Goal: Information Seeking & Learning: Learn about a topic

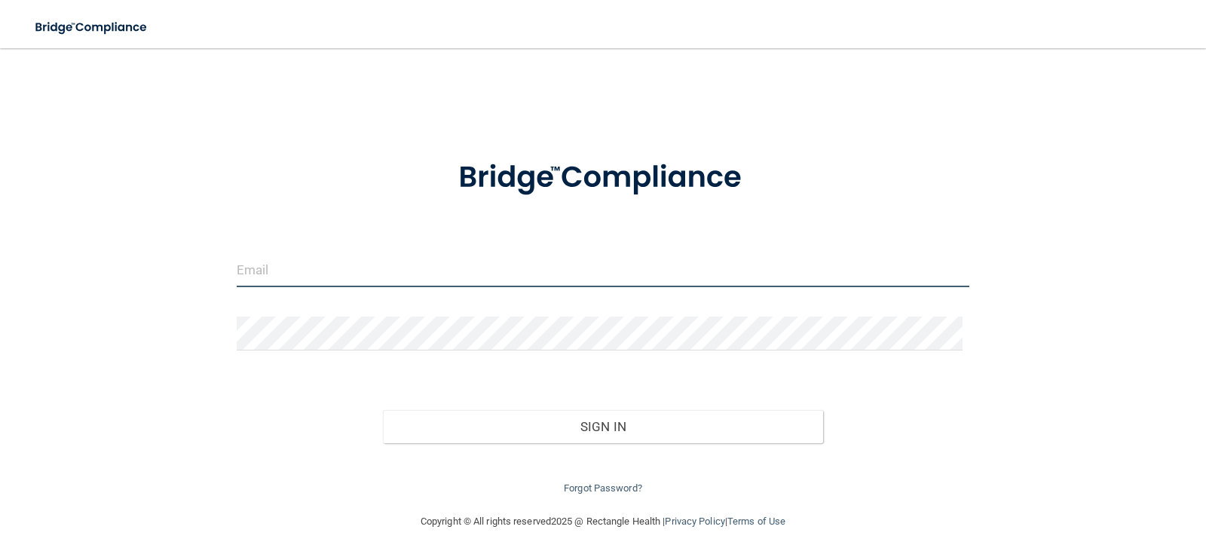
click at [360, 271] on input "email" at bounding box center [603, 270] width 733 height 34
click at [360, 222] on form "Invalid email/password. You don't have permission to access that page. Sign In …" at bounding box center [603, 318] width 733 height 359
click at [375, 269] on input "email" at bounding box center [603, 270] width 733 height 34
click at [375, 224] on form "Invalid email/password. You don't have permission to access that page. Sign In …" at bounding box center [603, 318] width 733 height 359
click at [341, 265] on input "email" at bounding box center [603, 270] width 733 height 34
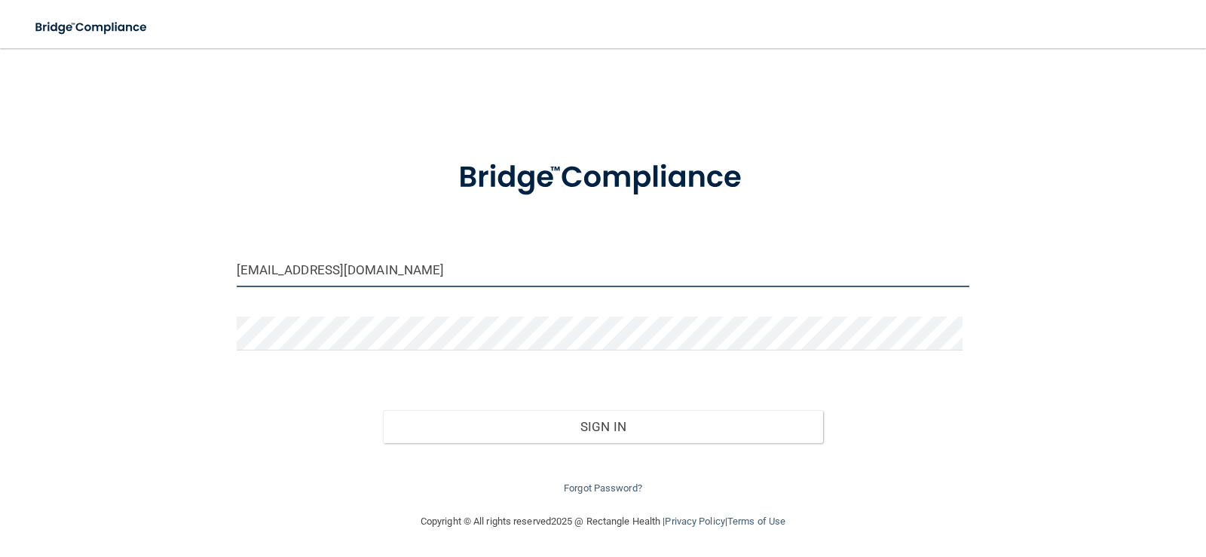
type input "[EMAIL_ADDRESS][DOMAIN_NAME]"
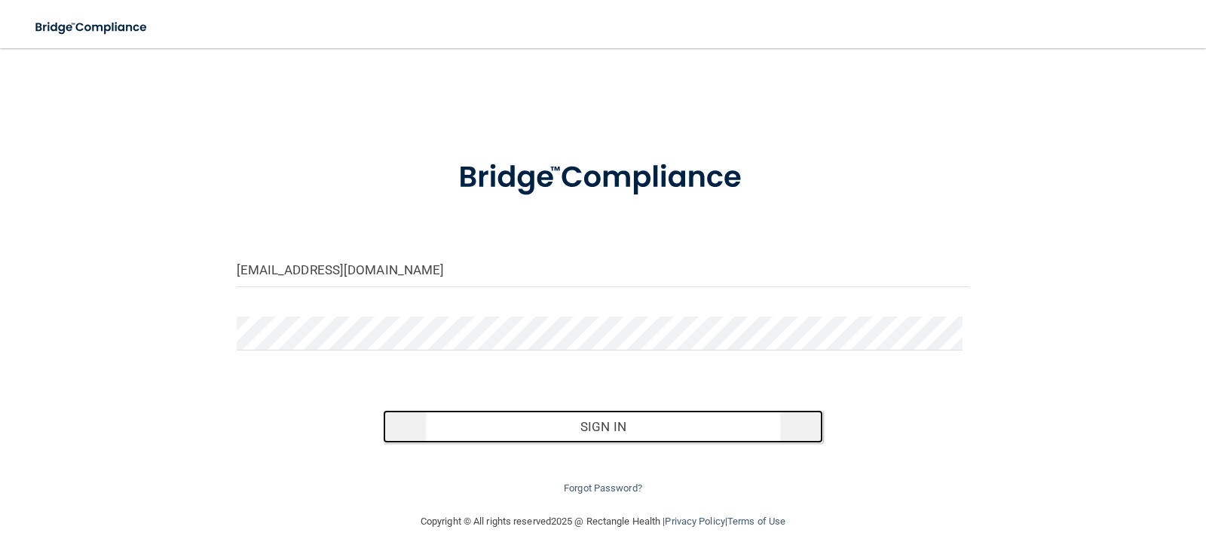
click at [732, 426] on button "Sign In" at bounding box center [603, 426] width 440 height 33
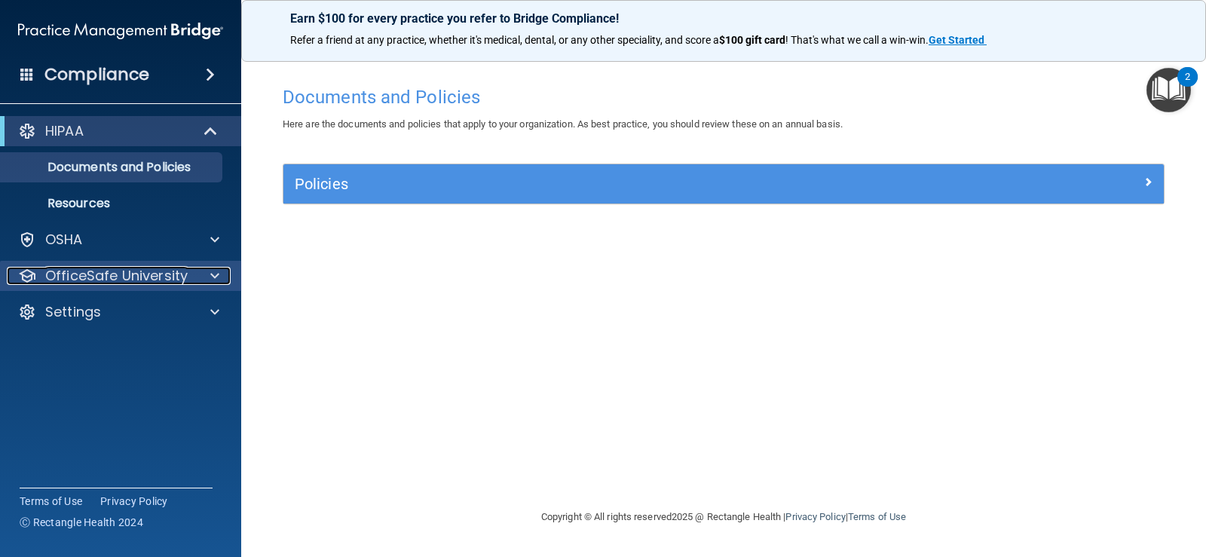
click at [156, 276] on p "OfficeSafe University" at bounding box center [116, 276] width 142 height 18
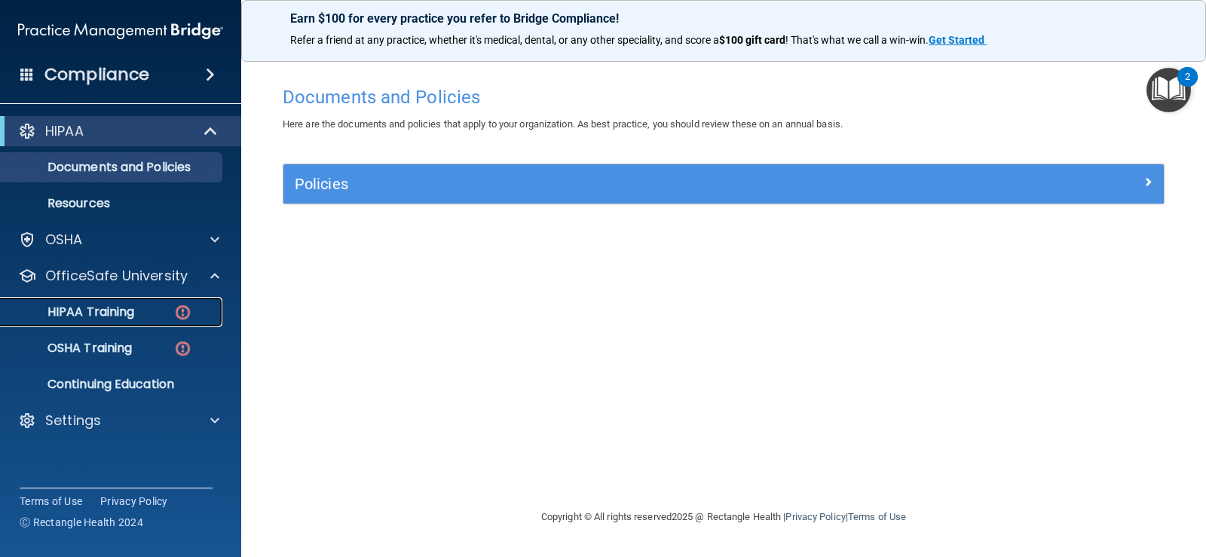
click at [151, 308] on div "HIPAA Training" at bounding box center [113, 311] width 206 height 15
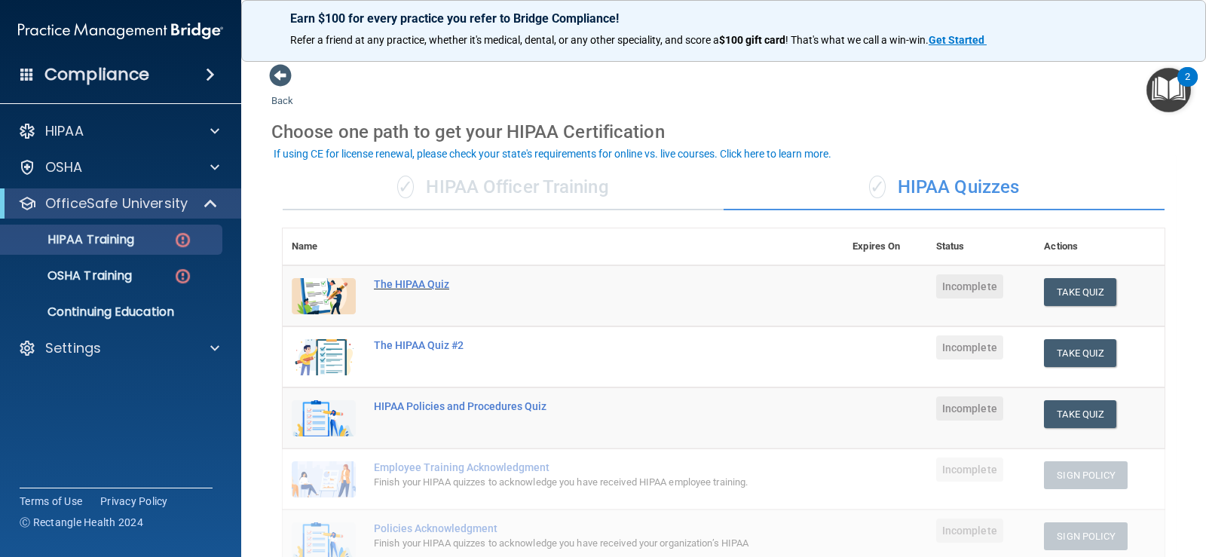
click at [402, 285] on div "The HIPAA Quiz" at bounding box center [571, 284] width 394 height 12
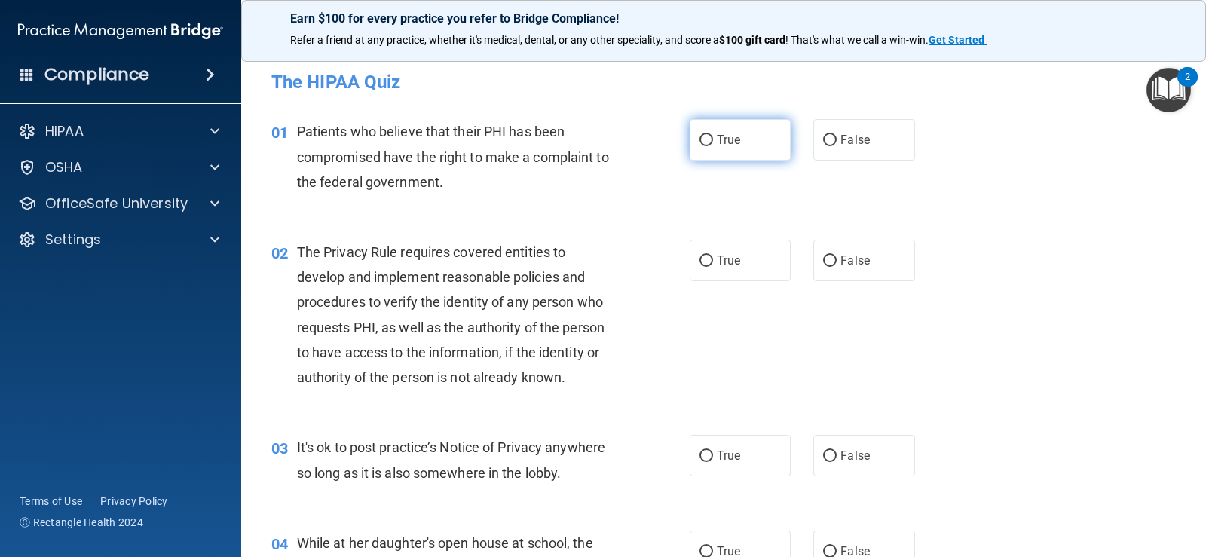
click at [717, 138] on span "True" at bounding box center [728, 140] width 23 height 14
click at [713, 138] on input "True" at bounding box center [706, 140] width 14 height 11
radio input "true"
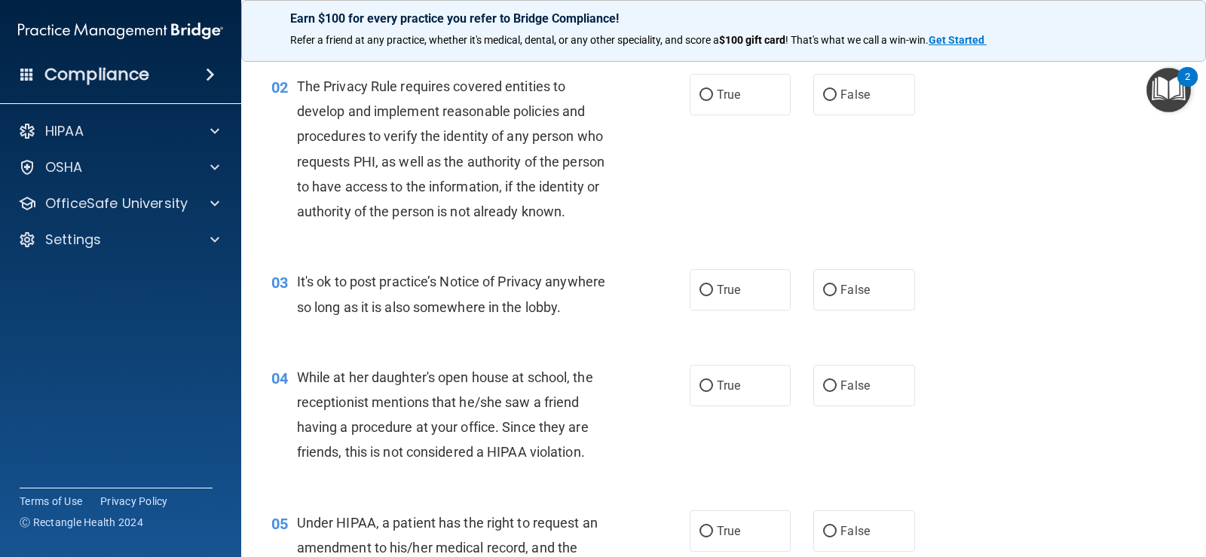
scroll to position [226, 0]
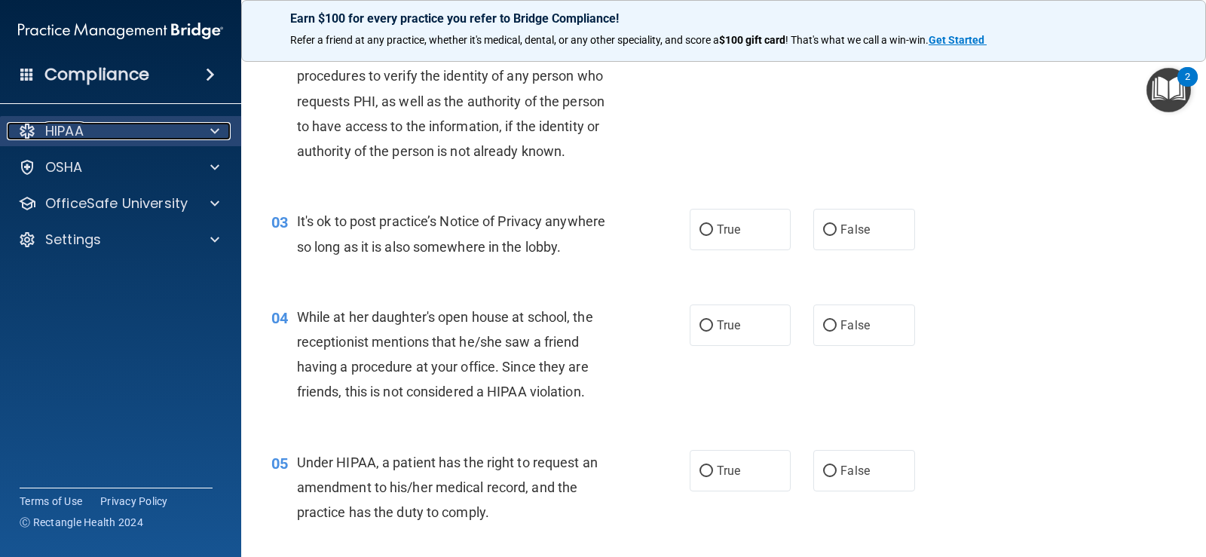
click at [219, 130] on span at bounding box center [214, 131] width 9 height 18
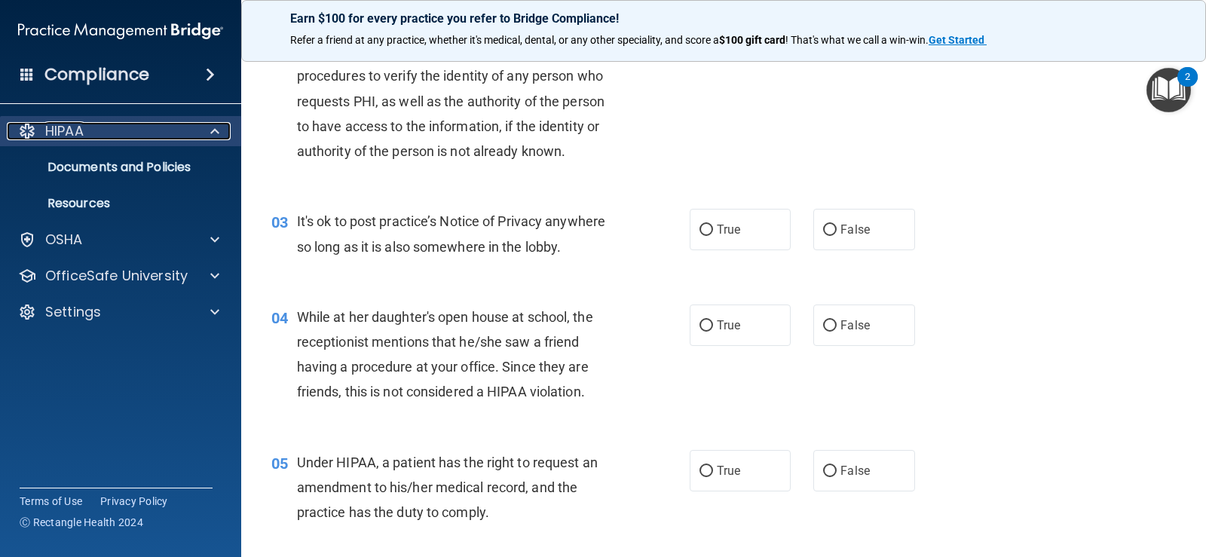
click at [219, 130] on span at bounding box center [214, 131] width 9 height 18
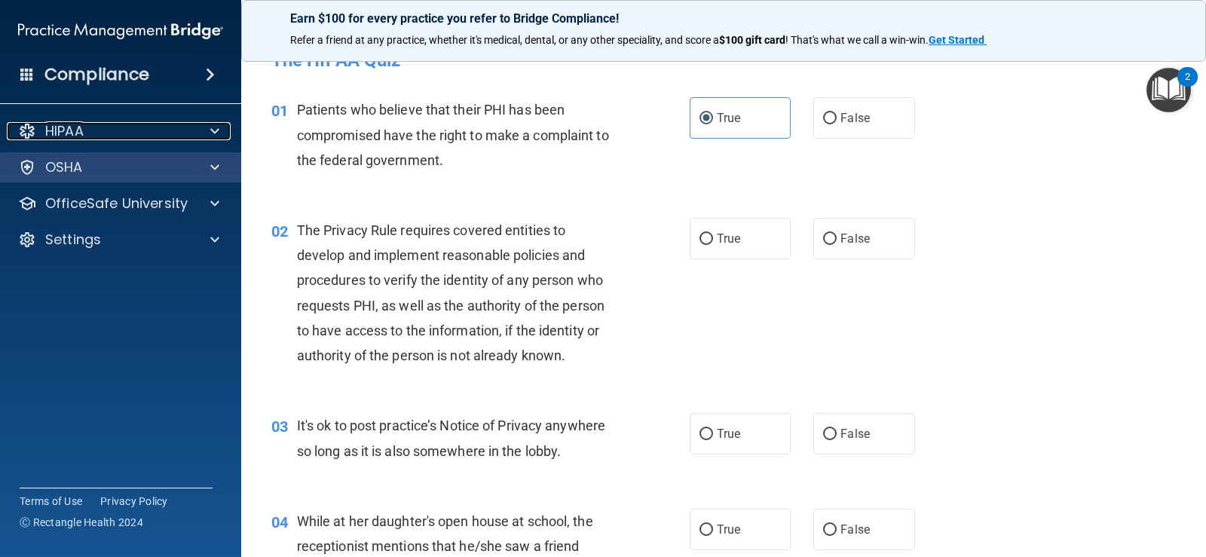
scroll to position [0, 0]
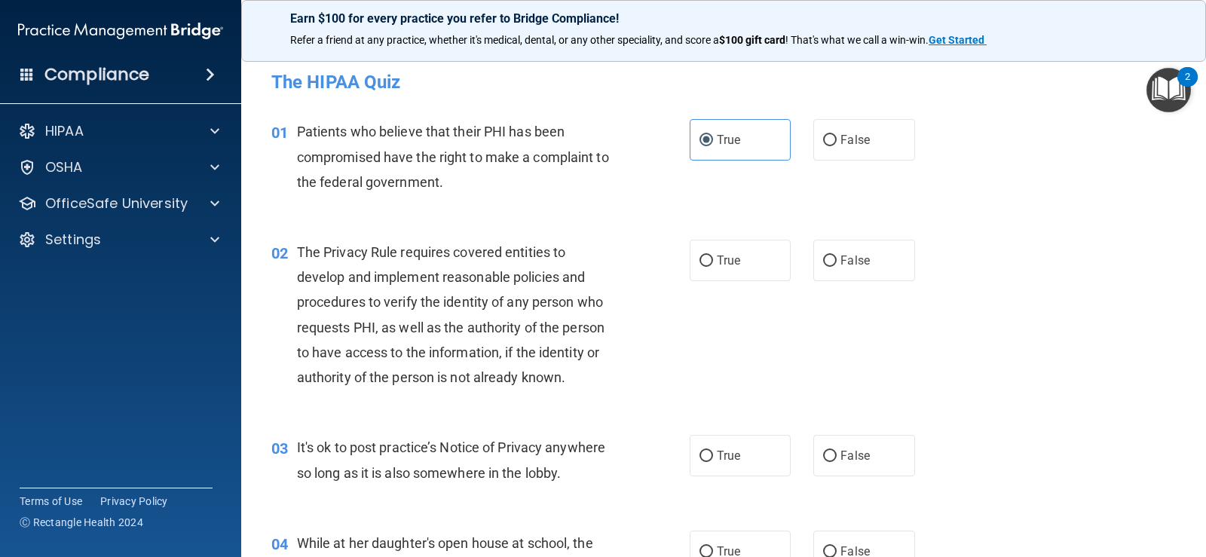
click at [207, 73] on span at bounding box center [210, 75] width 9 height 18
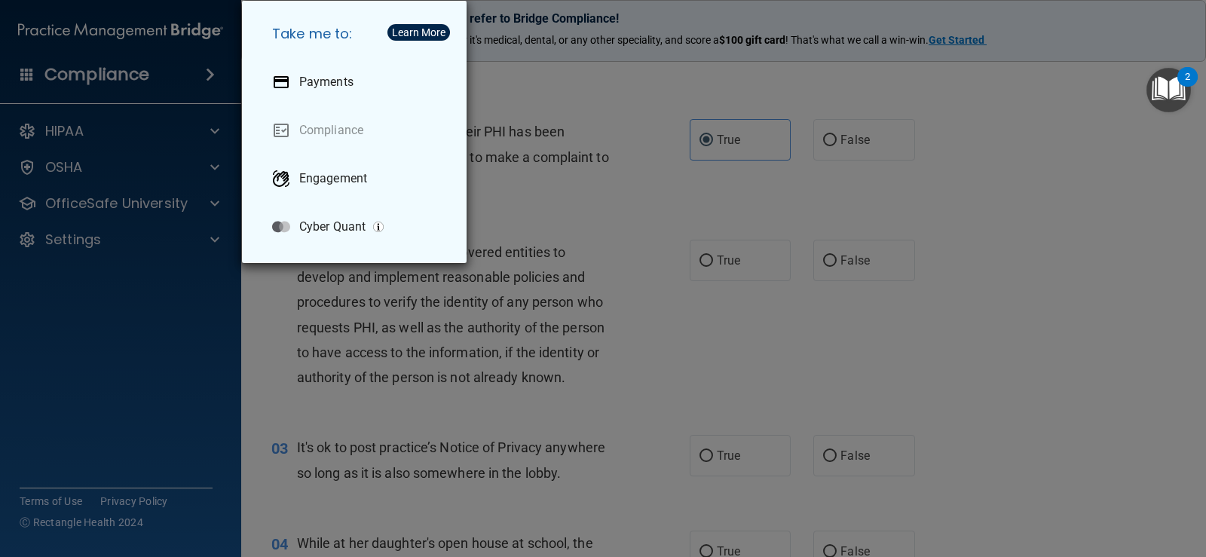
click at [154, 317] on div "Take me to: Payments Compliance Engagement Cyber Quant" at bounding box center [603, 278] width 1206 height 557
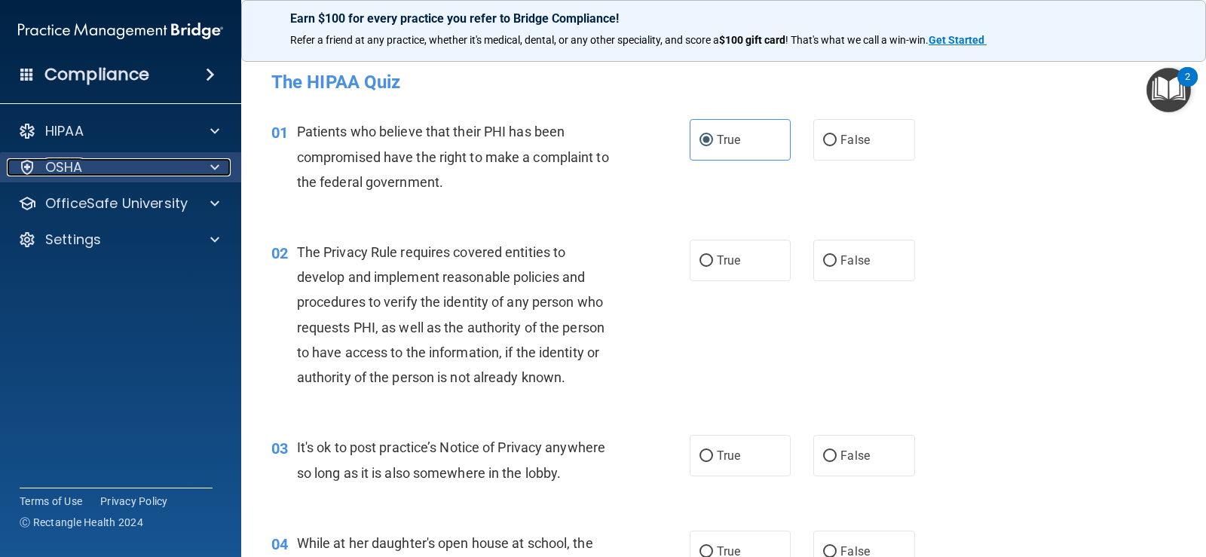
click at [211, 163] on span at bounding box center [214, 167] width 9 height 18
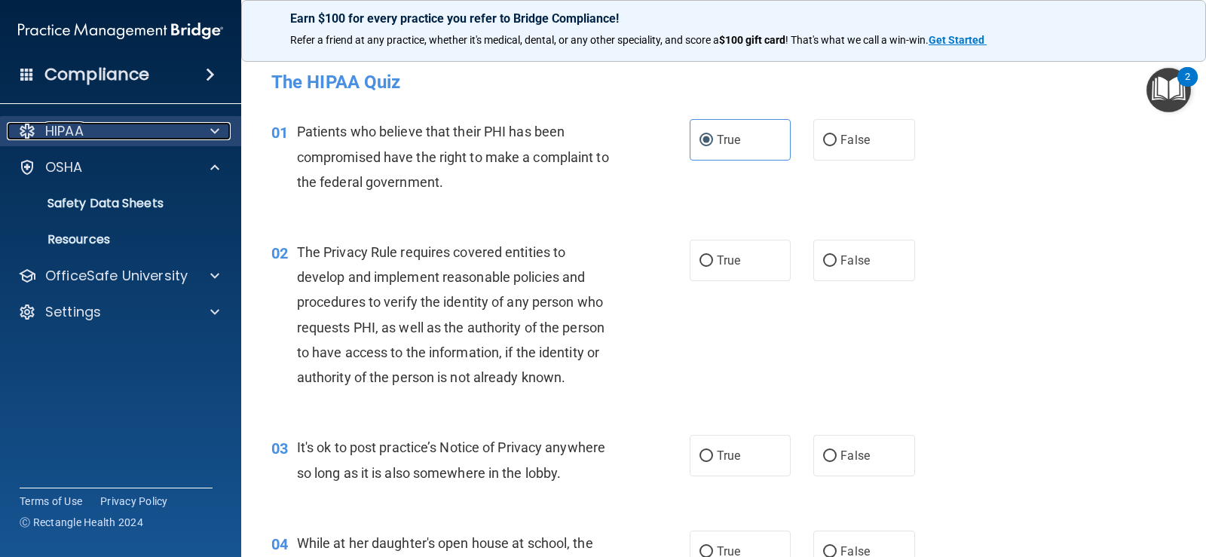
click at [210, 129] on span at bounding box center [214, 131] width 9 height 18
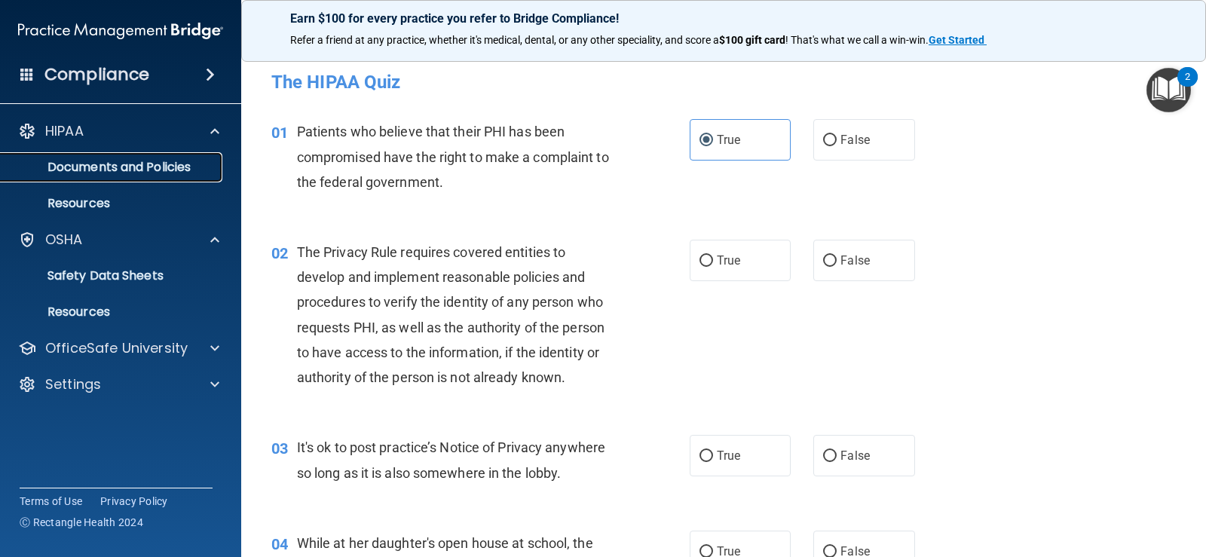
click at [105, 173] on p "Documents and Policies" at bounding box center [113, 167] width 206 height 15
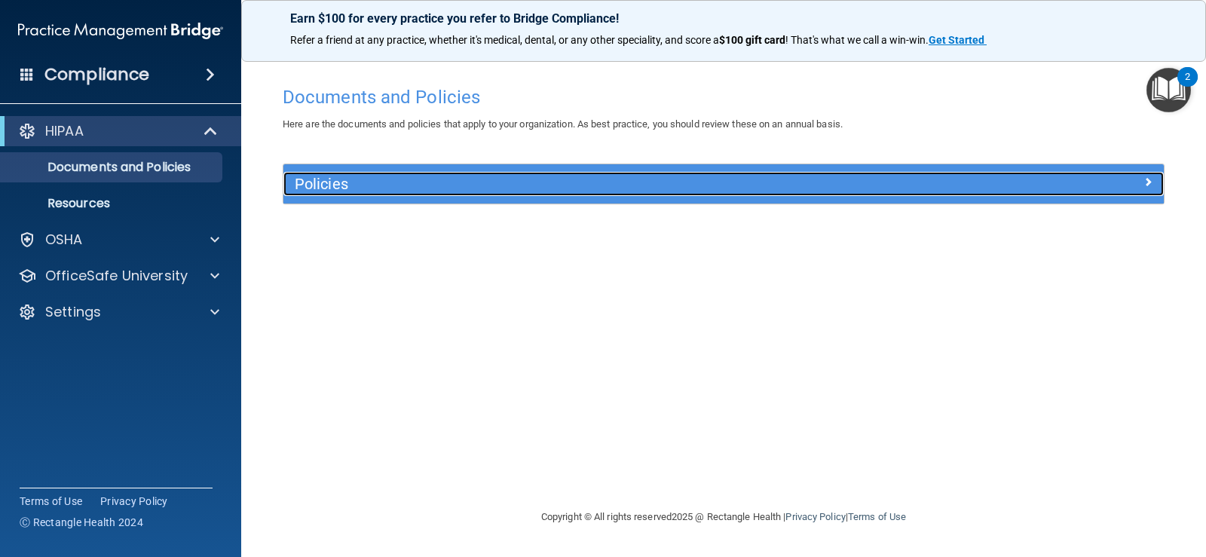
click at [355, 194] on div "Policies" at bounding box center [613, 184] width 660 height 24
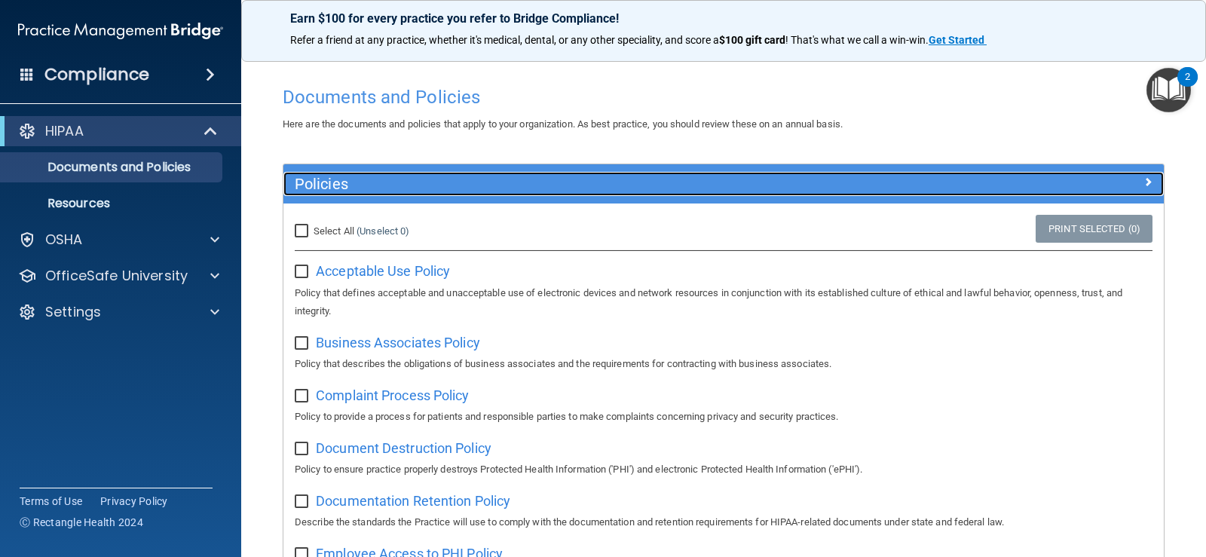
click at [347, 187] on h5 "Policies" at bounding box center [614, 184] width 638 height 17
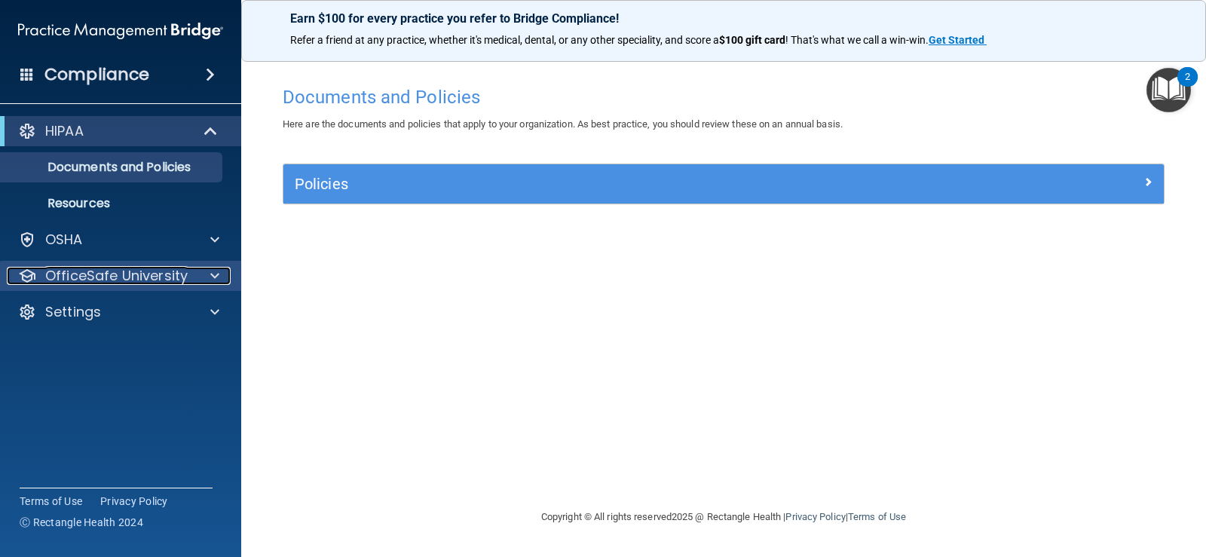
click at [118, 279] on p "OfficeSafe University" at bounding box center [116, 276] width 142 height 18
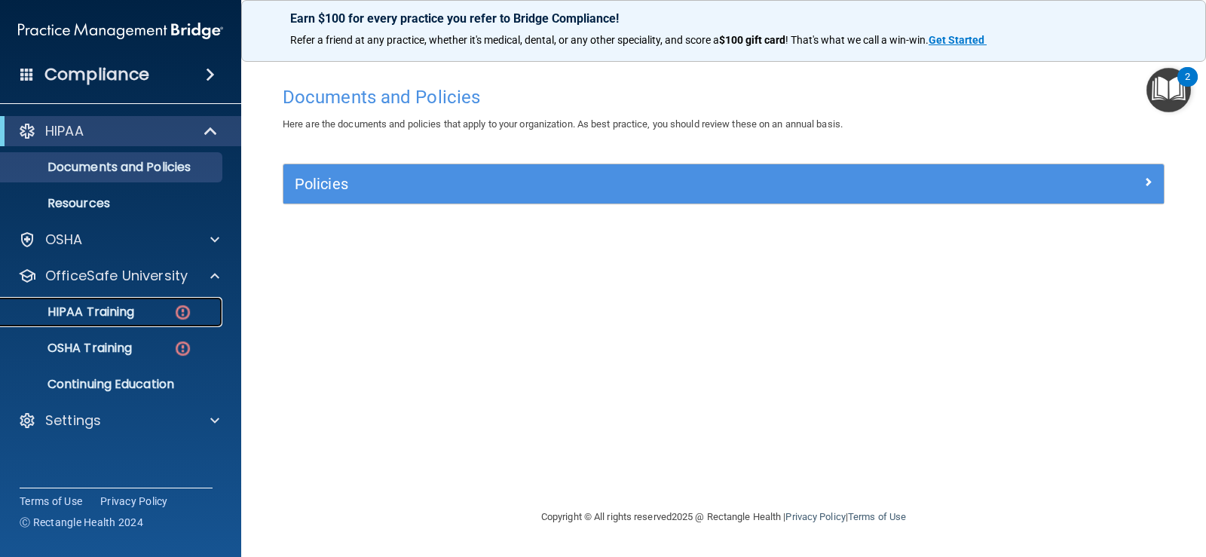
click at [132, 311] on p "HIPAA Training" at bounding box center [72, 311] width 124 height 15
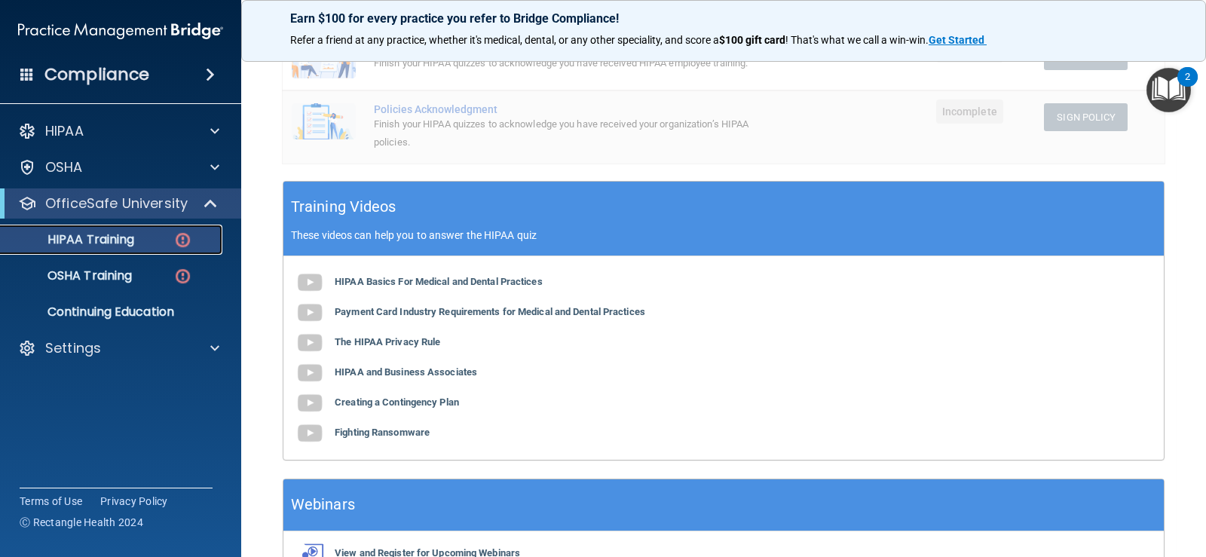
scroll to position [512, 0]
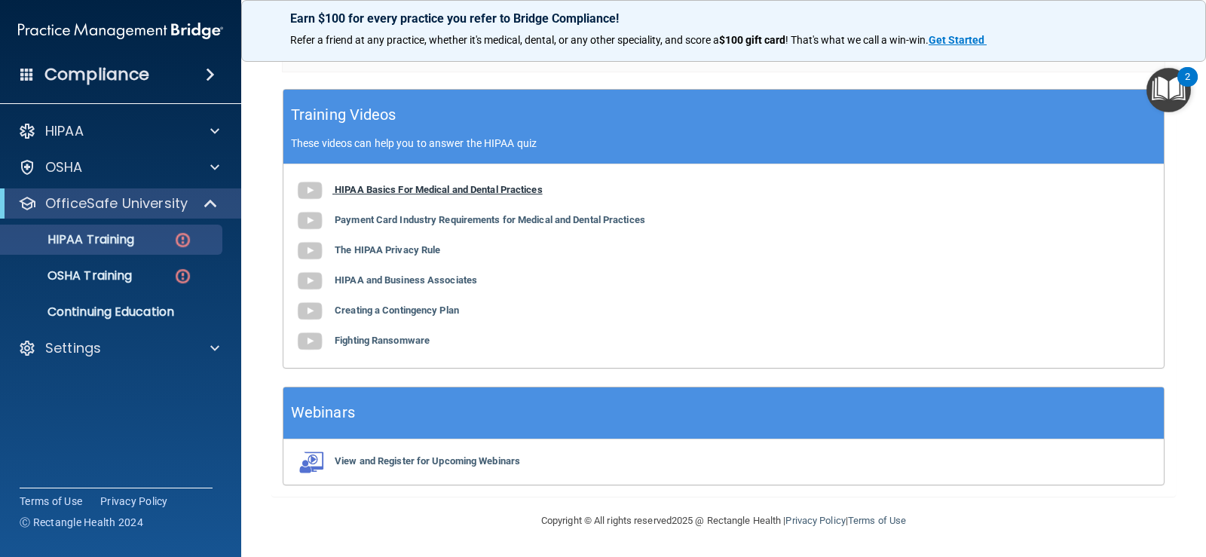
click at [430, 191] on b "HIPAA Basics For Medical and Dental Practices" at bounding box center [439, 189] width 208 height 11
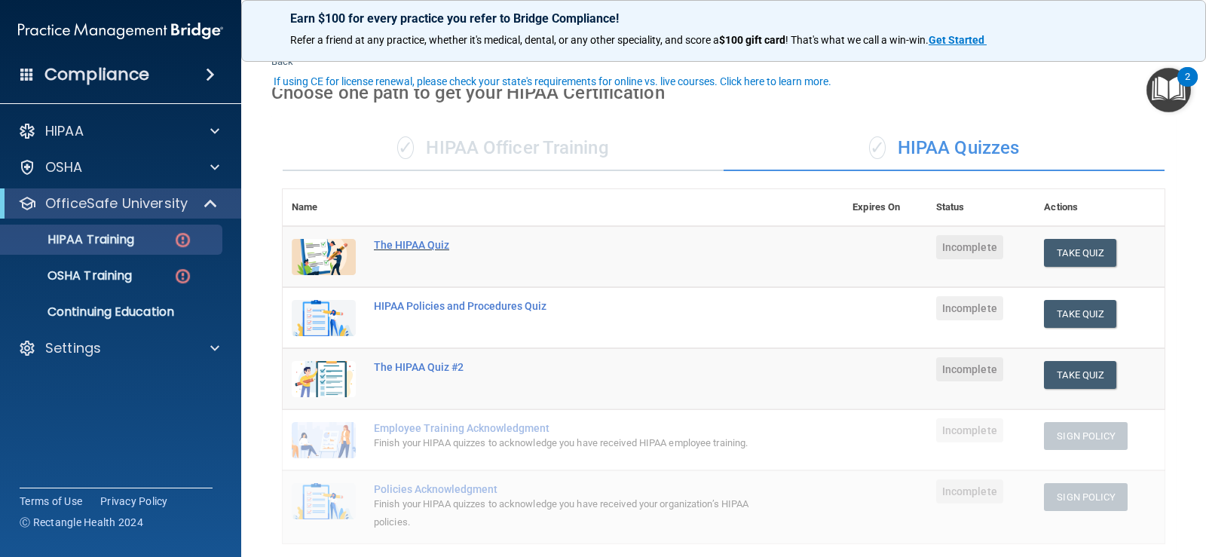
scroll to position [75, 0]
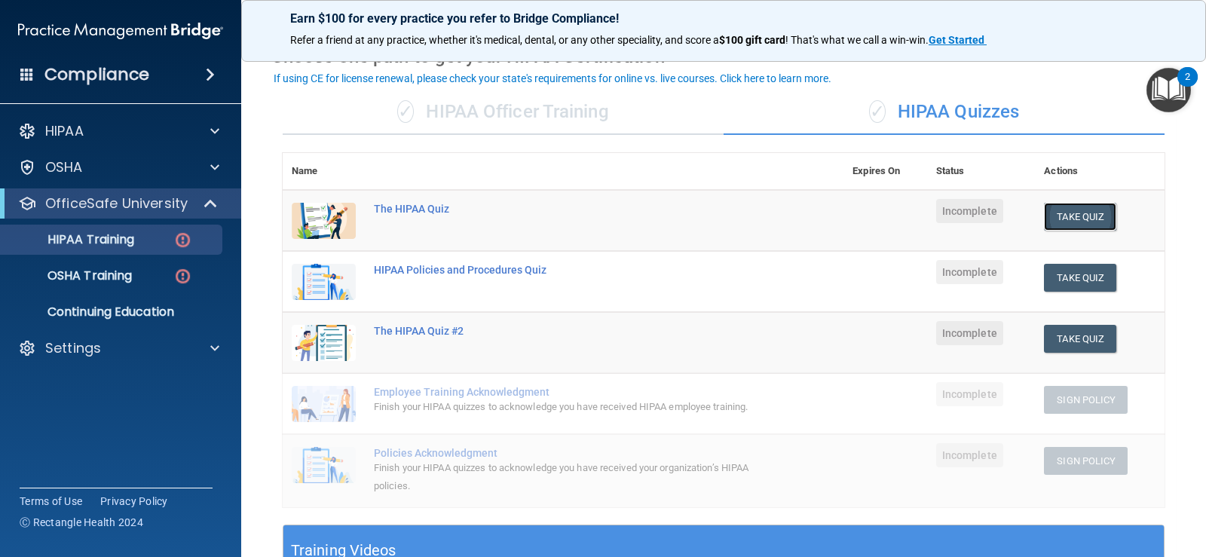
click at [1061, 211] on button "Take Quiz" at bounding box center [1080, 217] width 72 height 28
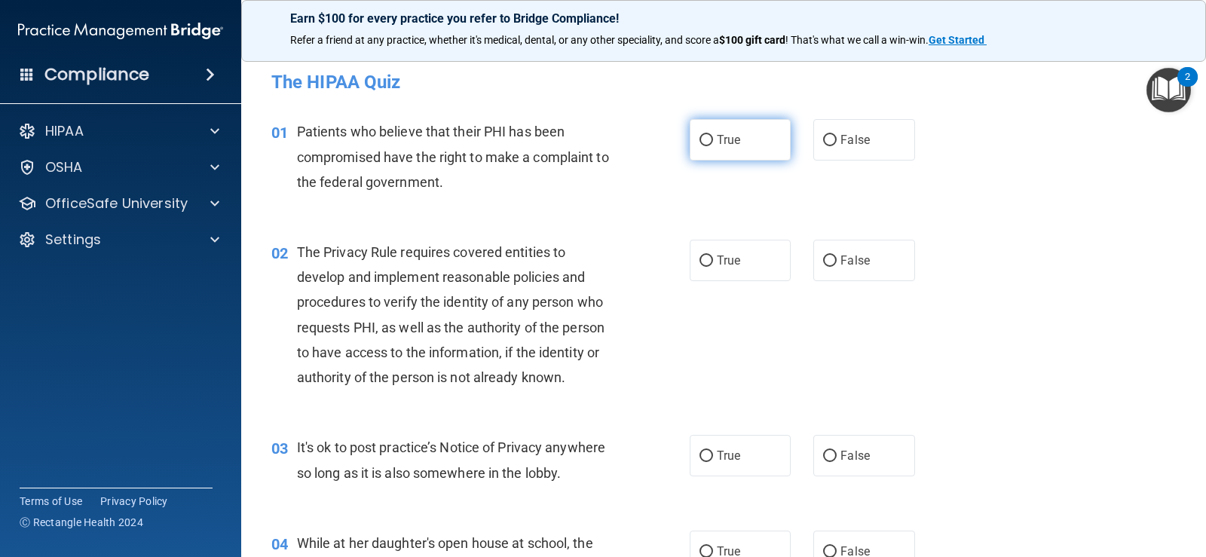
click at [701, 142] on input "True" at bounding box center [706, 140] width 14 height 11
radio input "true"
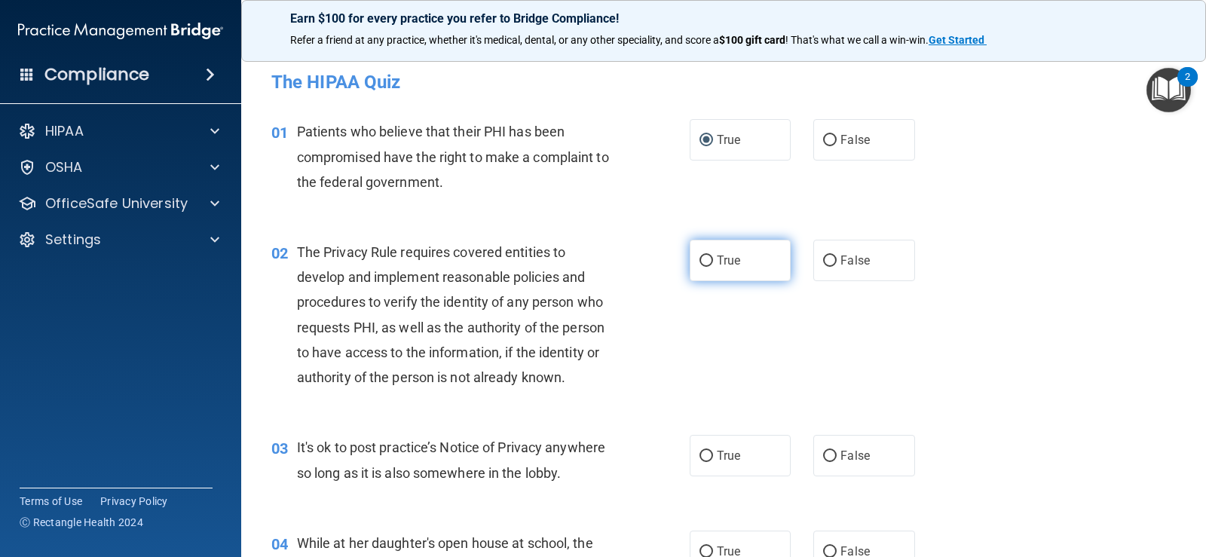
click at [705, 256] on input "True" at bounding box center [706, 261] width 14 height 11
radio input "true"
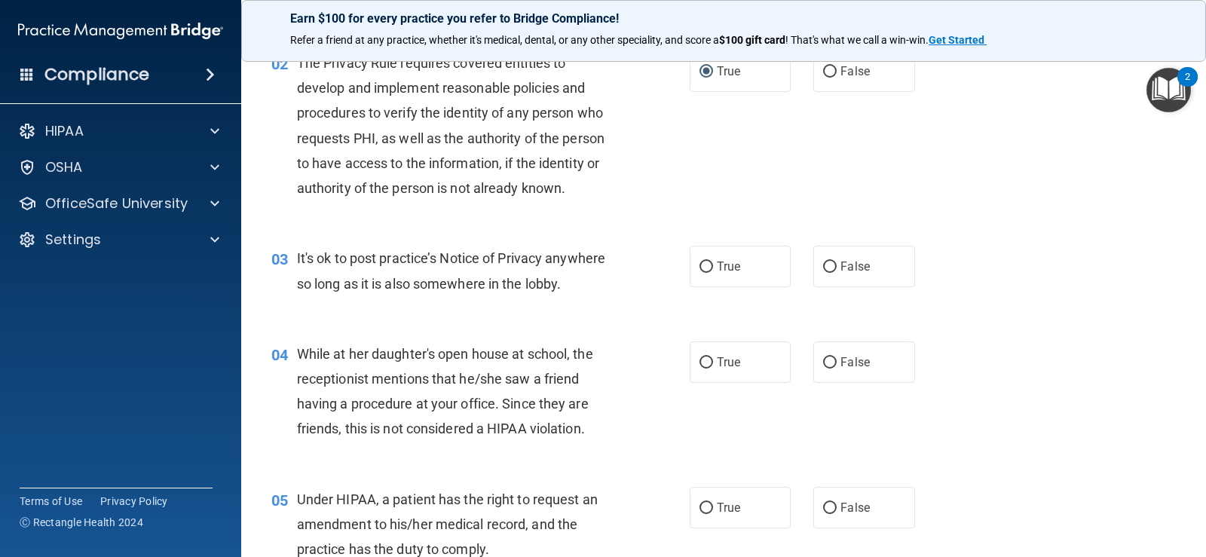
scroll to position [226, 0]
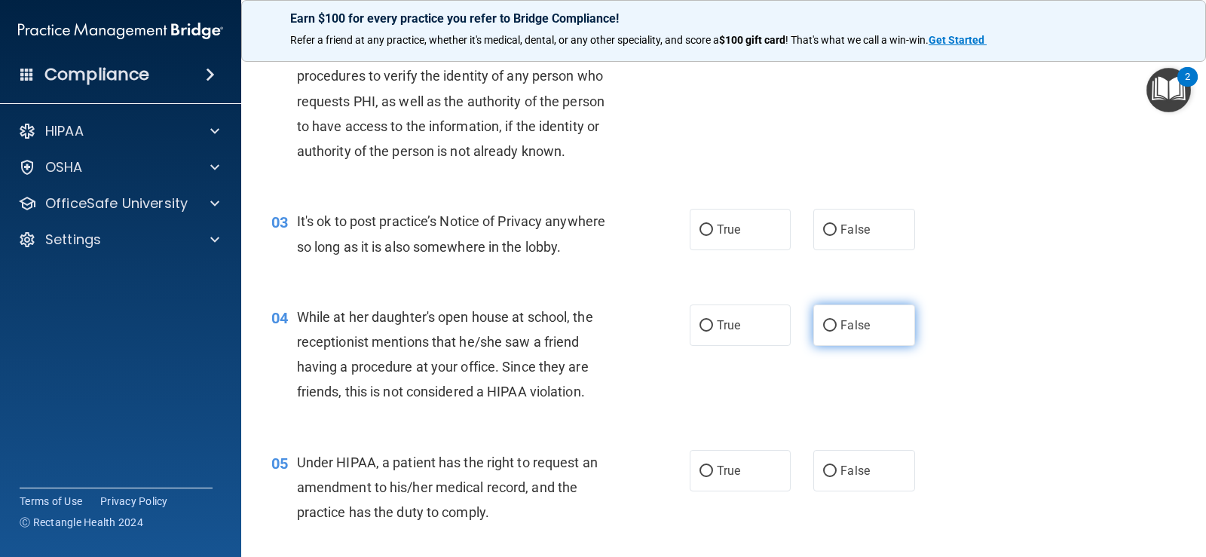
click at [825, 323] on input "False" at bounding box center [830, 325] width 14 height 11
radio input "true"
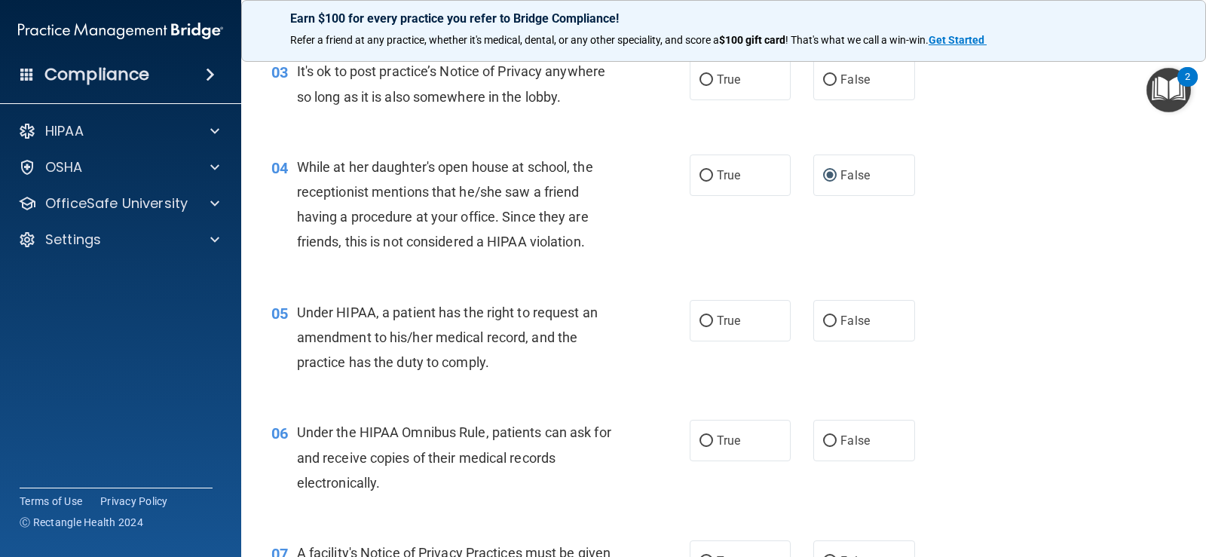
scroll to position [377, 0]
drag, startPoint x: 297, startPoint y: 310, endPoint x: 376, endPoint y: 307, distance: 79.2
click at [376, 307] on span "Under HIPAA, a patient has the right to request an amendment to his/her medical…" at bounding box center [447, 337] width 301 height 66
drag, startPoint x: 381, startPoint y: 313, endPoint x: 403, endPoint y: 308, distance: 22.5
click at [403, 308] on span "Under HIPAA, a patient has the right to request an amendment to his/her medical…" at bounding box center [447, 337] width 301 height 66
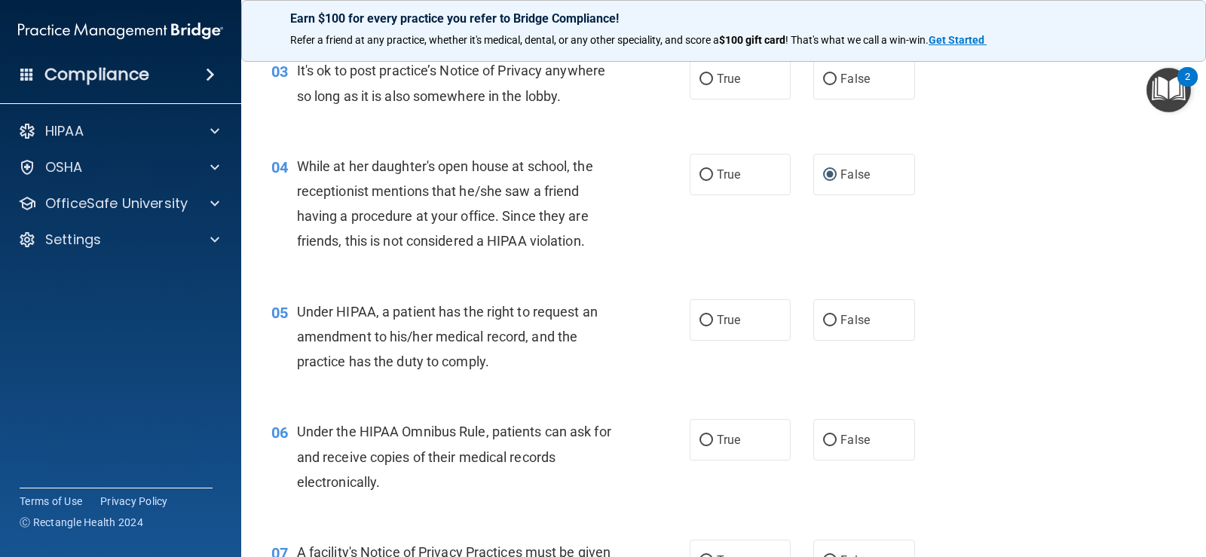
click at [412, 324] on div "Under HIPAA, a patient has the right to request an amendment to his/her medical…" at bounding box center [462, 336] width 331 height 75
drag, startPoint x: 298, startPoint y: 313, endPoint x: 402, endPoint y: 307, distance: 104.9
click at [402, 307] on span "Under HIPAA, a patient has the right to request an amendment to his/her medical…" at bounding box center [447, 337] width 301 height 66
click at [389, 317] on span "Under HIPAA, a patient has the right to request an amendment to his/her medical…" at bounding box center [447, 337] width 301 height 66
drag, startPoint x: 300, startPoint y: 313, endPoint x: 372, endPoint y: 304, distance: 72.8
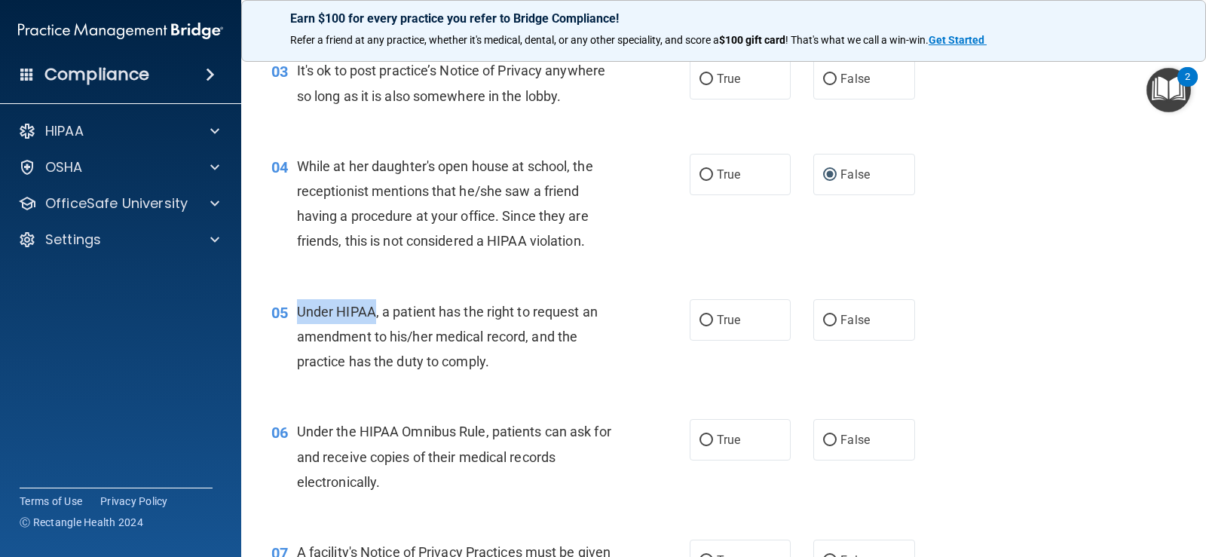
click at [372, 304] on span "Under HIPAA, a patient has the right to request an amendment to his/her medical…" at bounding box center [447, 337] width 301 height 66
click at [365, 346] on div "Under HIPAA, a patient has the right to request an amendment to his/her medical…" at bounding box center [462, 336] width 331 height 75
click at [699, 317] on input "True" at bounding box center [706, 320] width 14 height 11
radio input "true"
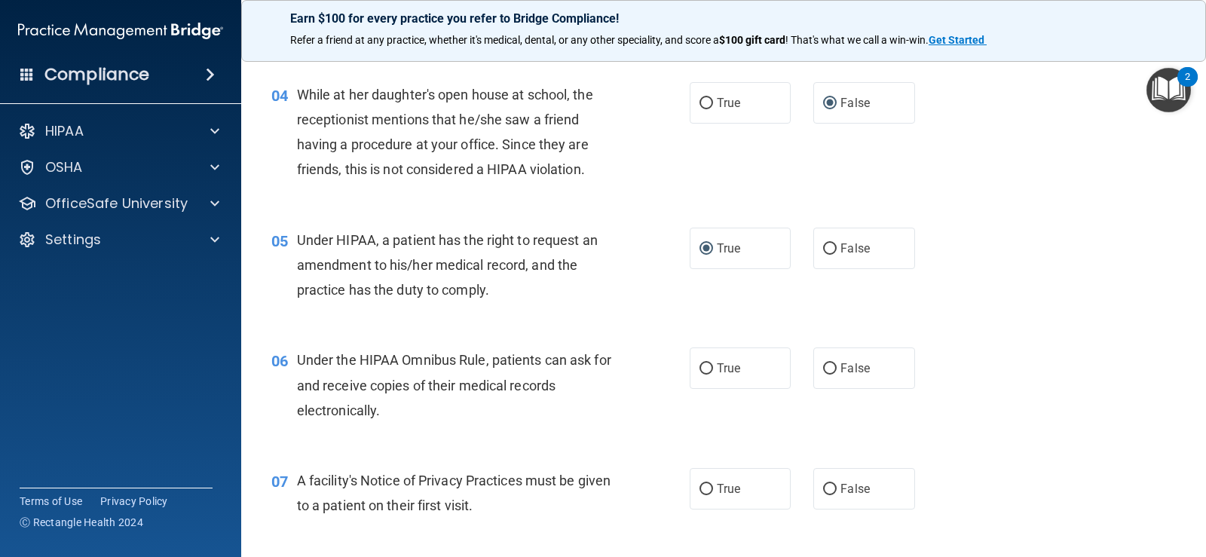
scroll to position [452, 0]
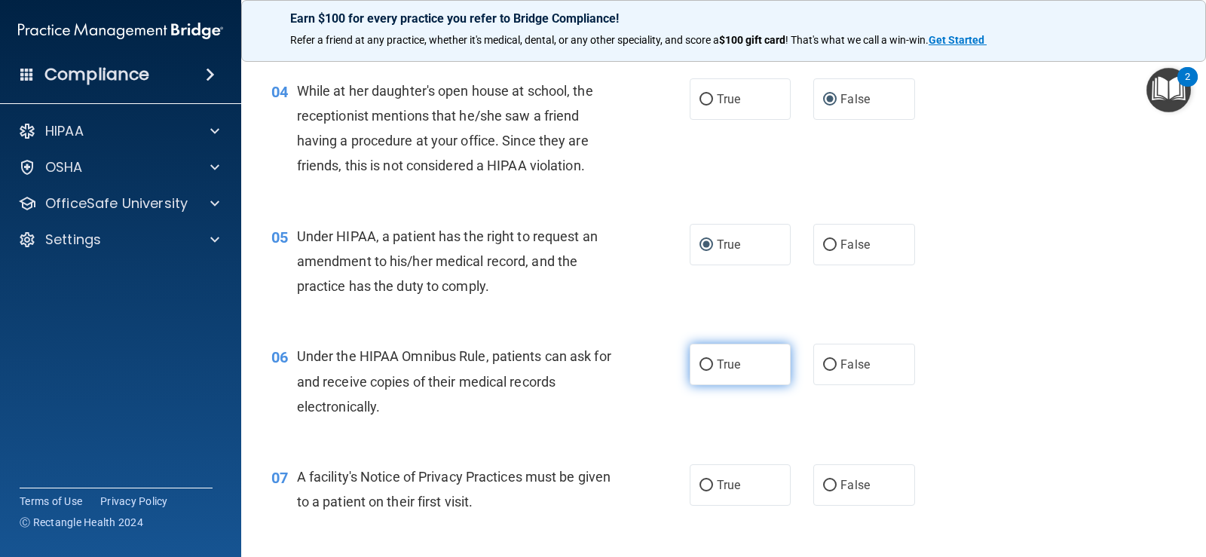
click at [703, 372] on label "True" at bounding box center [740, 364] width 101 height 41
click at [703, 371] on input "True" at bounding box center [706, 365] width 14 height 11
radio input "true"
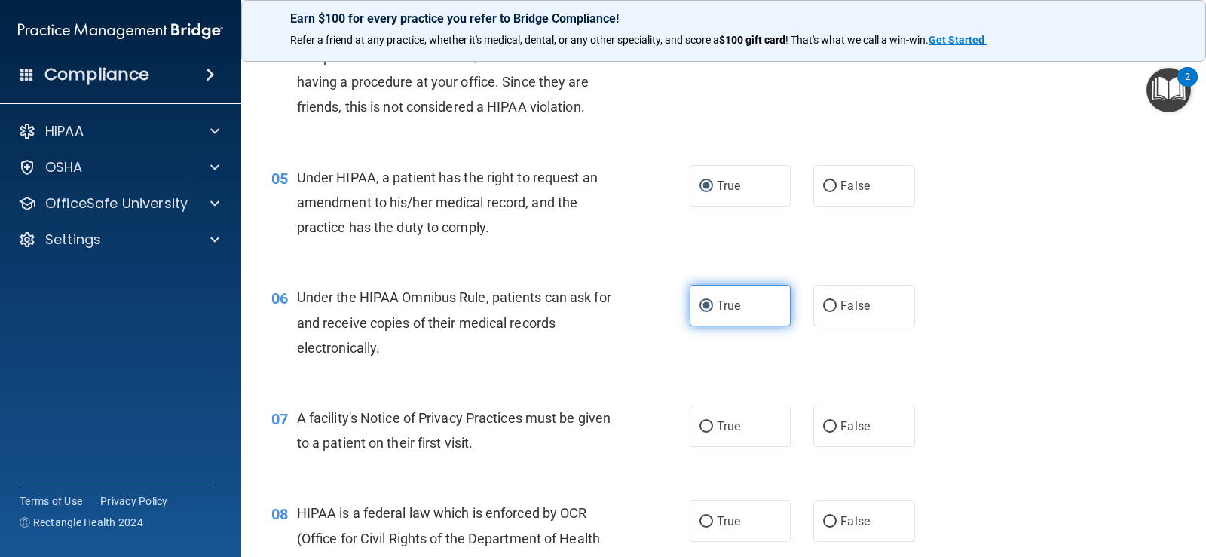
scroll to position [603, 0]
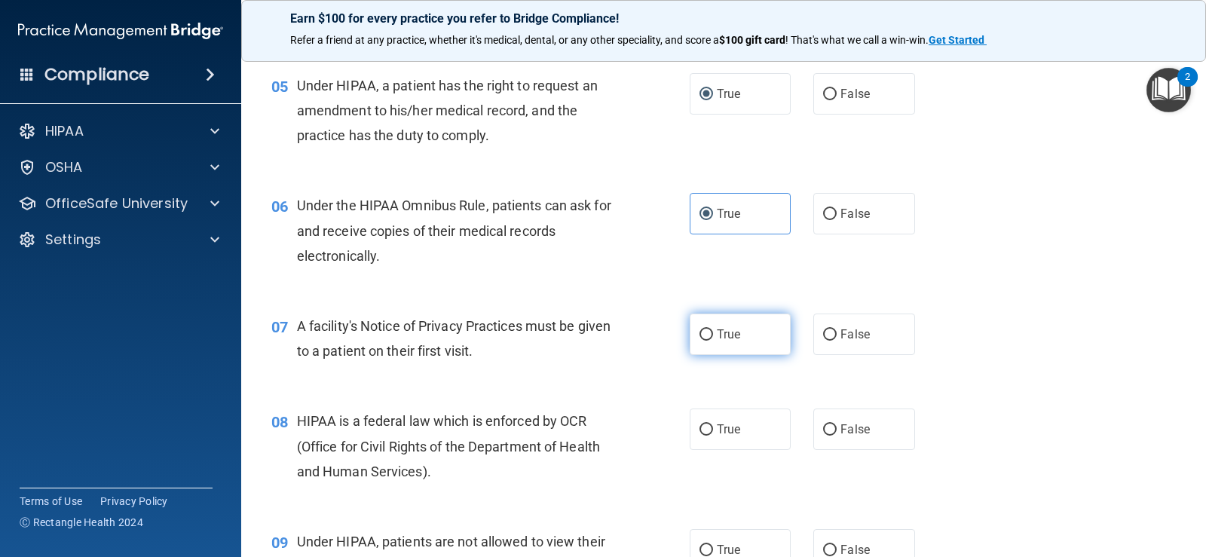
click at [702, 335] on input "True" at bounding box center [706, 334] width 14 height 11
radio input "true"
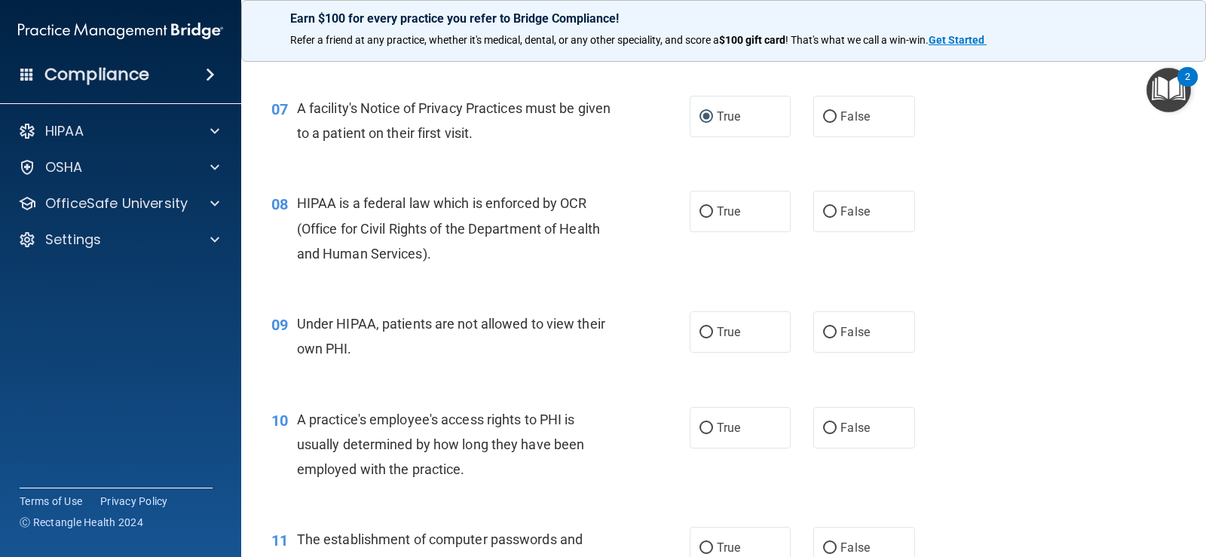
scroll to position [829, 0]
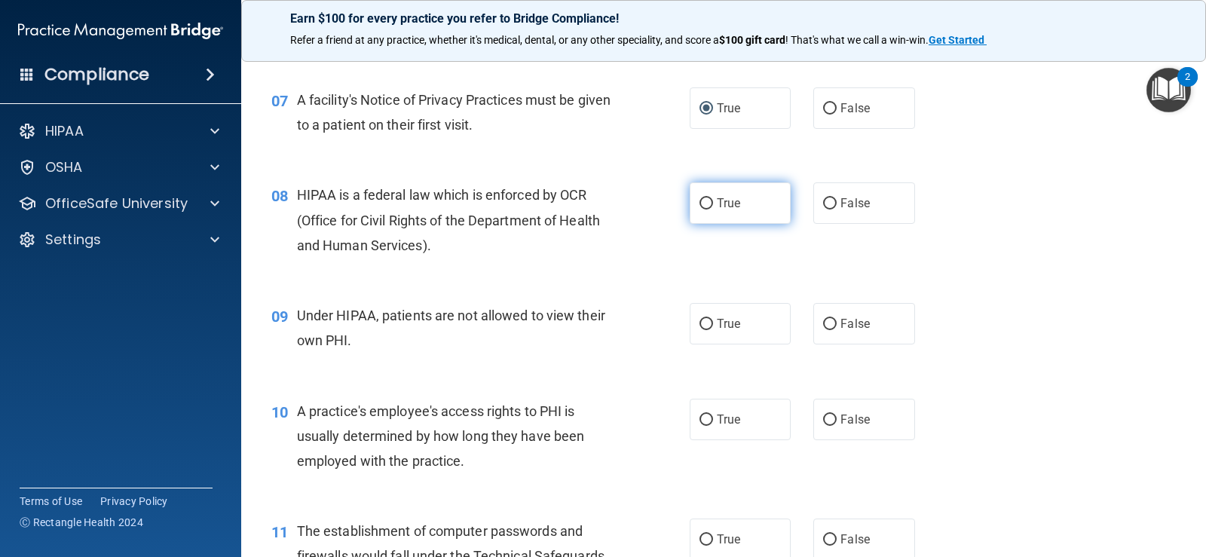
click at [703, 200] on input "True" at bounding box center [706, 203] width 14 height 11
radio input "true"
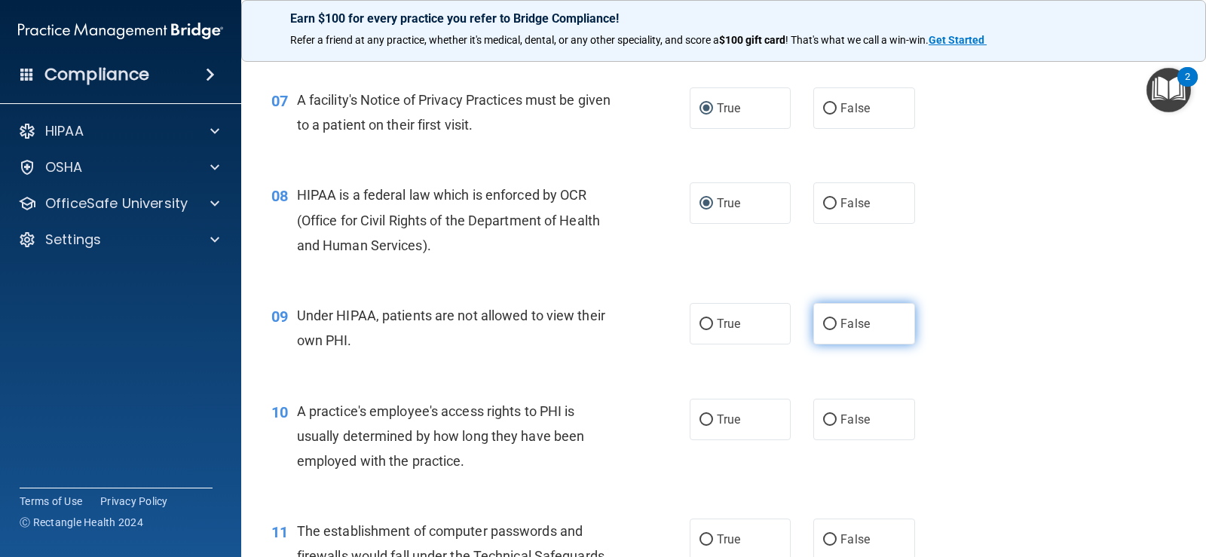
click at [823, 324] on input "False" at bounding box center [830, 324] width 14 height 11
radio input "true"
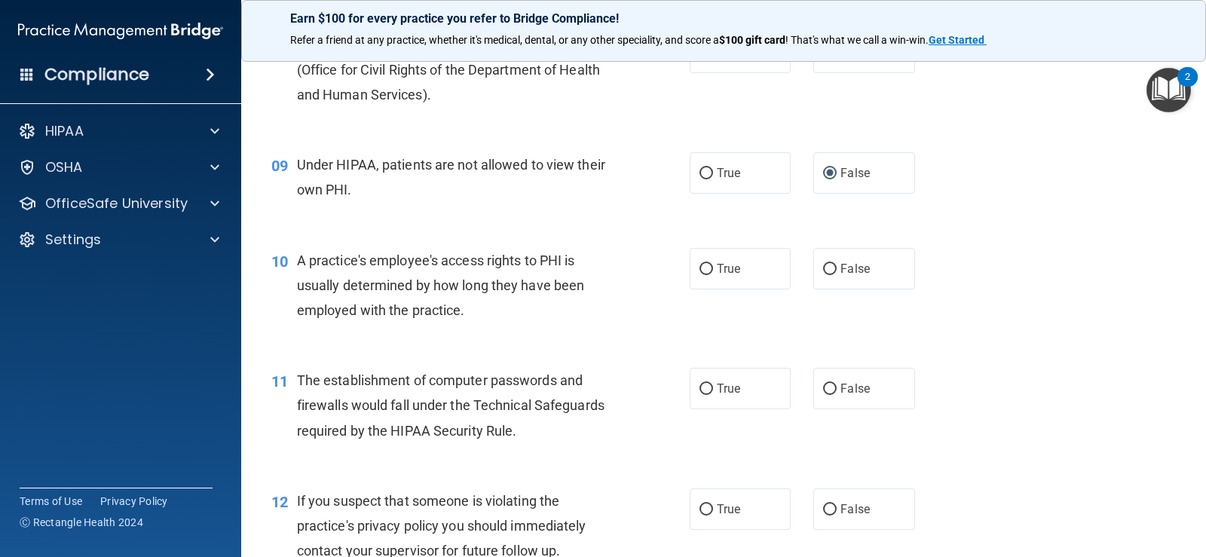
click at [308, 264] on span "A practice's employee's access rights to PHI is usually determined by how long …" at bounding box center [441, 285] width 288 height 66
drag, startPoint x: 298, startPoint y: 264, endPoint x: 351, endPoint y: 255, distance: 54.3
click at [327, 255] on span "A practice's employee's access rights to PHI is usually determined by how long …" at bounding box center [441, 285] width 288 height 66
click at [357, 256] on span "A practice's employee's access rights to PHI is usually determined by how long …" at bounding box center [441, 285] width 288 height 66
click at [828, 266] on input "False" at bounding box center [830, 269] width 14 height 11
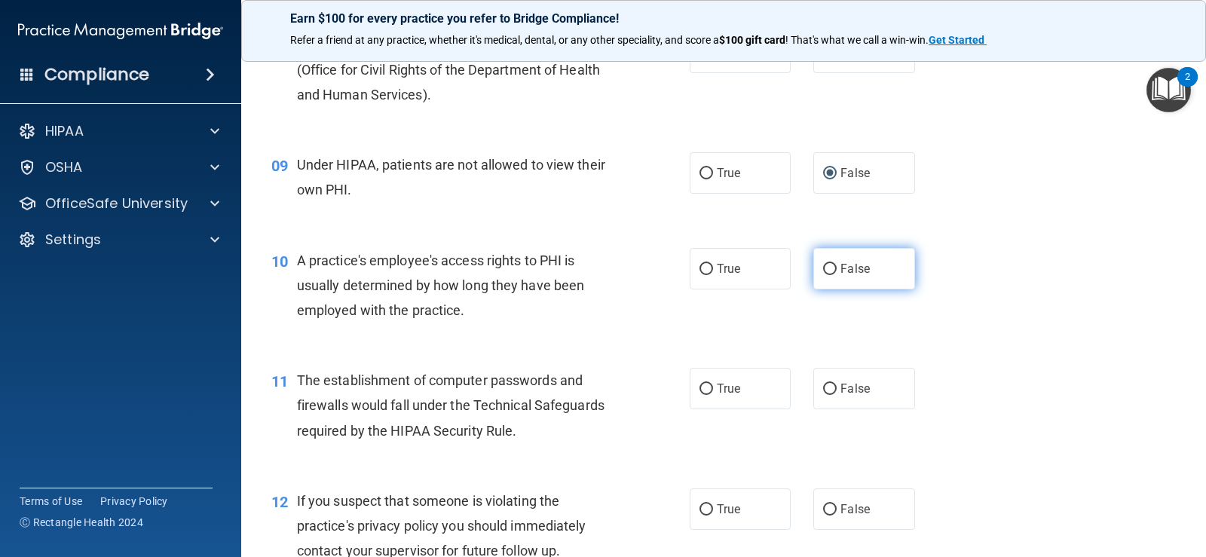
radio input "true"
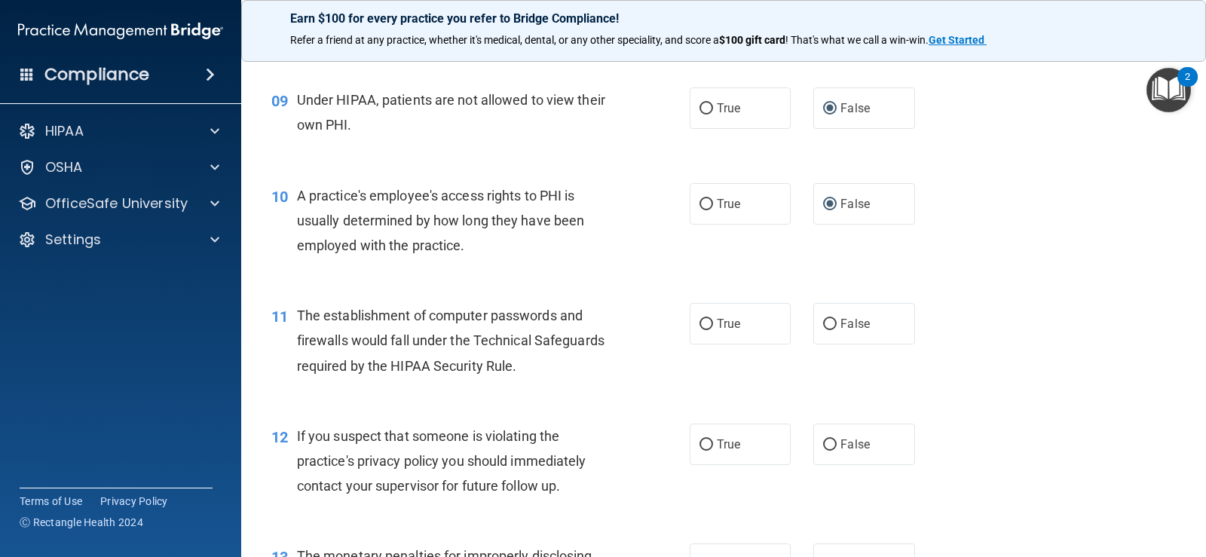
scroll to position [1131, 0]
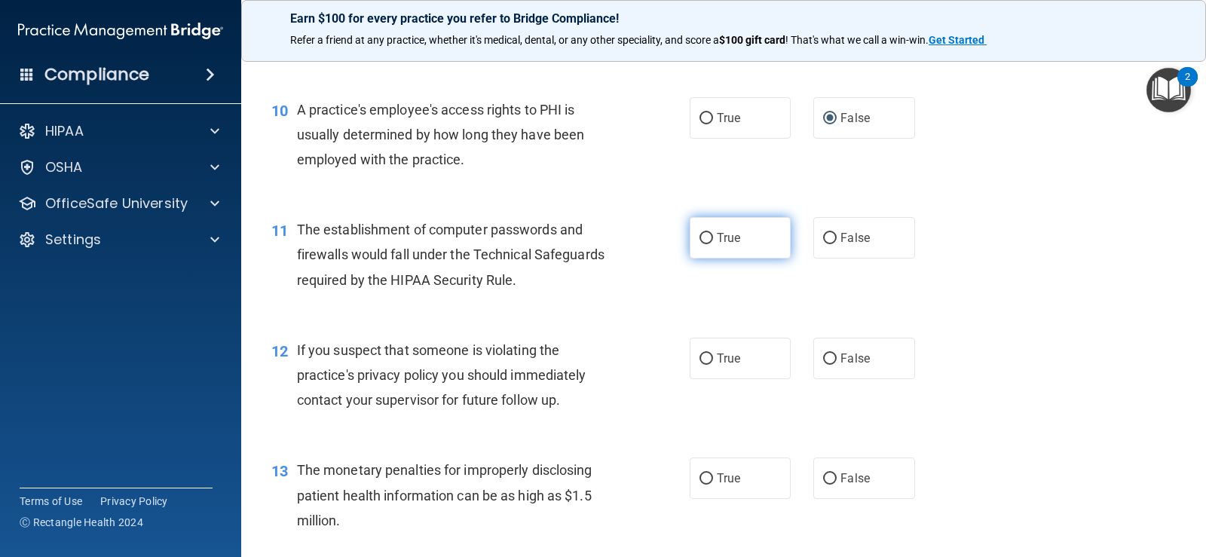
click at [721, 235] on span "True" at bounding box center [728, 238] width 23 height 14
click at [713, 235] on input "True" at bounding box center [706, 238] width 14 height 11
radio input "true"
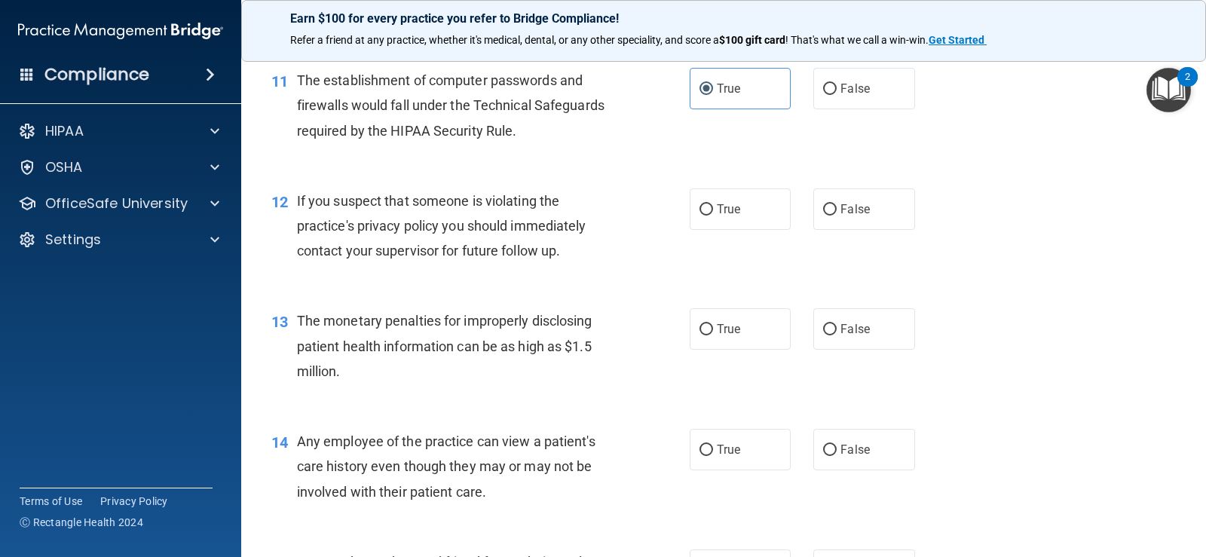
scroll to position [1281, 0]
click at [699, 213] on input "True" at bounding box center [706, 208] width 14 height 11
radio input "true"
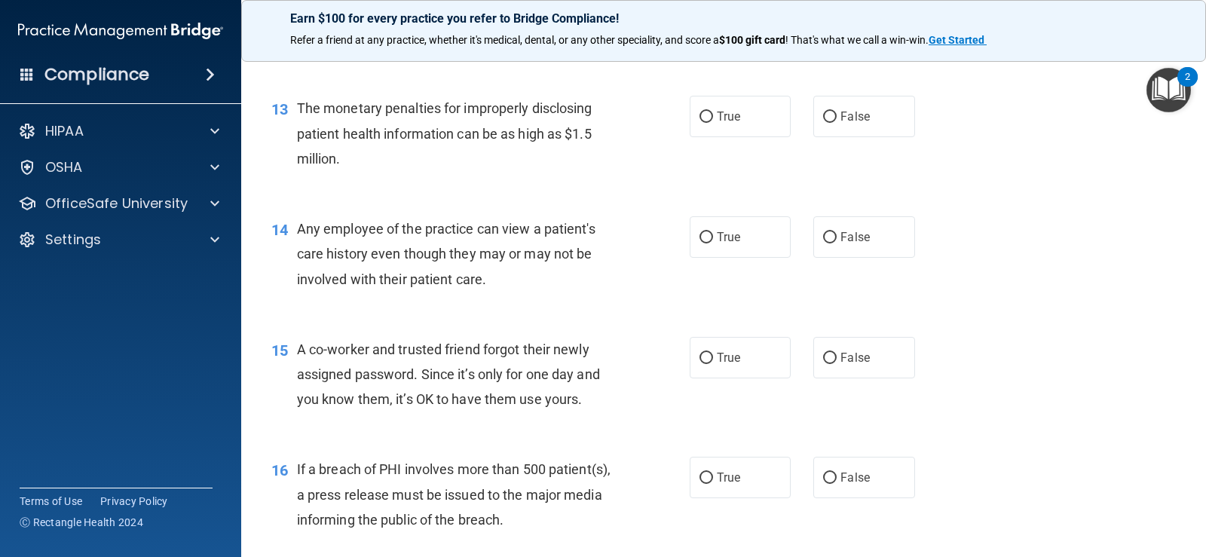
scroll to position [1507, 0]
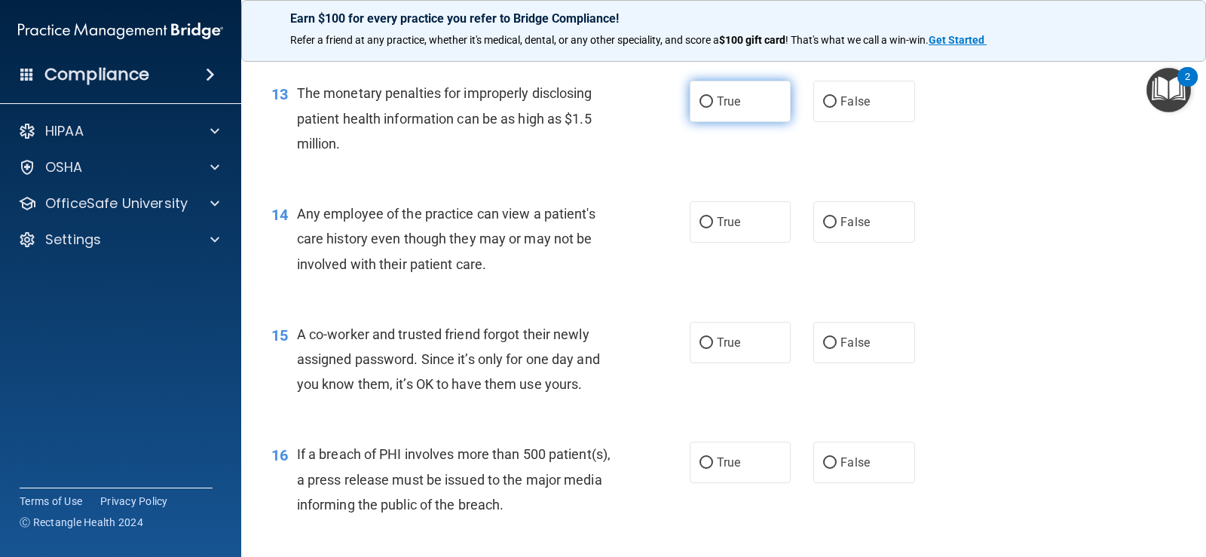
click at [699, 96] on input "True" at bounding box center [706, 101] width 14 height 11
radio input "true"
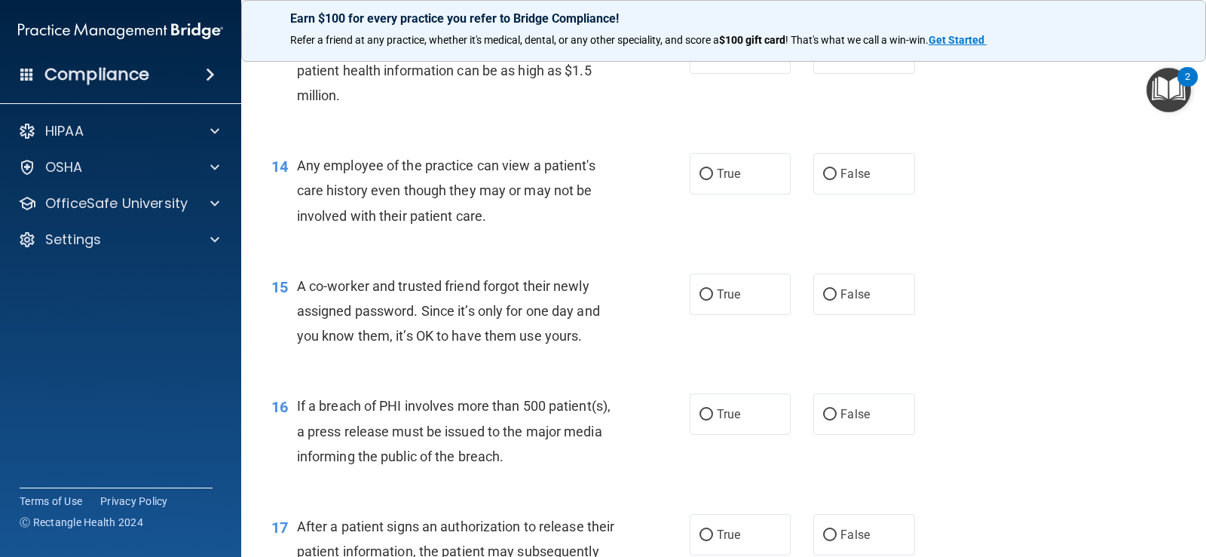
scroll to position [1583, 0]
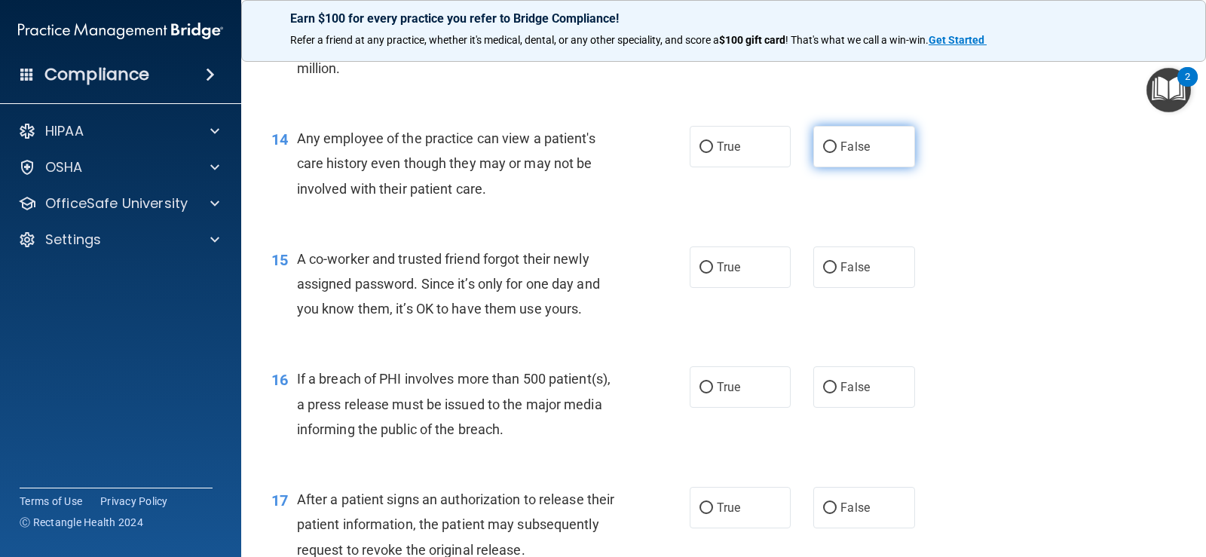
click at [823, 145] on input "False" at bounding box center [830, 147] width 14 height 11
radio input "true"
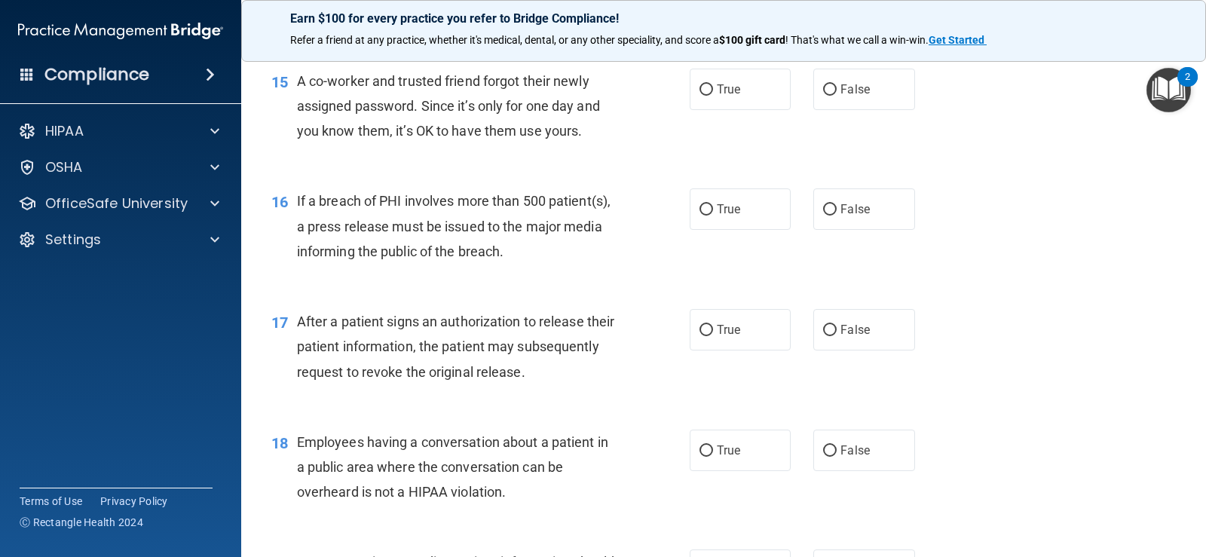
scroll to position [1734, 0]
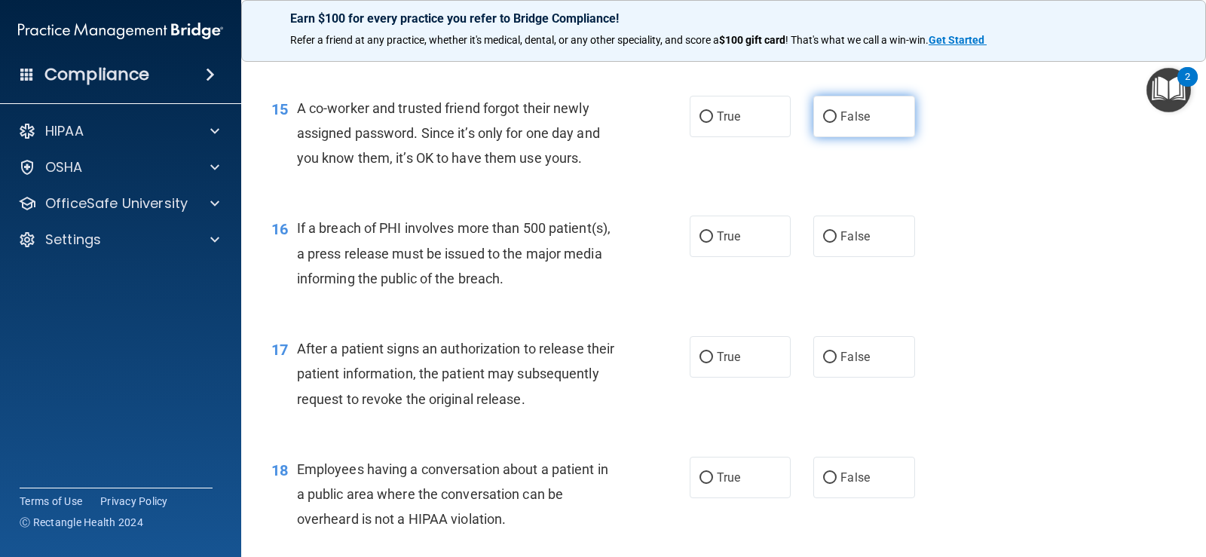
click at [831, 118] on label "False" at bounding box center [863, 116] width 101 height 41
click at [831, 118] on input "False" at bounding box center [830, 117] width 14 height 11
radio input "true"
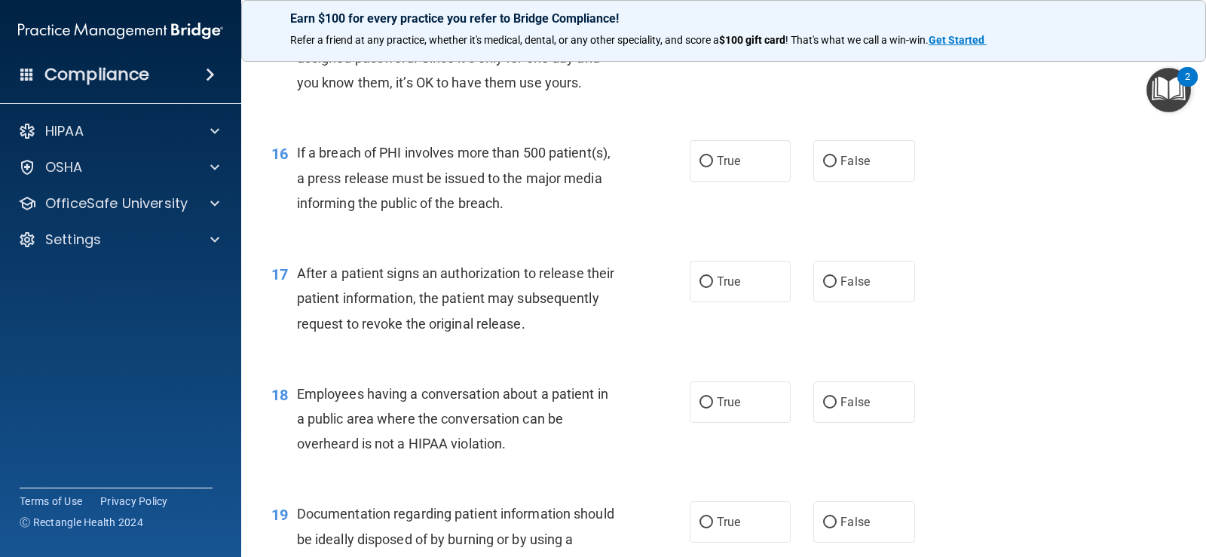
scroll to position [1884, 0]
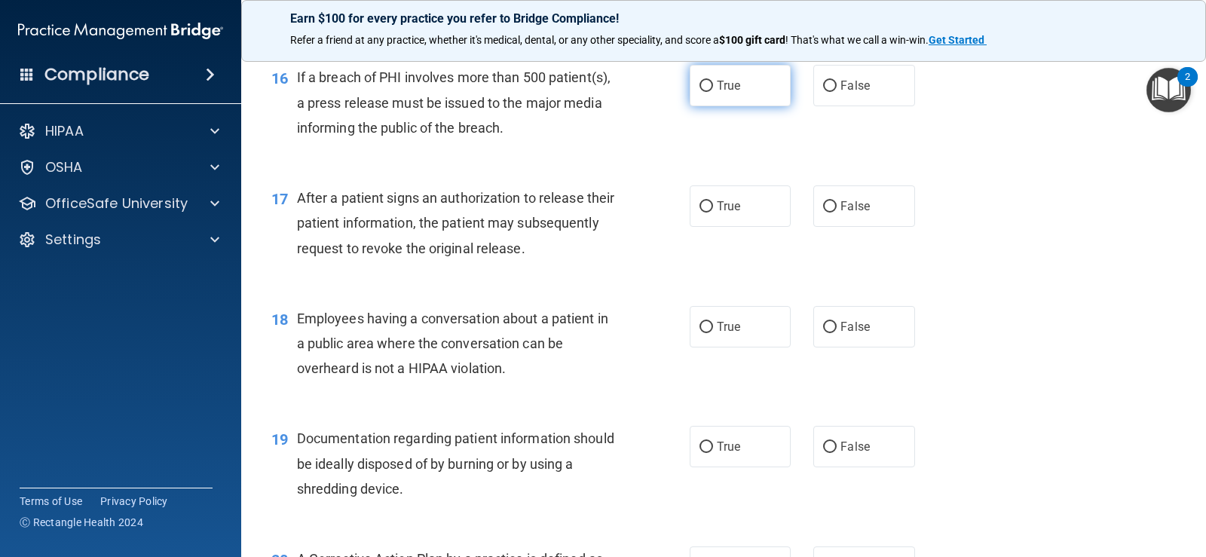
click at [724, 91] on span "True" at bounding box center [728, 85] width 23 height 14
click at [713, 91] on input "True" at bounding box center [706, 86] width 14 height 11
radio input "true"
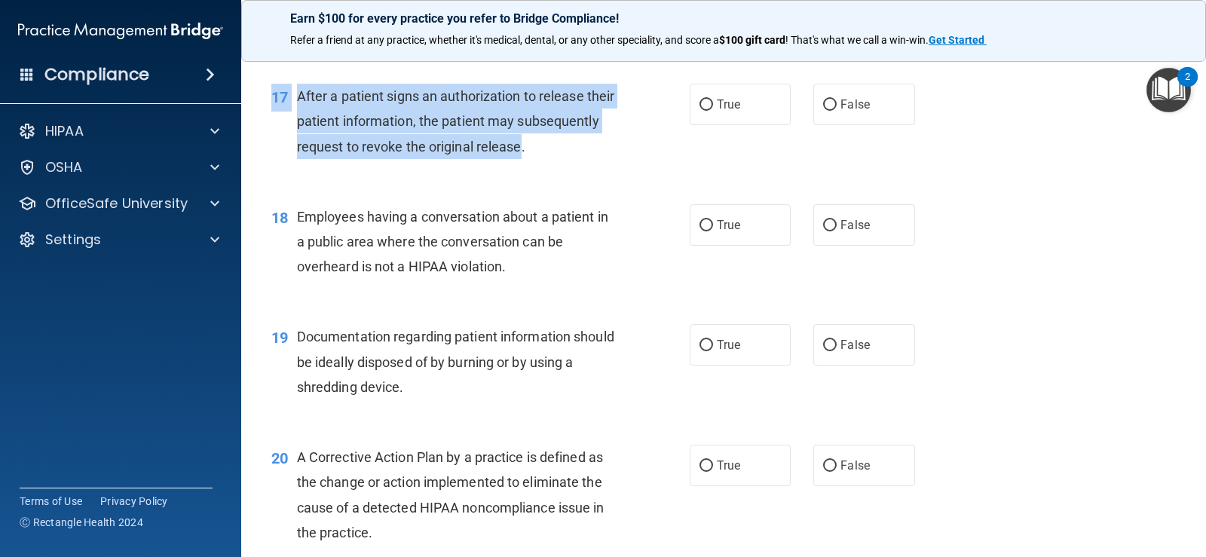
scroll to position [1960, 0]
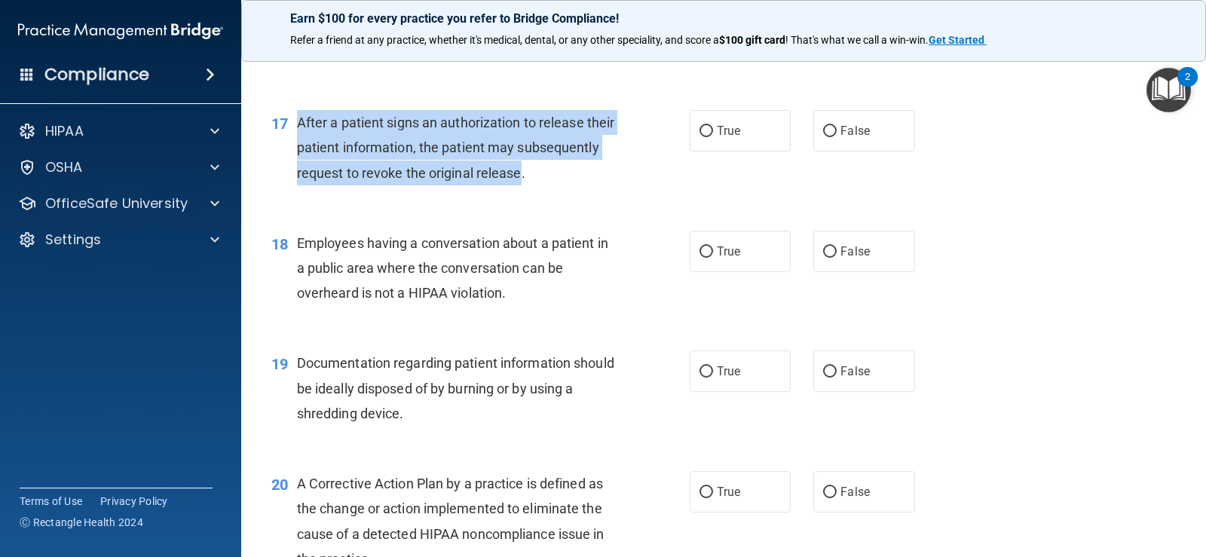
drag, startPoint x: 604, startPoint y: 171, endPoint x: 301, endPoint y: 124, distance: 307.3
click at [301, 124] on span "After a patient signs an authorization to release their patient information, th…" at bounding box center [456, 148] width 318 height 66
copy span "After a patient signs an authorization to release their patient information, th…"
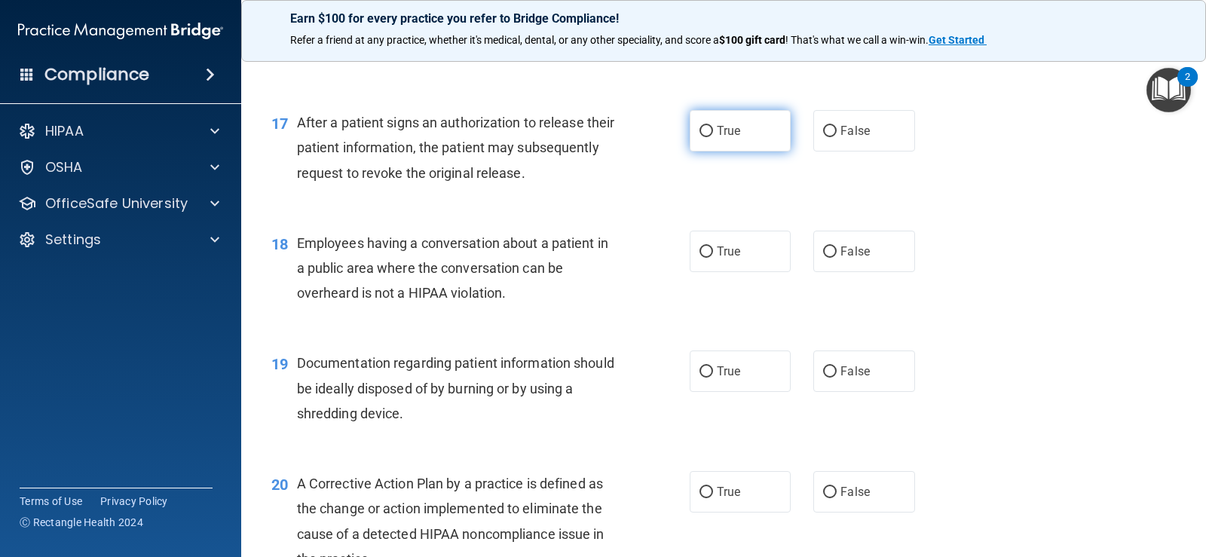
click at [723, 129] on span "True" at bounding box center [728, 131] width 23 height 14
click at [713, 129] on input "True" at bounding box center [706, 131] width 14 height 11
radio input "true"
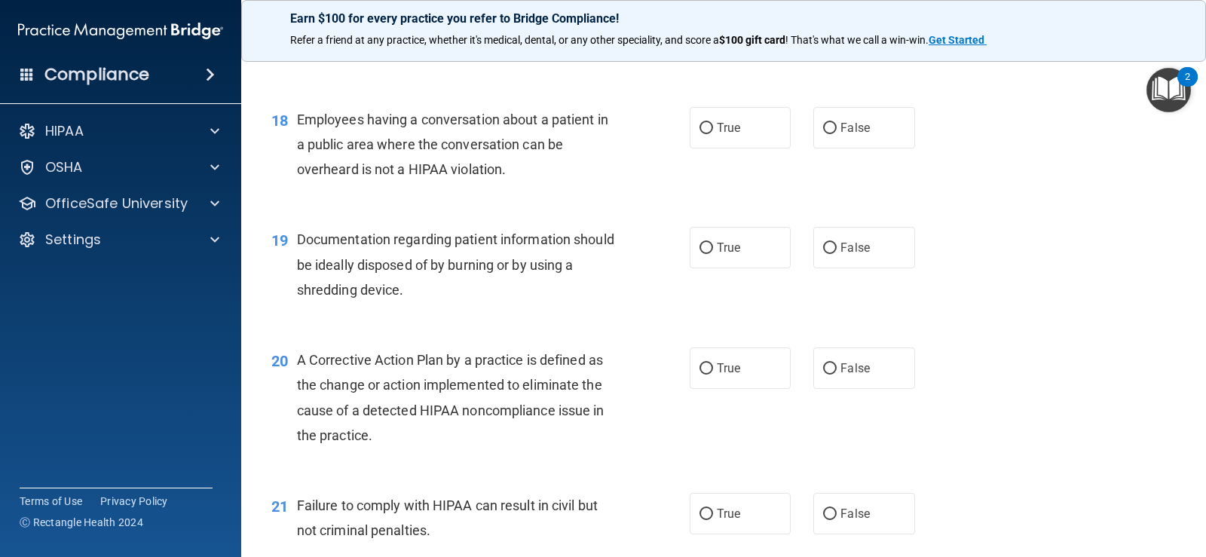
scroll to position [2110, 0]
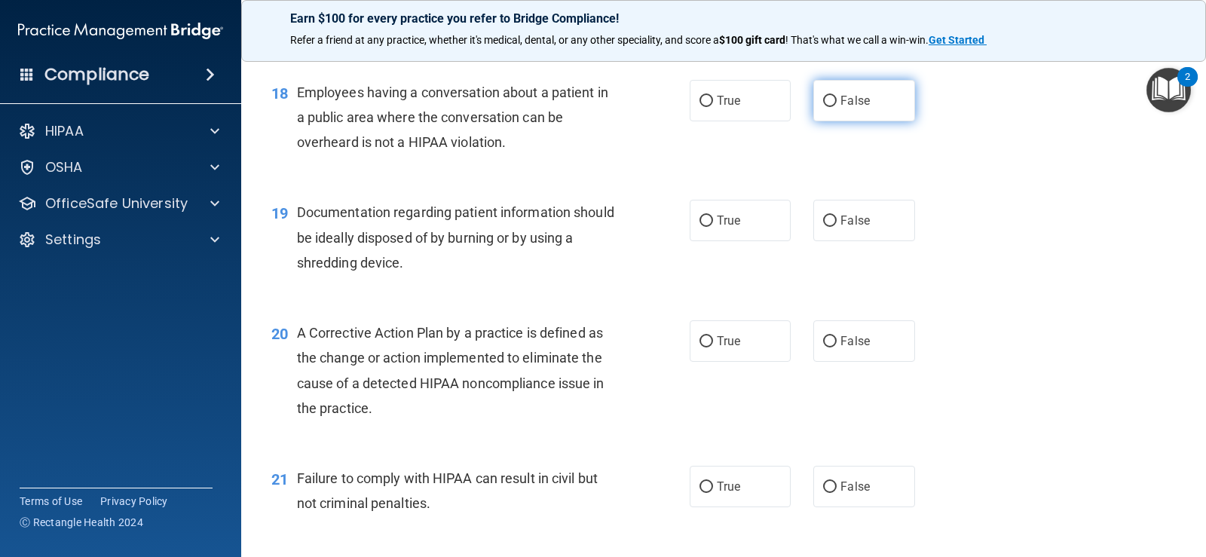
click at [825, 93] on label "False" at bounding box center [863, 100] width 101 height 41
click at [825, 96] on input "False" at bounding box center [830, 101] width 14 height 11
radio input "true"
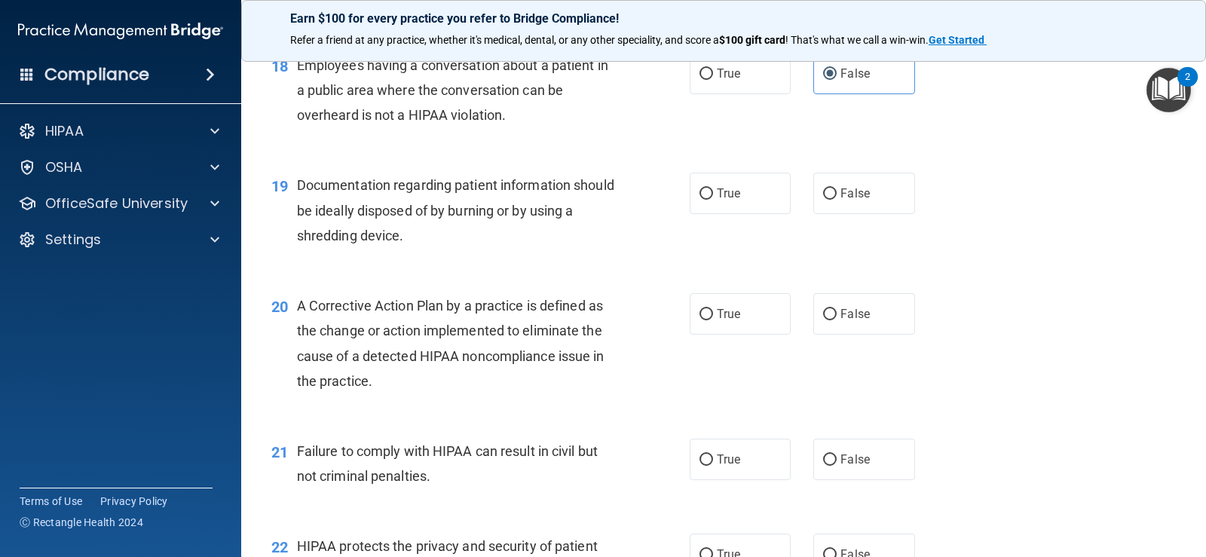
scroll to position [2186, 0]
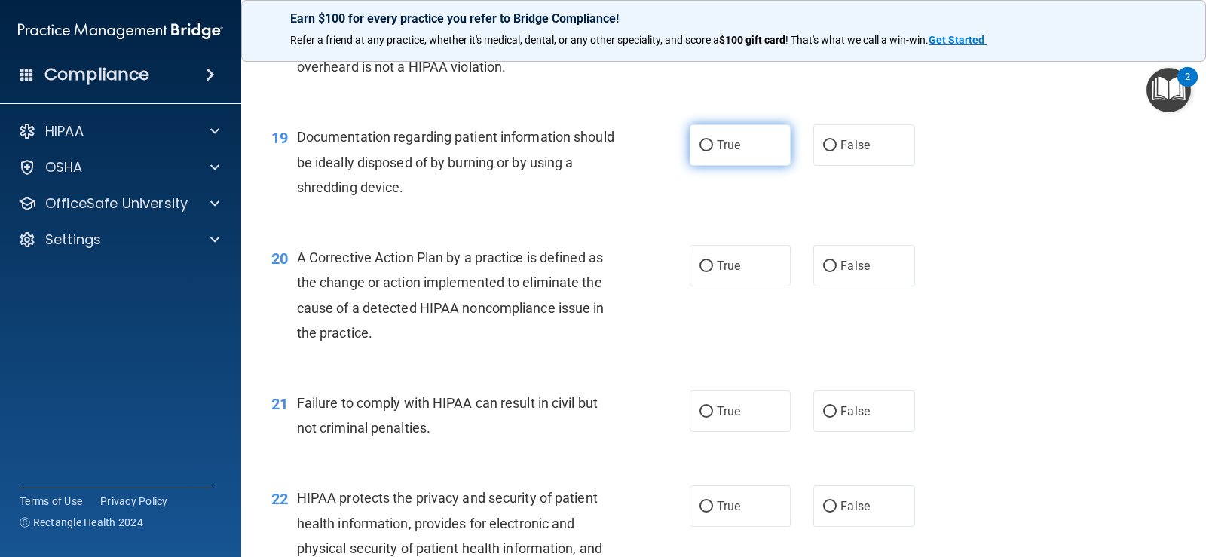
click at [731, 152] on label "True" at bounding box center [740, 144] width 101 height 41
click at [713, 151] on input "True" at bounding box center [706, 145] width 14 height 11
radio input "true"
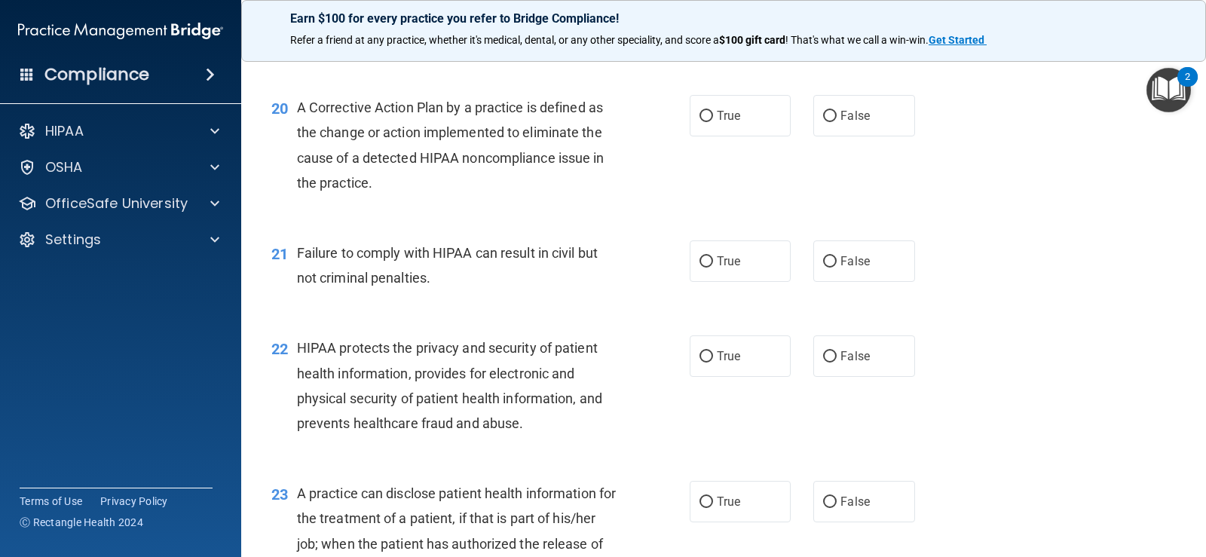
scroll to position [2336, 0]
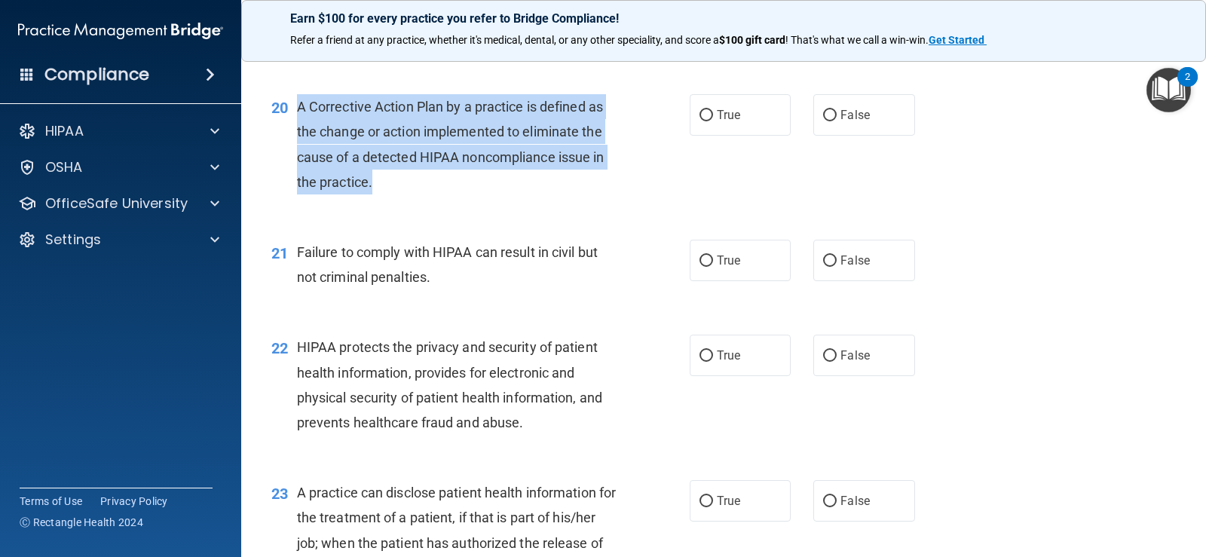
drag, startPoint x: 298, startPoint y: 104, endPoint x: 607, endPoint y: 172, distance: 316.4
click at [607, 172] on div "A Corrective Action Plan by a practice is defined as the change or action imple…" at bounding box center [462, 144] width 331 height 100
click at [699, 113] on input "True" at bounding box center [706, 115] width 14 height 11
radio input "true"
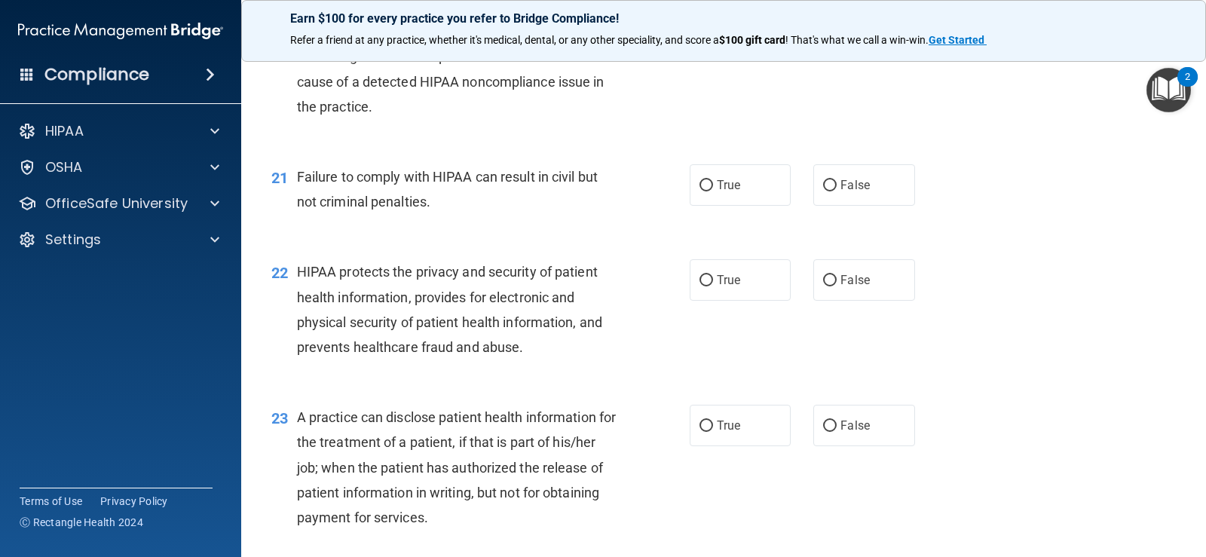
click at [600, 232] on div "21 Failure to comply with HIPAA can result in civil but not criminal penalties.…" at bounding box center [723, 192] width 927 height 95
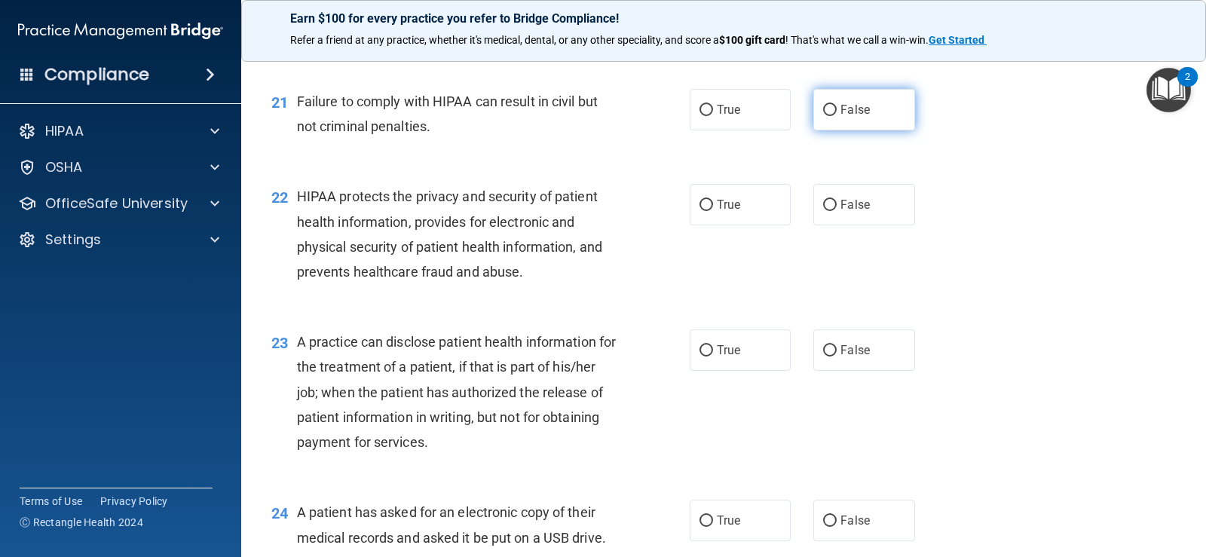
click at [825, 110] on input "False" at bounding box center [830, 110] width 14 height 11
radio input "true"
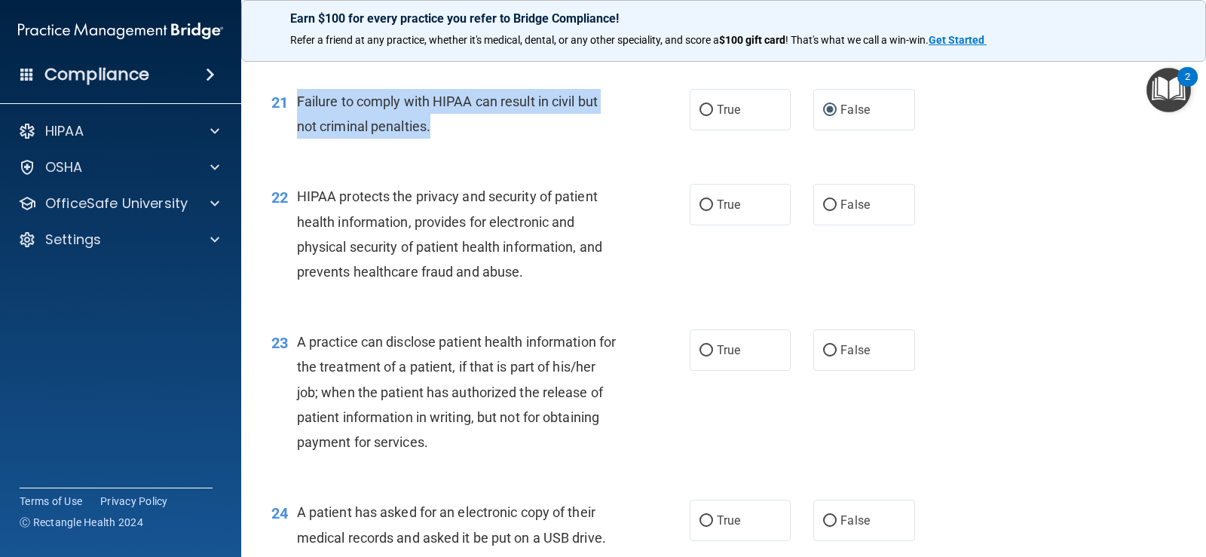
drag, startPoint x: 447, startPoint y: 133, endPoint x: 288, endPoint y: 103, distance: 162.0
click at [288, 103] on div "21 Failure to comply with HIPAA can result in civil but not criminal penalties." at bounding box center [481, 117] width 464 height 57
copy div "Failure to comply with HIPAA can result in civil but not criminal penalties."
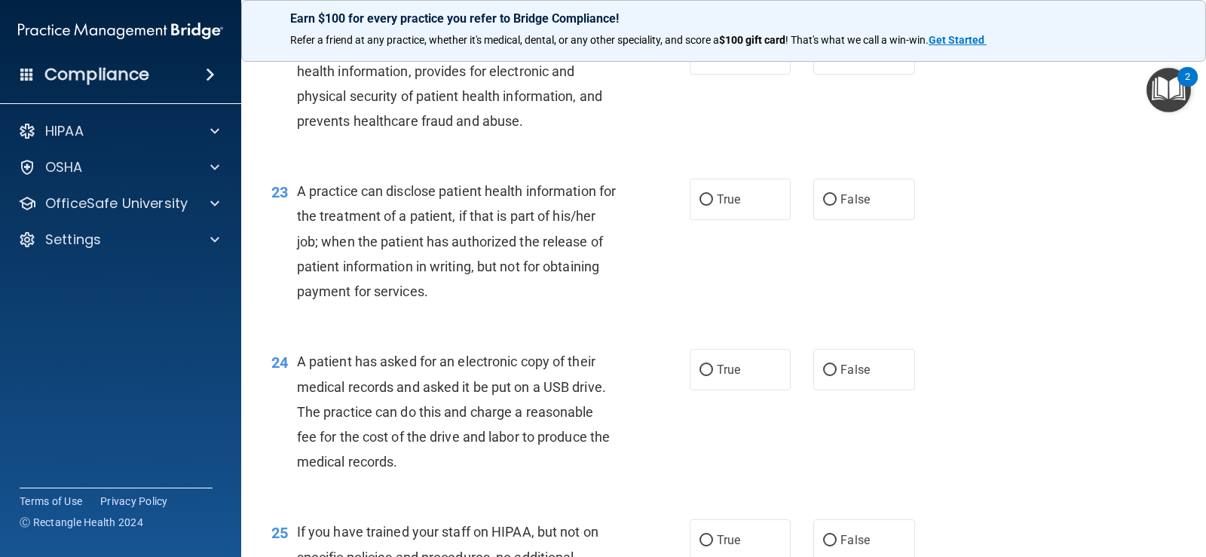
scroll to position [2563, 0]
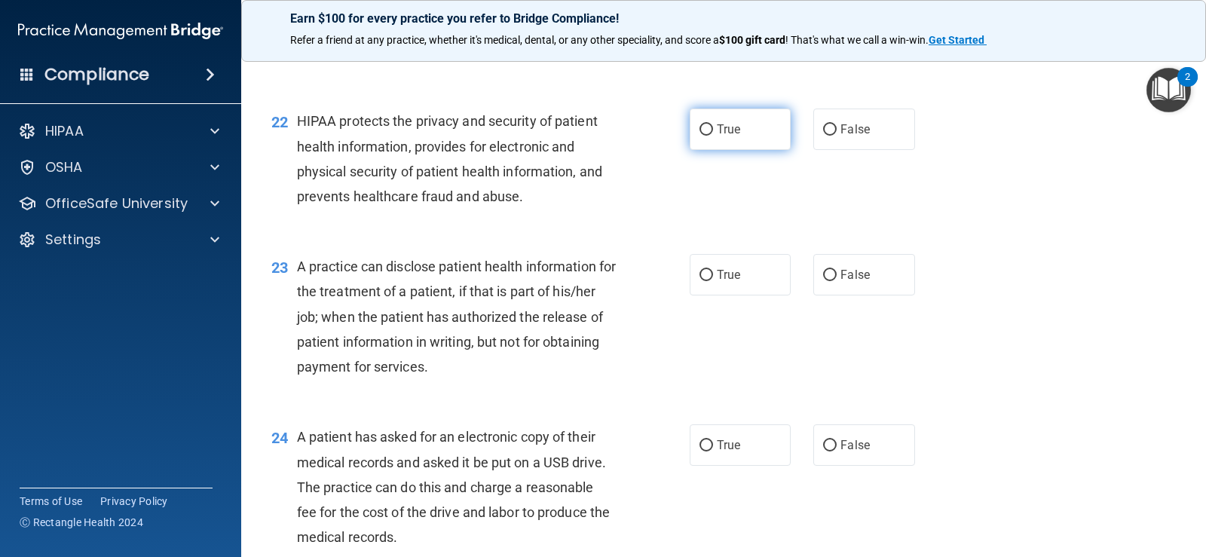
click at [728, 142] on label "True" at bounding box center [740, 129] width 101 height 41
click at [713, 136] on input "True" at bounding box center [706, 129] width 14 height 11
radio input "true"
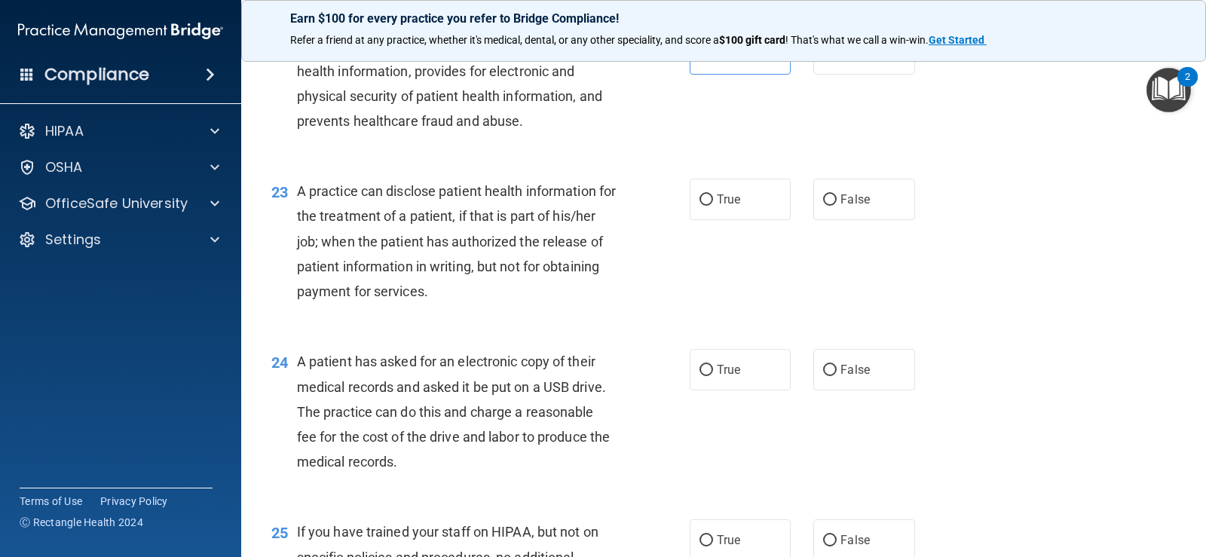
scroll to position [2713, 0]
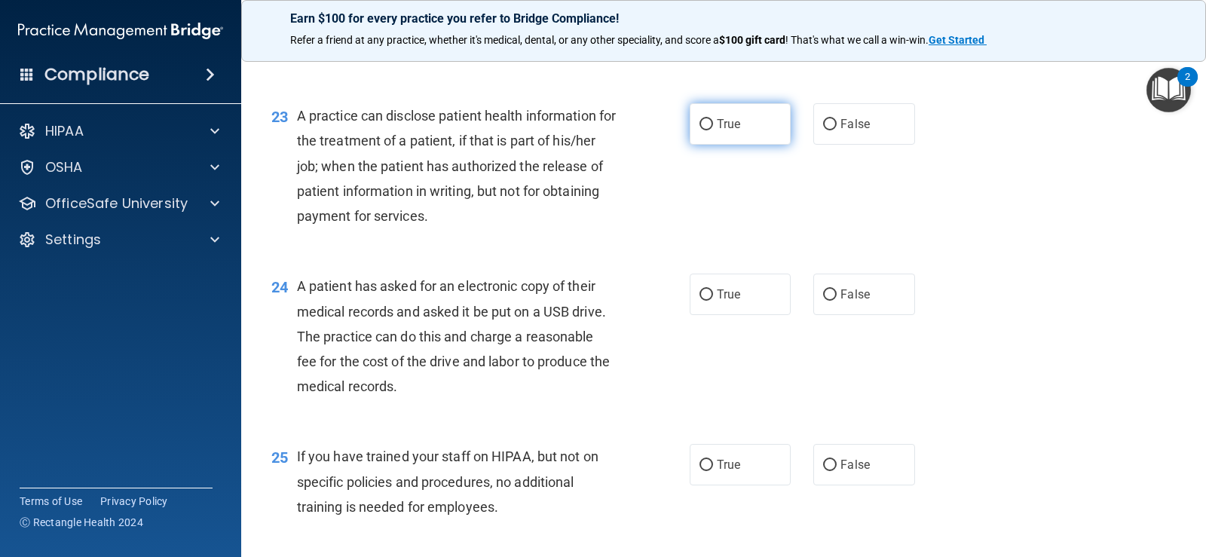
click at [705, 120] on input "True" at bounding box center [706, 124] width 14 height 11
radio input "true"
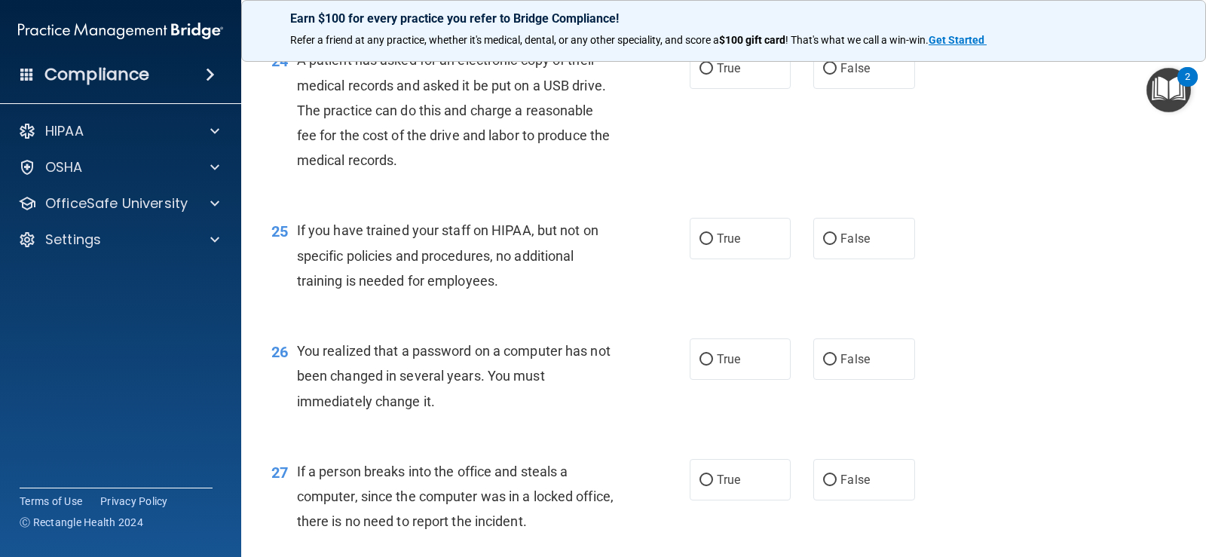
scroll to position [2864, 0]
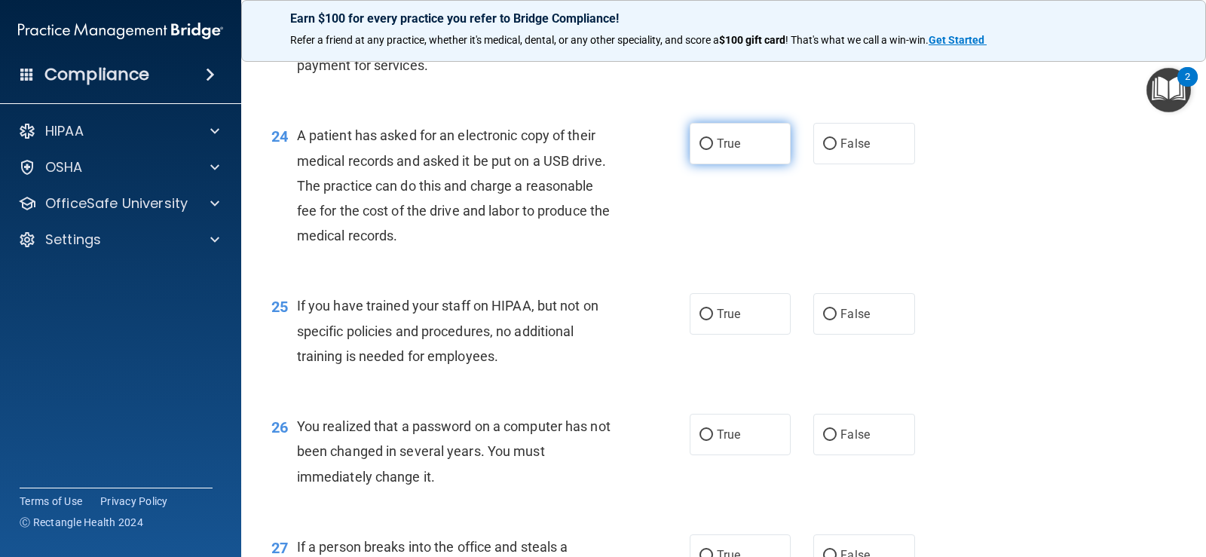
click at [690, 152] on label "True" at bounding box center [740, 143] width 101 height 41
click at [699, 150] on input "True" at bounding box center [706, 144] width 14 height 11
radio input "true"
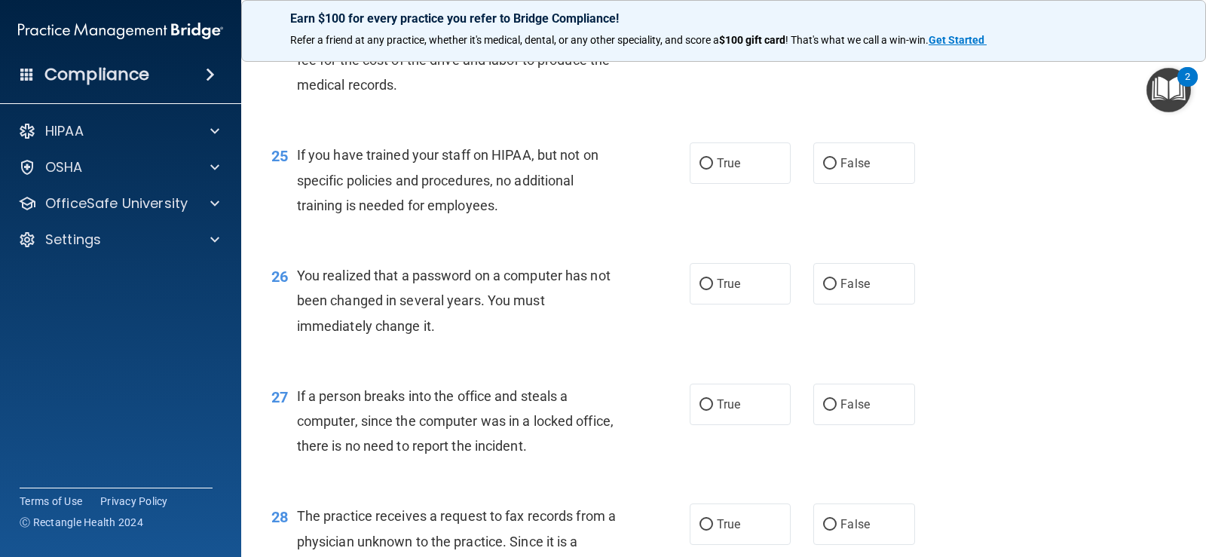
scroll to position [3090, 0]
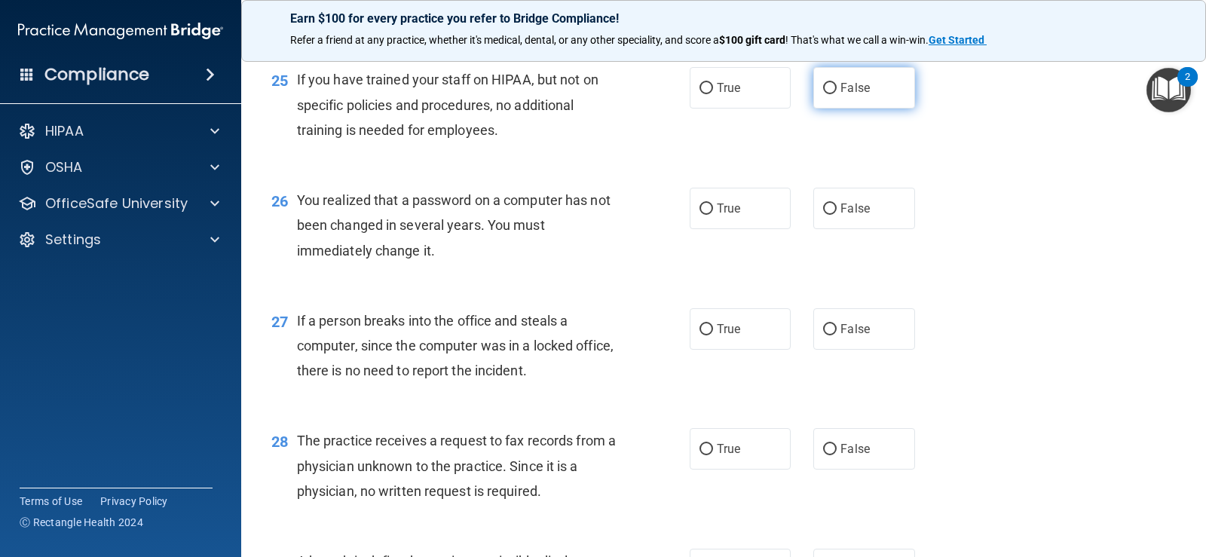
click at [846, 98] on label "False" at bounding box center [863, 87] width 101 height 41
click at [837, 94] on input "False" at bounding box center [830, 88] width 14 height 11
radio input "true"
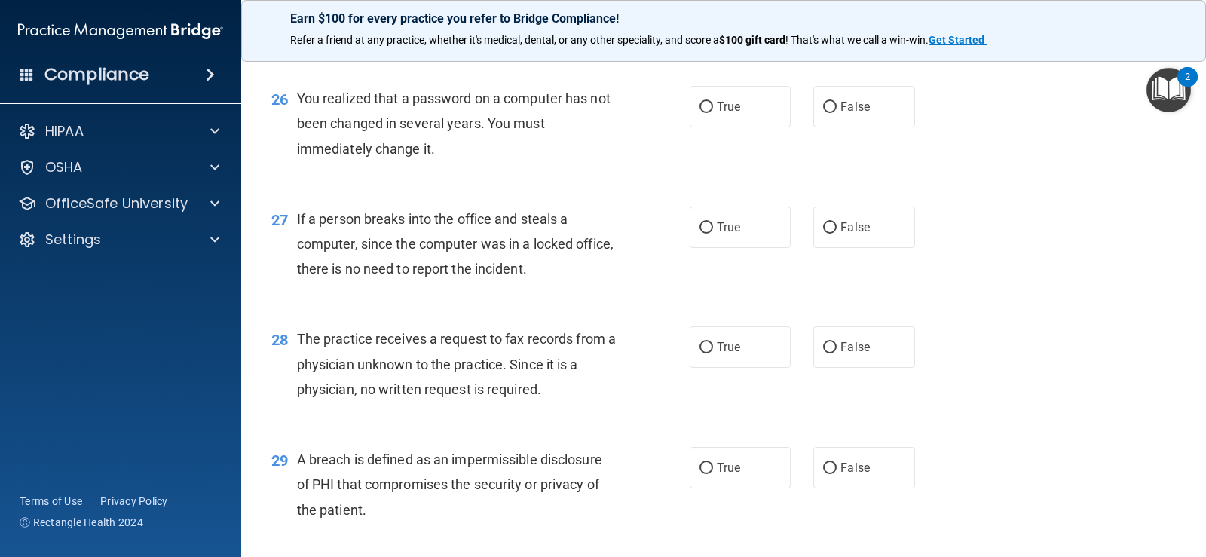
scroll to position [3166, 0]
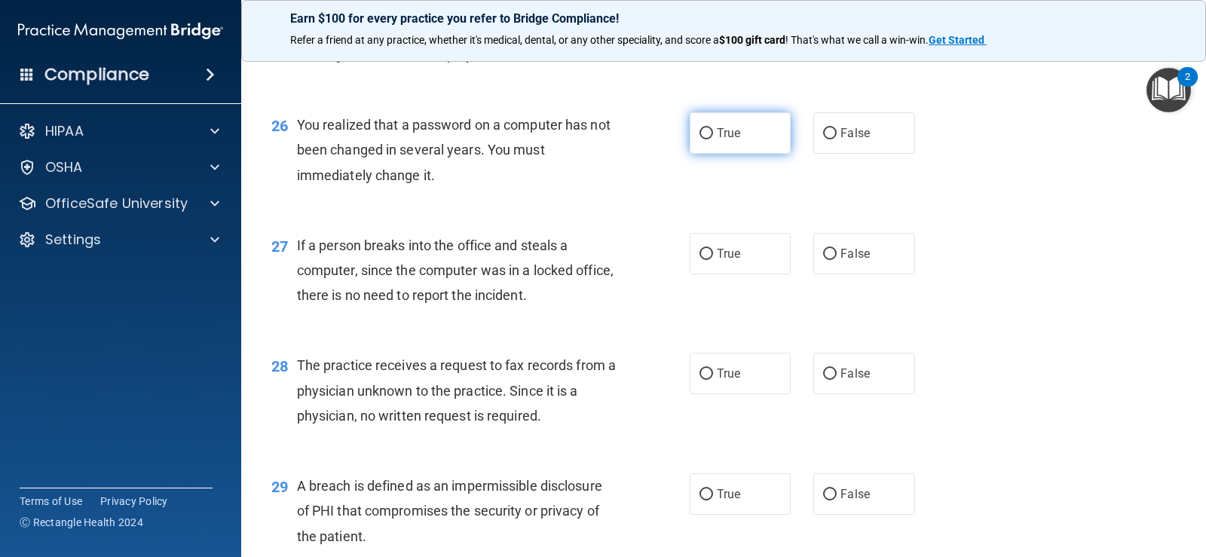
click at [703, 135] on input "True" at bounding box center [706, 133] width 14 height 11
radio input "true"
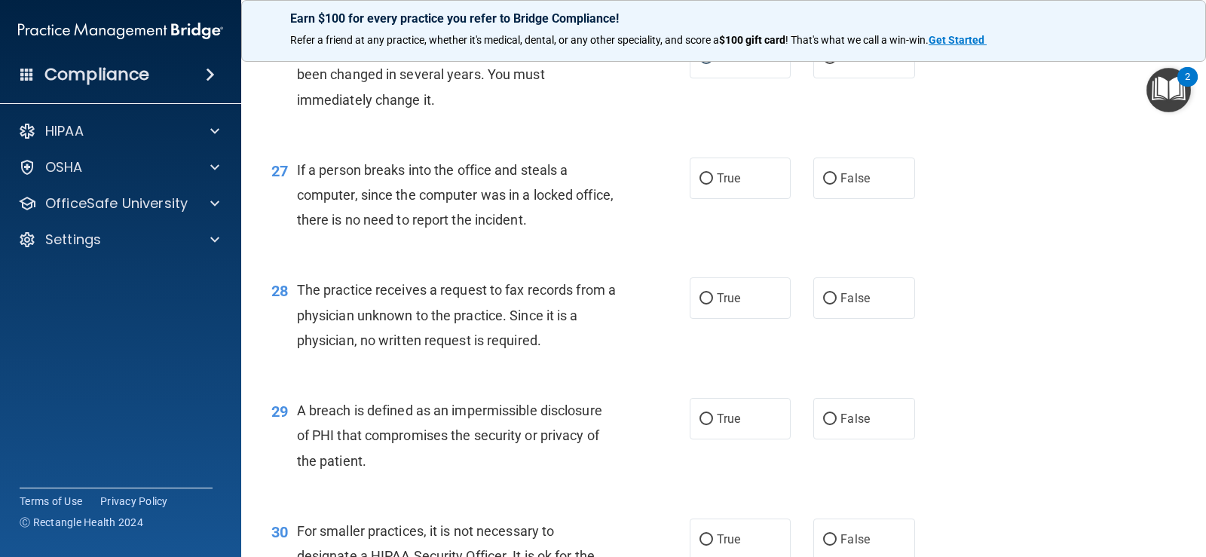
scroll to position [3316, 0]
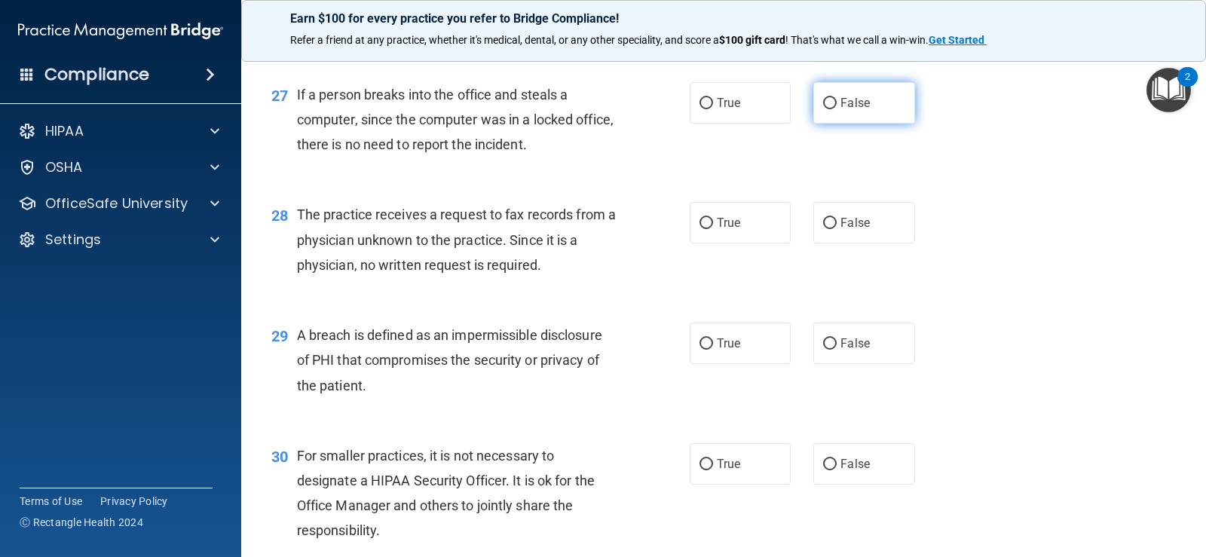
click at [840, 98] on span "False" at bounding box center [854, 103] width 29 height 14
click at [837, 98] on input "False" at bounding box center [830, 103] width 14 height 11
radio input "true"
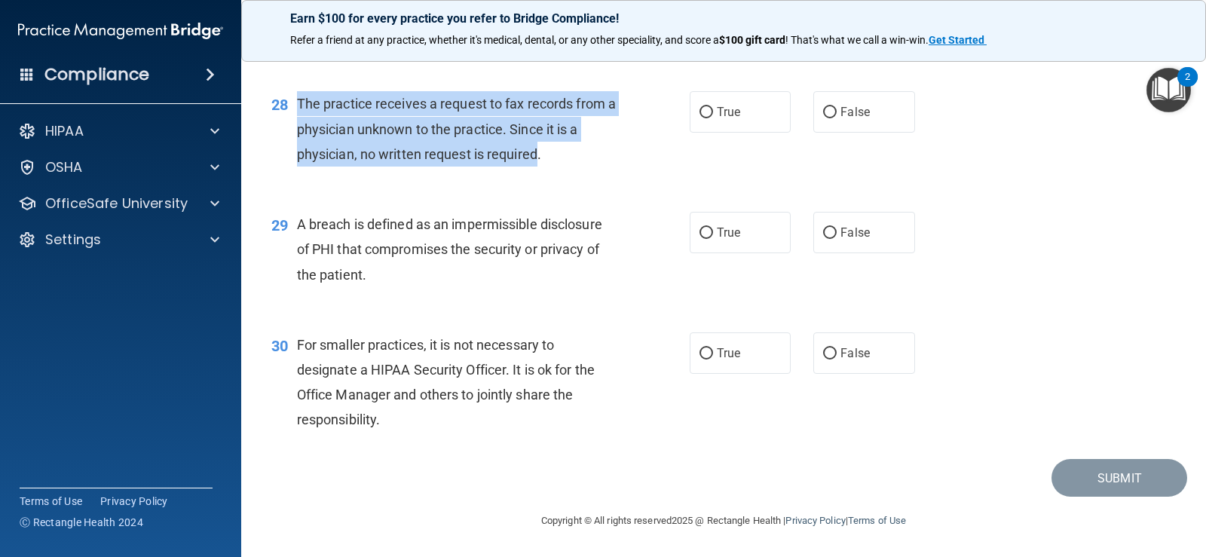
drag, startPoint x: 537, startPoint y: 151, endPoint x: 300, endPoint y: 101, distance: 242.6
click at [300, 101] on span "The practice receives a request to fax records from a physician unknown to the …" at bounding box center [456, 129] width 319 height 66
copy span "The practice receives a request to fax records from a physician unknown to the …"
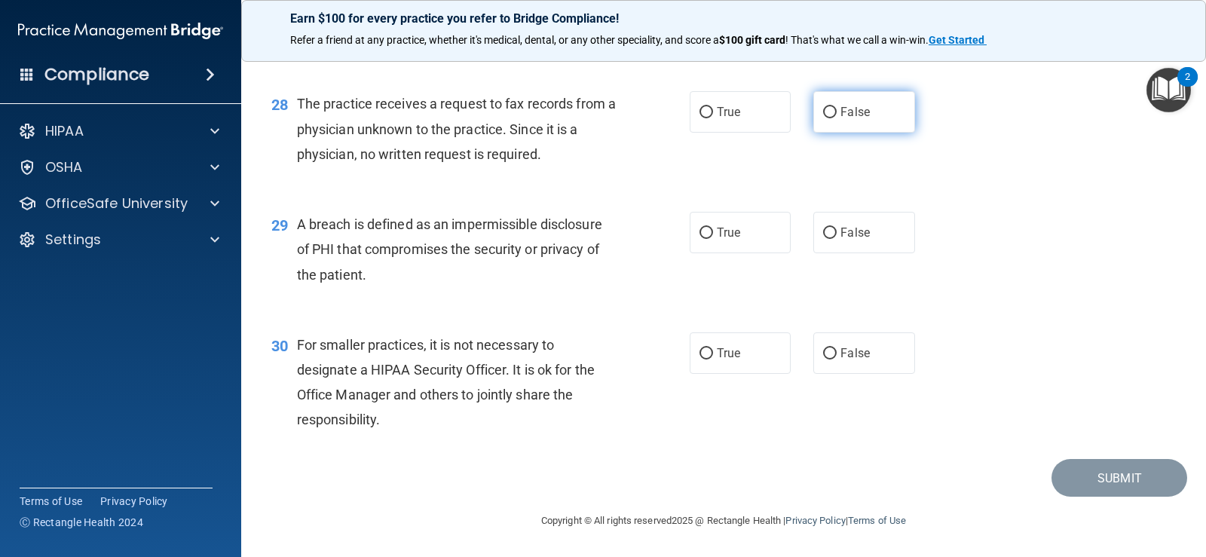
click at [853, 106] on span "False" at bounding box center [854, 112] width 29 height 14
click at [837, 107] on input "False" at bounding box center [830, 112] width 14 height 11
radio input "true"
click at [632, 170] on div "28 The practice receives a request to fax records from a physician unknown to t…" at bounding box center [481, 132] width 464 height 83
click at [298, 224] on span "A breach is defined as an impermissible disclosure of PHI that compromises the …" at bounding box center [449, 249] width 305 height 66
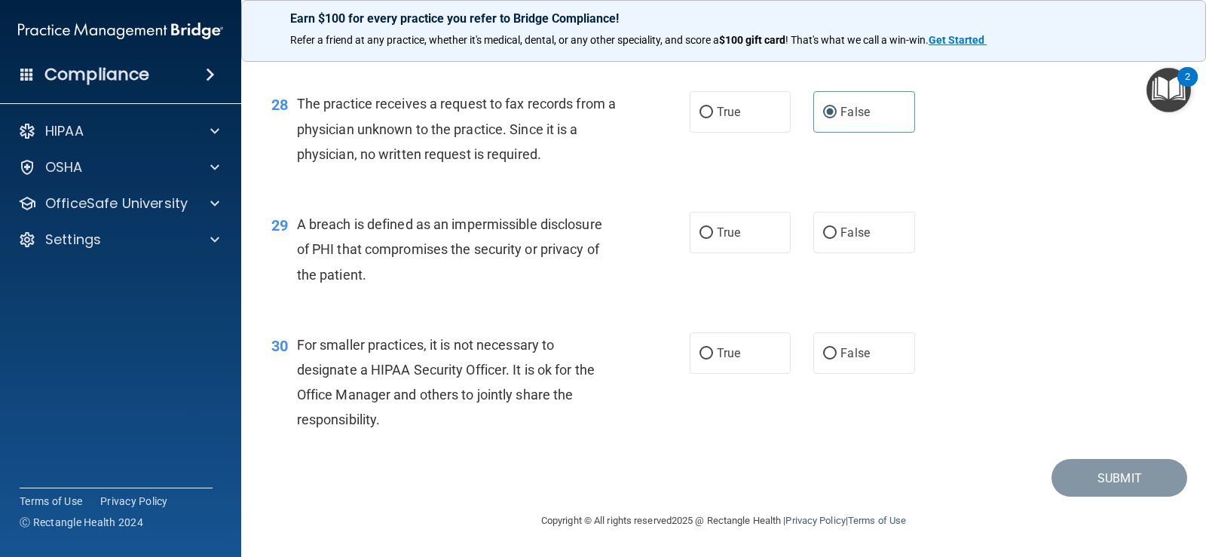
drag, startPoint x: 340, startPoint y: 224, endPoint x: 373, endPoint y: 221, distance: 33.3
click at [344, 223] on span "A breach is defined as an impermissible disclosure of PHI that compromises the …" at bounding box center [449, 249] width 305 height 66
drag, startPoint x: 385, startPoint y: 220, endPoint x: 396, endPoint y: 219, distance: 10.6
click at [388, 220] on span "A breach is defined as an impermissible disclosure of PHI that compromises the …" at bounding box center [449, 249] width 305 height 66
drag, startPoint x: 436, startPoint y: 222, endPoint x: 453, endPoint y: 222, distance: 17.3
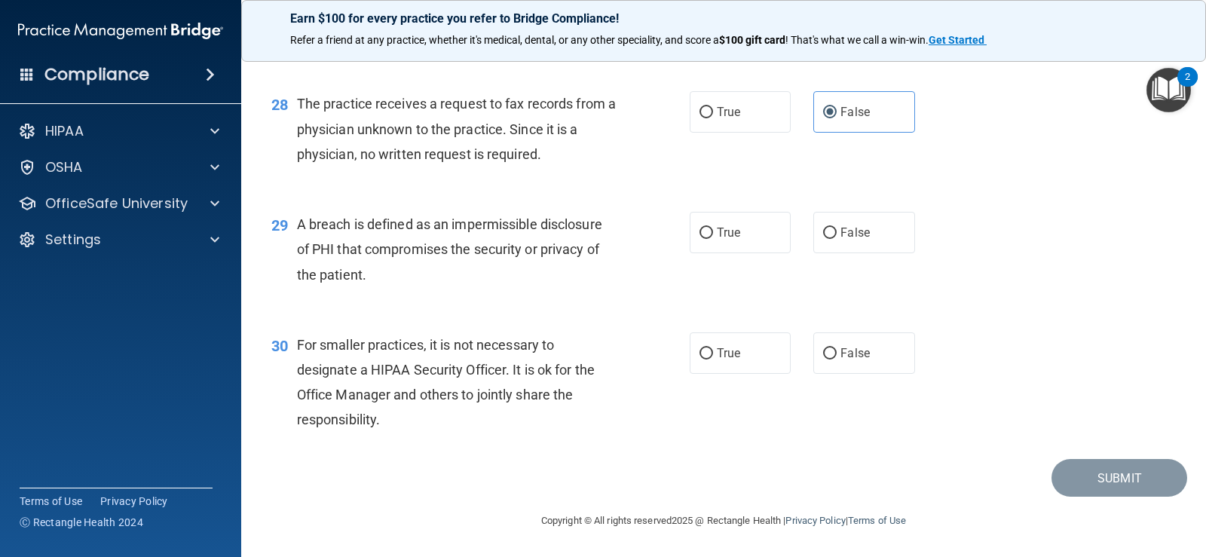
click at [437, 222] on span "A breach is defined as an impermissible disclosure of PHI that compromises the …" at bounding box center [449, 249] width 305 height 66
click at [470, 222] on span "A breach is defined as an impermissible disclosure of PHI that compromises the …" at bounding box center [449, 249] width 305 height 66
click at [572, 226] on span "A breach is defined as an impermissible disclosure of PHI that compromises the …" at bounding box center [449, 249] width 305 height 66
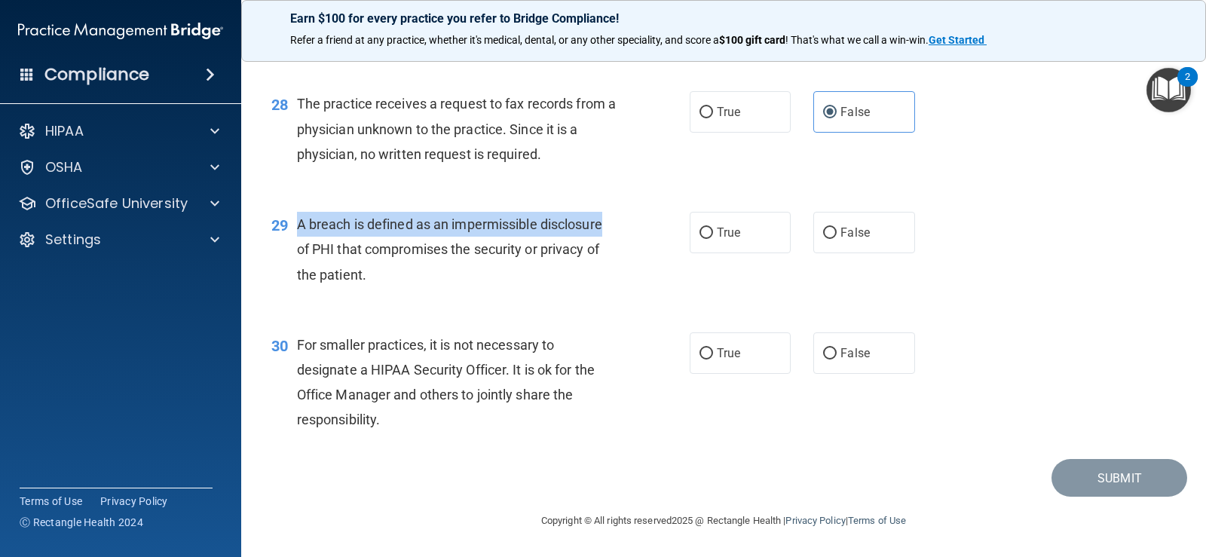
drag, startPoint x: 294, startPoint y: 223, endPoint x: 623, endPoint y: 222, distance: 328.6
click at [623, 222] on div "29 A breach is defined as an impermissible disclosure of PHI that compromises t…" at bounding box center [481, 253] width 464 height 83
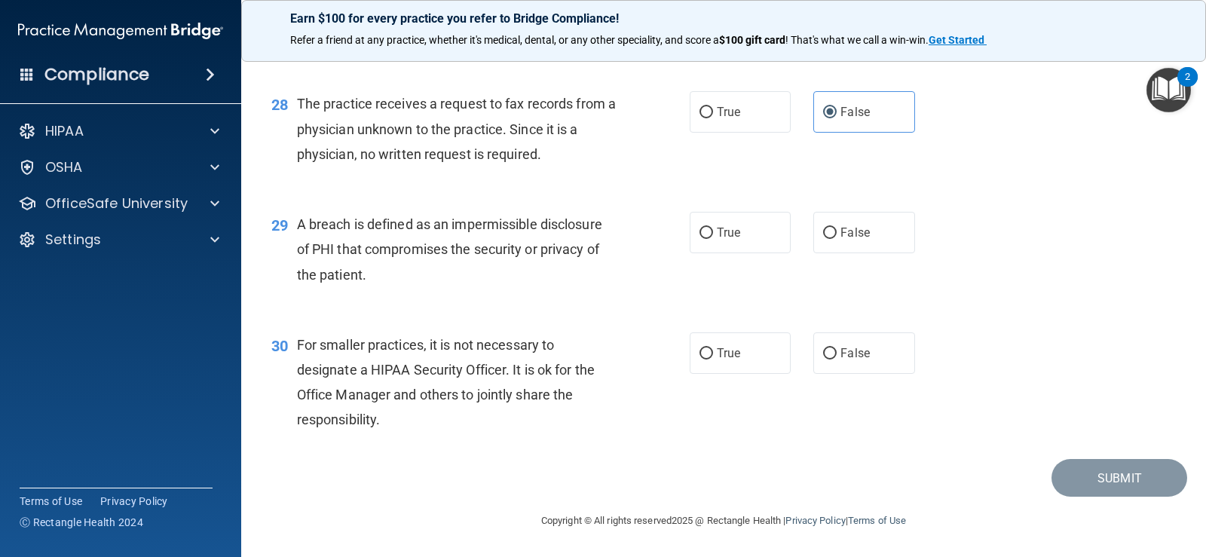
click at [386, 275] on div "A breach is defined as an impermissible disclosure of PHI that compromises the …" at bounding box center [462, 249] width 331 height 75
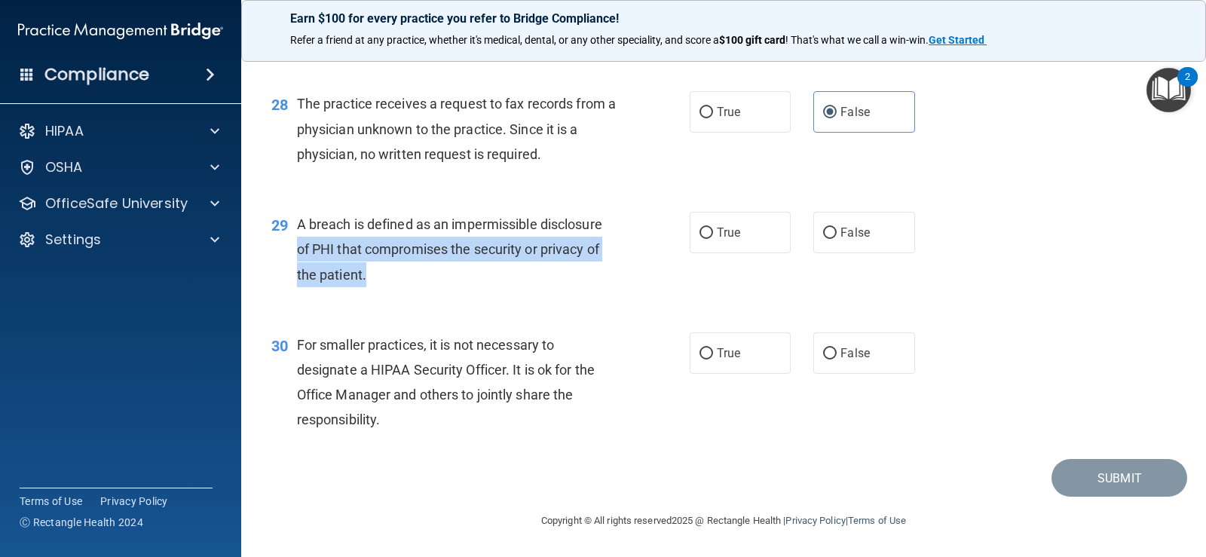
drag, startPoint x: 298, startPoint y: 251, endPoint x: 415, endPoint y: 267, distance: 117.1
click at [415, 267] on div "A breach is defined as an impermissible disclosure of PHI that compromises the …" at bounding box center [462, 249] width 331 height 75
click at [395, 267] on div "A breach is defined as an impermissible disclosure of PHI that compromises the …" at bounding box center [462, 249] width 331 height 75
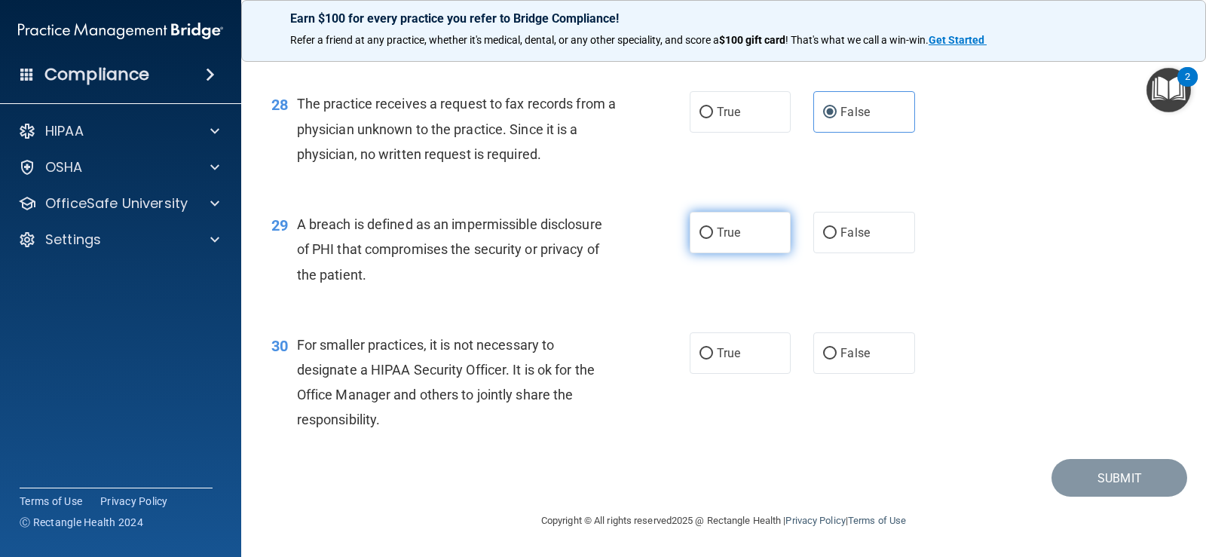
click at [714, 240] on label "True" at bounding box center [740, 232] width 101 height 41
click at [713, 239] on input "True" at bounding box center [706, 233] width 14 height 11
radio input "true"
click at [503, 304] on div "29 A breach is defined as an impermissible disclosure of PHI that compromises t…" at bounding box center [723, 253] width 927 height 121
click at [506, 418] on div "For smaller practices, it is not necessary to designate a HIPAA Security Office…" at bounding box center [462, 382] width 331 height 100
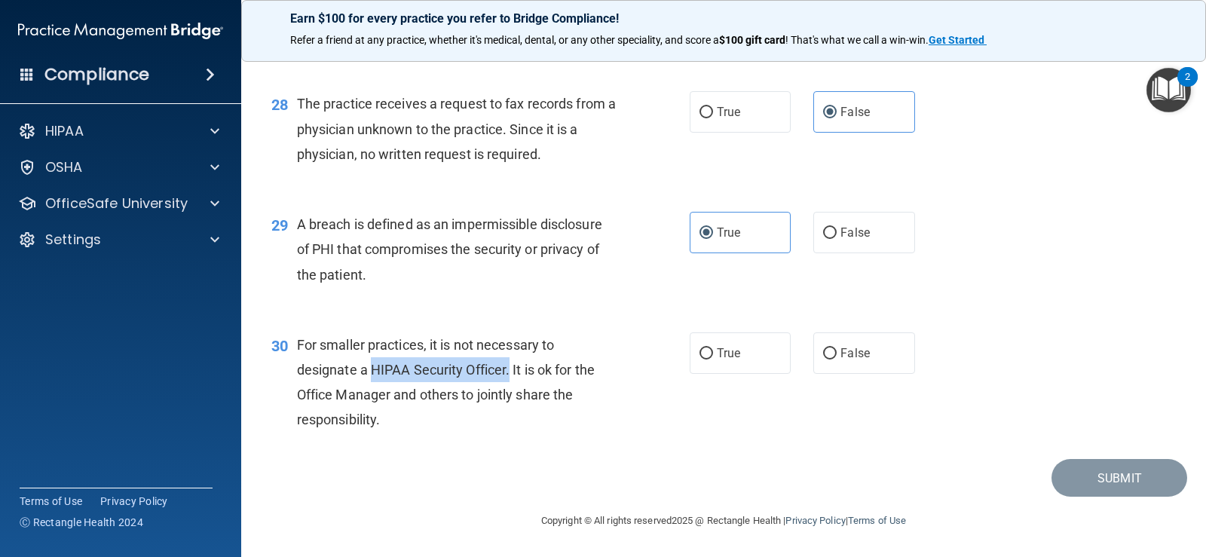
drag, startPoint x: 371, startPoint y: 368, endPoint x: 509, endPoint y: 366, distance: 137.9
click at [509, 366] on span "For smaller practices, it is not necessary to designate a HIPAA Security Office…" at bounding box center [446, 382] width 298 height 91
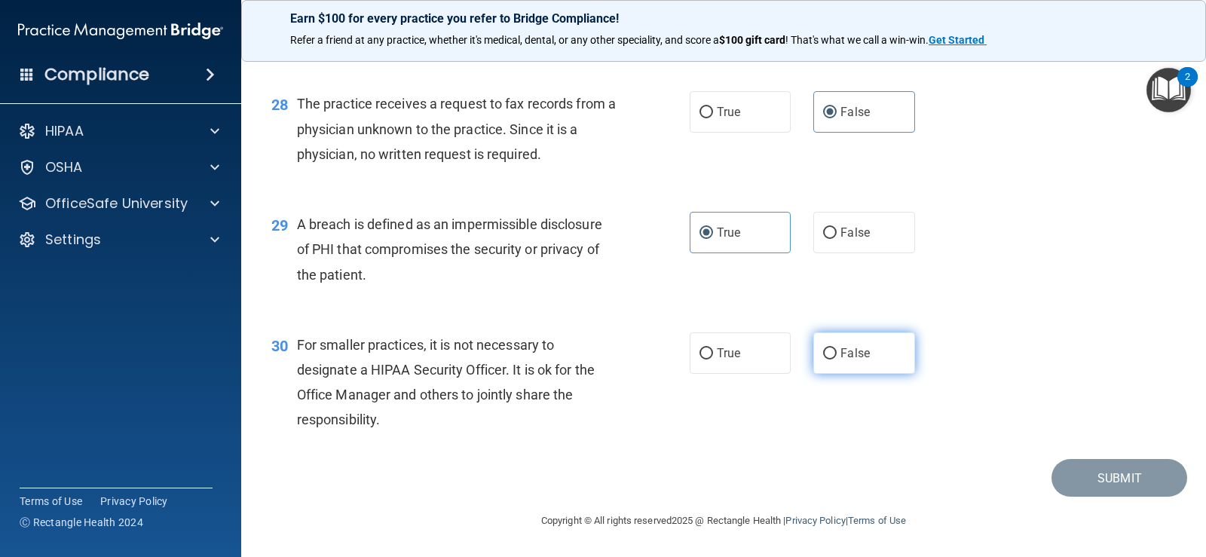
click at [849, 354] on span "False" at bounding box center [854, 353] width 29 height 14
click at [837, 354] on input "False" at bounding box center [830, 353] width 14 height 11
radio input "true"
click at [1048, 444] on div "30 For smaller practices, it is not necessary to designate a HIPAA Security Off…" at bounding box center [723, 386] width 927 height 145
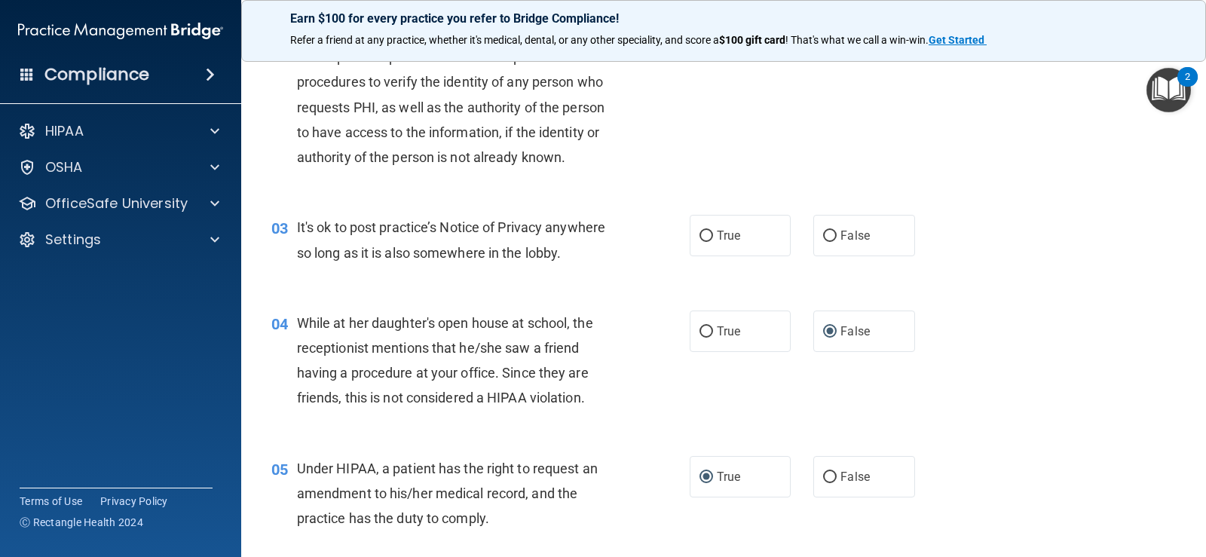
scroll to position [226, 0]
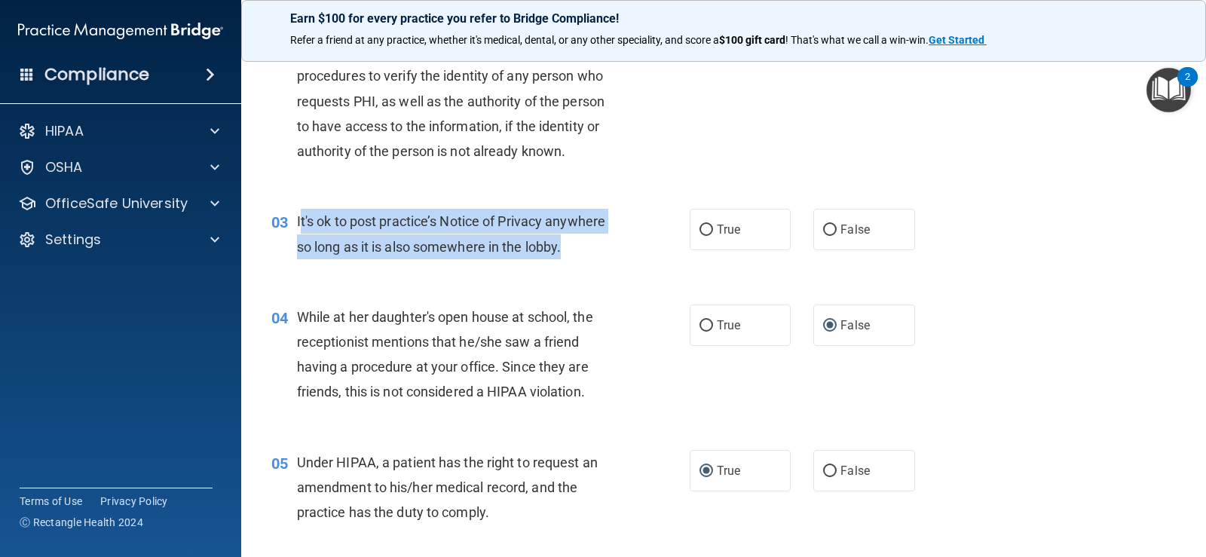
drag, startPoint x: 298, startPoint y: 215, endPoint x: 595, endPoint y: 244, distance: 297.7
click at [595, 244] on div "It's ok to post practice’s Notice of Privacy anywhere so long as it is also som…" at bounding box center [462, 234] width 331 height 50
drag, startPoint x: 523, startPoint y: 247, endPoint x: 296, endPoint y: 221, distance: 228.4
click at [297, 221] on div "It's ok to post practice’s Notice of Privacy anywhere so long as it is also som…" at bounding box center [462, 234] width 331 height 50
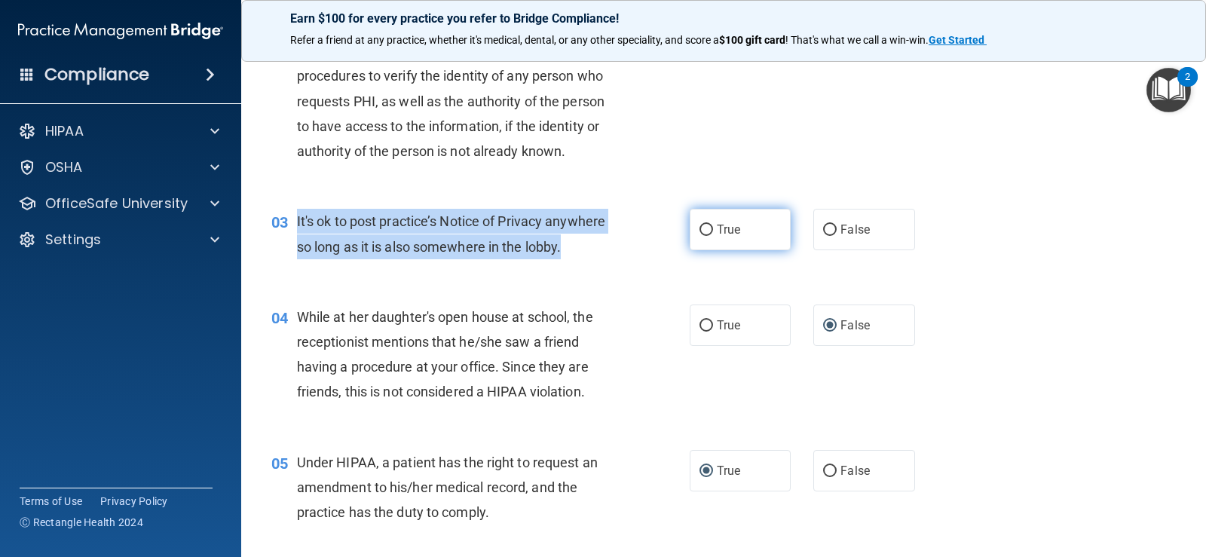
click at [700, 228] on input "True" at bounding box center [706, 230] width 14 height 11
radio input "true"
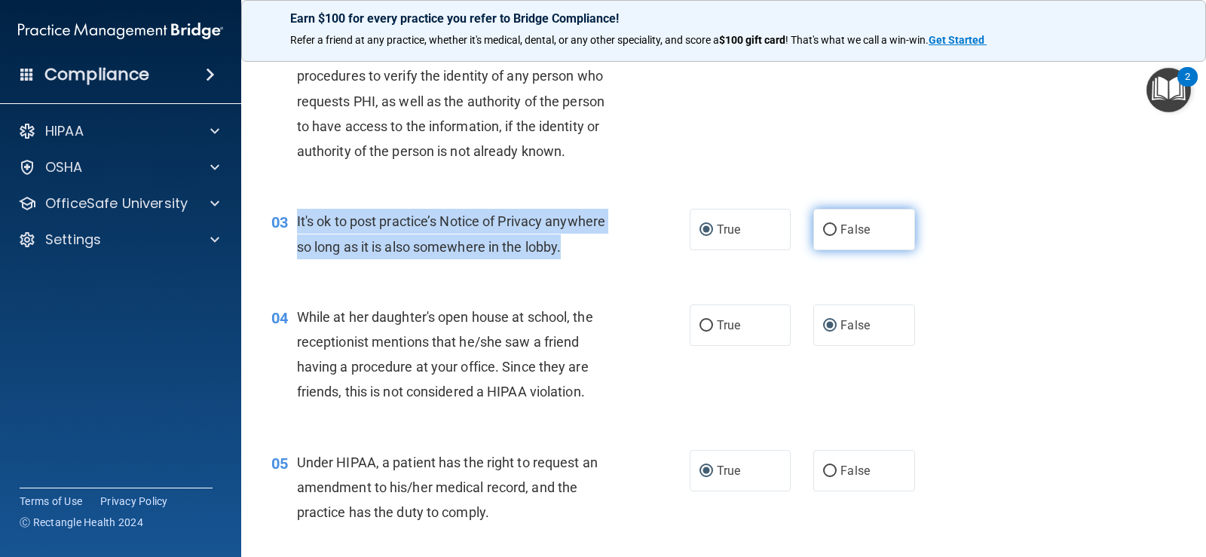
click at [824, 226] on input "False" at bounding box center [830, 230] width 14 height 11
radio input "true"
radio input "false"
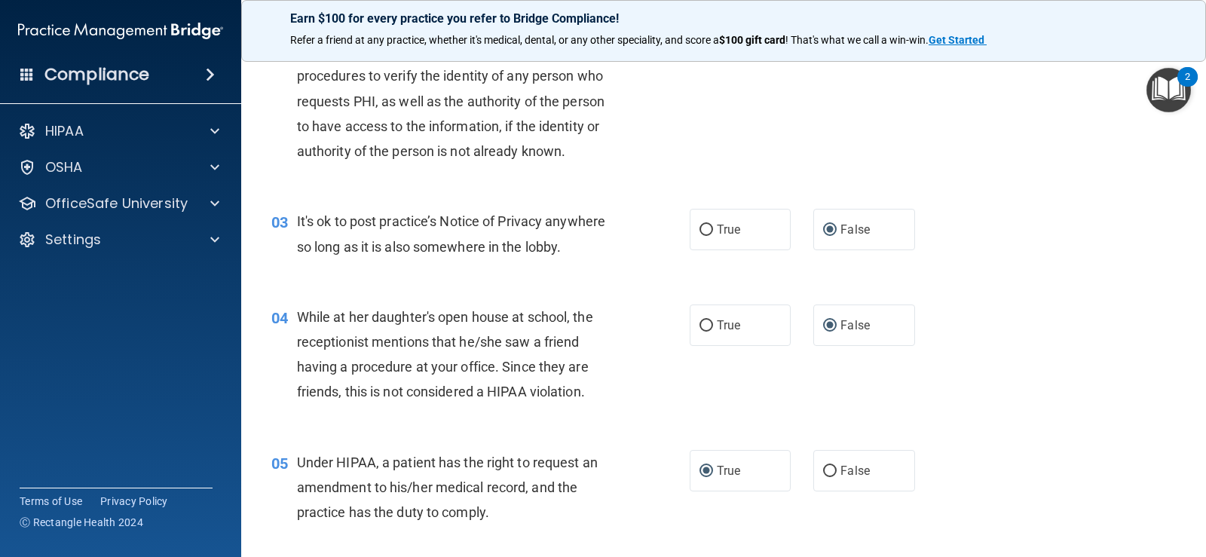
click at [966, 251] on div "03 It's ok to post practice’s Notice of Privacy anywhere so long as it is also …" at bounding box center [723, 237] width 927 height 95
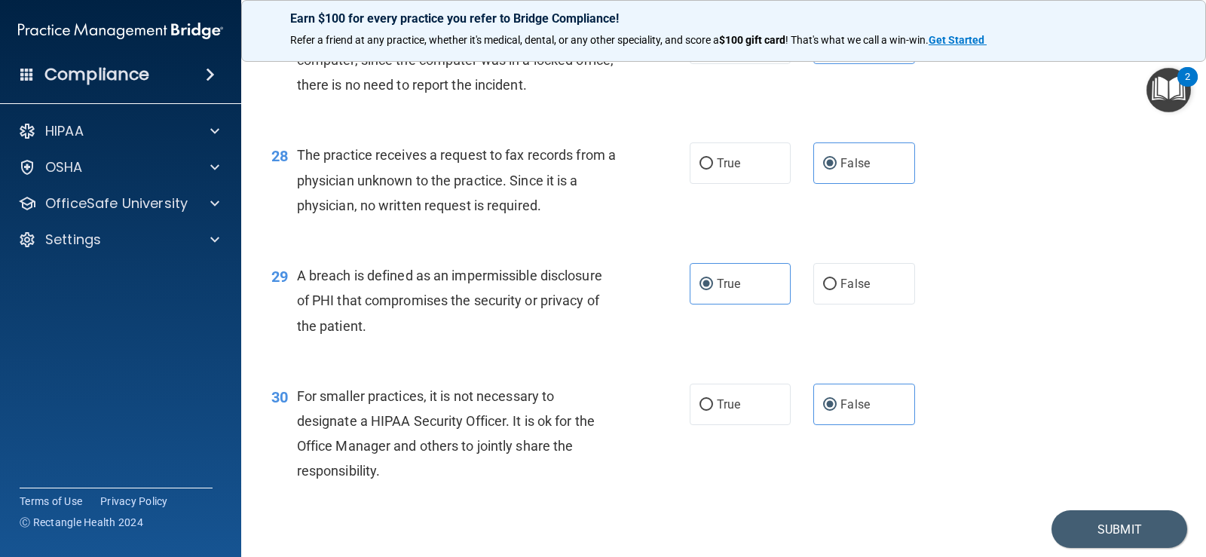
scroll to position [3427, 0]
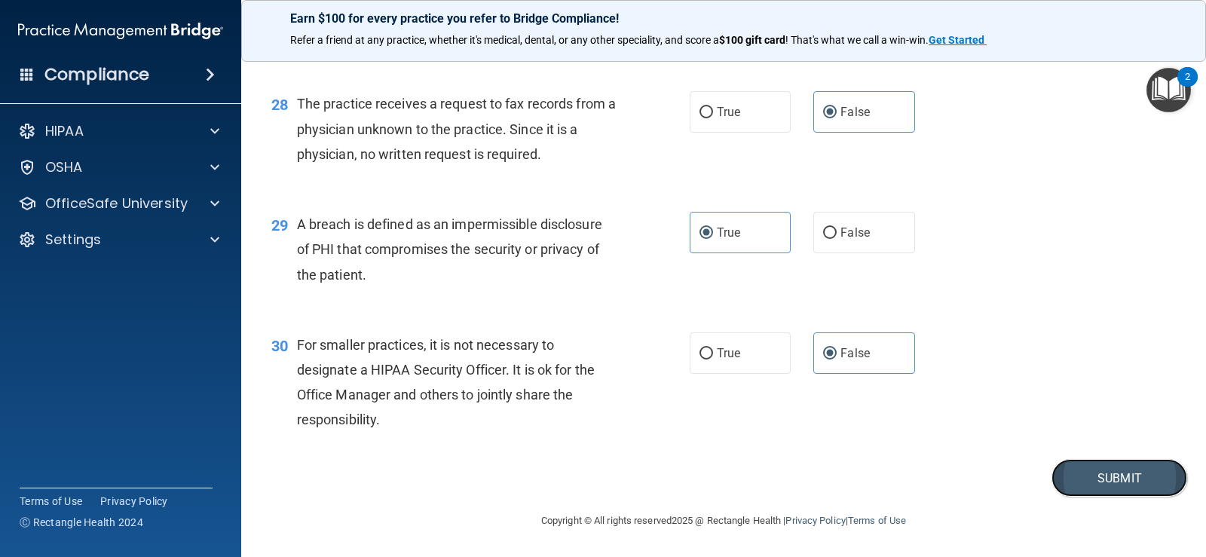
click at [1101, 482] on button "Submit" at bounding box center [1119, 478] width 136 height 38
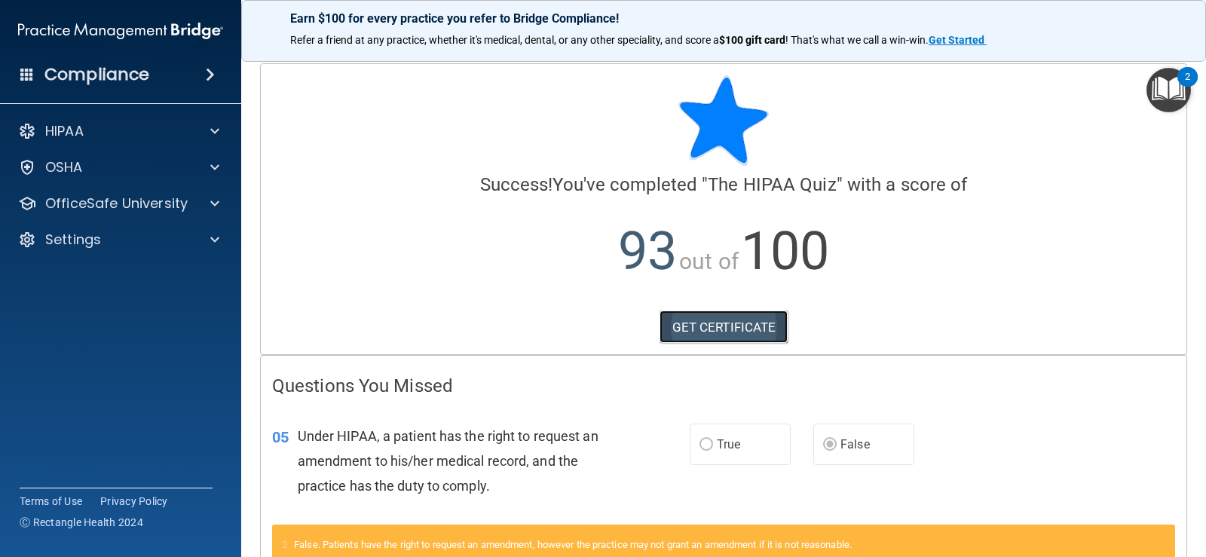
click at [713, 330] on link "GET CERTIFICATE" at bounding box center [723, 327] width 129 height 33
click at [213, 117] on div "HIPAA" at bounding box center [121, 131] width 242 height 30
click at [216, 128] on span at bounding box center [214, 131] width 9 height 18
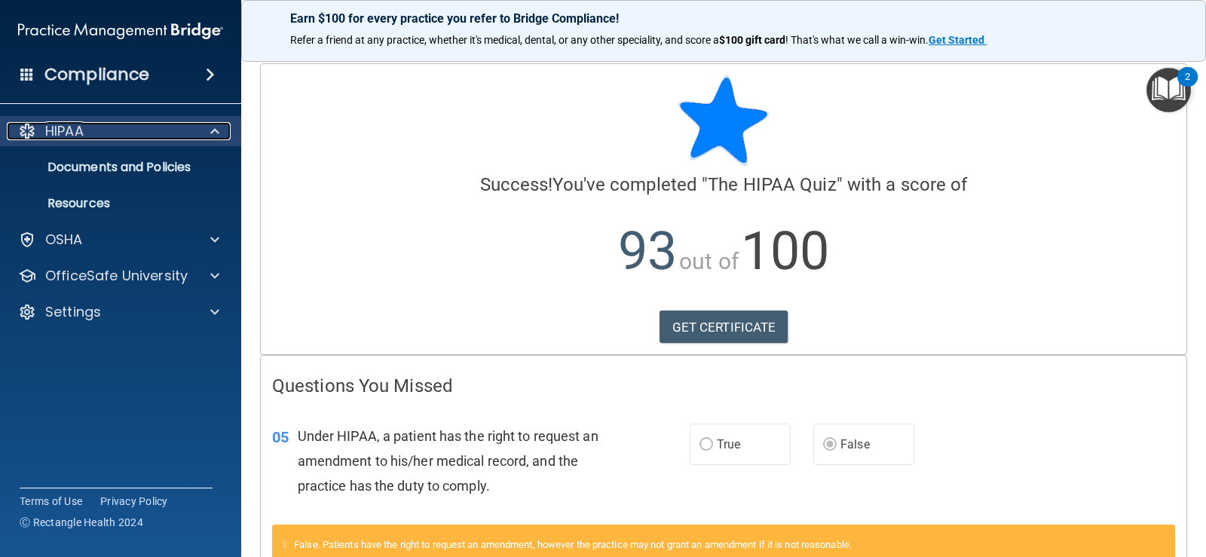
click at [85, 132] on div "HIPAA" at bounding box center [100, 131] width 187 height 18
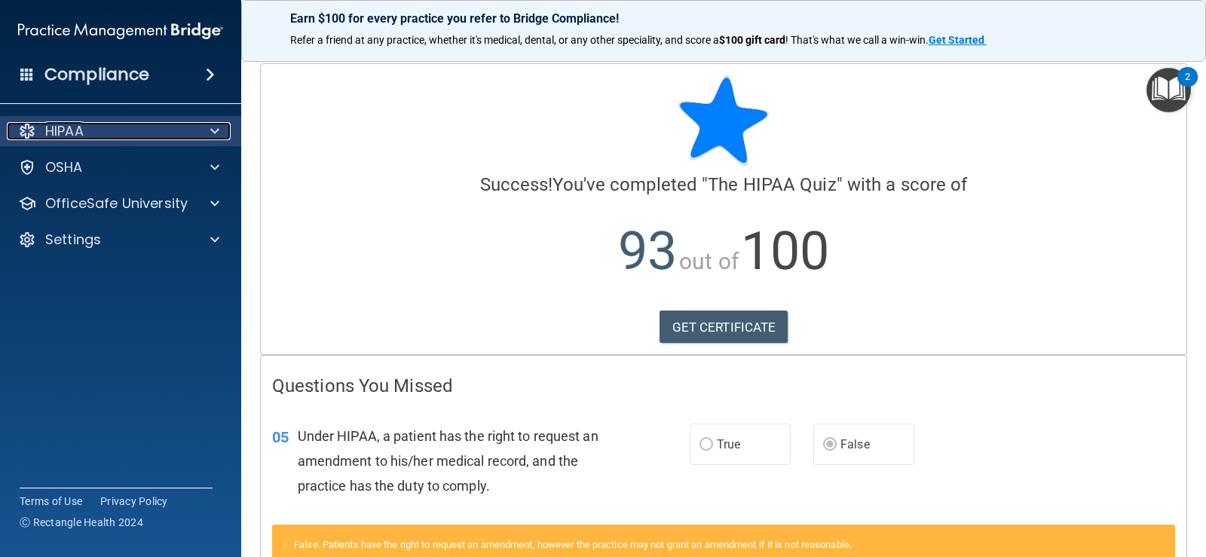
click at [75, 136] on p "HIPAA" at bounding box center [64, 131] width 38 height 18
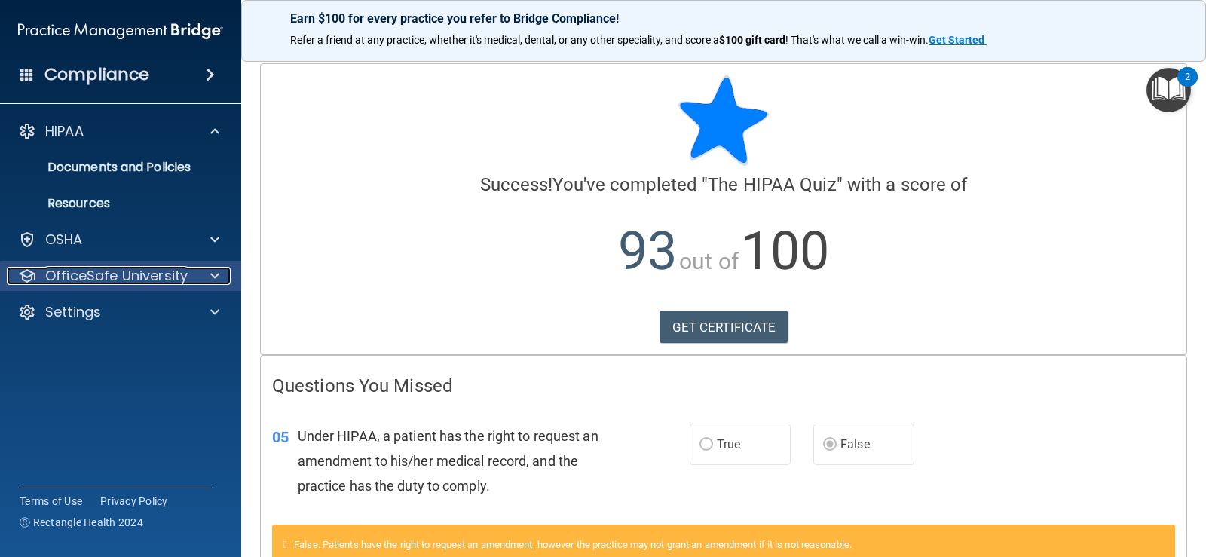
click at [155, 269] on p "OfficeSafe University" at bounding box center [116, 276] width 142 height 18
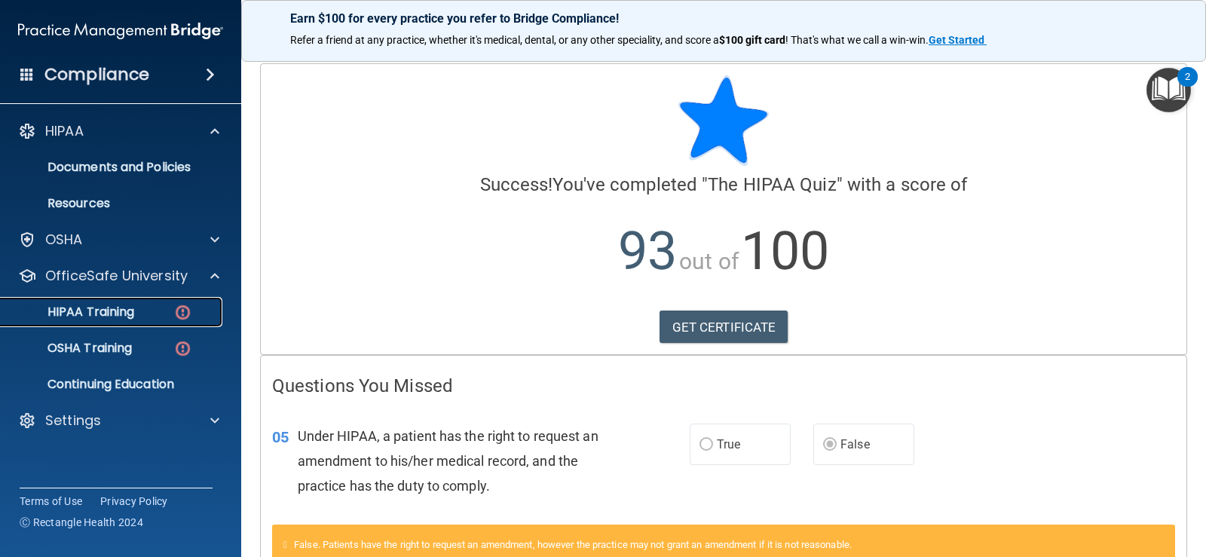
click at [151, 317] on div "HIPAA Training" at bounding box center [113, 311] width 206 height 15
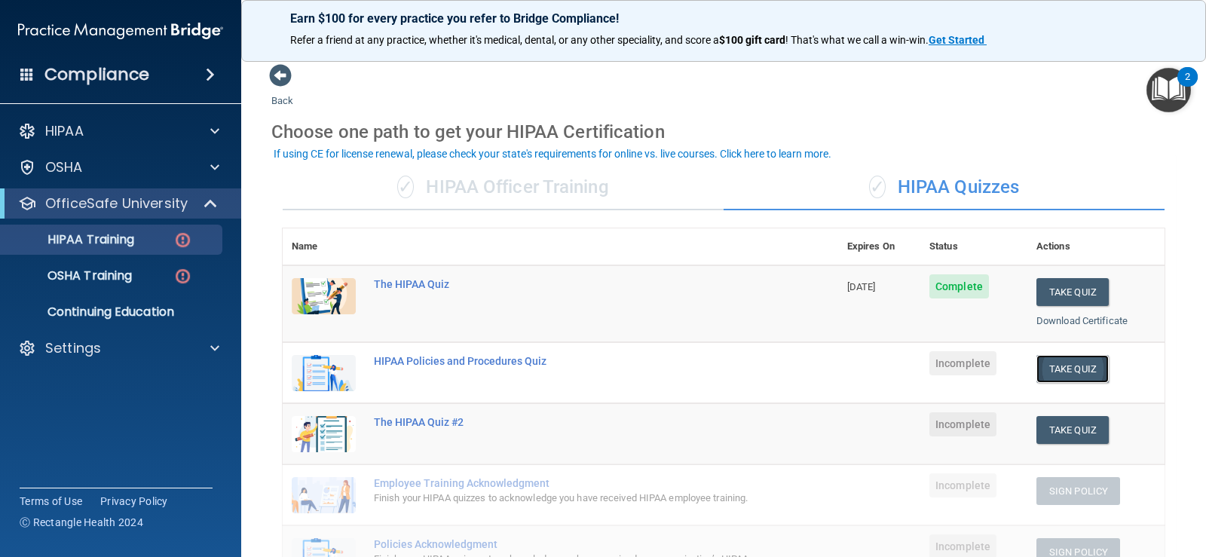
click at [1057, 367] on button "Take Quiz" at bounding box center [1072, 369] width 72 height 28
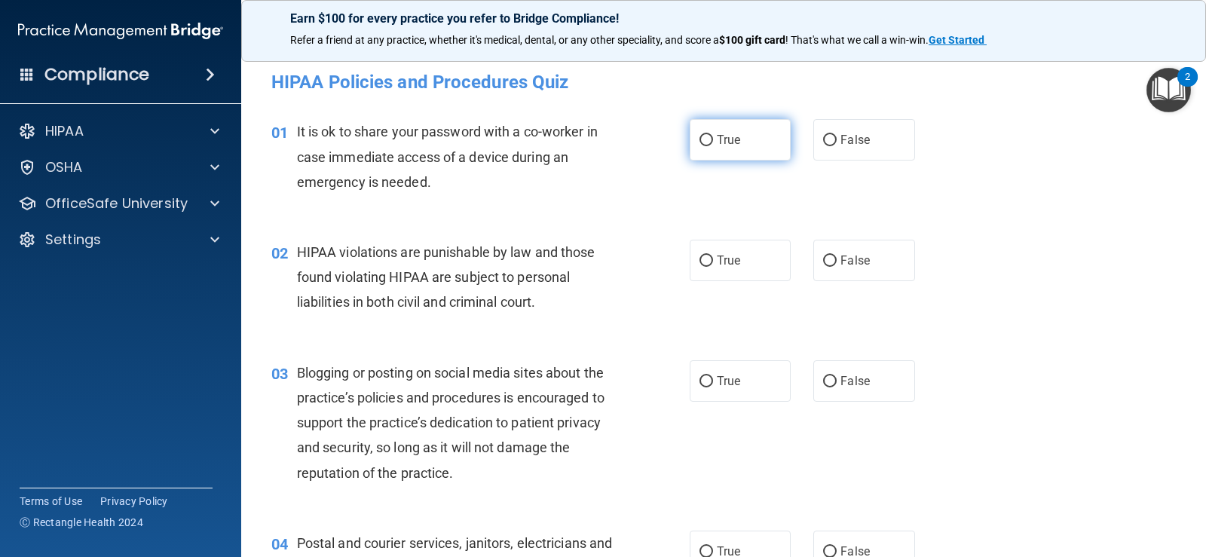
click at [710, 142] on label "True" at bounding box center [740, 139] width 101 height 41
click at [710, 142] on input "True" at bounding box center [706, 140] width 14 height 11
radio input "true"
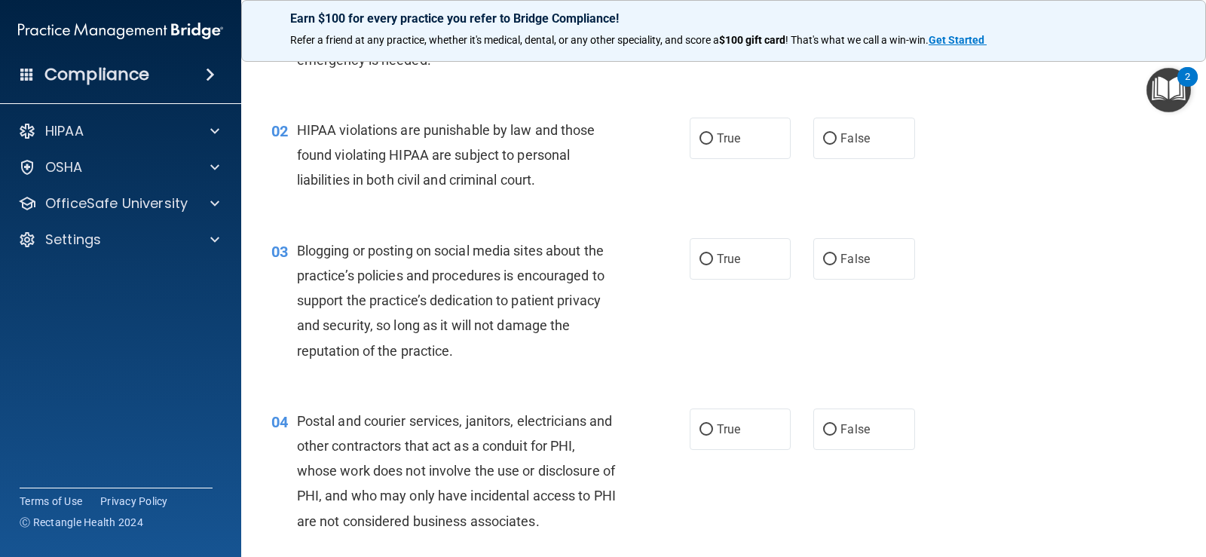
scroll to position [151, 0]
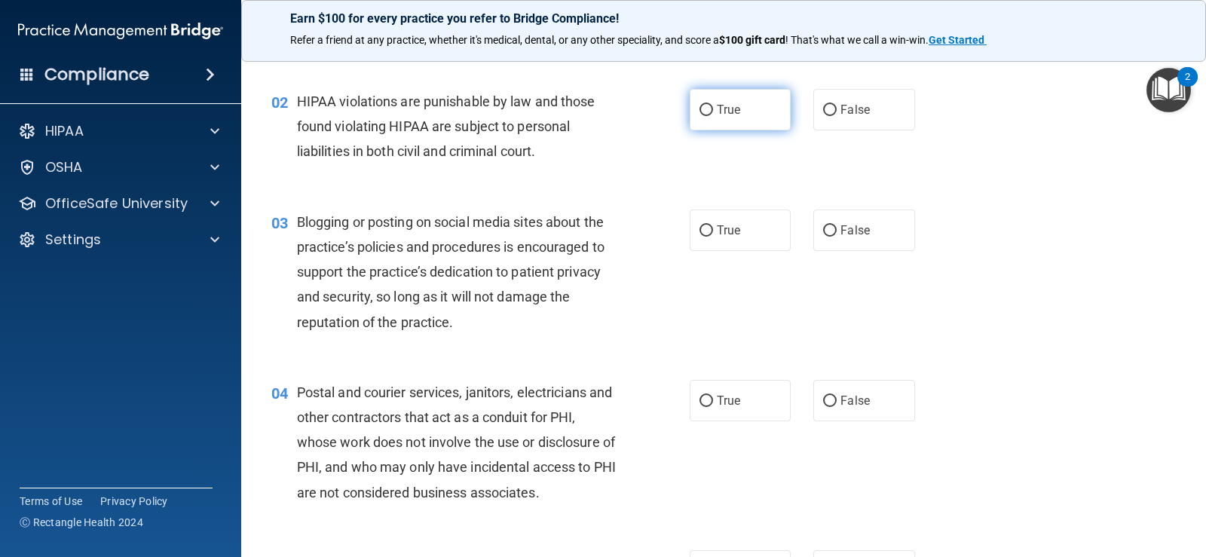
click at [705, 115] on input "True" at bounding box center [706, 110] width 14 height 11
radio input "true"
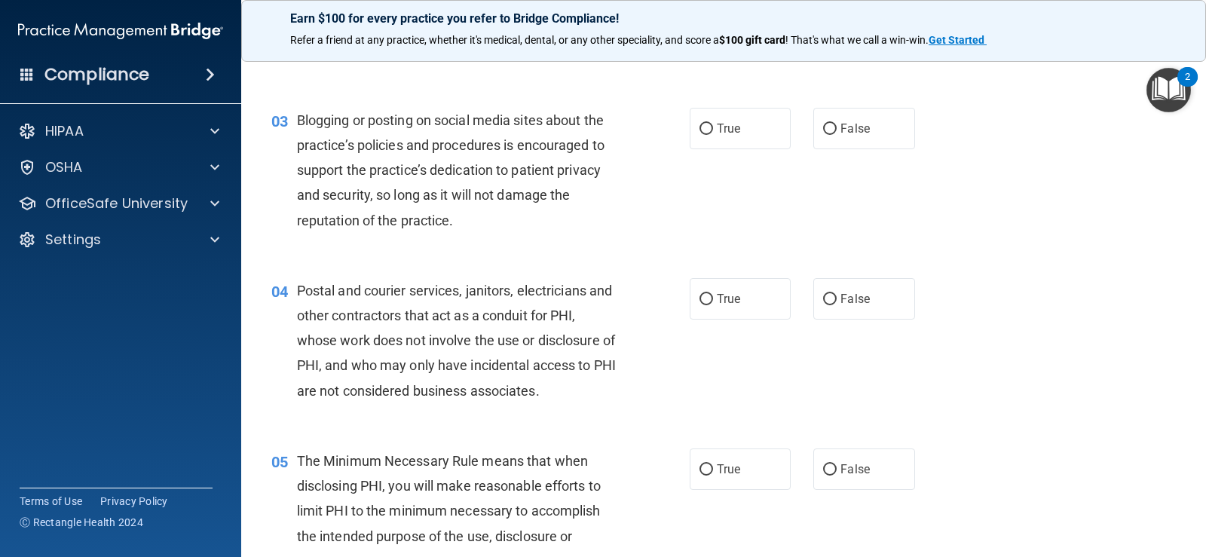
scroll to position [226, 0]
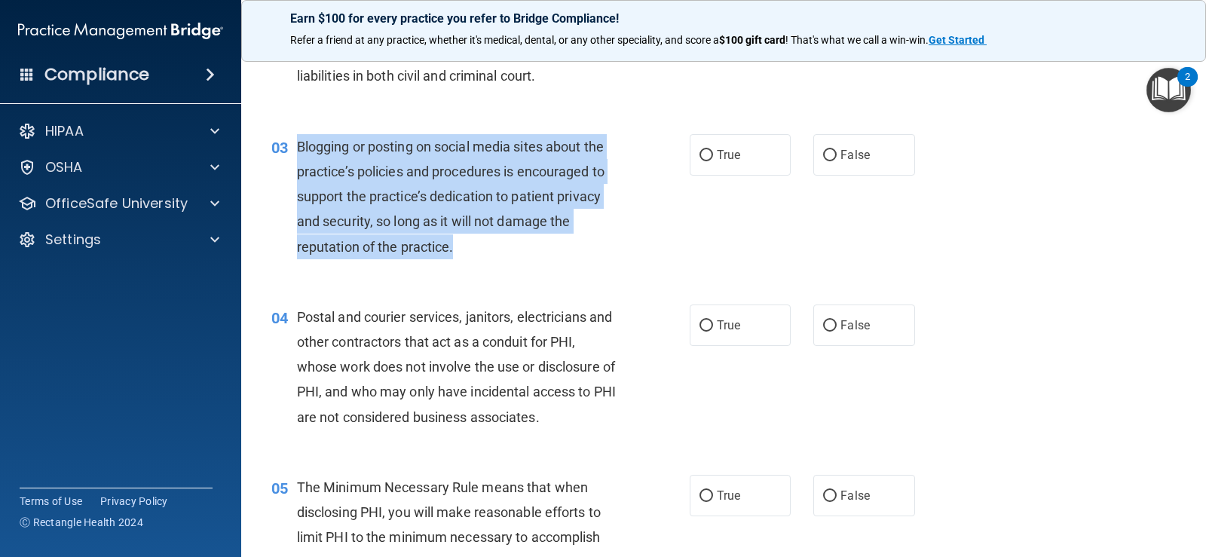
drag, startPoint x: 445, startPoint y: 243, endPoint x: 286, endPoint y: 149, distance: 184.8
click at [286, 149] on div "03 Blogging or posting on social media sites about the practice’s policies and …" at bounding box center [481, 200] width 464 height 133
copy div "Blogging or posting on social media sites about the practice’s policies and pro…"
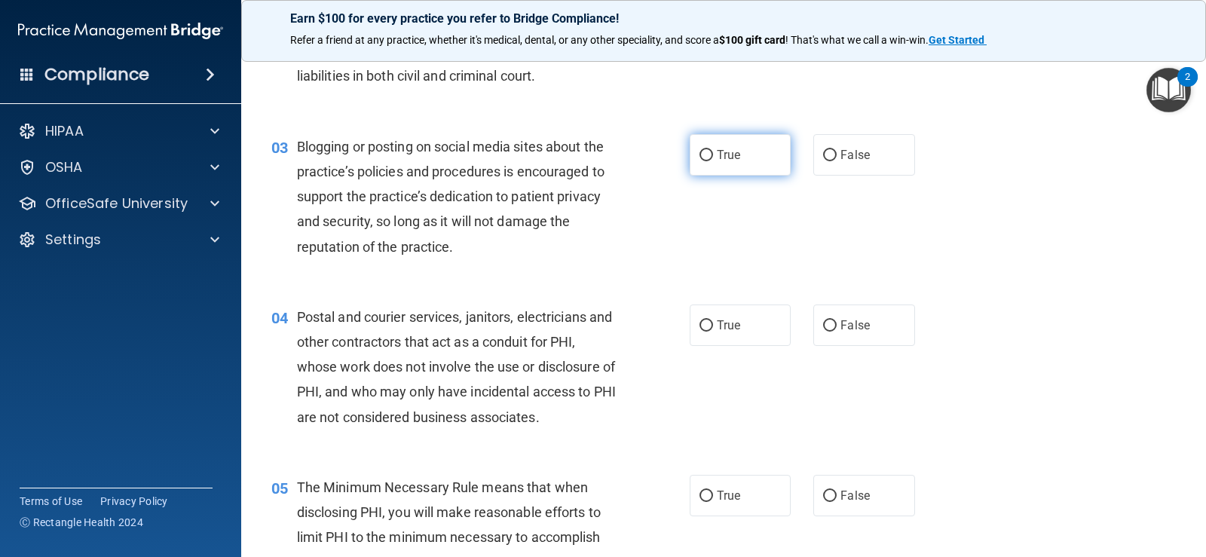
click at [721, 155] on span "True" at bounding box center [728, 155] width 23 height 14
click at [713, 155] on input "True" at bounding box center [706, 155] width 14 height 11
radio input "true"
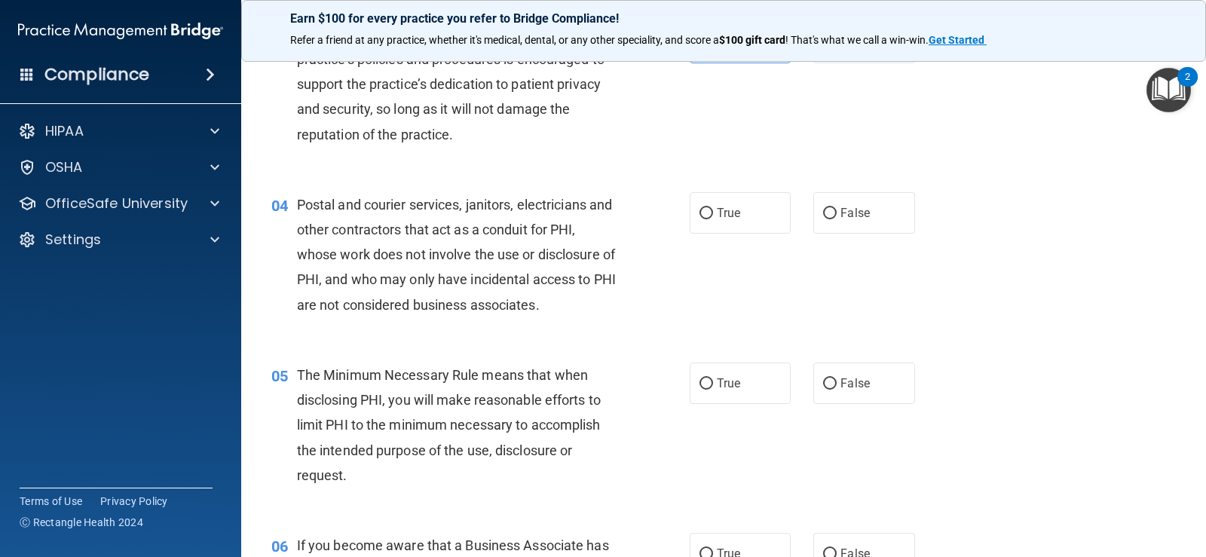
scroll to position [377, 0]
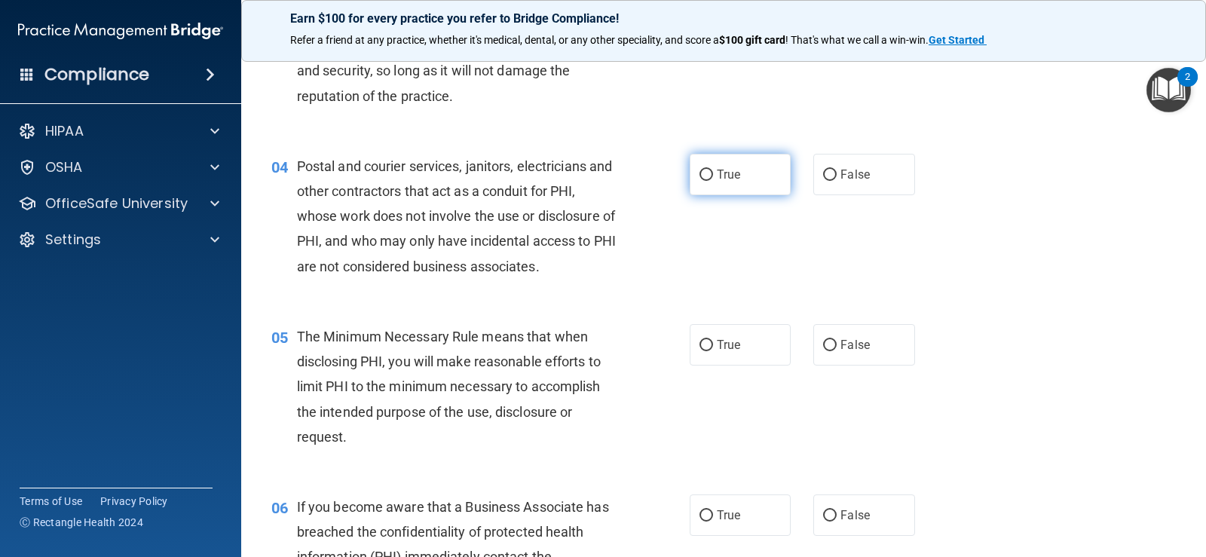
click at [699, 173] on input "True" at bounding box center [706, 175] width 14 height 11
radio input "true"
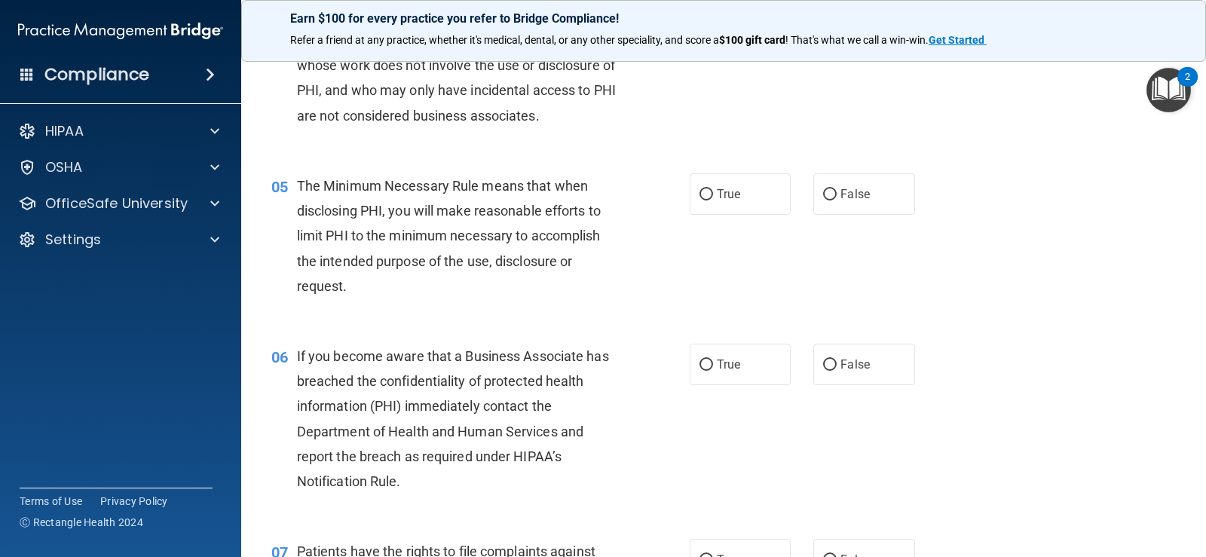
scroll to position [603, 0]
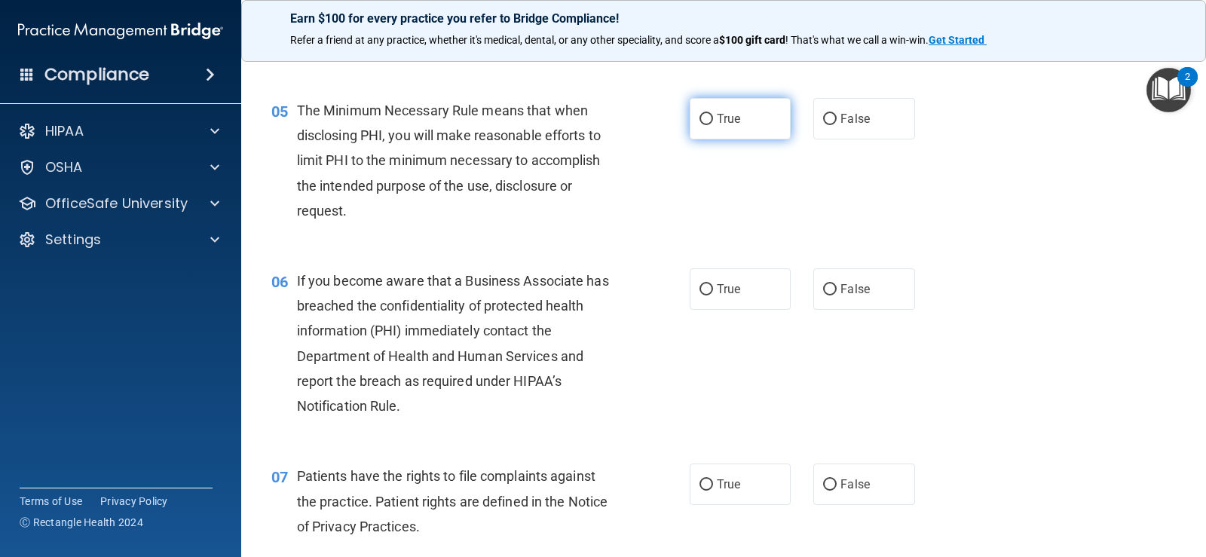
click at [733, 119] on span "True" at bounding box center [728, 119] width 23 height 14
click at [713, 119] on input "True" at bounding box center [706, 119] width 14 height 11
radio input "true"
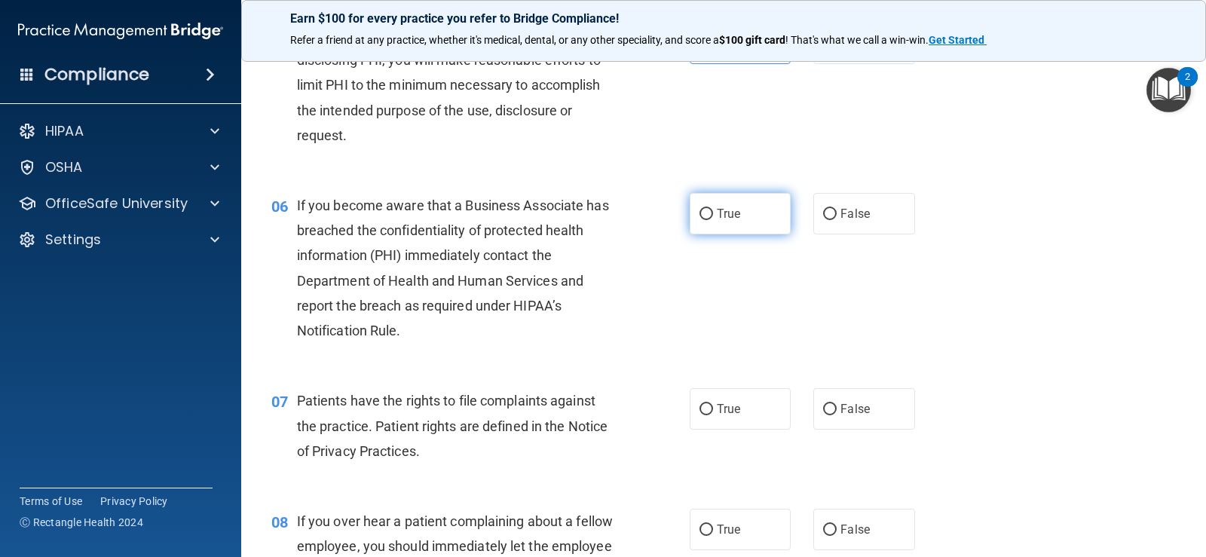
click at [699, 215] on input "True" at bounding box center [706, 214] width 14 height 11
radio input "true"
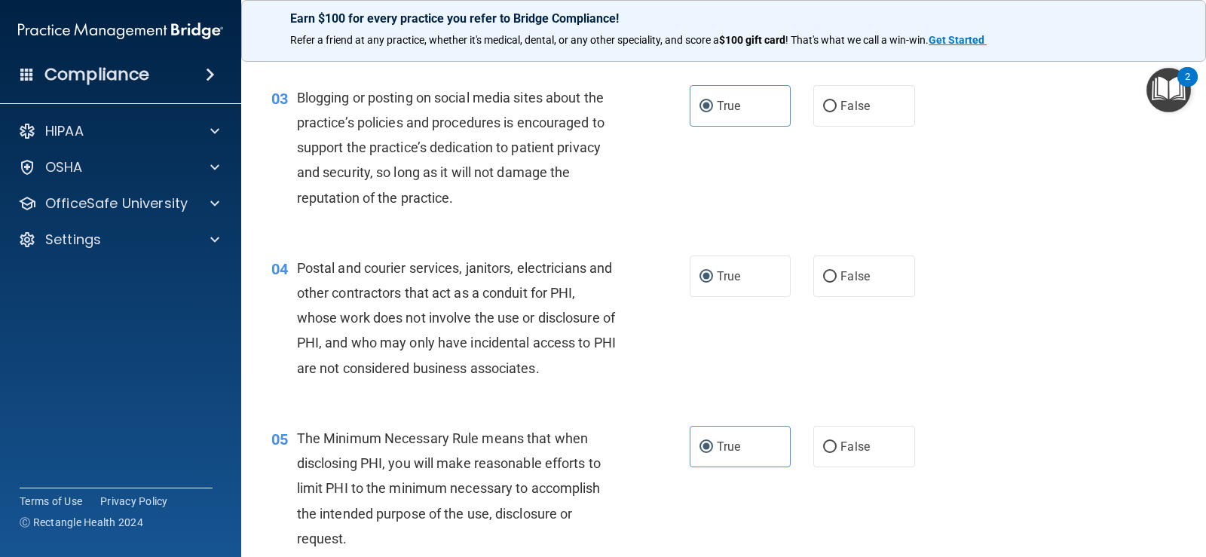
scroll to position [301, 0]
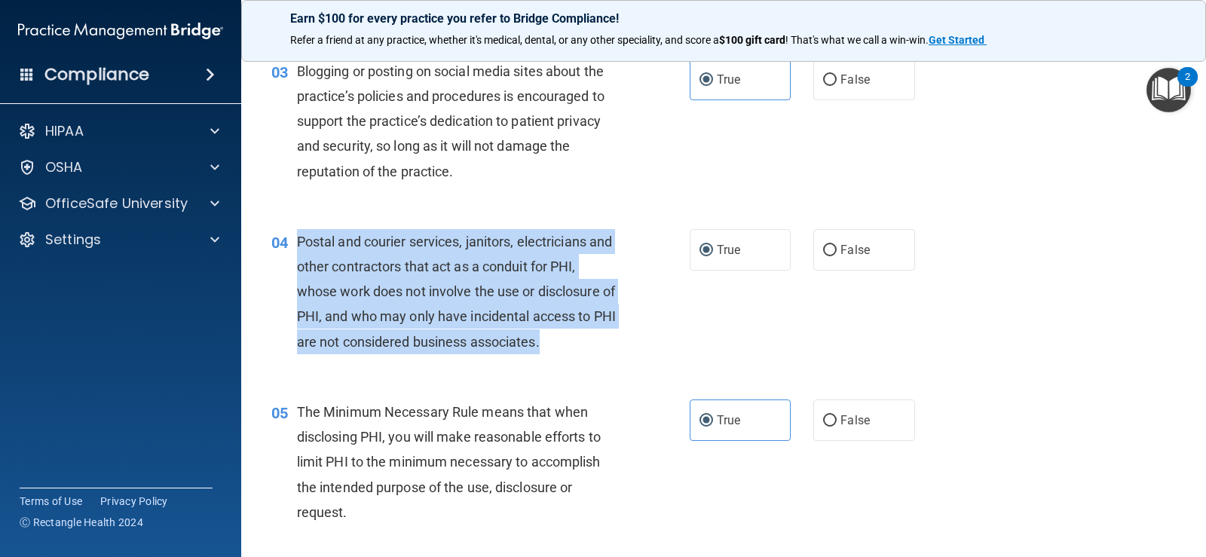
drag, startPoint x: 588, startPoint y: 350, endPoint x: 286, endPoint y: 236, distance: 323.0
click at [286, 236] on div "04 Postal and courier services, janitors, electricians and other contractors th…" at bounding box center [481, 295] width 464 height 133
copy div "Postal and courier services, janitors, electricians and other contractors that …"
click at [666, 277] on div "04 Postal and courier services, janitors, electricians and other contractors th…" at bounding box center [481, 295] width 464 height 133
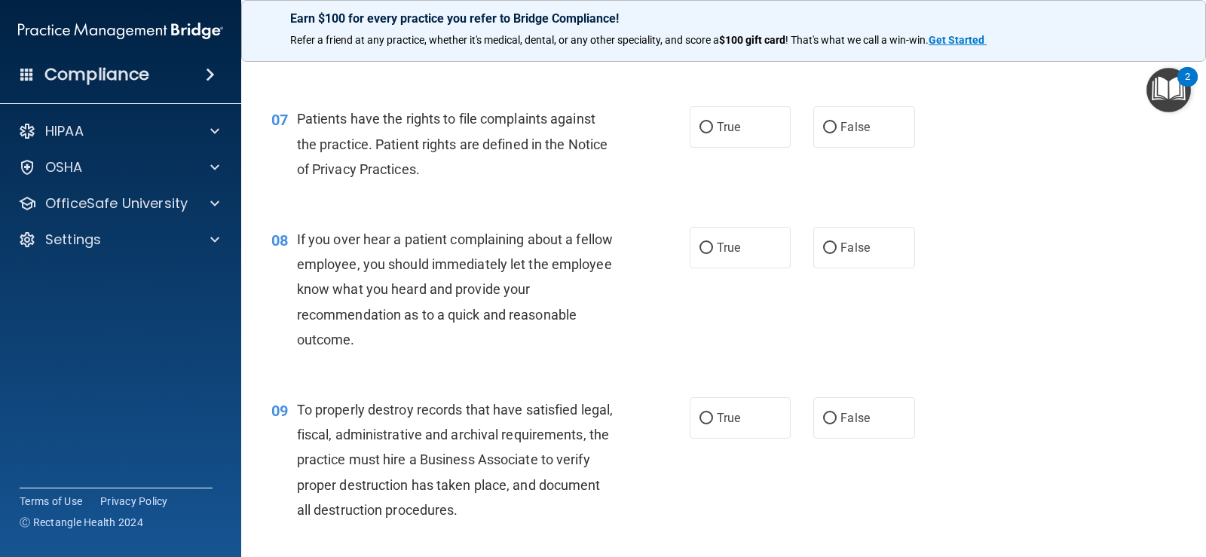
scroll to position [980, 0]
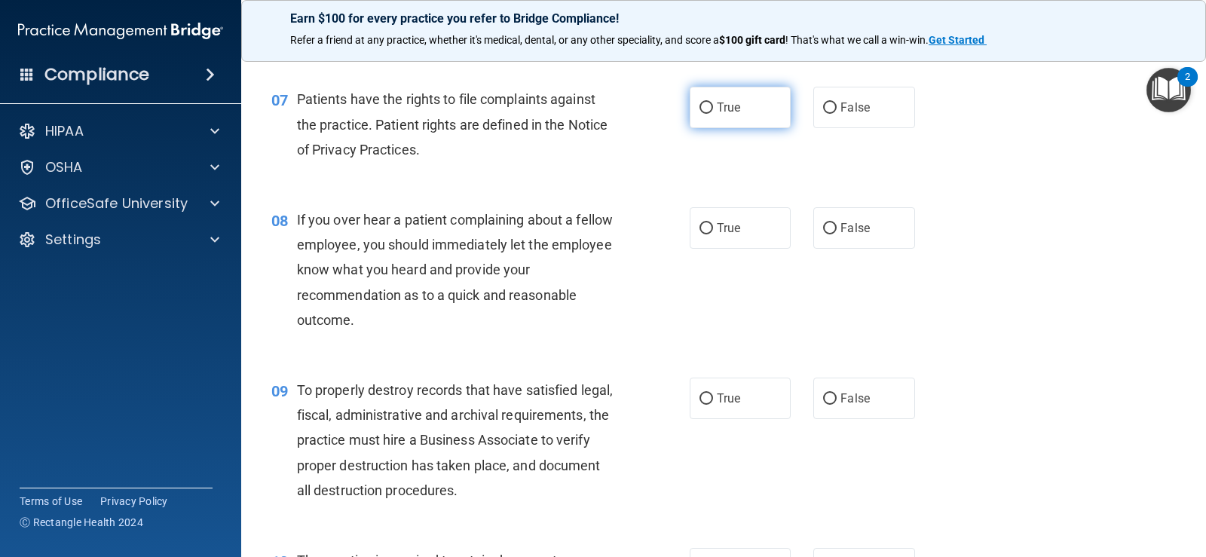
click at [703, 115] on label "True" at bounding box center [740, 107] width 101 height 41
click at [703, 114] on input "True" at bounding box center [706, 108] width 14 height 11
radio input "true"
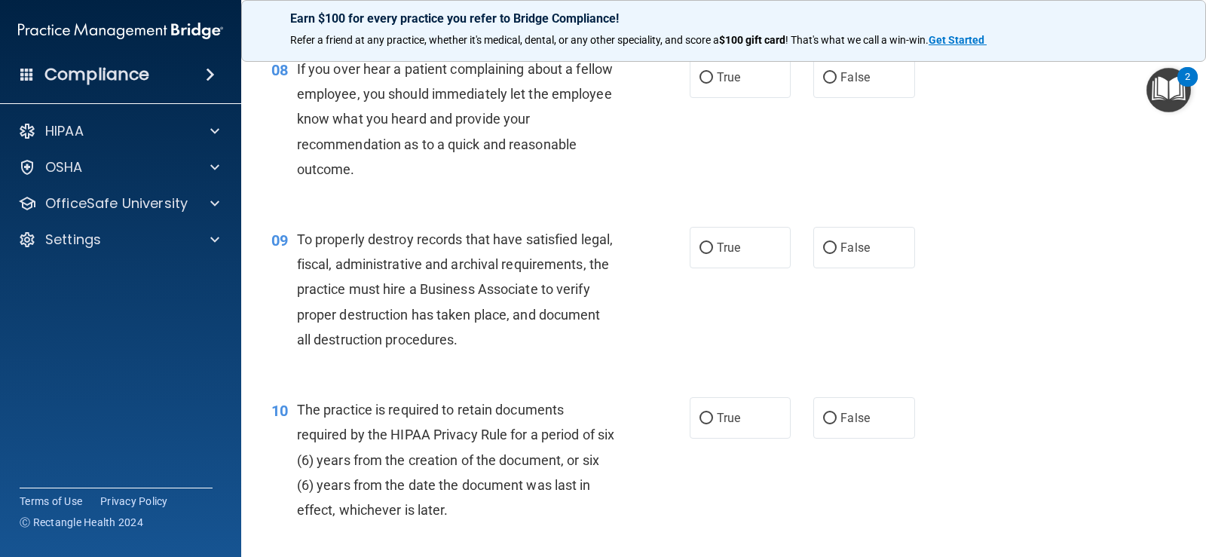
scroll to position [1055, 0]
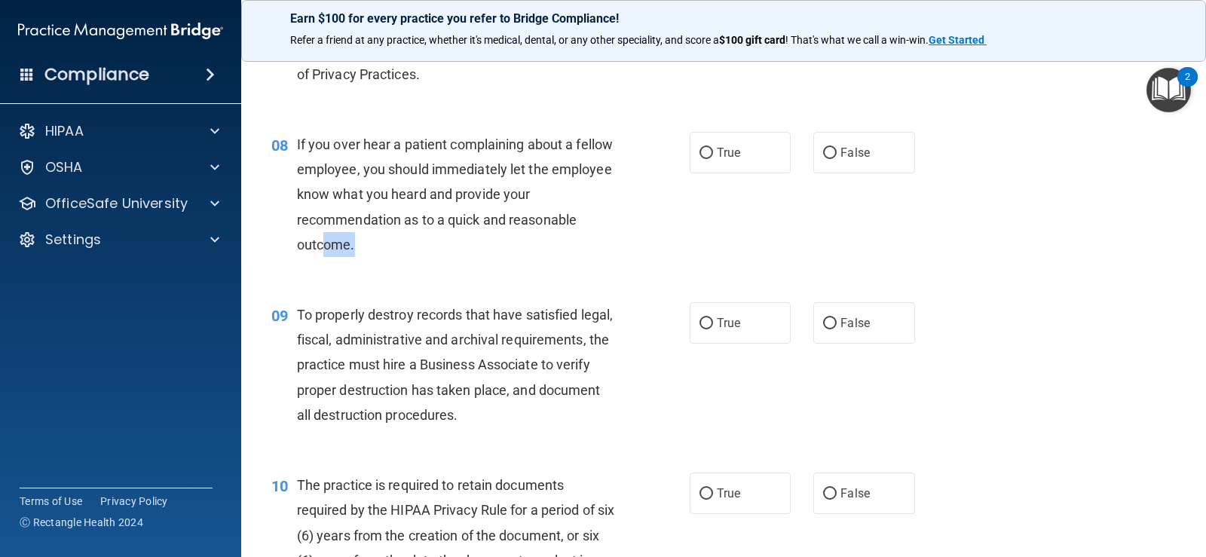
drag, startPoint x: 357, startPoint y: 243, endPoint x: 320, endPoint y: 244, distance: 36.2
click at [320, 244] on div "If you over hear a patient complaining about a fellow employee, you should imme…" at bounding box center [462, 194] width 331 height 125
click at [357, 241] on div "If you over hear a patient complaining about a fellow employee, you should imme…" at bounding box center [462, 194] width 331 height 125
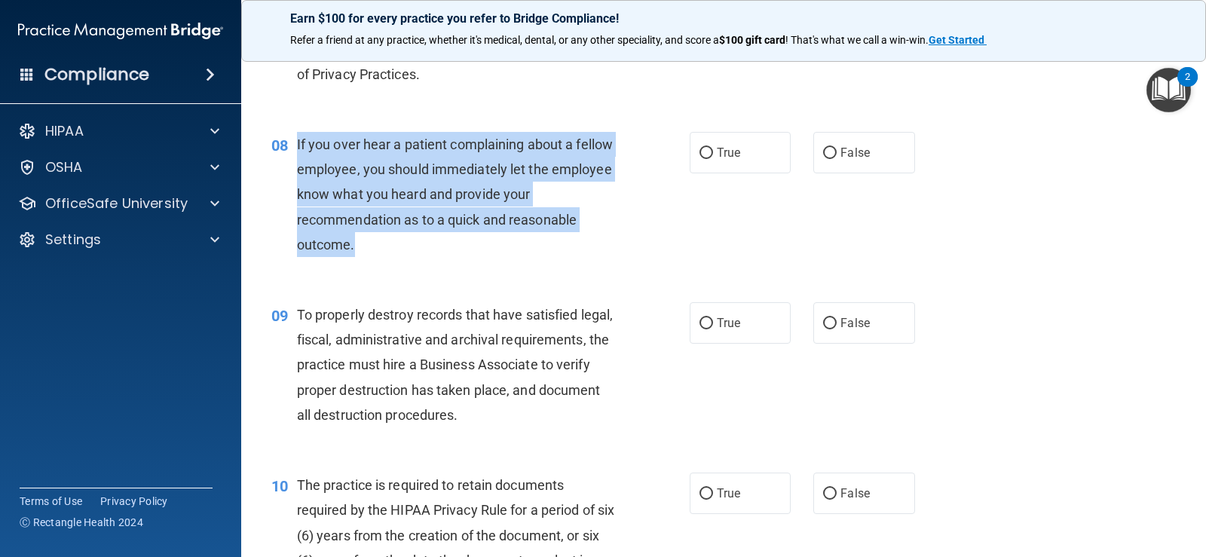
drag, startPoint x: 296, startPoint y: 143, endPoint x: 363, endPoint y: 245, distance: 121.5
click at [363, 245] on div "If you over hear a patient complaining about a fellow employee, you should imme…" at bounding box center [462, 194] width 331 height 125
copy span "If you over hear a patient complaining about a fellow employee, you should imme…"
click at [830, 152] on input "False" at bounding box center [830, 153] width 14 height 11
radio input "true"
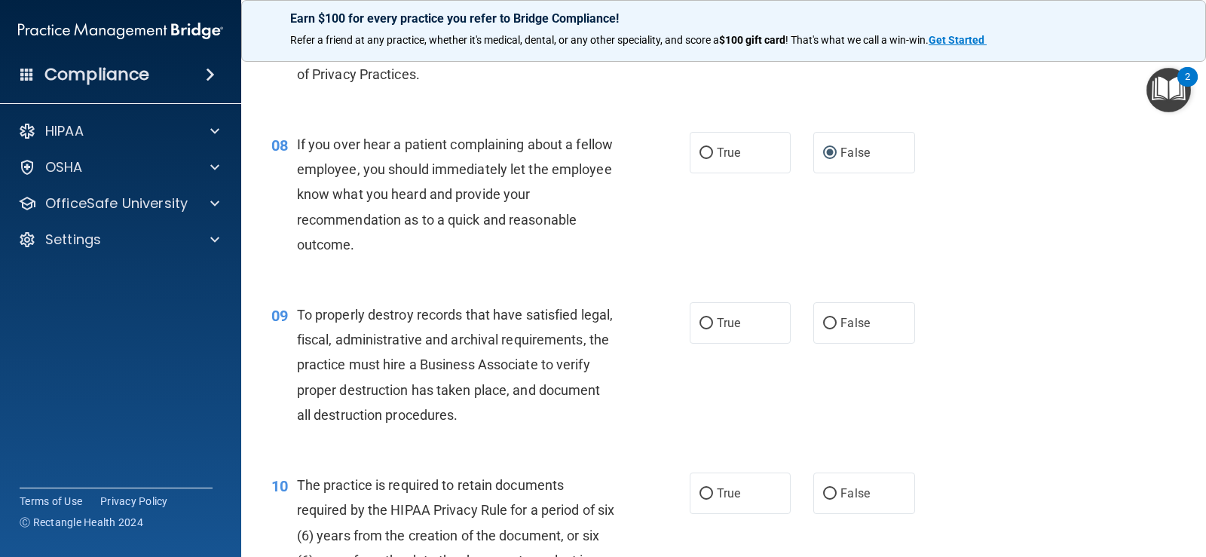
click at [785, 235] on div "08 If you over hear a patient complaining about a fellow employee, you should i…" at bounding box center [723, 198] width 927 height 170
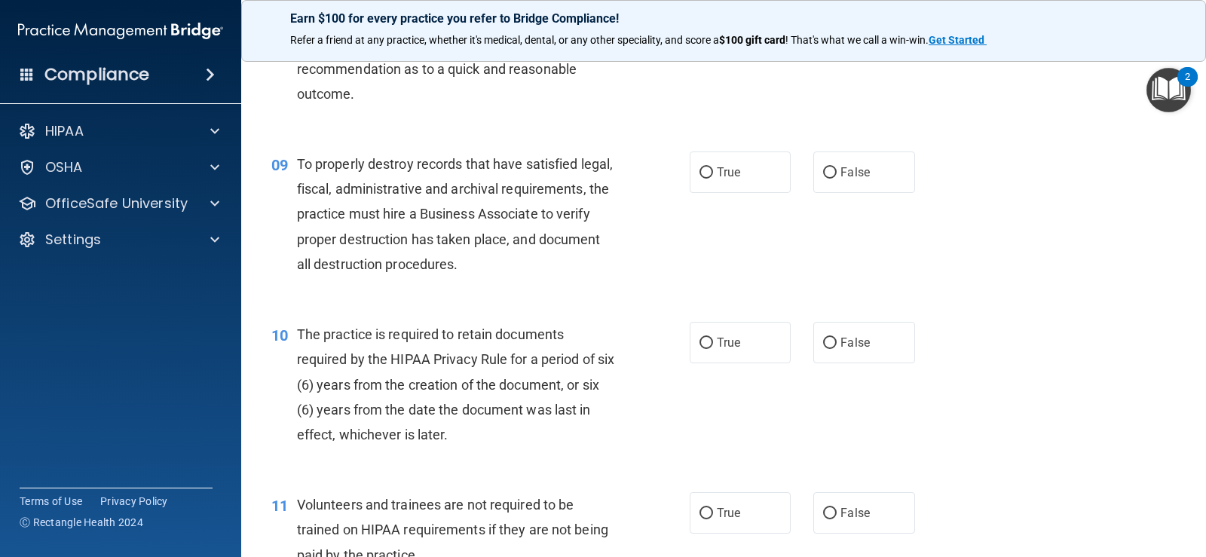
scroll to position [1281, 0]
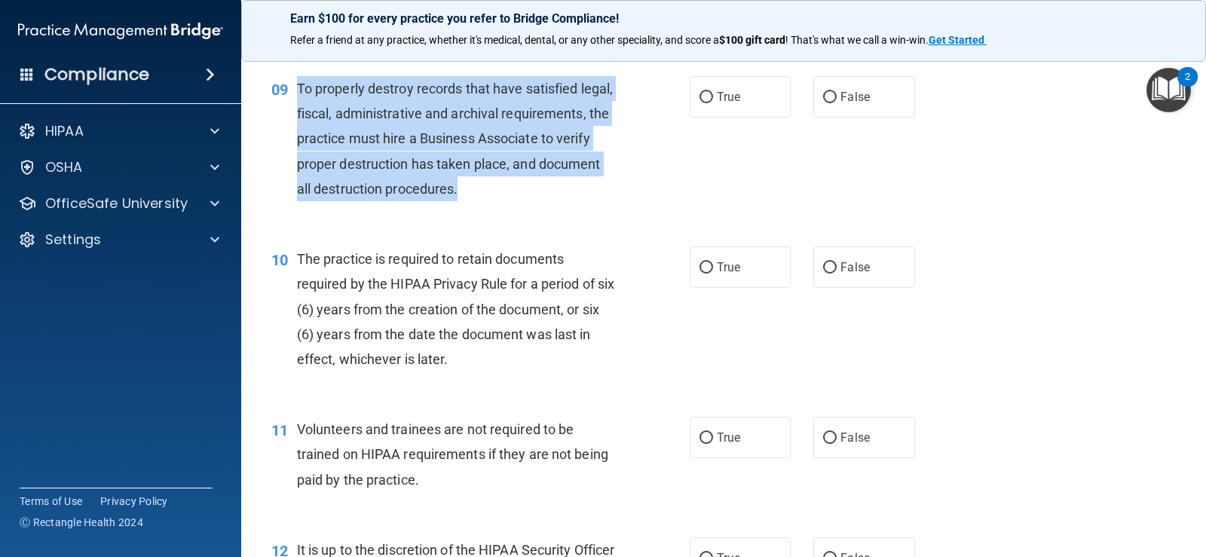
drag, startPoint x: 595, startPoint y: 191, endPoint x: 291, endPoint y: 93, distance: 318.9
click at [291, 93] on div "09 To properly destroy records that have satisfied legal, fiscal, administrativ…" at bounding box center [481, 142] width 464 height 133
copy div "To properly destroy records that have satisfied legal, fiscal, administrative a…"
click at [640, 200] on div "09 To properly destroy records that have satisfied legal, fiscal, administrativ…" at bounding box center [481, 142] width 464 height 133
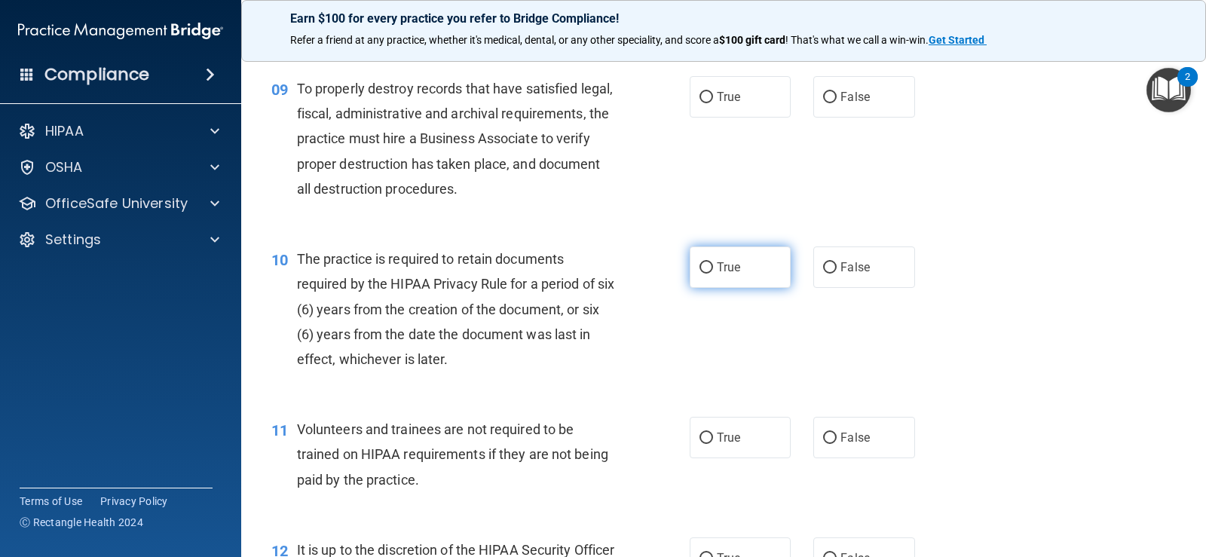
click at [703, 264] on input "True" at bounding box center [706, 267] width 14 height 11
radio input "true"
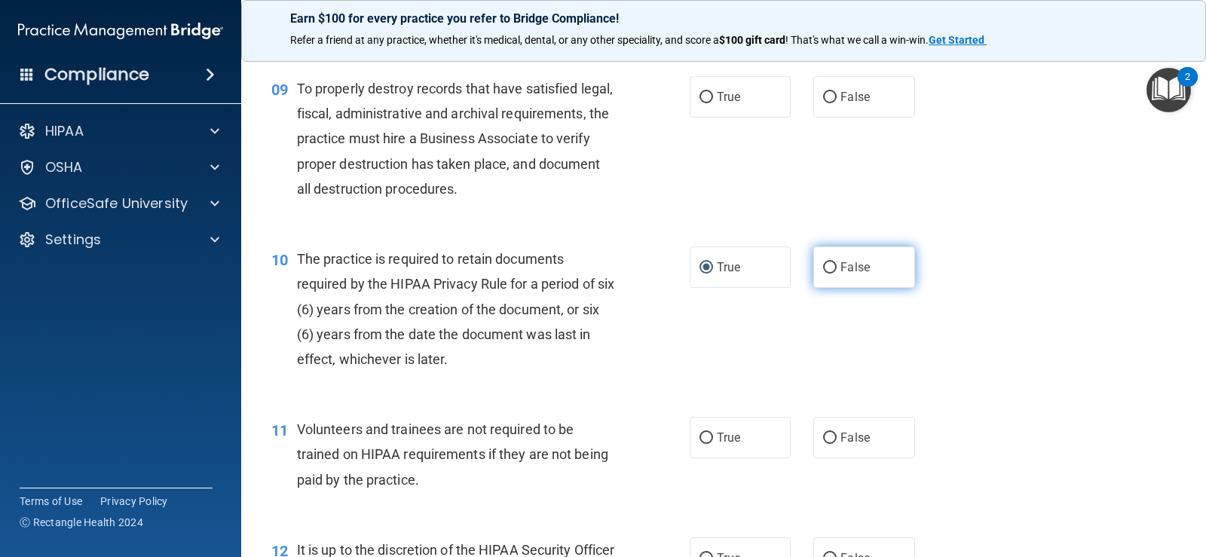
click at [823, 267] on input "False" at bounding box center [830, 267] width 14 height 11
radio input "true"
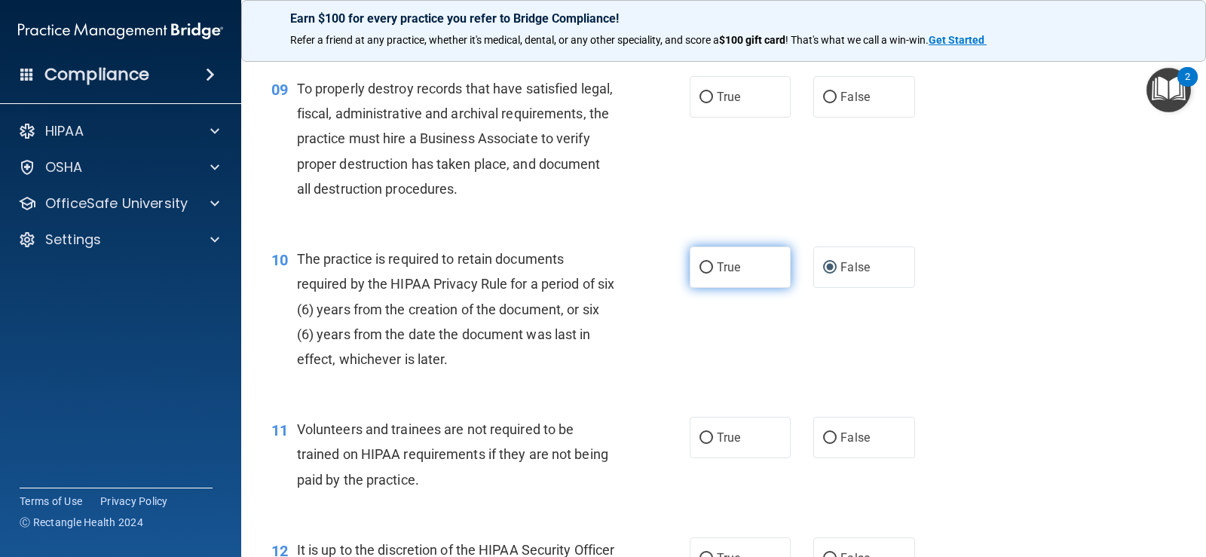
click at [699, 271] on input "True" at bounding box center [706, 267] width 14 height 11
radio input "true"
radio input "false"
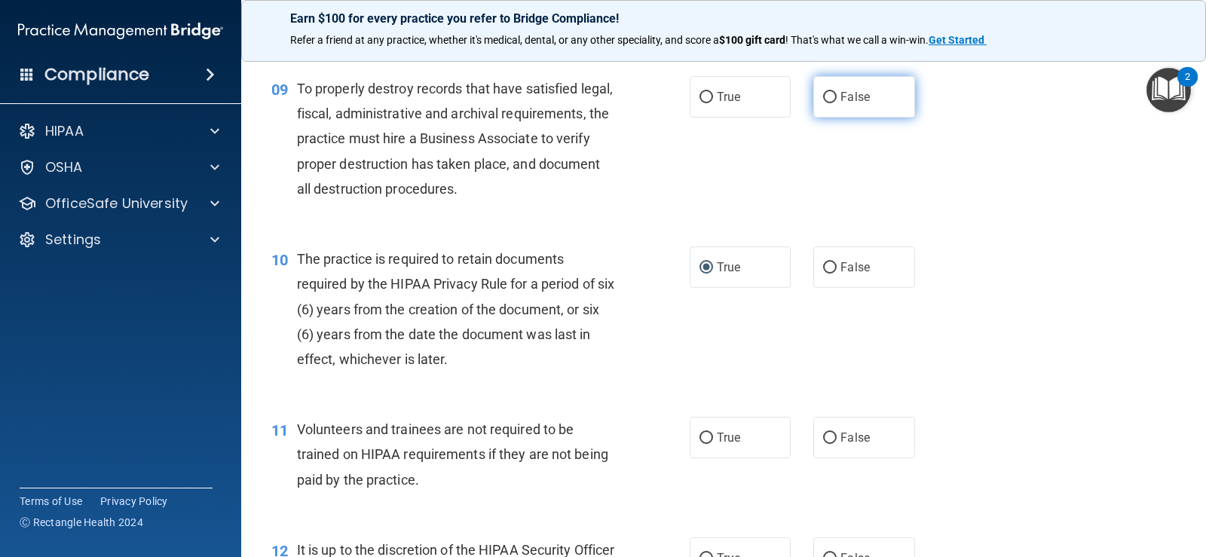
click at [823, 101] on input "False" at bounding box center [830, 97] width 14 height 11
radio input "true"
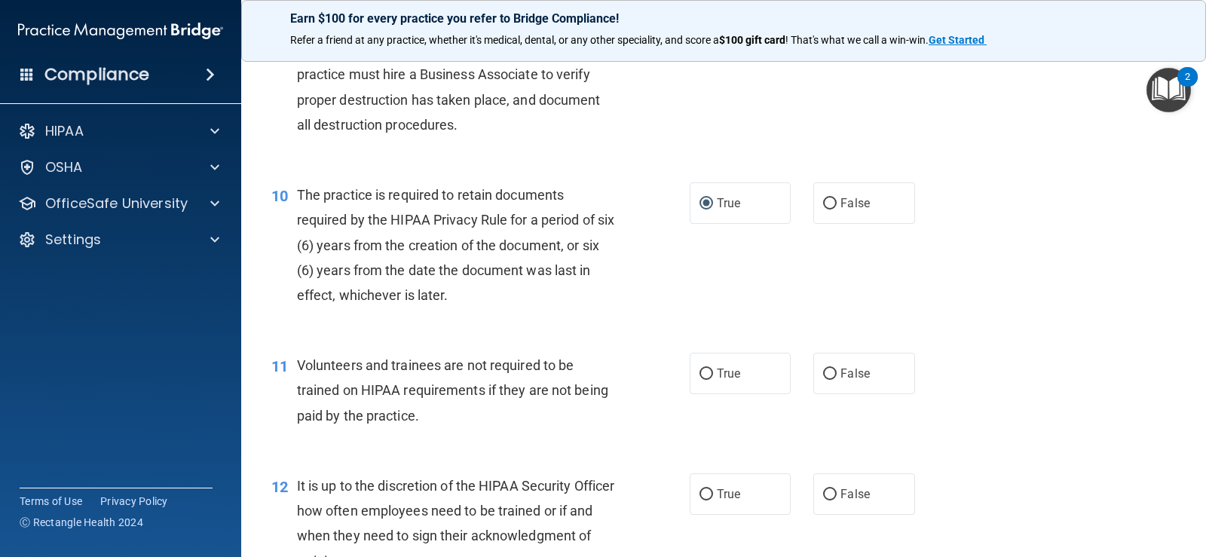
scroll to position [1507, 0]
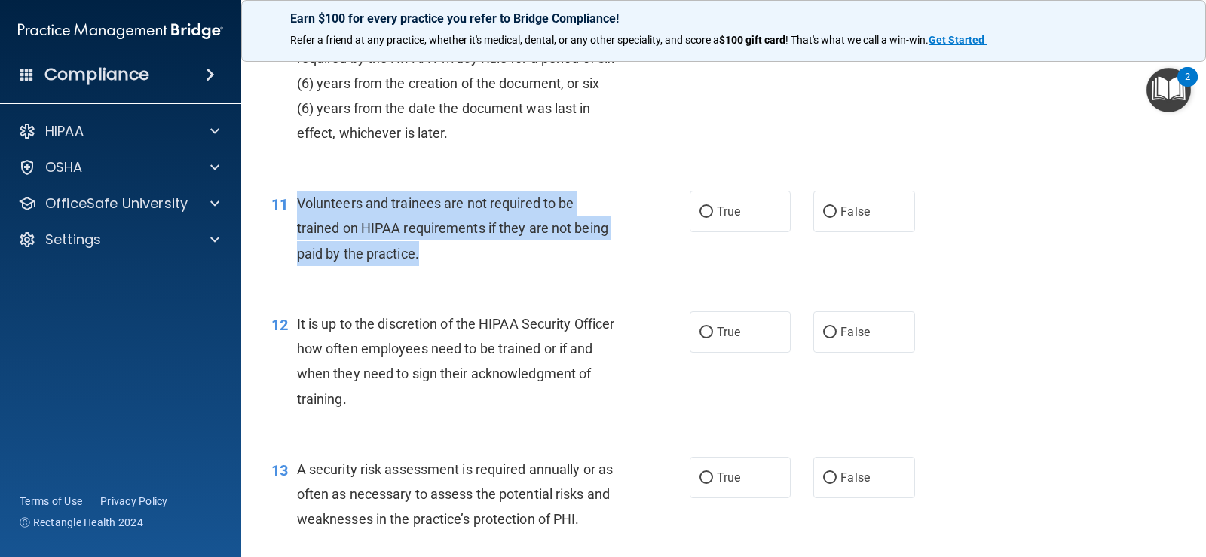
drag, startPoint x: 422, startPoint y: 253, endPoint x: 292, endPoint y: 207, distance: 138.5
click at [292, 207] on div "11 Volunteers and trainees are not required to be trained on HIPAA requirements…" at bounding box center [481, 232] width 464 height 83
copy div "Volunteers and trainees are not required to be trained on HIPAA requirements if…"
click at [675, 197] on div "11 Volunteers and trainees are not required to be trained on HIPAA requirements…" at bounding box center [481, 232] width 464 height 83
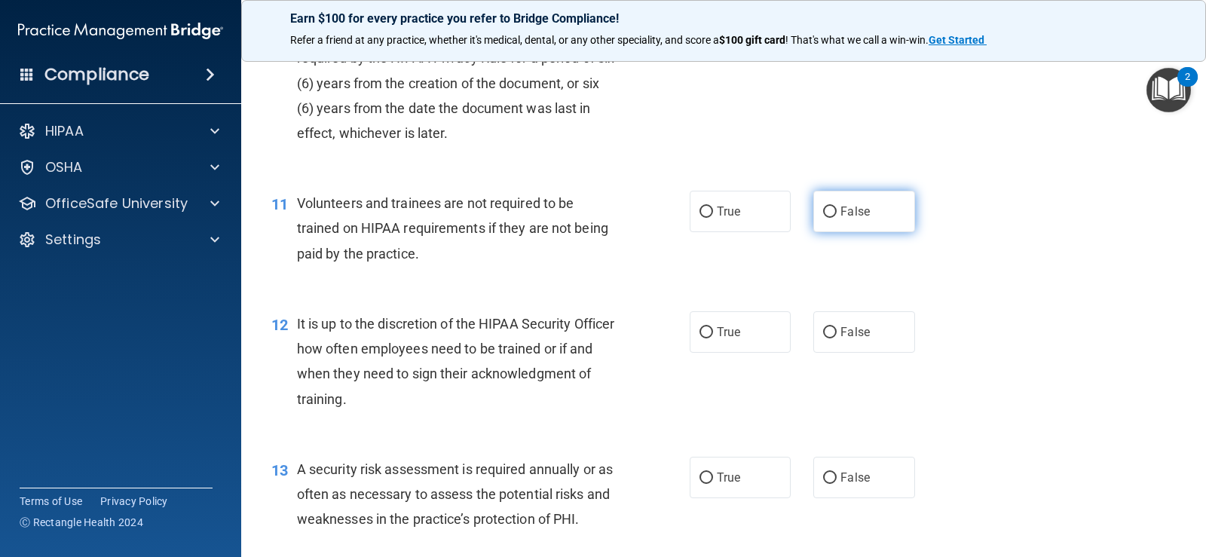
click at [855, 206] on label "False" at bounding box center [863, 211] width 101 height 41
click at [837, 207] on input "False" at bounding box center [830, 212] width 14 height 11
radio input "true"
click at [709, 264] on div "11 Volunteers and trainees are not required to be trained on HIPAA requirements…" at bounding box center [723, 232] width 927 height 121
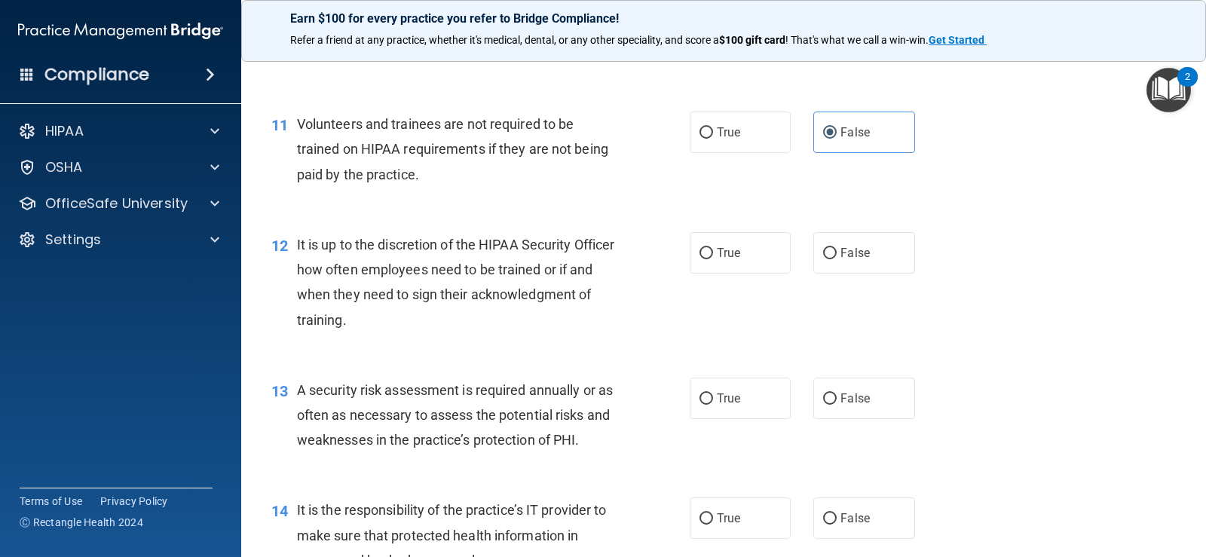
scroll to position [1658, 0]
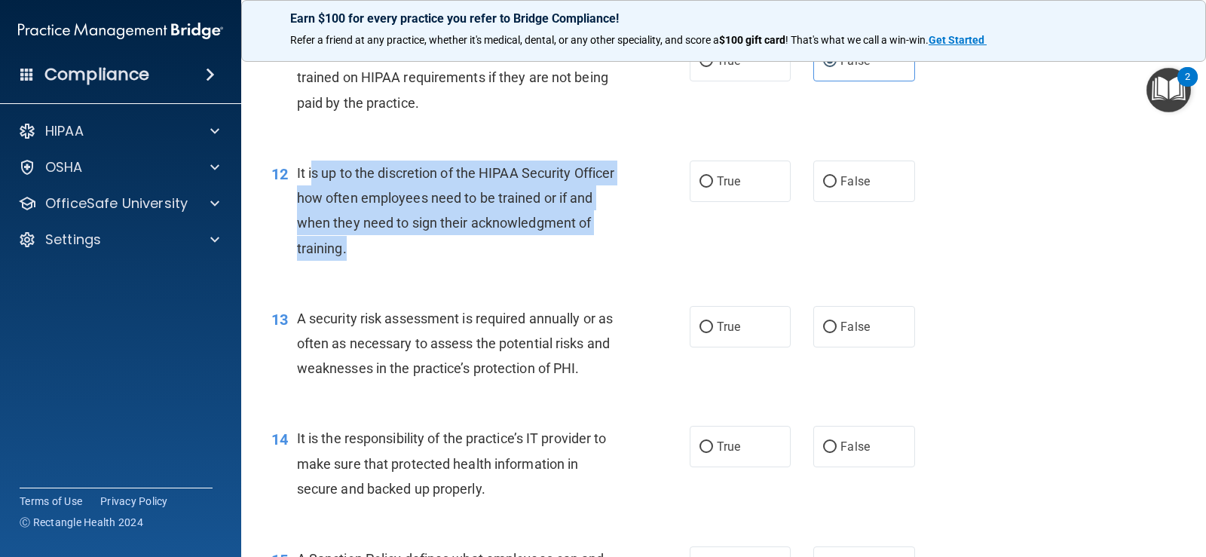
drag, startPoint x: 478, startPoint y: 252, endPoint x: 334, endPoint y: 185, distance: 158.8
click at [317, 185] on div "It is up to the discretion of the HIPAA Security Officer how often employees ne…" at bounding box center [462, 211] width 331 height 100
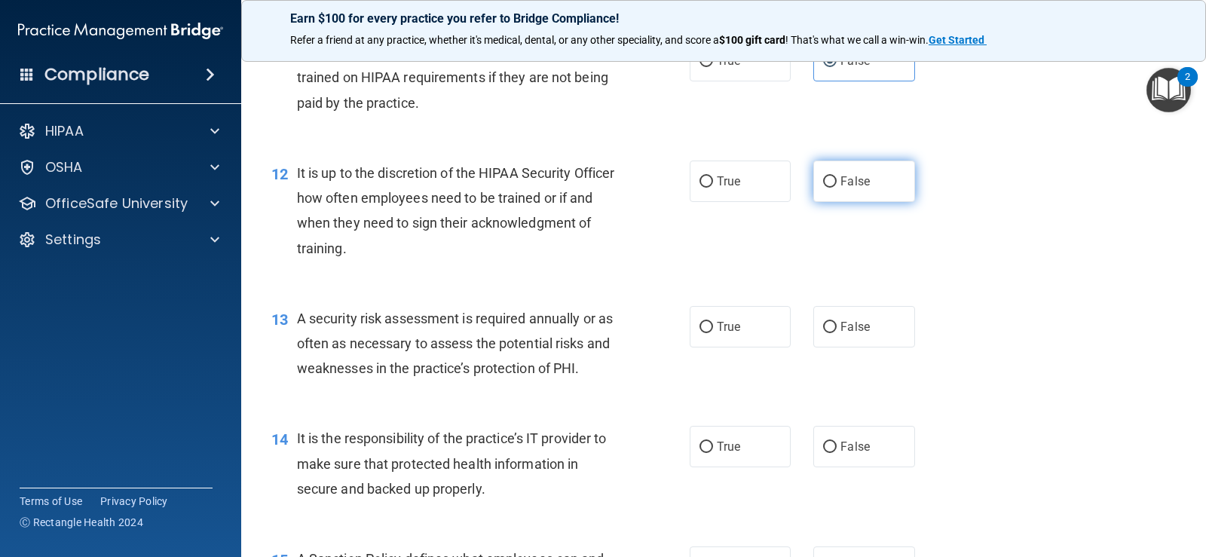
click at [858, 191] on label "False" at bounding box center [863, 181] width 101 height 41
click at [837, 188] on input "False" at bounding box center [830, 181] width 14 height 11
radio input "true"
click at [475, 272] on div "12 It is up to the discretion of the HIPAA Security Officer how often employees…" at bounding box center [723, 214] width 927 height 145
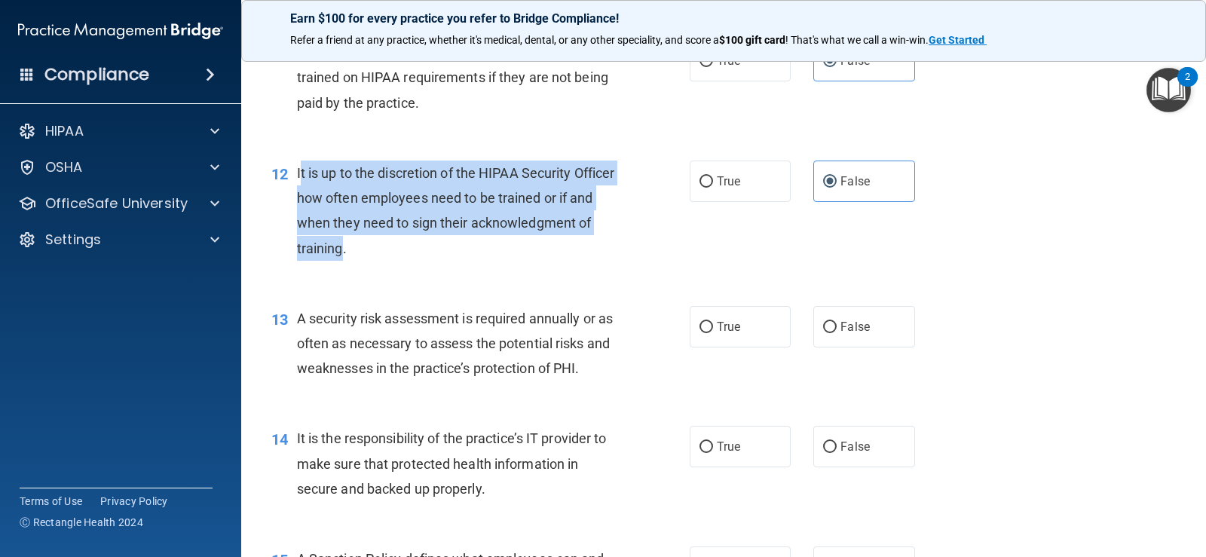
drag, startPoint x: 468, startPoint y: 251, endPoint x: 299, endPoint y: 170, distance: 187.1
click at [299, 170] on span "It is up to the discretion of the HIPAA Security Officer how often employees ne…" at bounding box center [456, 210] width 318 height 91
click at [298, 172] on span "It is up to the discretion of the HIPAA Security Officer how often employees ne…" at bounding box center [456, 210] width 318 height 91
drag, startPoint x: 297, startPoint y: 173, endPoint x: 475, endPoint y: 252, distance: 194.4
click at [475, 252] on div "It is up to the discretion of the HIPAA Security Officer how often employees ne…" at bounding box center [462, 211] width 331 height 100
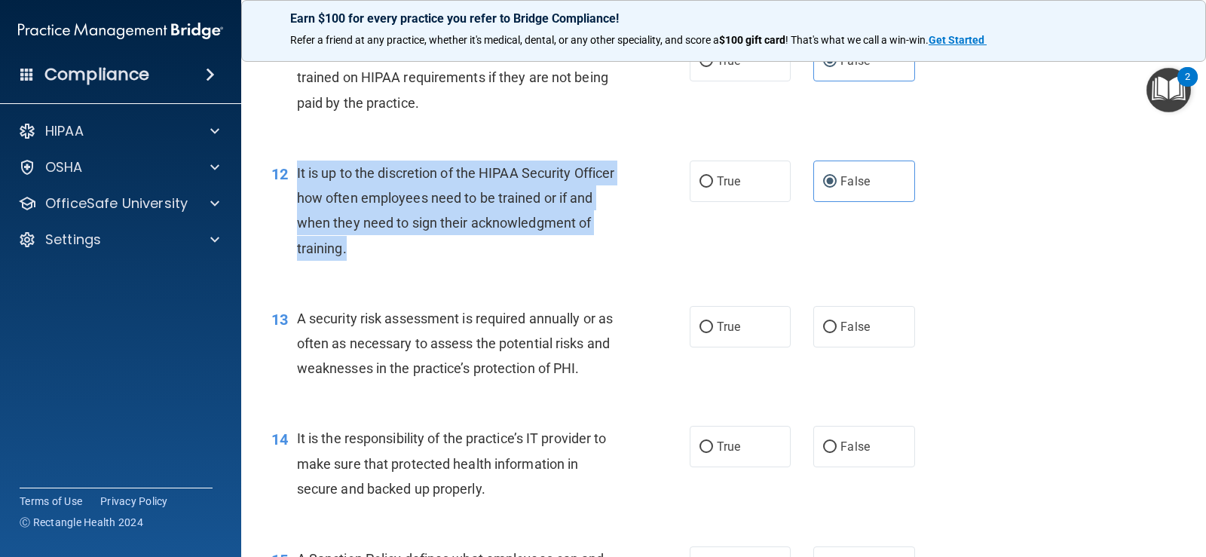
click at [535, 246] on div "It is up to the discretion of the HIPAA Security Officer how often employees ne…" at bounding box center [462, 211] width 331 height 100
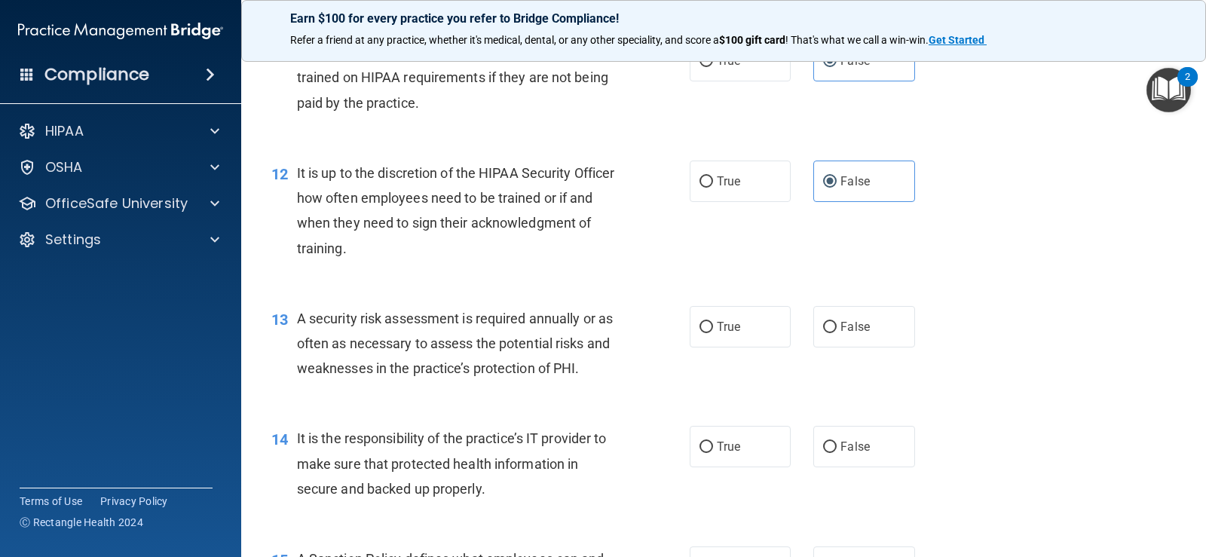
scroll to position [1734, 0]
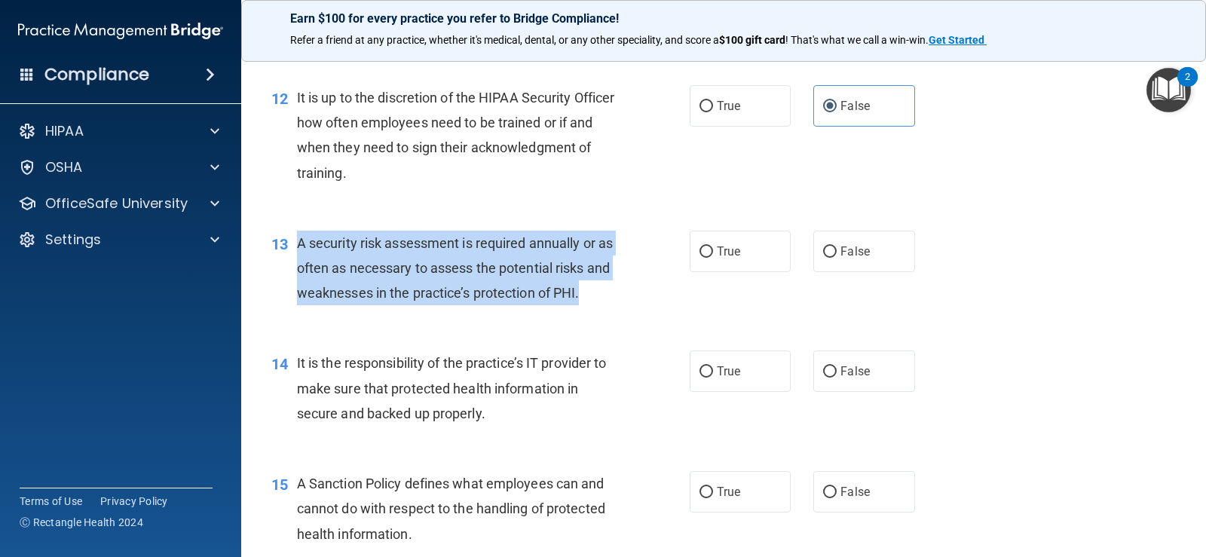
drag, startPoint x: 298, startPoint y: 246, endPoint x: 605, endPoint y: 298, distance: 311.9
click at [605, 298] on span "A security risk assessment is required annually or as often as necessary to ass…" at bounding box center [455, 268] width 316 height 66
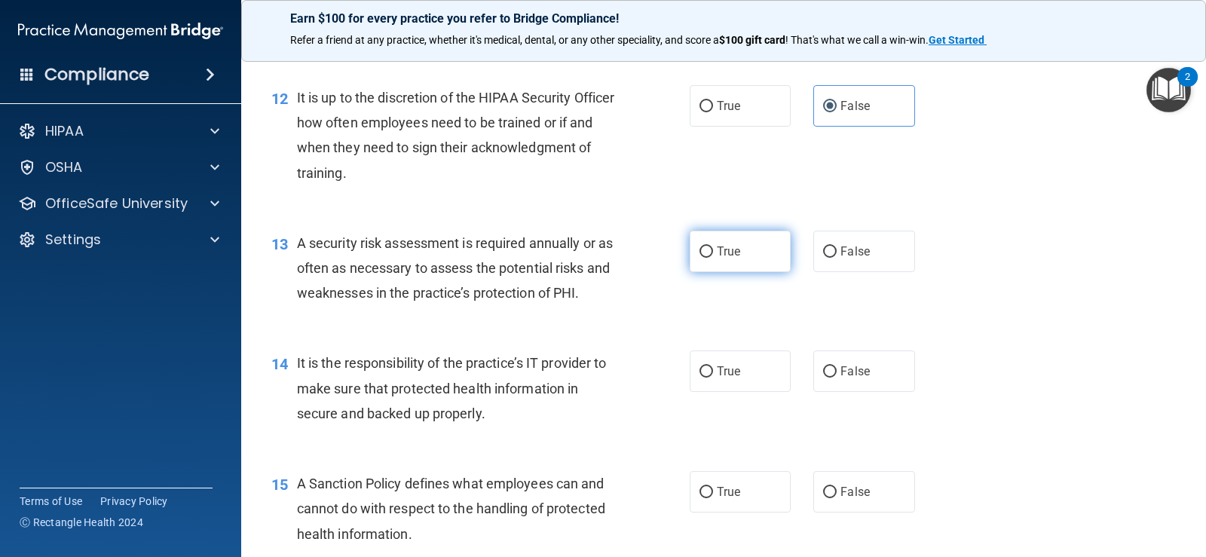
click at [708, 254] on label "True" at bounding box center [740, 251] width 101 height 41
click at [708, 254] on input "True" at bounding box center [706, 251] width 14 height 11
radio input "true"
click at [720, 314] on div "13 A security risk assessment is required annually or as often as necessary to …" at bounding box center [723, 272] width 927 height 121
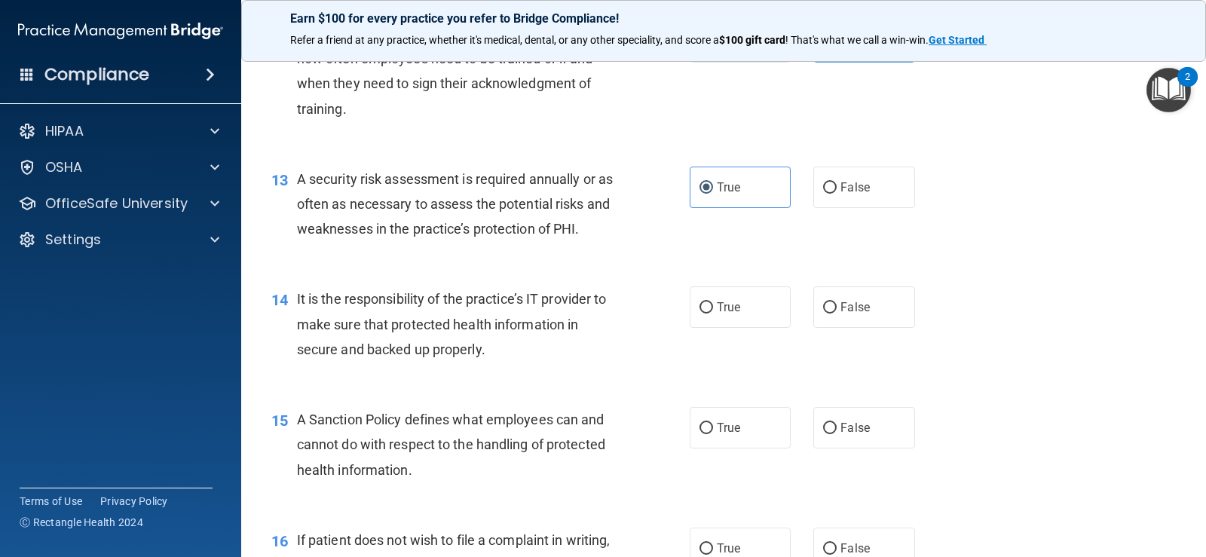
scroll to position [1884, 0]
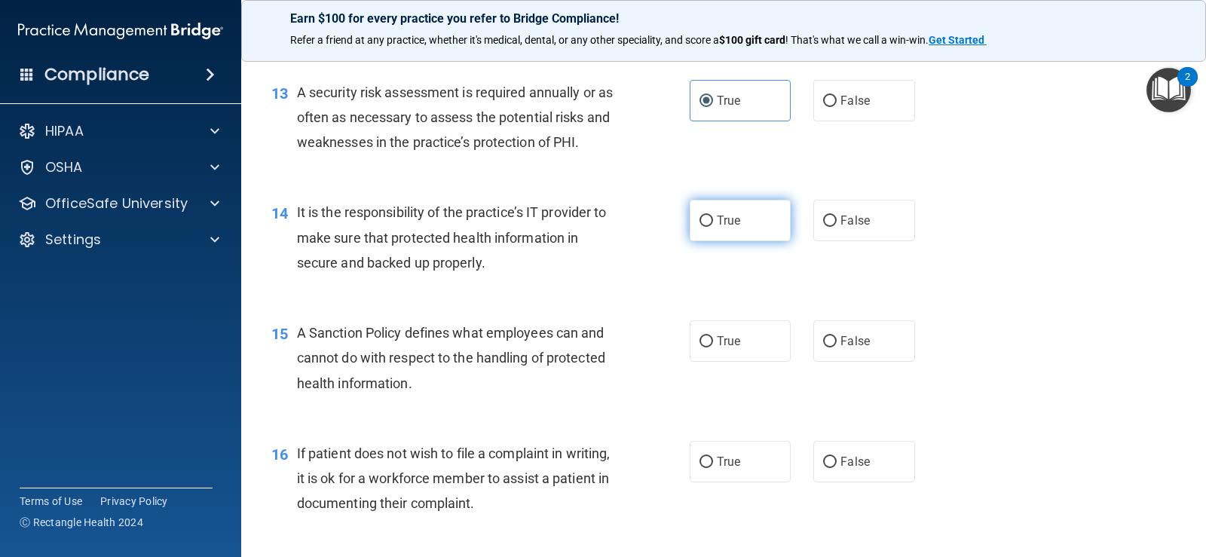
click at [719, 229] on label "True" at bounding box center [740, 220] width 101 height 41
click at [713, 227] on input "True" at bounding box center [706, 221] width 14 height 11
radio input "true"
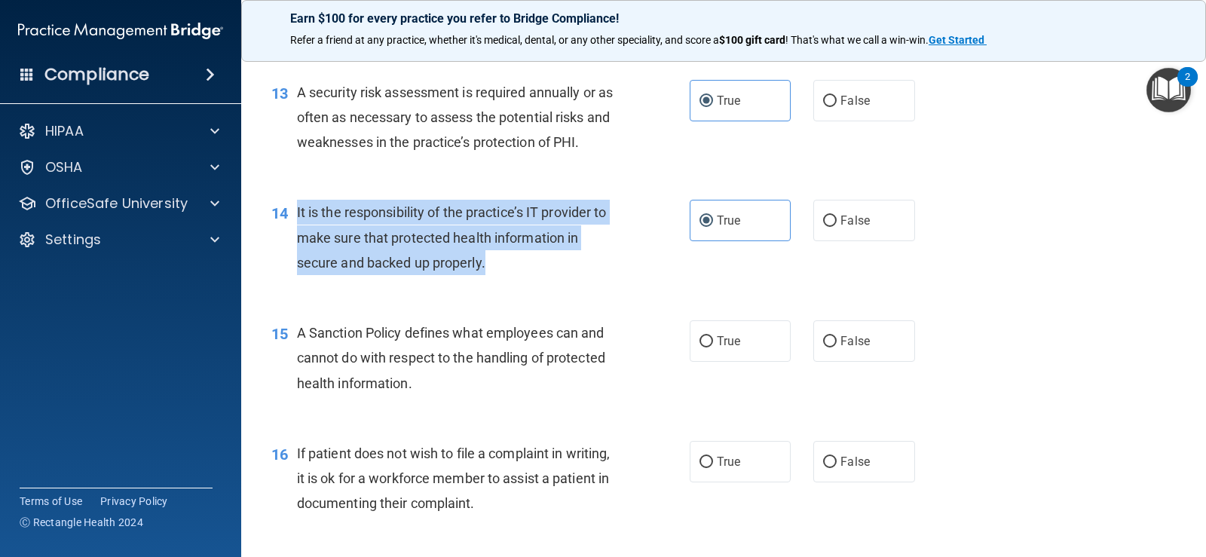
drag, startPoint x: 296, startPoint y: 209, endPoint x: 488, endPoint y: 268, distance: 200.3
click at [488, 268] on div "It is the responsibility of the practice’s IT provider to make sure that protec…" at bounding box center [462, 237] width 331 height 75
copy span "It is the responsibility of the practice’s IT provider to make sure that protec…"
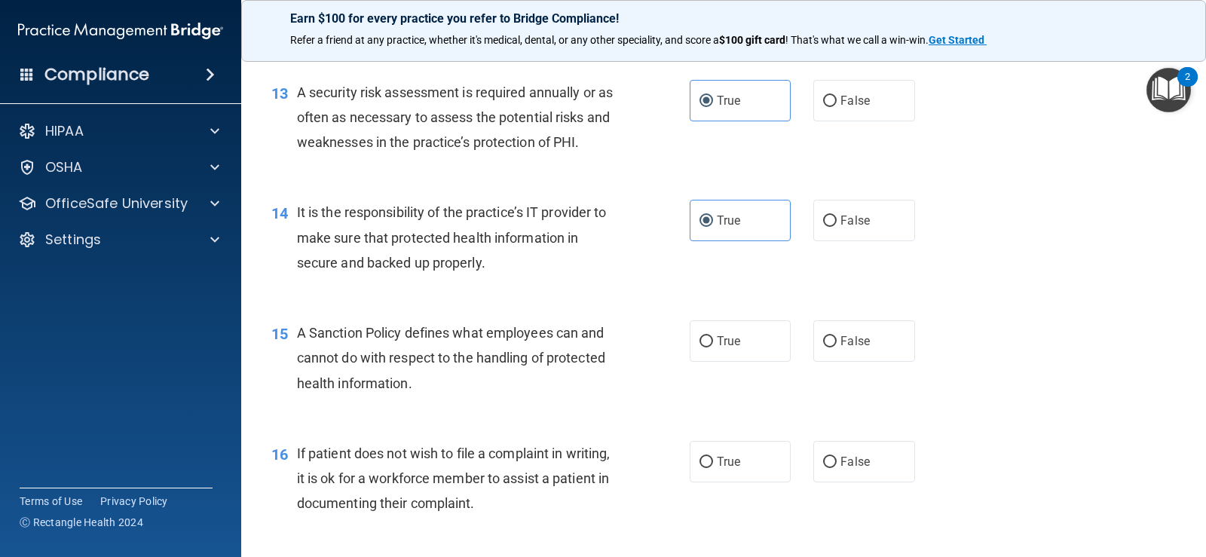
click at [625, 291] on div "14 It is the responsibility of the practice’s IT provider to make sure that pro…" at bounding box center [723, 241] width 927 height 121
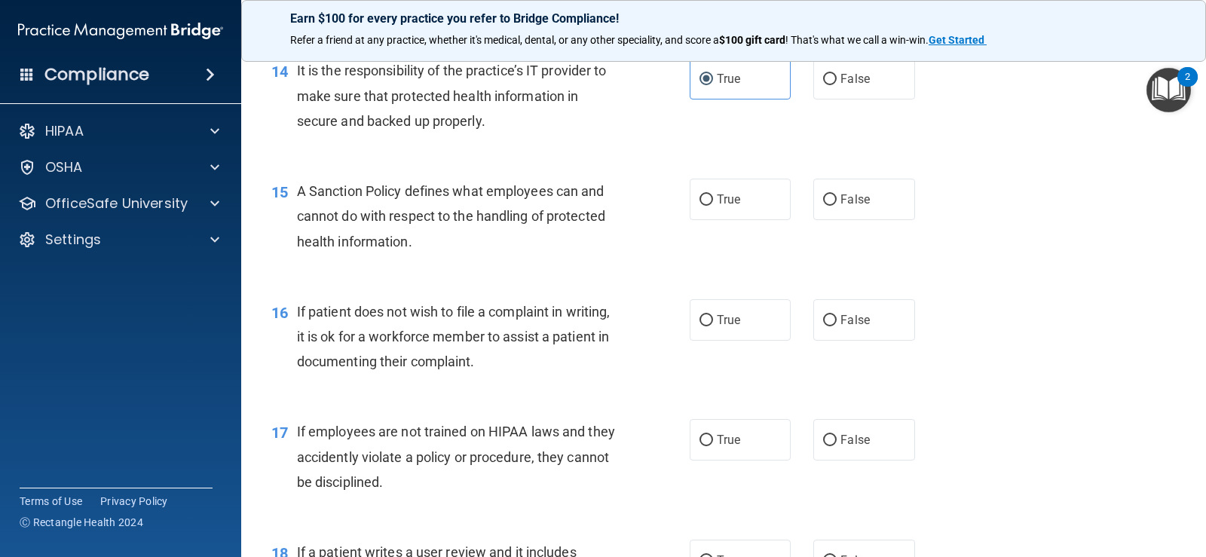
scroll to position [2035, 0]
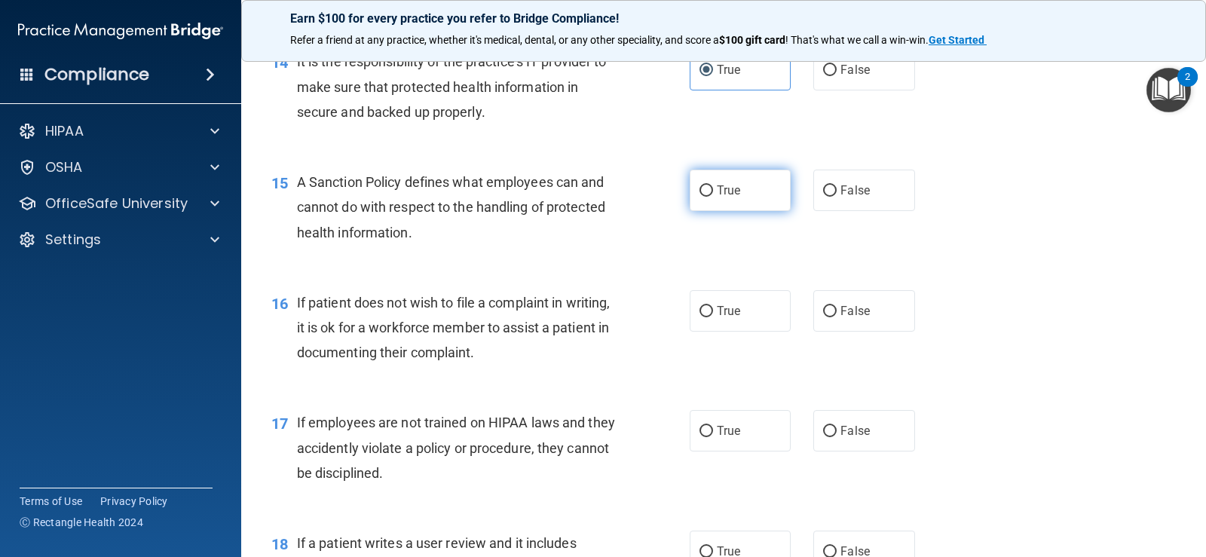
click at [701, 194] on input "True" at bounding box center [706, 190] width 14 height 11
radio input "true"
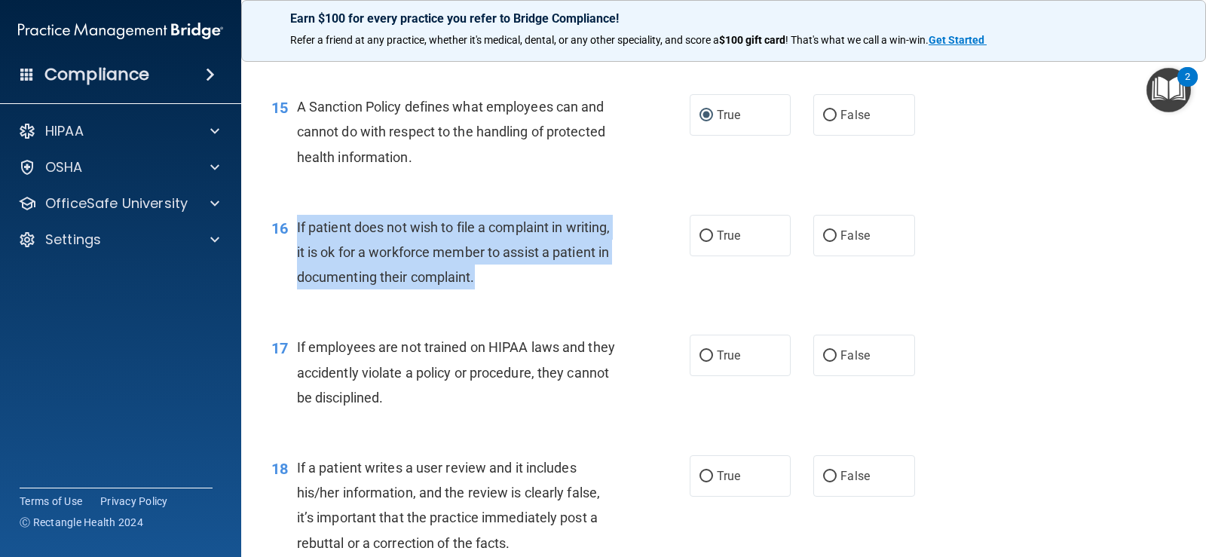
drag, startPoint x: 536, startPoint y: 279, endPoint x: 294, endPoint y: 229, distance: 247.0
click at [294, 229] on div "16 If patient does not wish to file a complaint in writing, it is ok for a work…" at bounding box center [481, 256] width 464 height 83
copy div "If patient does not wish to file a complaint in writing, it is ok for a workfor…"
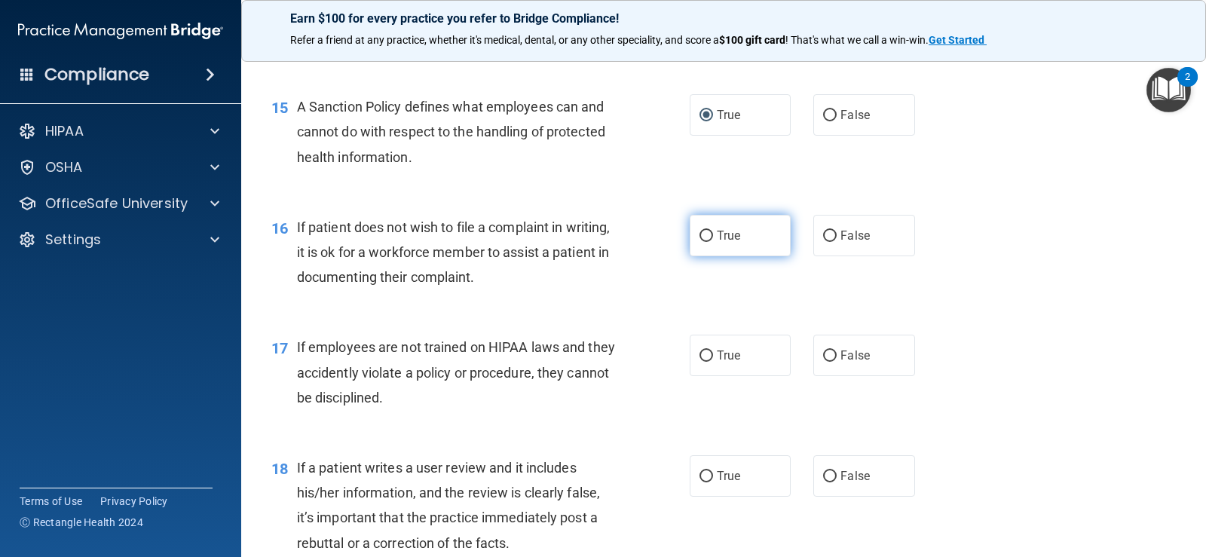
click at [704, 226] on label "True" at bounding box center [740, 235] width 101 height 41
click at [704, 231] on input "True" at bounding box center [706, 236] width 14 height 11
radio input "true"
click at [614, 317] on div "17 If employees are not trained on HIPAA laws and they accidently violate a pol…" at bounding box center [723, 376] width 927 height 121
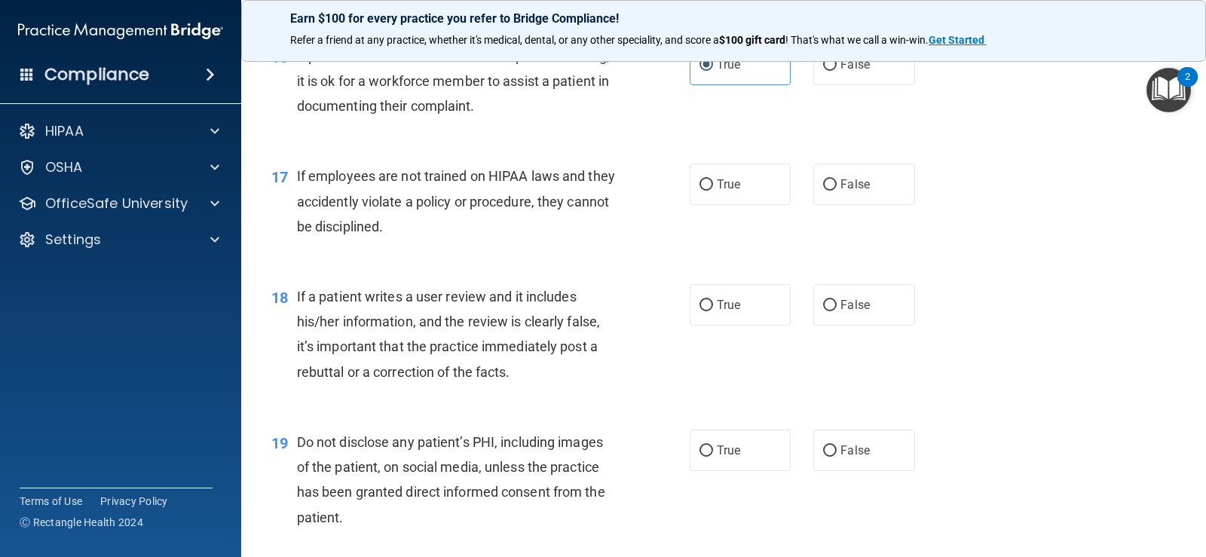
scroll to position [2261, 0]
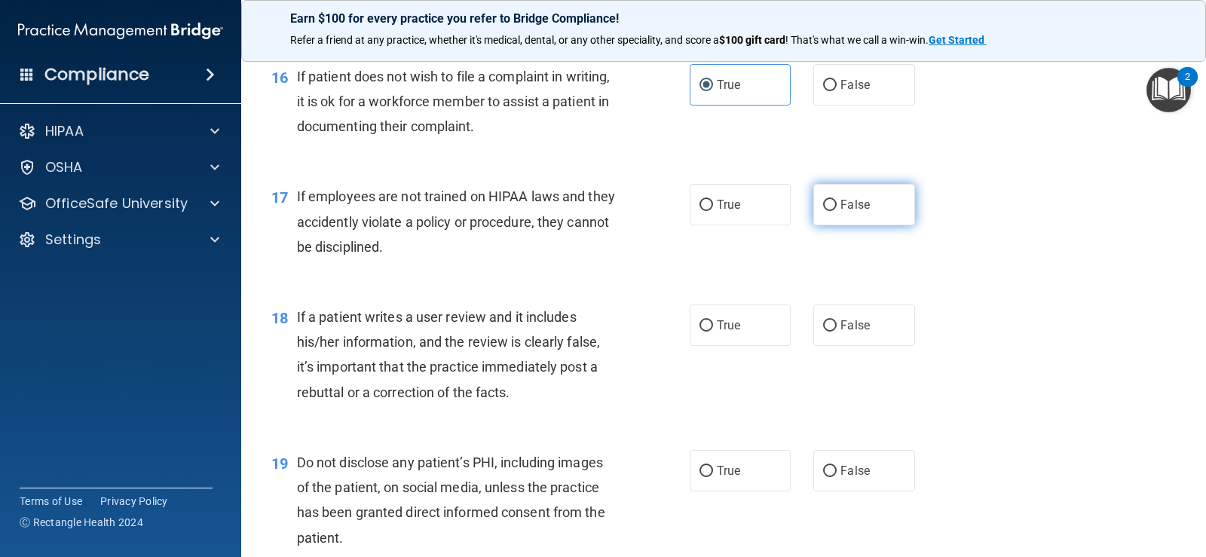
click at [823, 205] on input "False" at bounding box center [830, 205] width 14 height 11
radio input "true"
click at [595, 278] on div "17 If employees are not trained on HIPAA laws and they accidently violate a pol…" at bounding box center [723, 225] width 927 height 121
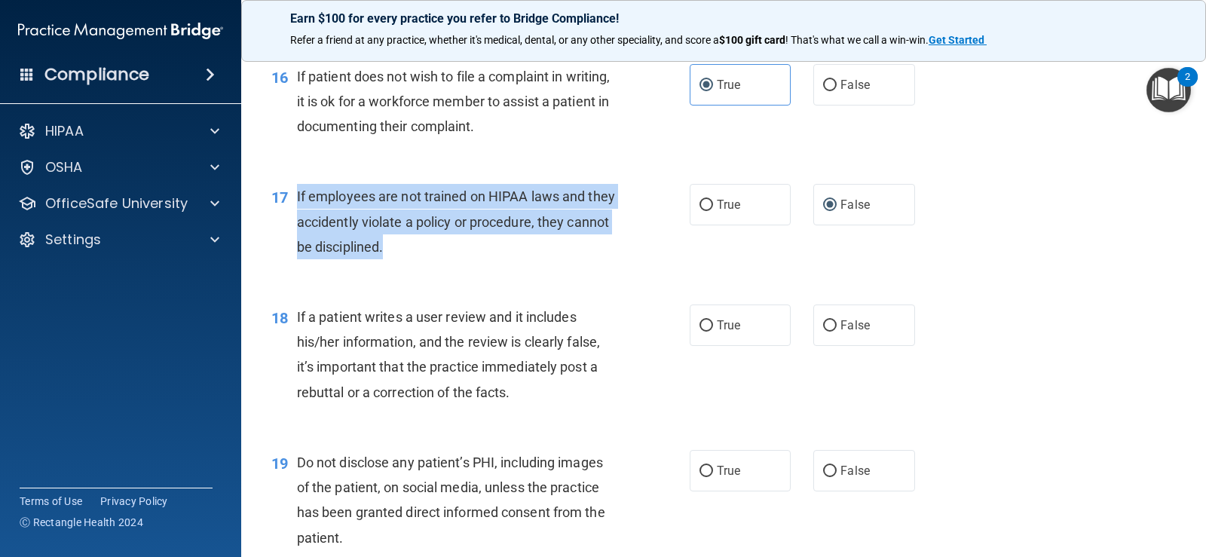
drag, startPoint x: 433, startPoint y: 254, endPoint x: 296, endPoint y: 200, distance: 147.5
click at [297, 200] on div "If employees are not trained on HIPAA laws and they accidently violate a policy…" at bounding box center [462, 221] width 331 height 75
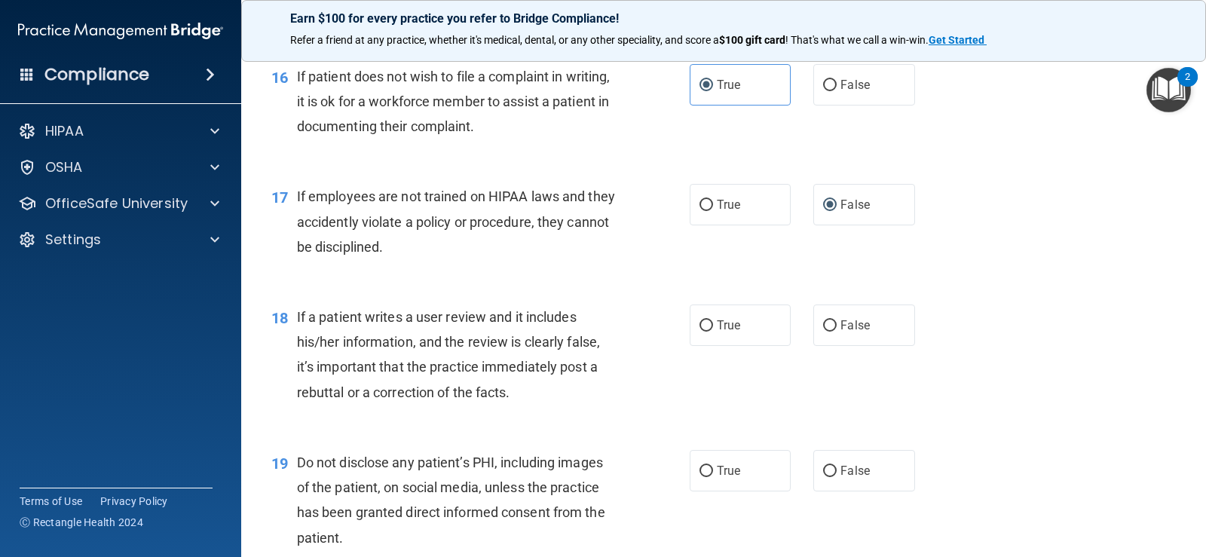
click at [742, 278] on div "17 If employees are not trained on HIPAA laws and they accidently violate a pol…" at bounding box center [723, 225] width 927 height 121
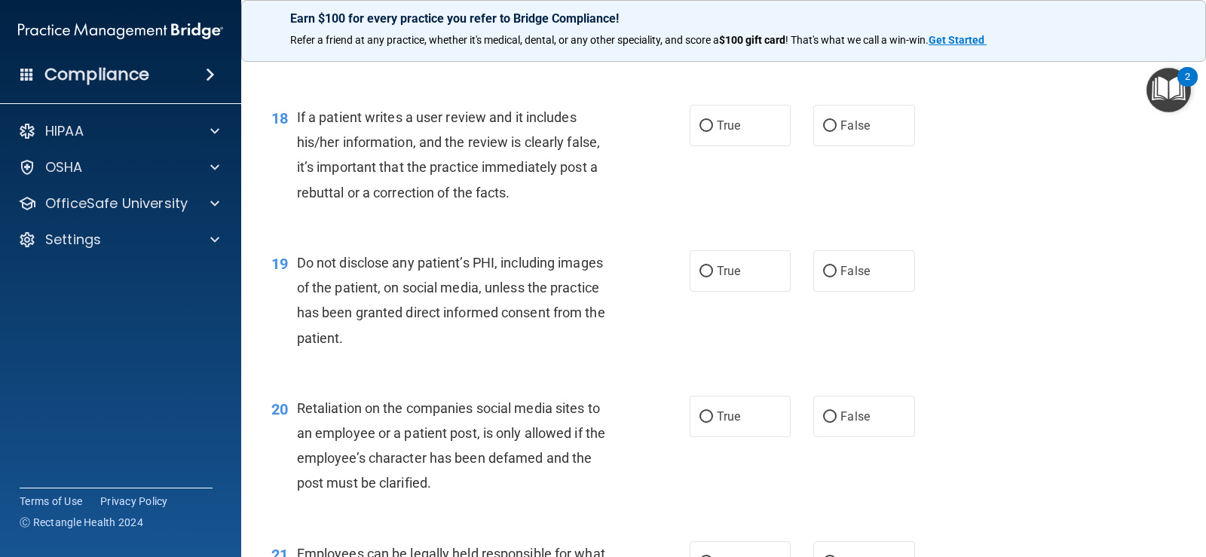
scroll to position [2487, 0]
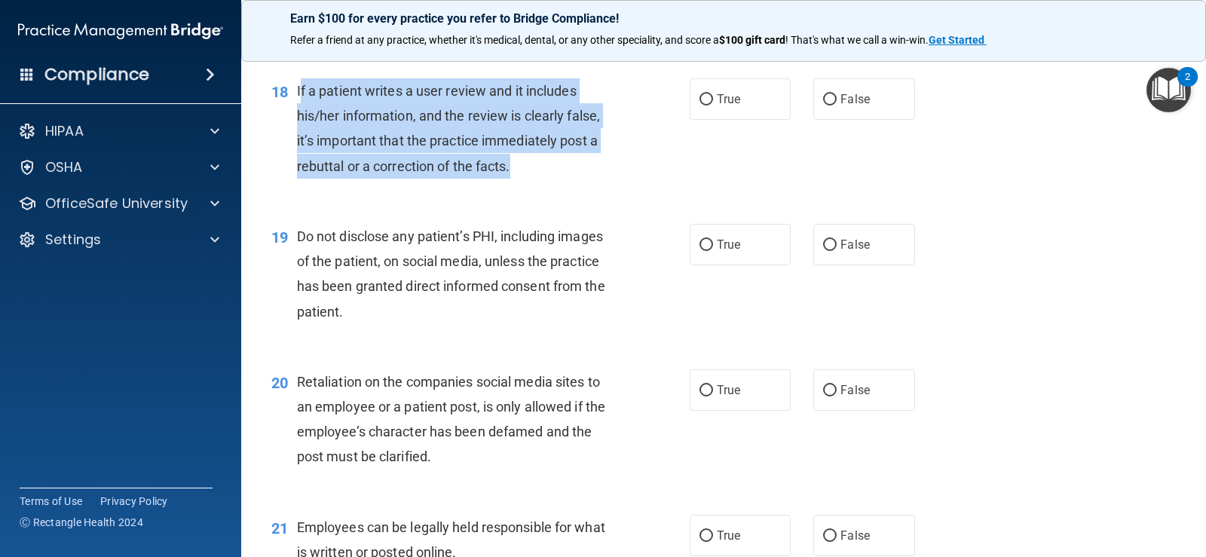
drag, startPoint x: 517, startPoint y: 170, endPoint x: 298, endPoint y: 95, distance: 231.2
click at [298, 95] on div "If a patient writes a user review and it includes his/her information, and the …" at bounding box center [462, 128] width 331 height 100
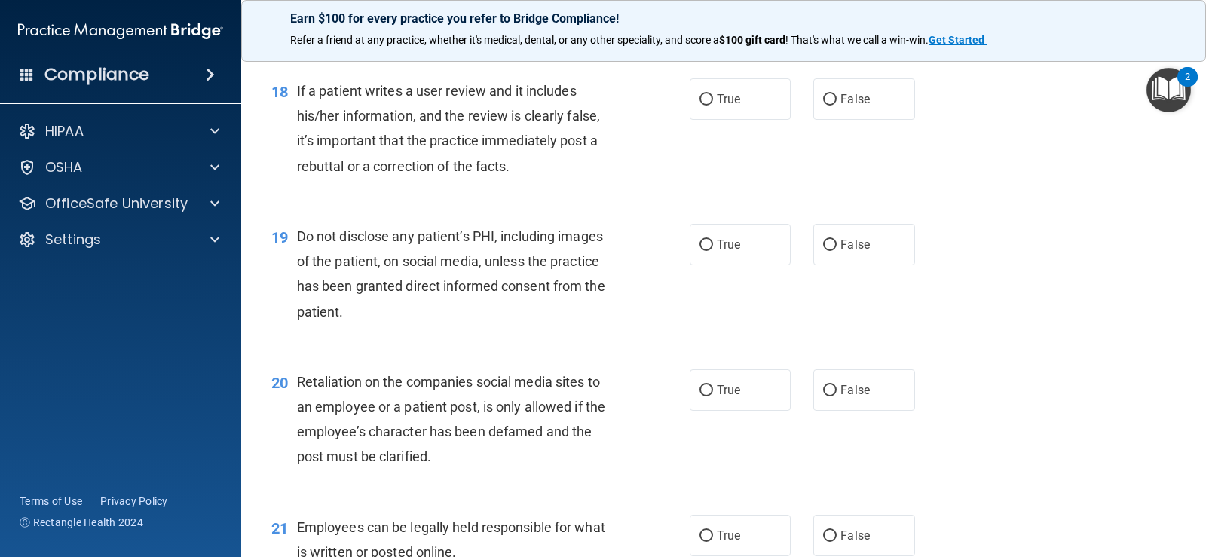
click at [298, 94] on span "If a patient writes a user review and it includes his/her information, and the …" at bounding box center [448, 128] width 303 height 91
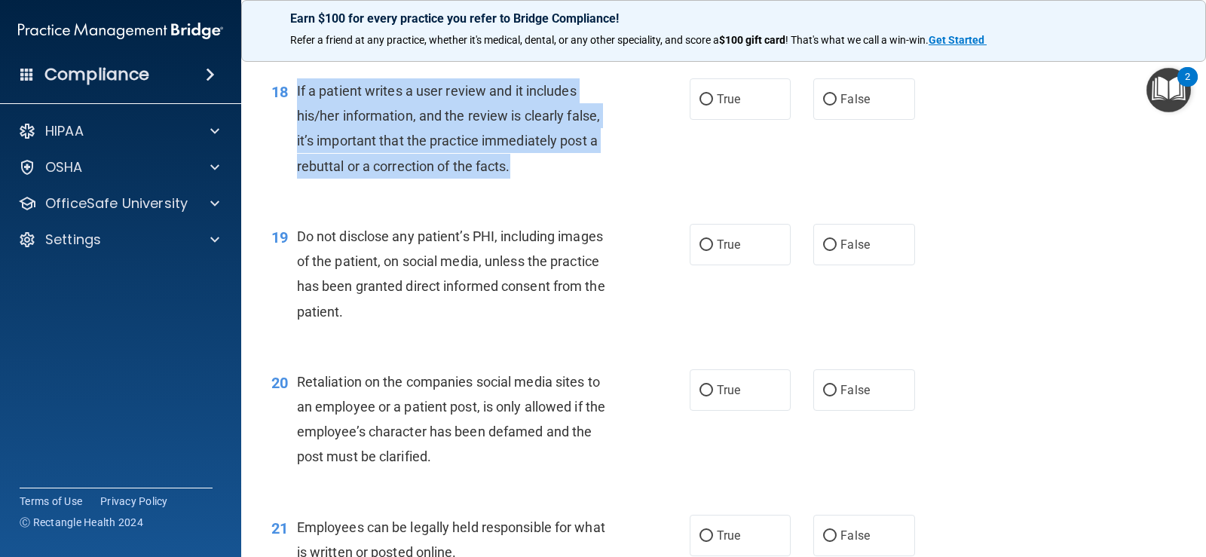
drag, startPoint x: 296, startPoint y: 93, endPoint x: 539, endPoint y: 169, distance: 254.4
click at [539, 169] on div "If a patient writes a user review and it includes his/her information, and the …" at bounding box center [462, 128] width 331 height 100
click at [825, 101] on input "False" at bounding box center [830, 99] width 14 height 11
radio input "true"
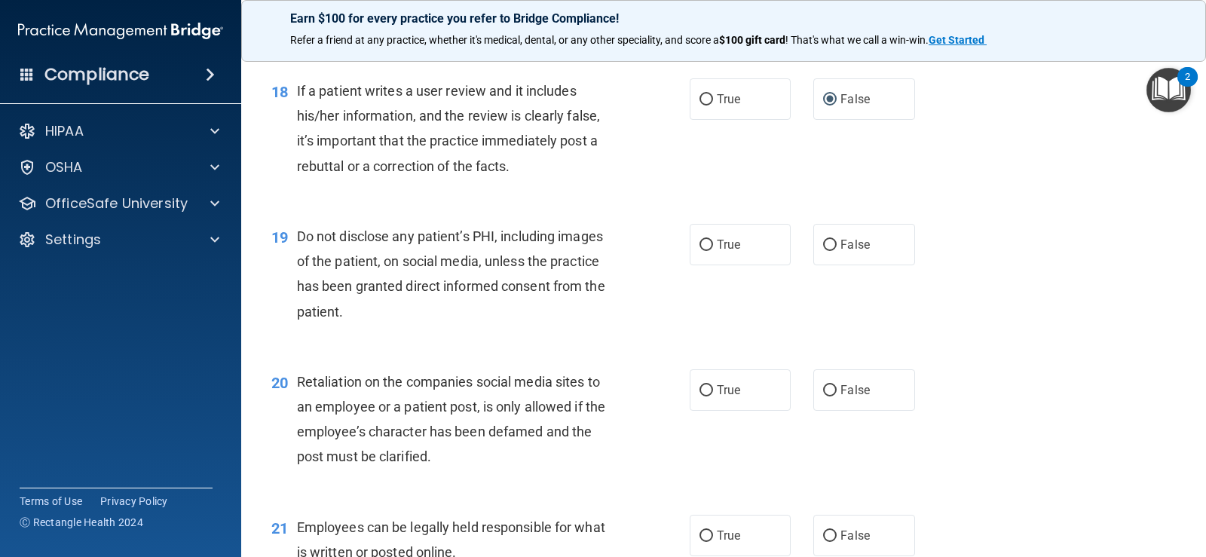
click at [849, 217] on div "19 Do not disclose any patient’s PHI, including images of the patient, on socia…" at bounding box center [723, 277] width 927 height 145
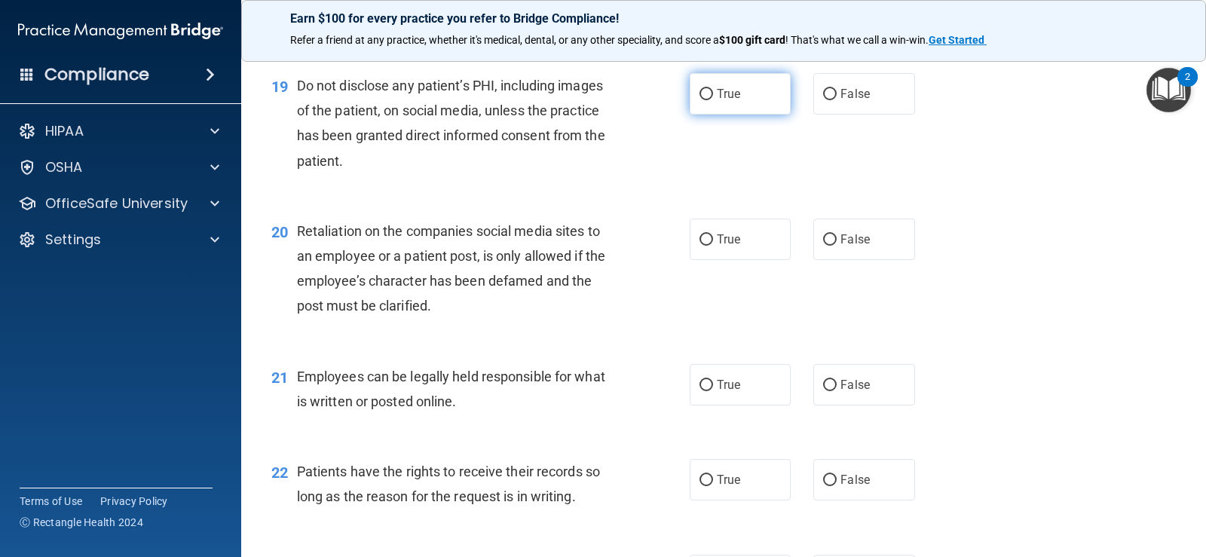
click at [709, 96] on label "True" at bounding box center [740, 93] width 101 height 41
click at [709, 96] on input "True" at bounding box center [706, 94] width 14 height 11
radio input "true"
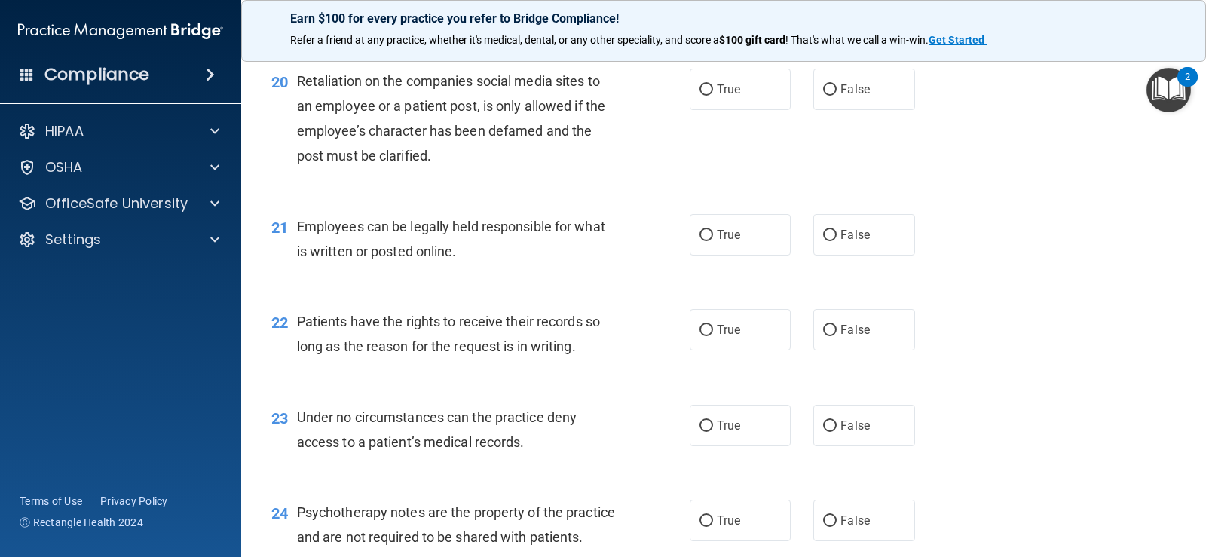
scroll to position [2789, 0]
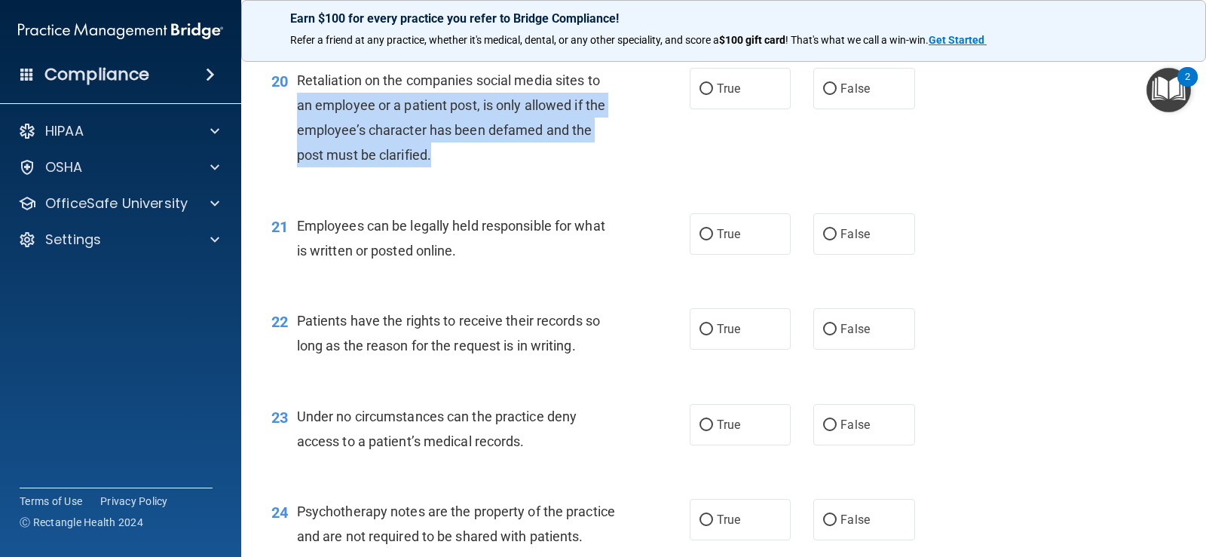
drag, startPoint x: 433, startPoint y: 158, endPoint x: 290, endPoint y: 103, distance: 152.7
click at [290, 103] on div "20 Retaliation on the companies social media sites to an employee or a patient …" at bounding box center [481, 122] width 464 height 108
click at [289, 114] on div "20 Retaliation on the companies social media sites to an employee or a patient …" at bounding box center [481, 122] width 464 height 108
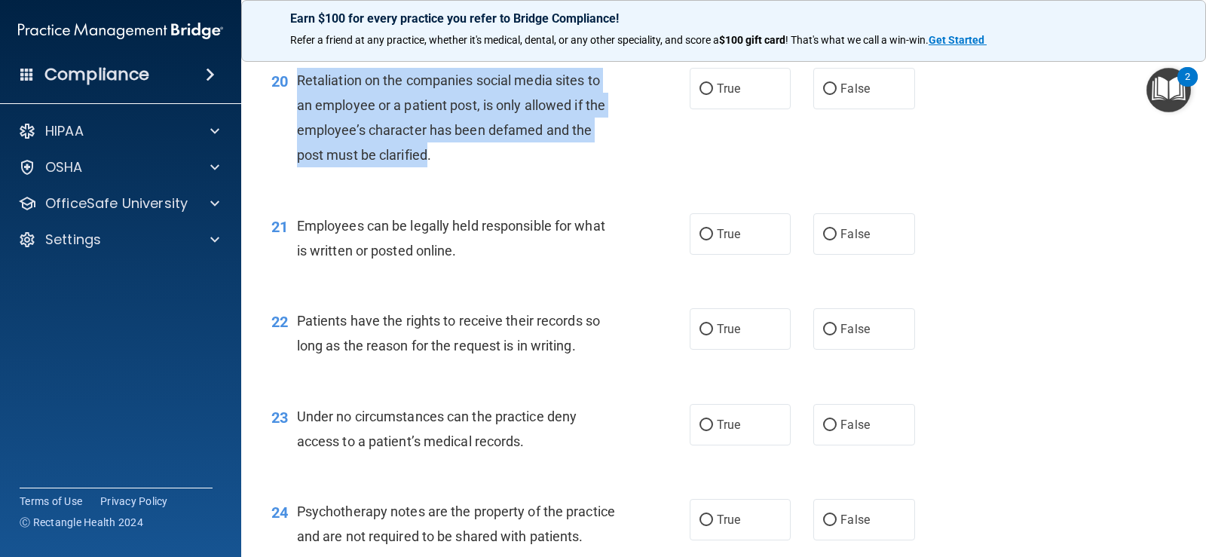
drag, startPoint x: 428, startPoint y: 156, endPoint x: 287, endPoint y: 78, distance: 160.9
click at [287, 78] on div "20 Retaliation on the companies social media sites to an employee or a patient …" at bounding box center [481, 122] width 464 height 108
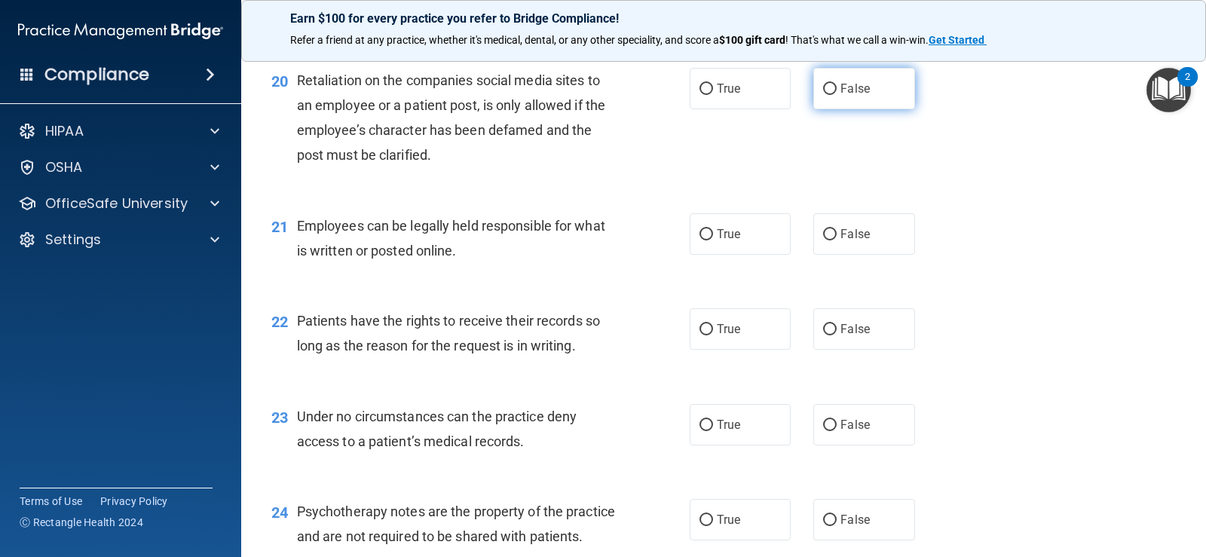
click at [886, 91] on label "False" at bounding box center [863, 88] width 101 height 41
click at [837, 91] on input "False" at bounding box center [830, 89] width 14 height 11
radio input "true"
click at [746, 177] on div "20 Retaliation on the companies social media sites to an employee or a patient …" at bounding box center [723, 121] width 927 height 145
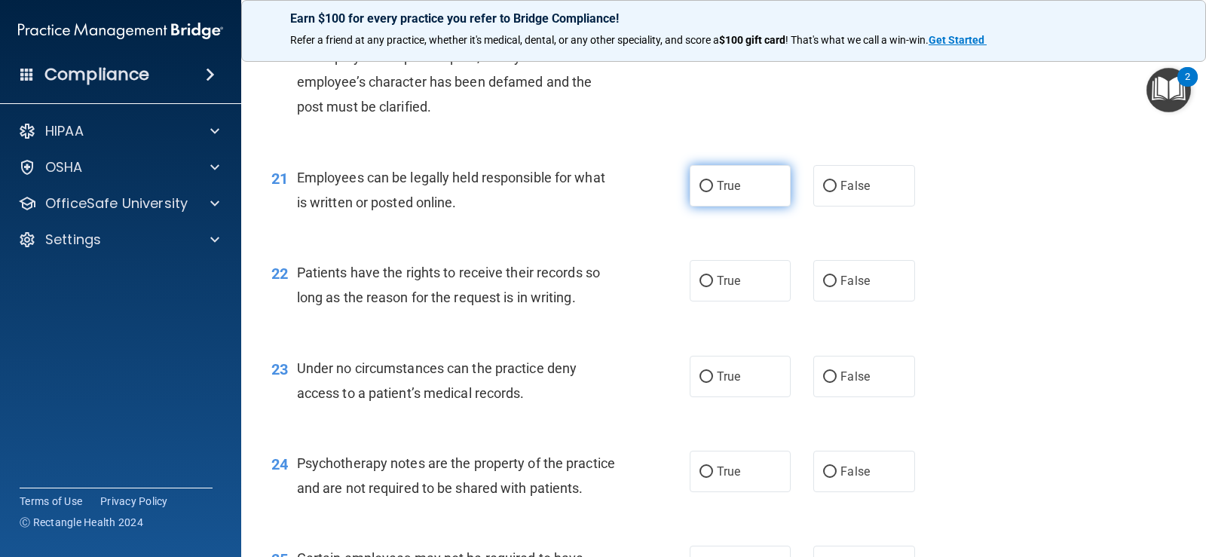
scroll to position [2864, 0]
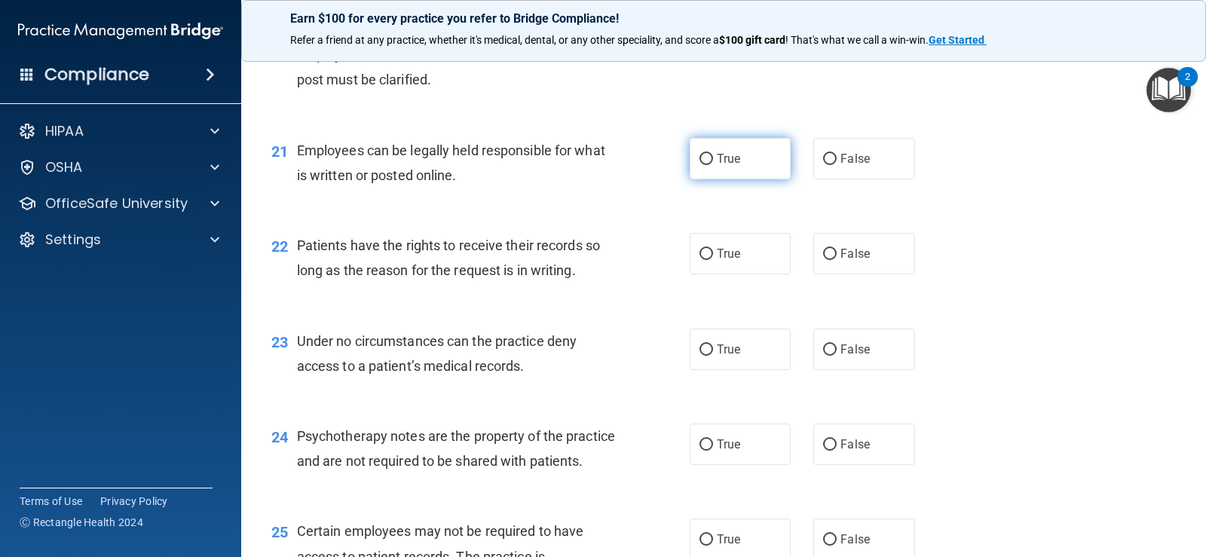
click at [733, 145] on label "True" at bounding box center [740, 158] width 101 height 41
click at [713, 154] on input "True" at bounding box center [706, 159] width 14 height 11
radio input "true"
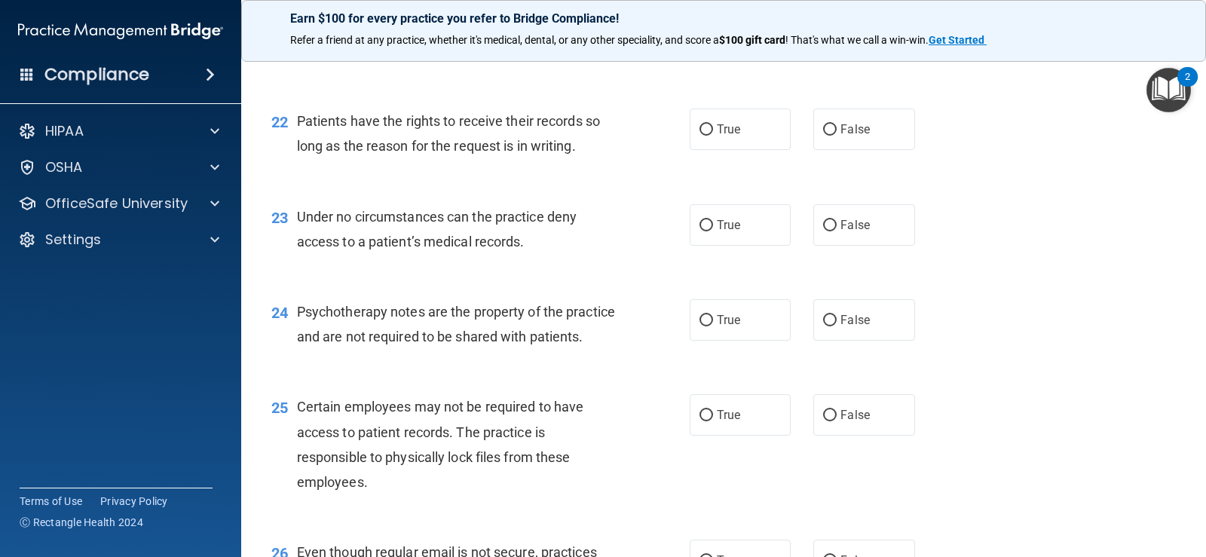
scroll to position [3015, 0]
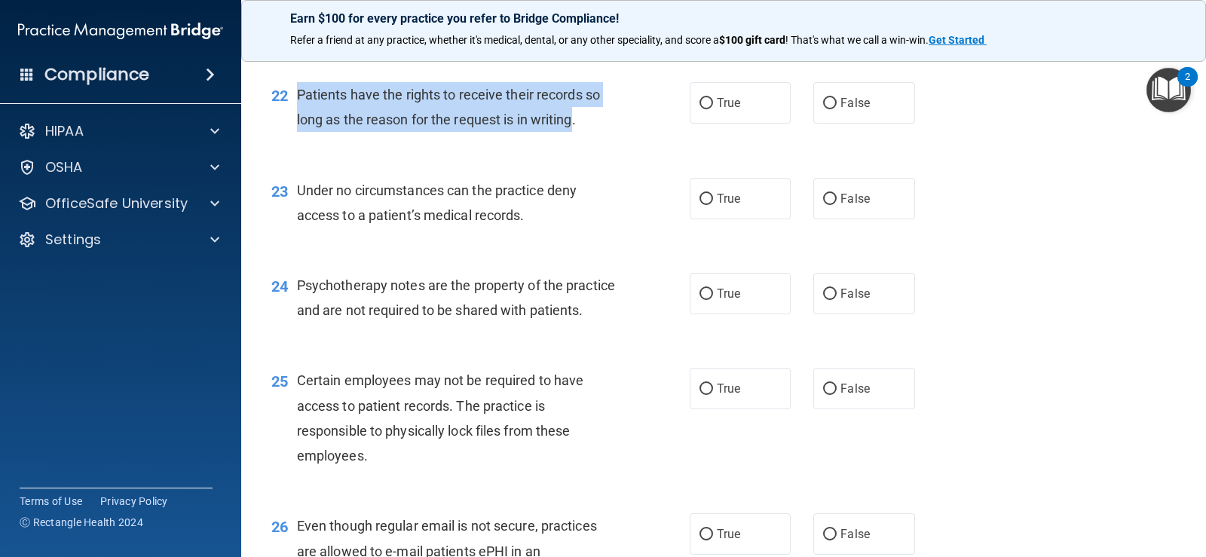
drag, startPoint x: 577, startPoint y: 118, endPoint x: 298, endPoint y: 100, distance: 278.7
click at [298, 100] on span "Patients have the rights to receive their records so long as the reason for the…" at bounding box center [448, 107] width 303 height 41
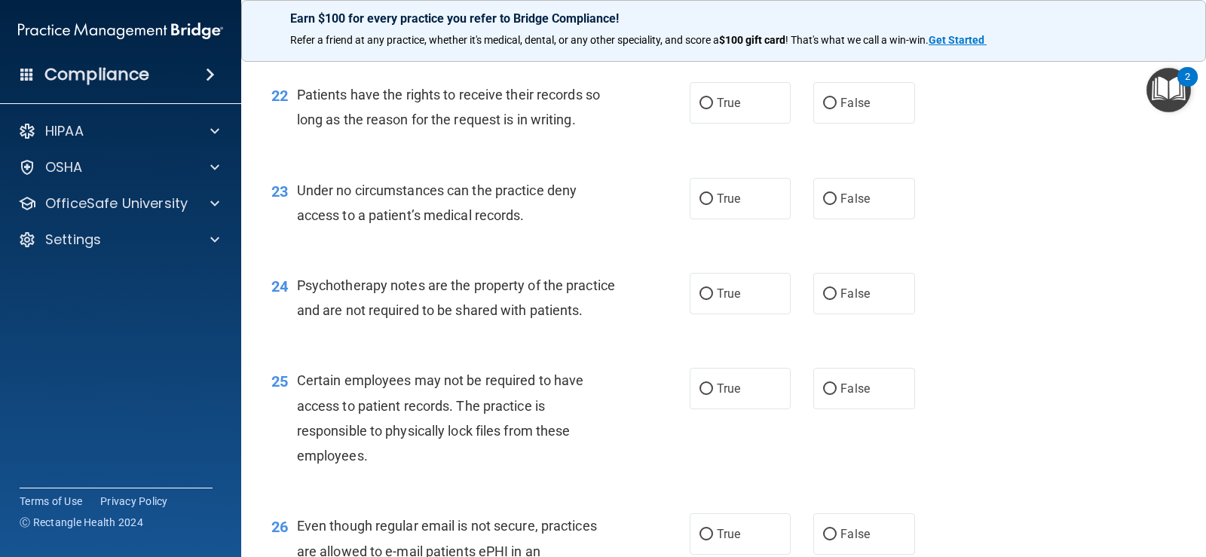
click at [439, 141] on div "22 Patients have the rights to receive their records so long as the reason for …" at bounding box center [723, 110] width 927 height 95
click at [840, 107] on span "False" at bounding box center [854, 103] width 29 height 14
click at [837, 107] on input "False" at bounding box center [830, 103] width 14 height 11
radio input "true"
click at [577, 159] on div "23 Under no circumstances can the practice deny access to a patient’s medical r…" at bounding box center [723, 206] width 927 height 95
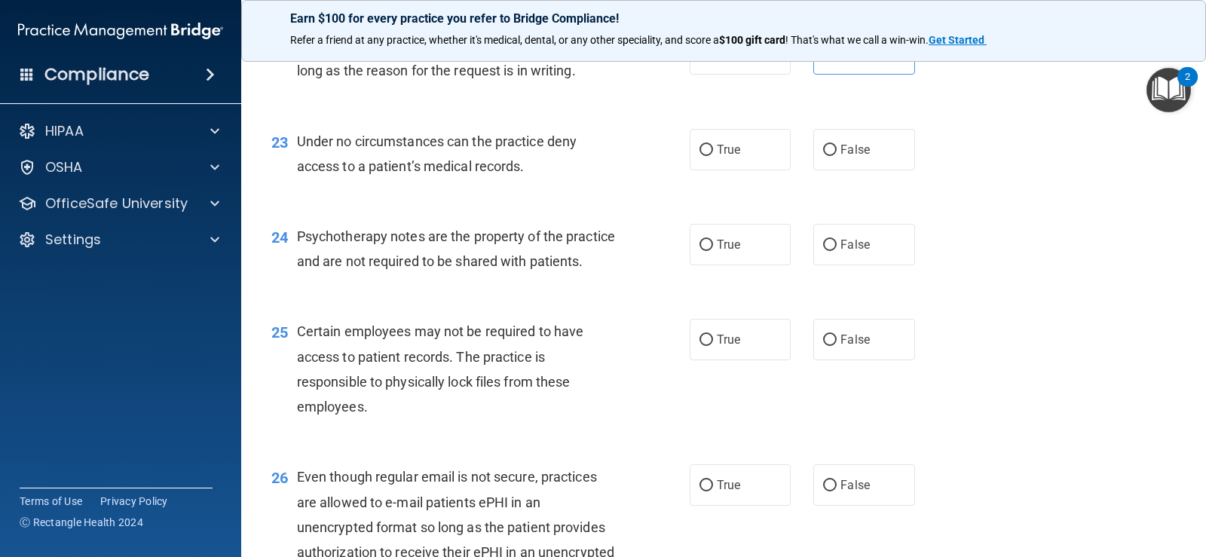
scroll to position [3090, 0]
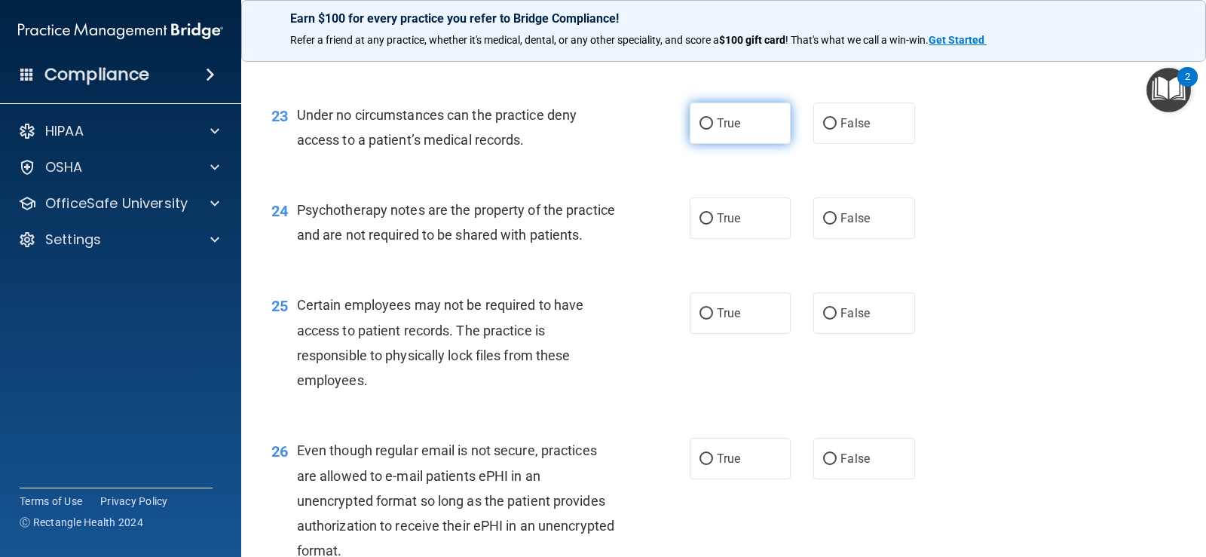
click at [730, 127] on span "True" at bounding box center [728, 123] width 23 height 14
click at [713, 127] on input "True" at bounding box center [706, 123] width 14 height 11
radio input "true"
click at [641, 148] on div "23 Under no circumstances can the practice deny access to a patient’s medical r…" at bounding box center [481, 131] width 464 height 57
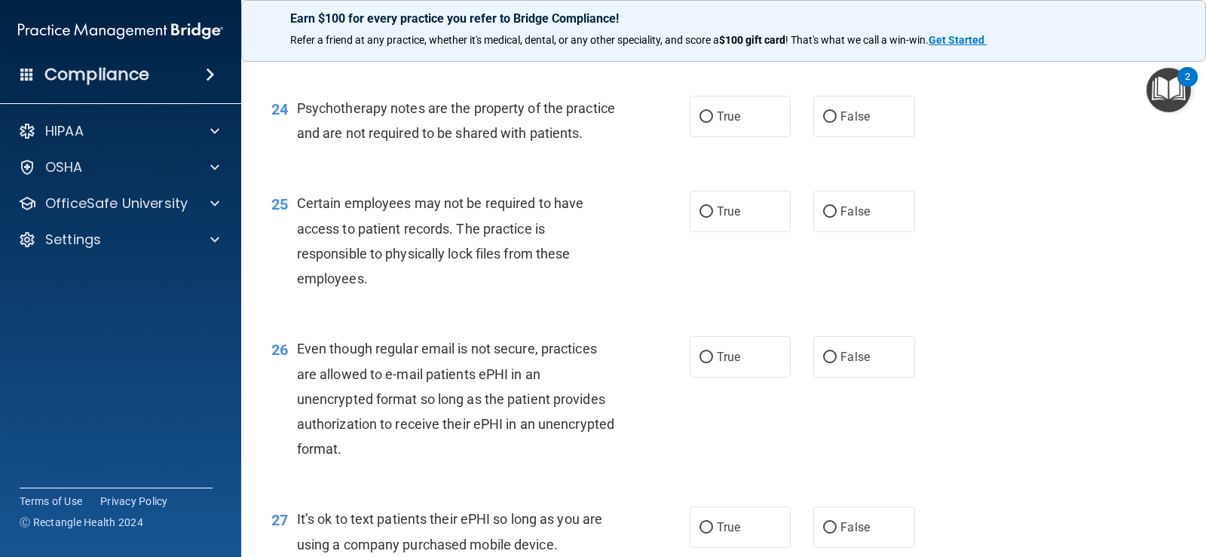
scroll to position [3166, 0]
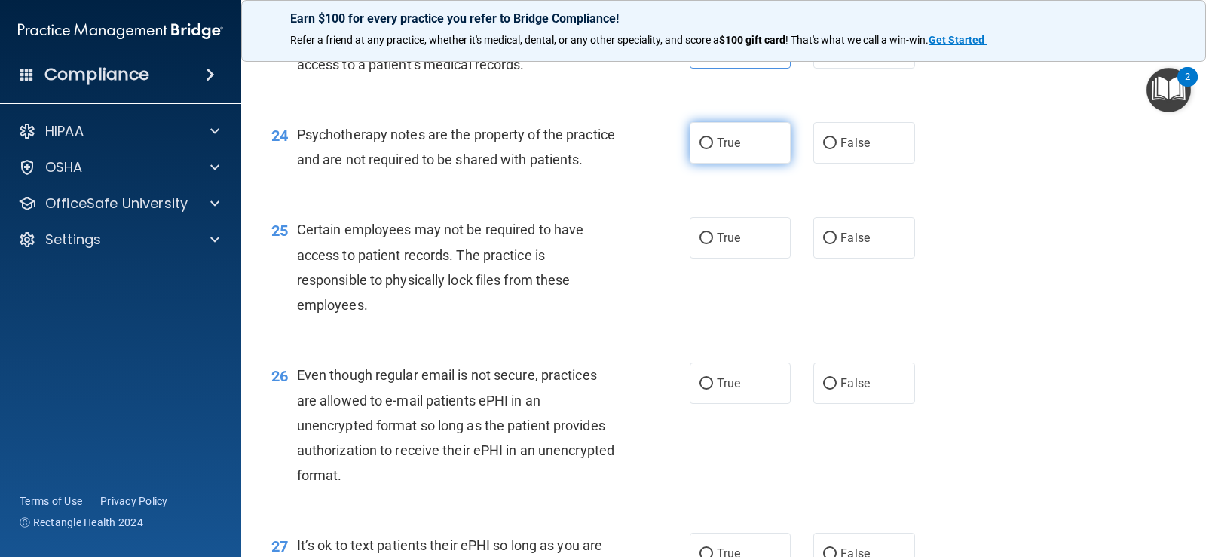
click at [699, 138] on input "True" at bounding box center [706, 143] width 14 height 11
radio input "true"
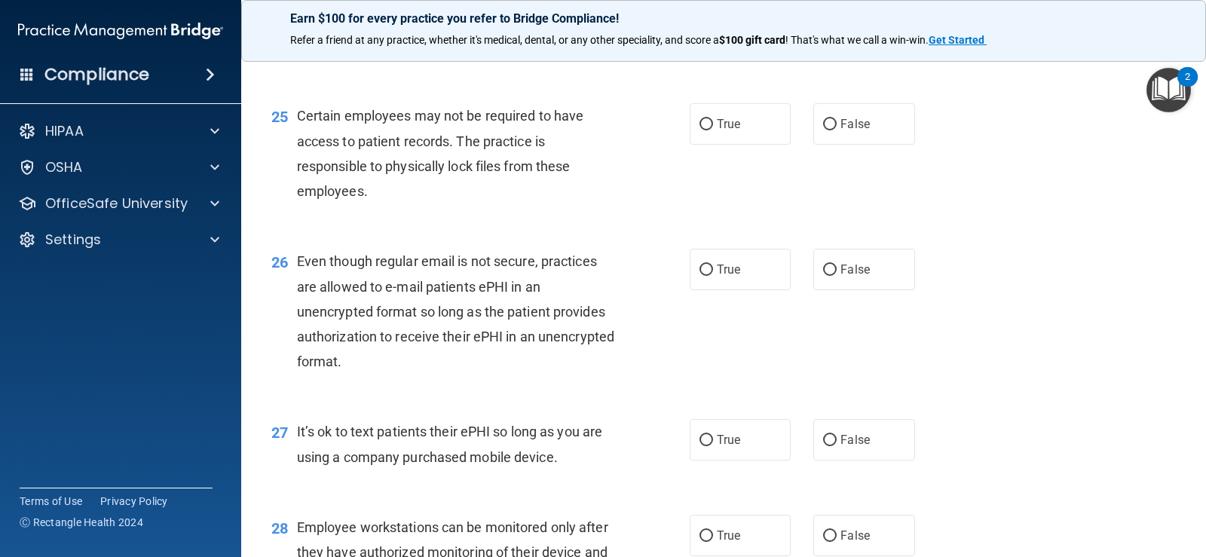
scroll to position [3316, 0]
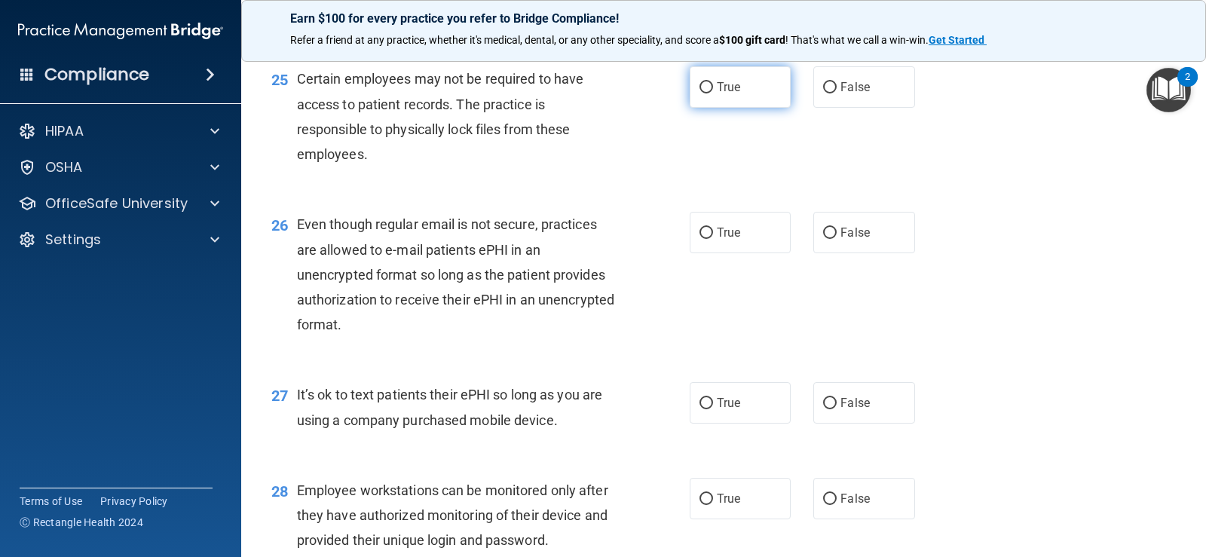
click at [744, 108] on label "True" at bounding box center [740, 86] width 101 height 41
click at [713, 93] on input "True" at bounding box center [706, 87] width 14 height 11
radio input "true"
click at [649, 157] on div "25 Certain employees may not be required to have access to patient records. The…" at bounding box center [481, 120] width 464 height 108
click at [786, 190] on div "25 Certain employees may not be required to have access to patient records. The…" at bounding box center [723, 119] width 927 height 145
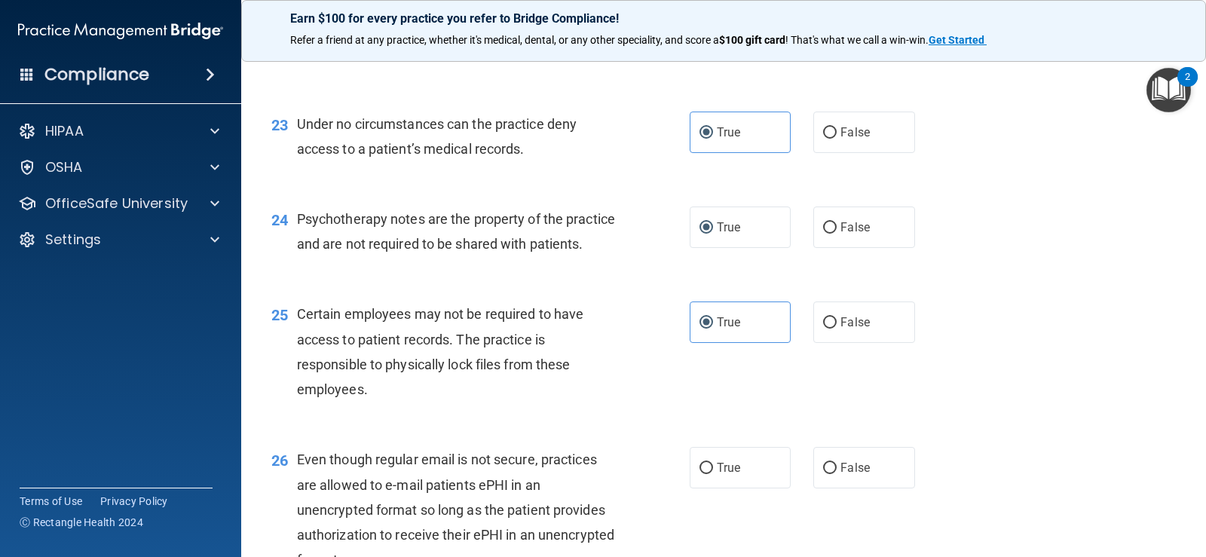
scroll to position [3090, 0]
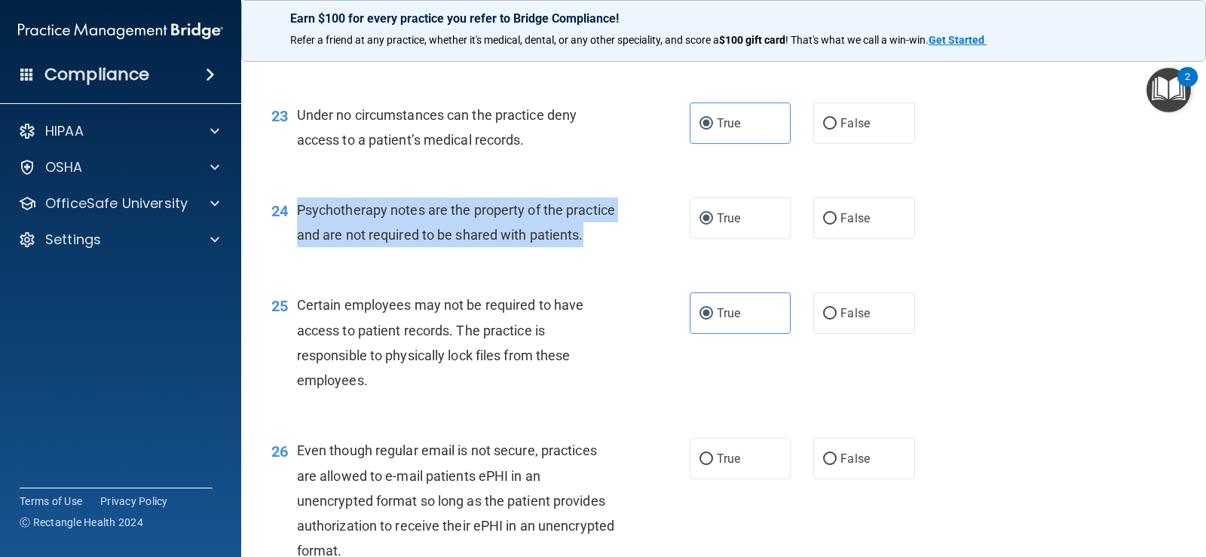
drag, startPoint x: 295, startPoint y: 207, endPoint x: 352, endPoint y: 258, distance: 76.3
click at [352, 255] on div "24 Psychotherapy notes are the property of the practice and are not required to…" at bounding box center [481, 225] width 464 height 57
click at [347, 243] on span "Psychotherapy notes are the property of the practice and are not required to be…" at bounding box center [456, 222] width 318 height 41
drag, startPoint x: 353, startPoint y: 262, endPoint x: 297, endPoint y: 212, distance: 75.8
click at [297, 212] on div "Psychotherapy notes are the property of the practice and are not required to be…" at bounding box center [462, 222] width 331 height 50
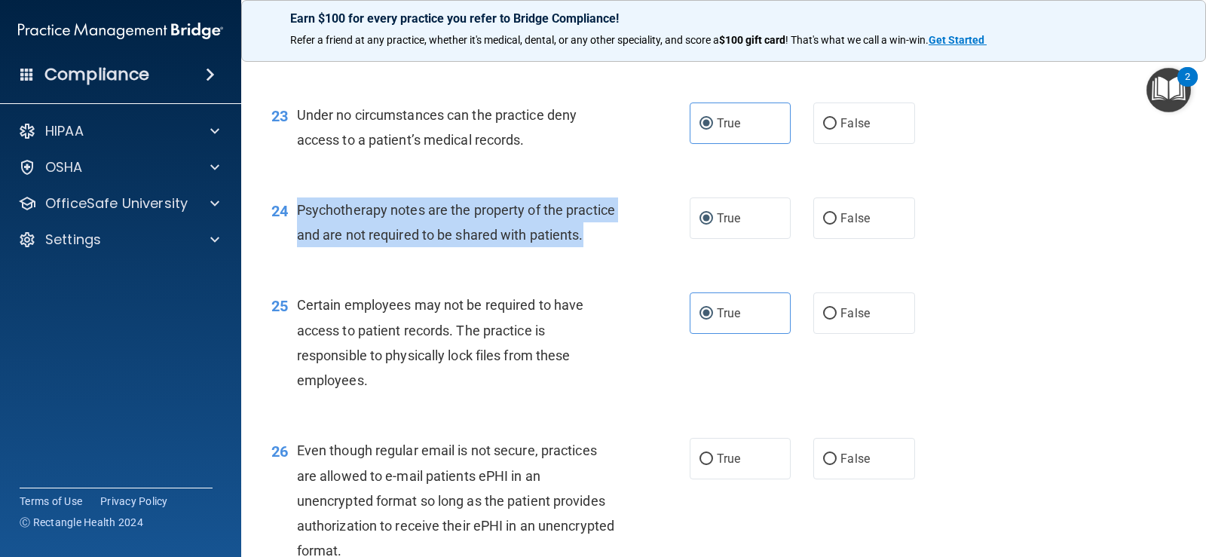
click at [570, 255] on div "24 Psychotherapy notes are the property of the practice and are not required to…" at bounding box center [481, 225] width 464 height 57
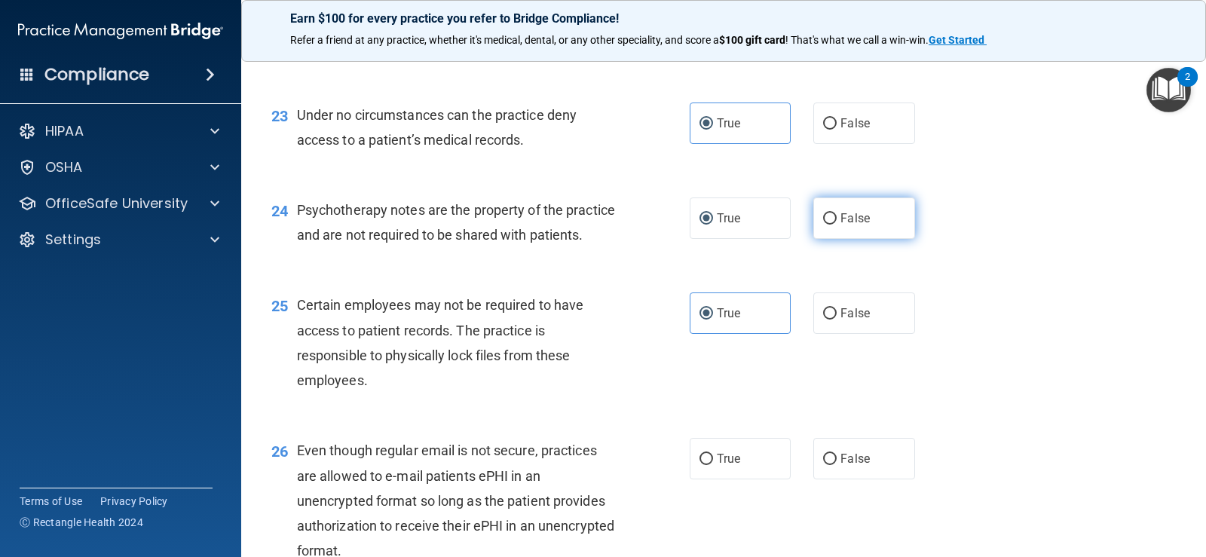
click at [823, 219] on input "False" at bounding box center [830, 218] width 14 height 11
radio input "true"
radio input "false"
click at [746, 269] on div "24 Psychotherapy notes are the property of the practice and are not required to…" at bounding box center [723, 226] width 927 height 95
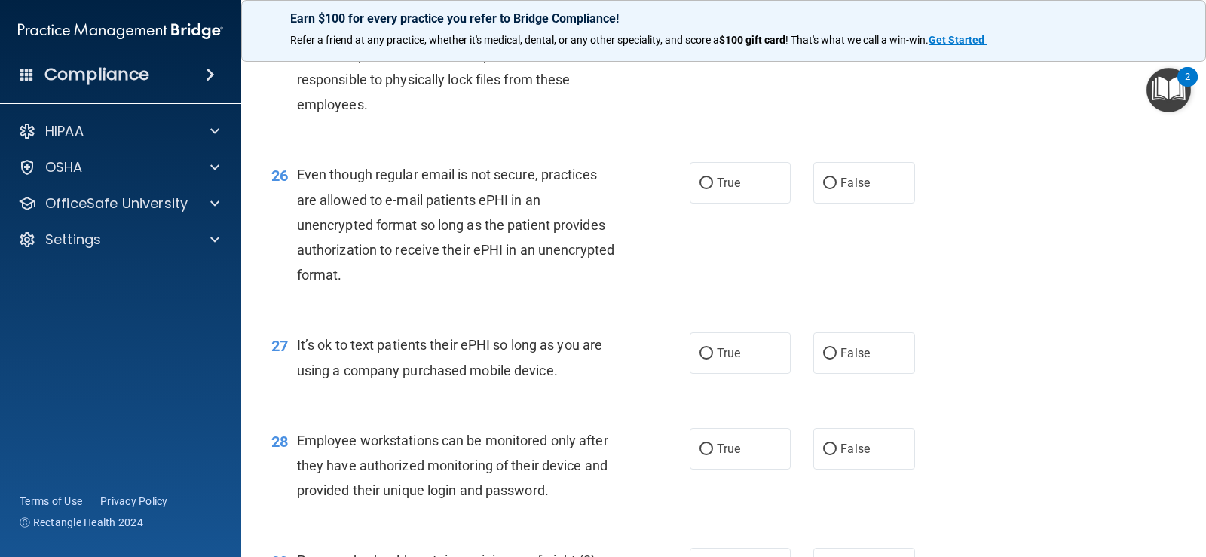
scroll to position [3392, 0]
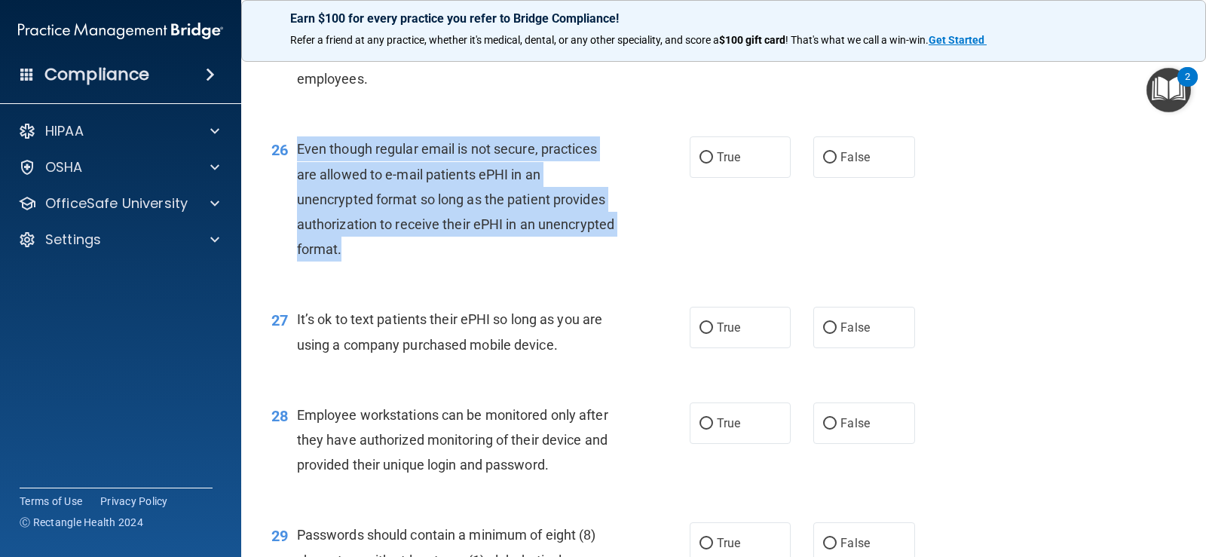
drag, startPoint x: 431, startPoint y: 281, endPoint x: 297, endPoint y: 167, distance: 175.9
click at [297, 167] on div "Even though regular email is not secure, practices are allowed to e-mail patien…" at bounding box center [462, 198] width 331 height 125
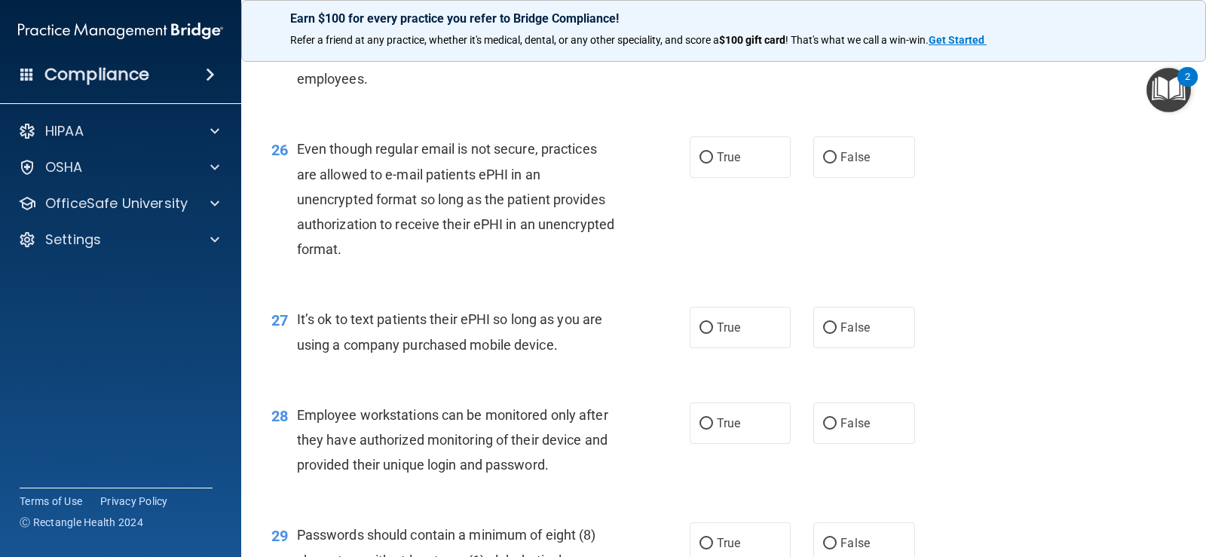
click at [473, 288] on div "26 Even though regular email is not secure, practices are allowed to e-mail pat…" at bounding box center [723, 203] width 927 height 170
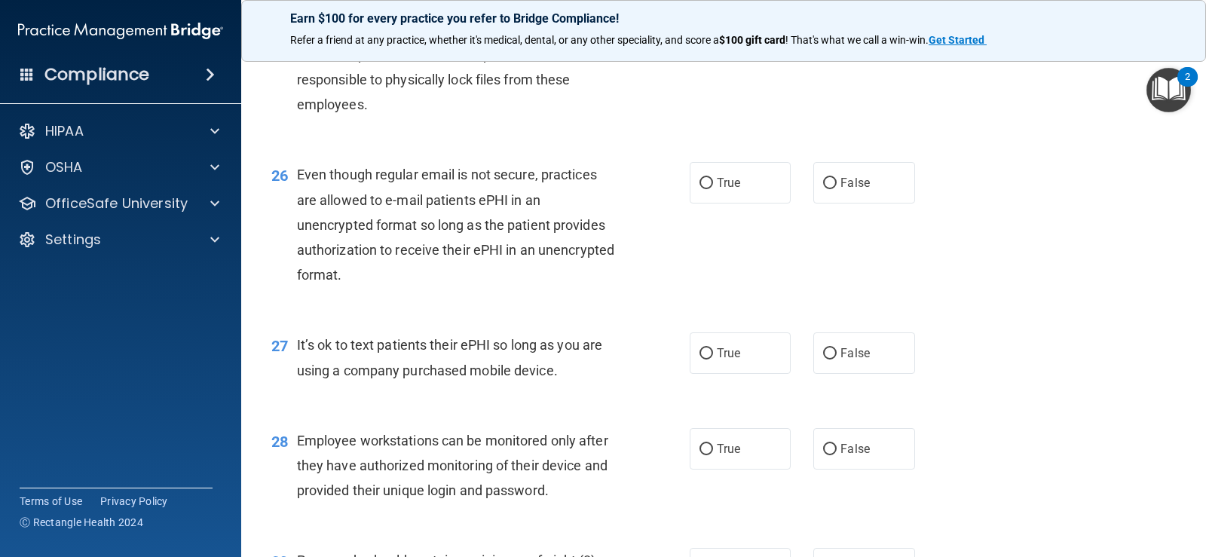
scroll to position [3316, 0]
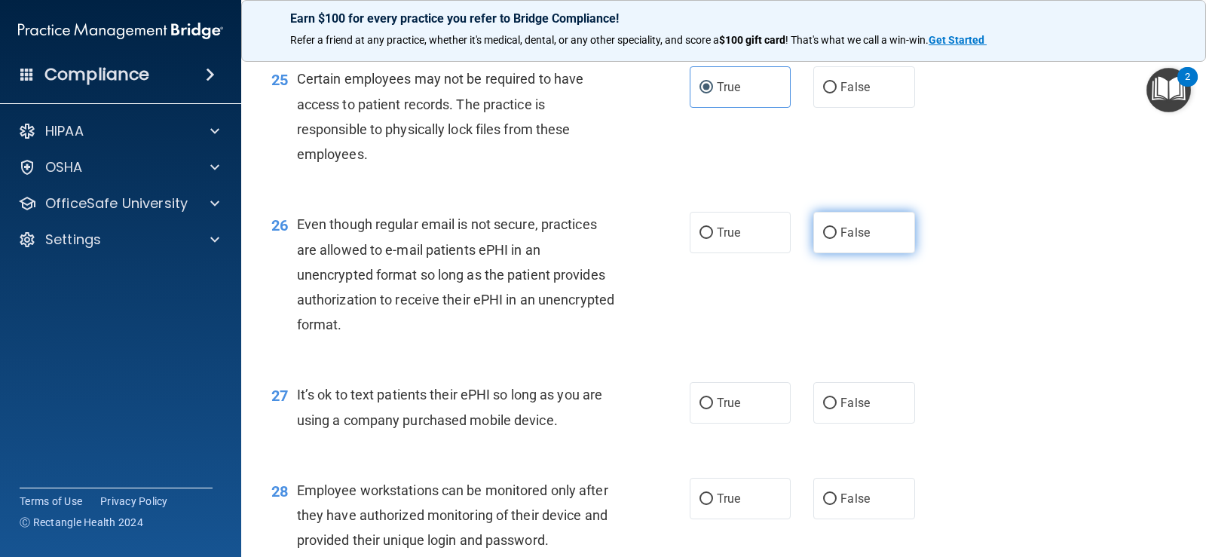
click at [823, 239] on input "False" at bounding box center [830, 233] width 14 height 11
radio input "true"
click at [804, 298] on div "26 Even though regular email is not secure, practices are allowed to e-mail pat…" at bounding box center [723, 278] width 927 height 170
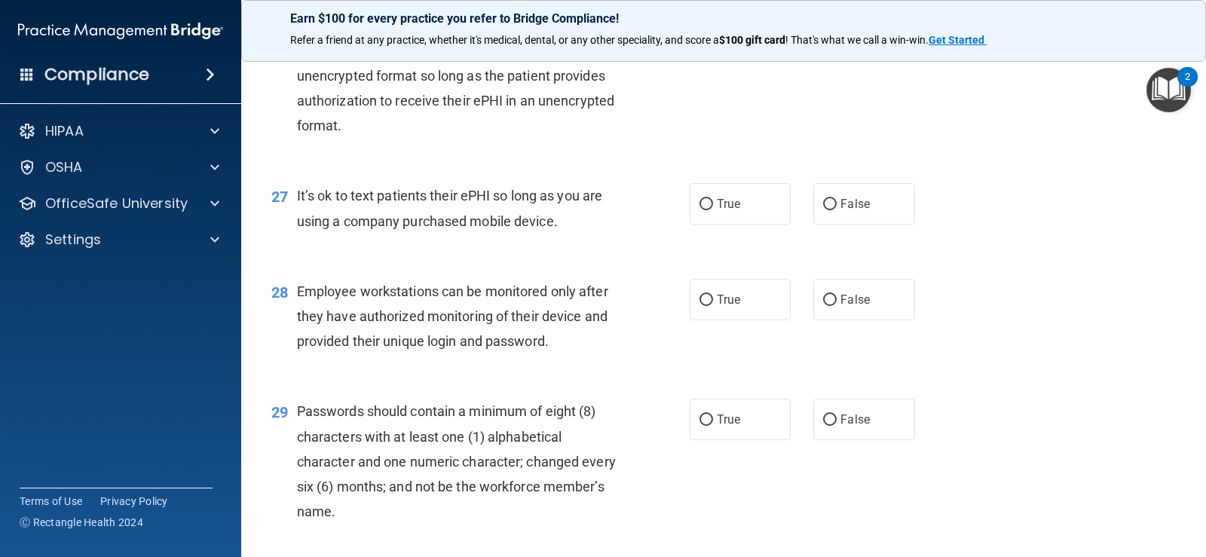
scroll to position [3542, 0]
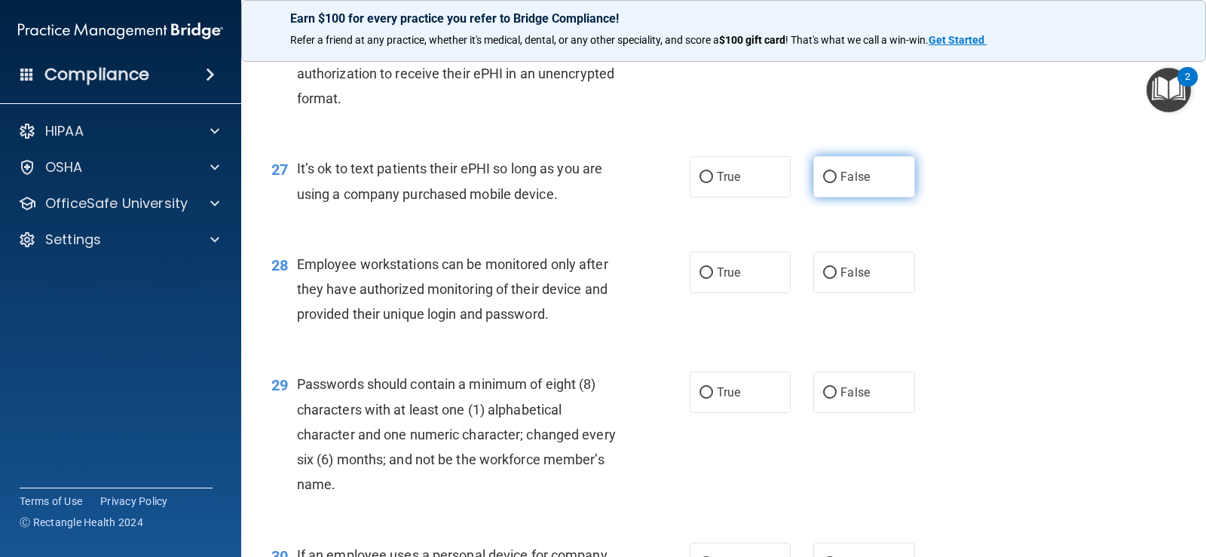
click at [854, 184] on span "False" at bounding box center [854, 177] width 29 height 14
click at [837, 183] on input "False" at bounding box center [830, 177] width 14 height 11
radio input "true"
click at [669, 232] on div "27 It’s ok to text patients their ePHI so long as you are using a company purch…" at bounding box center [723, 184] width 927 height 95
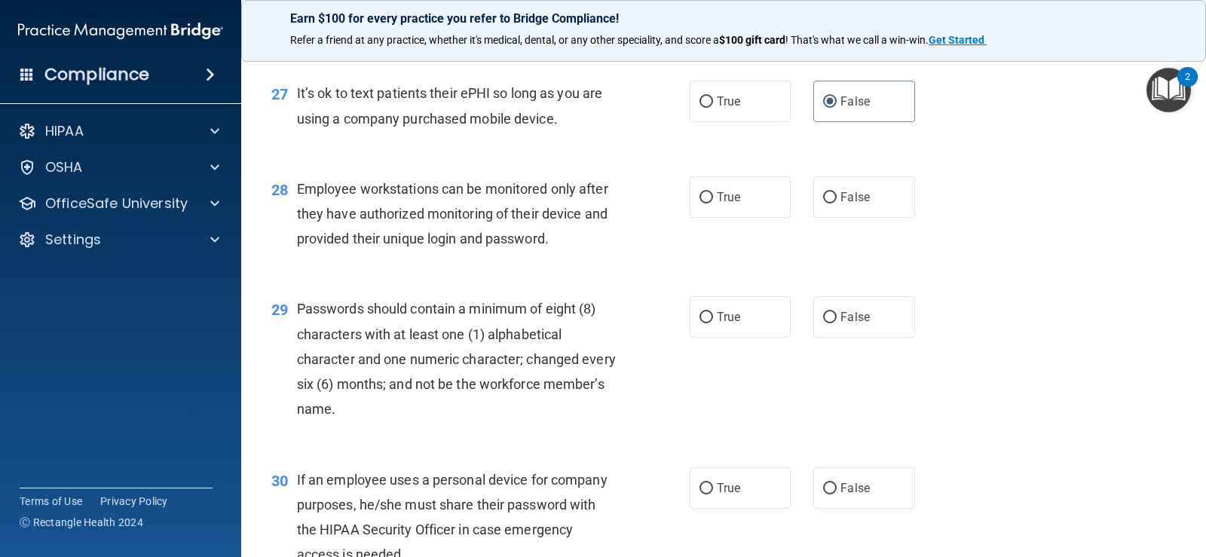
scroll to position [3693, 0]
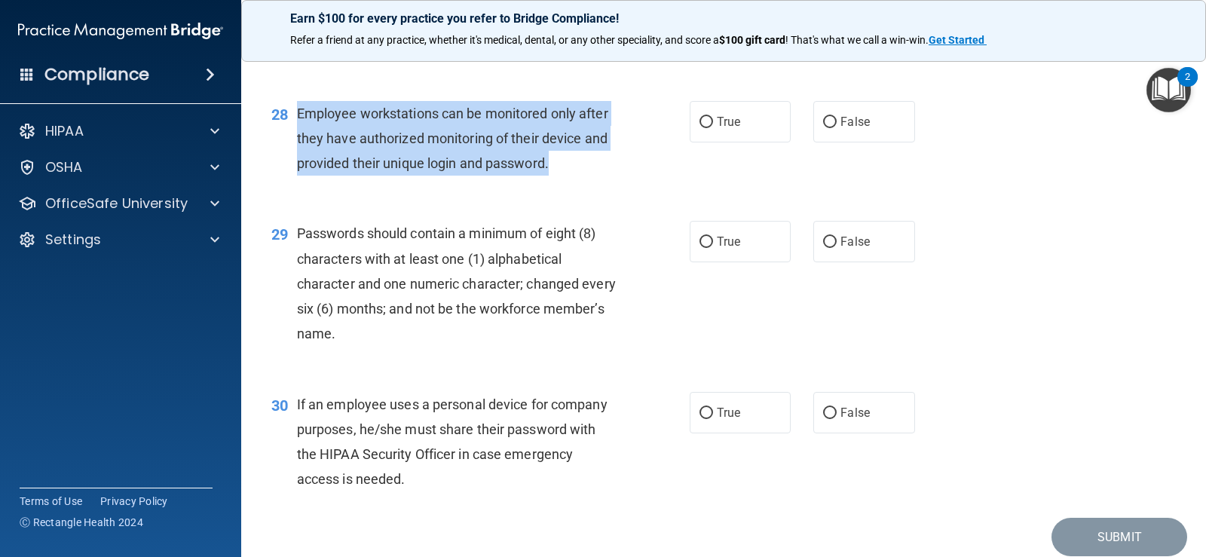
drag, startPoint x: 299, startPoint y: 140, endPoint x: 580, endPoint y: 200, distance: 287.5
click at [580, 176] on div "Employee workstations can be monitored only after they have authorized monitori…" at bounding box center [462, 138] width 331 height 75
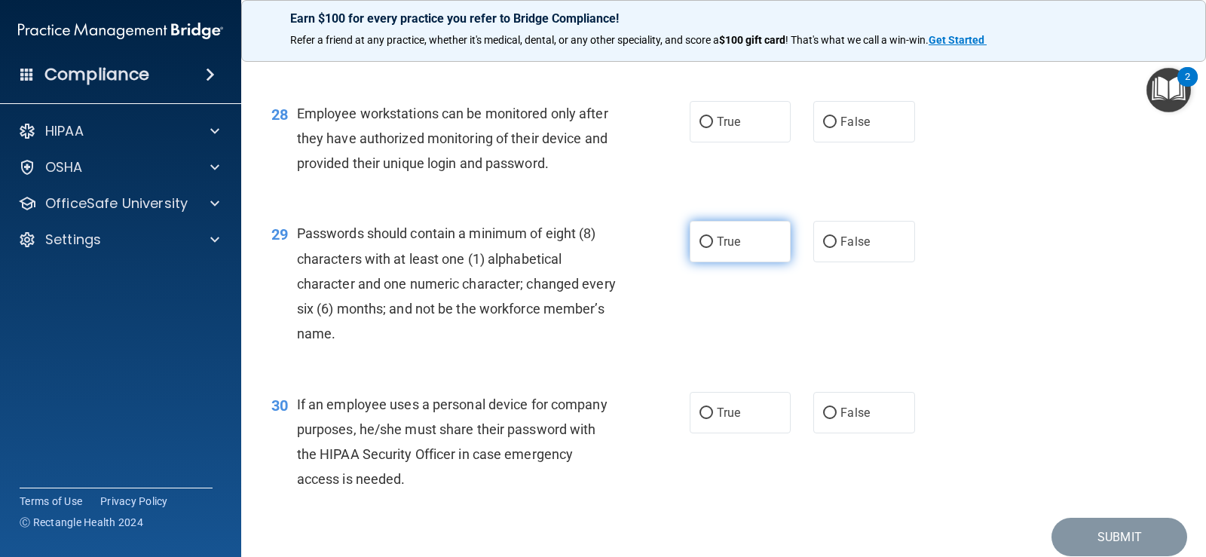
click at [725, 262] on label "True" at bounding box center [740, 241] width 101 height 41
click at [713, 248] on input "True" at bounding box center [706, 242] width 14 height 11
radio input "true"
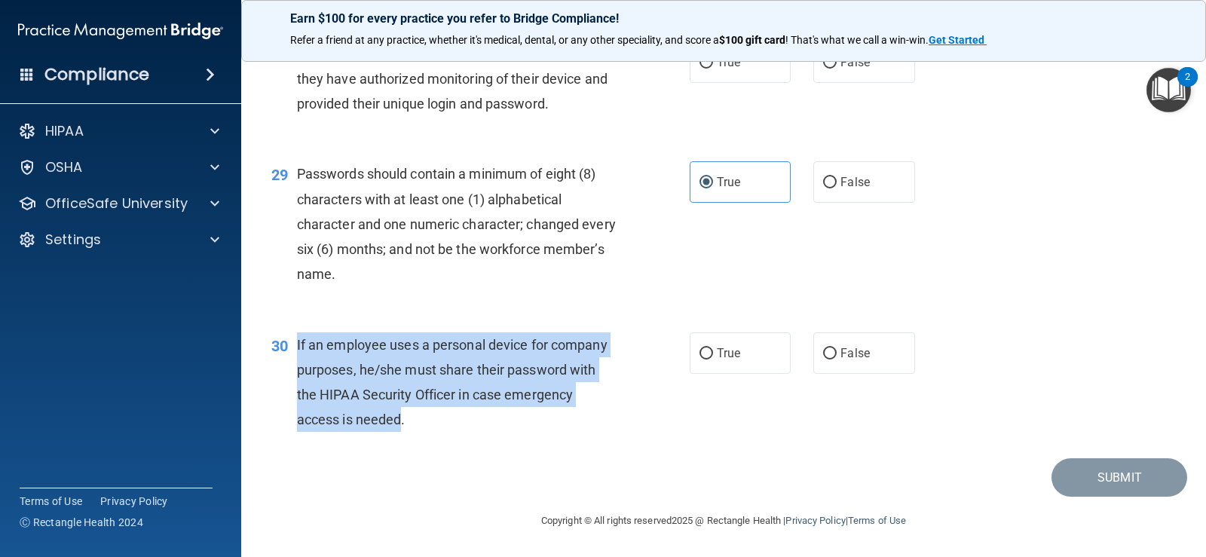
drag, startPoint x: 400, startPoint y: 418, endPoint x: 296, endPoint y: 347, distance: 125.8
click at [297, 347] on span "If an employee uses a personal device for company purposes, he/she must share t…" at bounding box center [452, 382] width 311 height 91
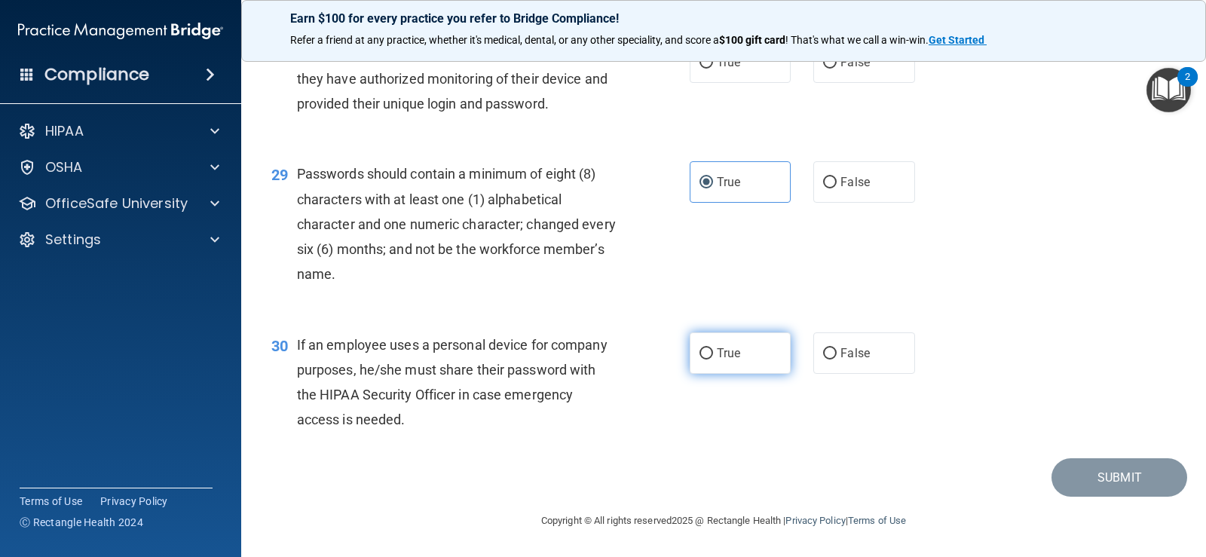
click at [721, 350] on span "True" at bounding box center [728, 353] width 23 height 14
click at [713, 350] on input "True" at bounding box center [706, 353] width 14 height 11
radio input "true"
click at [681, 400] on div "30 If an employee uses a personal device for company purposes, he/she must shar…" at bounding box center [481, 386] width 464 height 108
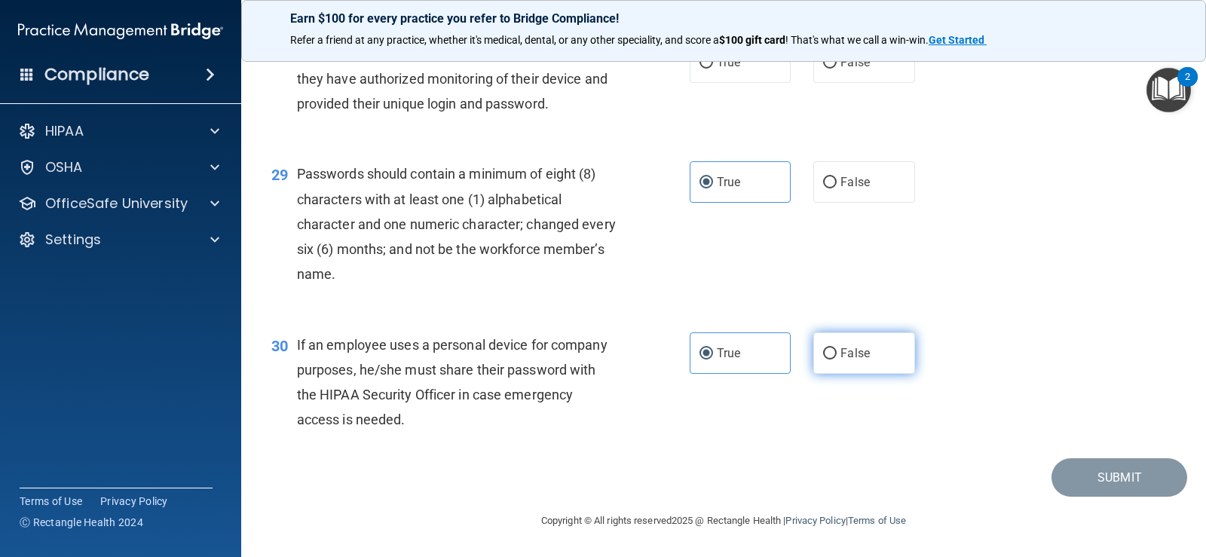
click at [856, 363] on label "False" at bounding box center [863, 352] width 101 height 41
click at [837, 360] on input "False" at bounding box center [830, 353] width 14 height 11
radio input "true"
radio input "false"
click at [765, 400] on div "30 If an employee uses a personal device for company purposes, he/she must shar…" at bounding box center [723, 386] width 927 height 145
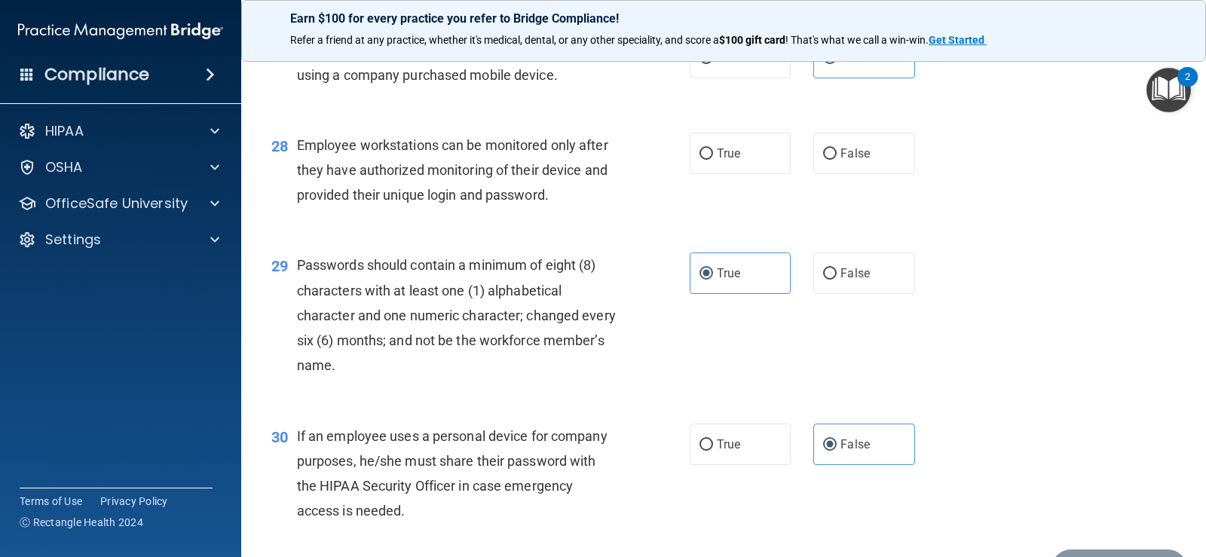
scroll to position [3627, 0]
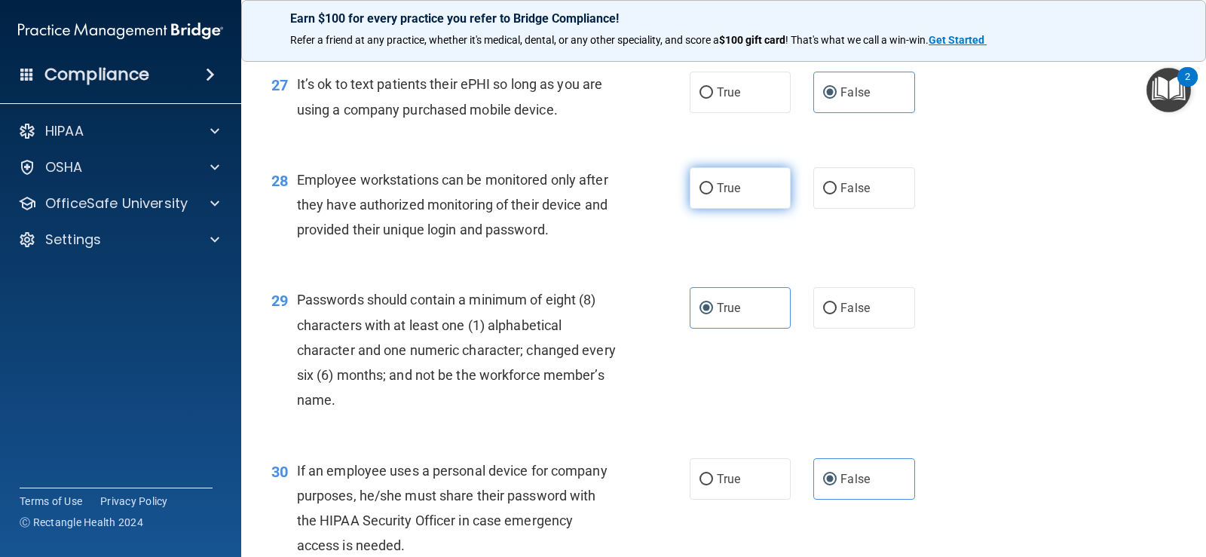
click at [715, 209] on label "True" at bounding box center [740, 187] width 101 height 41
click at [713, 194] on input "True" at bounding box center [706, 188] width 14 height 11
radio input "true"
click at [601, 269] on div "28 Employee workstations can be monitored only after they have authorized monit…" at bounding box center [723, 208] width 927 height 121
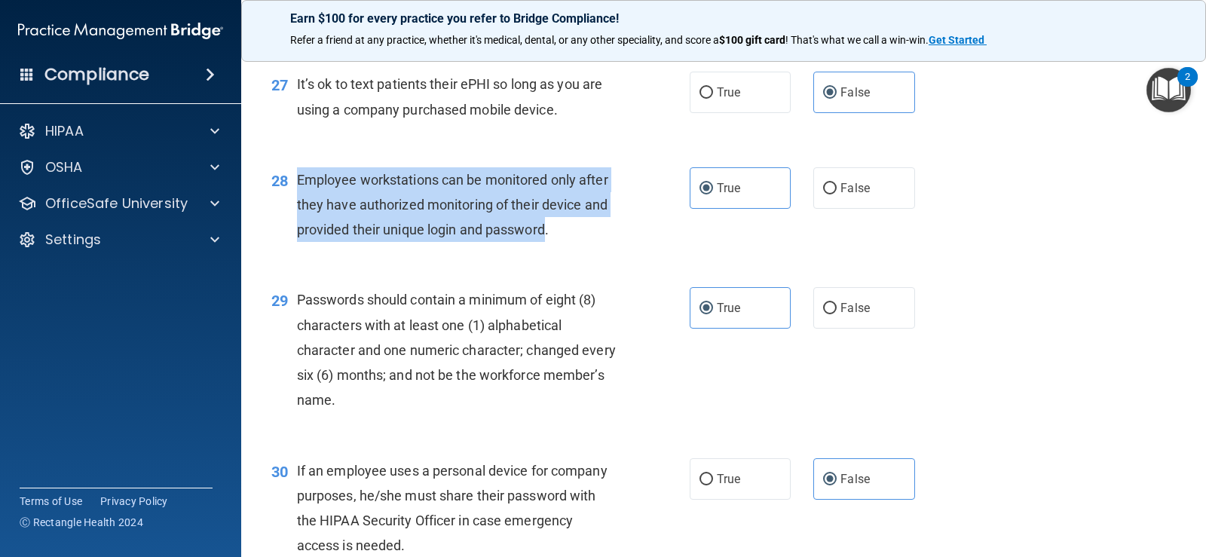
drag, startPoint x: 546, startPoint y: 253, endPoint x: 296, endPoint y: 204, distance: 254.2
click at [297, 204] on span "Employee workstations can be monitored only after they have authorized monitori…" at bounding box center [452, 205] width 311 height 66
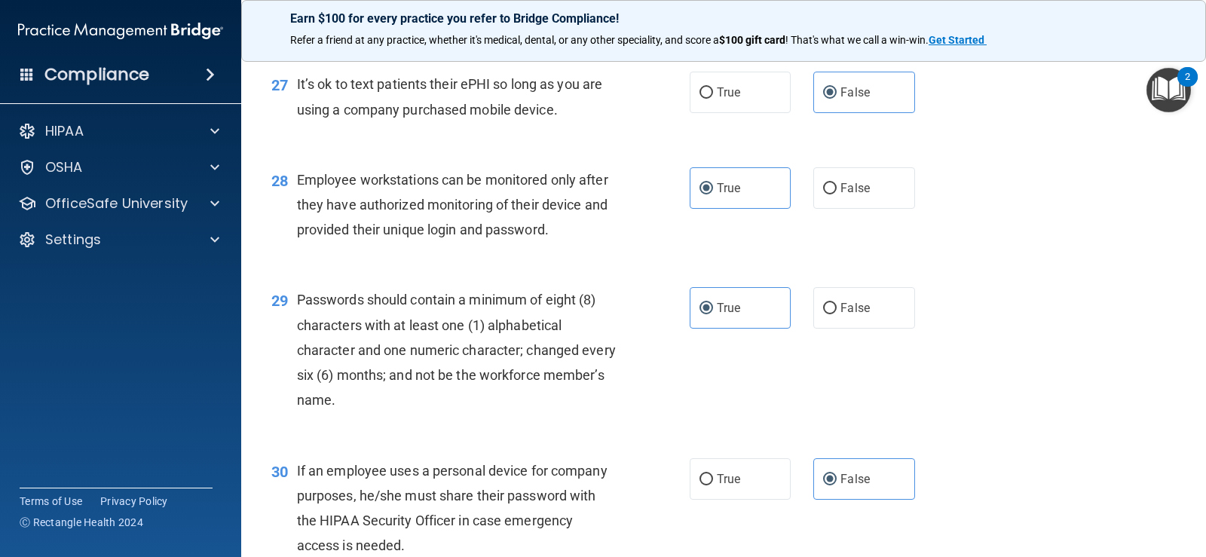
click at [512, 269] on div "28 Employee workstations can be monitored only after they have authorized monit…" at bounding box center [723, 208] width 927 height 121
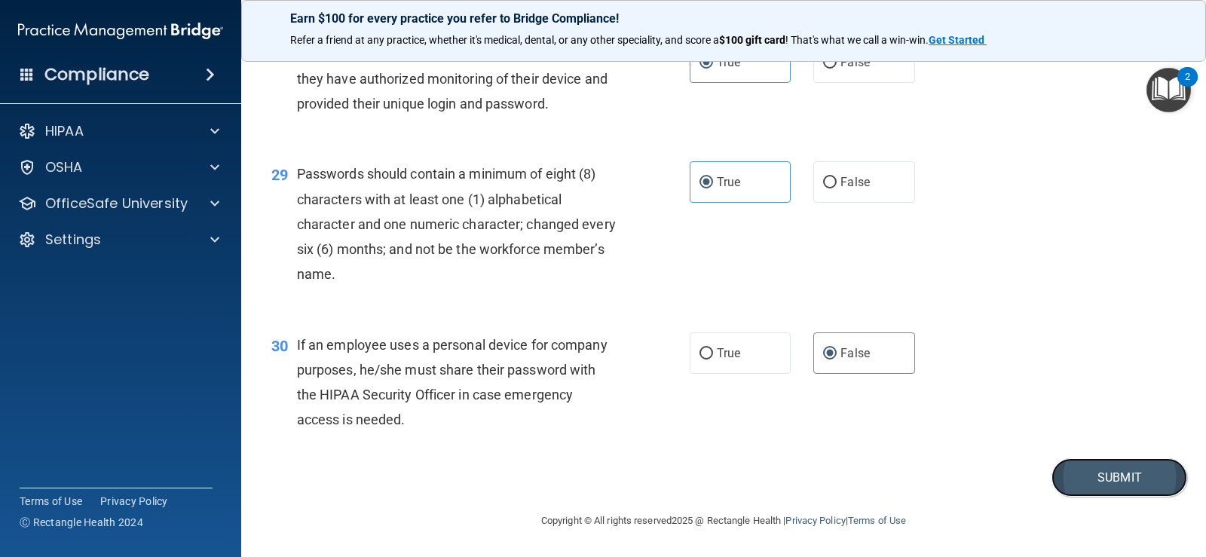
click at [1117, 484] on button "Submit" at bounding box center [1119, 477] width 136 height 38
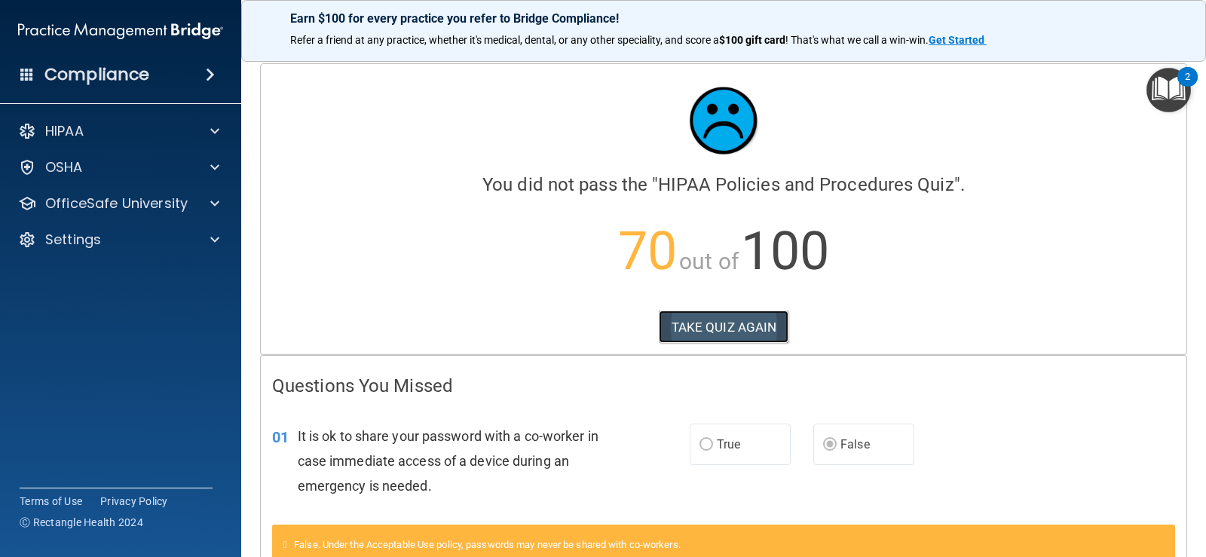
click at [713, 328] on button "TAKE QUIZ AGAIN" at bounding box center [724, 327] width 130 height 33
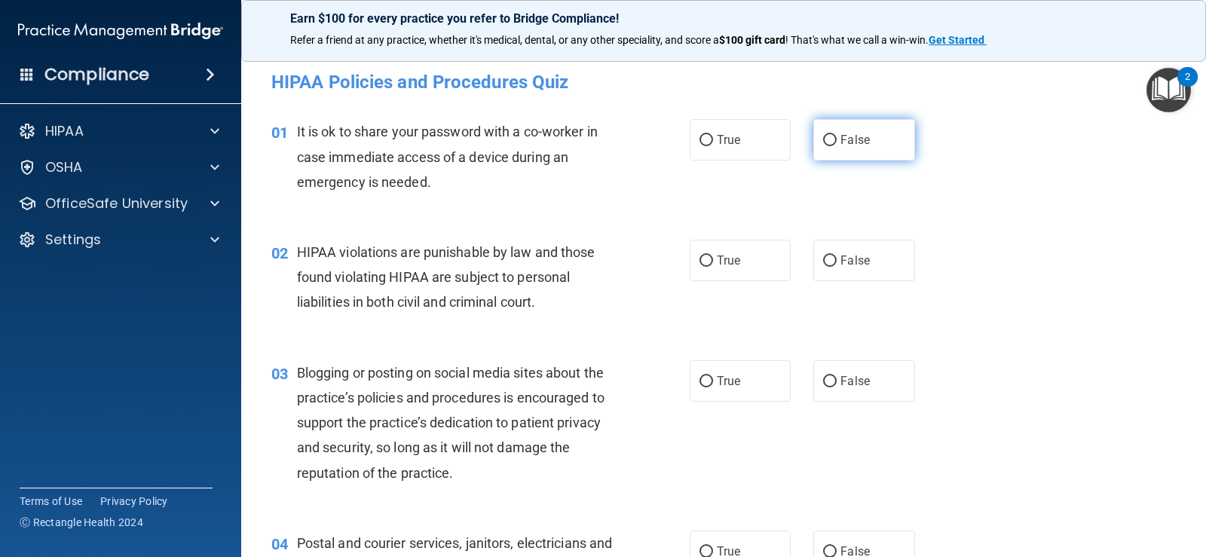
click at [840, 143] on span "False" at bounding box center [854, 140] width 29 height 14
click at [836, 143] on input "False" at bounding box center [830, 140] width 14 height 11
radio input "true"
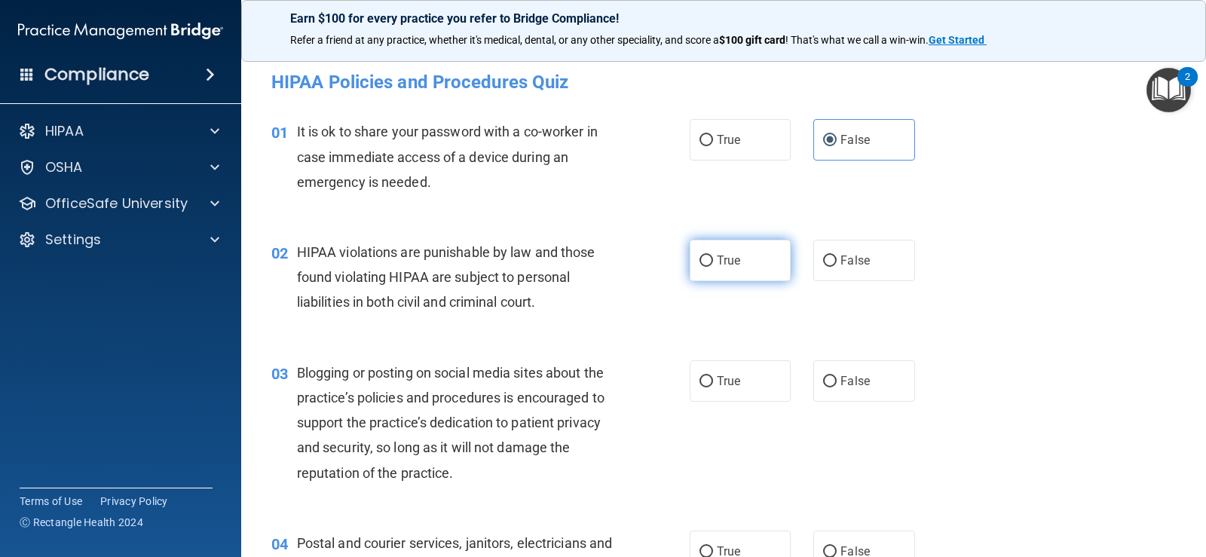
click at [736, 277] on label "True" at bounding box center [740, 260] width 101 height 41
click at [713, 267] on input "True" at bounding box center [706, 261] width 14 height 11
radio input "true"
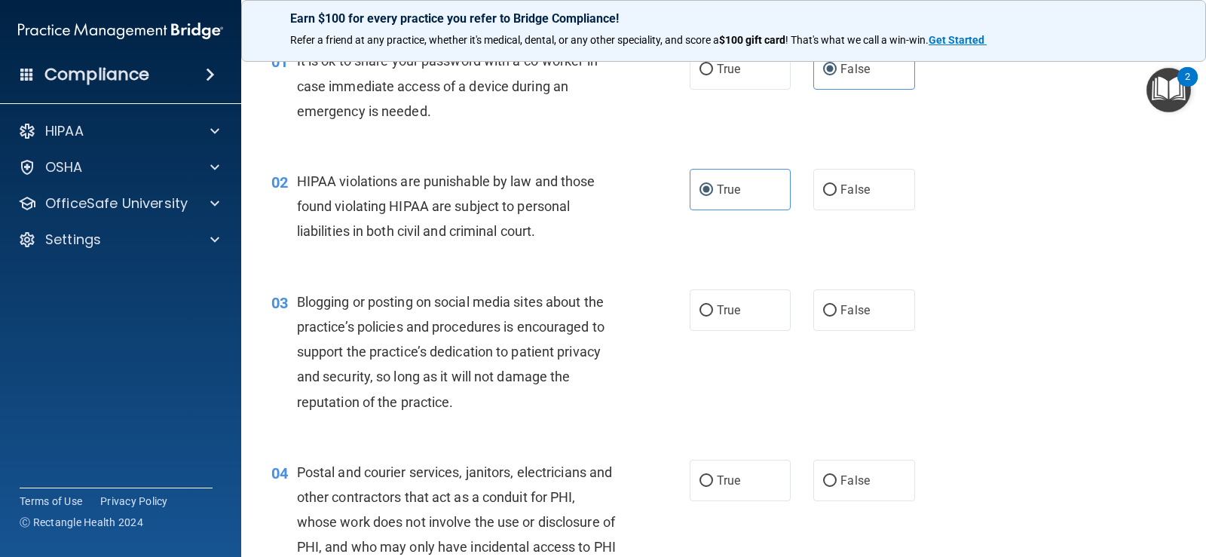
scroll to position [151, 0]
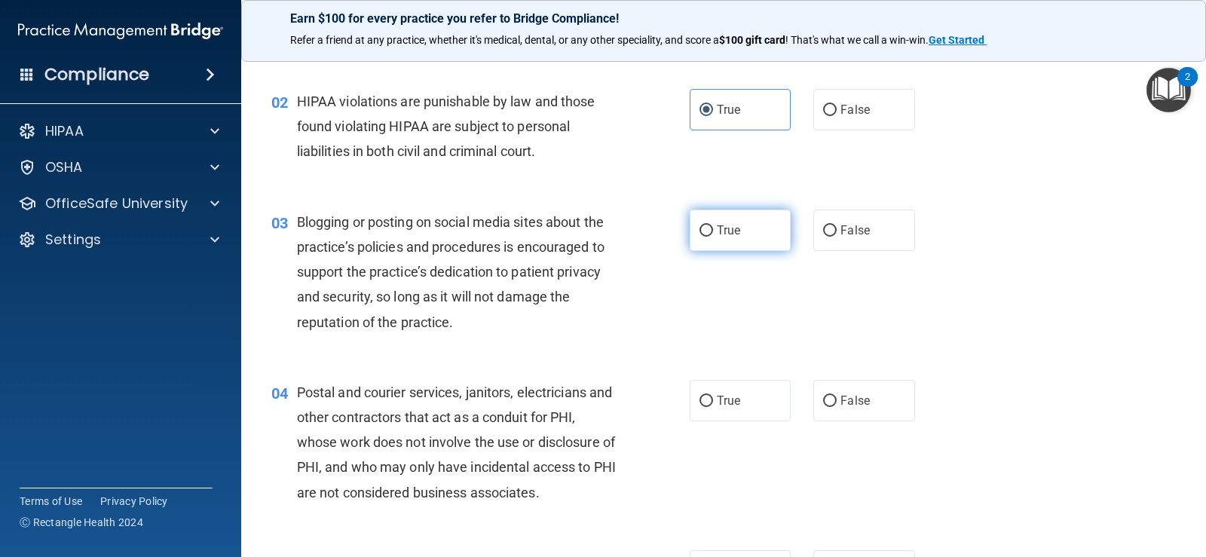
click at [706, 230] on input "True" at bounding box center [706, 230] width 14 height 11
radio input "true"
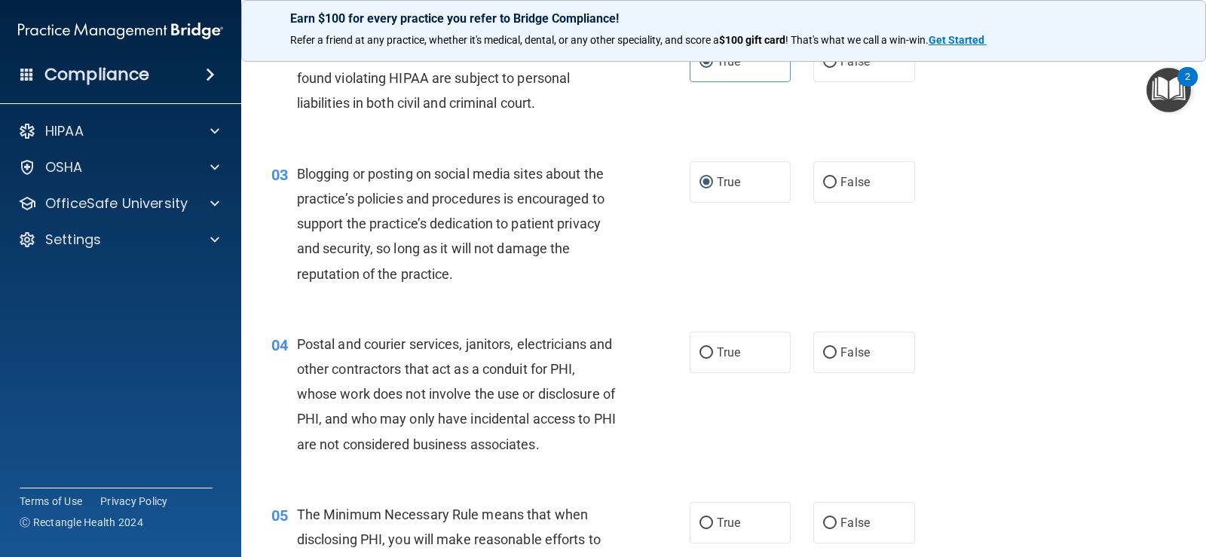
scroll to position [226, 0]
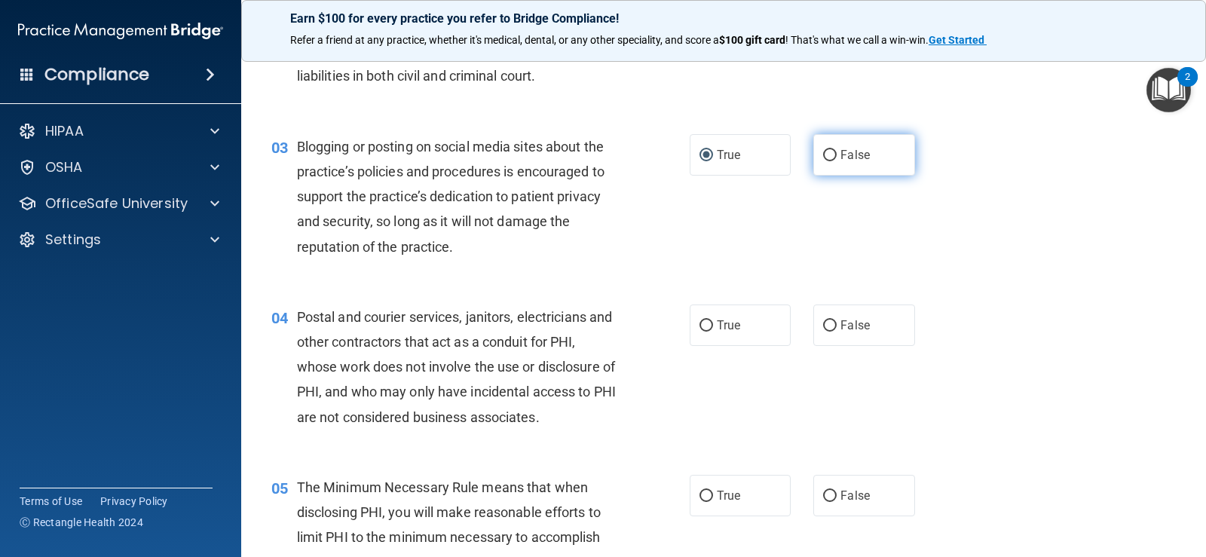
click at [823, 161] on input "False" at bounding box center [830, 155] width 14 height 11
radio input "true"
radio input "false"
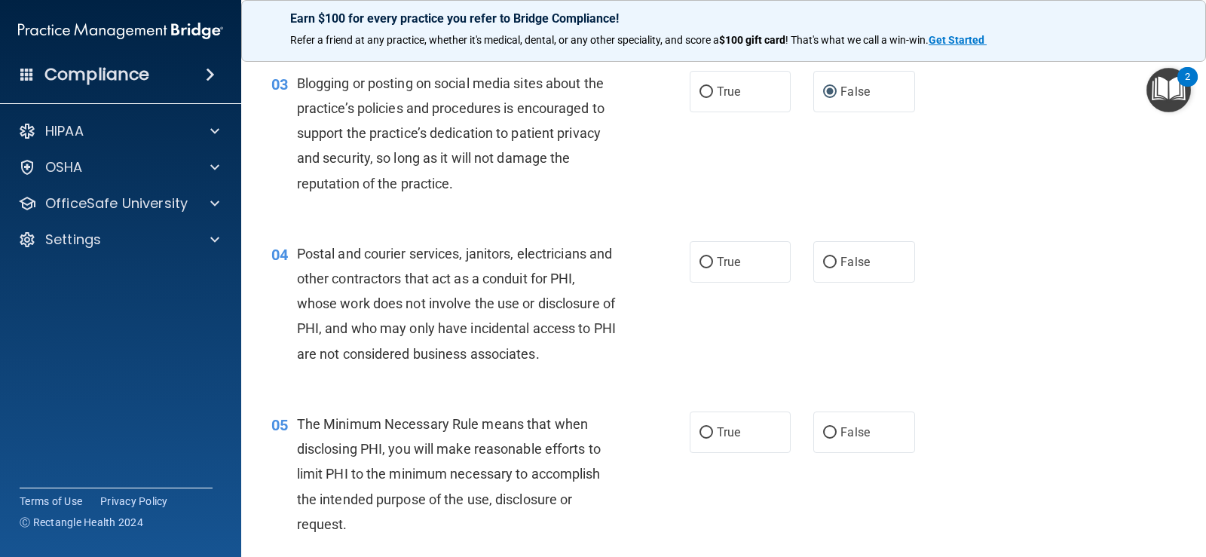
scroll to position [377, 0]
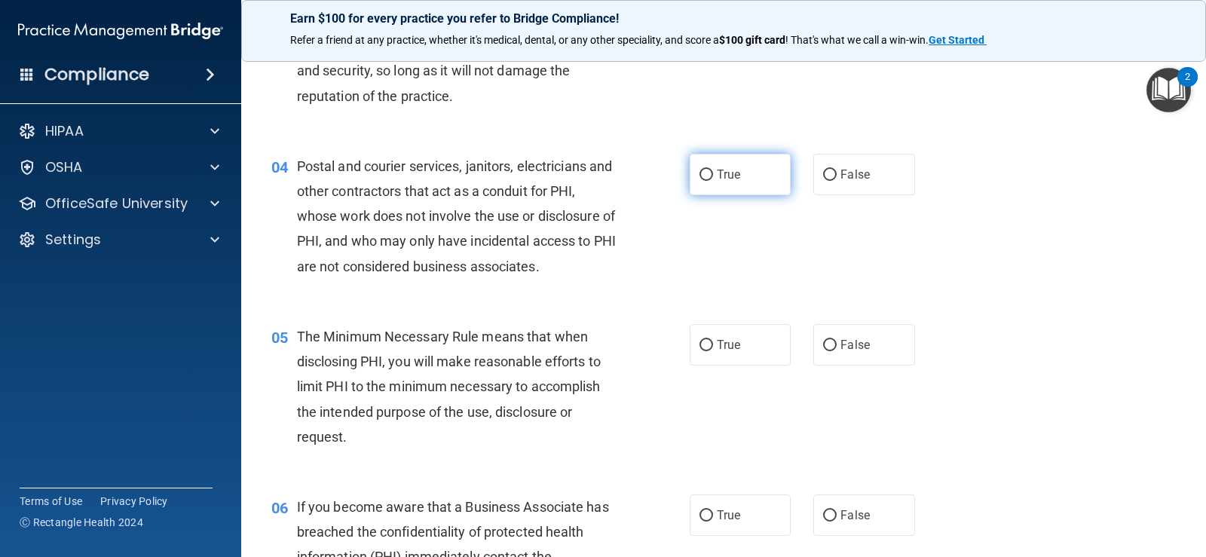
click at [710, 189] on label "True" at bounding box center [740, 174] width 101 height 41
click at [710, 181] on input "True" at bounding box center [706, 175] width 14 height 11
radio input "true"
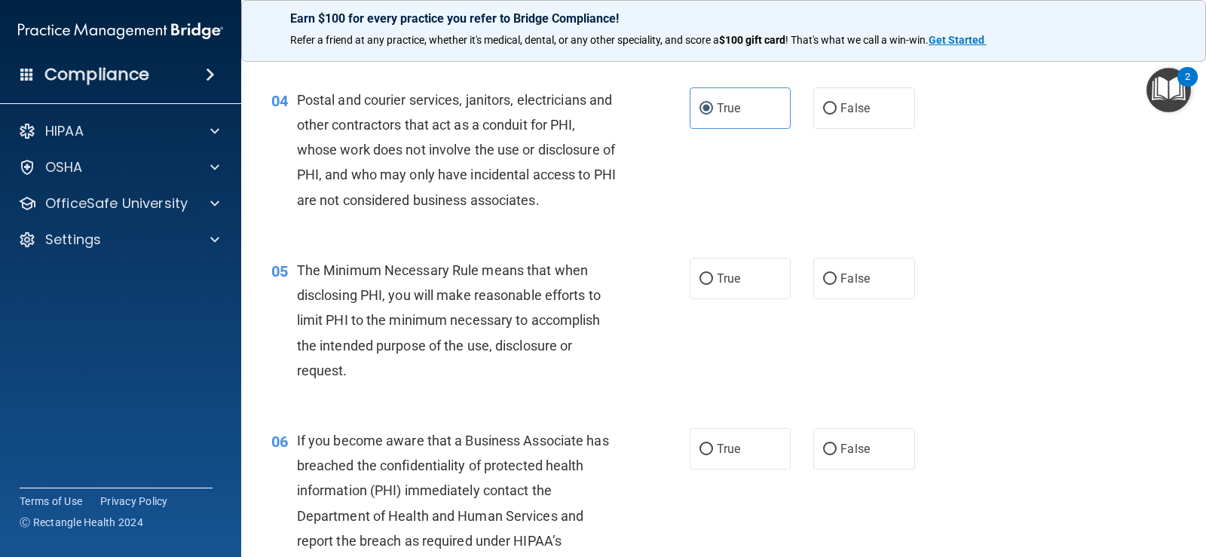
scroll to position [528, 0]
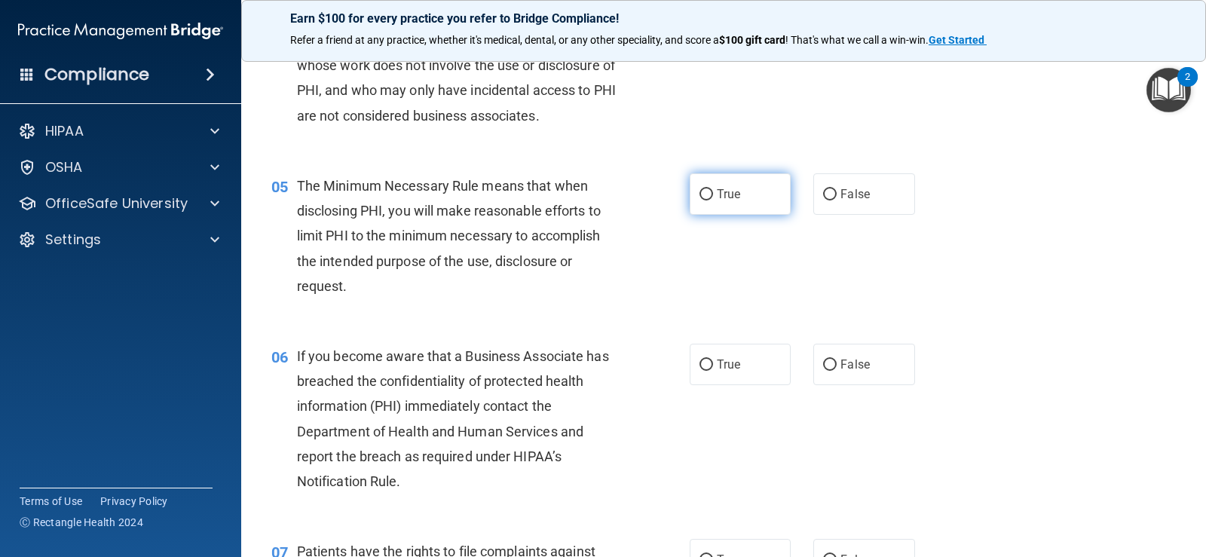
click at [722, 206] on label "True" at bounding box center [740, 193] width 101 height 41
click at [713, 200] on input "True" at bounding box center [706, 194] width 14 height 11
radio input "true"
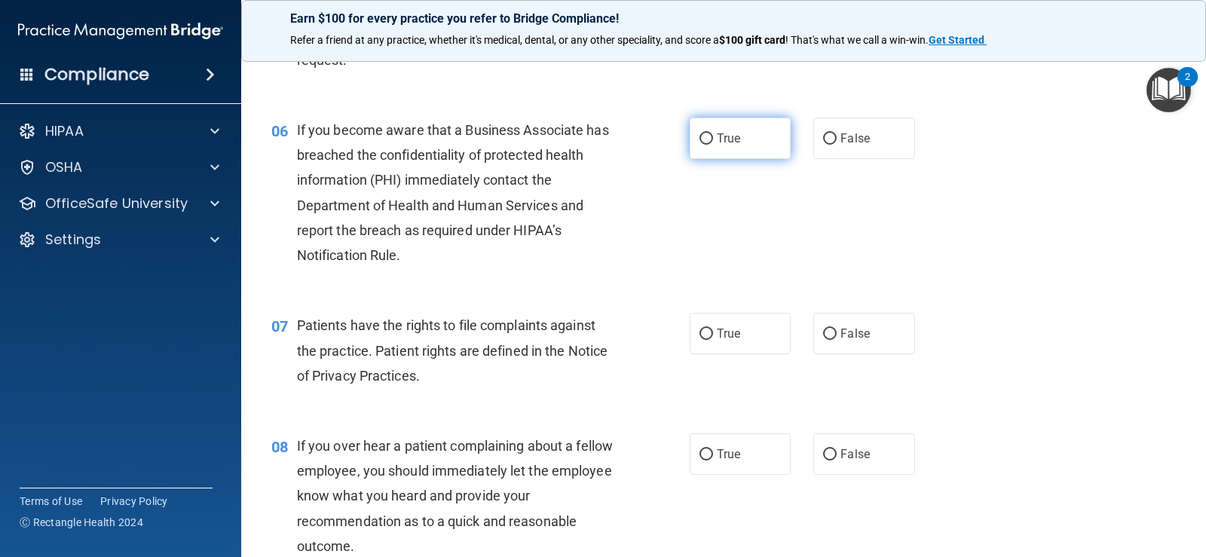
click at [740, 139] on label "True" at bounding box center [740, 138] width 101 height 41
click at [713, 139] on input "True" at bounding box center [706, 138] width 14 height 11
radio input "true"
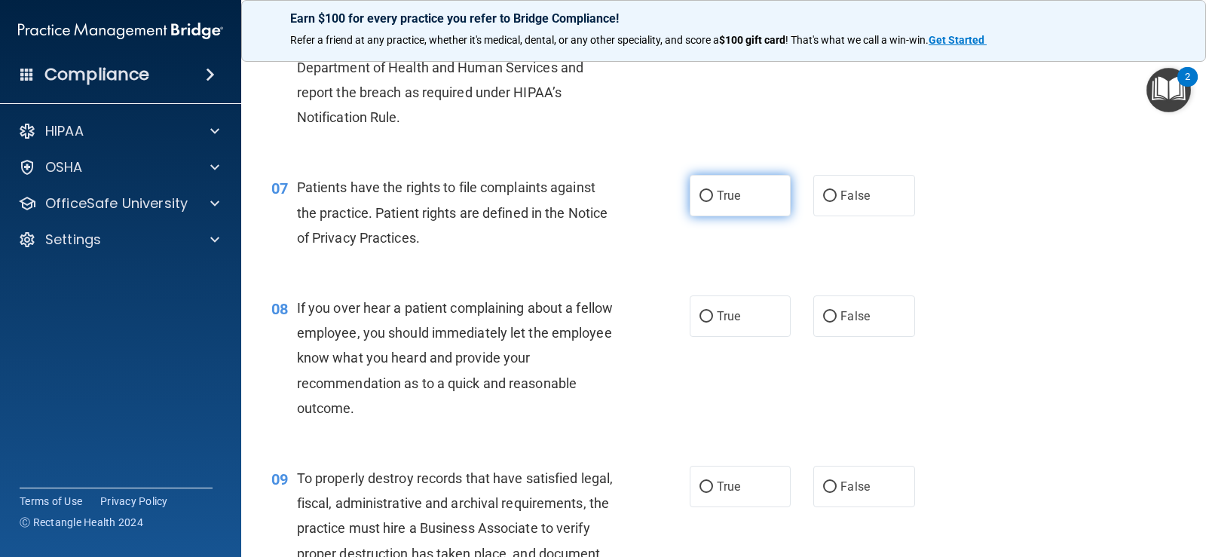
scroll to position [904, 0]
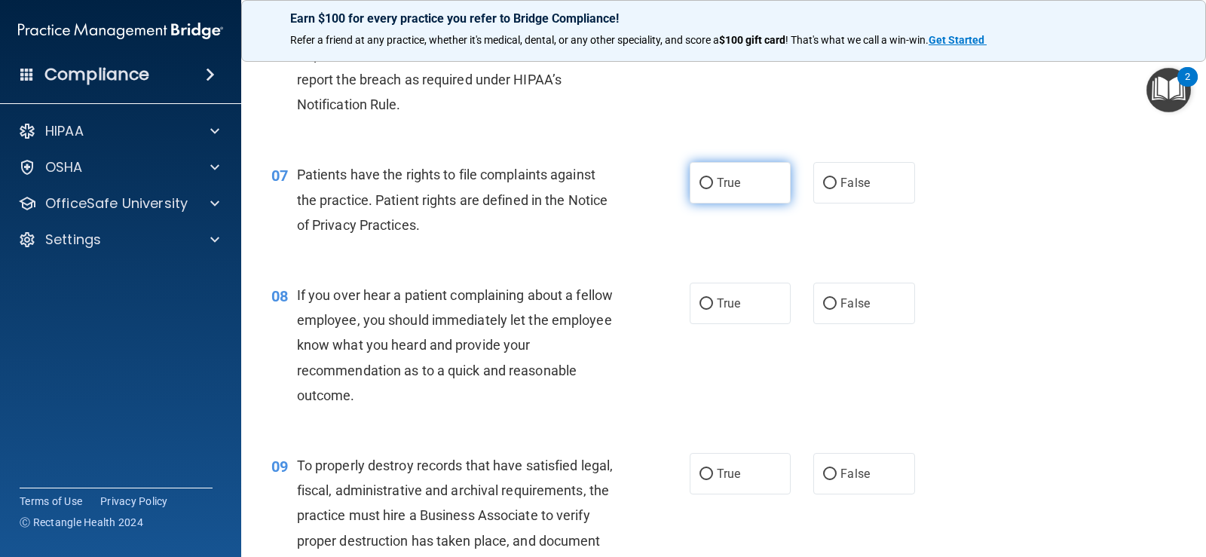
click at [722, 191] on label "True" at bounding box center [740, 182] width 101 height 41
click at [713, 189] on input "True" at bounding box center [706, 183] width 14 height 11
radio input "true"
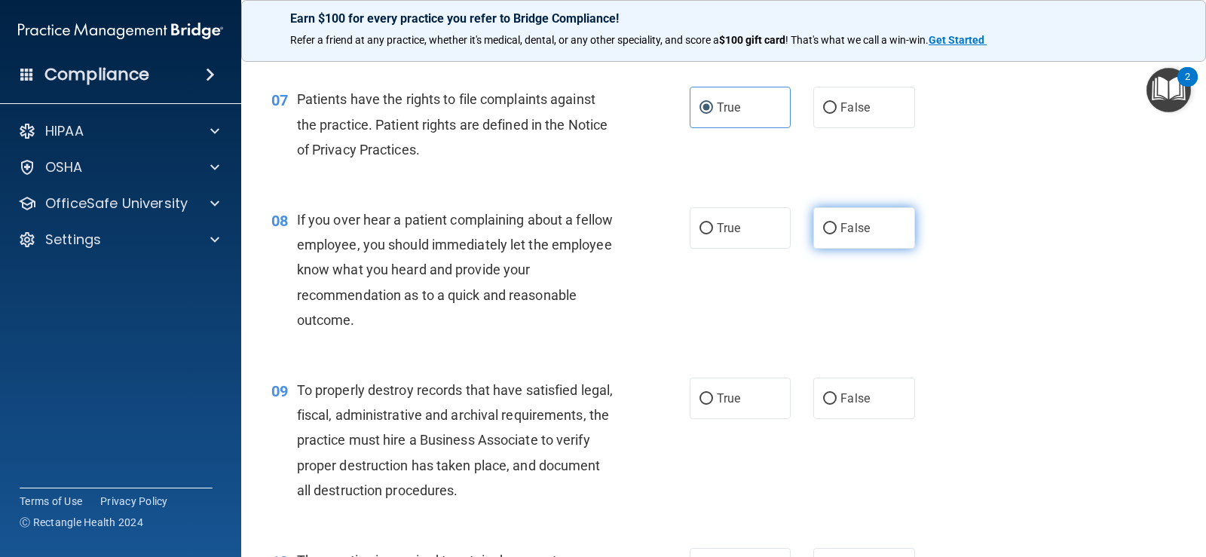
click at [840, 225] on span "False" at bounding box center [854, 228] width 29 height 14
click at [837, 225] on input "False" at bounding box center [830, 228] width 14 height 11
radio input "true"
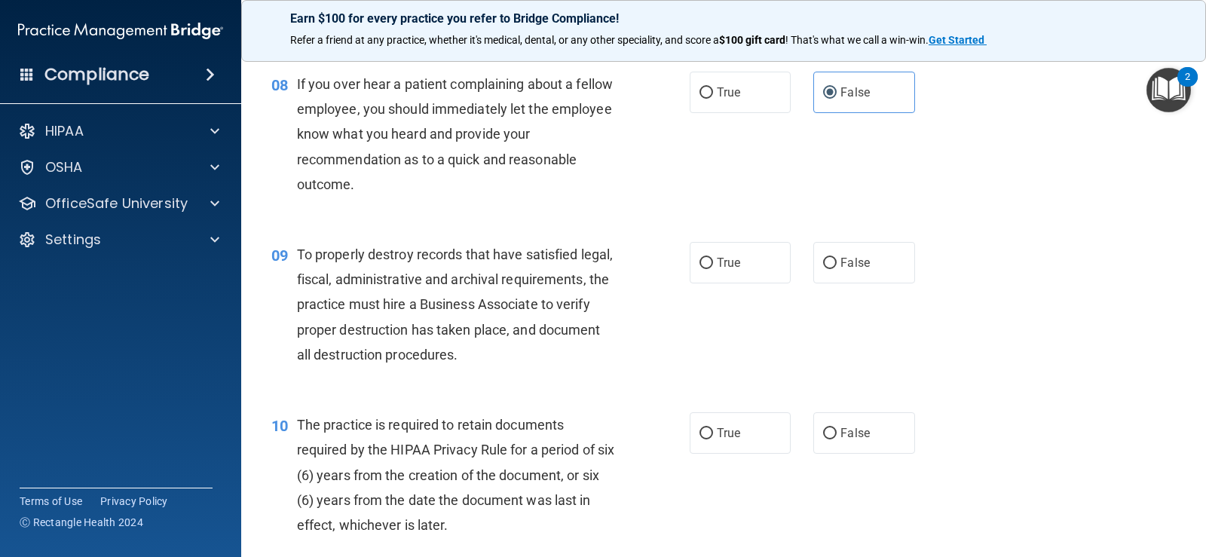
scroll to position [1131, 0]
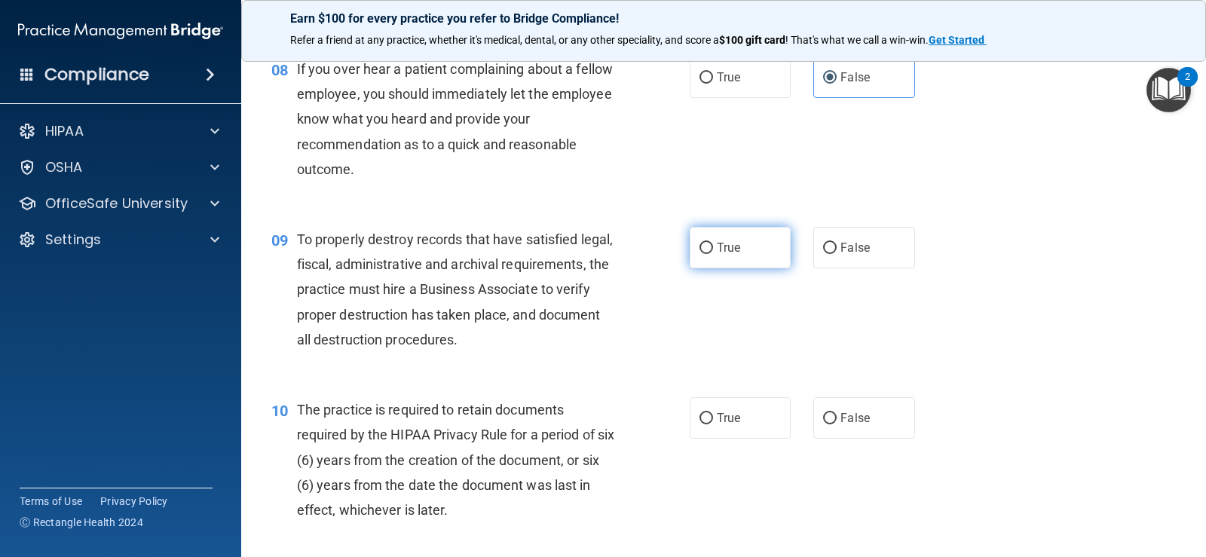
click at [731, 242] on span "True" at bounding box center [728, 247] width 23 height 14
click at [713, 243] on input "True" at bounding box center [706, 248] width 14 height 11
radio input "true"
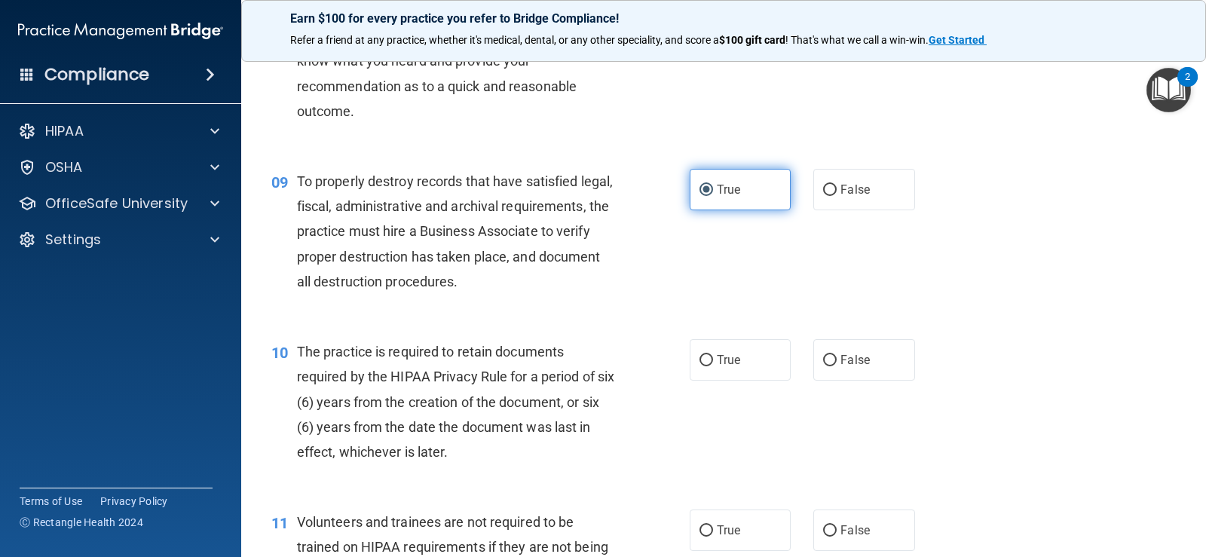
scroll to position [1281, 0]
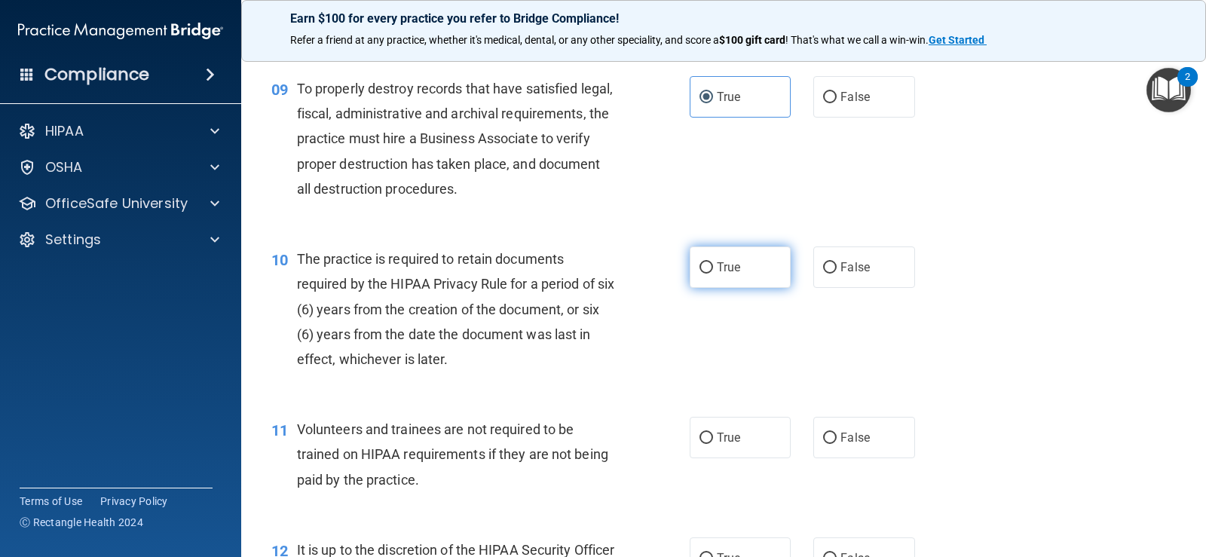
click at [719, 265] on span "True" at bounding box center [728, 267] width 23 height 14
click at [713, 265] on input "True" at bounding box center [706, 267] width 14 height 11
radio input "true"
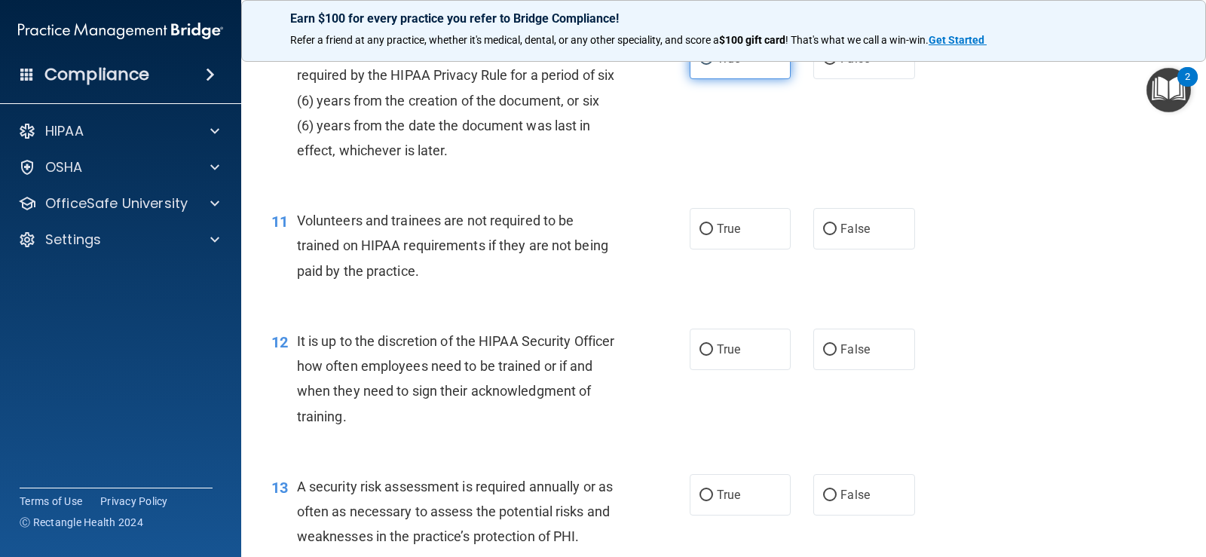
scroll to position [1507, 0]
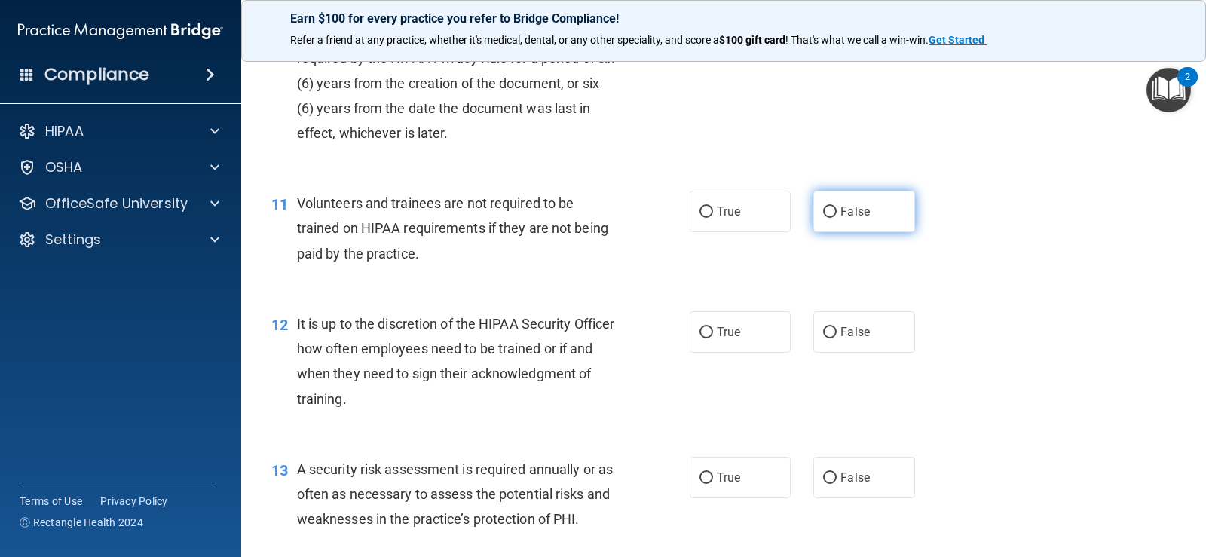
click at [845, 213] on span "False" at bounding box center [854, 211] width 29 height 14
click at [837, 213] on input "False" at bounding box center [830, 212] width 14 height 11
radio input "true"
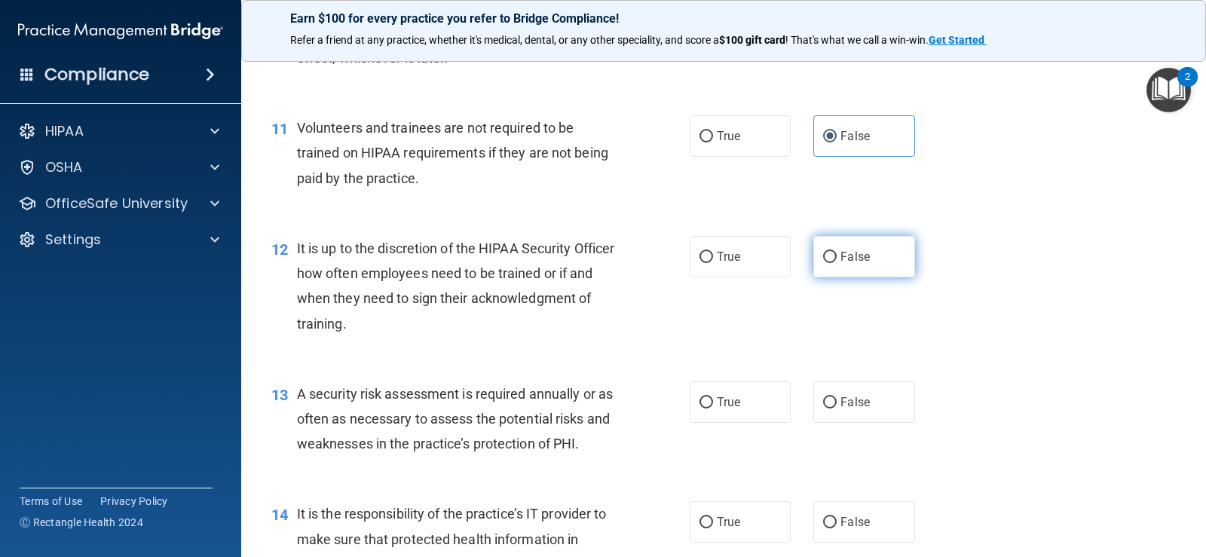
scroll to position [1658, 0]
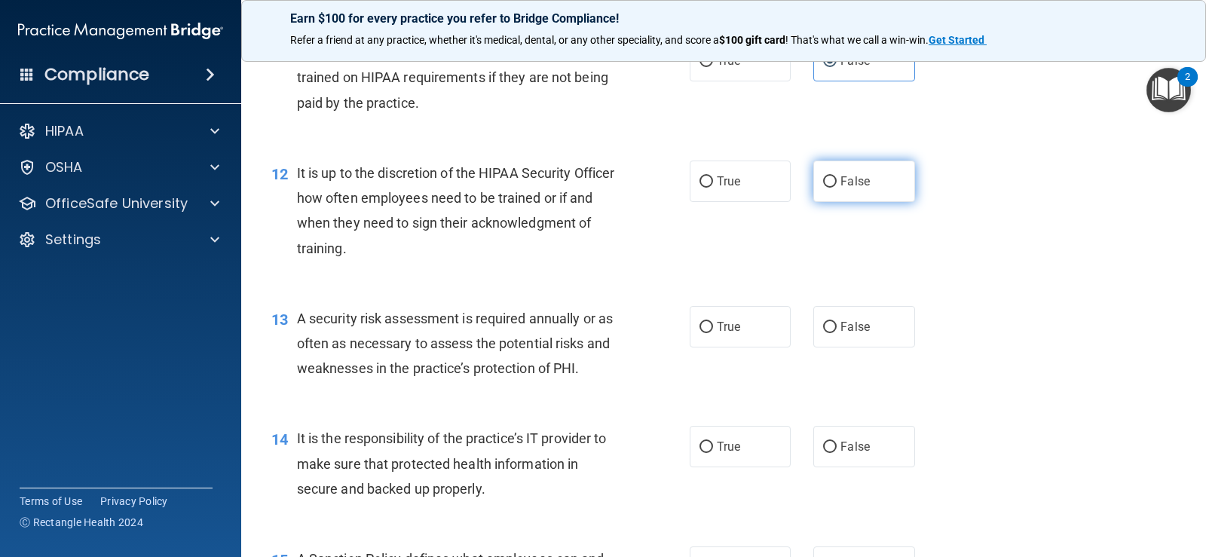
click at [840, 182] on span "False" at bounding box center [854, 181] width 29 height 14
click at [834, 182] on input "False" at bounding box center [830, 181] width 14 height 11
radio input "true"
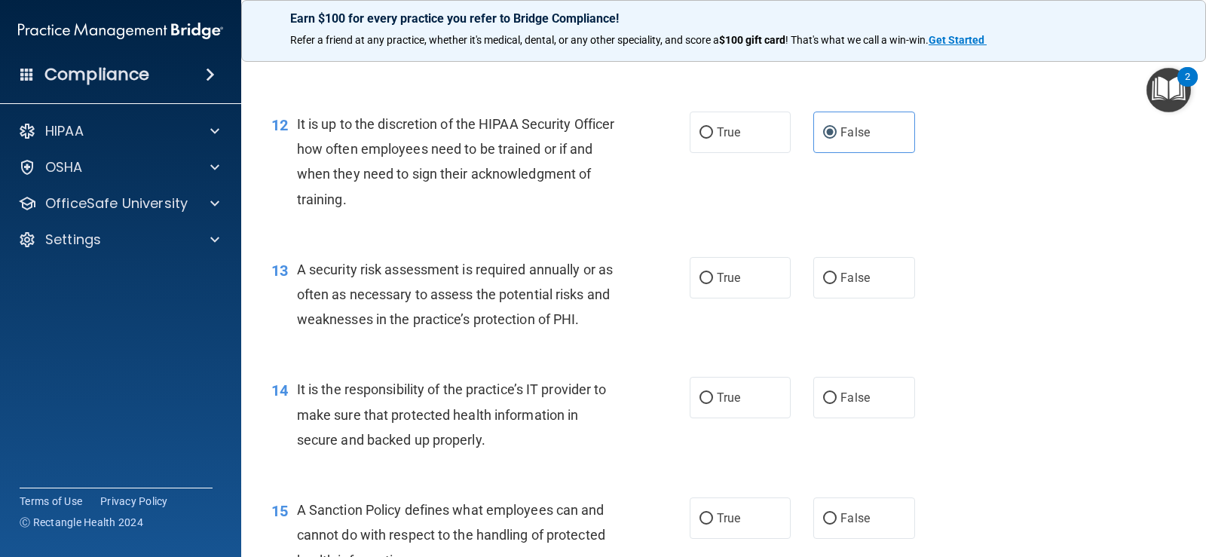
scroll to position [1734, 0]
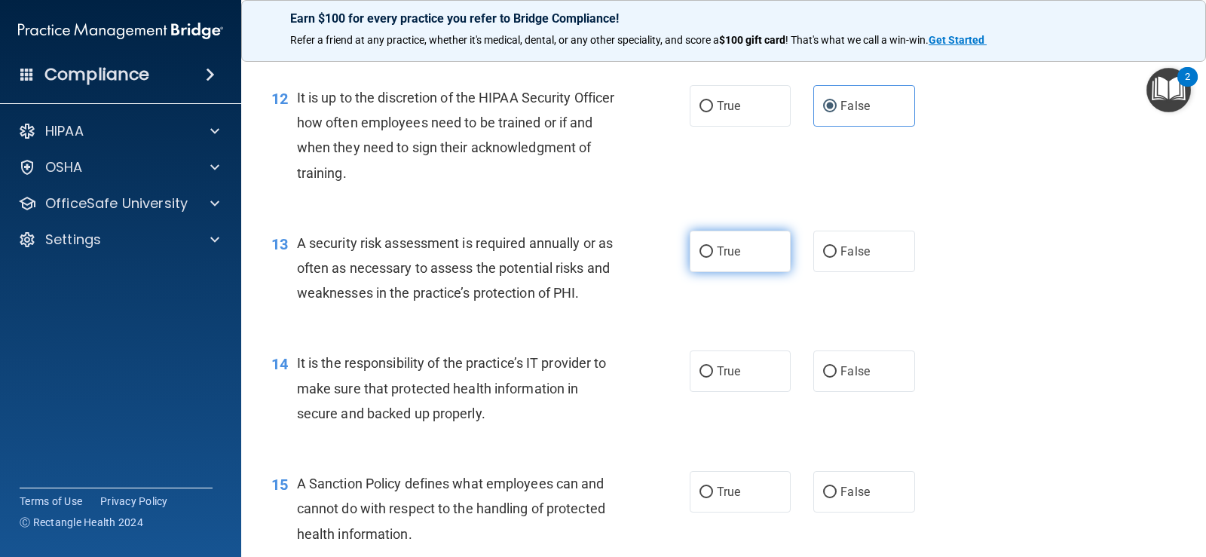
click at [757, 262] on label "True" at bounding box center [740, 251] width 101 height 41
click at [713, 258] on input "True" at bounding box center [706, 251] width 14 height 11
radio input "true"
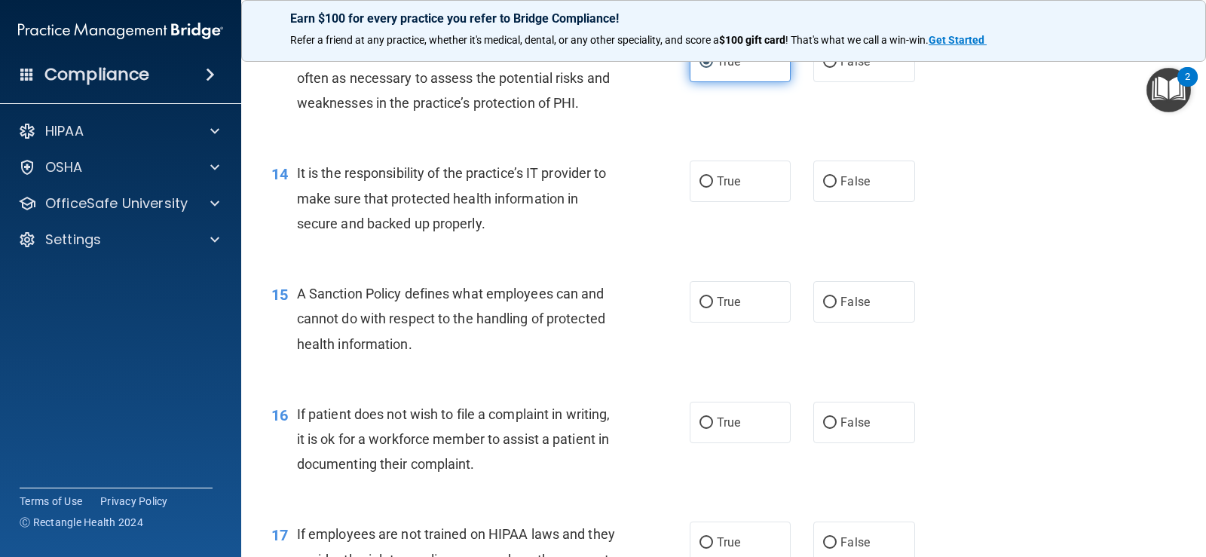
scroll to position [1960, 0]
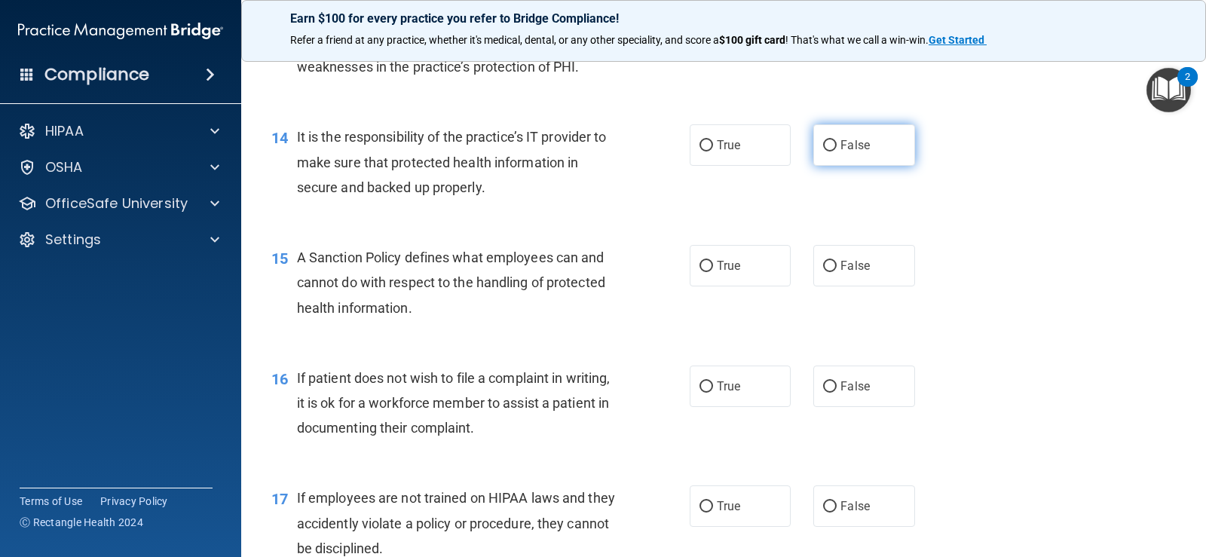
click at [837, 161] on label "False" at bounding box center [863, 144] width 101 height 41
click at [837, 151] on input "False" at bounding box center [830, 145] width 14 height 11
radio input "true"
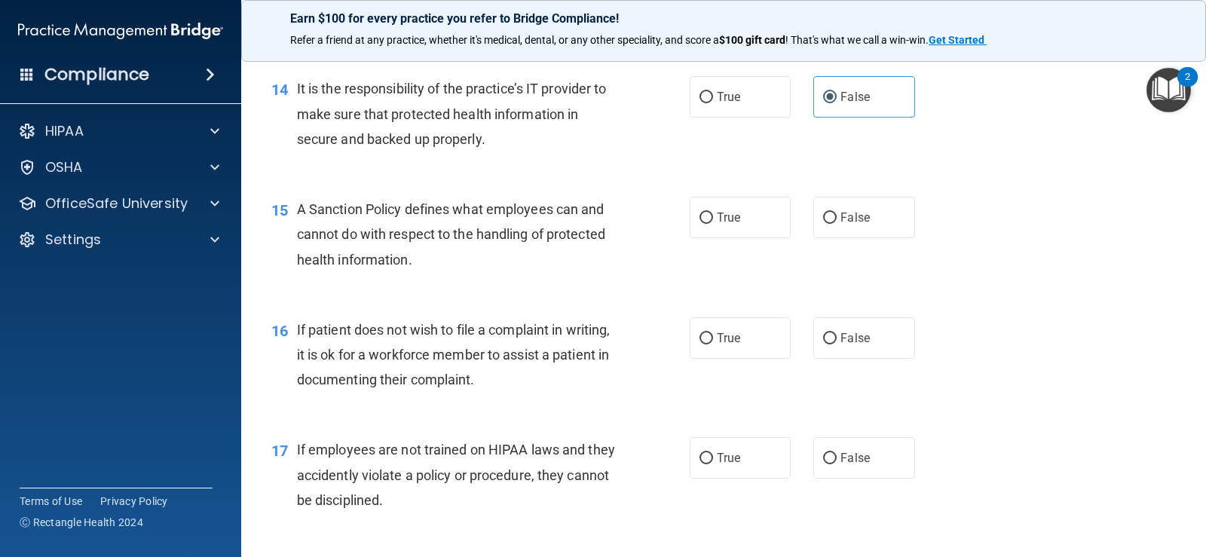
scroll to position [2035, 0]
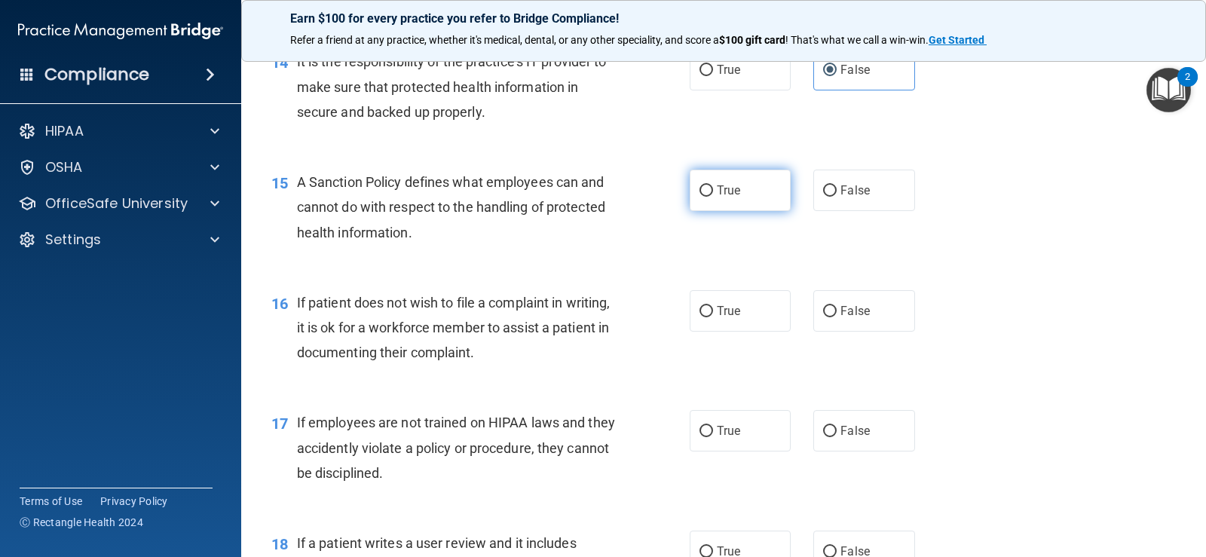
click at [710, 194] on label "True" at bounding box center [740, 190] width 101 height 41
click at [710, 194] on input "True" at bounding box center [706, 190] width 14 height 11
radio input "true"
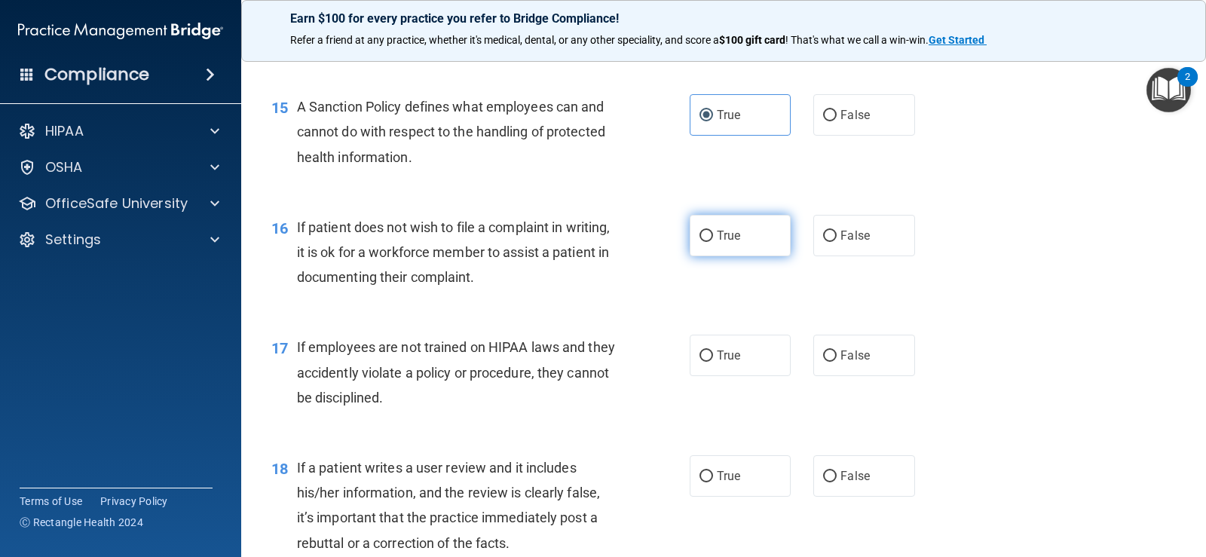
click at [711, 248] on label "True" at bounding box center [740, 235] width 101 height 41
click at [711, 242] on input "True" at bounding box center [706, 236] width 14 height 11
radio input "true"
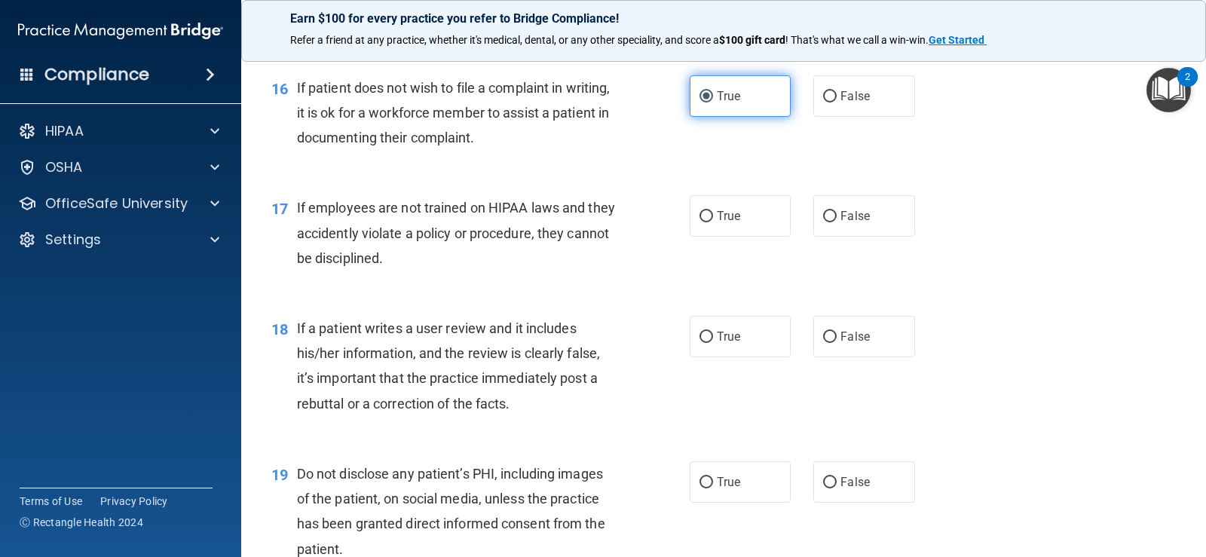
scroll to position [2261, 0]
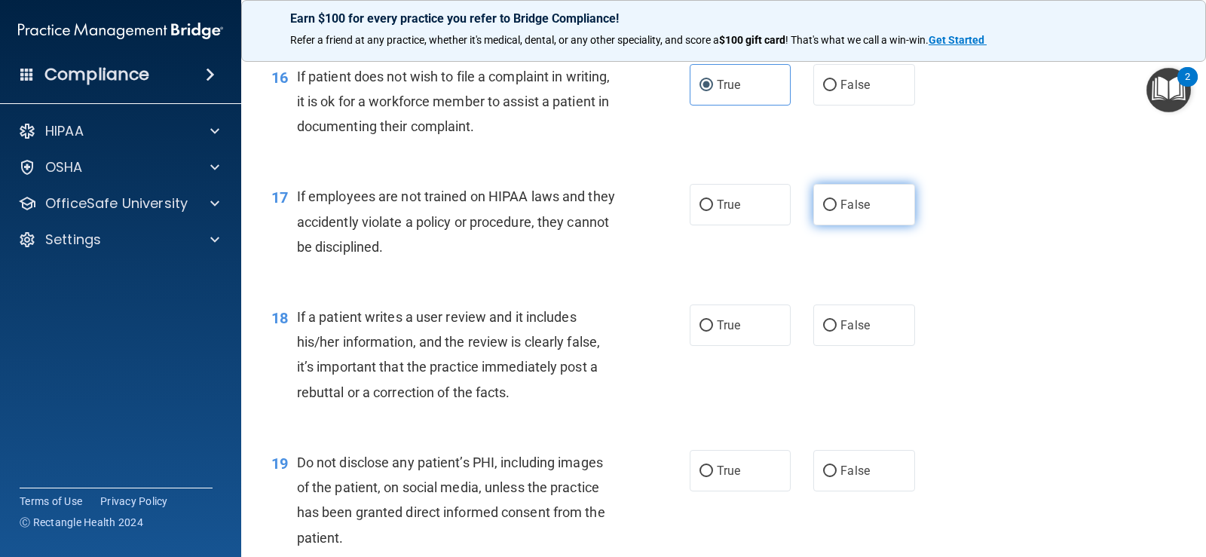
click at [849, 204] on span "False" at bounding box center [854, 204] width 29 height 14
click at [837, 204] on input "False" at bounding box center [830, 205] width 14 height 11
radio input "true"
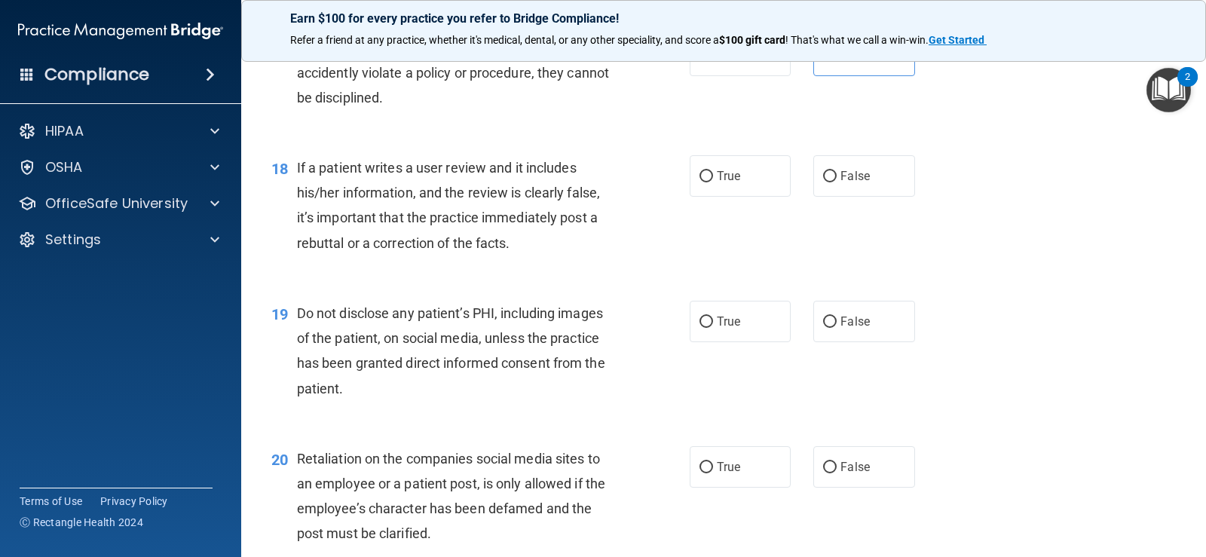
scroll to position [2412, 0]
click at [847, 188] on label "False" at bounding box center [863, 174] width 101 height 41
click at [837, 181] on input "False" at bounding box center [830, 175] width 14 height 11
radio input "true"
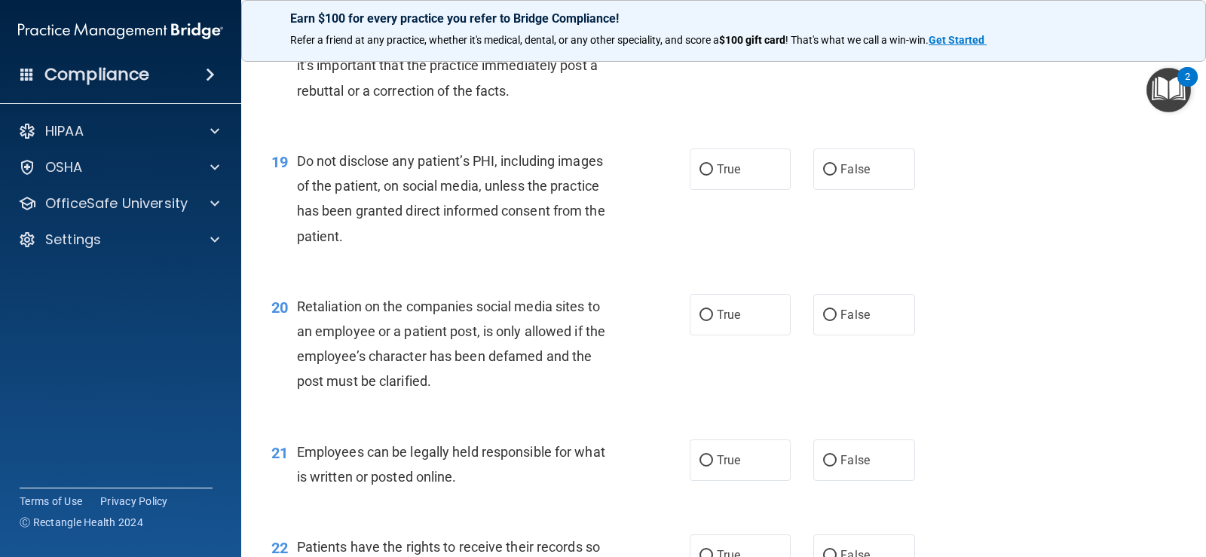
scroll to position [2638, 0]
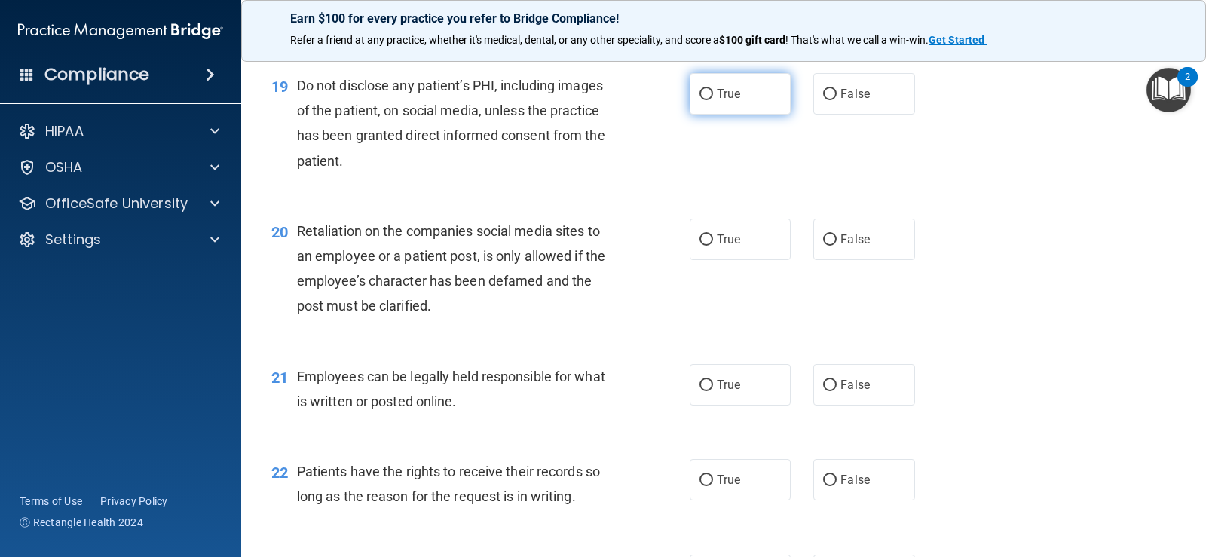
click at [741, 96] on label "True" at bounding box center [740, 93] width 101 height 41
click at [713, 96] on input "True" at bounding box center [706, 94] width 14 height 11
radio input "true"
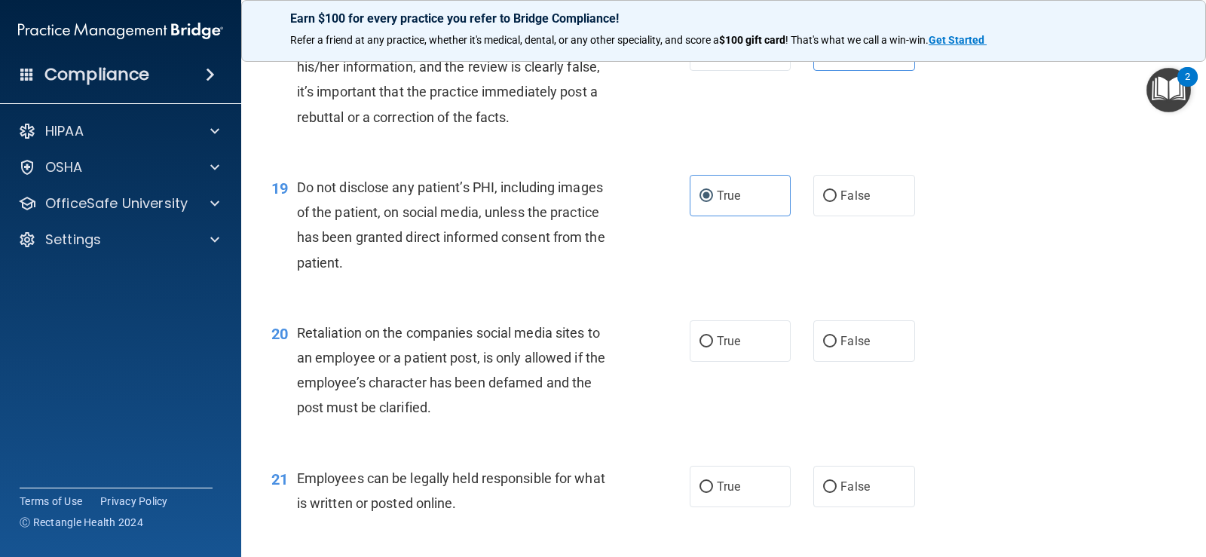
scroll to position [2563, 0]
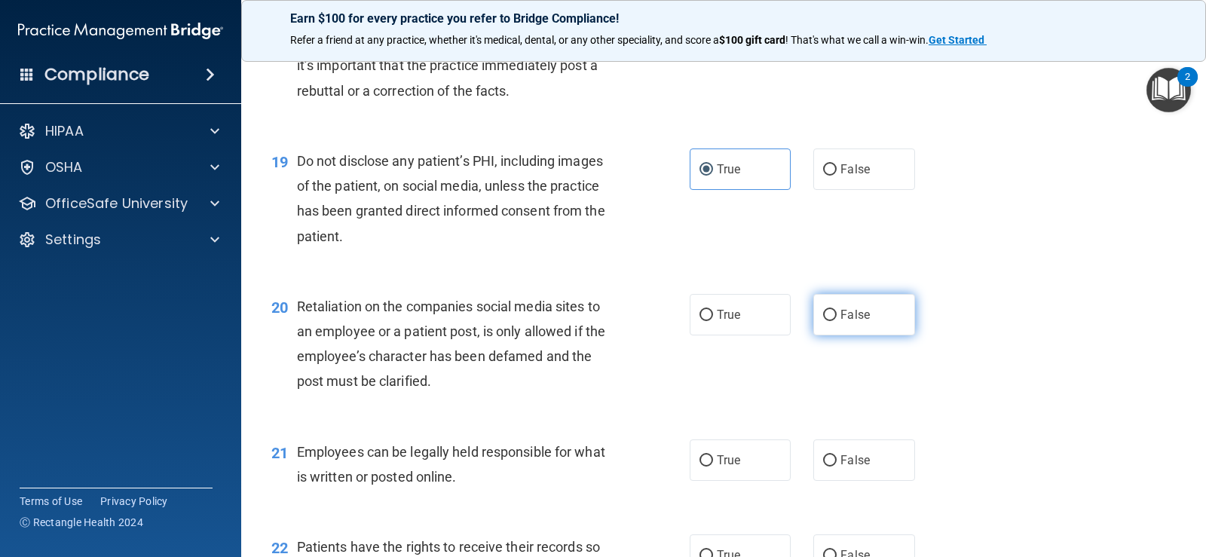
click at [863, 326] on label "False" at bounding box center [863, 314] width 101 height 41
click at [837, 321] on input "False" at bounding box center [830, 315] width 14 height 11
radio input "true"
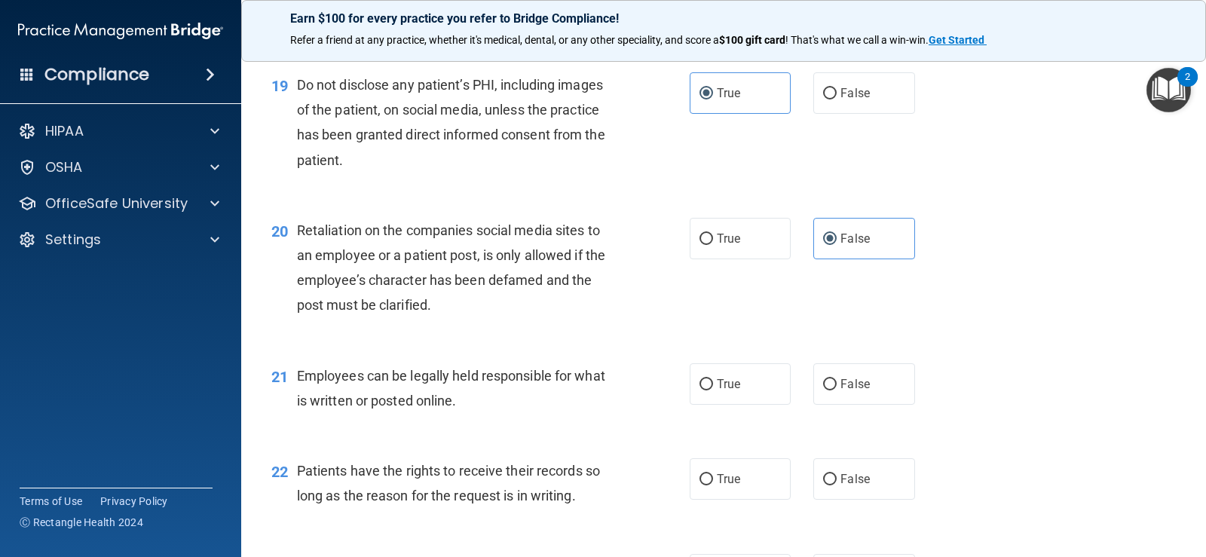
scroll to position [2713, 0]
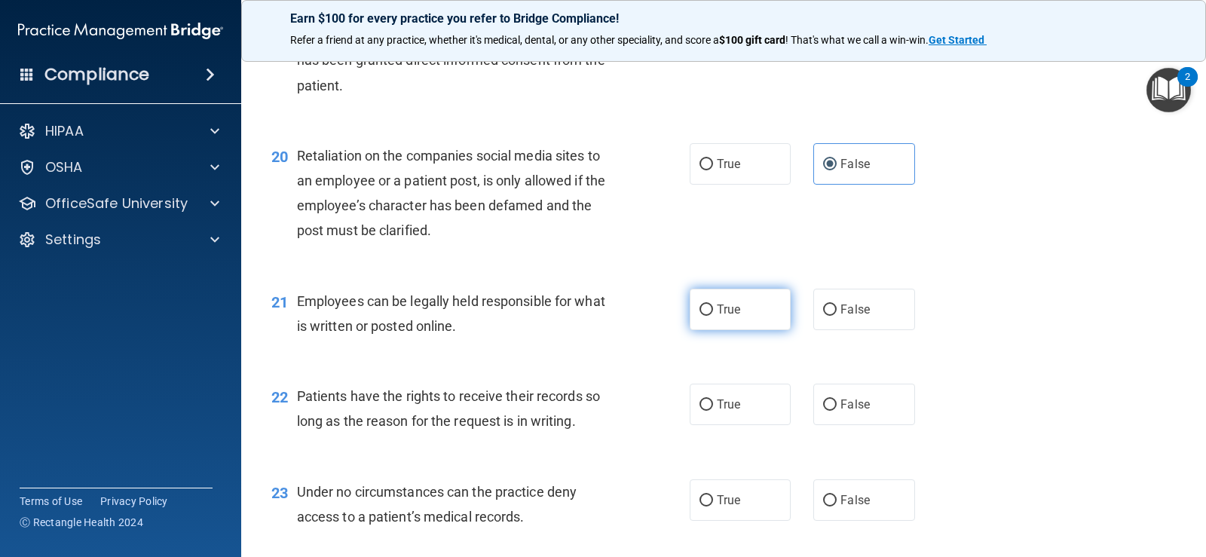
click at [756, 307] on label "True" at bounding box center [740, 309] width 101 height 41
click at [713, 307] on input "True" at bounding box center [706, 309] width 14 height 11
radio input "true"
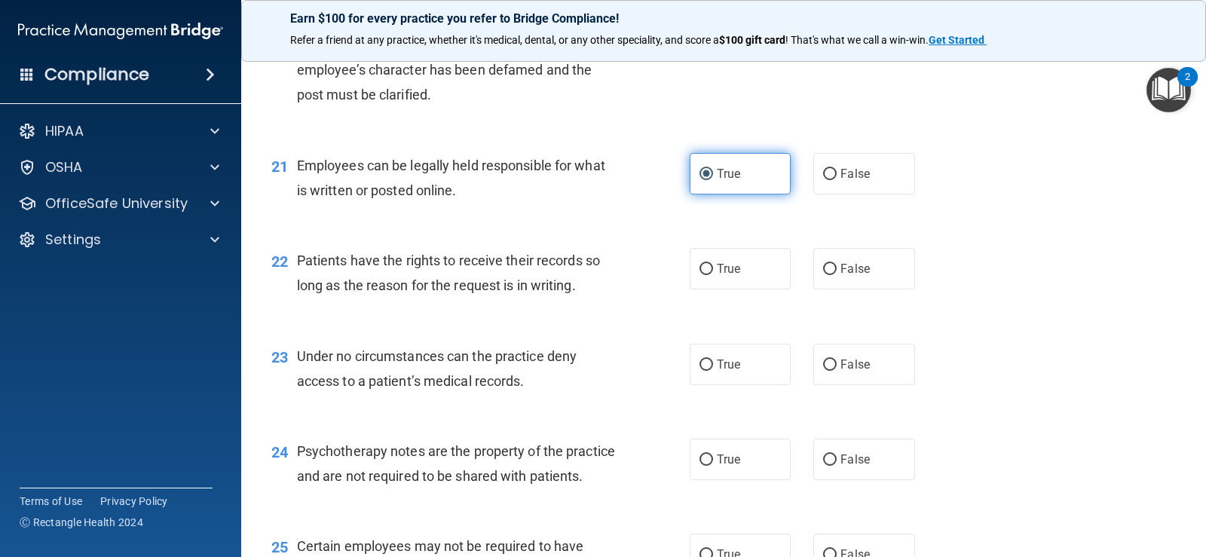
scroll to position [2864, 0]
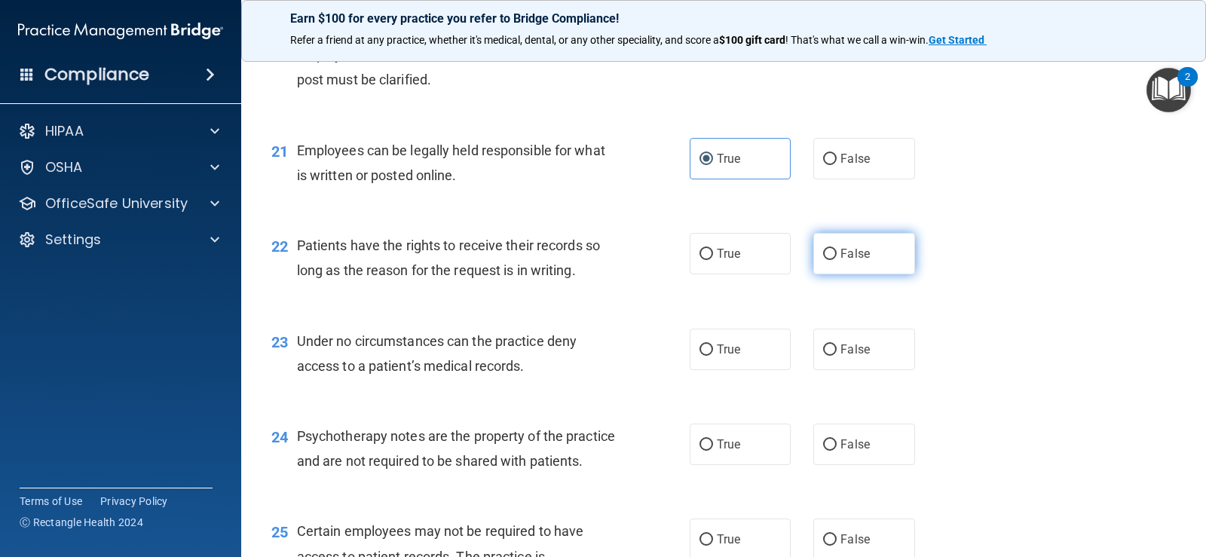
click at [883, 265] on label "False" at bounding box center [863, 253] width 101 height 41
click at [837, 260] on input "False" at bounding box center [830, 254] width 14 height 11
radio input "true"
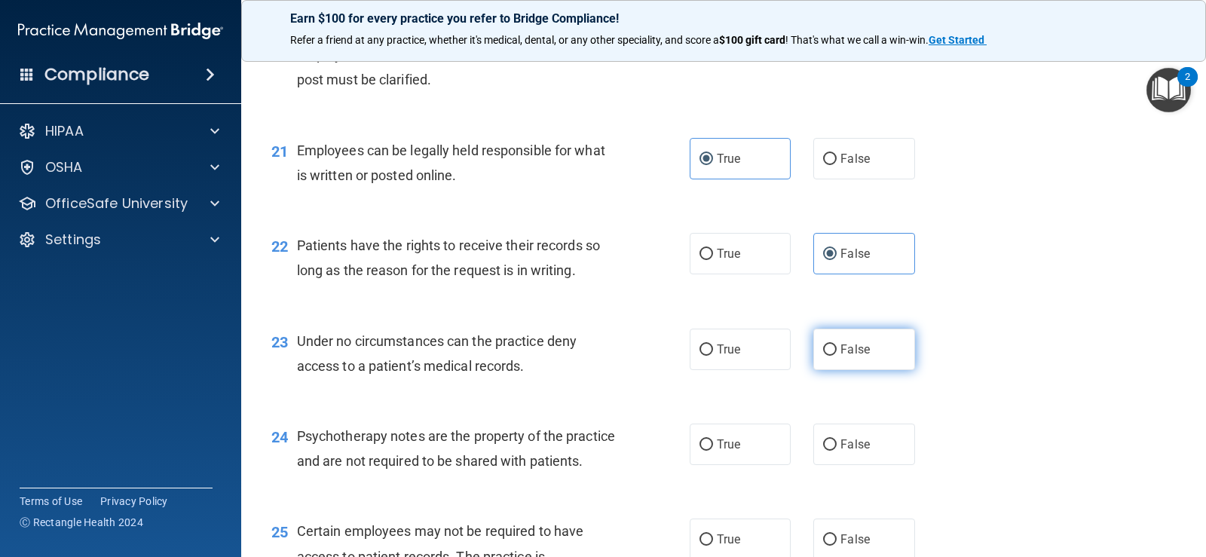
click at [840, 347] on span "False" at bounding box center [854, 349] width 29 height 14
click at [835, 347] on input "False" at bounding box center [830, 349] width 14 height 11
radio input "true"
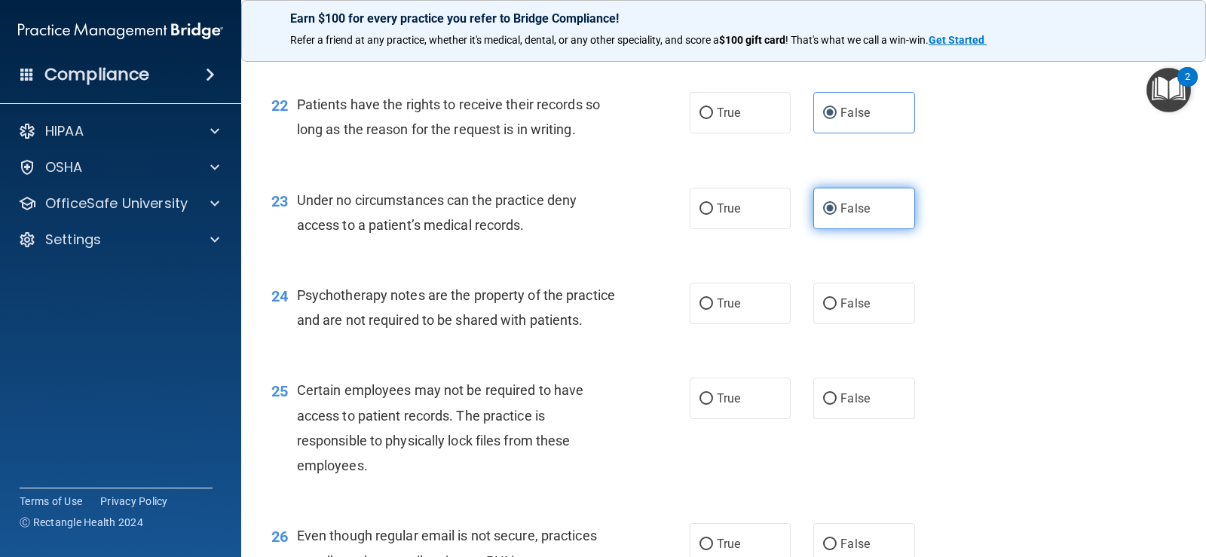
scroll to position [3015, 0]
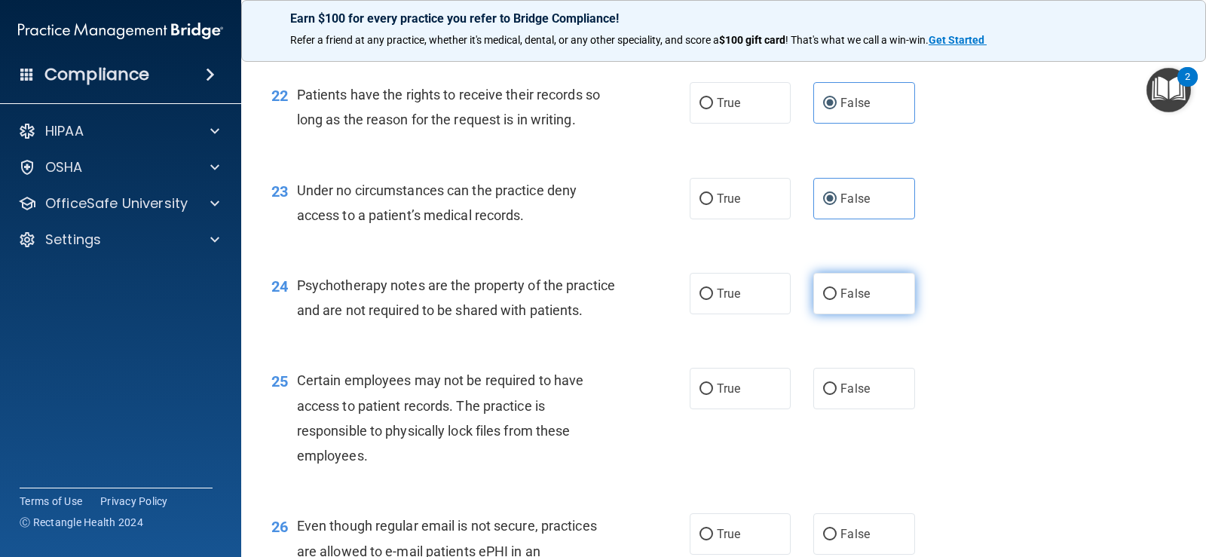
click at [830, 301] on label "False" at bounding box center [863, 293] width 101 height 41
click at [830, 300] on input "False" at bounding box center [830, 294] width 14 height 11
radio input "true"
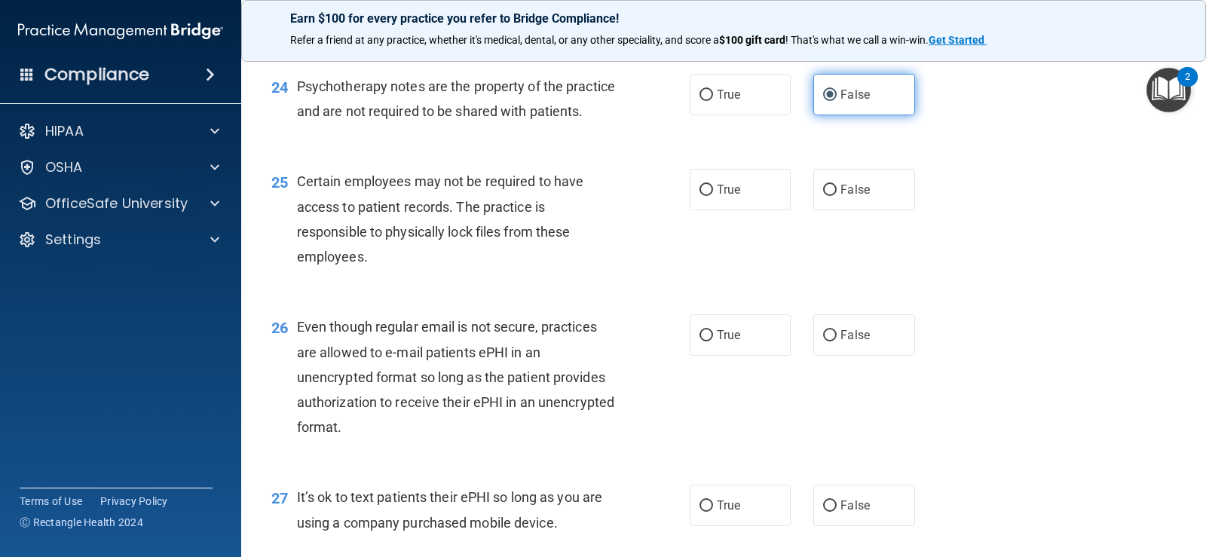
scroll to position [3241, 0]
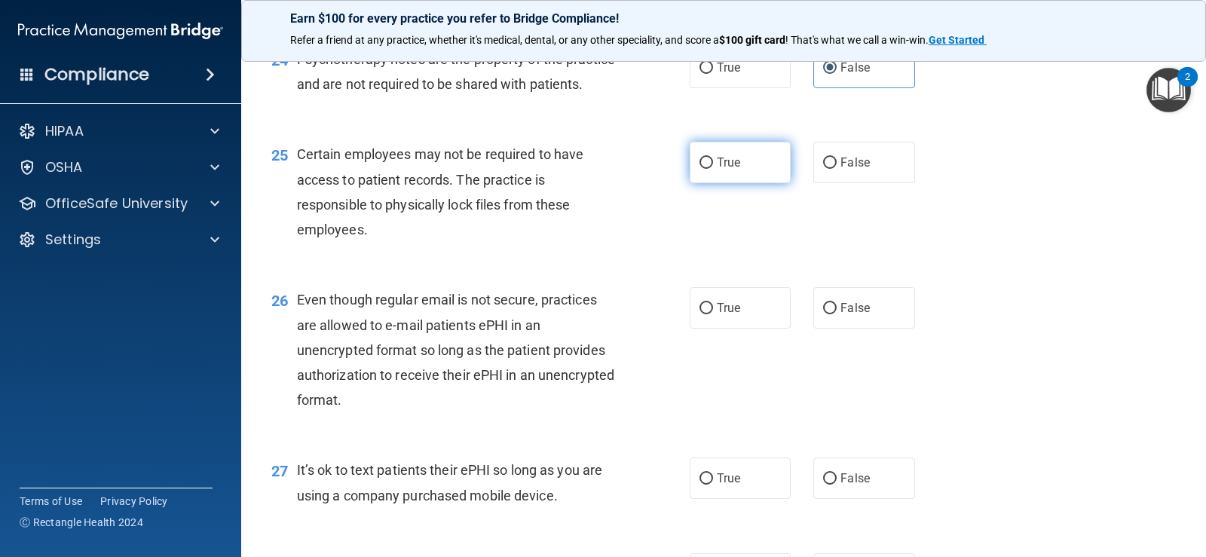
click at [729, 183] on label "True" at bounding box center [740, 162] width 101 height 41
click at [713, 169] on input "True" at bounding box center [706, 163] width 14 height 11
radio input "true"
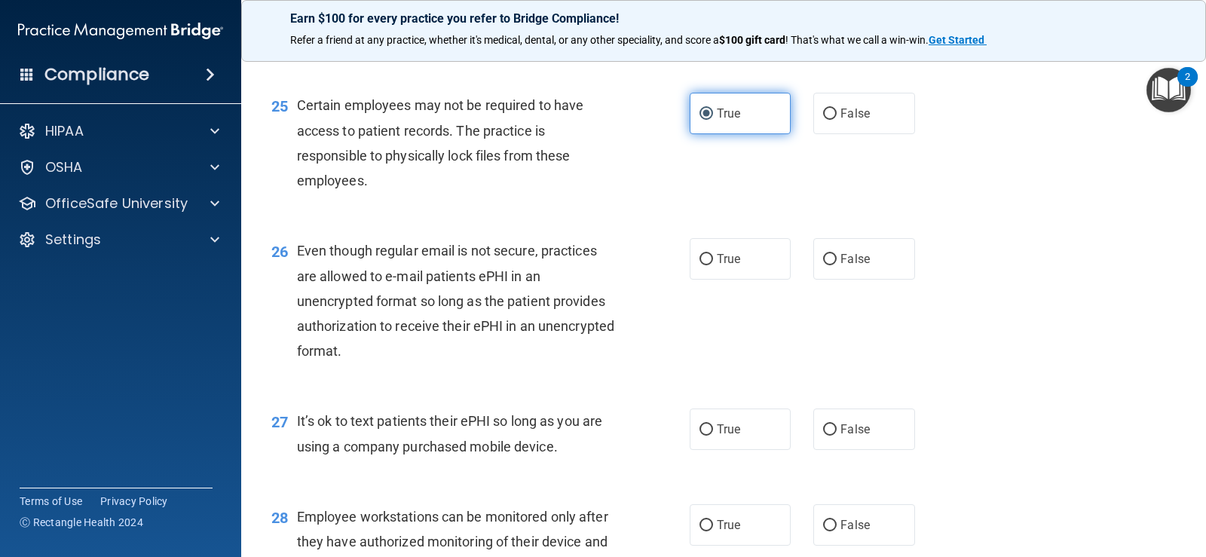
scroll to position [3316, 0]
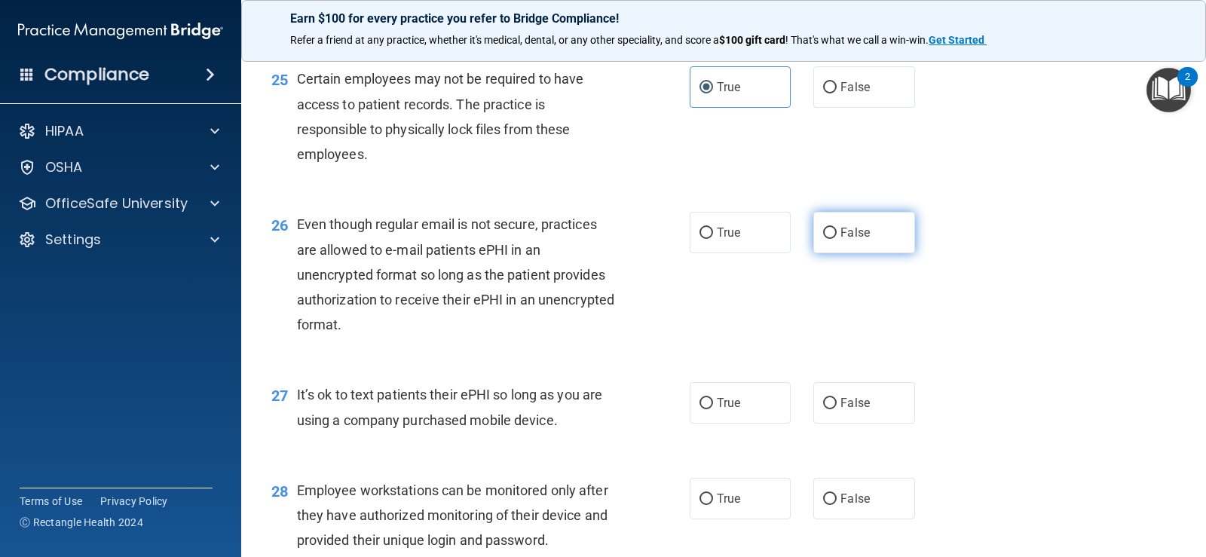
click at [863, 253] on label "False" at bounding box center [863, 232] width 101 height 41
click at [837, 239] on input "False" at bounding box center [830, 233] width 14 height 11
radio input "true"
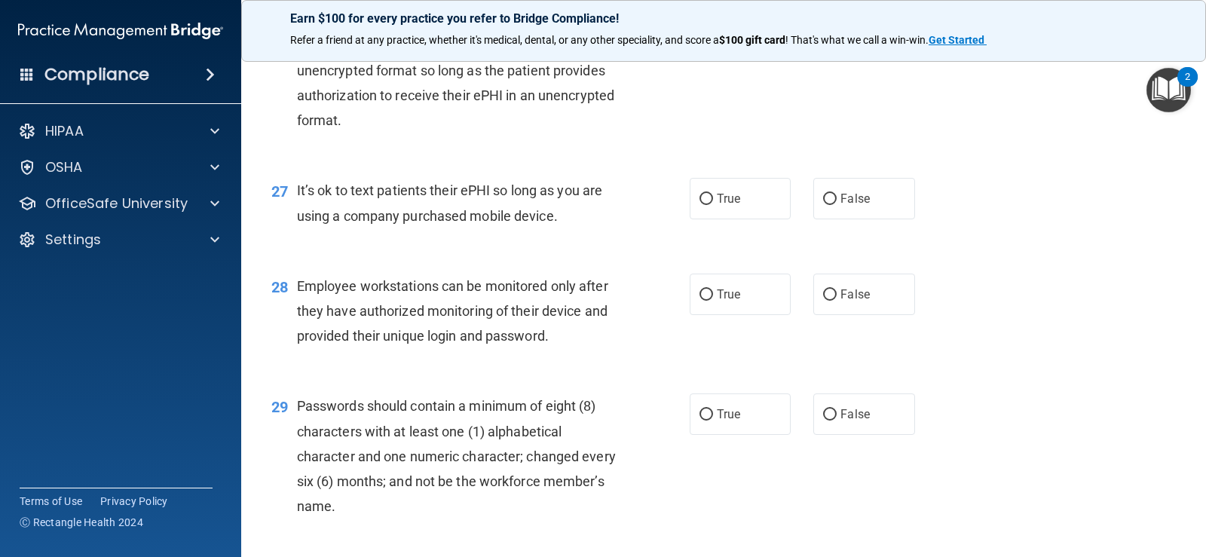
scroll to position [3542, 0]
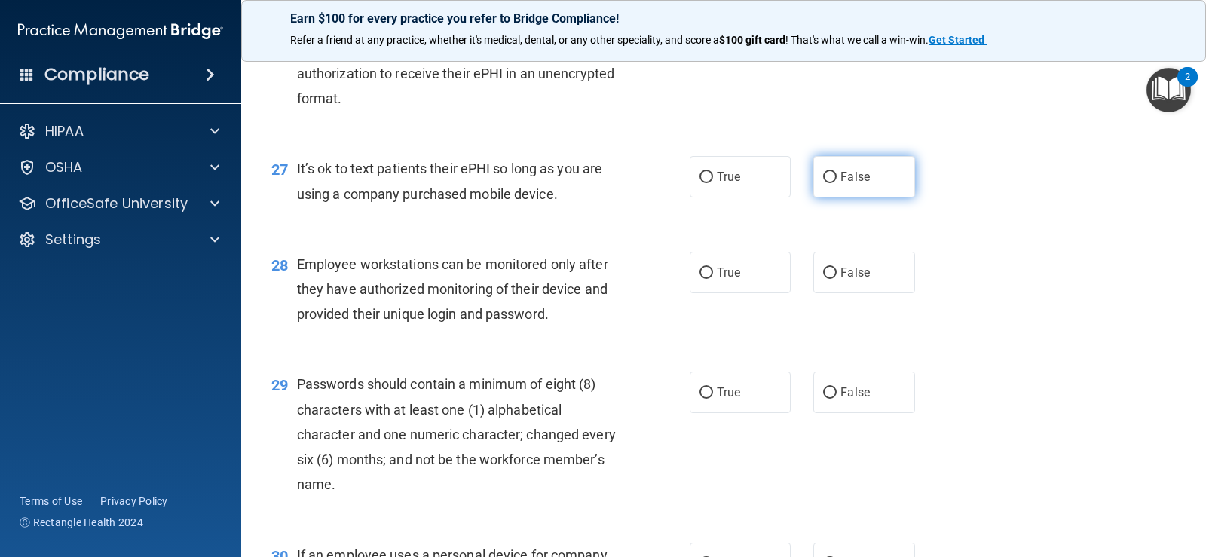
click at [862, 184] on span "False" at bounding box center [854, 177] width 29 height 14
click at [837, 183] on input "False" at bounding box center [830, 177] width 14 height 11
radio input "true"
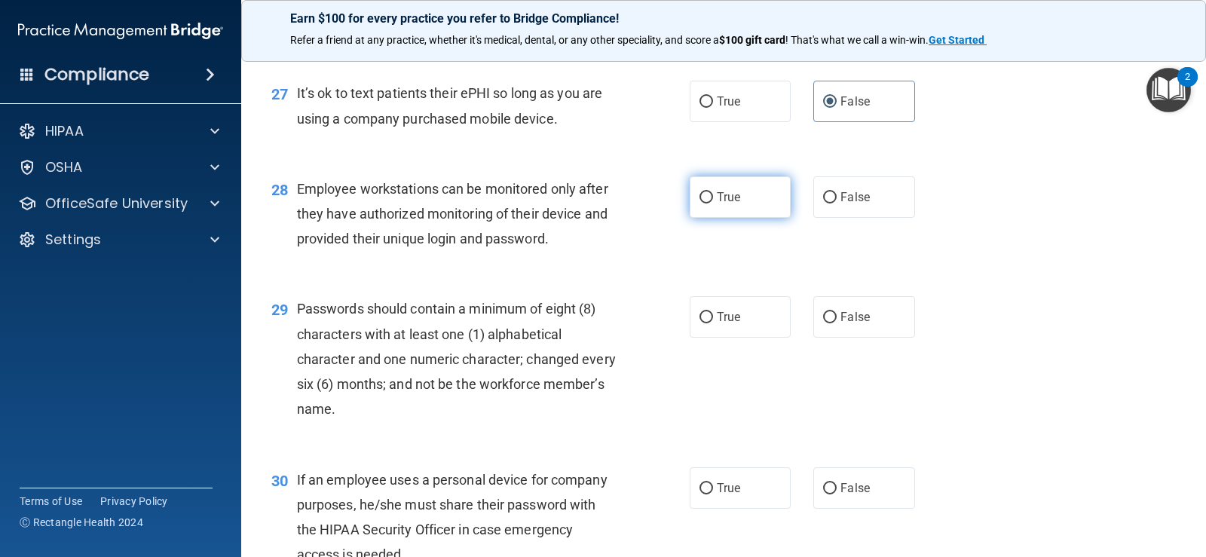
click at [741, 218] on label "True" at bounding box center [740, 196] width 101 height 41
click at [713, 204] on input "True" at bounding box center [706, 197] width 14 height 11
radio input "true"
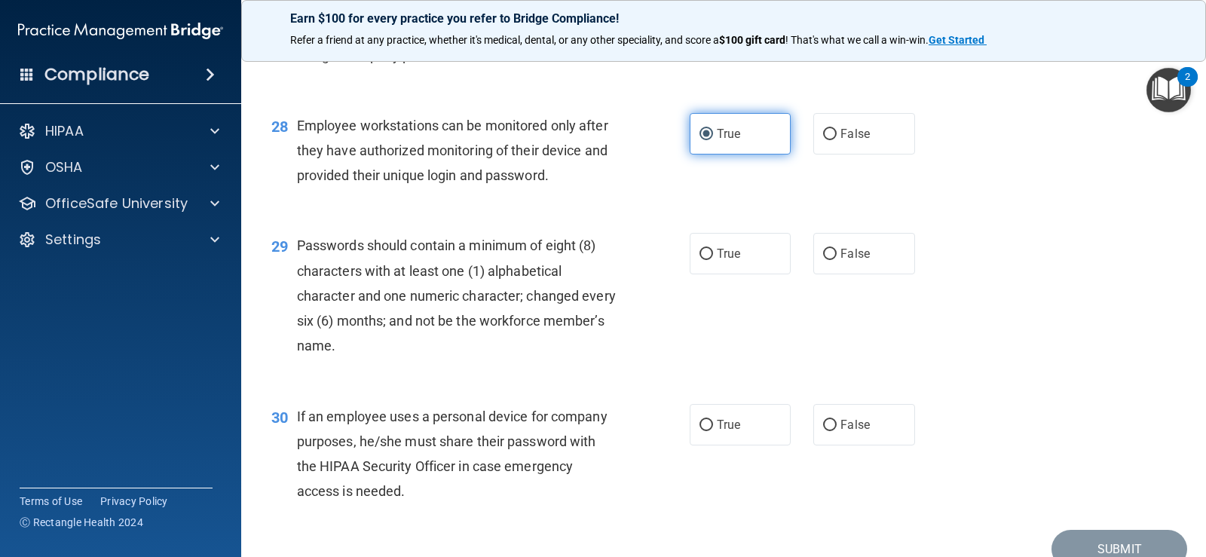
scroll to position [3769, 0]
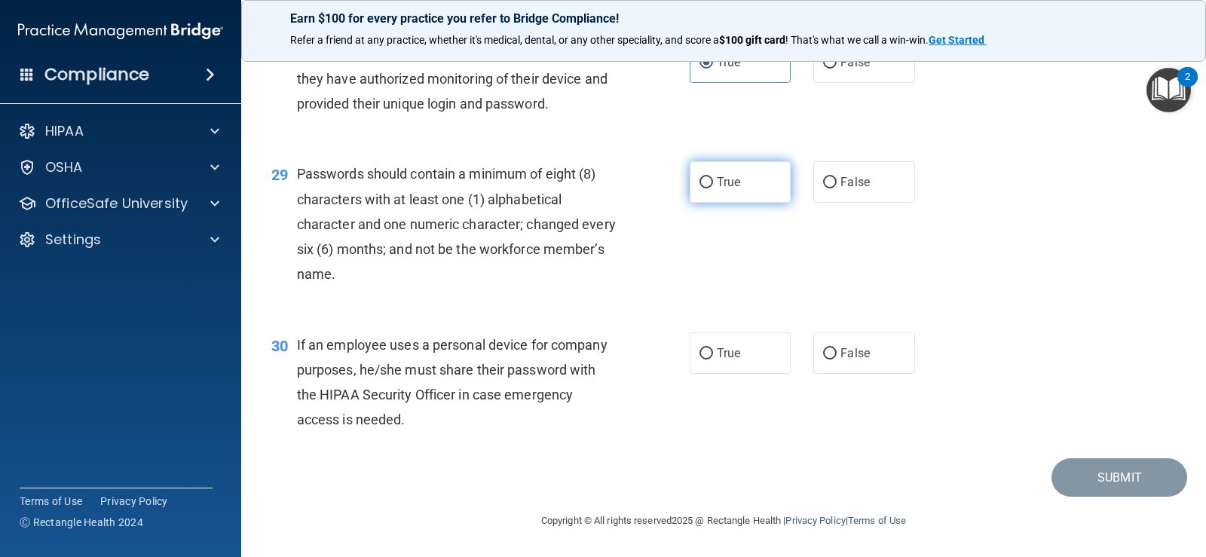
click at [743, 195] on label "True" at bounding box center [740, 181] width 101 height 41
click at [713, 188] on input "True" at bounding box center [706, 182] width 14 height 11
radio input "true"
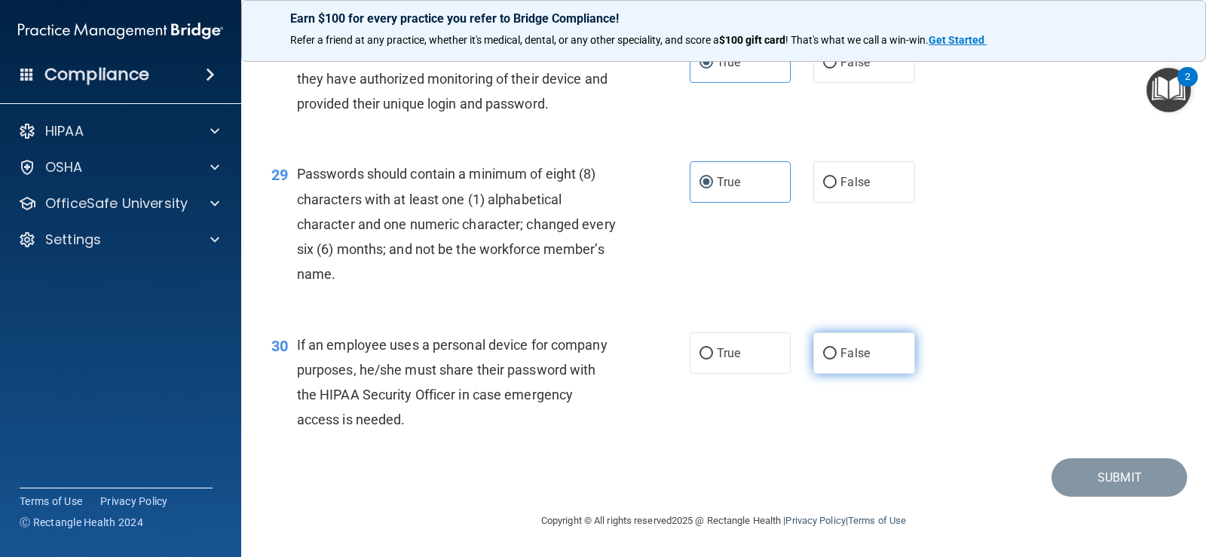
click at [831, 371] on label "False" at bounding box center [863, 352] width 101 height 41
click at [831, 360] on input "False" at bounding box center [830, 353] width 14 height 11
radio input "true"
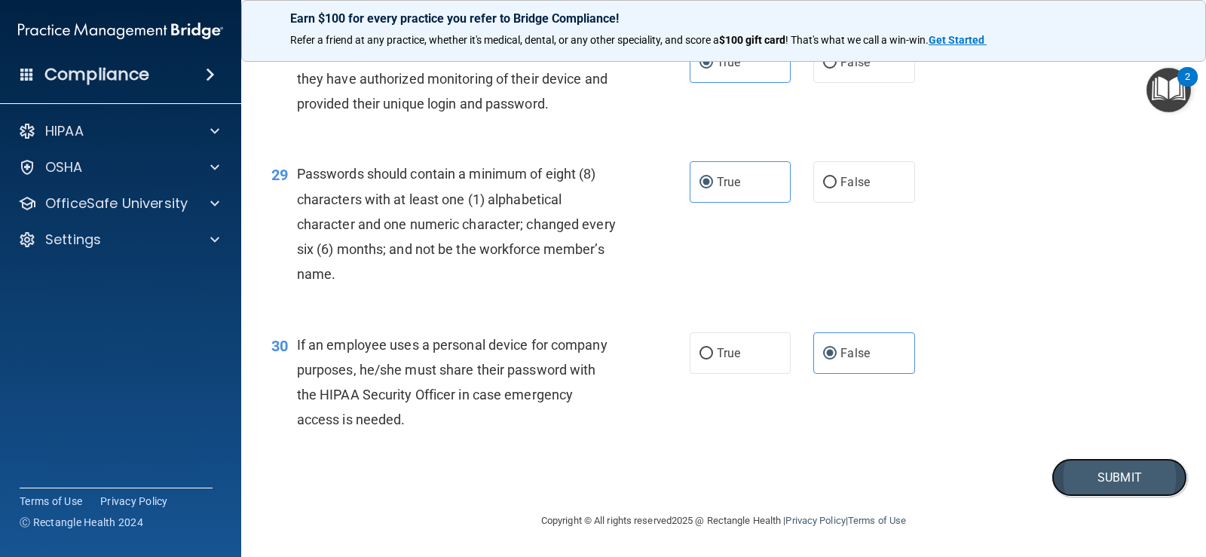
click at [1131, 494] on button "Submit" at bounding box center [1119, 477] width 136 height 38
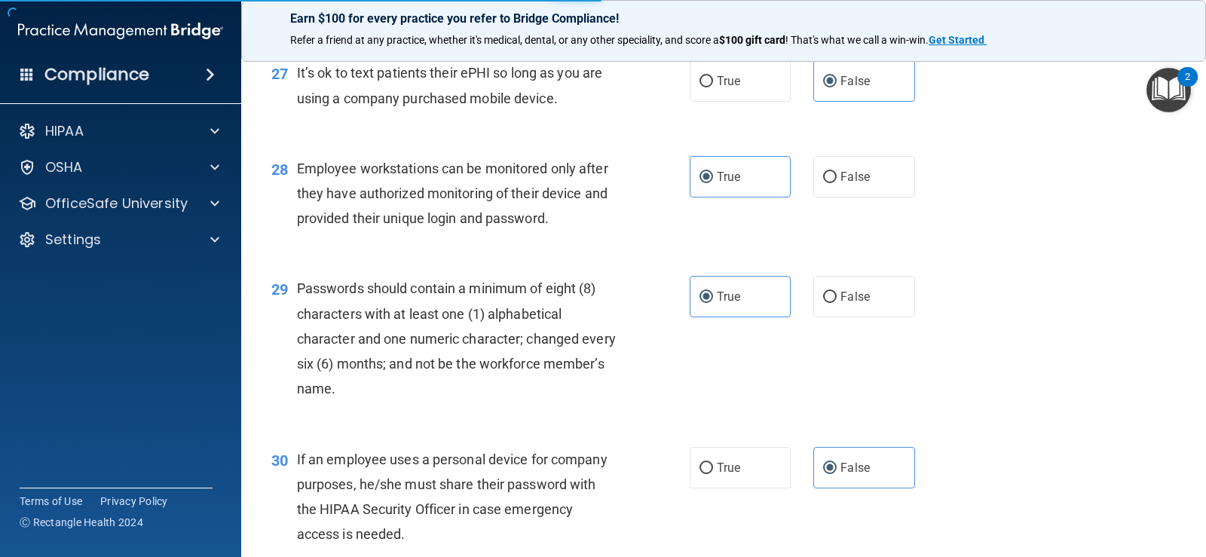
scroll to position [3542, 0]
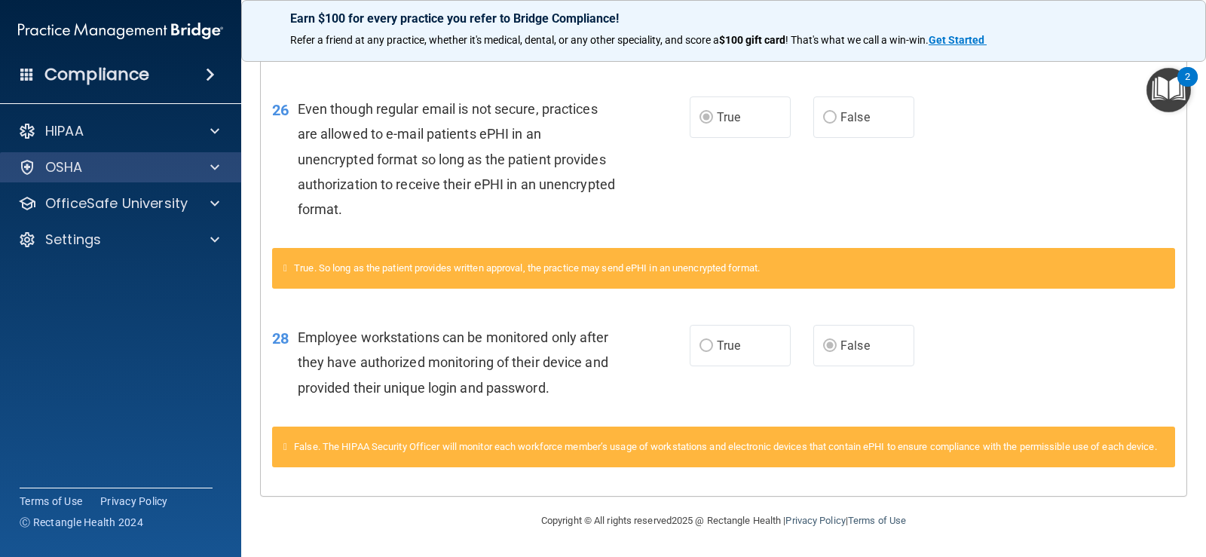
scroll to position [1069, 0]
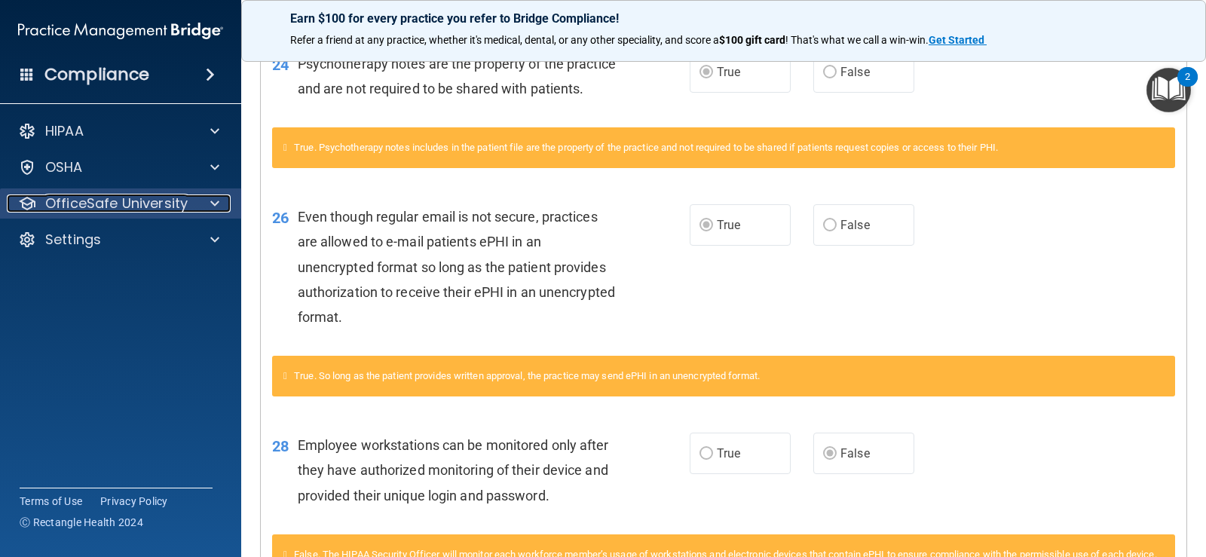
click at [131, 202] on p "OfficeSafe University" at bounding box center [116, 203] width 142 height 18
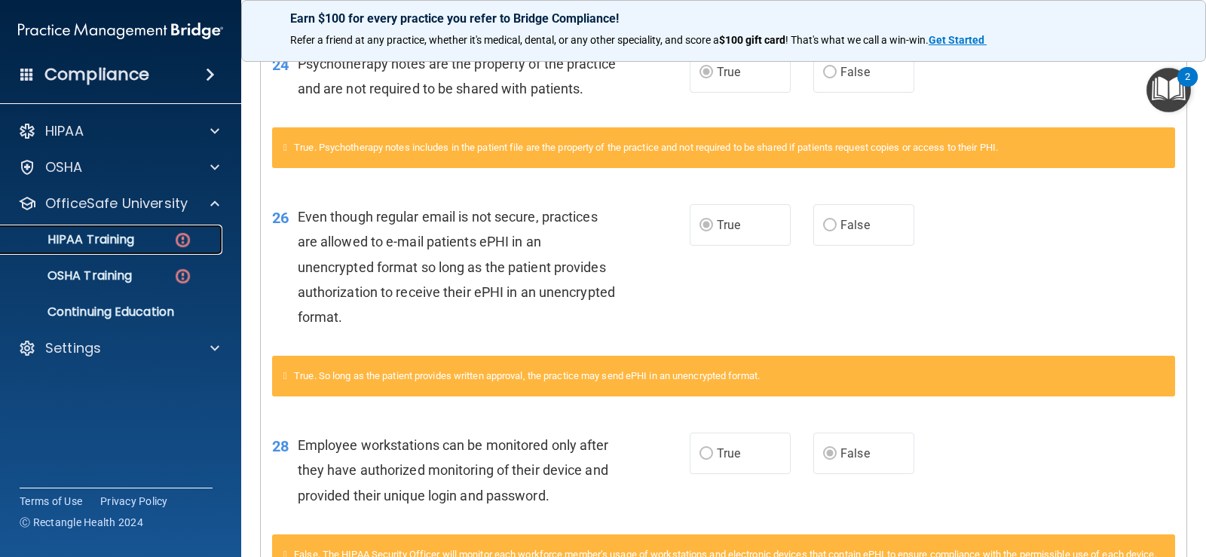
click at [134, 240] on p "HIPAA Training" at bounding box center [72, 239] width 124 height 15
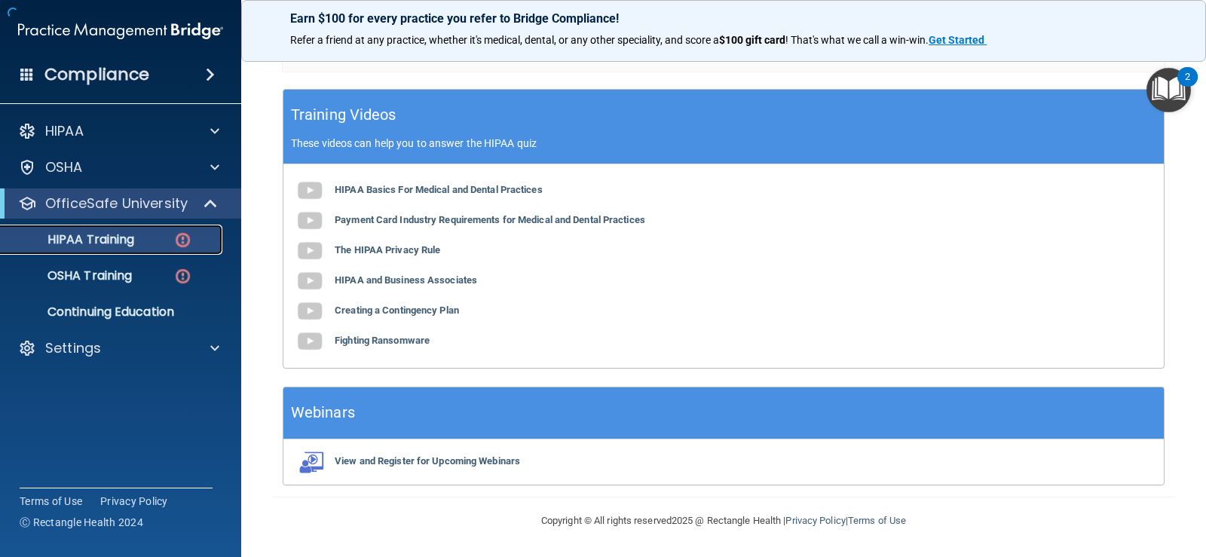
scroll to position [556, 0]
click at [261, 229] on main "Back Choose one path to get your HIPAA Certification ✓ HIPAA Officer Training ✓…" at bounding box center [723, 302] width 965 height 509
click at [313, 285] on img at bounding box center [310, 281] width 30 height 30
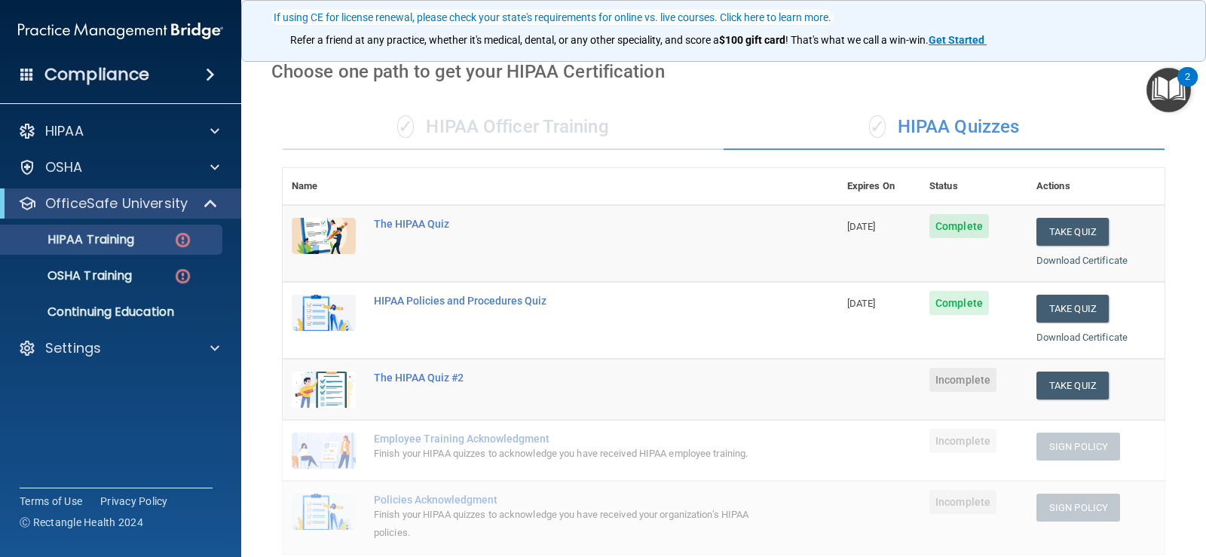
scroll to position [151, 0]
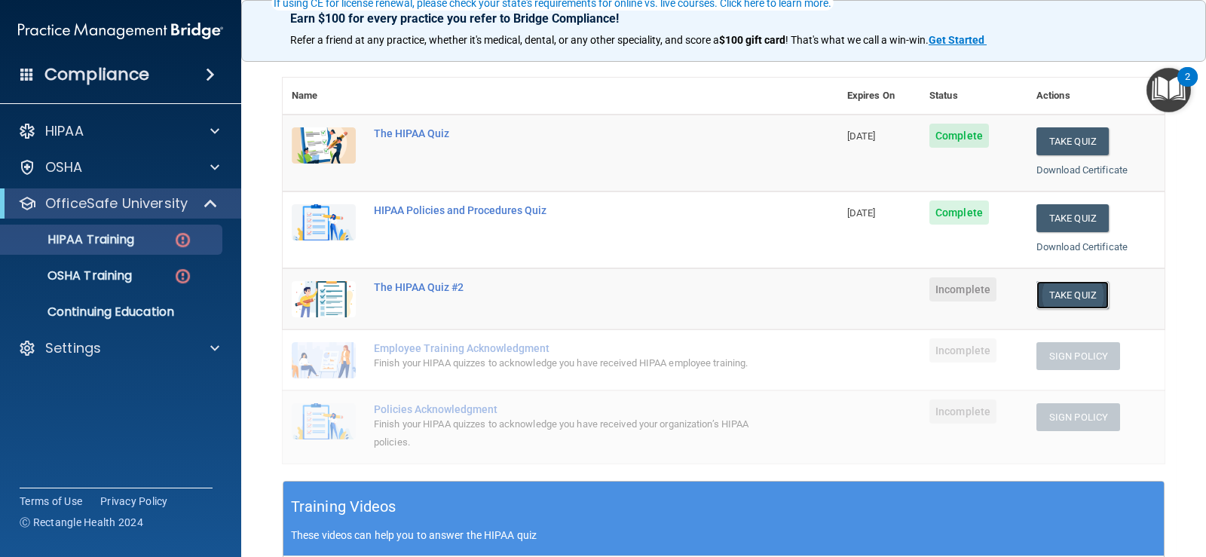
click at [1077, 299] on button "Take Quiz" at bounding box center [1072, 295] width 72 height 28
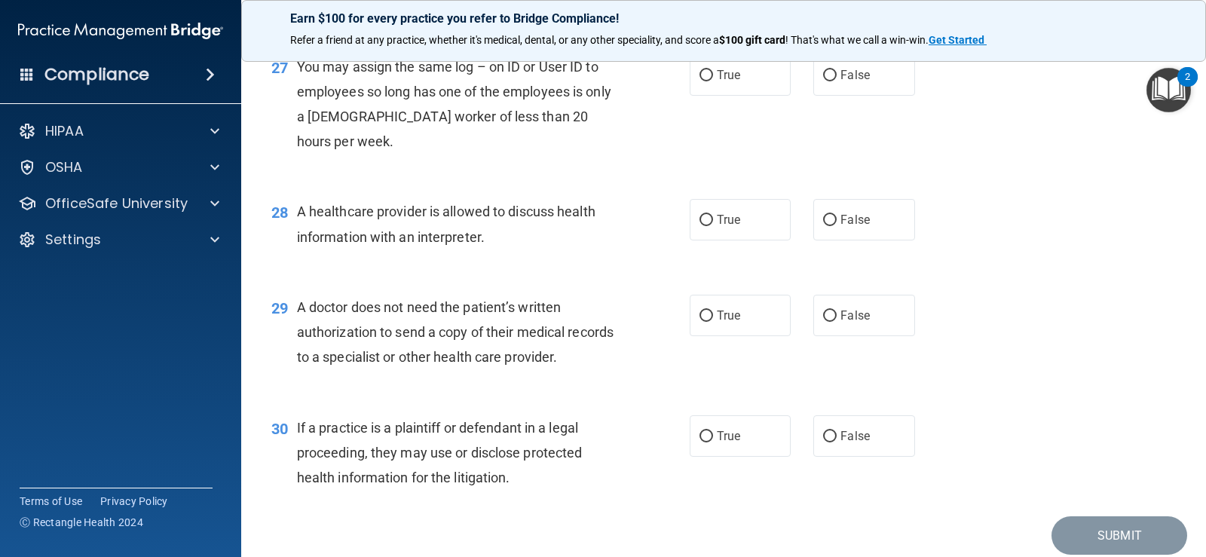
scroll to position [3452, 0]
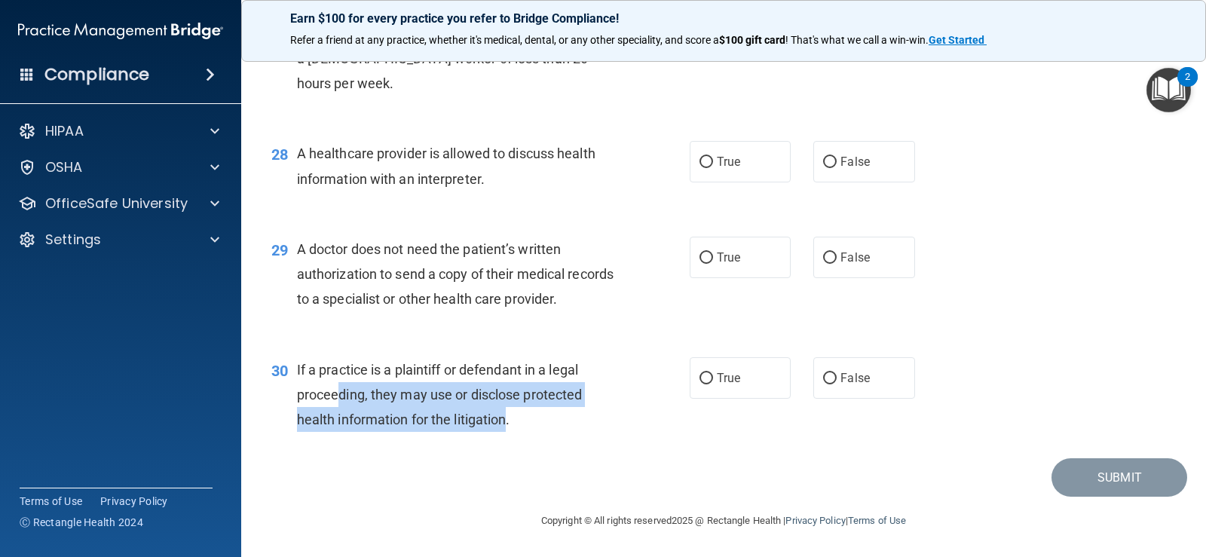
drag, startPoint x: 506, startPoint y: 423, endPoint x: 339, endPoint y: 392, distance: 170.2
click at [339, 392] on span "If a practice is a plaintiff or defendant in a legal proceeding, they may use o…" at bounding box center [440, 395] width 286 height 66
click at [699, 380] on input "True" at bounding box center [706, 378] width 14 height 11
radio input "true"
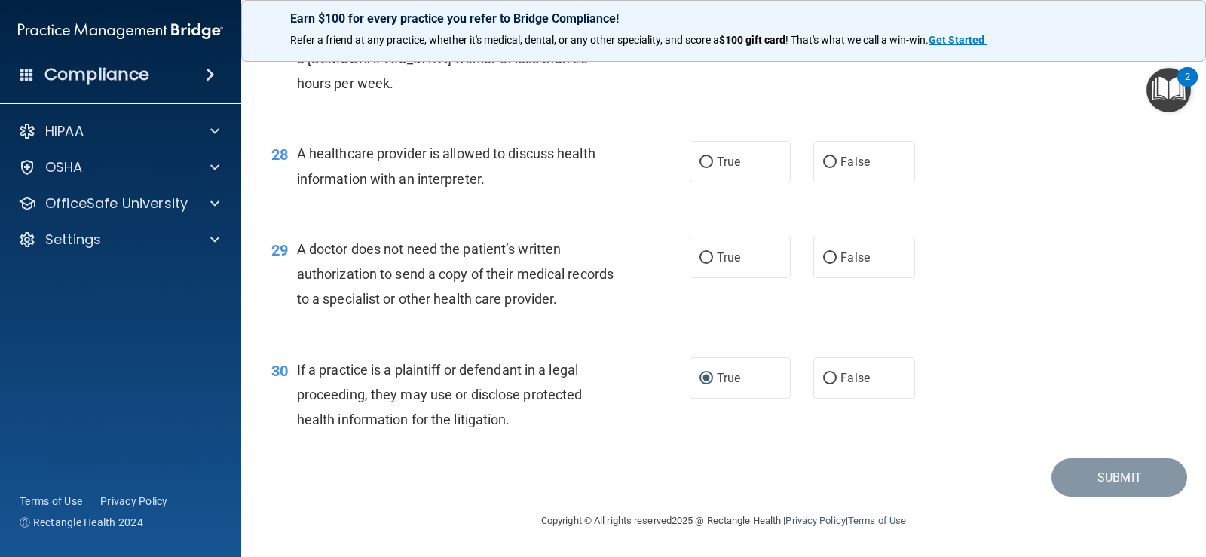
click at [568, 352] on div "30 If a practice is a plaintiff or defendant in a legal proceeding, they may us…" at bounding box center [723, 398] width 927 height 121
click at [699, 163] on input "True" at bounding box center [706, 162] width 14 height 11
radio input "true"
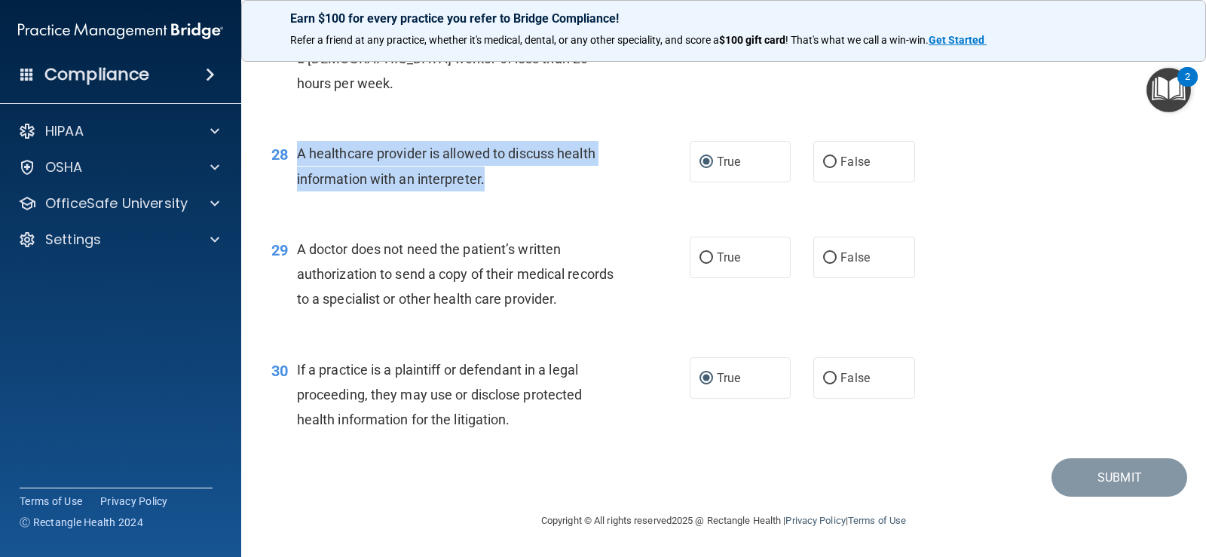
drag, startPoint x: 531, startPoint y: 185, endPoint x: 299, endPoint y: 158, distance: 233.7
click at [299, 158] on div "A healthcare provider is allowed to discuss health information with an interpre…" at bounding box center [462, 166] width 331 height 50
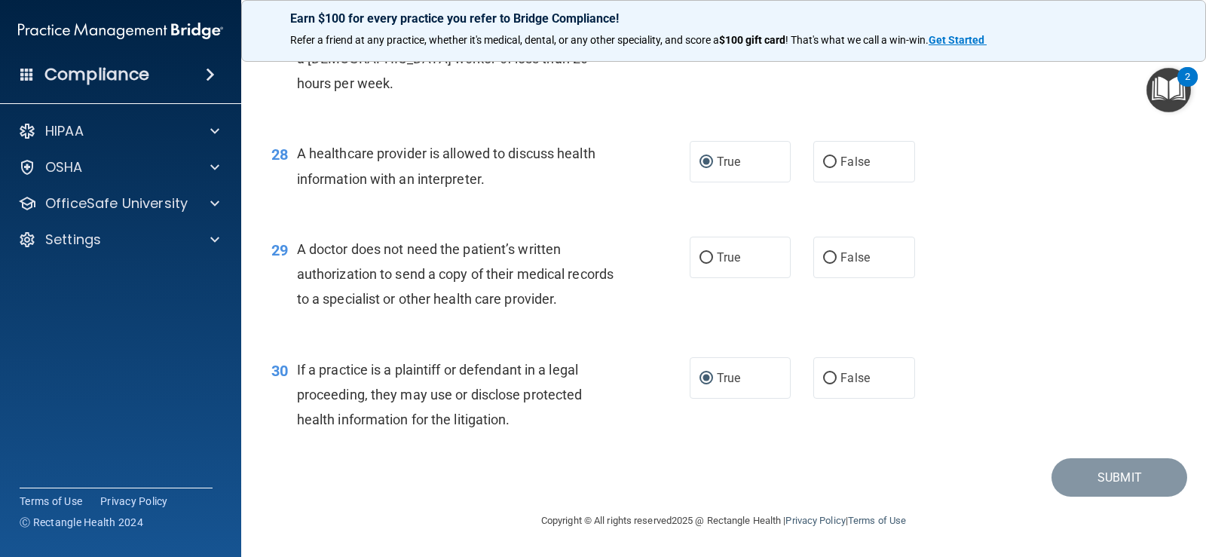
click at [649, 230] on div "29 A doctor does not need the patient’s written authorization to send a copy of…" at bounding box center [723, 278] width 927 height 121
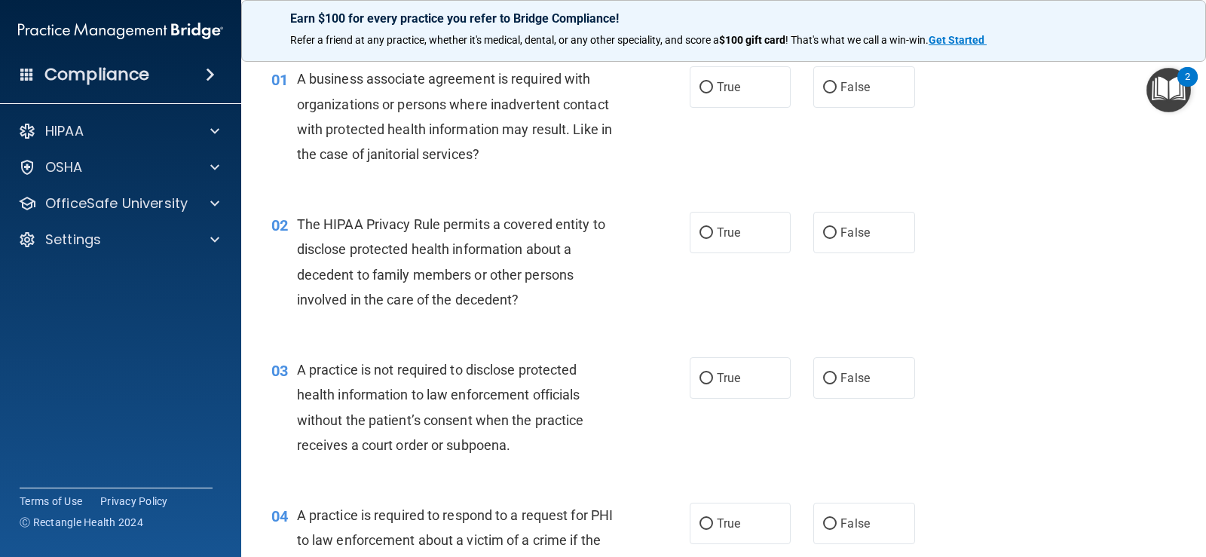
scroll to position [0, 0]
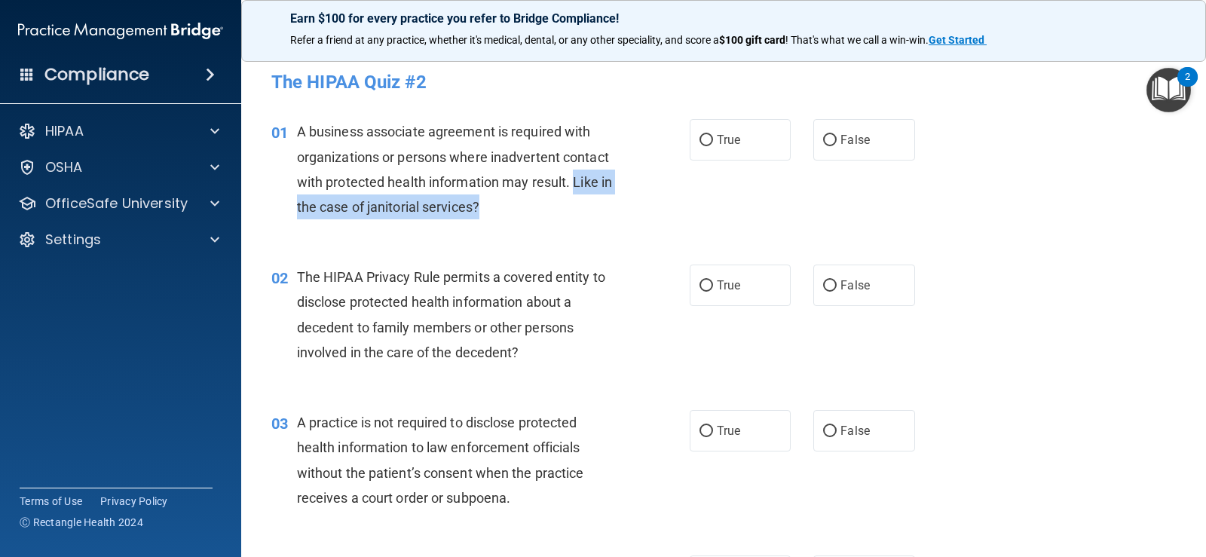
drag, startPoint x: 533, startPoint y: 222, endPoint x: 574, endPoint y: 173, distance: 63.6
click at [574, 173] on div "01 A business associate agreement is required with organizations or persons whe…" at bounding box center [481, 173] width 464 height 108
click at [531, 220] on div "01 A business associate agreement is required with organizations or persons whe…" at bounding box center [481, 173] width 464 height 108
drag, startPoint x: 498, startPoint y: 207, endPoint x: 573, endPoint y: 181, distance: 78.9
click at [573, 181] on div "A business associate agreement is required with organizations or persons where …" at bounding box center [462, 169] width 331 height 100
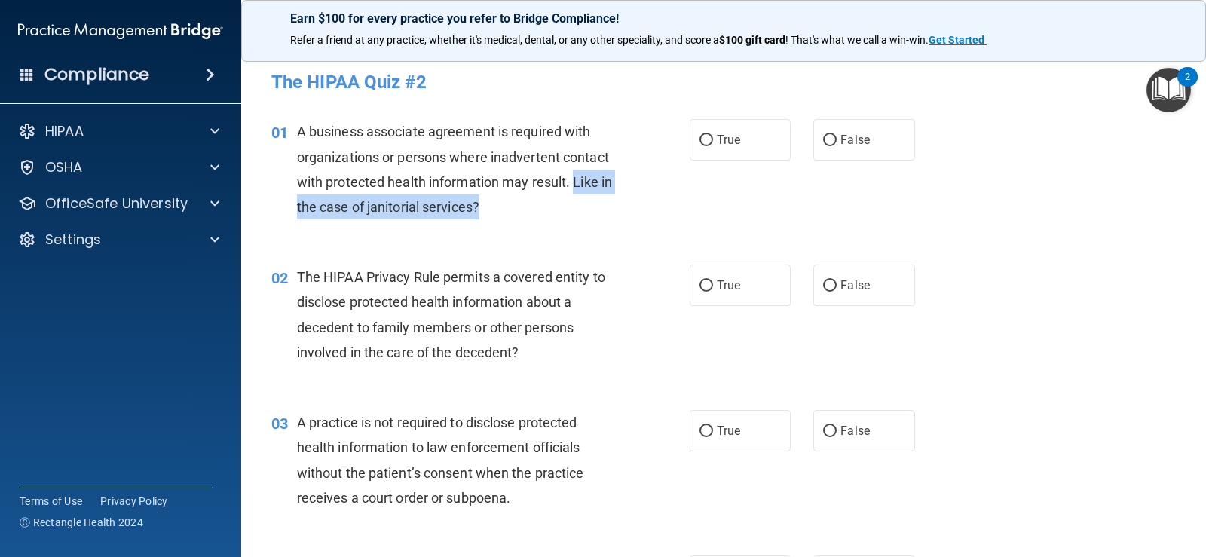
click at [531, 218] on div "A business associate agreement is required with organizations or persons where …" at bounding box center [462, 169] width 331 height 100
drag, startPoint x: 565, startPoint y: 210, endPoint x: 573, endPoint y: 182, distance: 29.8
click at [573, 182] on div "A business associate agreement is required with organizations or persons where …" at bounding box center [462, 169] width 331 height 100
click at [550, 207] on div "A business associate agreement is required with organizations or persons where …" at bounding box center [462, 169] width 331 height 100
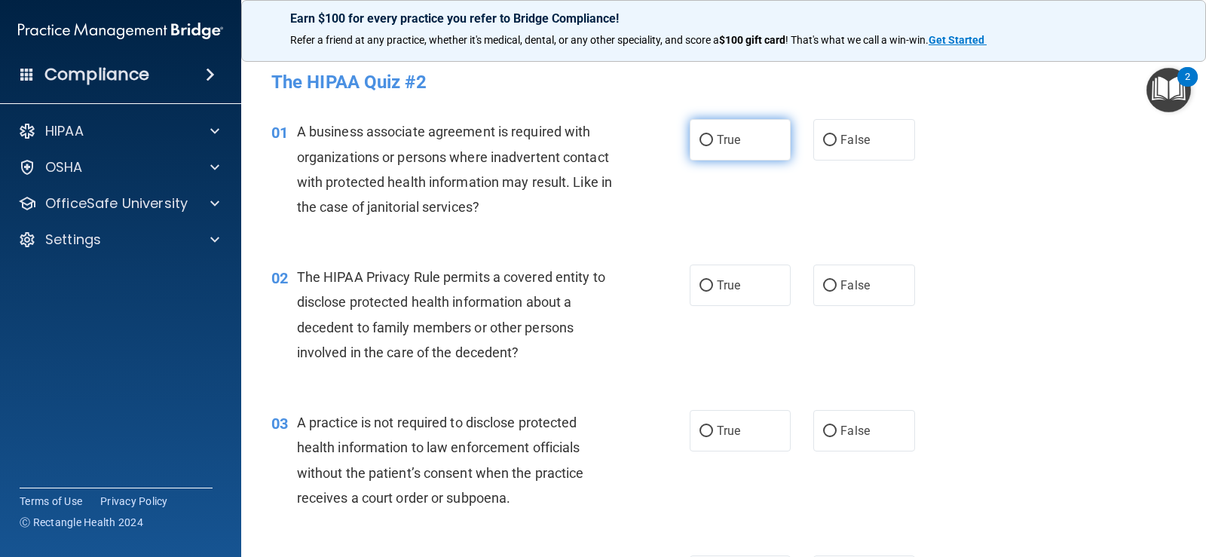
click at [690, 139] on label "True" at bounding box center [740, 139] width 101 height 41
click at [699, 139] on input "True" at bounding box center [706, 140] width 14 height 11
radio input "true"
click at [660, 176] on div "01 A business associate agreement is required with organizations or persons whe…" at bounding box center [481, 173] width 464 height 108
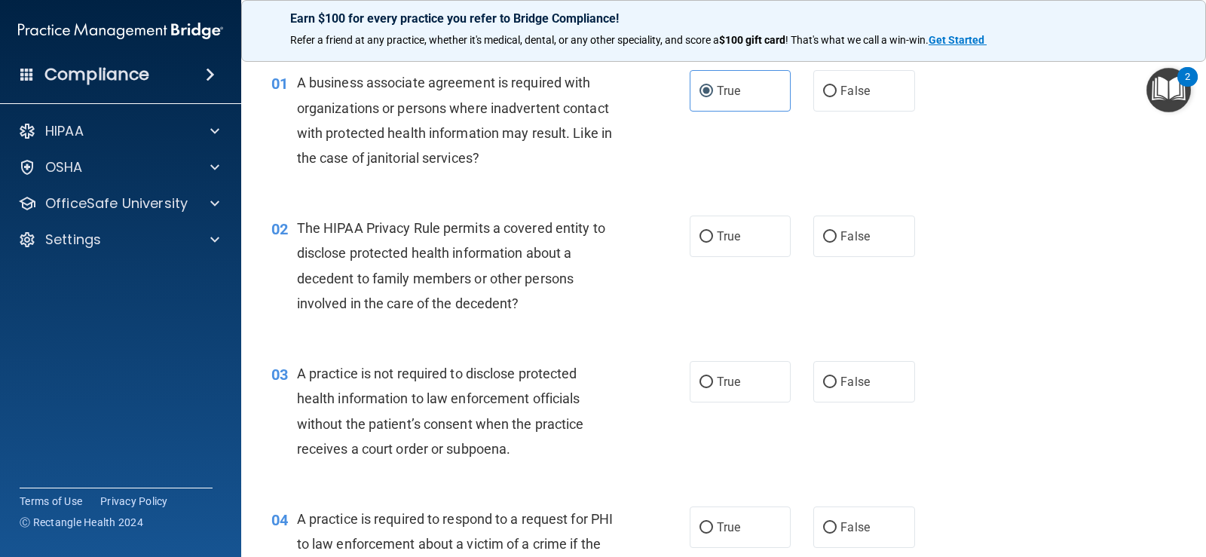
scroll to position [75, 0]
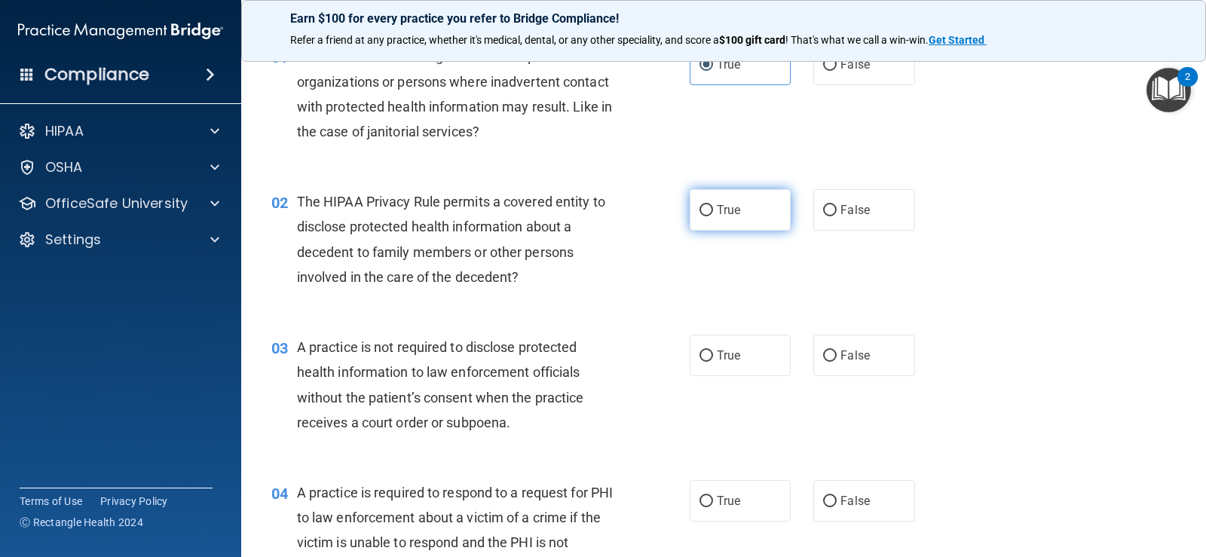
click at [709, 213] on label "True" at bounding box center [740, 209] width 101 height 41
click at [709, 213] on input "True" at bounding box center [706, 210] width 14 height 11
radio input "true"
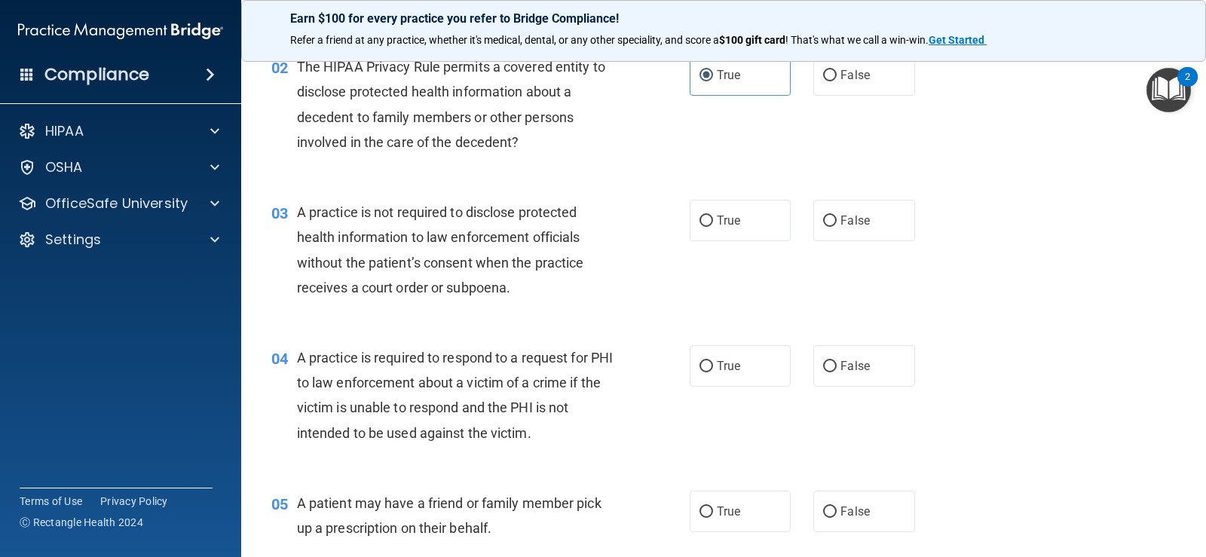
scroll to position [226, 0]
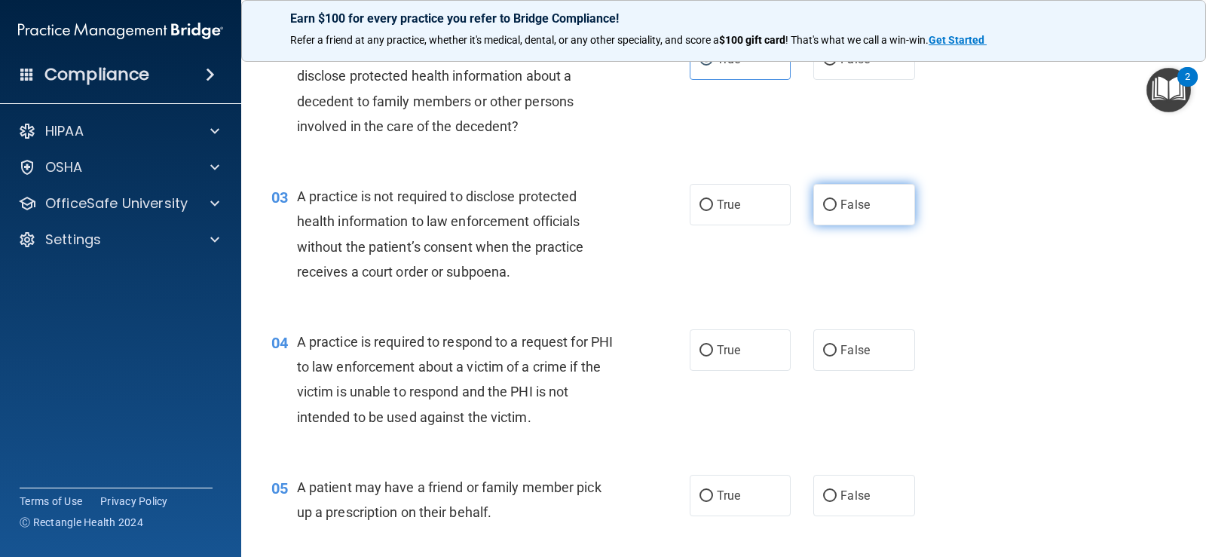
click at [858, 208] on span "False" at bounding box center [854, 204] width 29 height 14
click at [837, 208] on input "False" at bounding box center [830, 205] width 14 height 11
radio input "true"
click at [597, 267] on div "A practice is not required to disclose protected health information to law enfo…" at bounding box center [462, 234] width 331 height 100
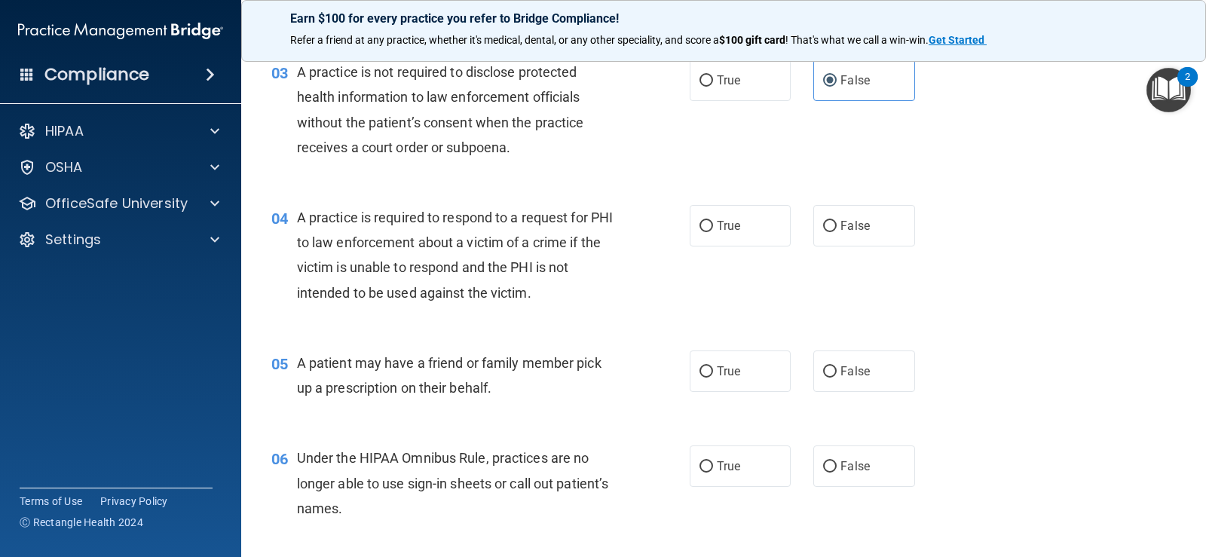
scroll to position [377, 0]
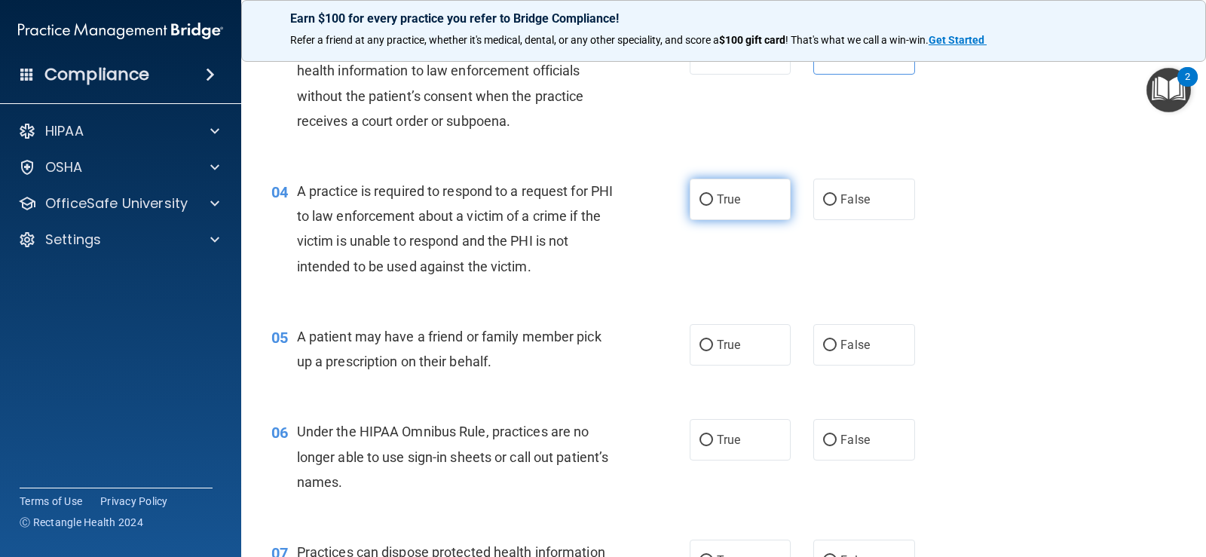
click at [699, 199] on input "True" at bounding box center [706, 199] width 14 height 11
radio input "true"
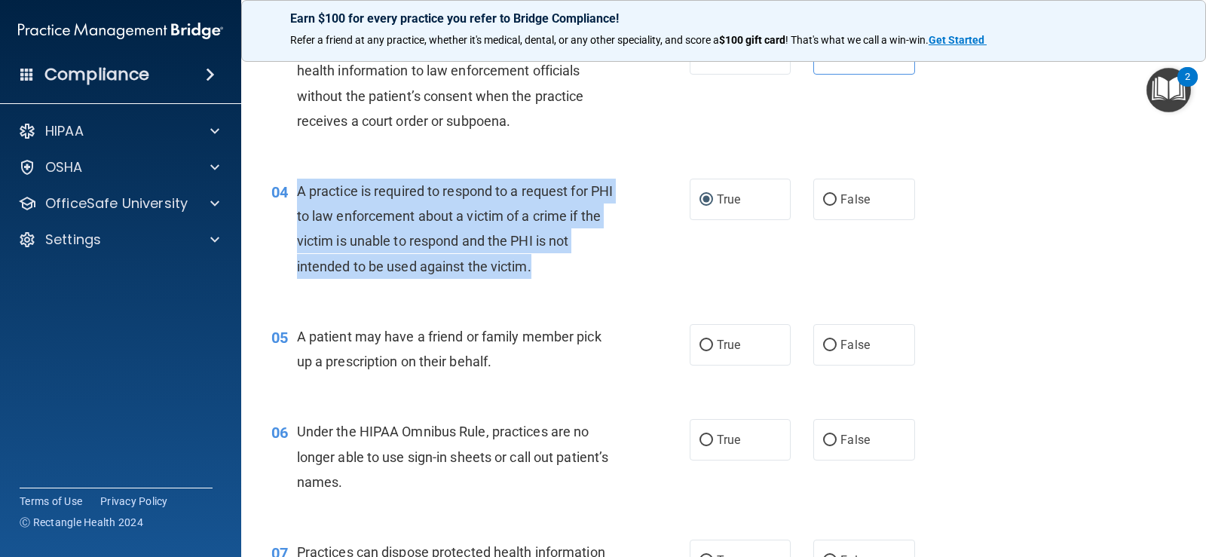
drag, startPoint x: 489, startPoint y: 255, endPoint x: 295, endPoint y: 194, distance: 203.8
click at [295, 194] on div "04 A practice is required to respond to a request for PHI to law enforcement ab…" at bounding box center [481, 233] width 464 height 108
click at [669, 263] on div "04 A practice is required to respond to a request for PHI to law enforcement ab…" at bounding box center [481, 233] width 464 height 108
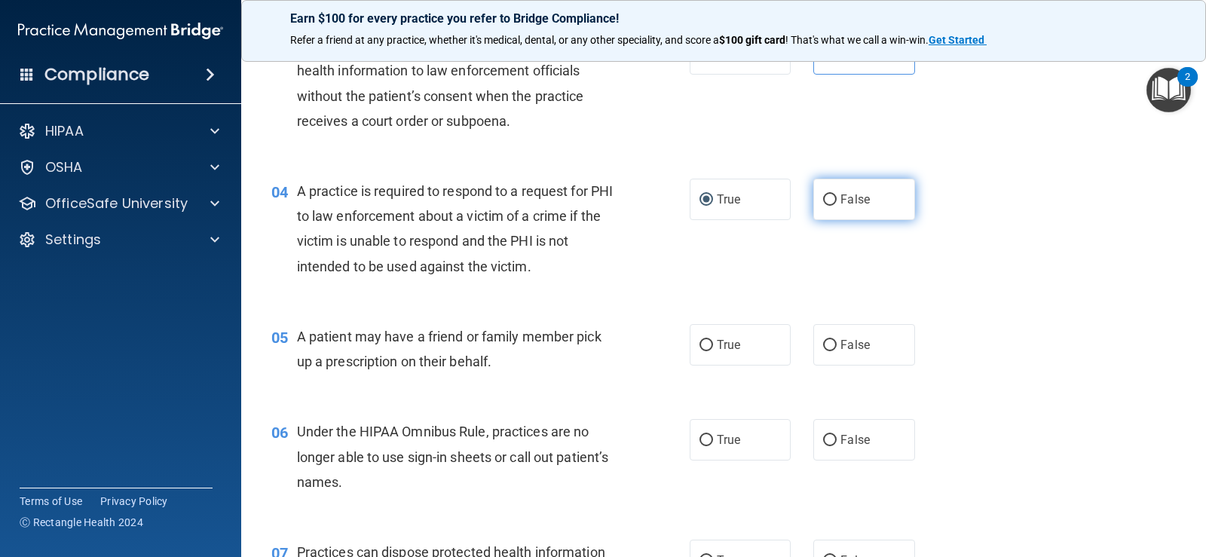
click at [871, 192] on label "False" at bounding box center [863, 199] width 101 height 41
click at [837, 194] on input "False" at bounding box center [830, 199] width 14 height 11
radio input "true"
radio input "false"
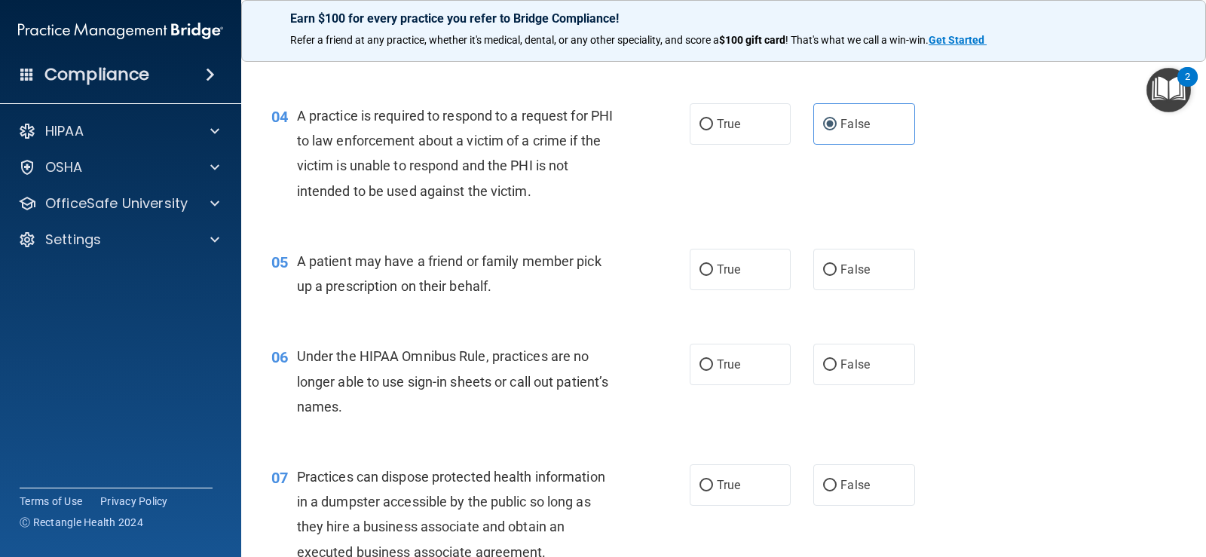
click at [773, 240] on div "05 A patient may have a friend or family member pick up a prescription on their…" at bounding box center [723, 277] width 927 height 95
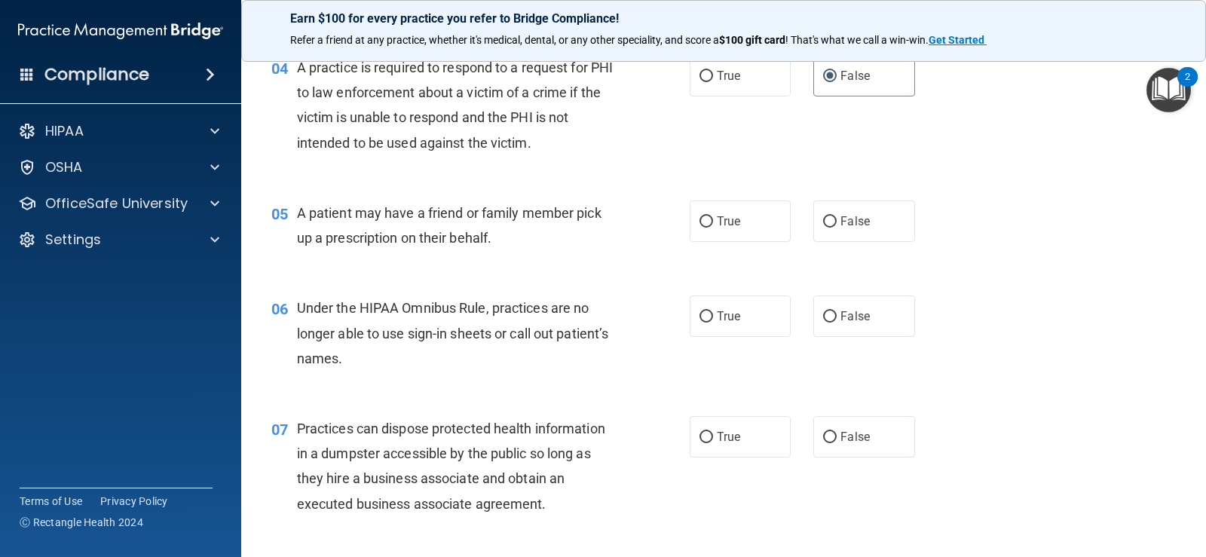
scroll to position [528, 0]
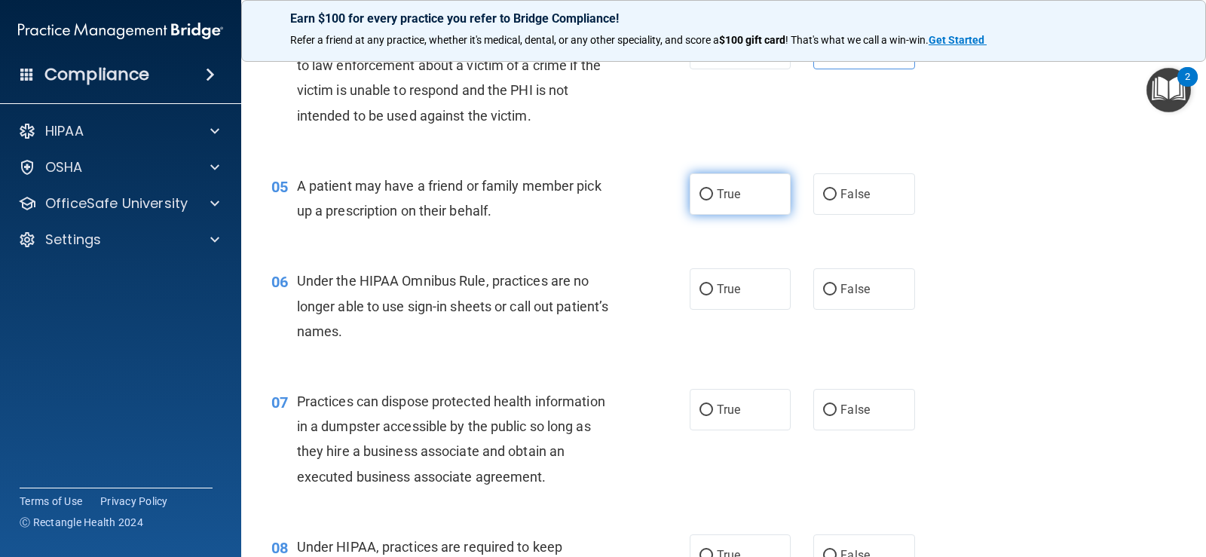
click at [711, 203] on label "True" at bounding box center [740, 193] width 101 height 41
click at [711, 200] on input "True" at bounding box center [706, 194] width 14 height 11
radio input "true"
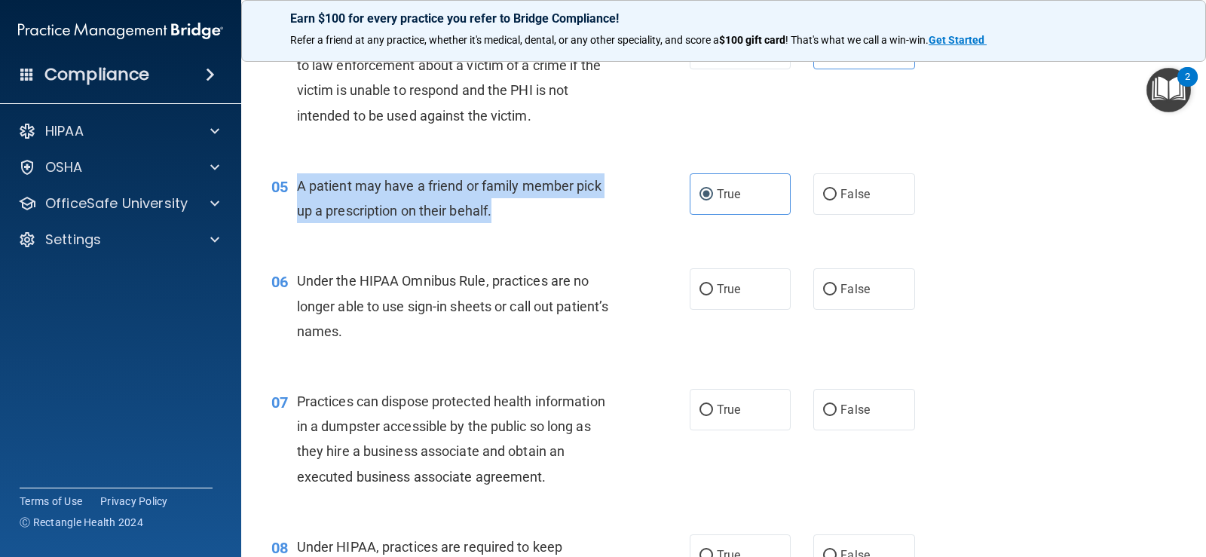
drag, startPoint x: 516, startPoint y: 208, endPoint x: 292, endPoint y: 187, distance: 225.6
click at [292, 187] on div "05 A patient may have a friend or family member pick up a prescription on their…" at bounding box center [481, 201] width 464 height 57
click at [421, 213] on span "A patient may have a friend or family member pick up a prescription on their be…" at bounding box center [449, 198] width 304 height 41
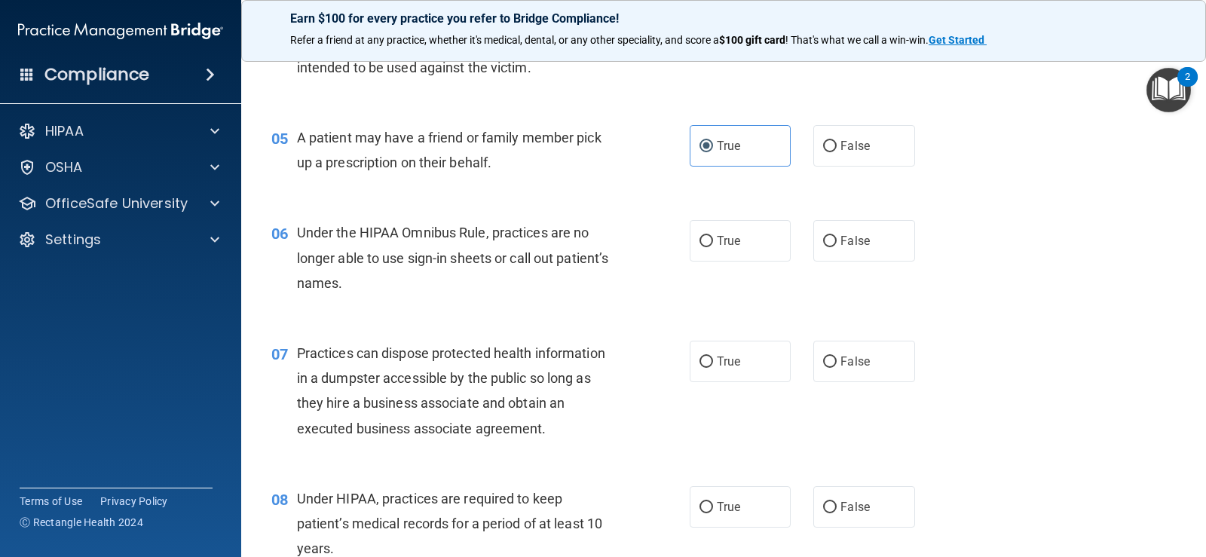
scroll to position [603, 0]
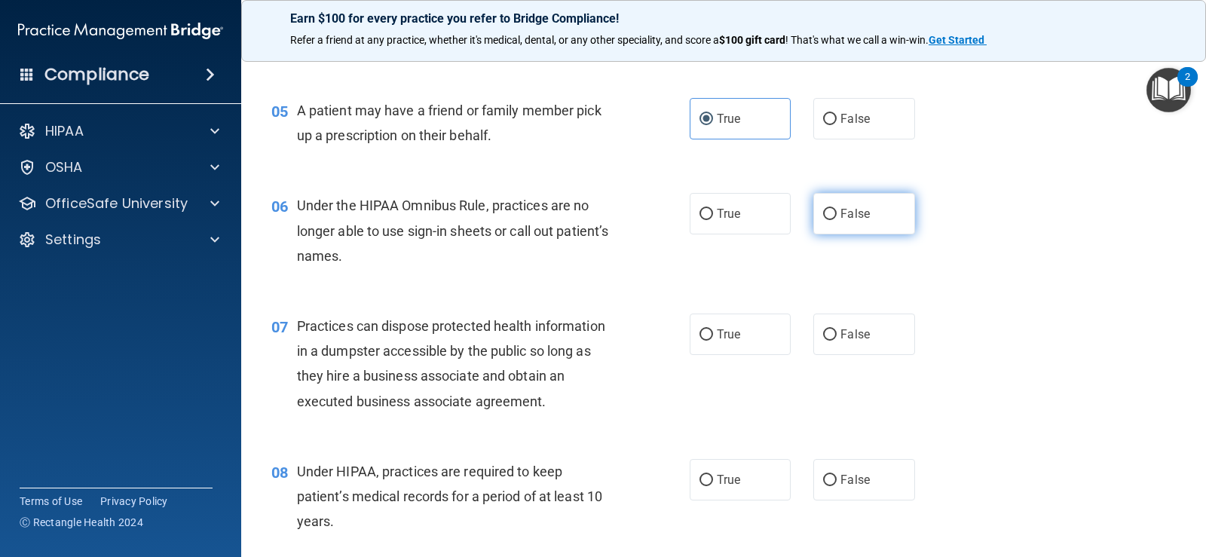
click at [840, 217] on span "False" at bounding box center [854, 214] width 29 height 14
click at [835, 217] on input "False" at bounding box center [830, 214] width 14 height 11
radio input "true"
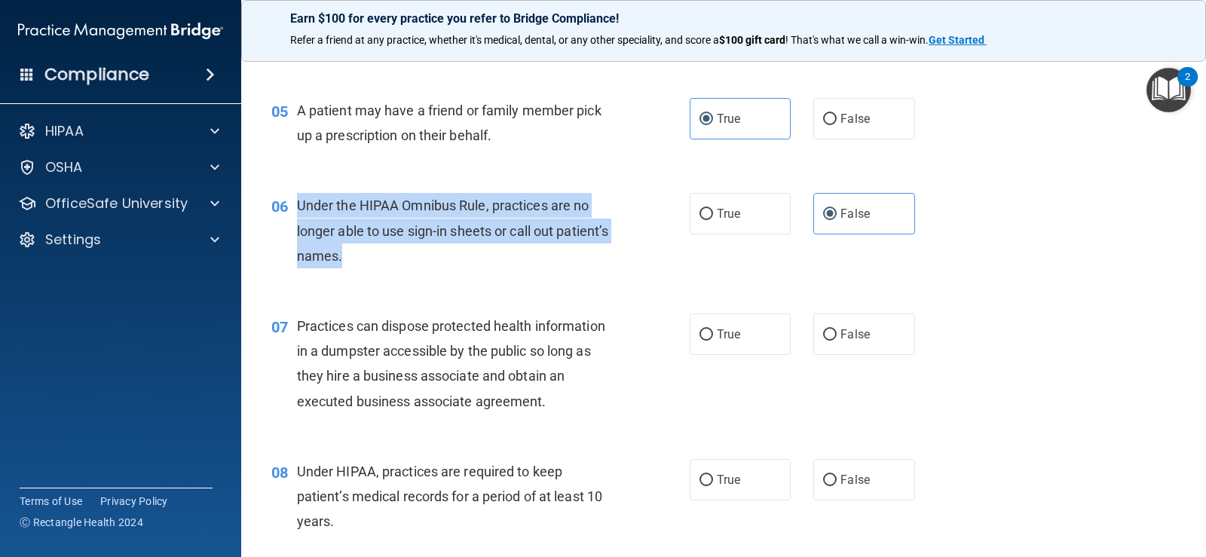
drag, startPoint x: 431, startPoint y: 265, endPoint x: 298, endPoint y: 204, distance: 146.0
click at [298, 204] on div "Under the HIPAA Omnibus Rule, practices are no longer able to use sign-in sheet…" at bounding box center [462, 230] width 331 height 75
click at [645, 275] on div "06 Under the HIPAA Omnibus Rule, practices are no longer able to use sign-in sh…" at bounding box center [481, 234] width 464 height 83
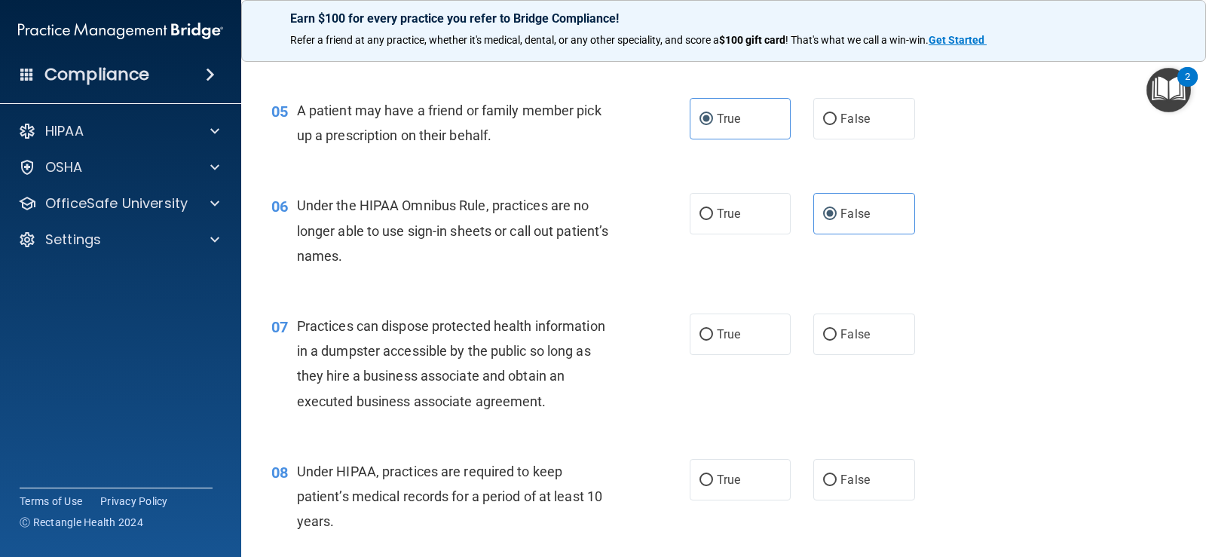
scroll to position [678, 0]
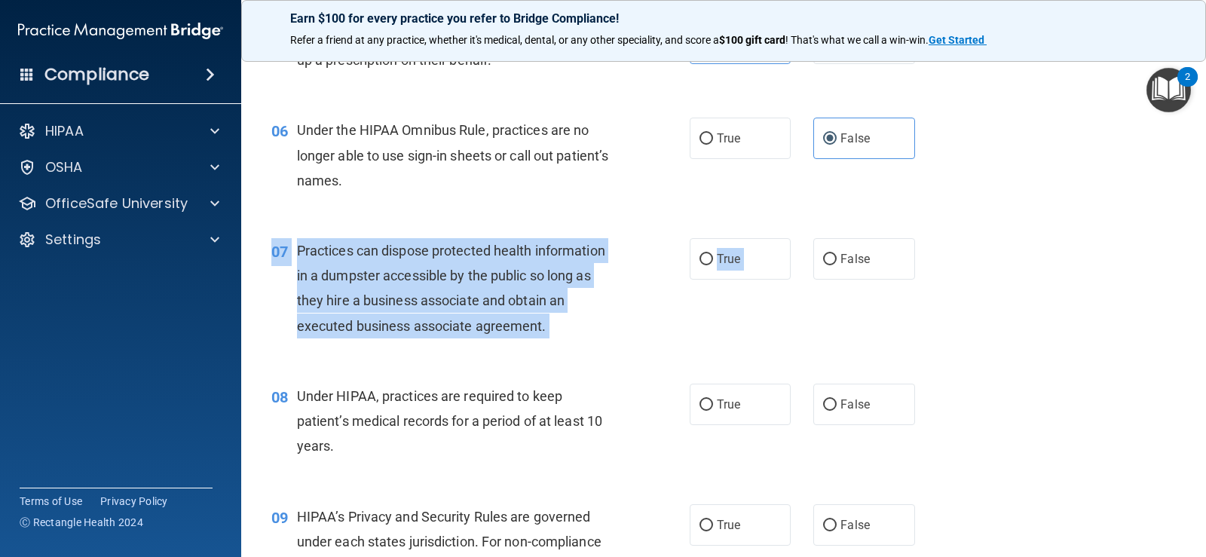
drag, startPoint x: 797, startPoint y: 237, endPoint x: 819, endPoint y: 237, distance: 21.9
click at [808, 237] on div "07 Practices can dispose protected health information in a dumpster accessible …" at bounding box center [723, 291] width 927 height 145
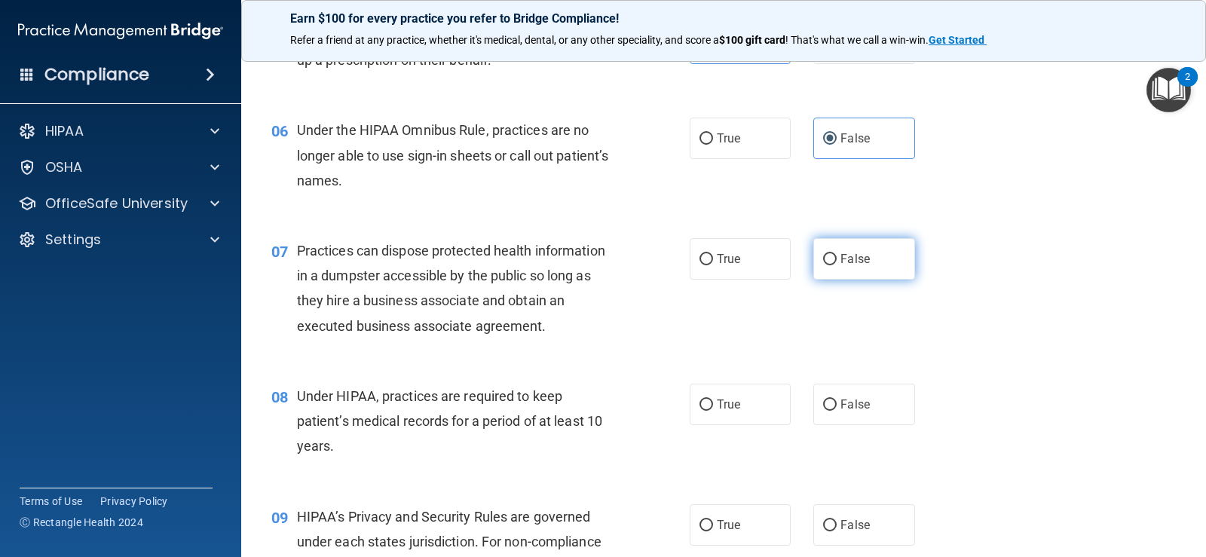
click at [840, 260] on span "False" at bounding box center [854, 259] width 29 height 14
click at [837, 260] on input "False" at bounding box center [830, 259] width 14 height 11
radio input "true"
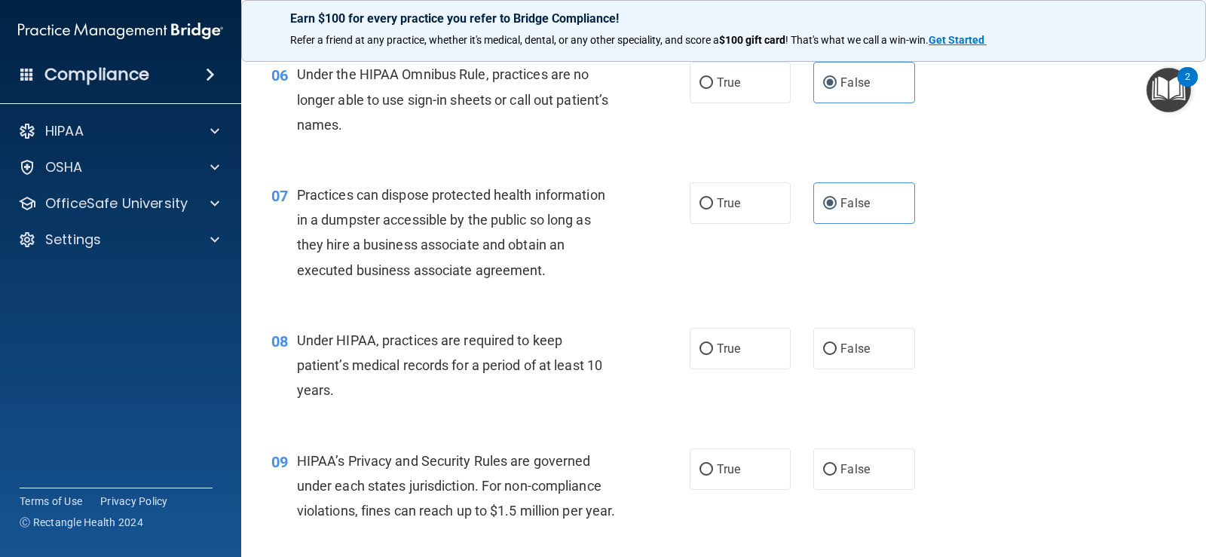
scroll to position [829, 0]
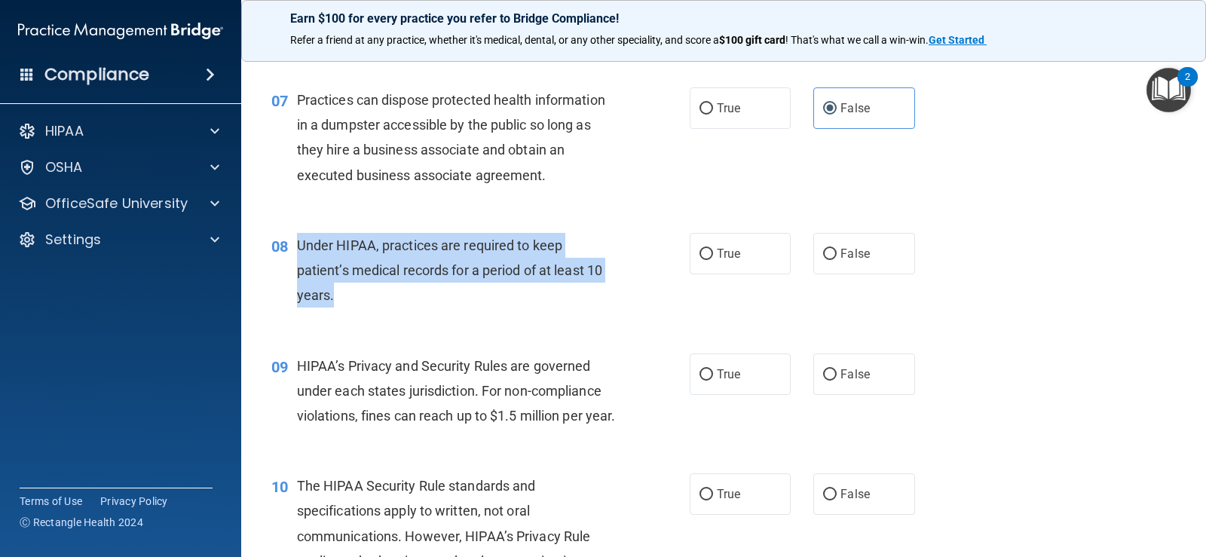
drag, startPoint x: 481, startPoint y: 298, endPoint x: 289, endPoint y: 244, distance: 199.7
click at [289, 244] on div "08 Under HIPAA, practices are required to keep patient’s medical records for a …" at bounding box center [481, 274] width 464 height 83
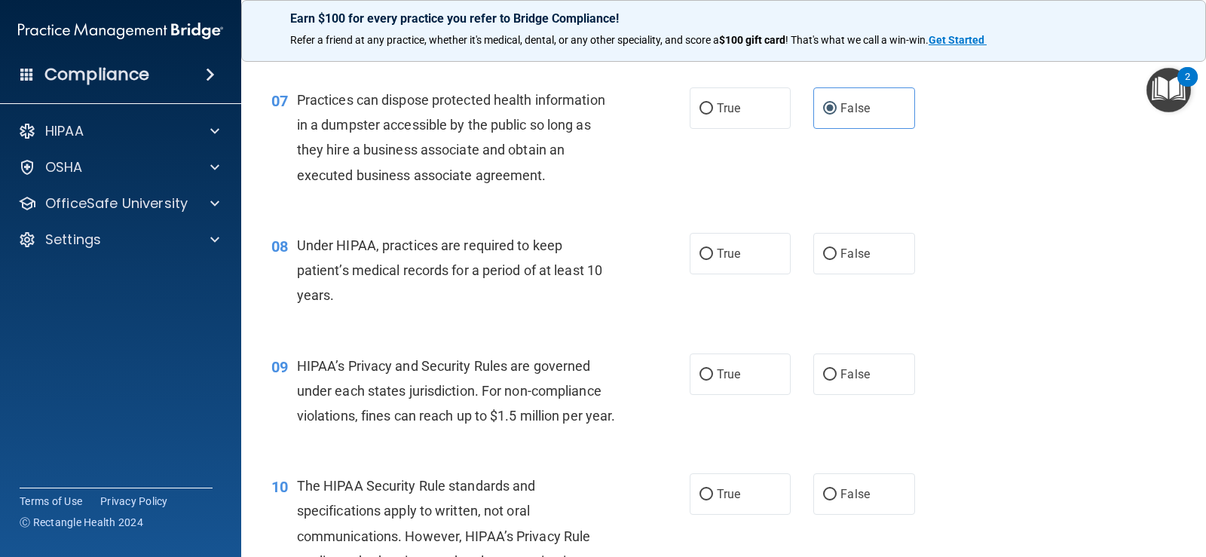
click at [761, 315] on div "08 Under HIPAA, practices are required to keep patient’s medical records for a …" at bounding box center [723, 274] width 927 height 121
click at [829, 264] on label "False" at bounding box center [863, 253] width 101 height 41
click at [829, 260] on input "False" at bounding box center [830, 254] width 14 height 11
radio input "true"
click at [796, 296] on div "08 Under HIPAA, practices are required to keep patient’s medical records for a …" at bounding box center [723, 274] width 927 height 121
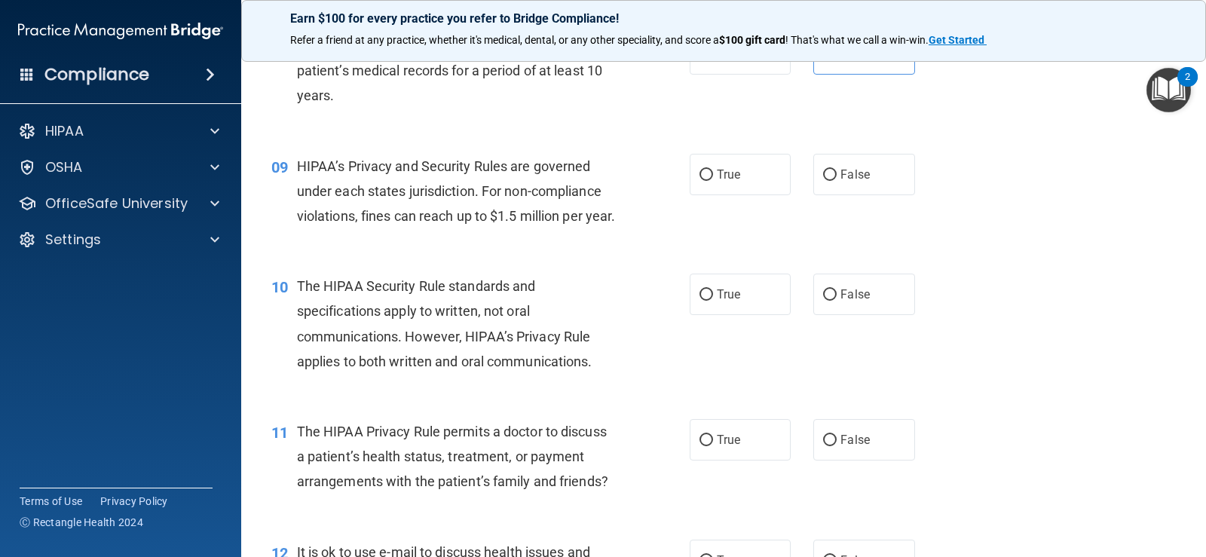
scroll to position [1055, 0]
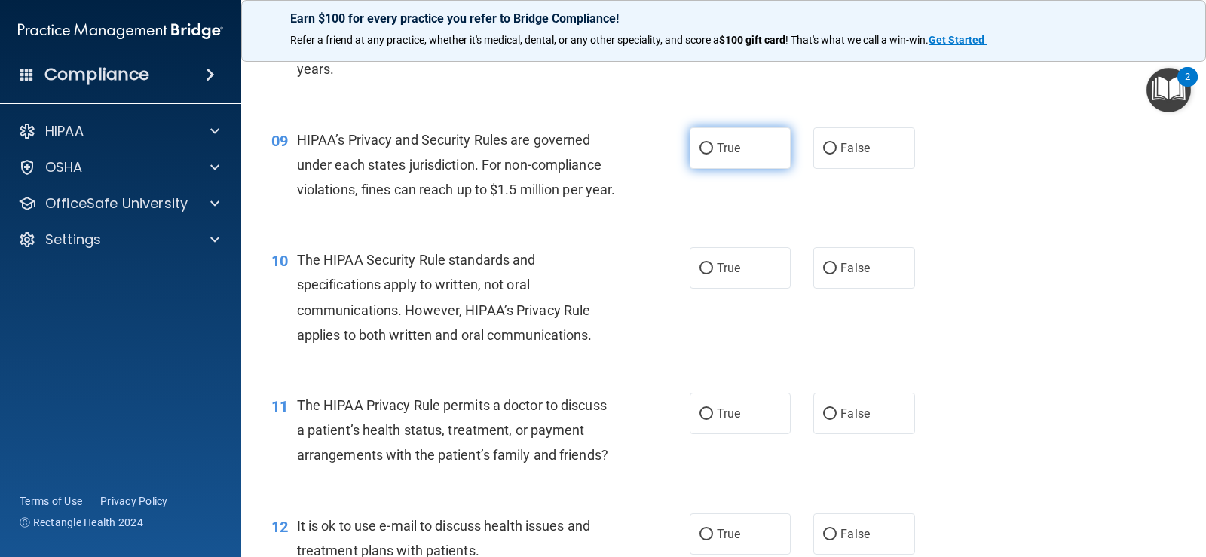
click at [732, 150] on span "True" at bounding box center [728, 148] width 23 height 14
click at [713, 150] on input "True" at bounding box center [706, 148] width 14 height 11
radio input "true"
click at [727, 207] on div "09 HIPAA’s Privacy and Security Rules are governed under each states jurisdicti…" at bounding box center [723, 169] width 927 height 121
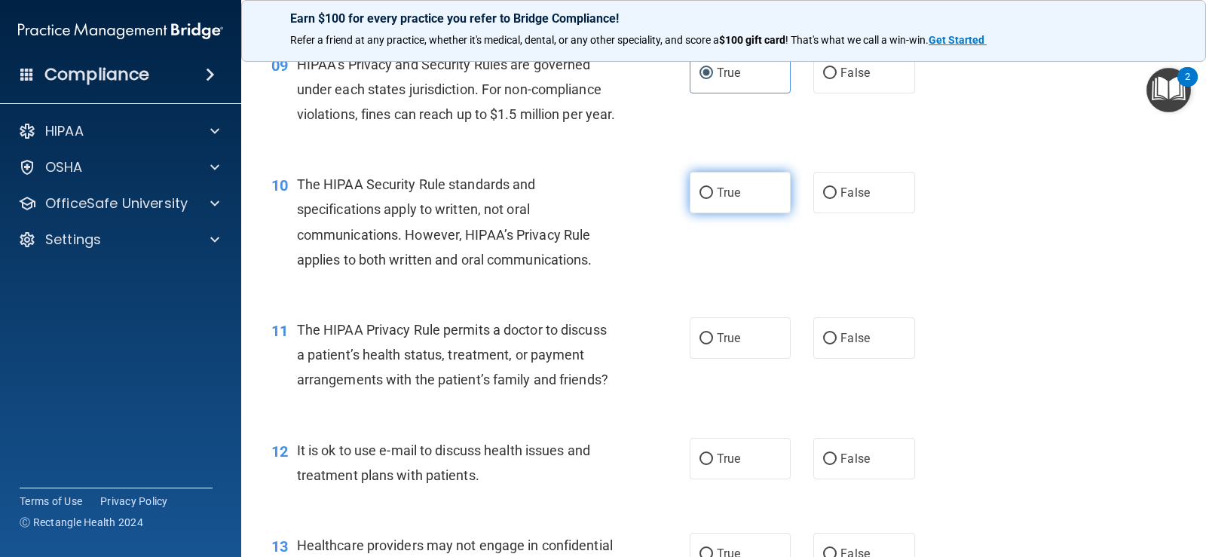
click at [712, 213] on label "True" at bounding box center [740, 192] width 101 height 41
click at [712, 199] on input "True" at bounding box center [706, 193] width 14 height 11
radio input "true"
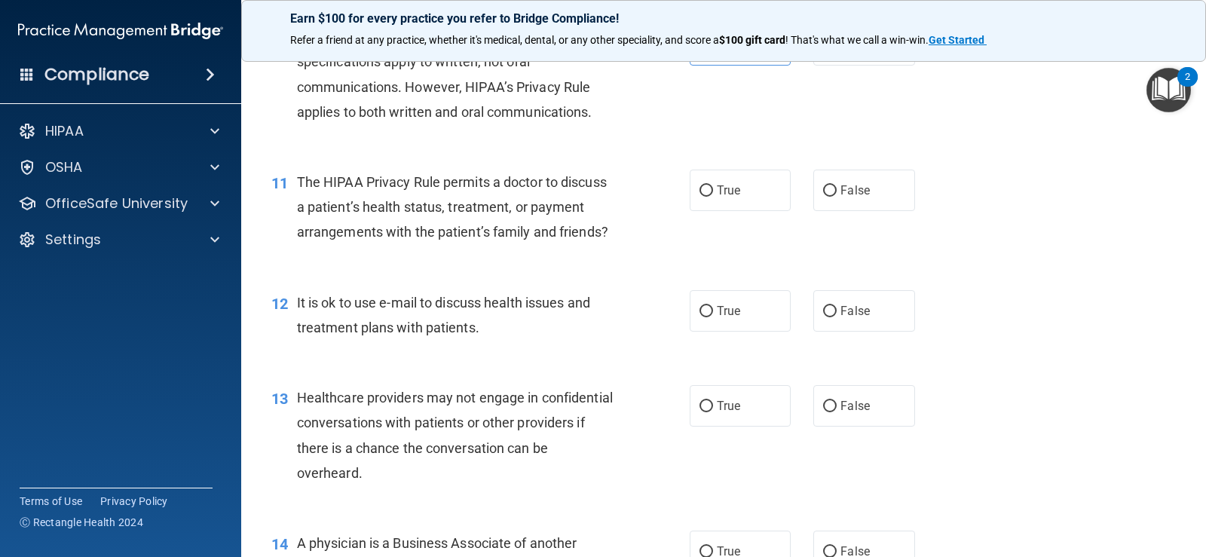
scroll to position [1281, 0]
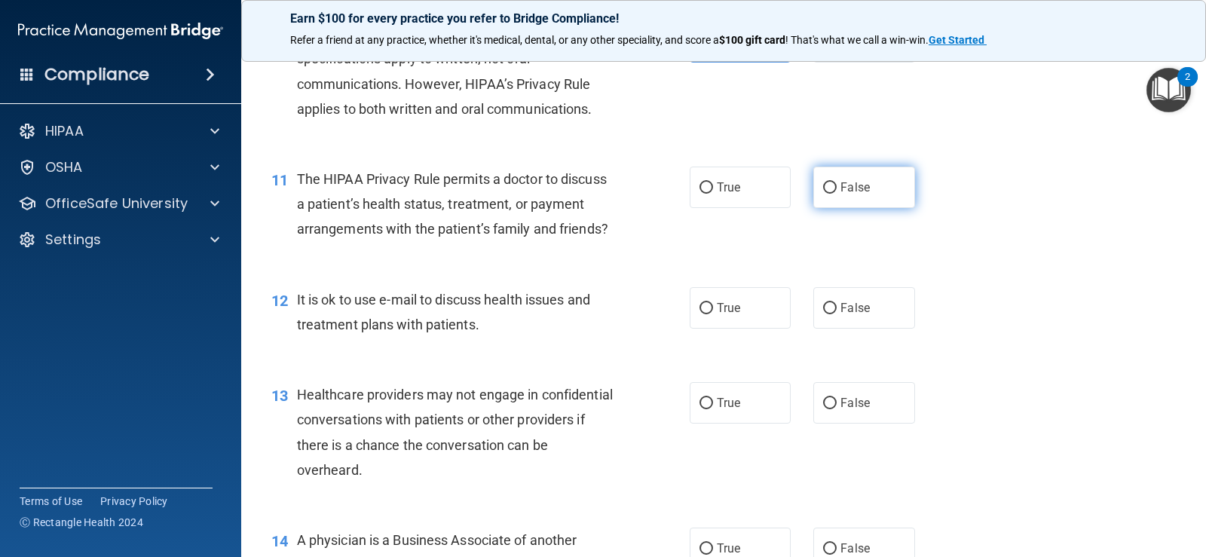
click at [848, 194] on span "False" at bounding box center [854, 187] width 29 height 14
click at [837, 194] on input "False" at bounding box center [830, 187] width 14 height 11
radio input "true"
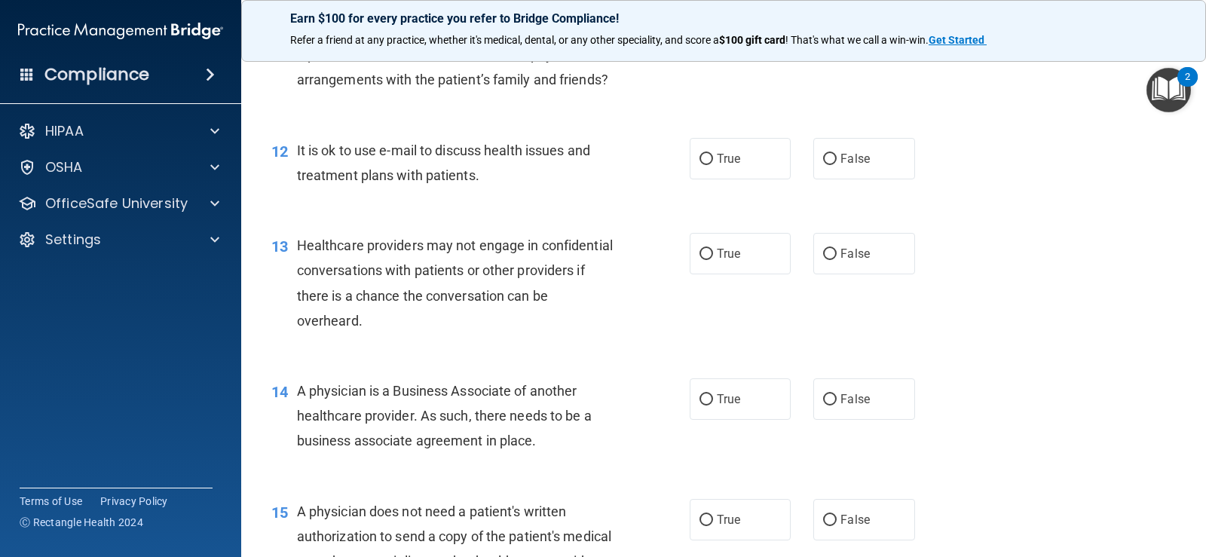
scroll to position [1432, 0]
click at [838, 178] on label "False" at bounding box center [863, 156] width 101 height 41
click at [837, 164] on input "False" at bounding box center [830, 157] width 14 height 11
radio input "true"
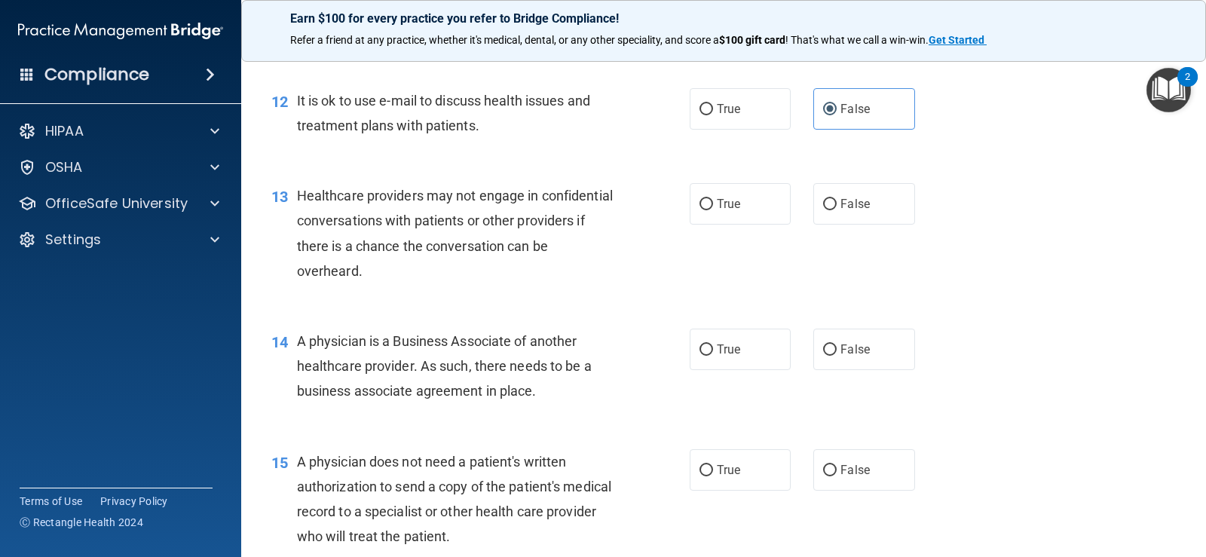
scroll to position [1507, 0]
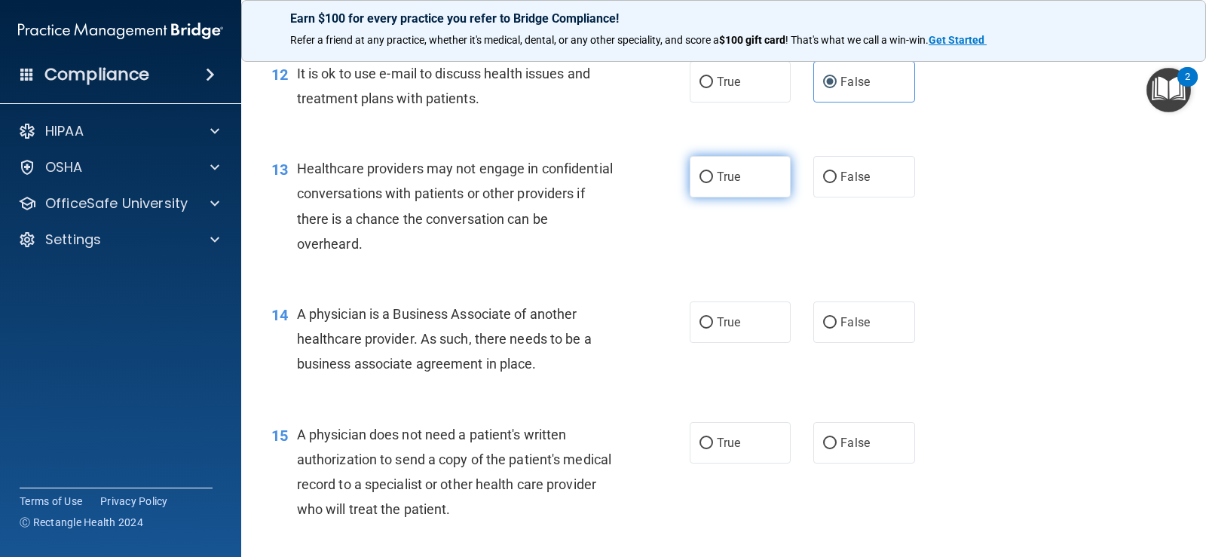
click at [717, 184] on span "True" at bounding box center [728, 177] width 23 height 14
click at [713, 183] on input "True" at bounding box center [706, 177] width 14 height 11
radio input "true"
click at [635, 264] on div "13 Healthcare providers may not engage in confidential conversations with patie…" at bounding box center [481, 210] width 464 height 108
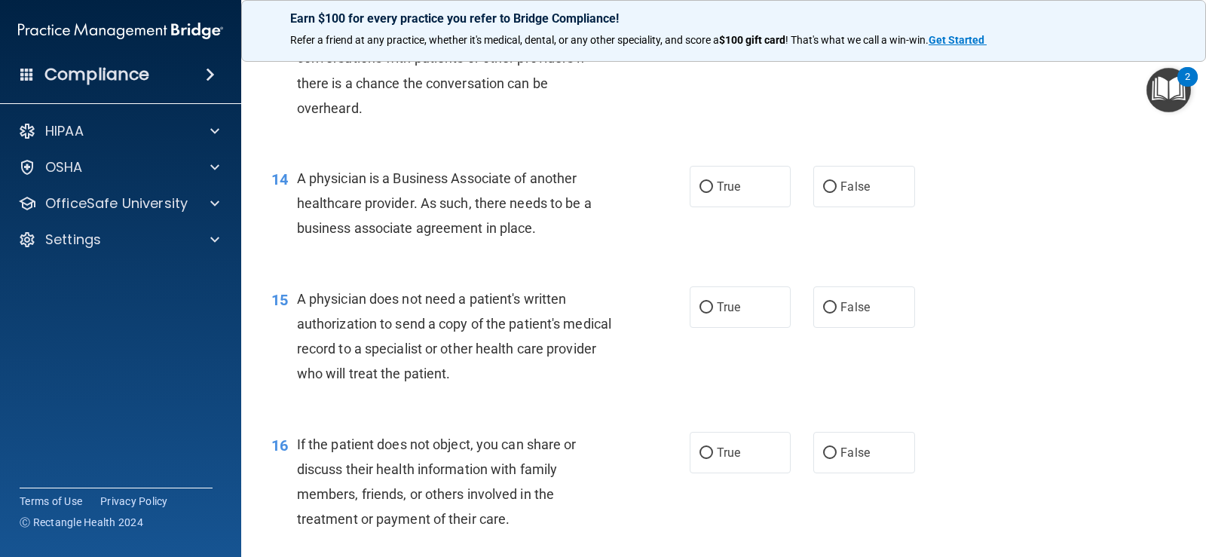
scroll to position [1734, 0]
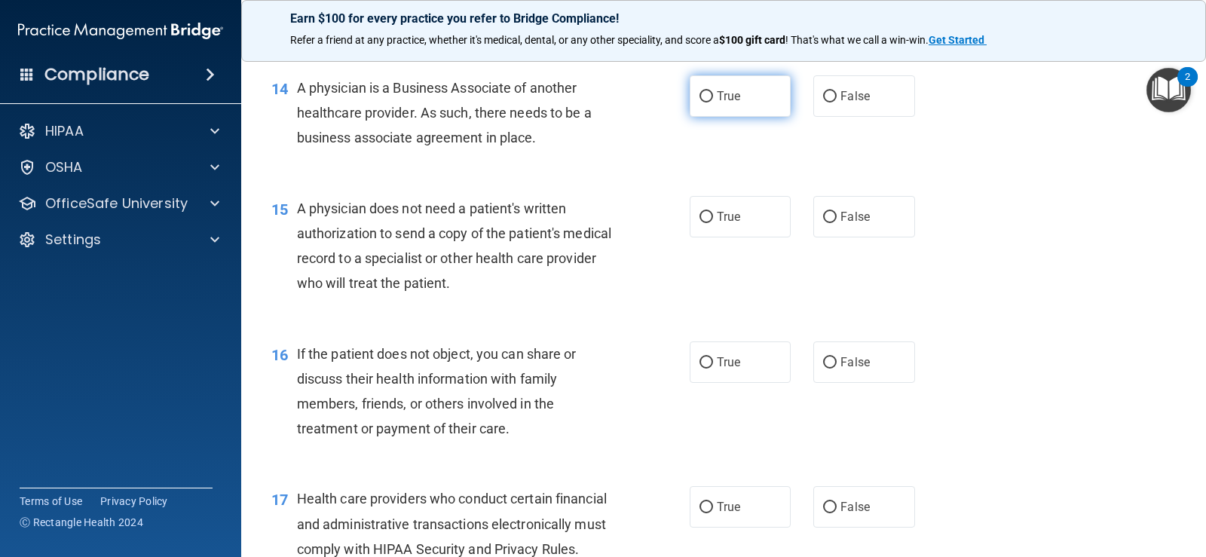
click at [728, 103] on span "True" at bounding box center [728, 96] width 23 height 14
click at [713, 103] on input "True" at bounding box center [706, 96] width 14 height 11
radio input "true"
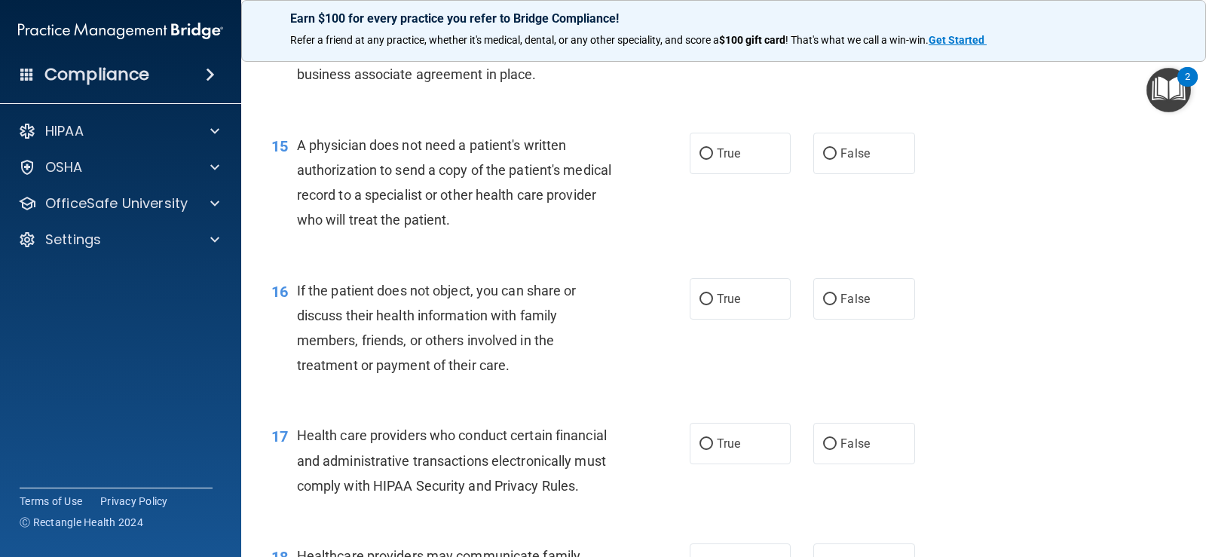
scroll to position [1884, 0]
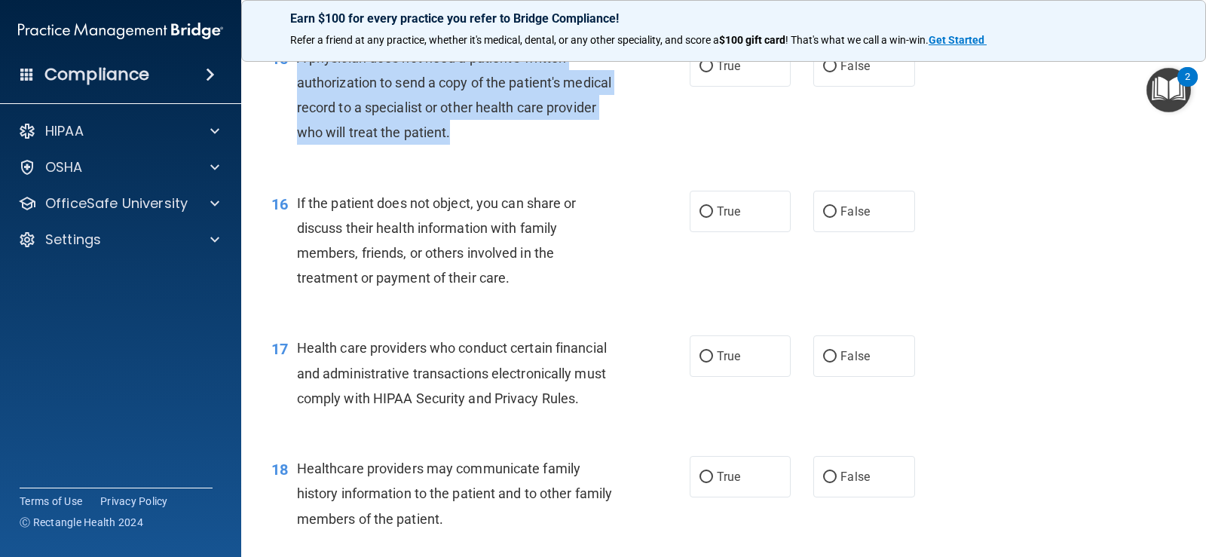
drag, startPoint x: 504, startPoint y: 164, endPoint x: 289, endPoint y: 87, distance: 228.9
click at [289, 87] on div "15 A physician does not need a patient's written authorization to send a copy o…" at bounding box center [481, 99] width 464 height 108
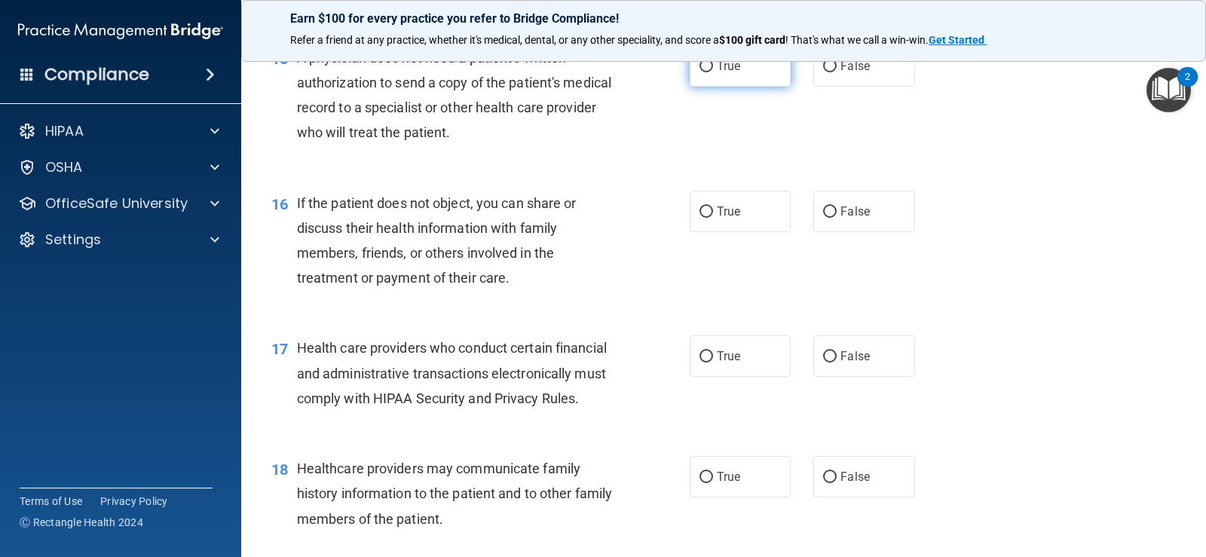
click at [705, 87] on label "True" at bounding box center [740, 65] width 101 height 41
click at [705, 72] on input "True" at bounding box center [706, 66] width 14 height 11
radio input "true"
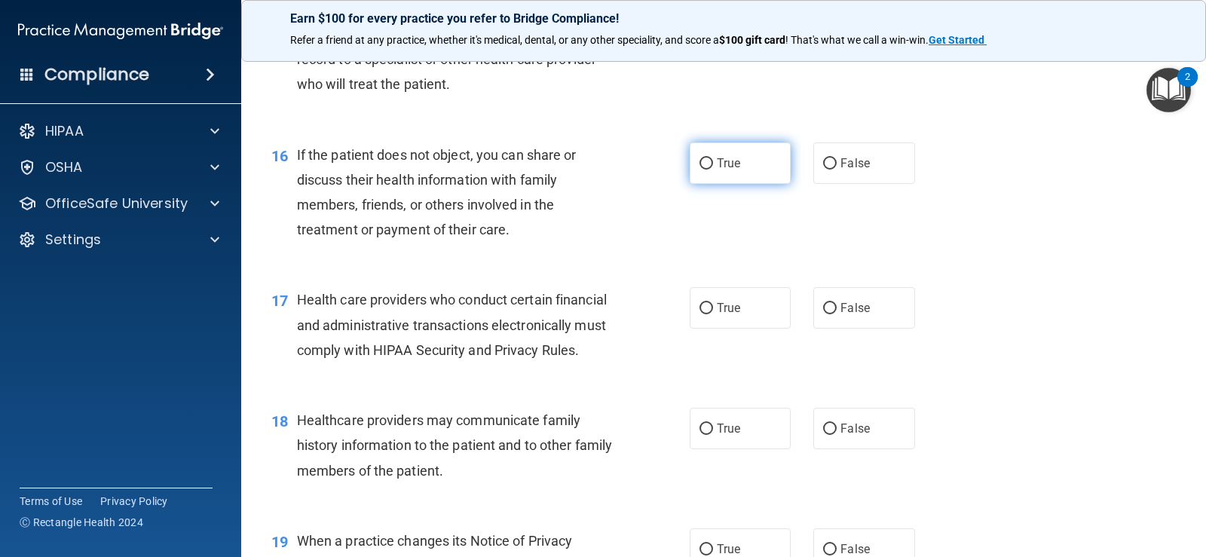
scroll to position [1960, 0]
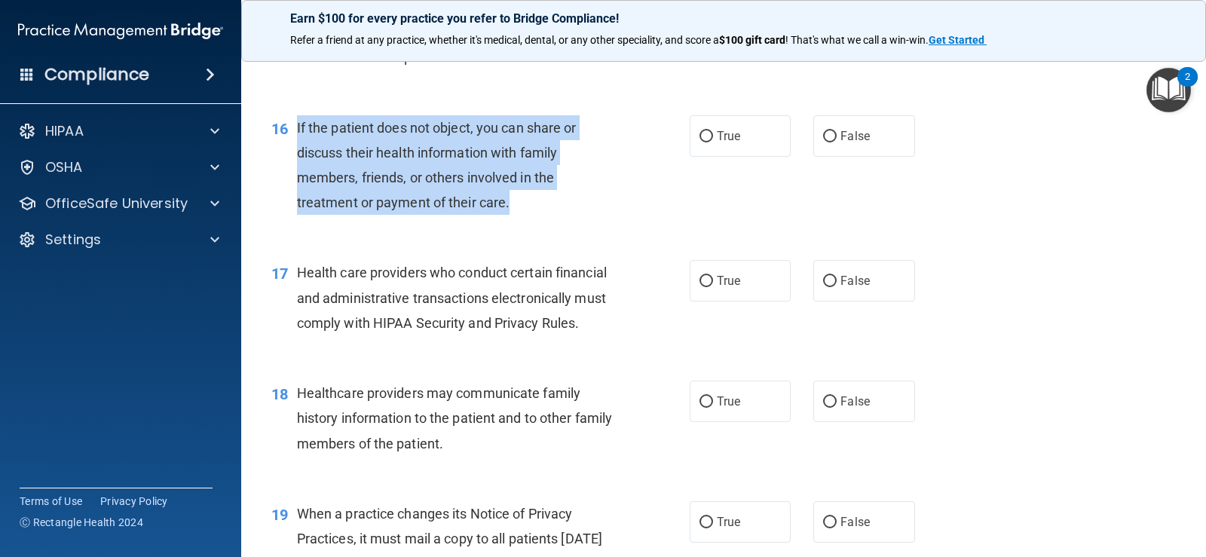
drag, startPoint x: 522, startPoint y: 225, endPoint x: 293, endPoint y: 152, distance: 239.6
click at [293, 152] on div "16 If the patient does not object, you can share or discuss their health inform…" at bounding box center [481, 169] width 464 height 108
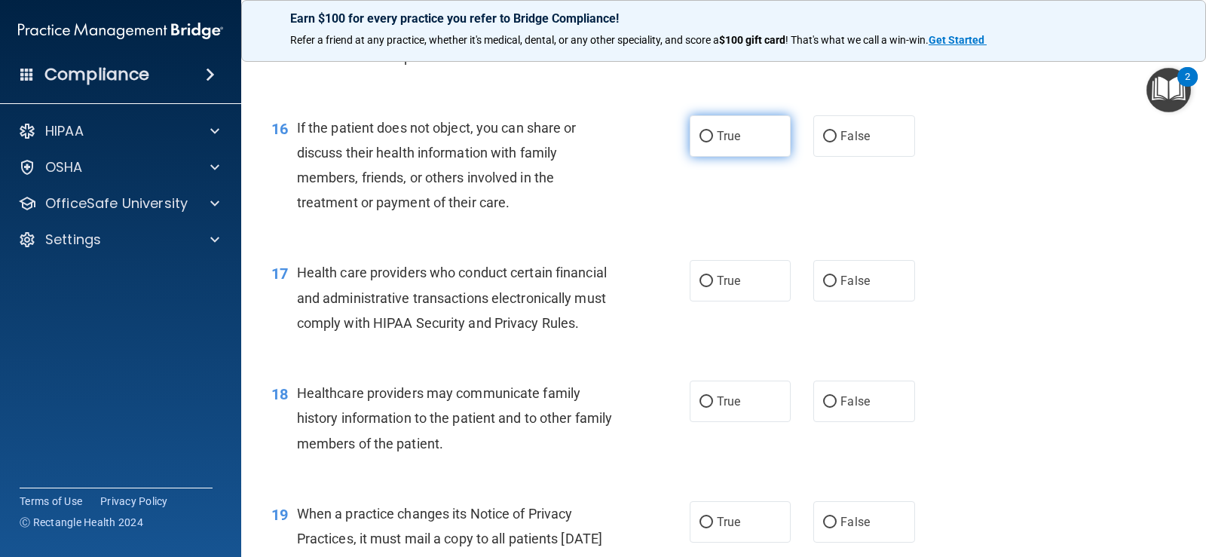
click at [717, 143] on span "True" at bounding box center [728, 136] width 23 height 14
click at [713, 142] on input "True" at bounding box center [706, 136] width 14 height 11
radio input "true"
click at [687, 242] on div "16 If the patient does not object, you can share or discuss their health inform…" at bounding box center [723, 168] width 927 height 145
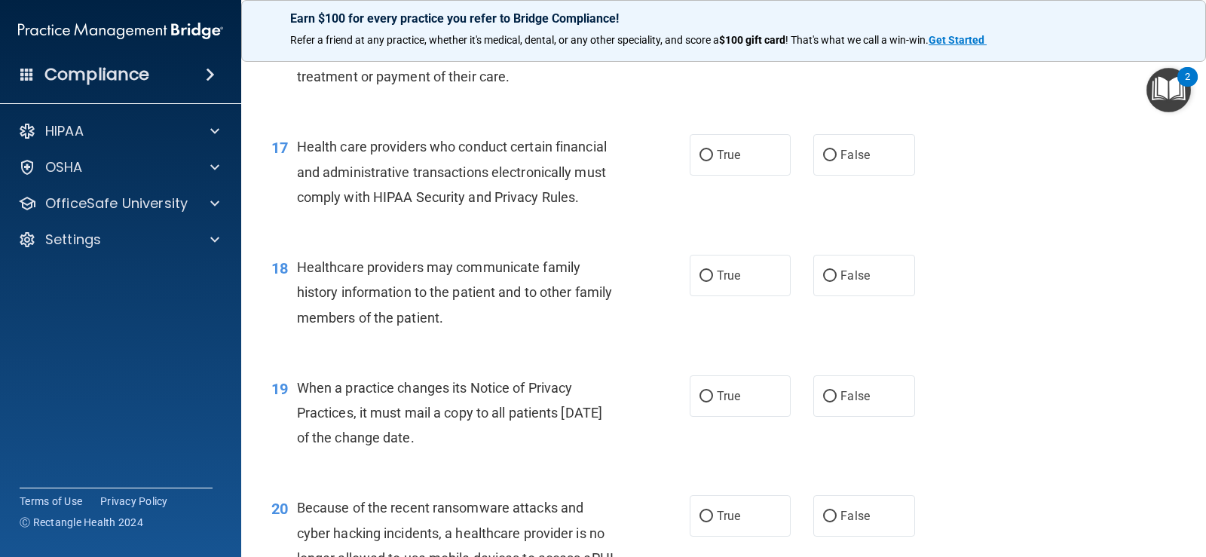
scroll to position [2110, 0]
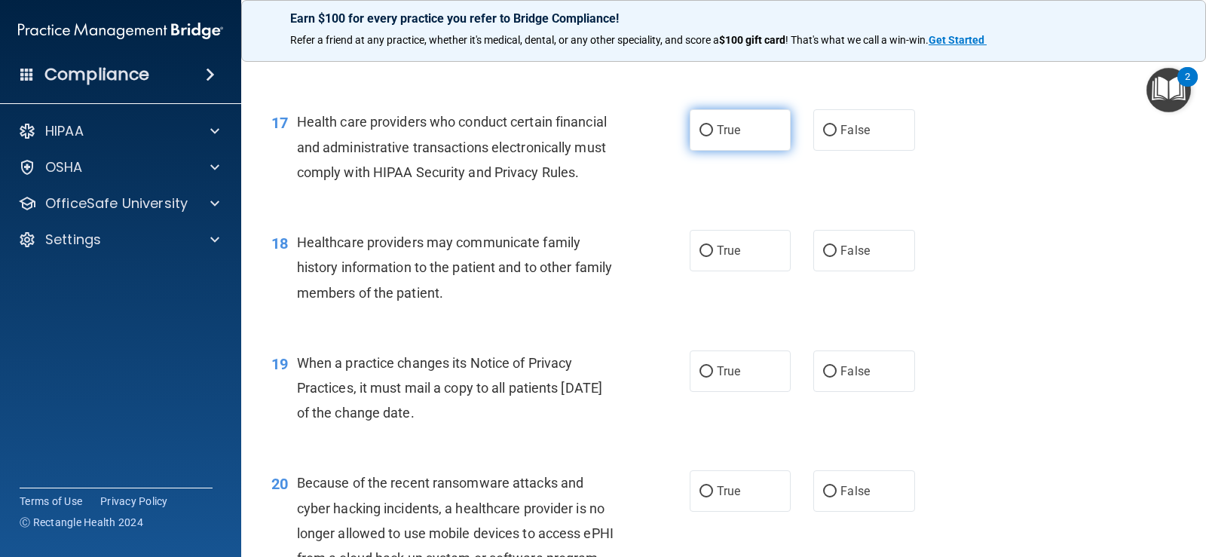
click at [721, 137] on span "True" at bounding box center [728, 130] width 23 height 14
click at [713, 136] on input "True" at bounding box center [706, 130] width 14 height 11
radio input "true"
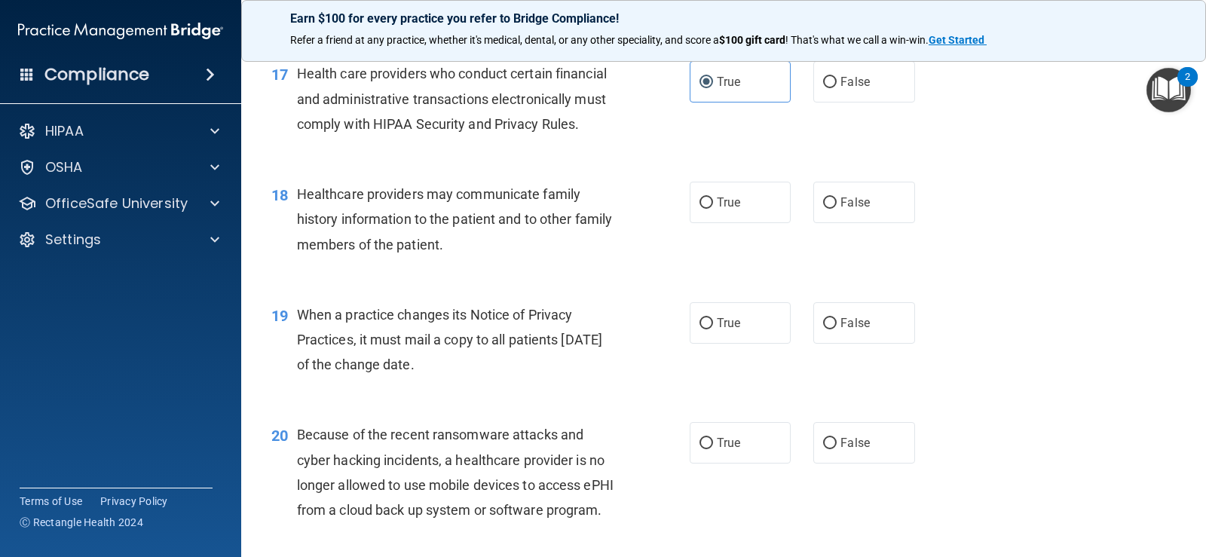
scroll to position [2186, 0]
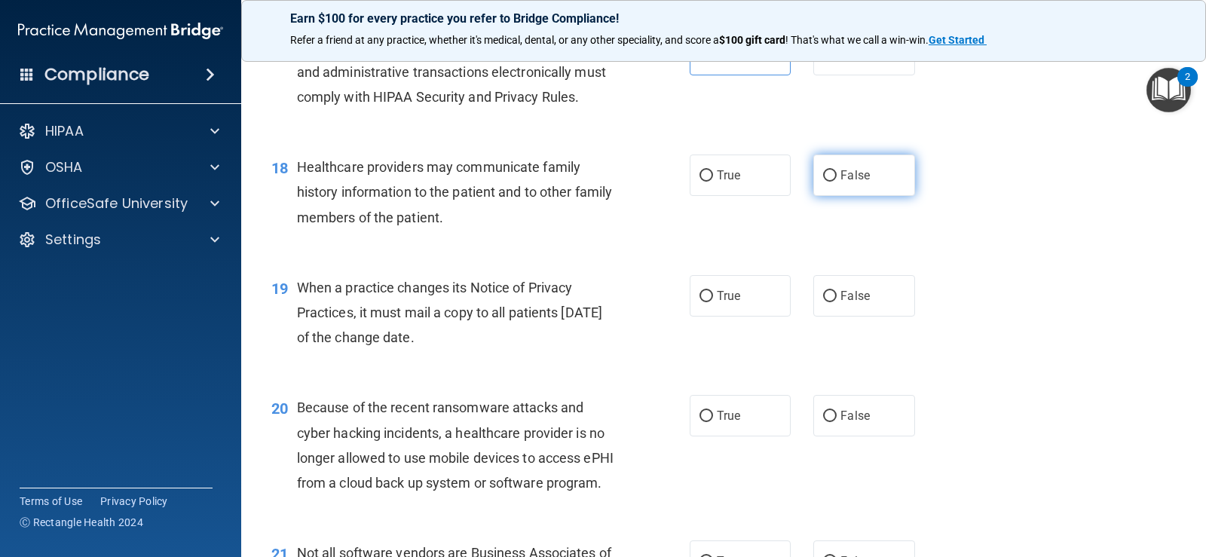
click at [828, 182] on input "False" at bounding box center [830, 175] width 14 height 11
radio input "true"
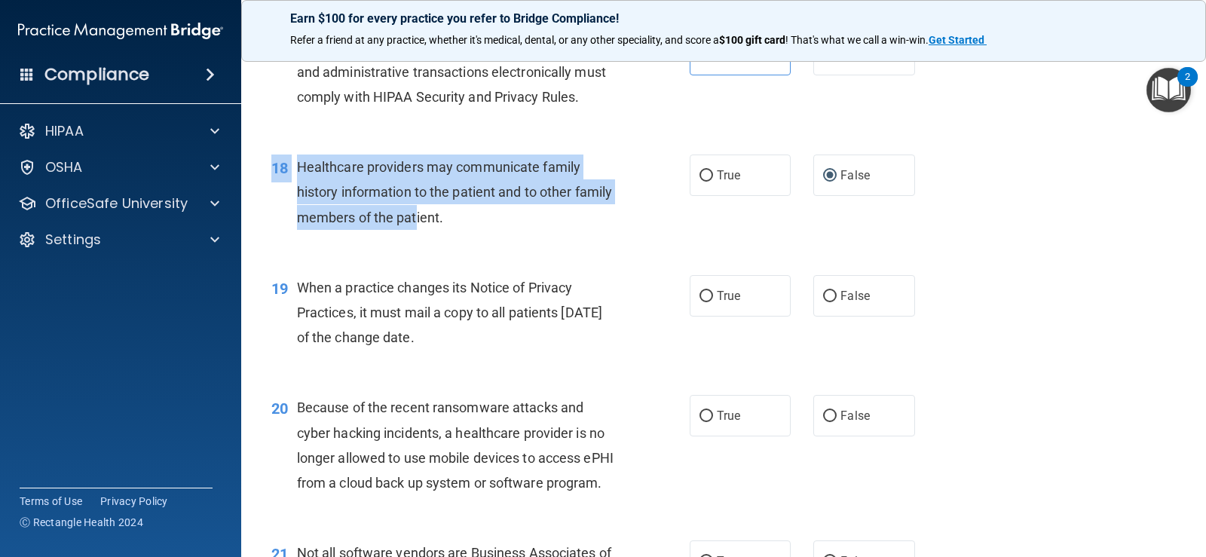
drag, startPoint x: 553, startPoint y: 277, endPoint x: 457, endPoint y: 255, distance: 98.4
click at [457, 255] on div "18 Healthcare providers may communicate family history information to the patie…" at bounding box center [723, 196] width 927 height 121
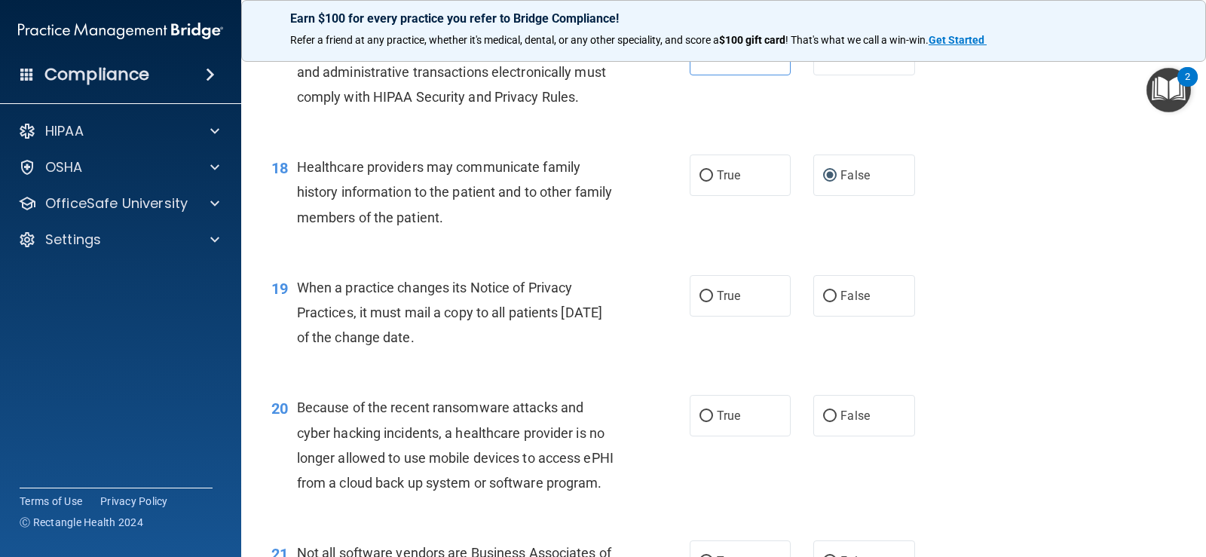
click at [541, 237] on div "18 Healthcare providers may communicate family history information to the patie…" at bounding box center [481, 196] width 464 height 83
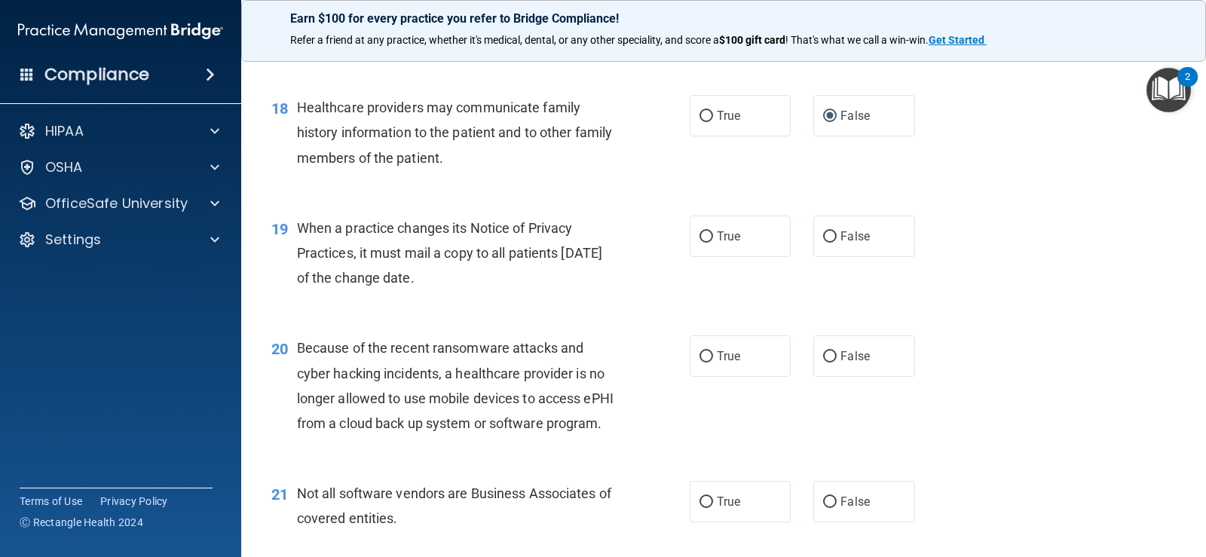
scroll to position [2336, 0]
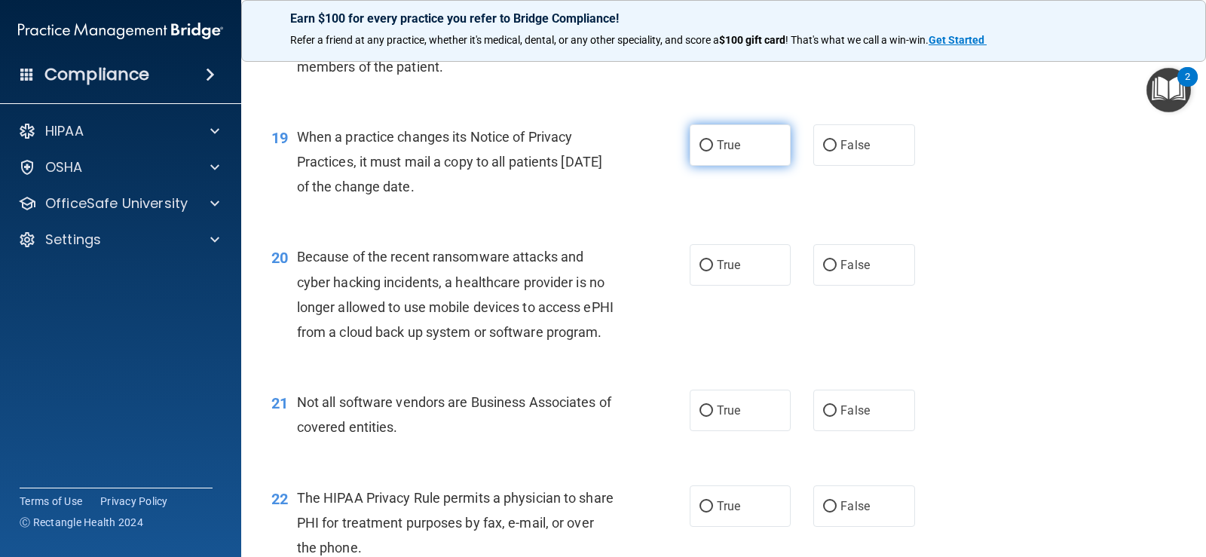
click at [691, 166] on label "True" at bounding box center [740, 144] width 101 height 41
click at [699, 151] on input "True" at bounding box center [706, 145] width 14 height 11
radio input "true"
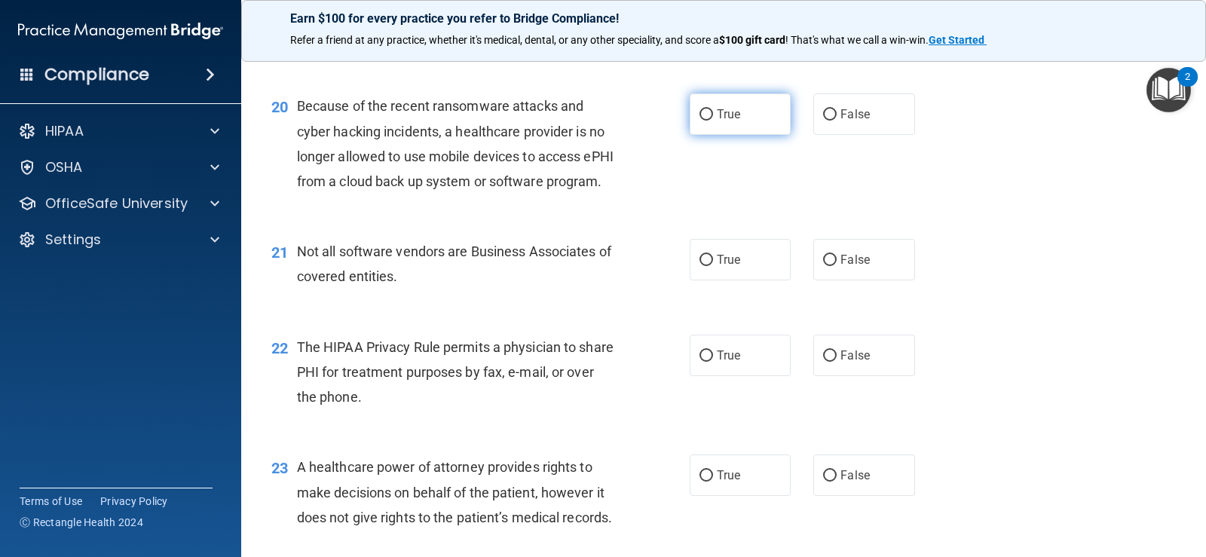
click at [721, 121] on span "True" at bounding box center [728, 114] width 23 height 14
click at [713, 121] on input "True" at bounding box center [706, 114] width 14 height 11
radio input "true"
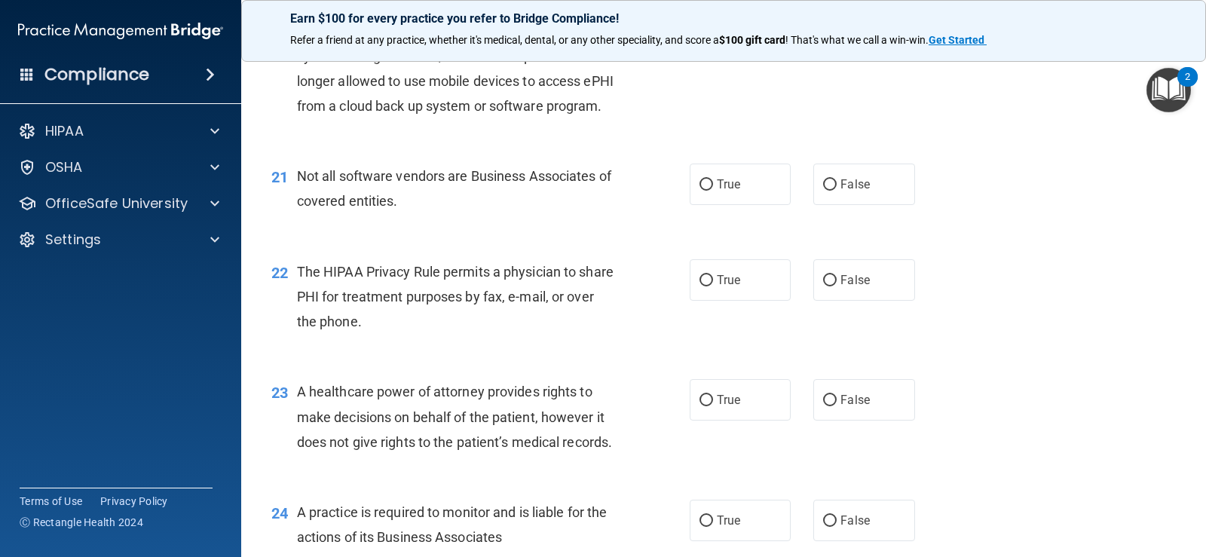
scroll to position [2638, 0]
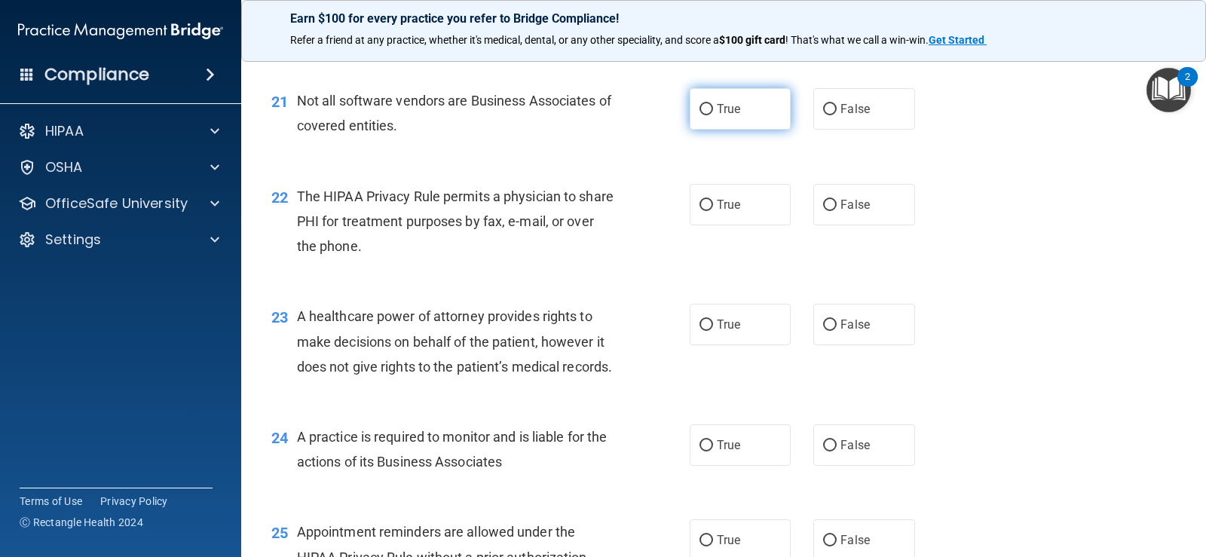
click at [717, 130] on label "True" at bounding box center [740, 108] width 101 height 41
click at [713, 115] on input "True" at bounding box center [706, 109] width 14 height 11
radio input "true"
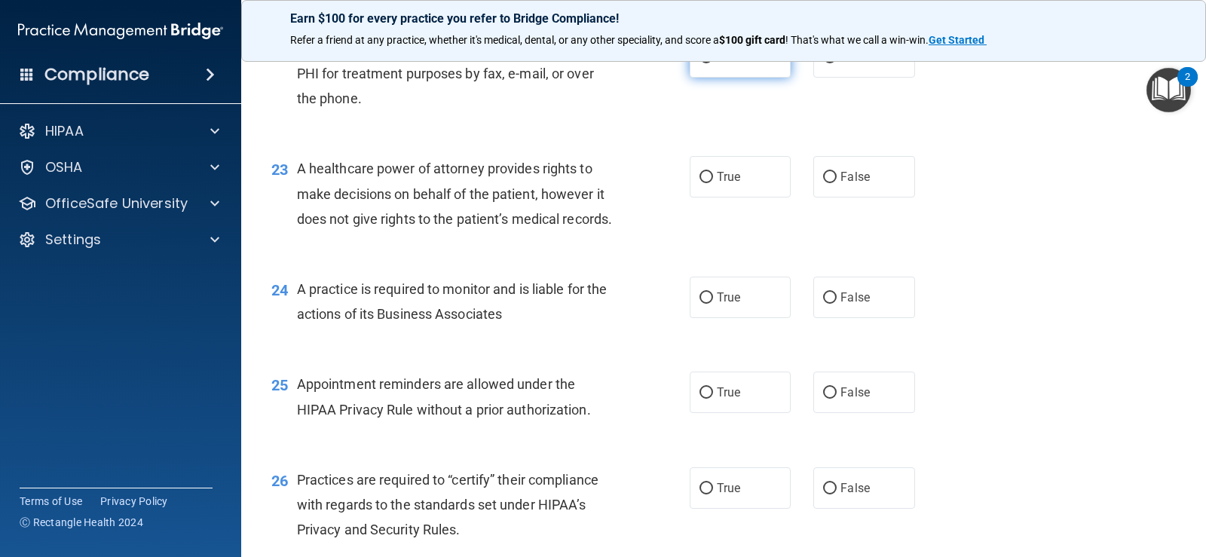
scroll to position [2789, 0]
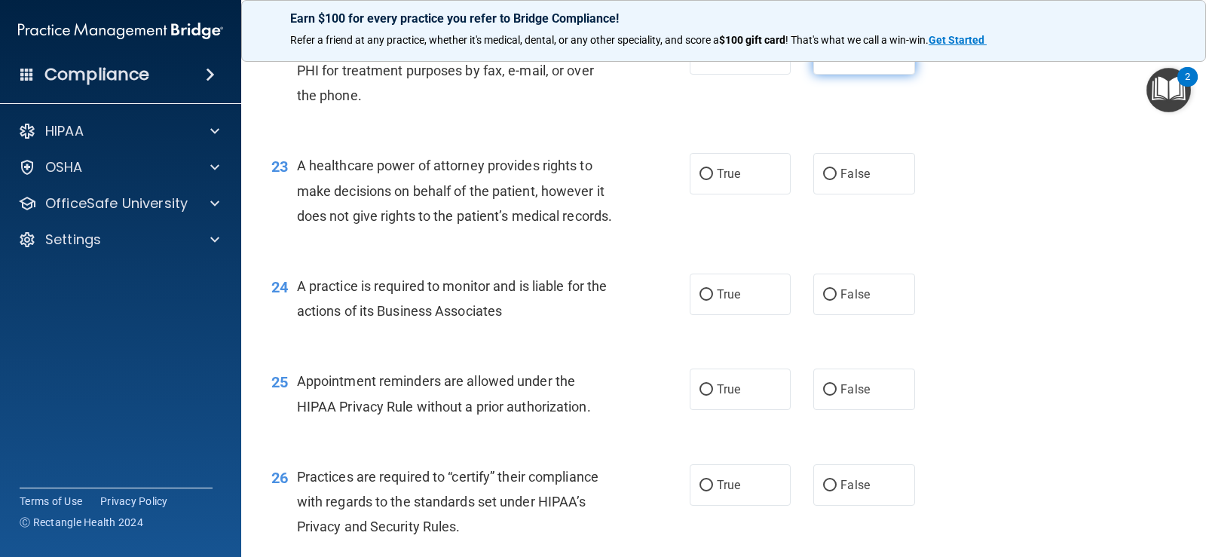
click at [875, 75] on label "False" at bounding box center [863, 53] width 101 height 41
click at [837, 60] on input "False" at bounding box center [830, 54] width 14 height 11
radio input "true"
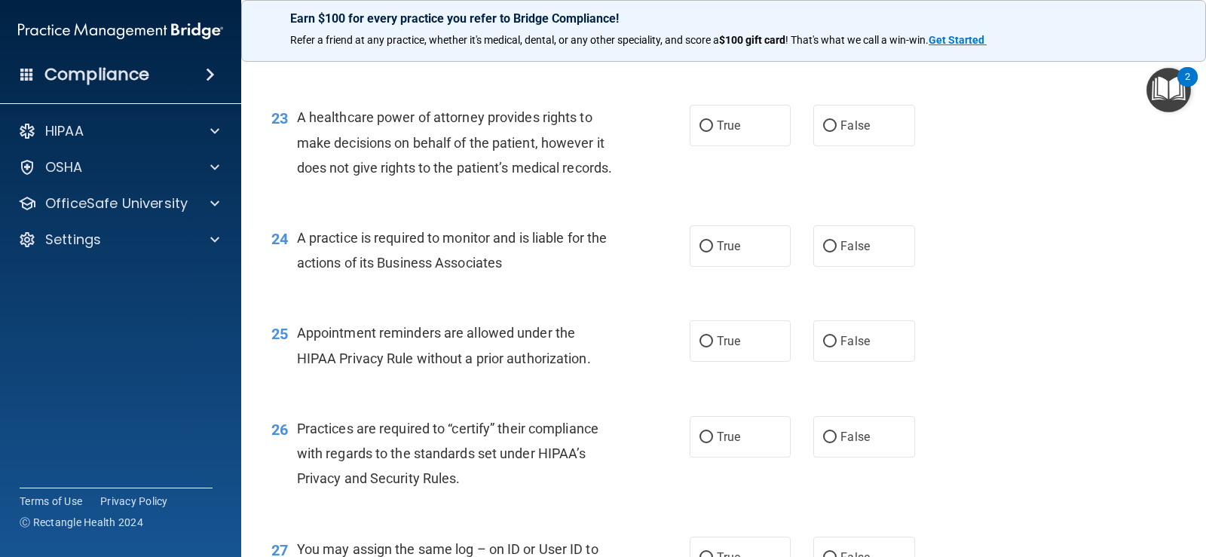
scroll to position [2864, 0]
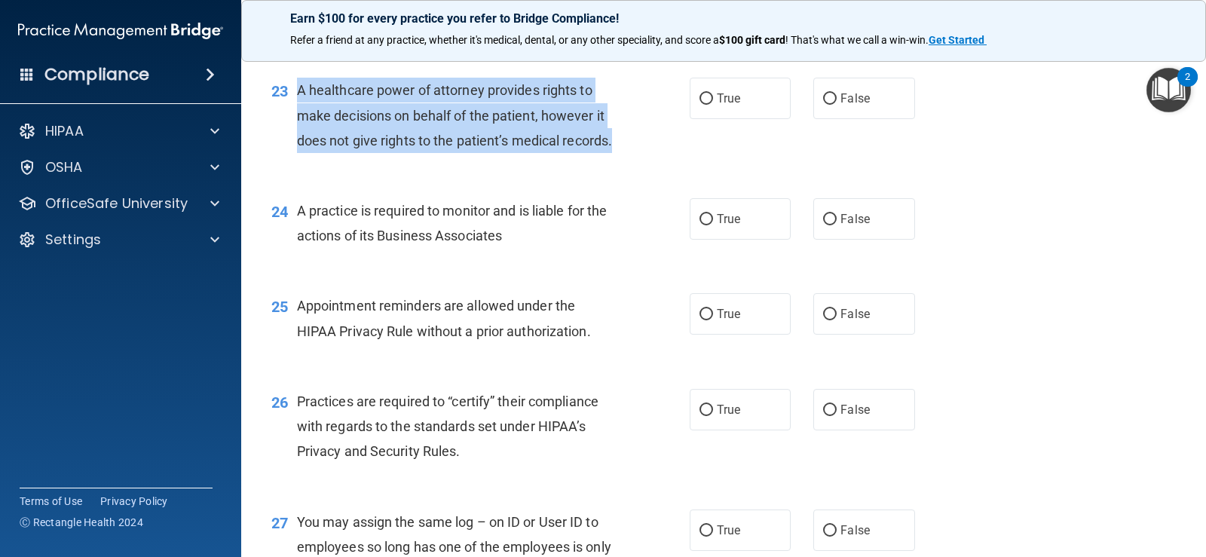
drag, startPoint x: 353, startPoint y: 227, endPoint x: 286, endPoint y: 135, distance: 113.8
click at [286, 135] on div "23 A healthcare power of attorney provides rights to make decisions on behalf o…" at bounding box center [481, 119] width 464 height 83
click at [694, 161] on div "23 A healthcare power of attorney provides rights to make decisions on behalf o…" at bounding box center [481, 119] width 464 height 83
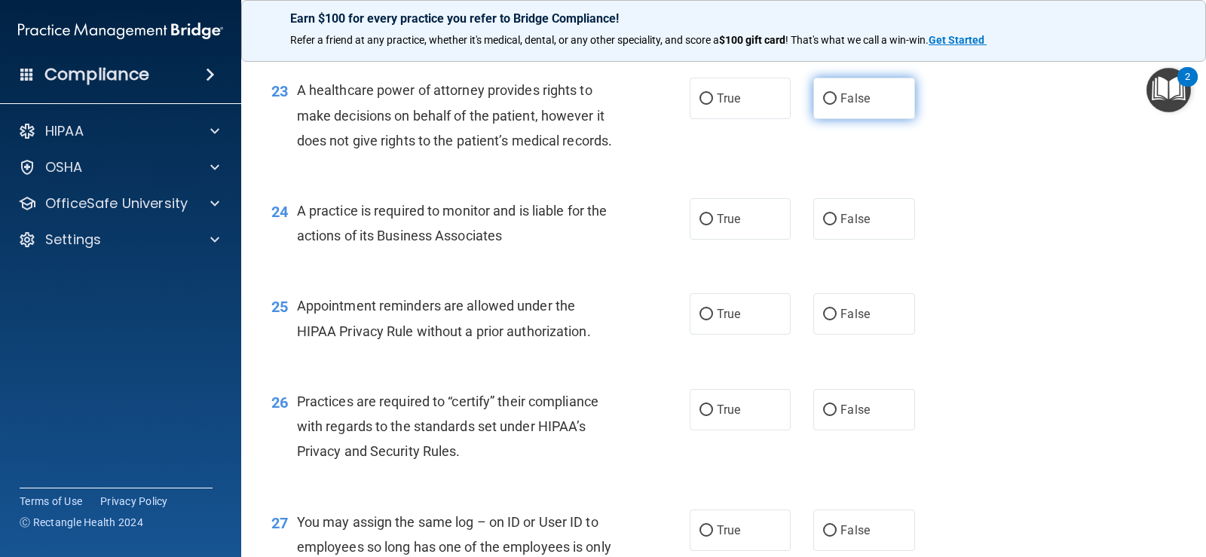
click at [871, 119] on label "False" at bounding box center [863, 98] width 101 height 41
click at [837, 105] on input "False" at bounding box center [830, 98] width 14 height 11
radio input "true"
click at [784, 179] on div "23 A healthcare power of attorney provides rights to make decisions on behalf o…" at bounding box center [723, 119] width 927 height 121
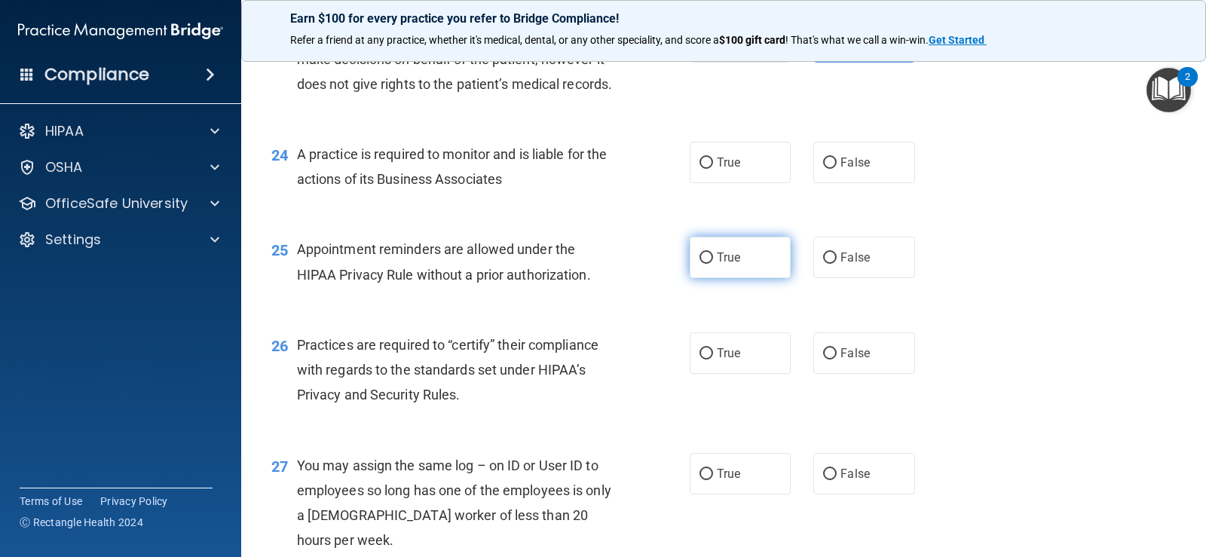
scroll to position [3015, 0]
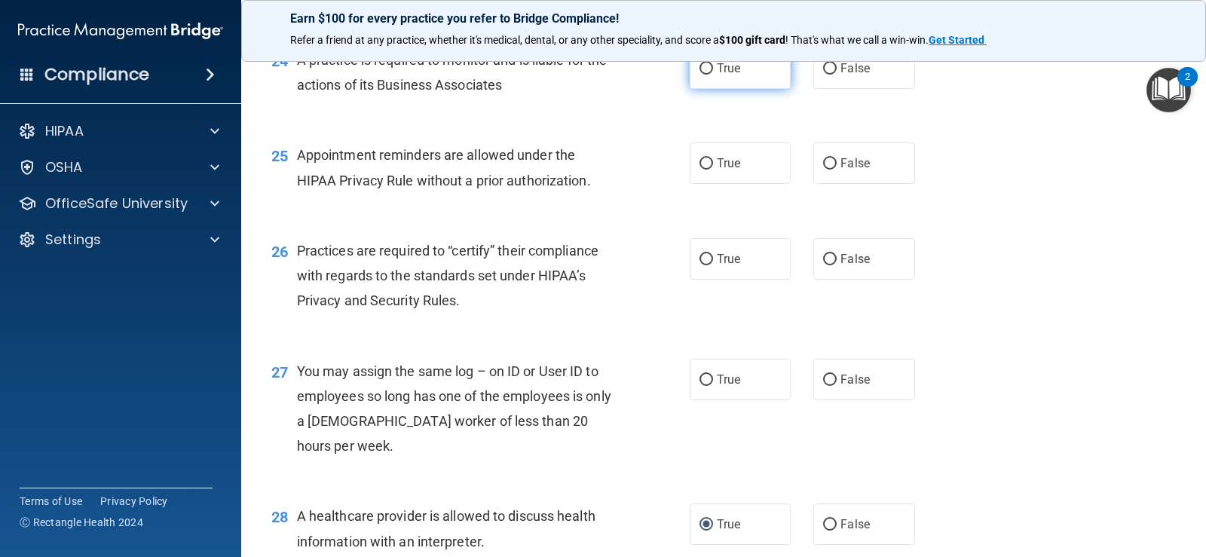
click at [723, 75] on span "True" at bounding box center [728, 68] width 23 height 14
click at [713, 75] on input "True" at bounding box center [706, 68] width 14 height 11
radio input "true"
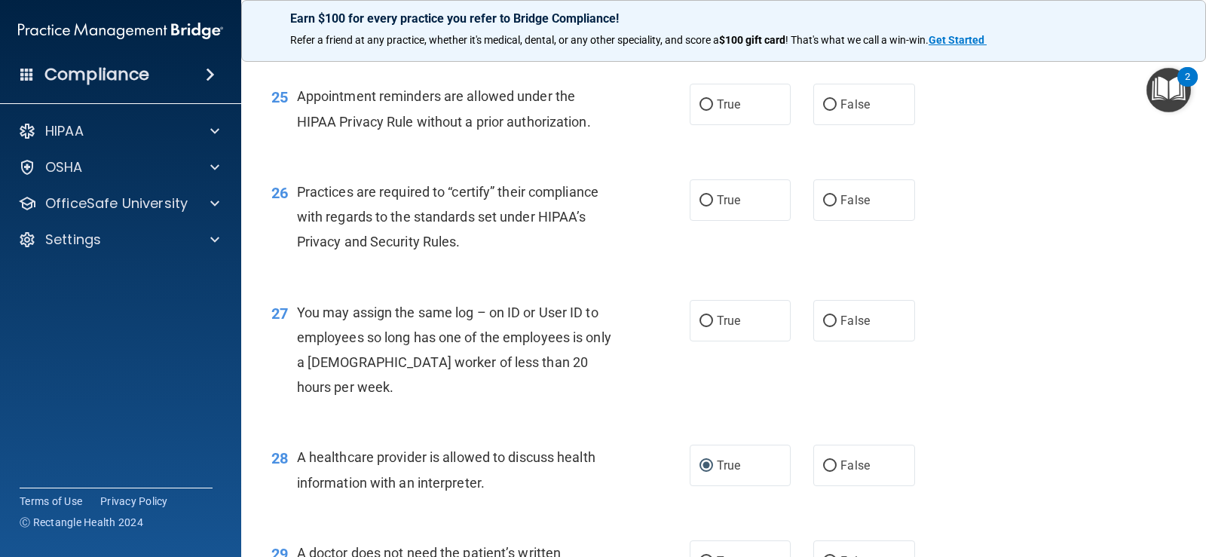
scroll to position [3166, 0]
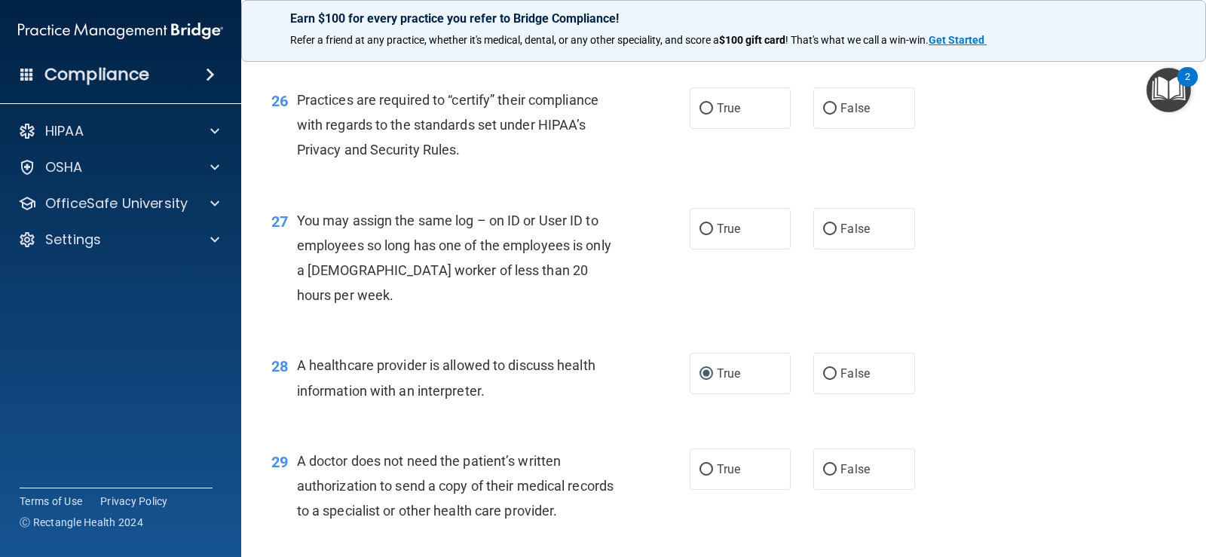
drag, startPoint x: 614, startPoint y: 115, endPoint x: 297, endPoint y: 81, distance: 319.2
click at [297, 41] on div "Appointment reminders are allowed under the HIPAA Privacy Rule without a prior …" at bounding box center [462, 17] width 331 height 50
click at [732, 33] on label "True" at bounding box center [740, 12] width 101 height 41
click at [713, 19] on input "True" at bounding box center [706, 13] width 14 height 11
radio input "true"
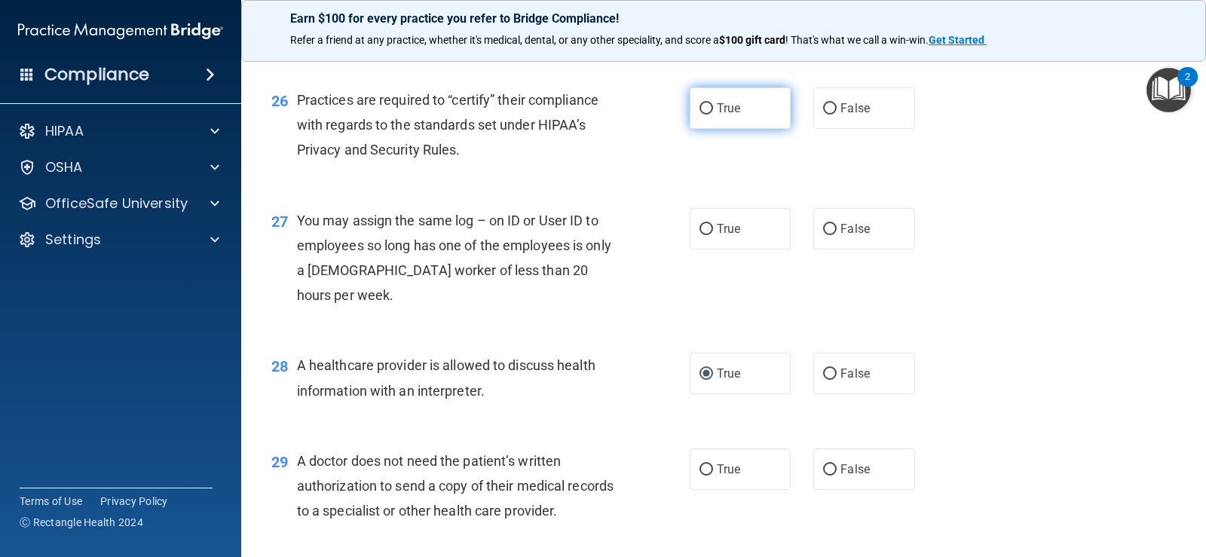
click at [724, 129] on label "True" at bounding box center [740, 107] width 101 height 41
click at [713, 115] on input "True" at bounding box center [706, 108] width 14 height 11
radio input "true"
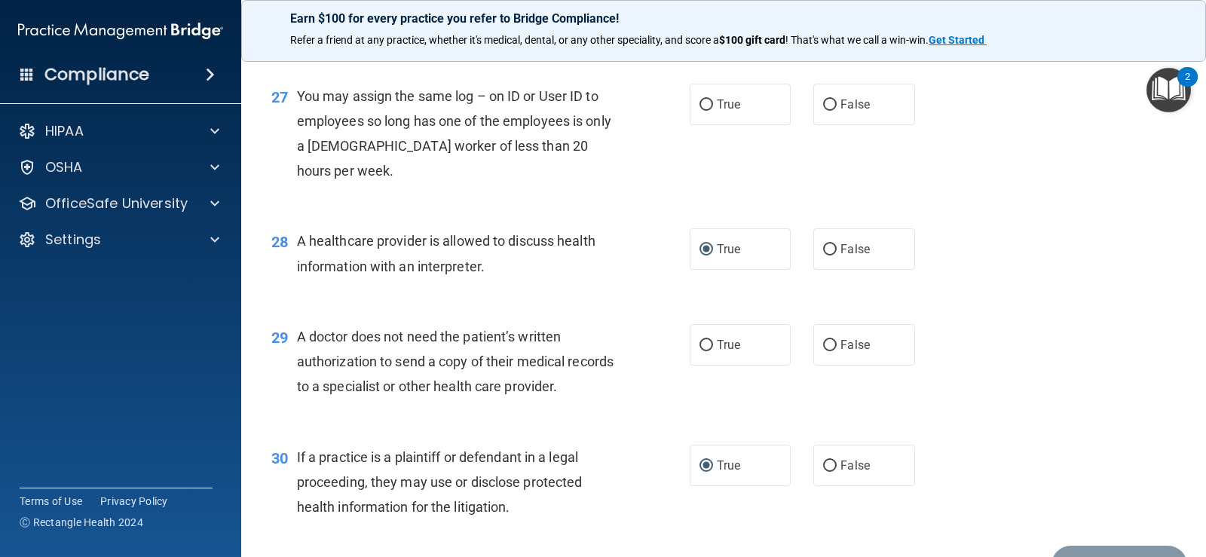
scroll to position [3316, 0]
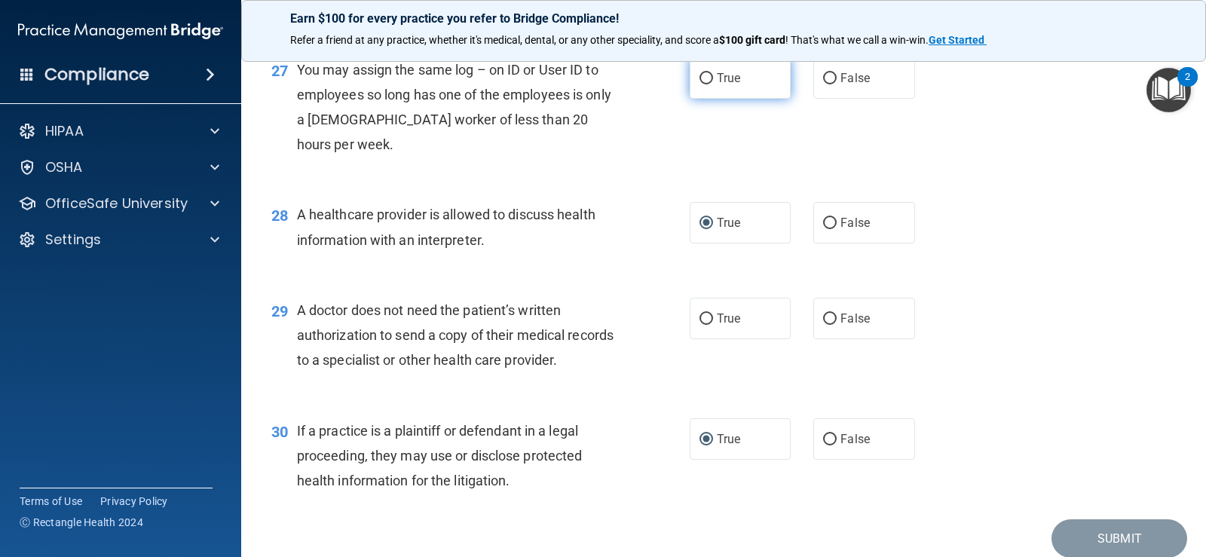
click at [734, 85] on span "True" at bounding box center [728, 78] width 23 height 14
click at [713, 84] on input "True" at bounding box center [706, 78] width 14 height 11
radio input "true"
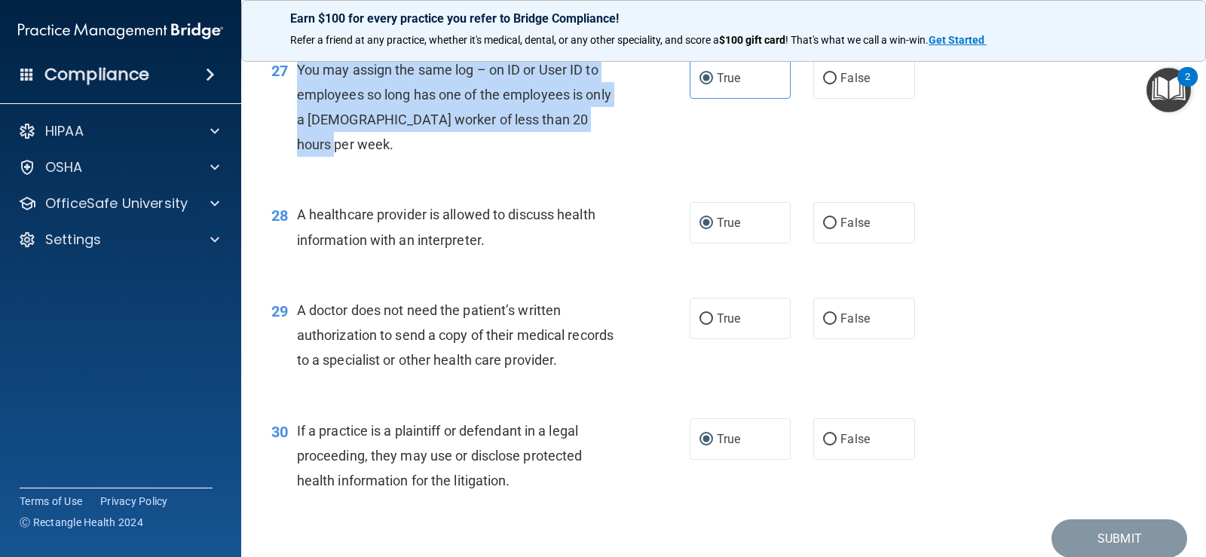
drag, startPoint x: 327, startPoint y: 205, endPoint x: 298, endPoint y: 148, distance: 63.4
click at [298, 148] on div "You may assign the same log – on ID or User ID to employees so long has one of …" at bounding box center [462, 107] width 331 height 100
click at [462, 158] on div "You may assign the same log – on ID or User ID to employees so long has one of …" at bounding box center [462, 107] width 331 height 100
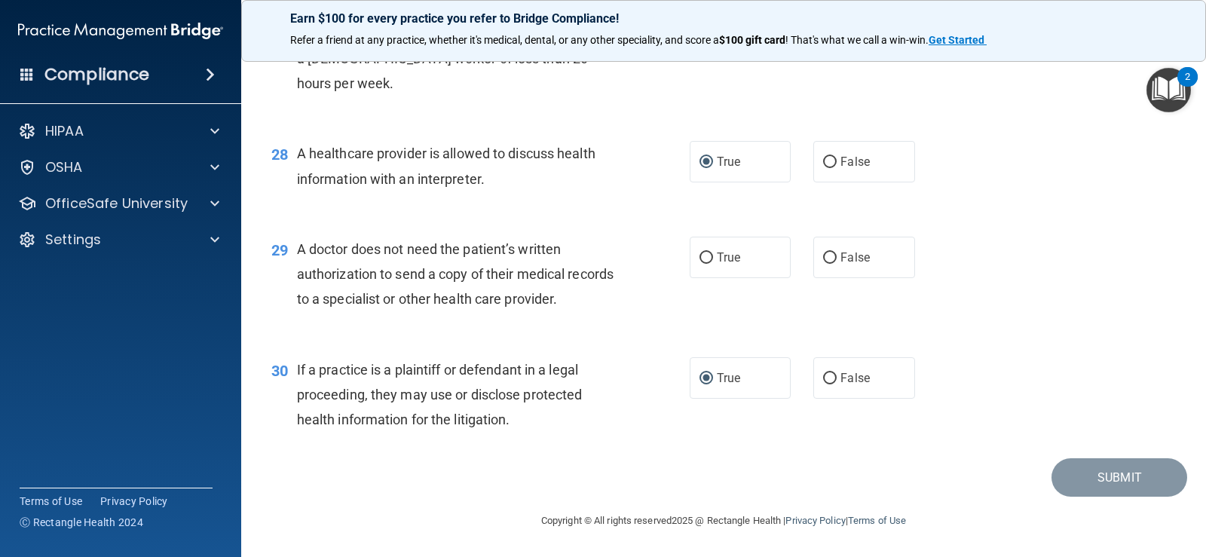
scroll to position [3452, 0]
click at [754, 265] on label "True" at bounding box center [740, 257] width 101 height 41
click at [713, 264] on input "True" at bounding box center [706, 257] width 14 height 11
radio input "true"
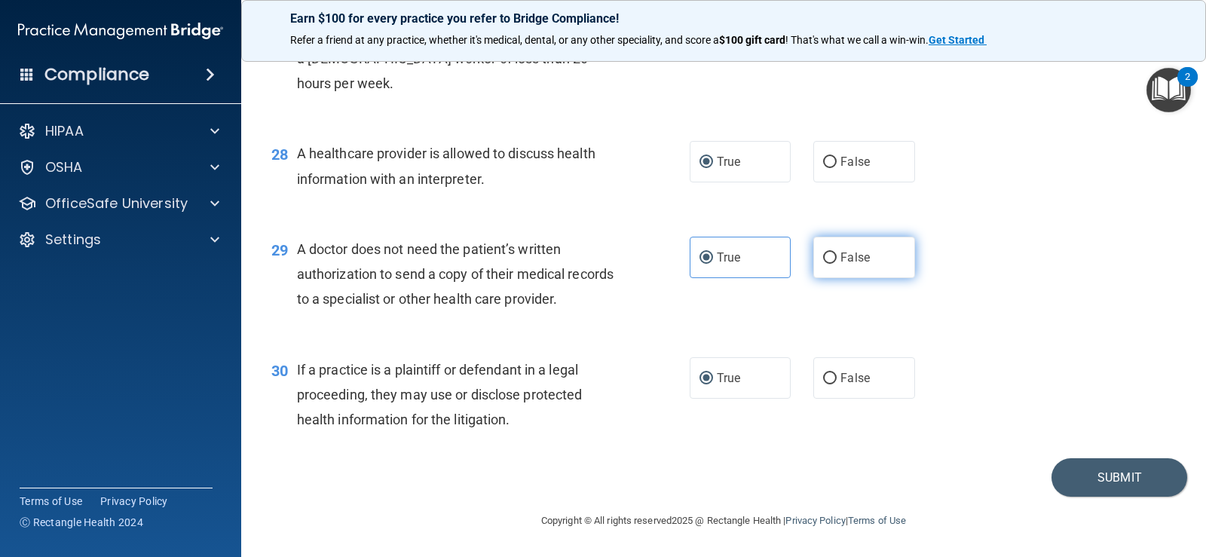
scroll to position [3226, 0]
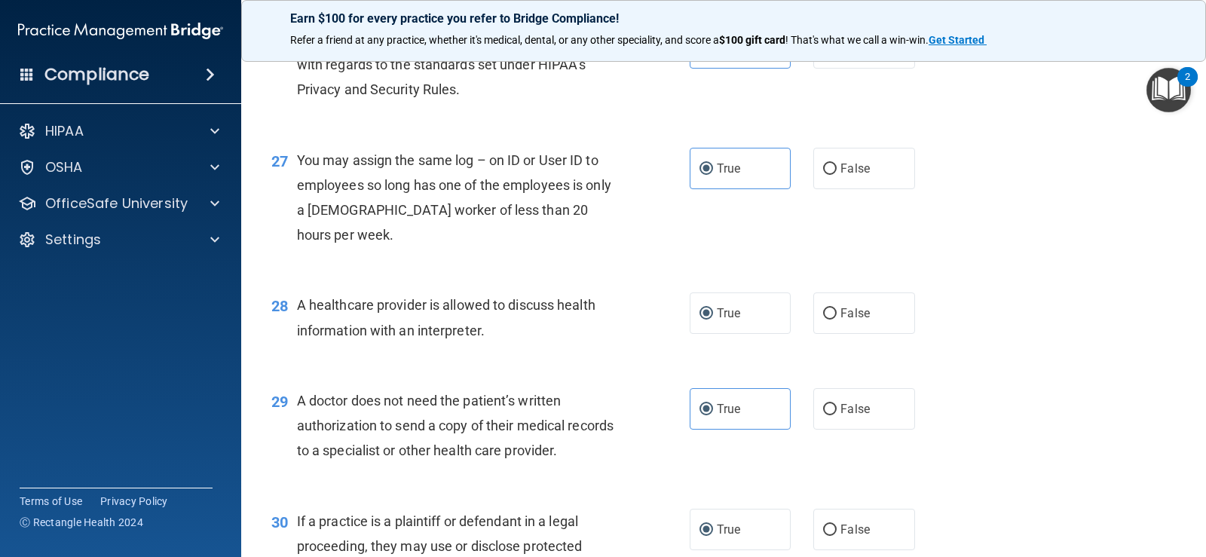
click at [721, 129] on div "26 Practices are required to “certify” their compliance with regards to the sta…" at bounding box center [723, 68] width 927 height 121
click at [856, 176] on span "False" at bounding box center [854, 168] width 29 height 14
click at [837, 175] on input "False" at bounding box center [830, 169] width 14 height 11
radio input "true"
radio input "false"
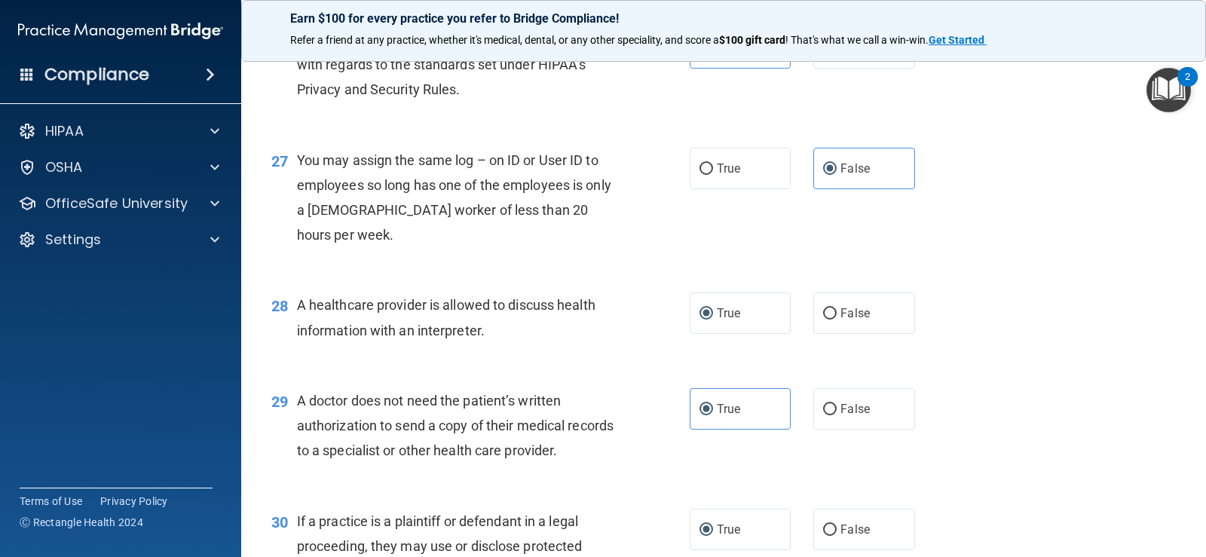
scroll to position [3452, 0]
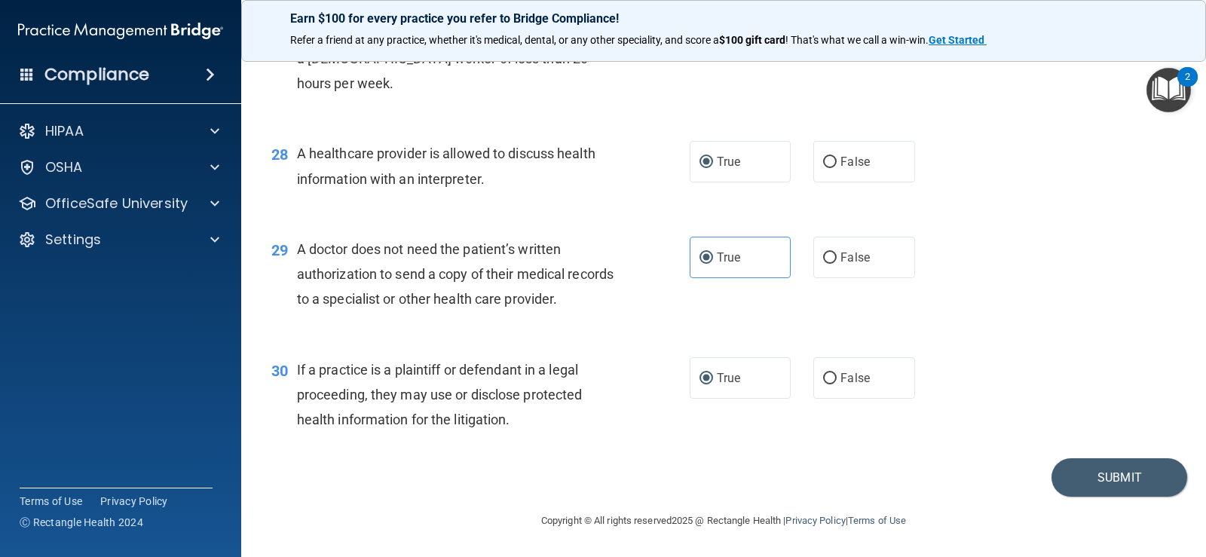
click at [978, 281] on div "29 A doctor does not need the patient’s written authorization to send a copy of…" at bounding box center [723, 278] width 927 height 121
click at [1149, 482] on button "Submit" at bounding box center [1119, 477] width 136 height 38
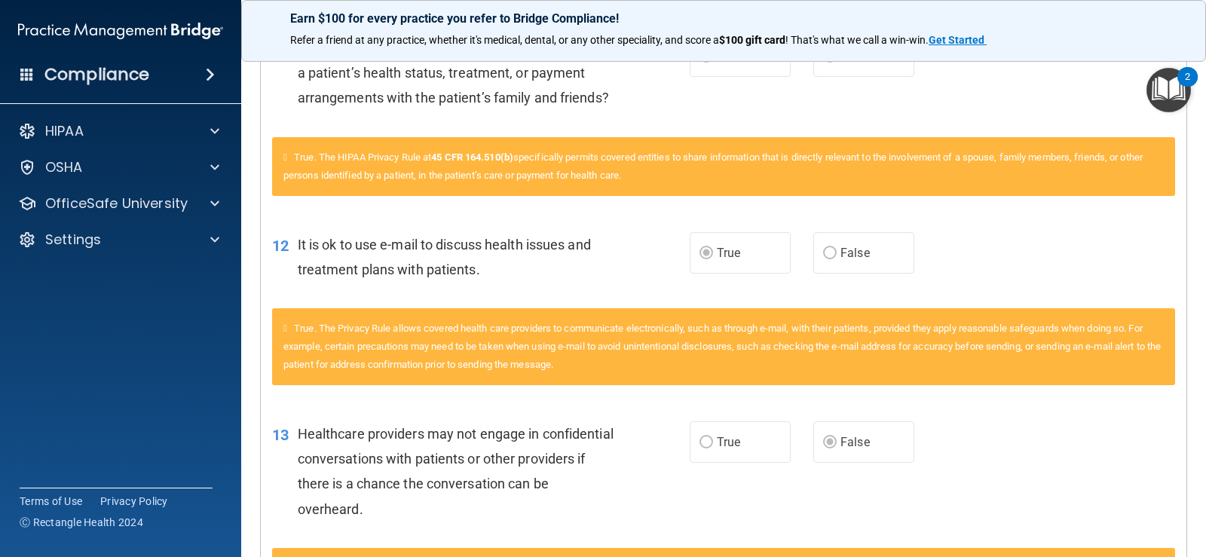
scroll to position [1131, 0]
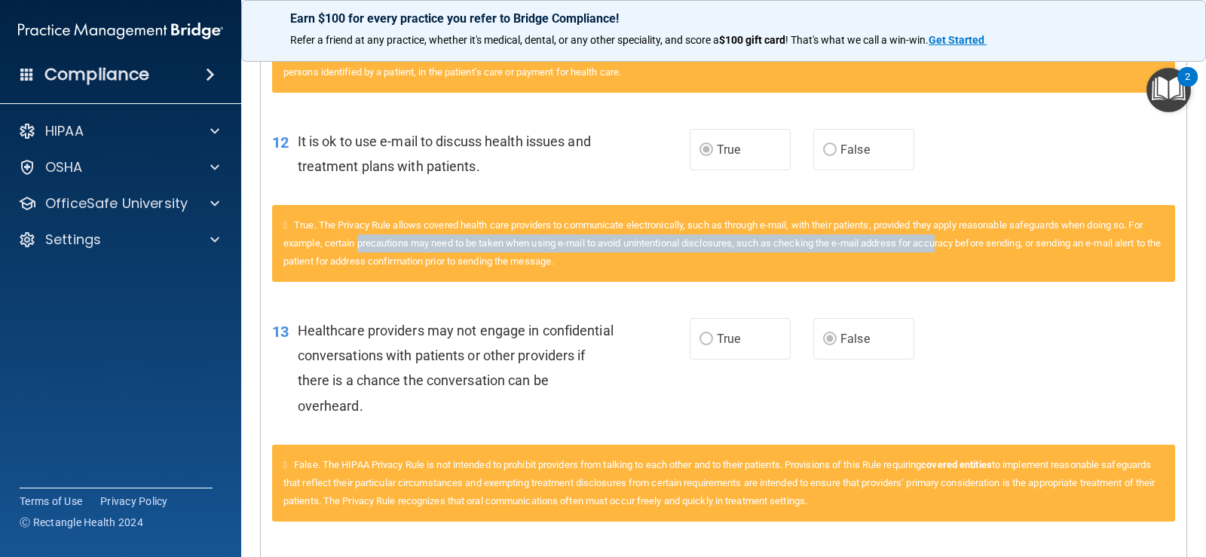
drag, startPoint x: 406, startPoint y: 273, endPoint x: 962, endPoint y: 274, distance: 555.5
click at [962, 274] on div "True. The Privacy Rule allows covered health care providers to communicate elec…" at bounding box center [723, 243] width 903 height 77
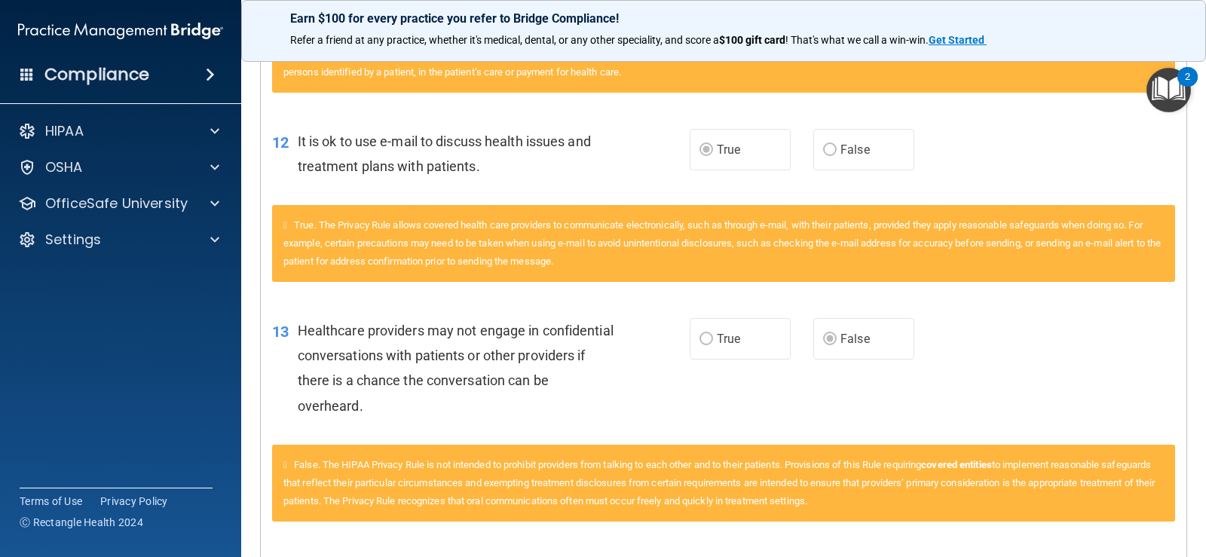
click at [580, 299] on div "True. The Privacy Rule allows covered health care providers to communicate elec…" at bounding box center [724, 252] width 926 height 94
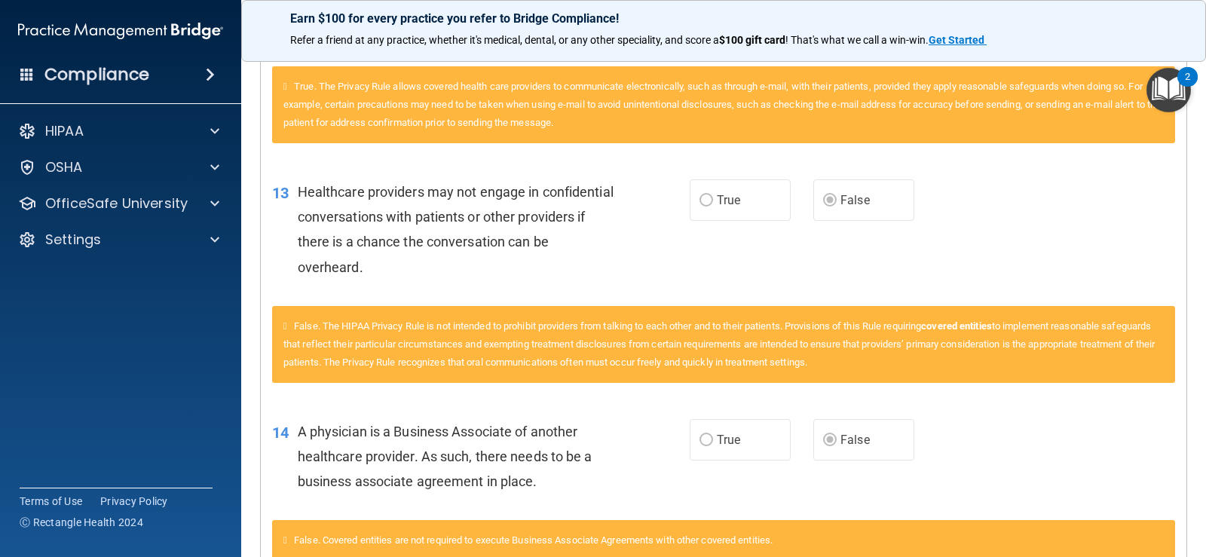
scroll to position [1357, 0]
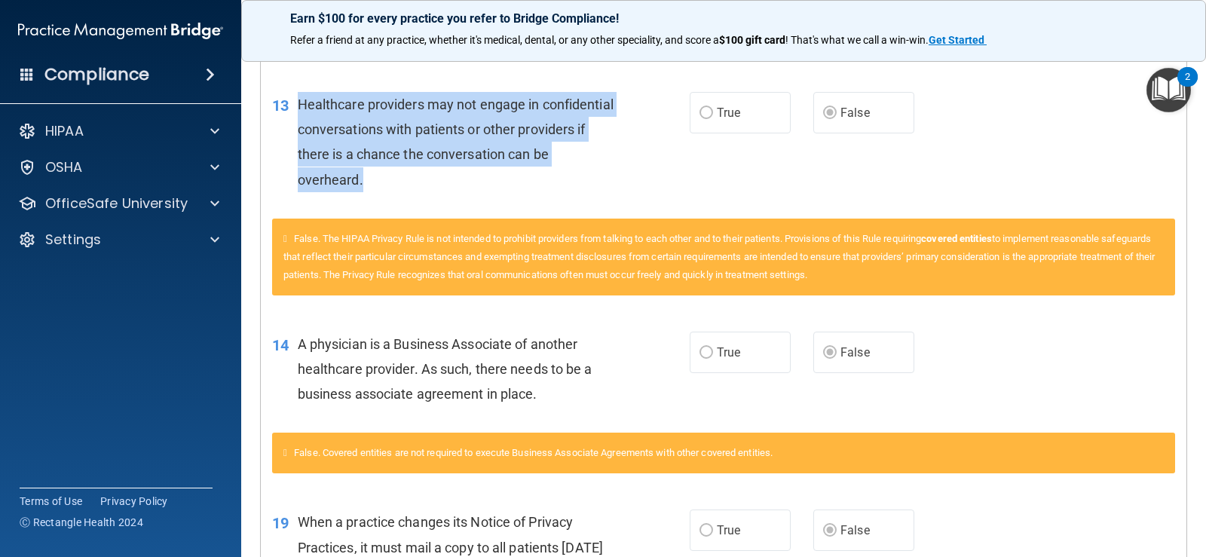
drag, startPoint x: 298, startPoint y: 128, endPoint x: 486, endPoint y: 198, distance: 200.3
click at [486, 192] on div "Healthcare providers may not engage in confidential conversations with patients…" at bounding box center [463, 142] width 330 height 100
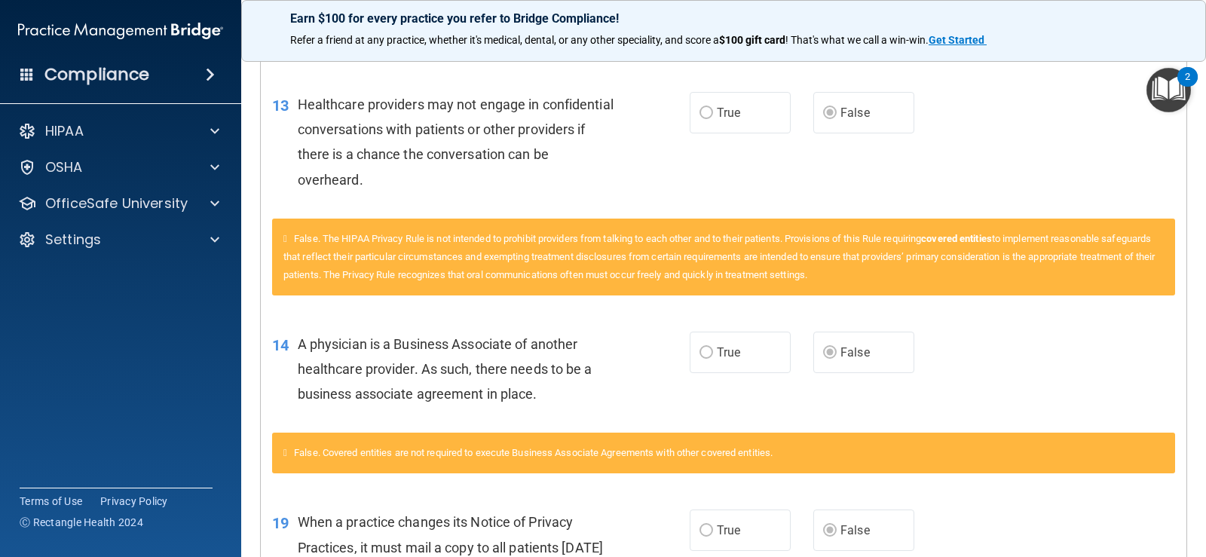
click at [699, 341] on div "14 A physician is a Business Associate of another healthcare provider. As such,…" at bounding box center [724, 373] width 926 height 121
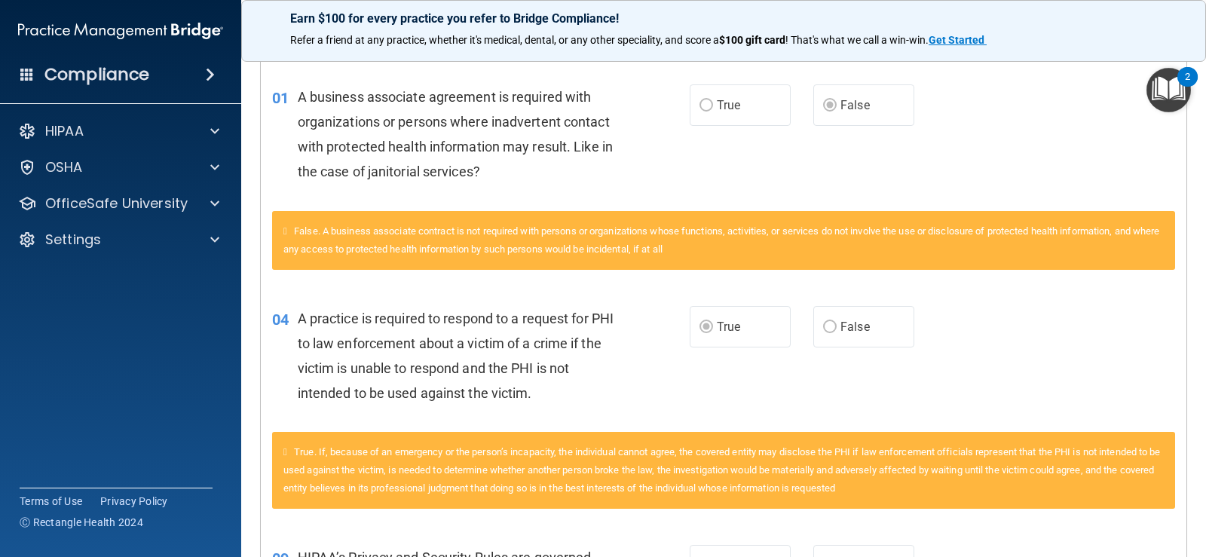
scroll to position [0, 0]
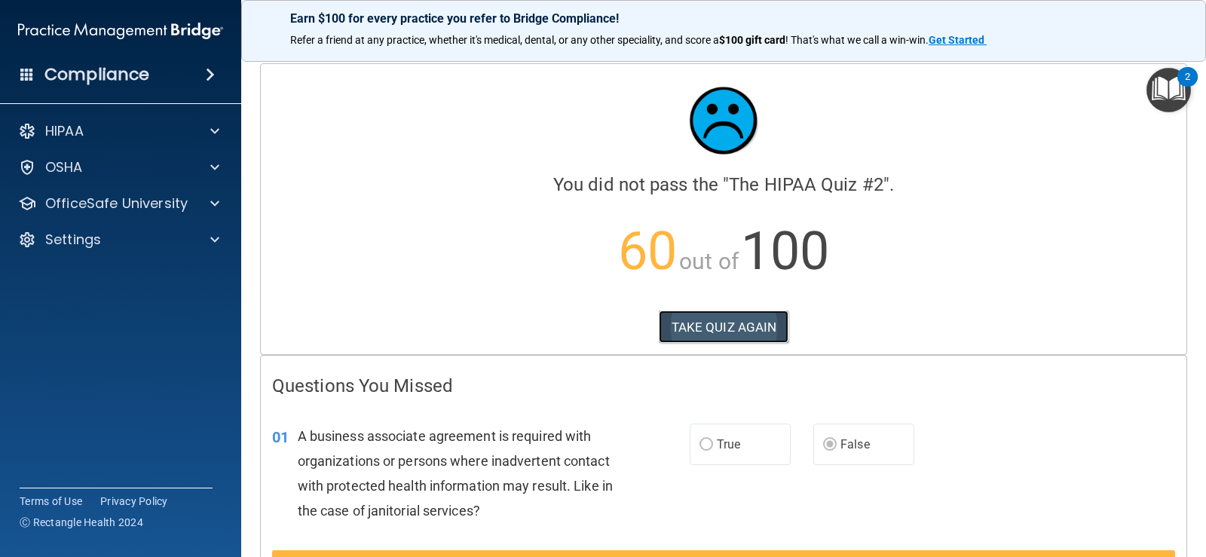
click at [727, 330] on button "TAKE QUIZ AGAIN" at bounding box center [724, 327] width 130 height 33
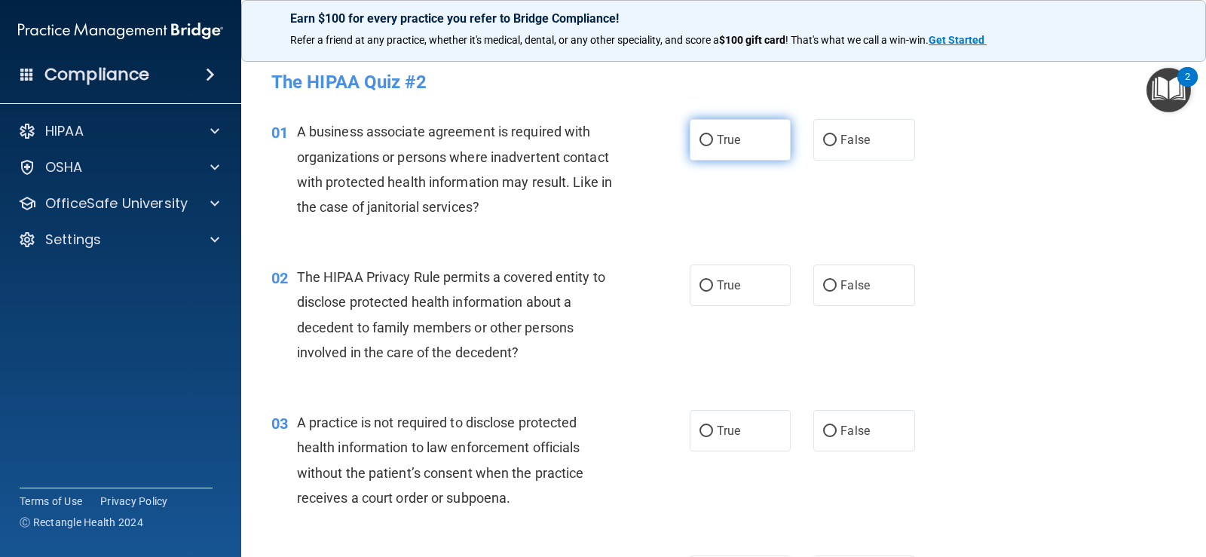
click at [764, 151] on label "True" at bounding box center [740, 139] width 101 height 41
click at [713, 146] on input "True" at bounding box center [706, 140] width 14 height 11
radio input "true"
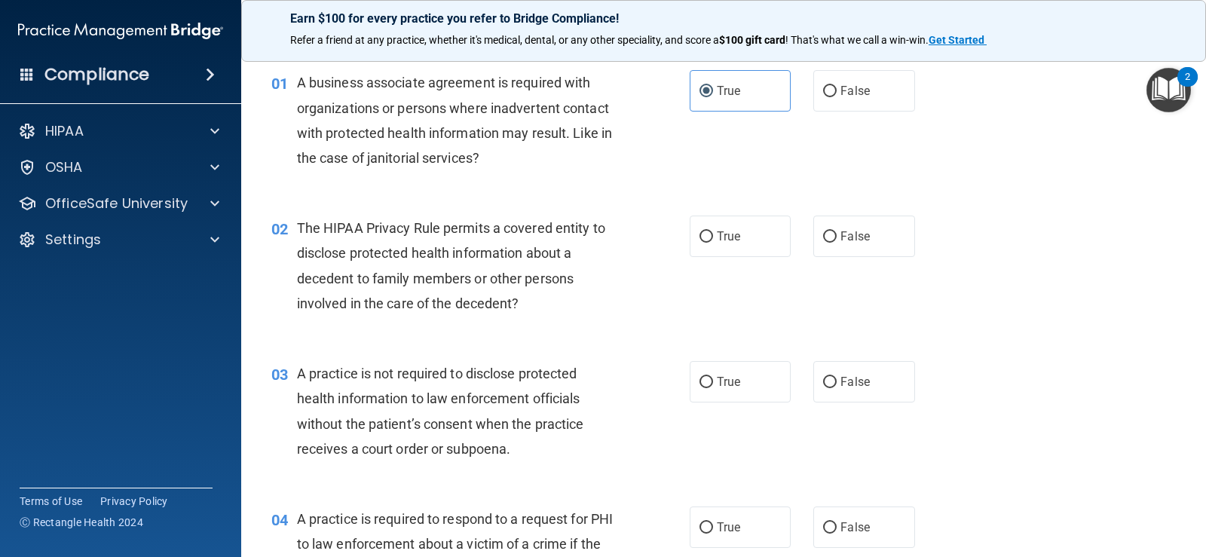
scroll to position [75, 0]
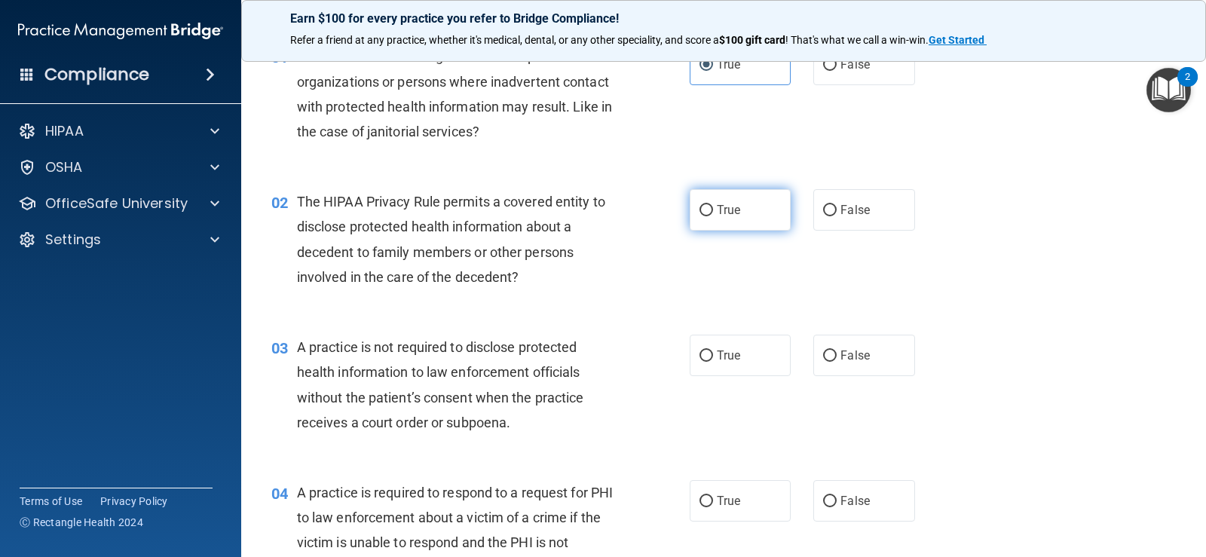
click at [724, 200] on label "True" at bounding box center [740, 209] width 101 height 41
click at [713, 205] on input "True" at bounding box center [706, 210] width 14 height 11
radio input "true"
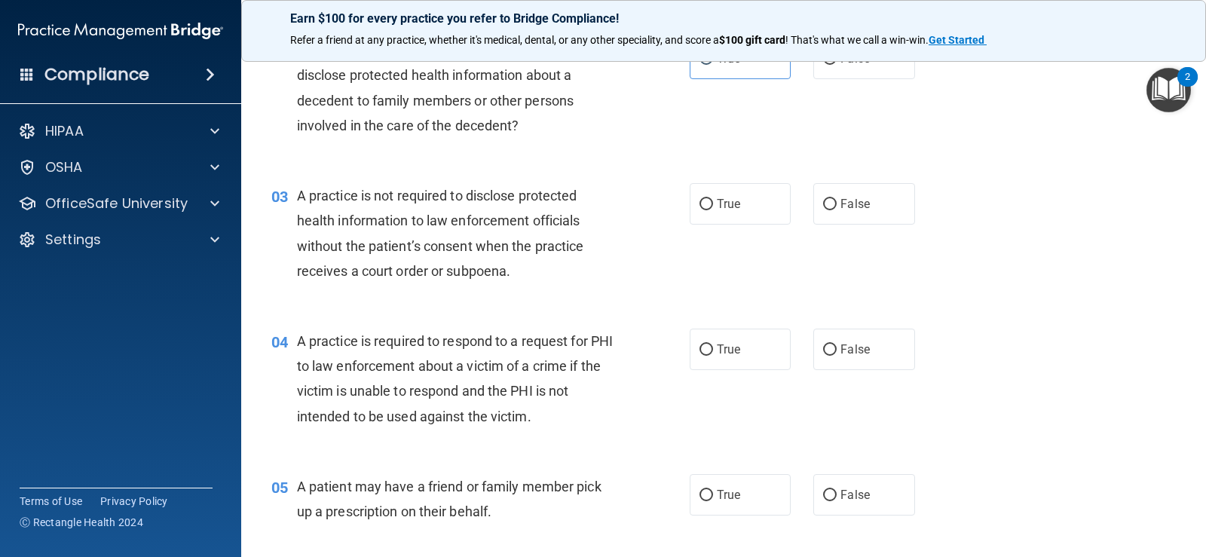
scroll to position [226, 0]
click at [840, 210] on span "False" at bounding box center [854, 204] width 29 height 14
click at [837, 210] on input "False" at bounding box center [830, 205] width 14 height 11
radio input "true"
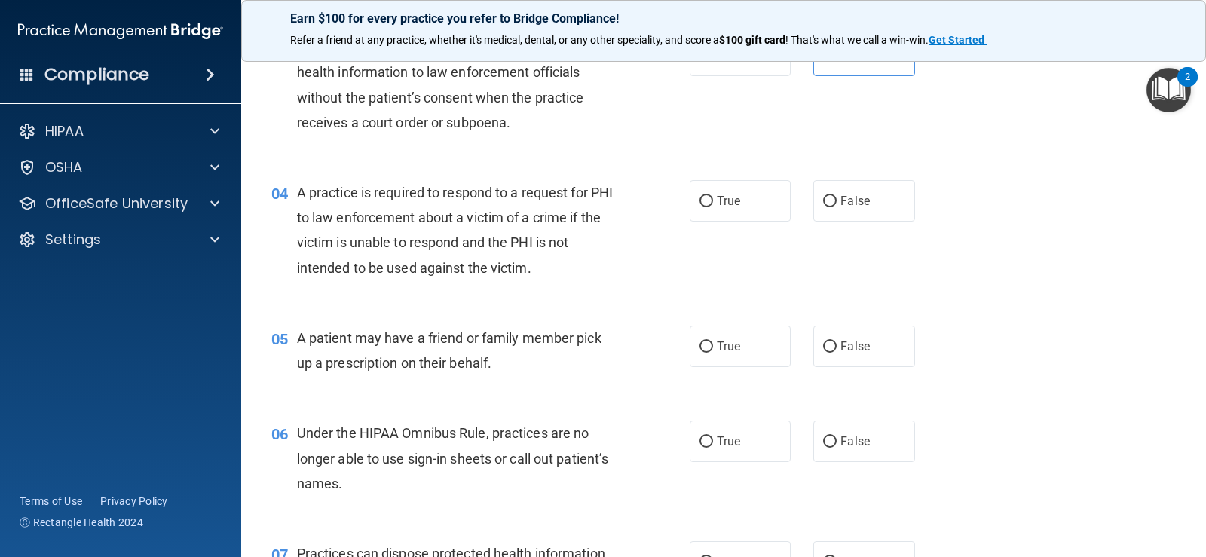
scroll to position [377, 0]
click at [741, 210] on label "True" at bounding box center [740, 199] width 101 height 41
click at [713, 206] on input "True" at bounding box center [706, 199] width 14 height 11
radio input "true"
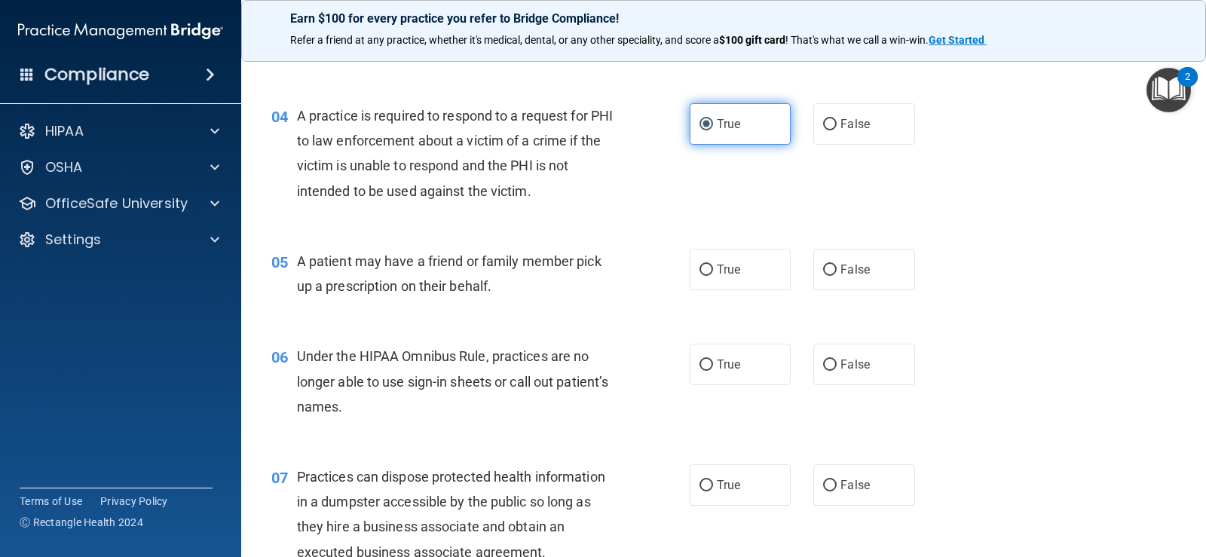
scroll to position [528, 0]
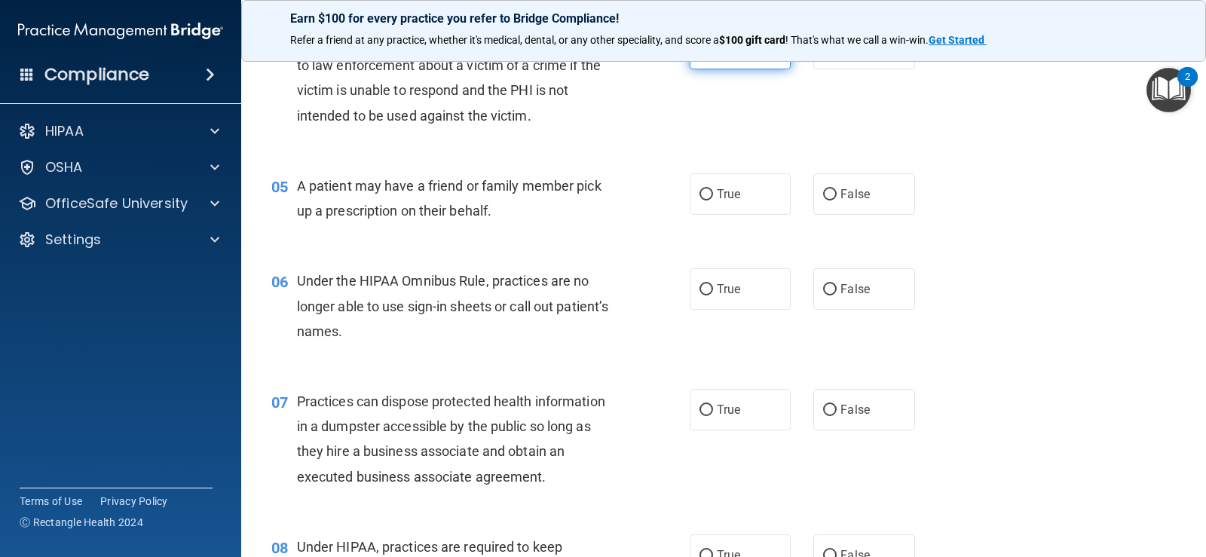
click at [741, 210] on label "True" at bounding box center [740, 193] width 101 height 41
click at [713, 200] on input "True" at bounding box center [706, 194] width 14 height 11
radio input "true"
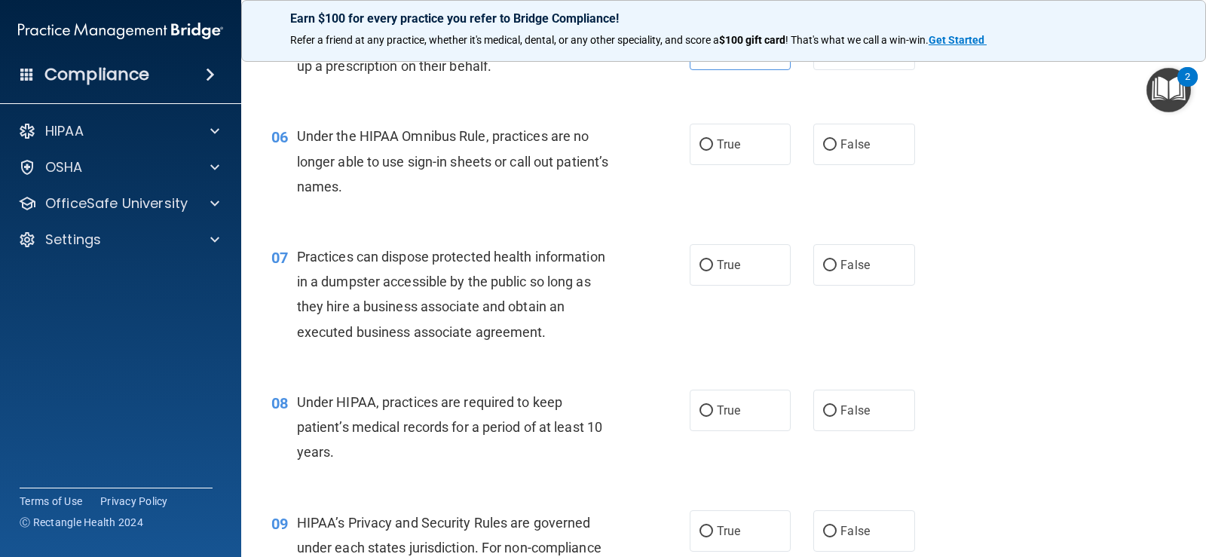
scroll to position [678, 0]
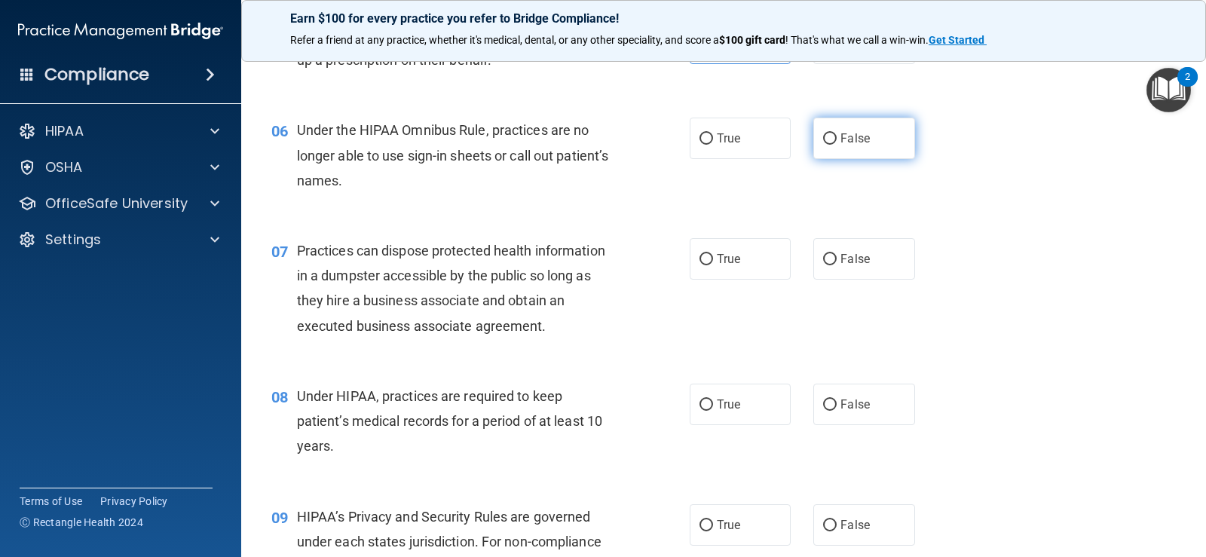
click at [852, 150] on label "False" at bounding box center [863, 138] width 101 height 41
click at [837, 145] on input "False" at bounding box center [830, 138] width 14 height 11
radio input "true"
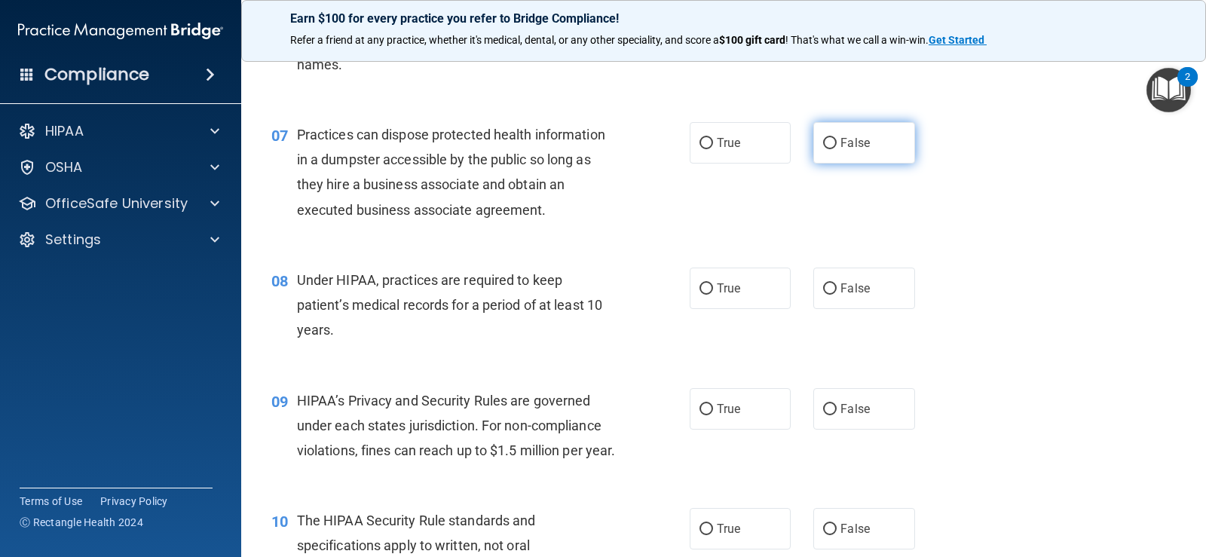
scroll to position [829, 0]
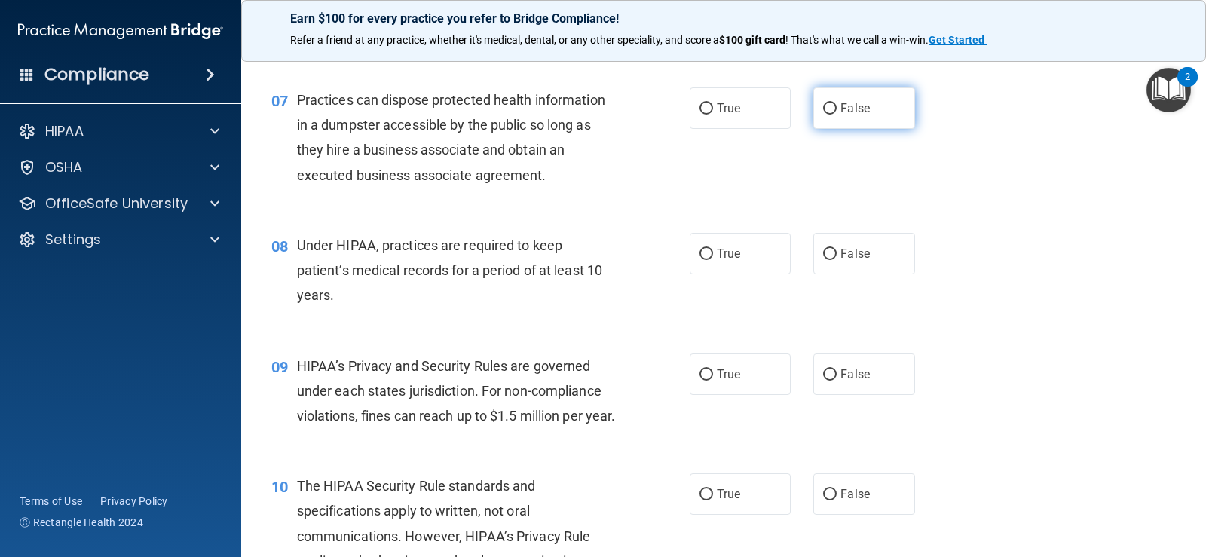
click at [840, 114] on span "False" at bounding box center [854, 108] width 29 height 14
click at [835, 114] on input "False" at bounding box center [830, 108] width 14 height 11
radio input "true"
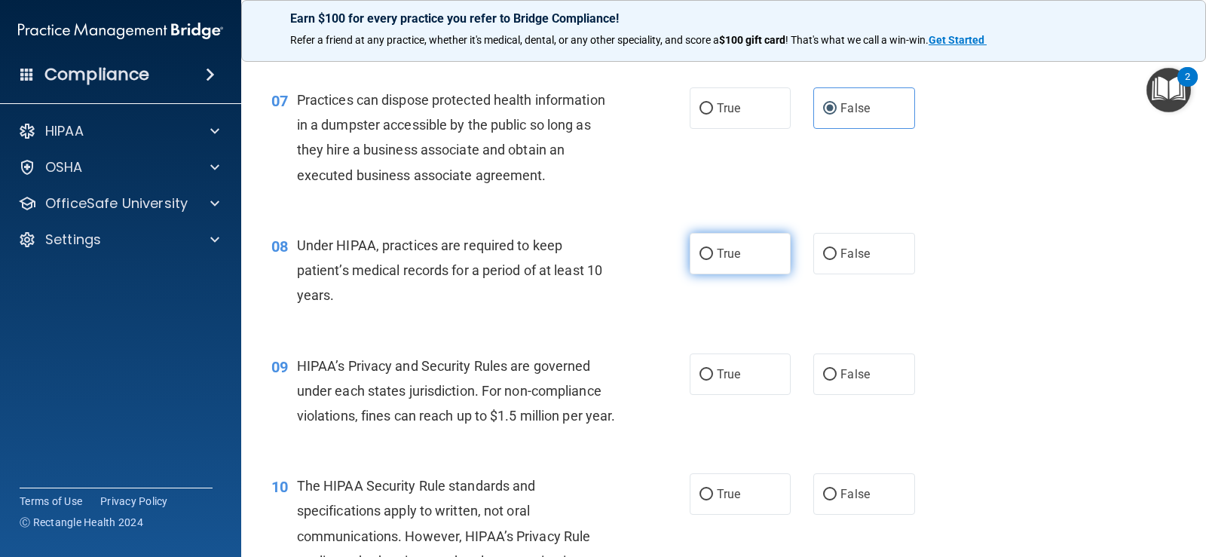
scroll to position [904, 0]
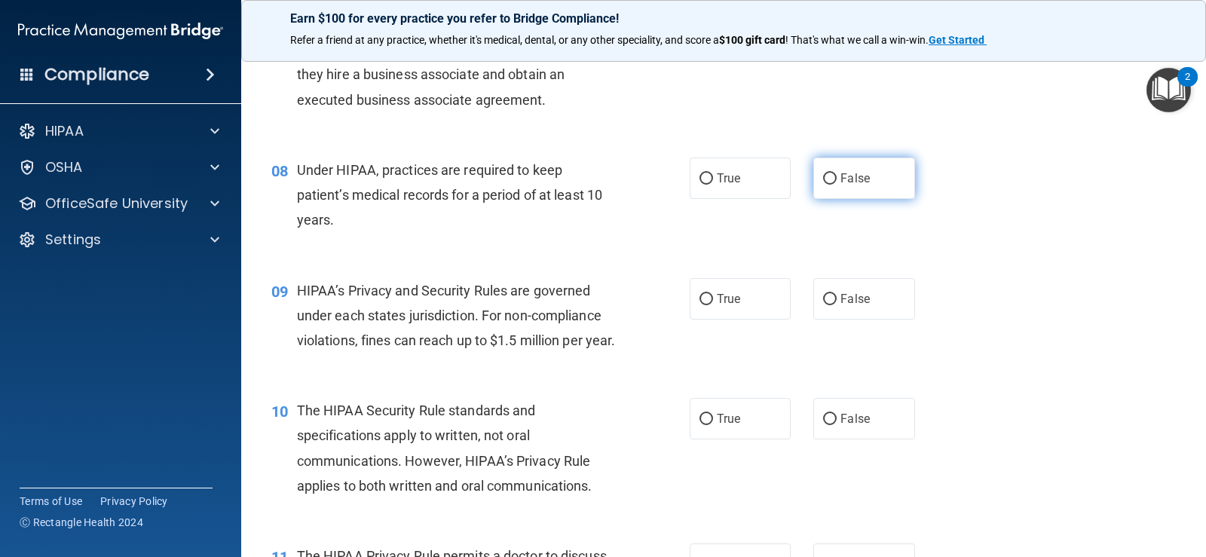
click at [886, 191] on label "False" at bounding box center [863, 178] width 101 height 41
click at [837, 185] on input "False" at bounding box center [830, 178] width 14 height 11
radio input "true"
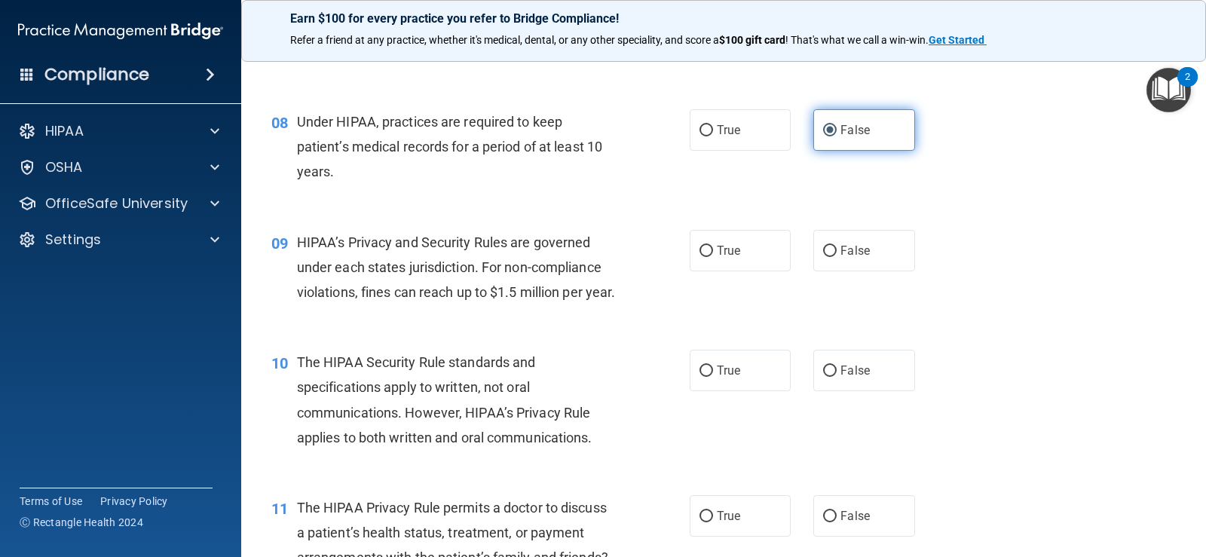
scroll to position [980, 0]
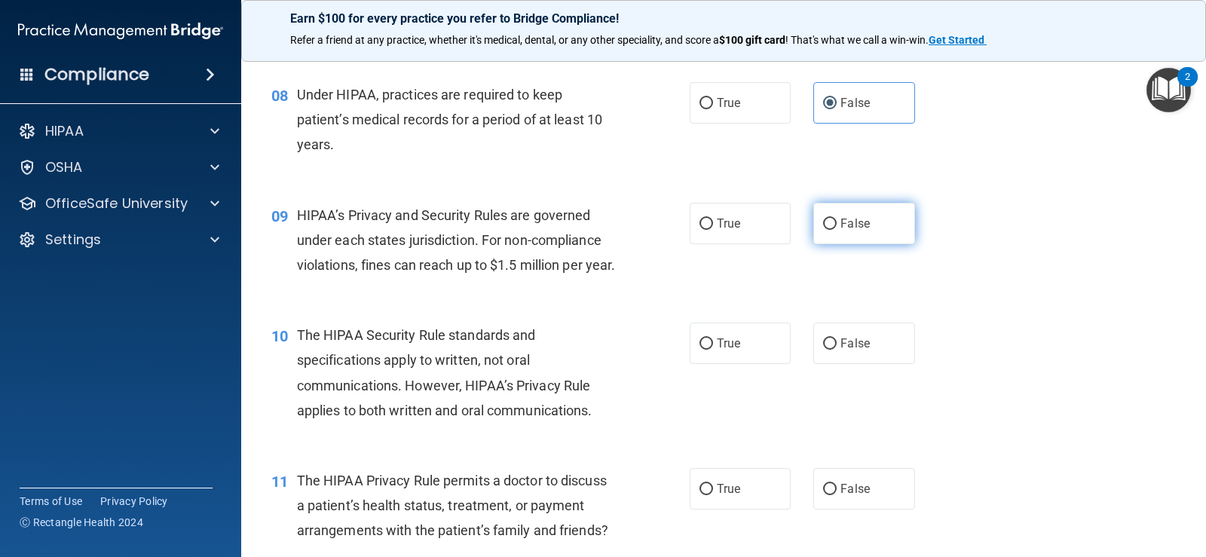
click at [841, 226] on span "False" at bounding box center [854, 223] width 29 height 14
click at [837, 226] on input "False" at bounding box center [830, 224] width 14 height 11
radio input "true"
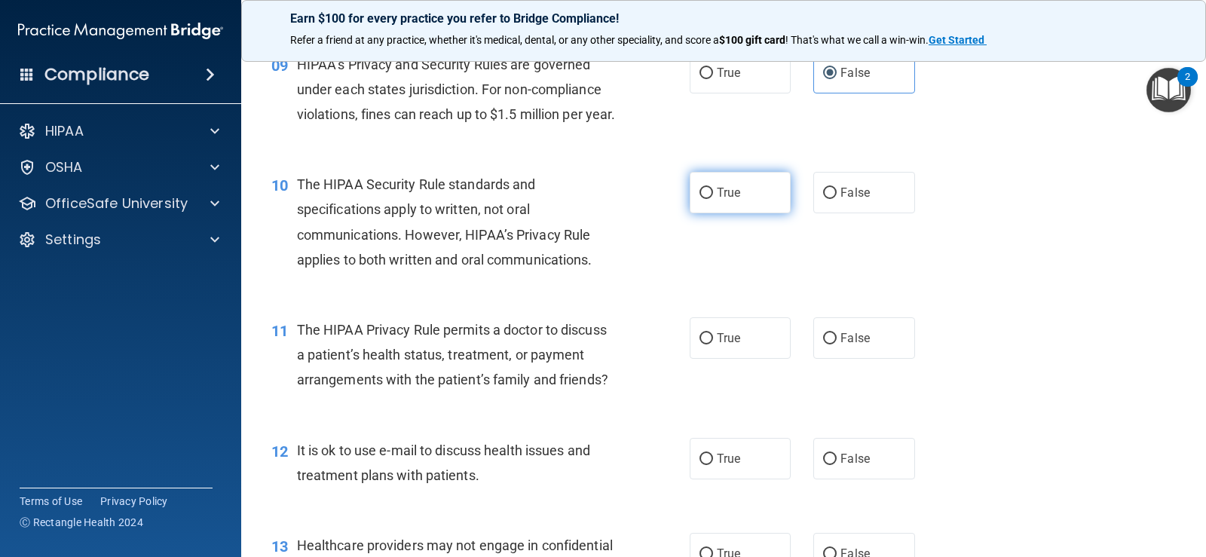
click at [717, 200] on span "True" at bounding box center [728, 192] width 23 height 14
click at [713, 199] on input "True" at bounding box center [706, 193] width 14 height 11
radio input "true"
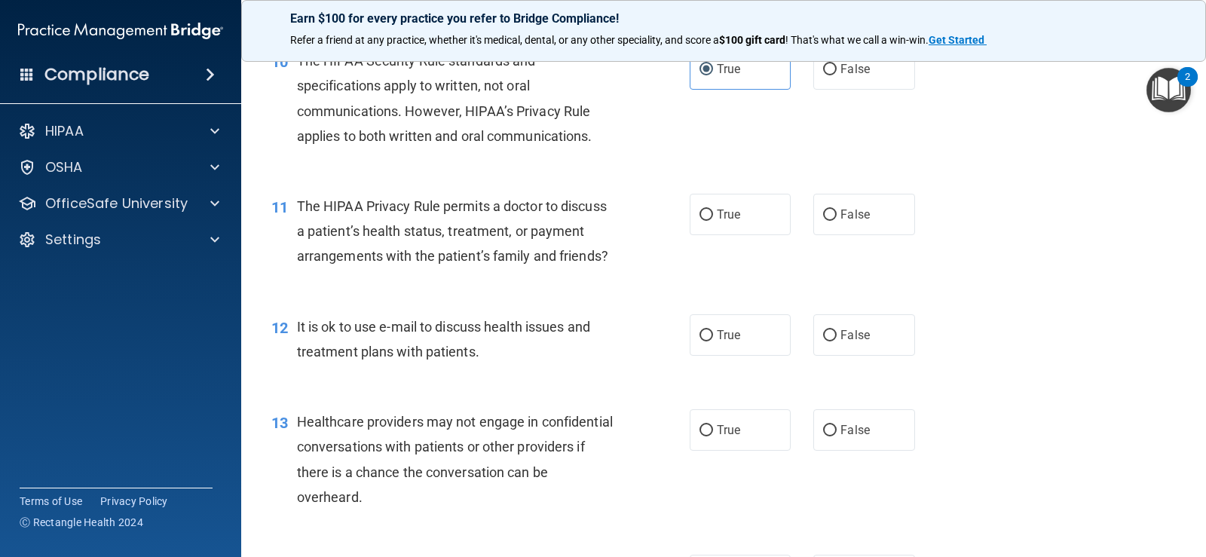
scroll to position [1281, 0]
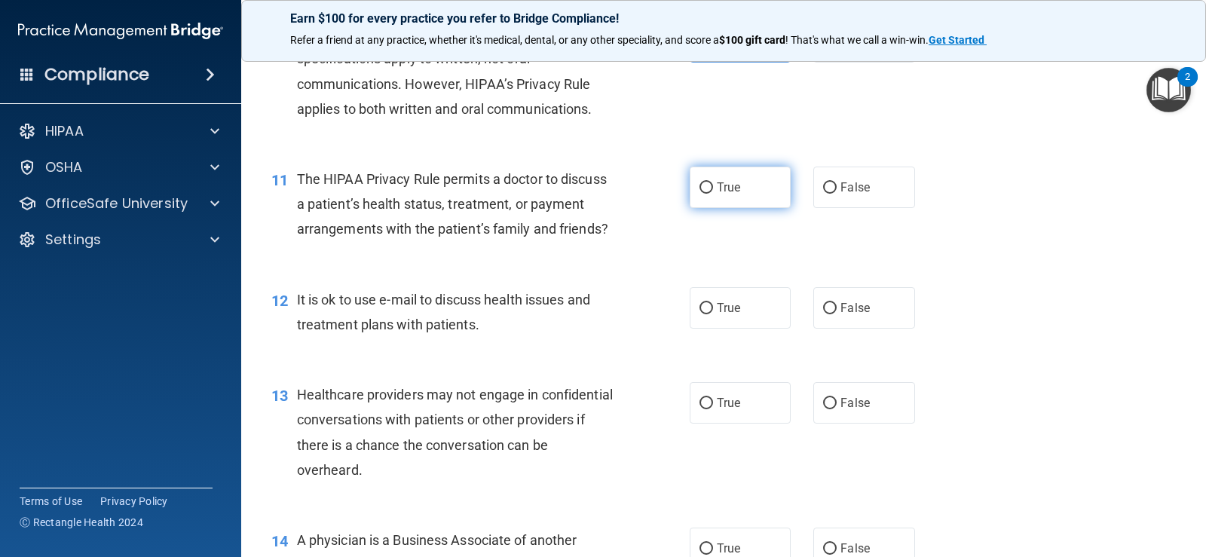
click at [738, 208] on label "True" at bounding box center [740, 187] width 101 height 41
click at [713, 194] on input "True" at bounding box center [706, 187] width 14 height 11
radio input "true"
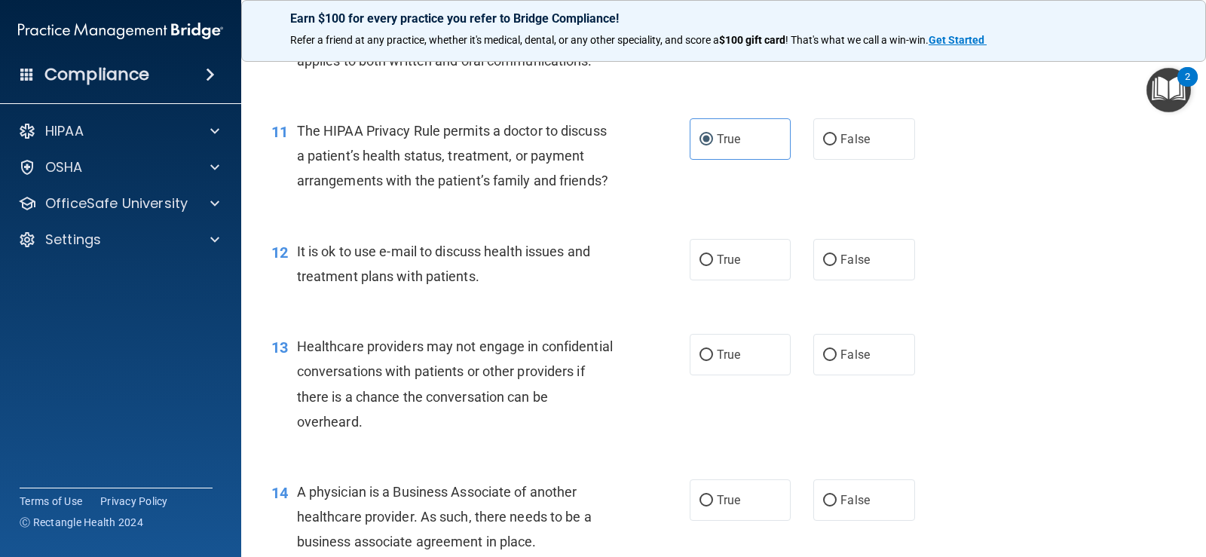
scroll to position [1357, 0]
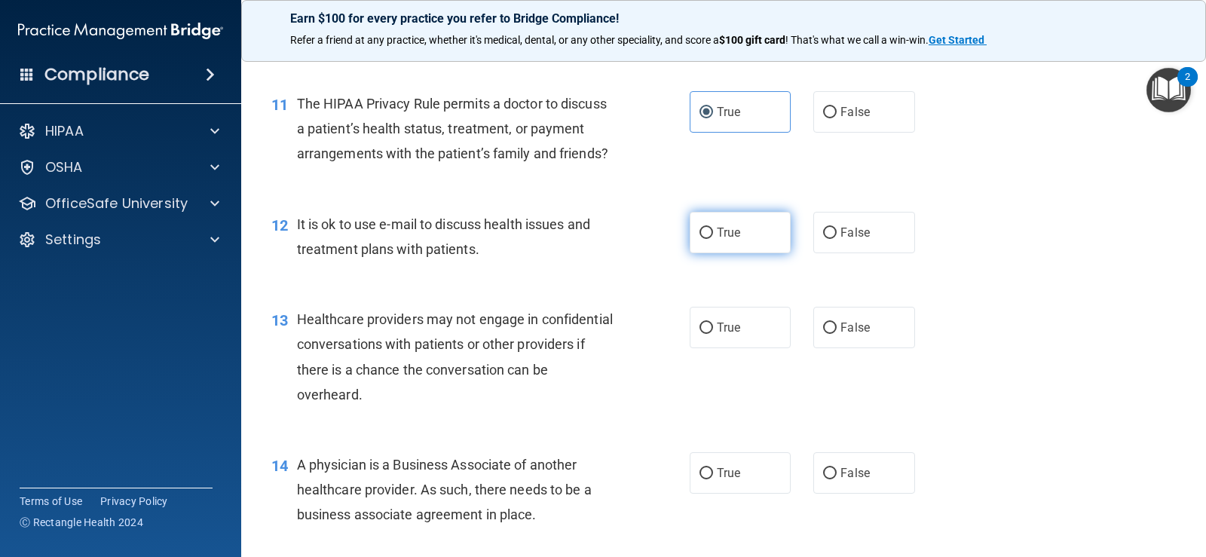
click at [734, 240] on span "True" at bounding box center [728, 232] width 23 height 14
click at [713, 239] on input "True" at bounding box center [706, 233] width 14 height 11
radio input "true"
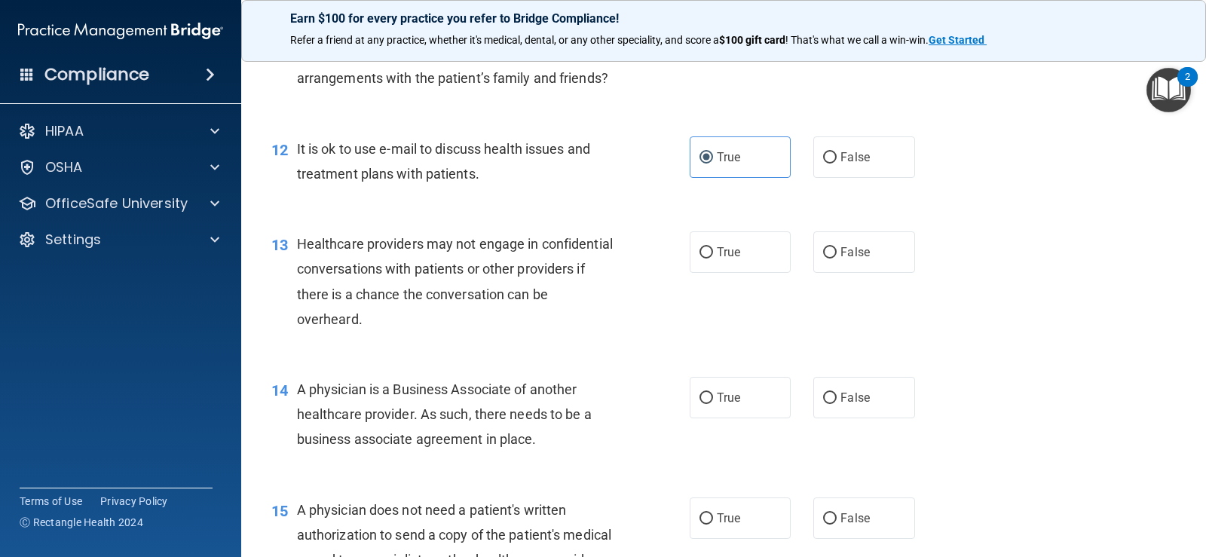
scroll to position [1507, 0]
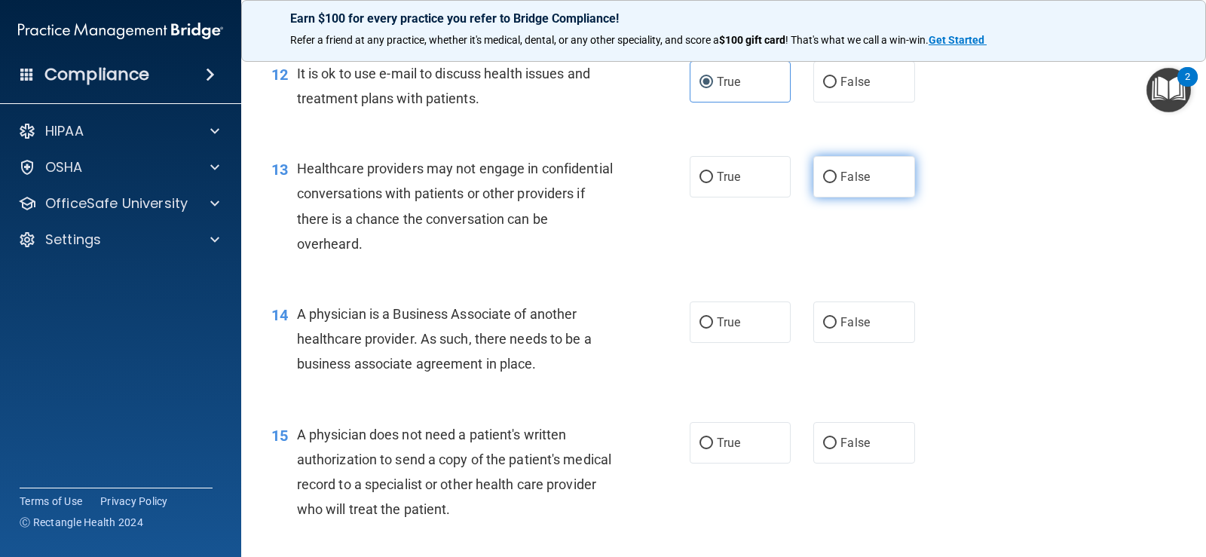
click at [852, 184] on span "False" at bounding box center [854, 177] width 29 height 14
click at [837, 183] on input "False" at bounding box center [830, 177] width 14 height 11
radio input "true"
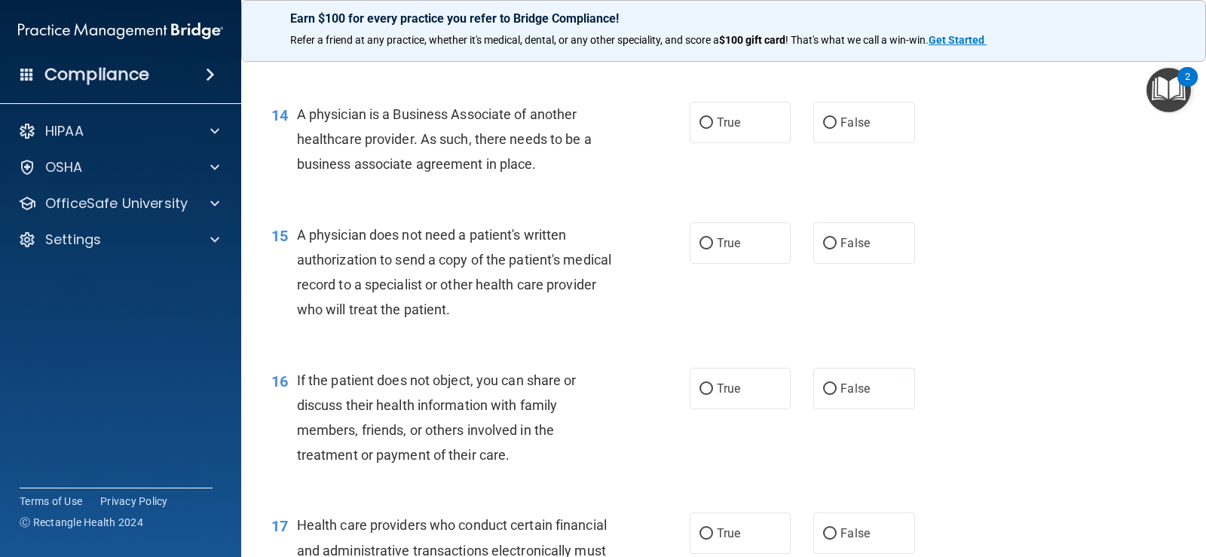
scroll to position [1734, 0]
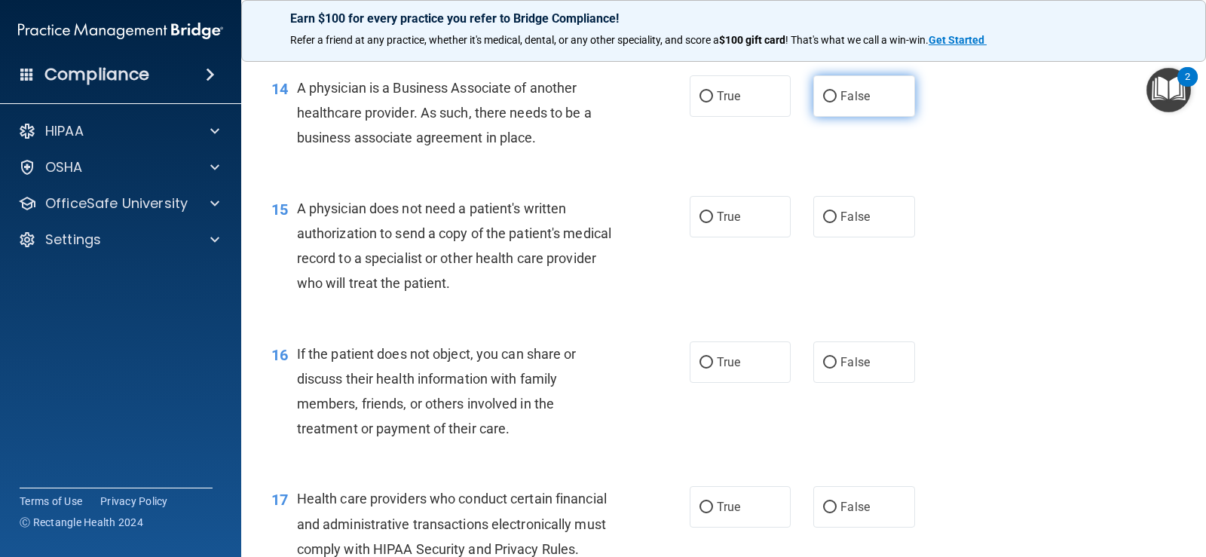
click at [872, 117] on label "False" at bounding box center [863, 95] width 101 height 41
click at [837, 103] on input "False" at bounding box center [830, 96] width 14 height 11
radio input "true"
click at [709, 237] on label "True" at bounding box center [740, 216] width 101 height 41
click at [709, 223] on input "True" at bounding box center [706, 217] width 14 height 11
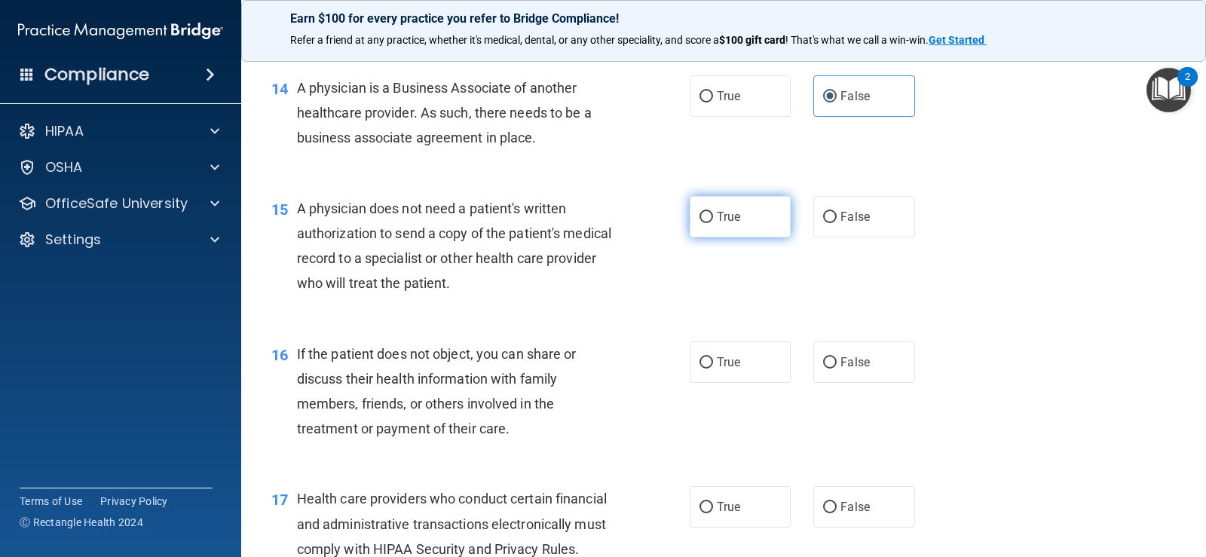
radio input "true"
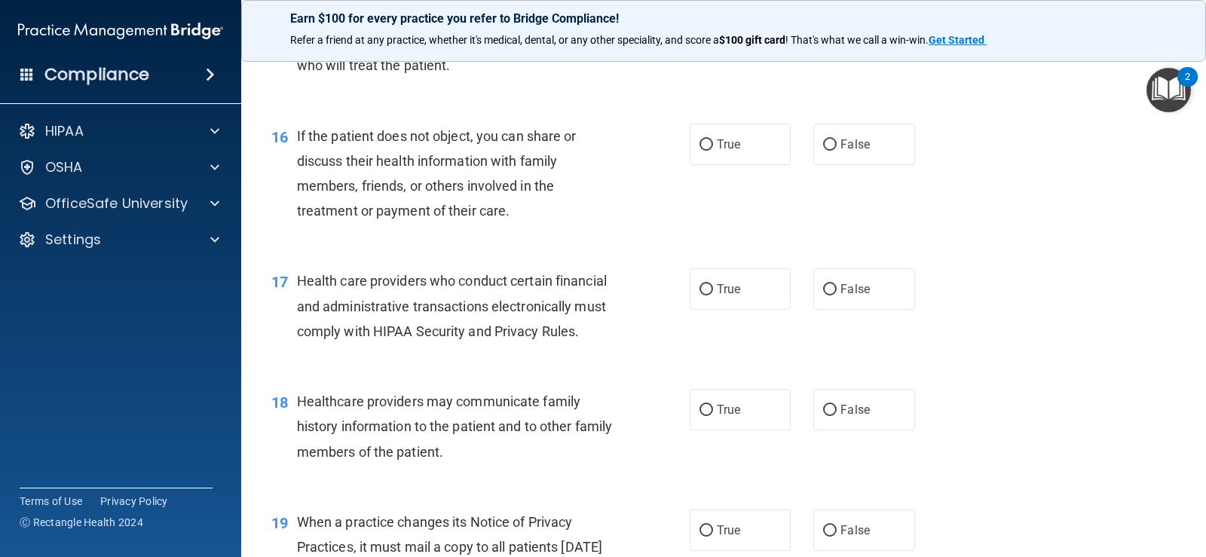
scroll to position [1960, 0]
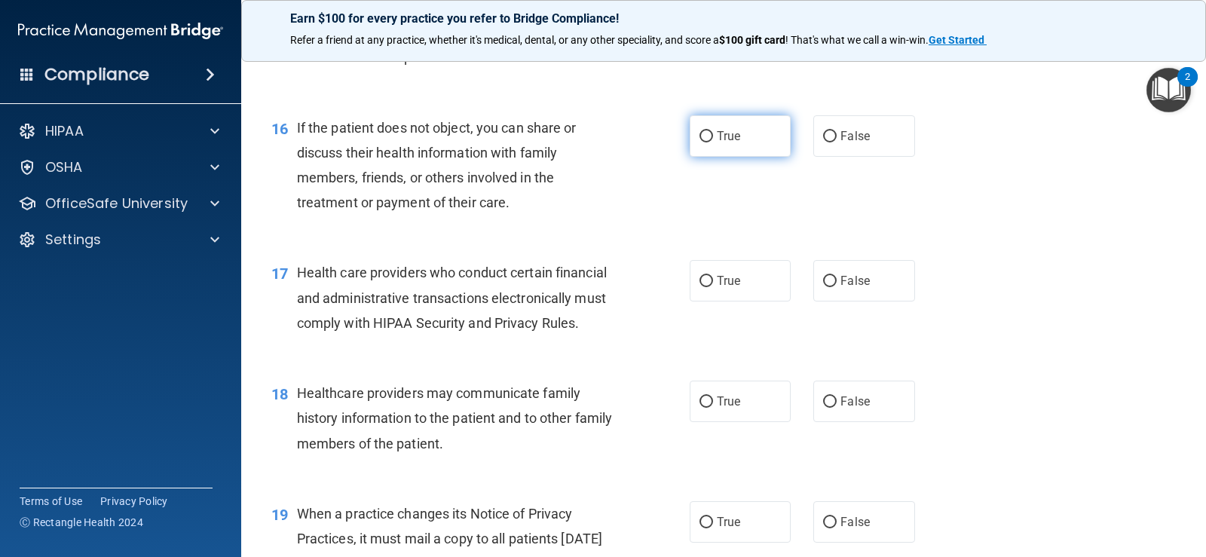
click at [724, 157] on label "True" at bounding box center [740, 135] width 101 height 41
click at [713, 142] on input "True" at bounding box center [706, 136] width 14 height 11
radio input "true"
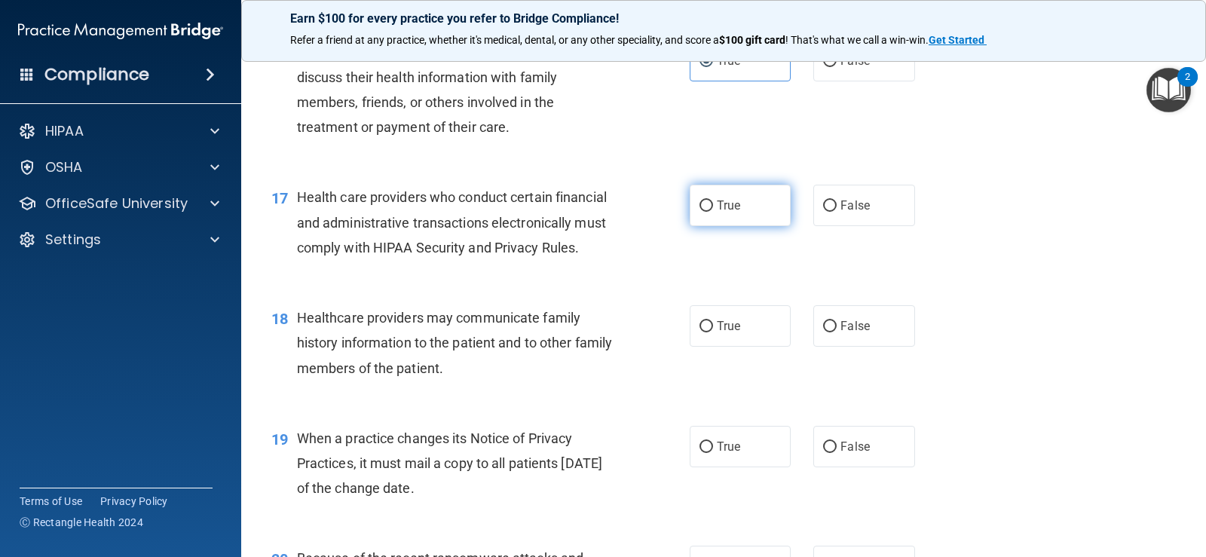
click at [724, 213] on span "True" at bounding box center [728, 205] width 23 height 14
click at [713, 212] on input "True" at bounding box center [706, 205] width 14 height 11
radio input "true"
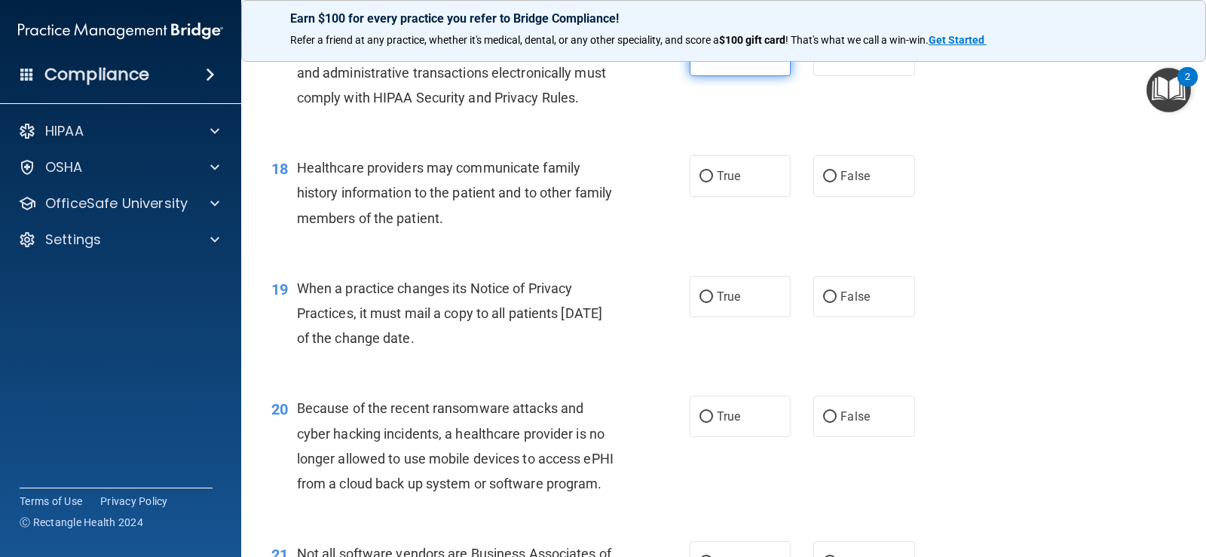
scroll to position [2186, 0]
click at [825, 182] on input "False" at bounding box center [830, 175] width 14 height 11
radio input "true"
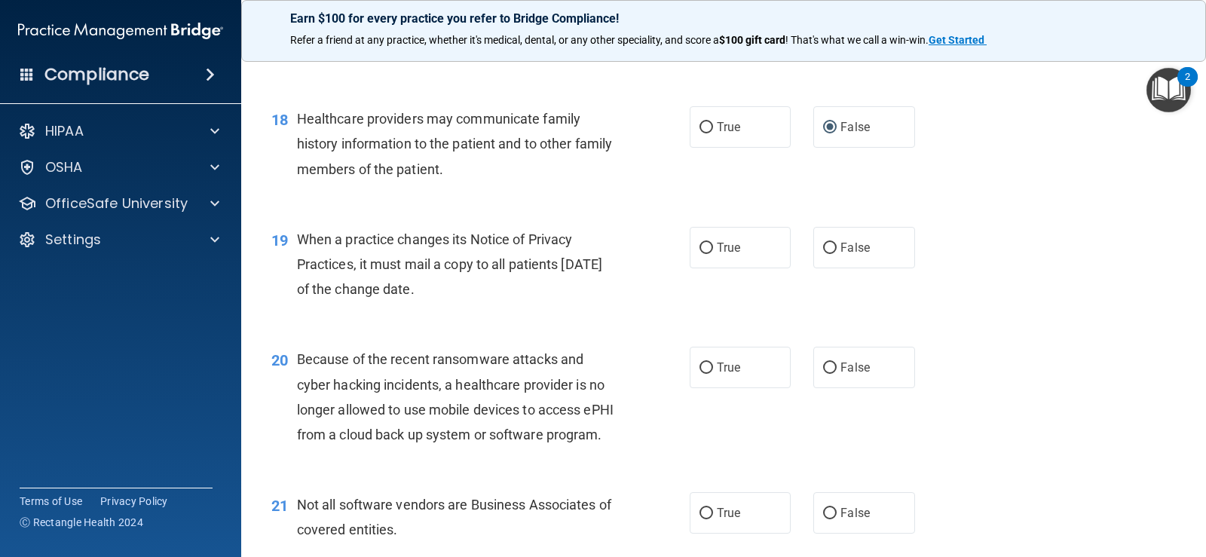
scroll to position [2261, 0]
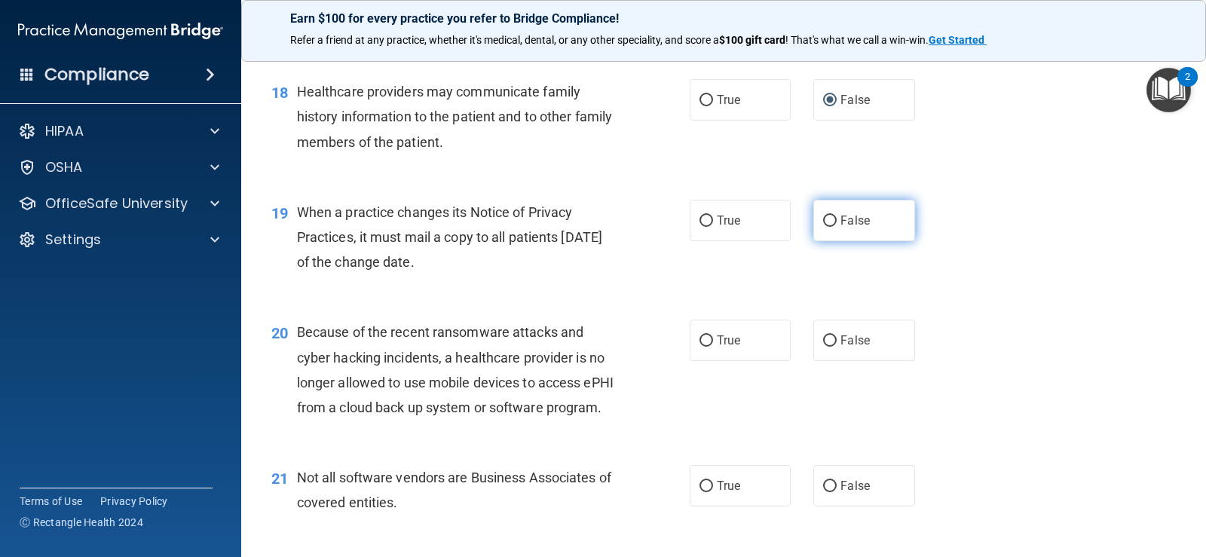
click at [855, 228] on label "False" at bounding box center [863, 220] width 101 height 41
click at [837, 227] on input "False" at bounding box center [830, 221] width 14 height 11
radio input "true"
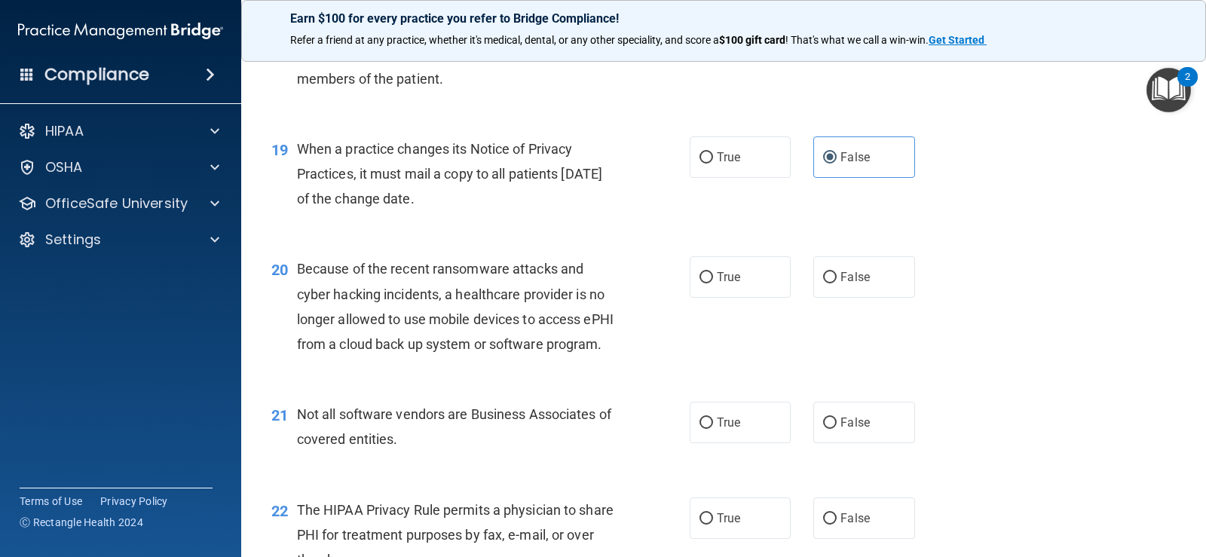
scroll to position [2412, 0]
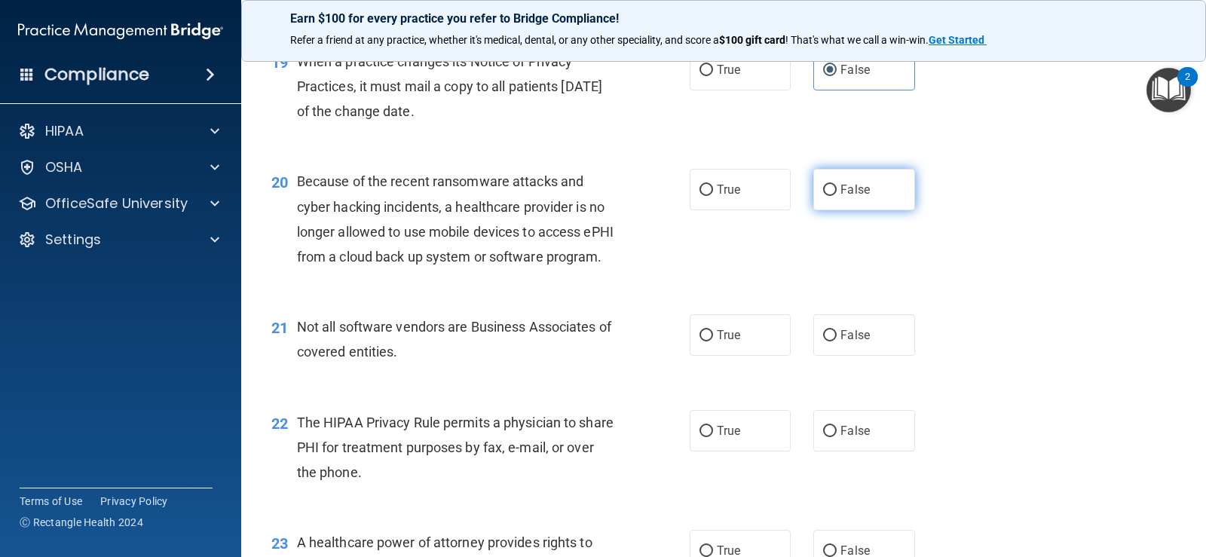
click at [830, 196] on input "False" at bounding box center [830, 190] width 14 height 11
radio input "true"
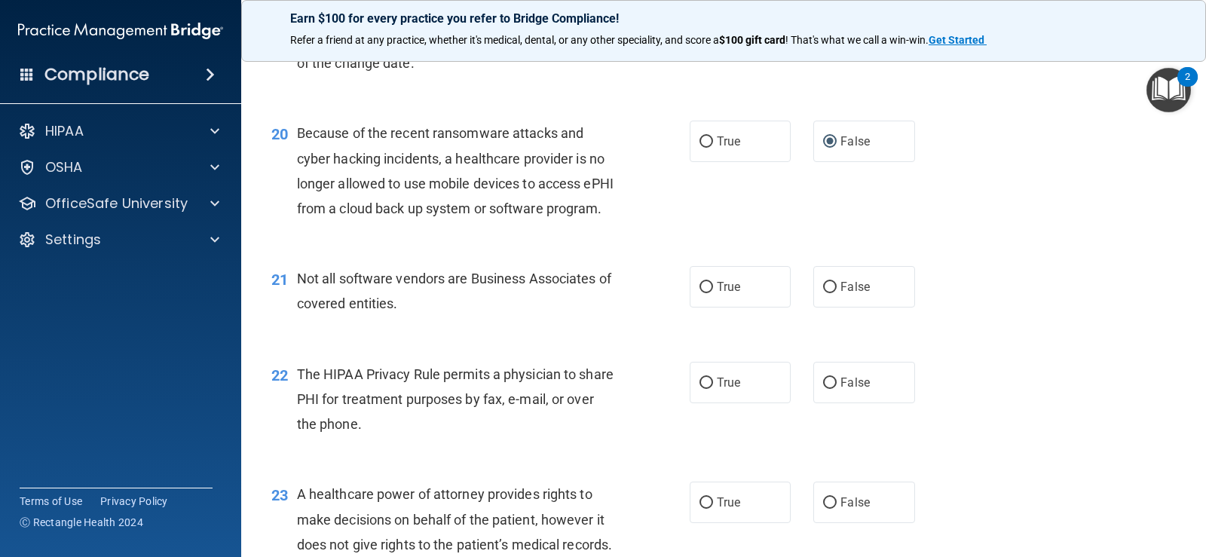
scroll to position [2487, 0]
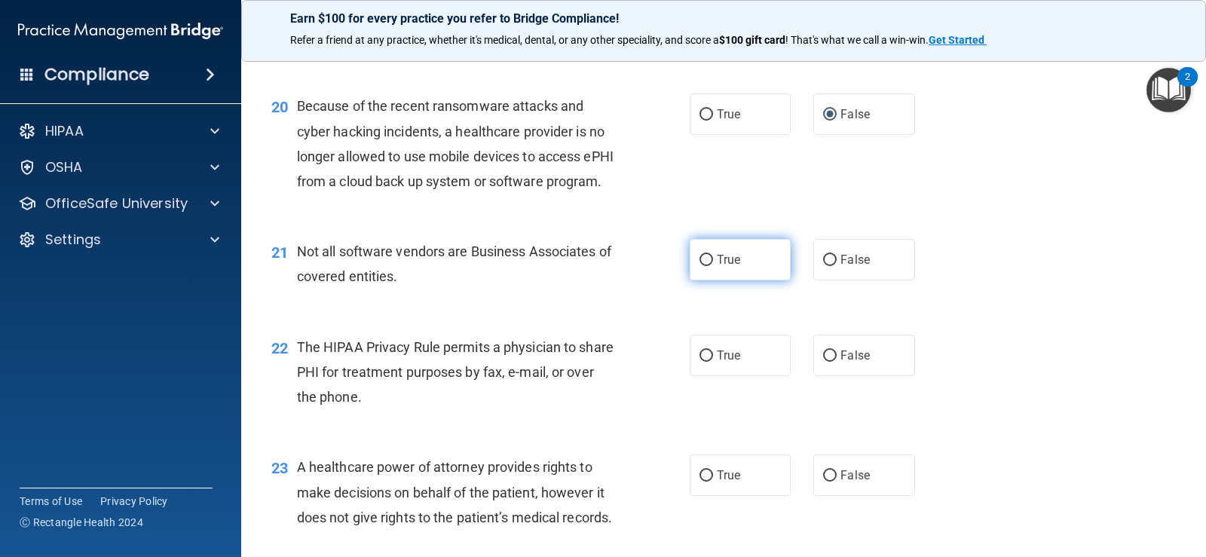
click at [720, 280] on label "True" at bounding box center [740, 259] width 101 height 41
click at [713, 266] on input "True" at bounding box center [706, 260] width 14 height 11
radio input "true"
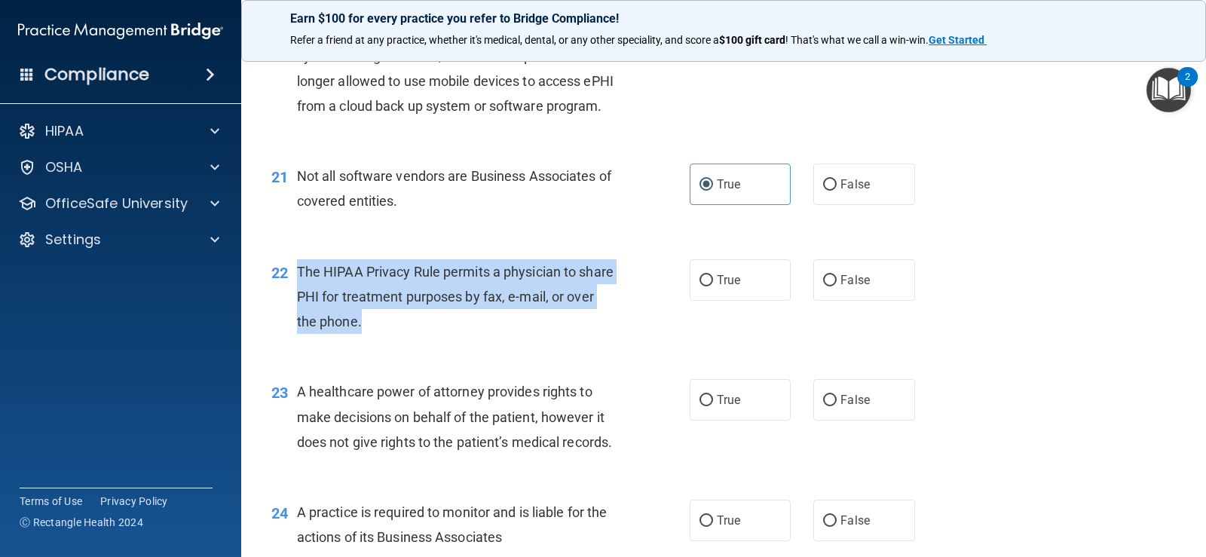
drag, startPoint x: 298, startPoint y: 320, endPoint x: 601, endPoint y: 369, distance: 306.9
click at [601, 335] on div "The HIPAA Privacy Rule permits a physician to share PHI for treatment purposes …" at bounding box center [462, 296] width 331 height 75
drag, startPoint x: 438, startPoint y: 368, endPoint x: 298, endPoint y: 321, distance: 147.1
click at [295, 320] on div "22 The HIPAA Privacy Rule permits a physician to share PHI for treatment purpos…" at bounding box center [481, 300] width 464 height 83
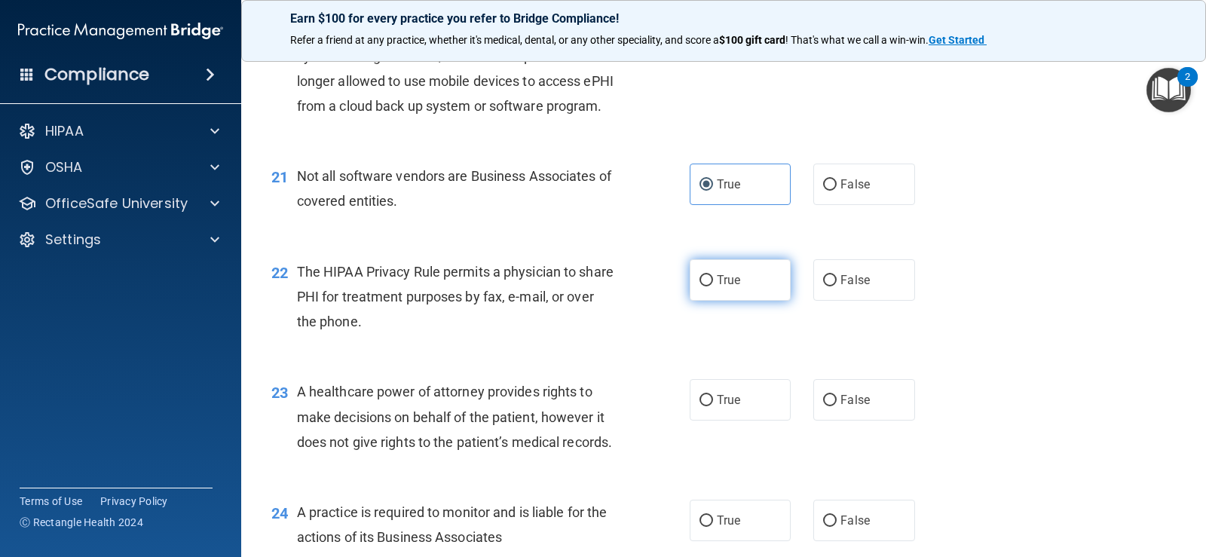
click at [708, 301] on label "True" at bounding box center [740, 279] width 101 height 41
click at [708, 286] on input "True" at bounding box center [706, 280] width 14 height 11
radio input "true"
click at [719, 361] on div "22 The HIPAA Privacy Rule permits a physician to share PHI for treatment purpos…" at bounding box center [723, 300] width 927 height 121
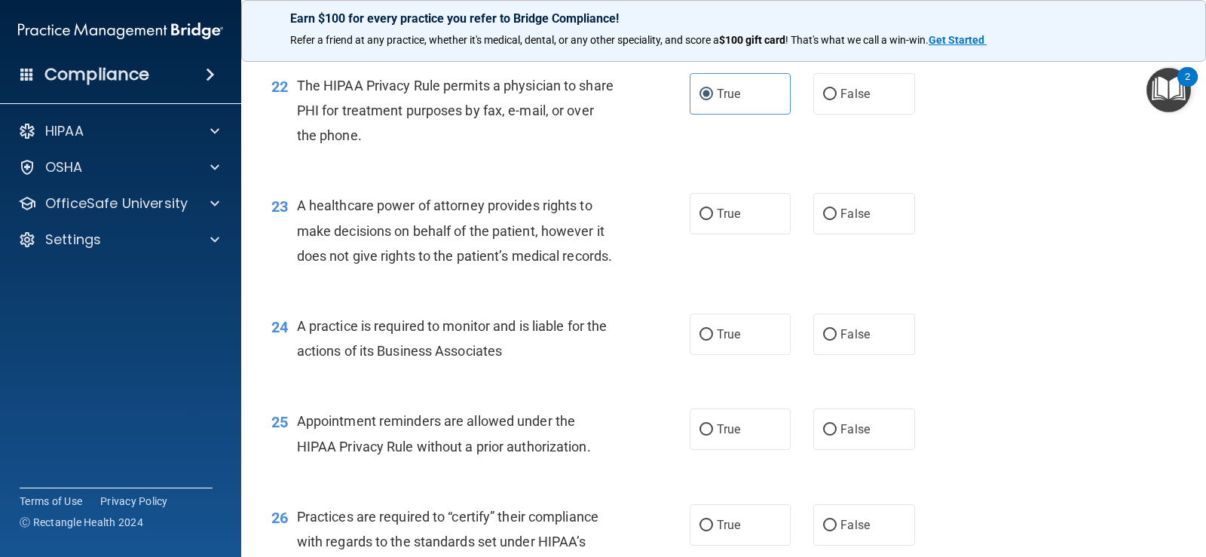
scroll to position [2789, 0]
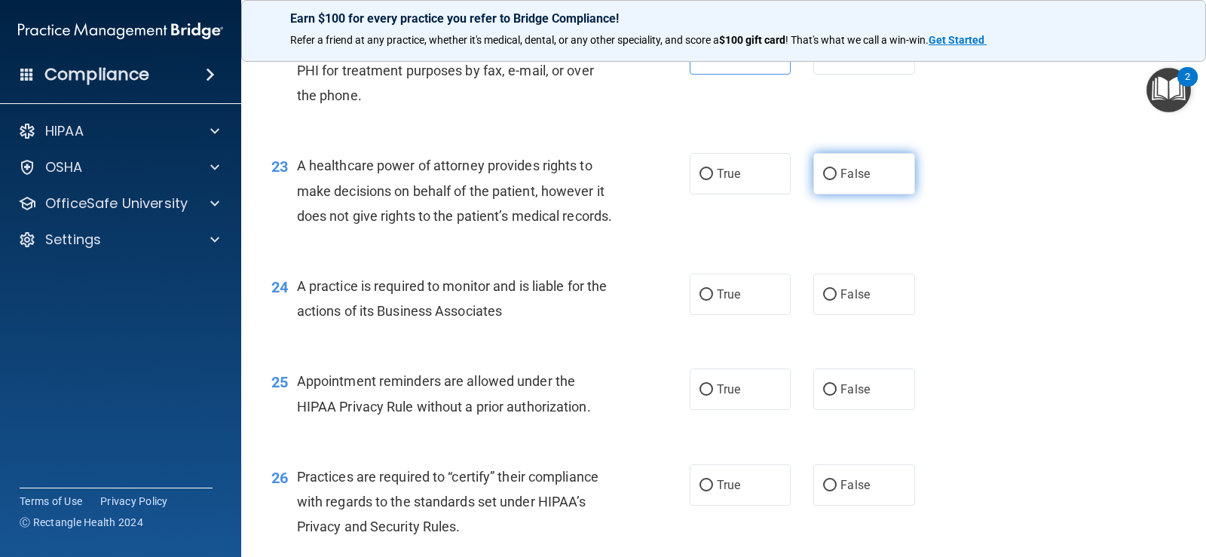
click at [840, 181] on span "False" at bounding box center [854, 174] width 29 height 14
click at [837, 180] on input "False" at bounding box center [830, 174] width 14 height 11
radio input "true"
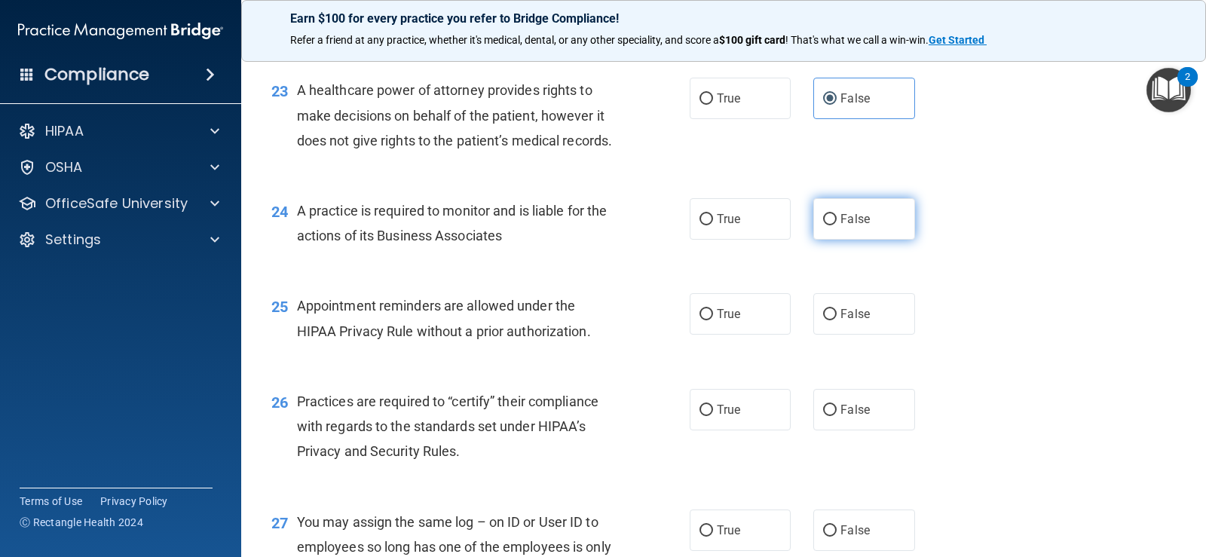
click at [823, 225] on input "False" at bounding box center [830, 219] width 14 height 11
radio input "true"
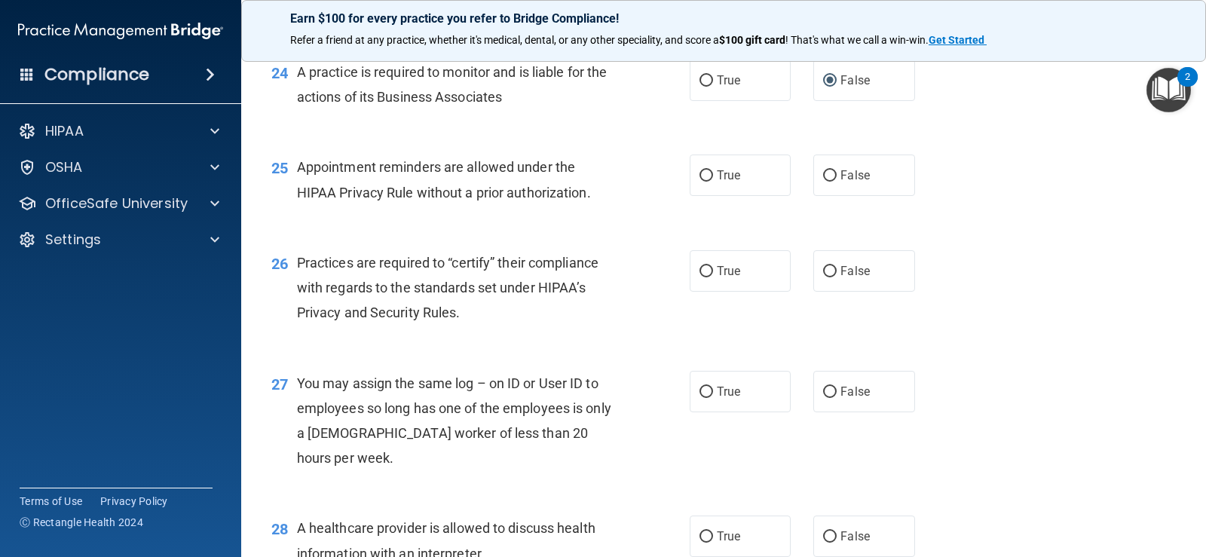
scroll to position [3015, 0]
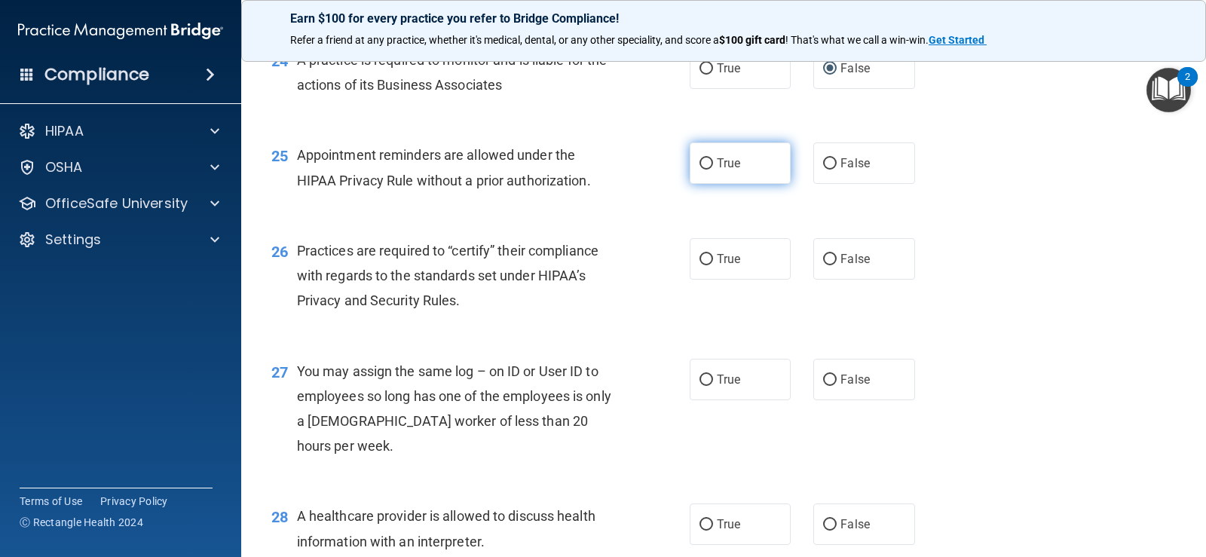
click at [742, 184] on label "True" at bounding box center [740, 162] width 101 height 41
click at [713, 170] on input "True" at bounding box center [706, 163] width 14 height 11
radio input "true"
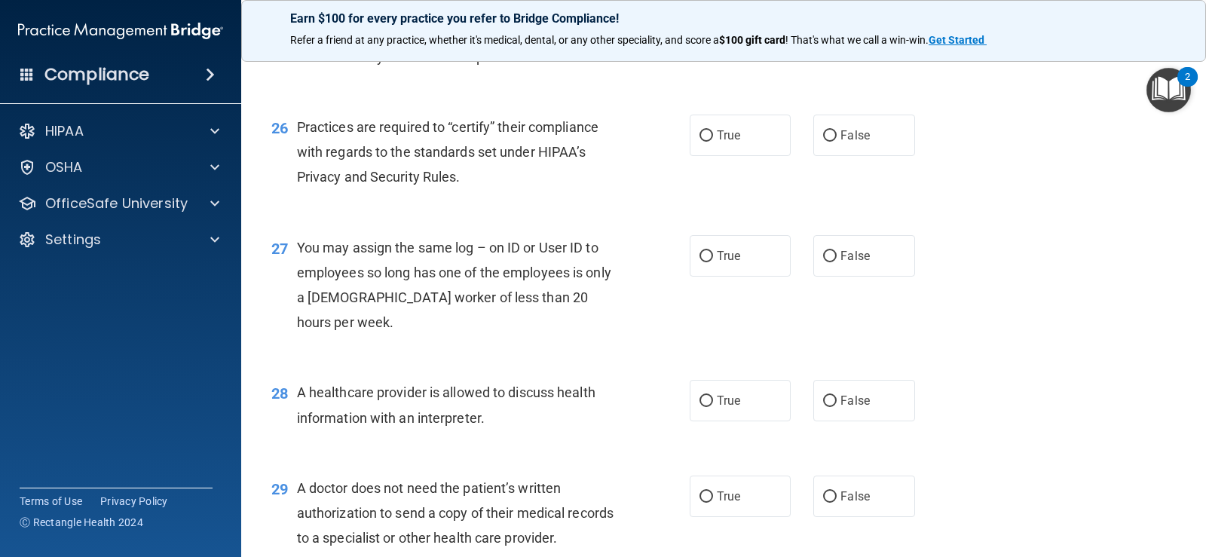
scroll to position [3166, 0]
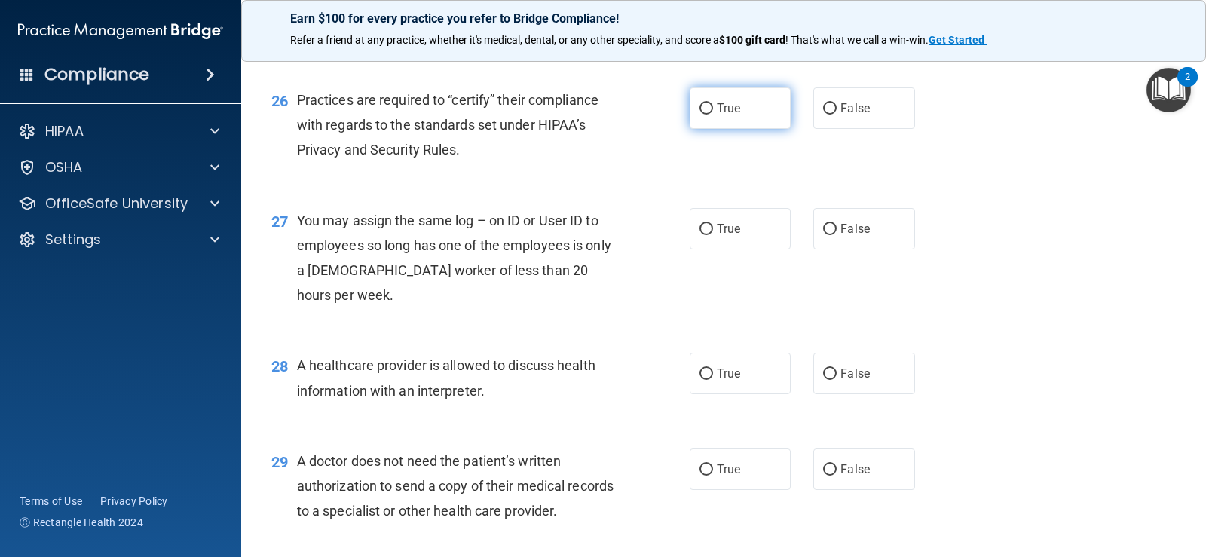
click at [735, 129] on label "True" at bounding box center [740, 107] width 101 height 41
click at [713, 115] on input "True" at bounding box center [706, 108] width 14 height 11
radio input "true"
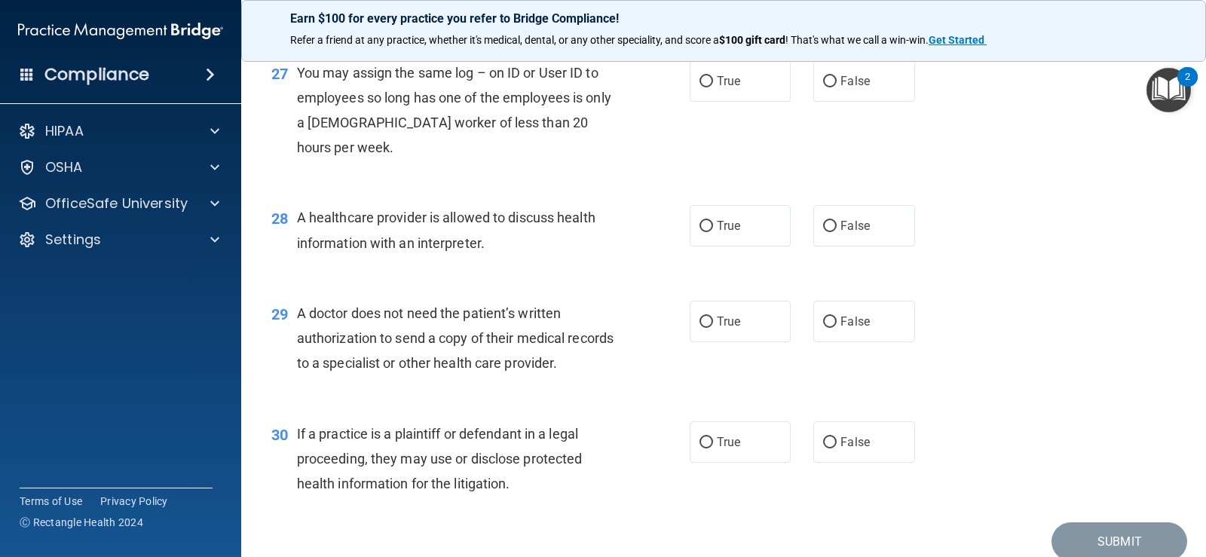
scroll to position [3316, 0]
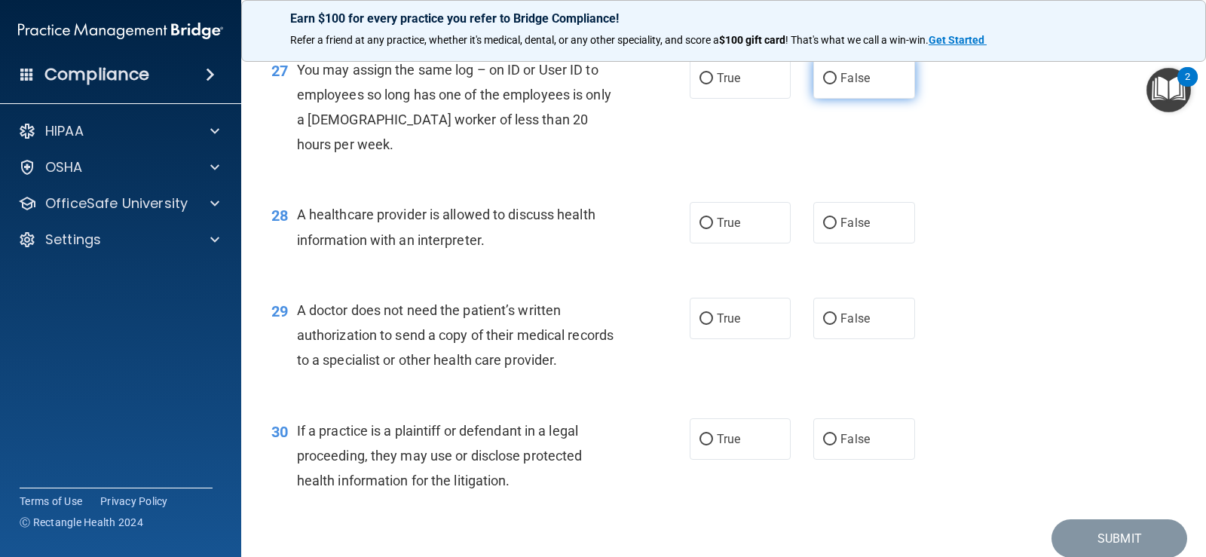
click at [829, 99] on label "False" at bounding box center [863, 77] width 101 height 41
click at [829, 84] on input "False" at bounding box center [830, 78] width 14 height 11
radio input "true"
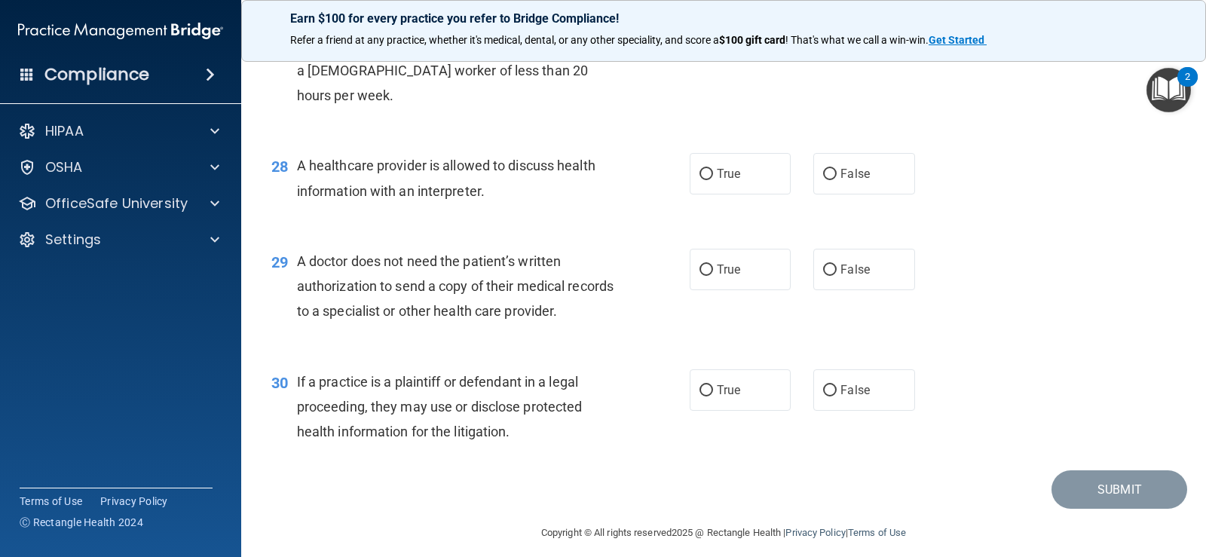
scroll to position [3392, 0]
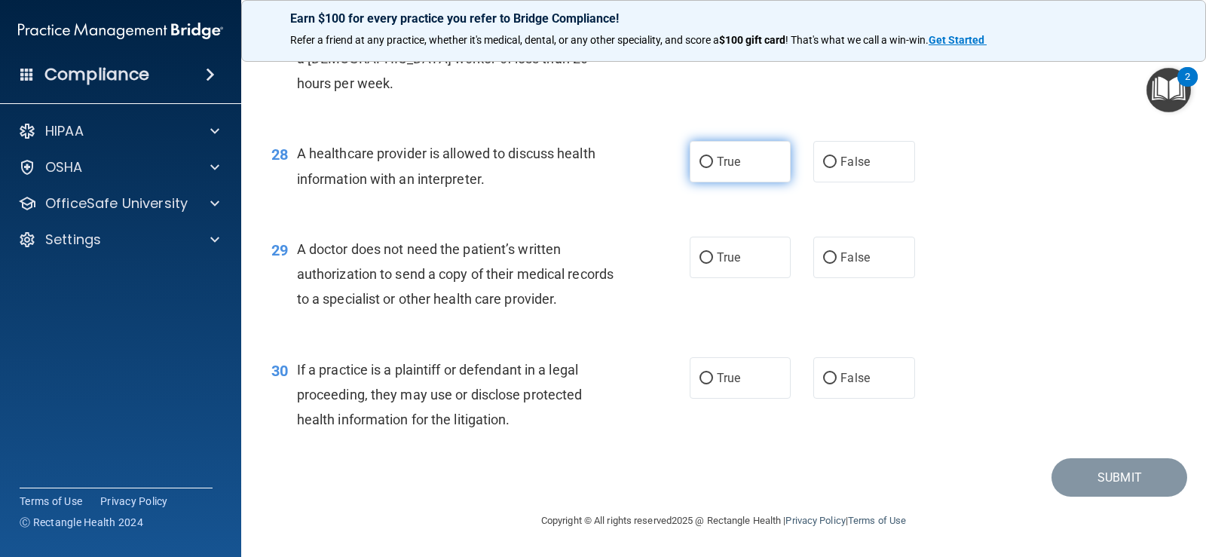
click at [754, 182] on label "True" at bounding box center [740, 161] width 101 height 41
click at [713, 168] on input "True" at bounding box center [706, 162] width 14 height 11
radio input "true"
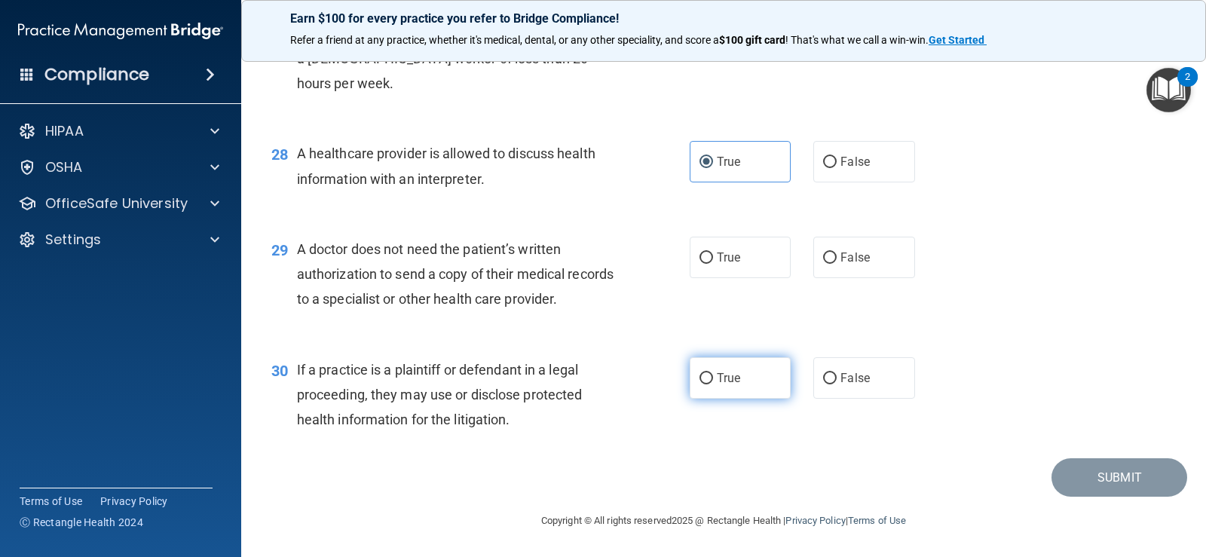
click at [704, 383] on input "True" at bounding box center [706, 378] width 14 height 11
radio input "true"
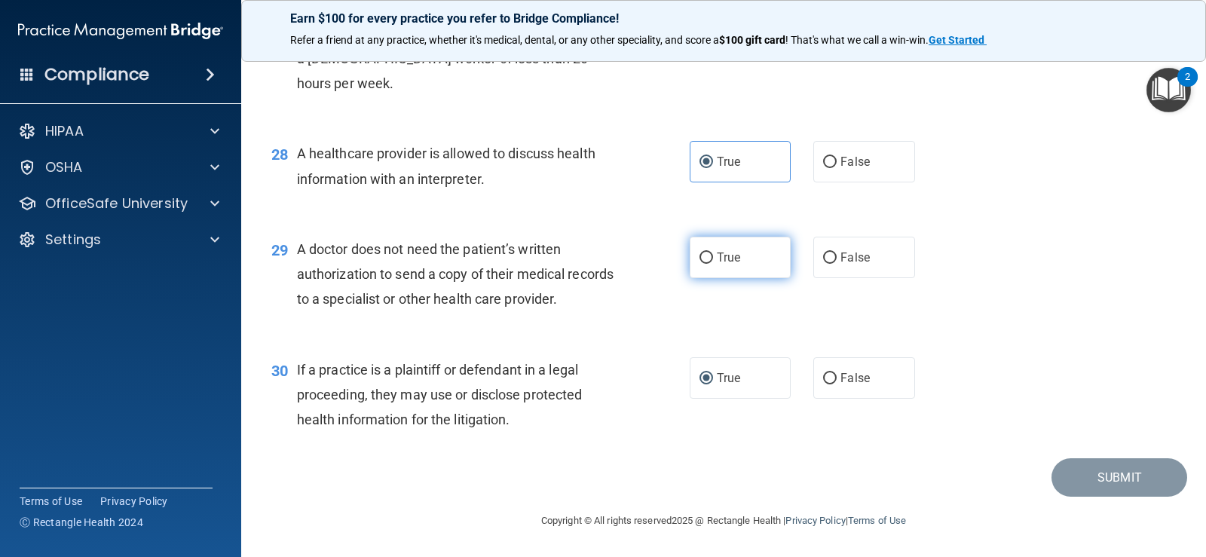
click at [726, 268] on label "True" at bounding box center [740, 257] width 101 height 41
click at [713, 264] on input "True" at bounding box center [706, 257] width 14 height 11
radio input "true"
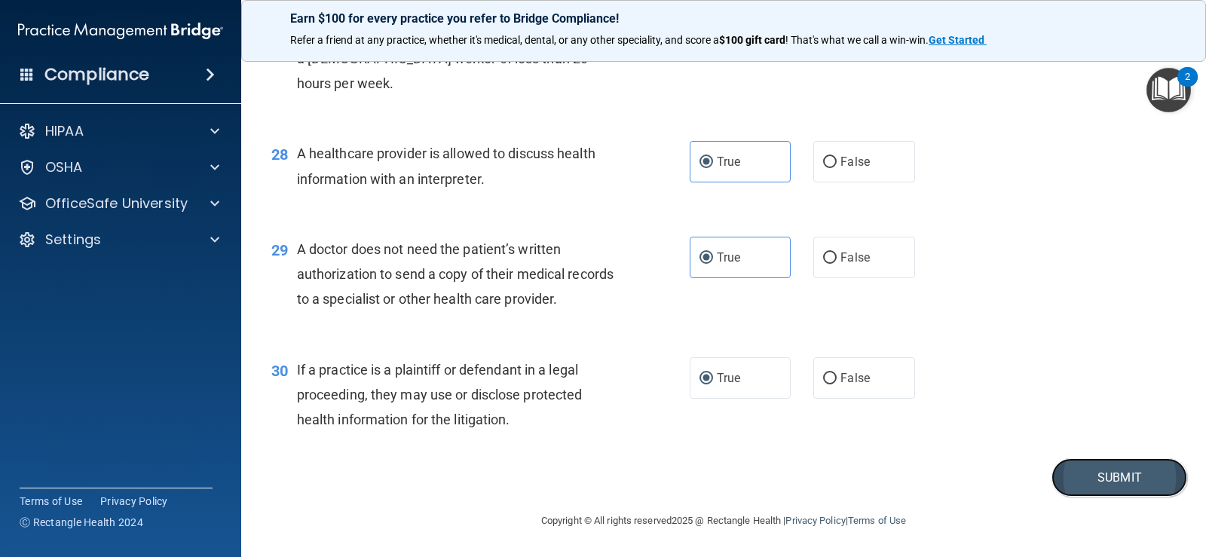
click at [1093, 470] on button "Submit" at bounding box center [1119, 477] width 136 height 38
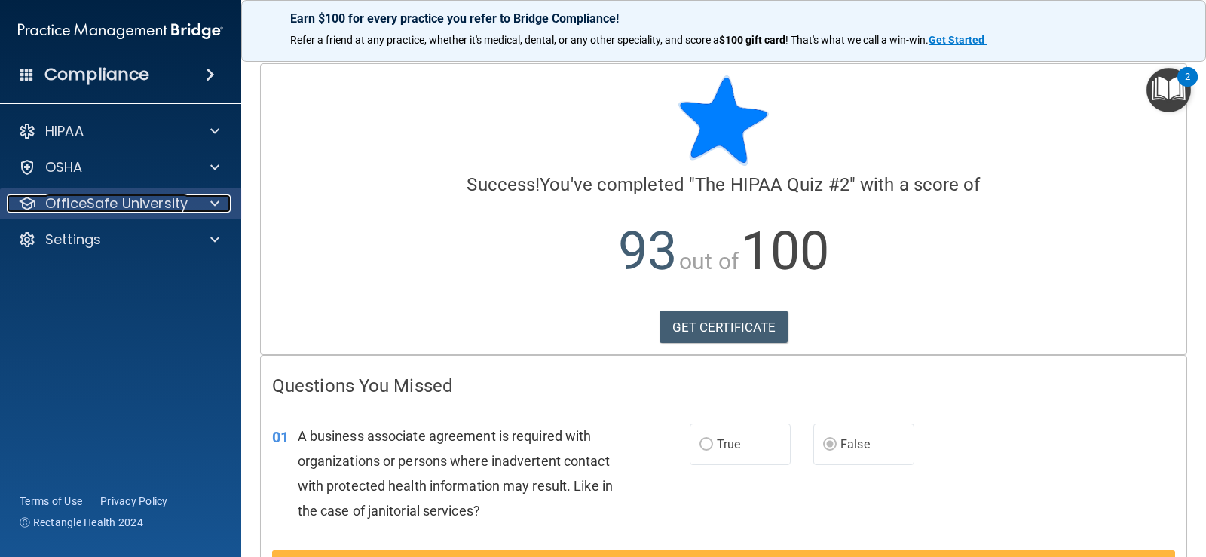
click at [164, 206] on p "OfficeSafe University" at bounding box center [116, 203] width 142 height 18
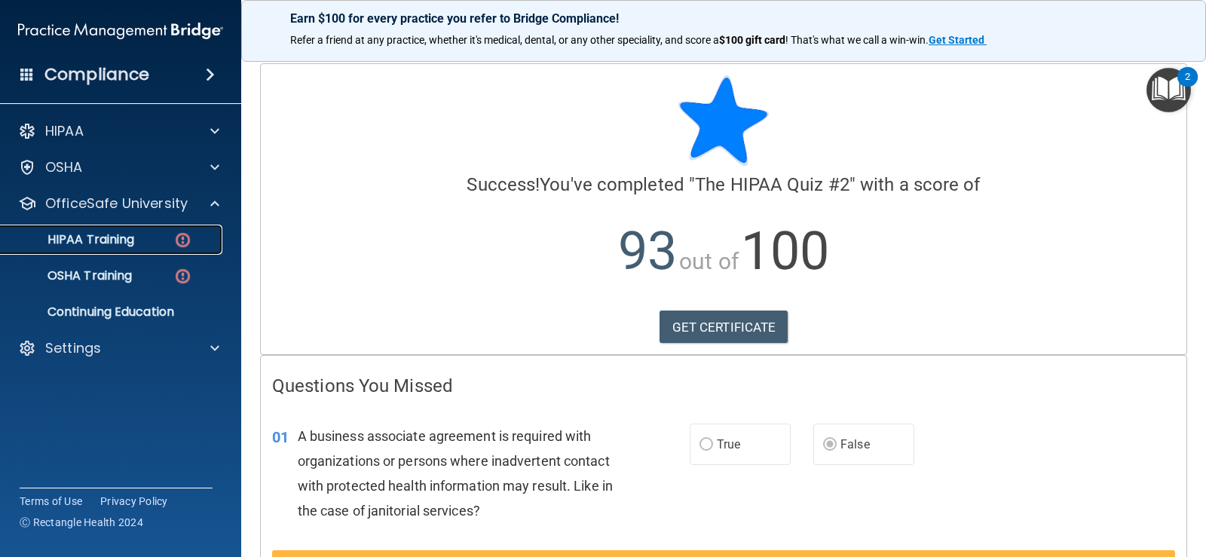
click at [112, 243] on p "HIPAA Training" at bounding box center [72, 239] width 124 height 15
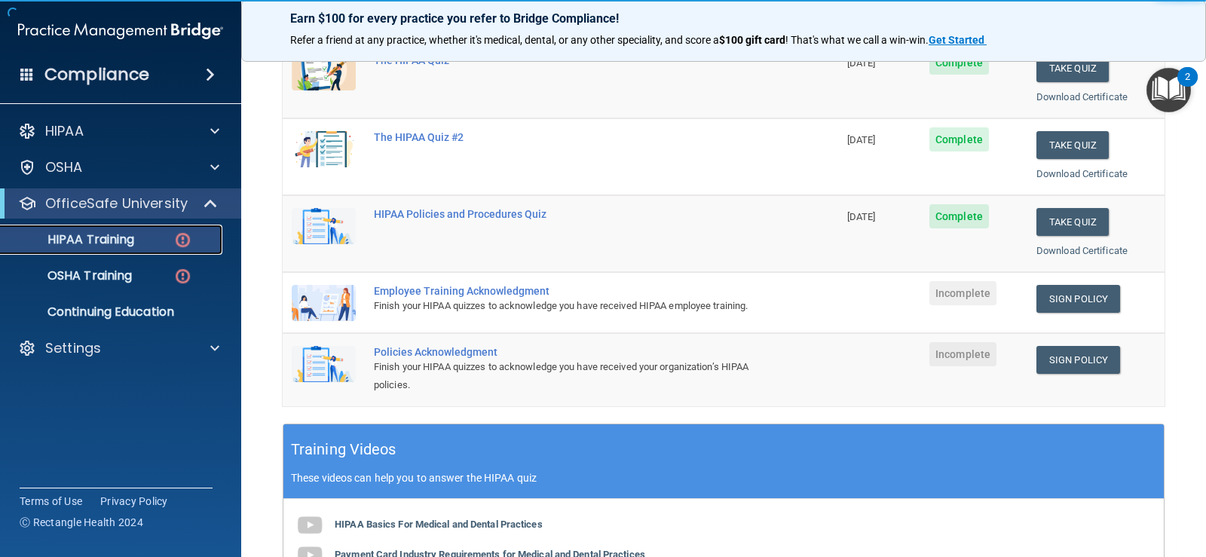
scroll to position [226, 0]
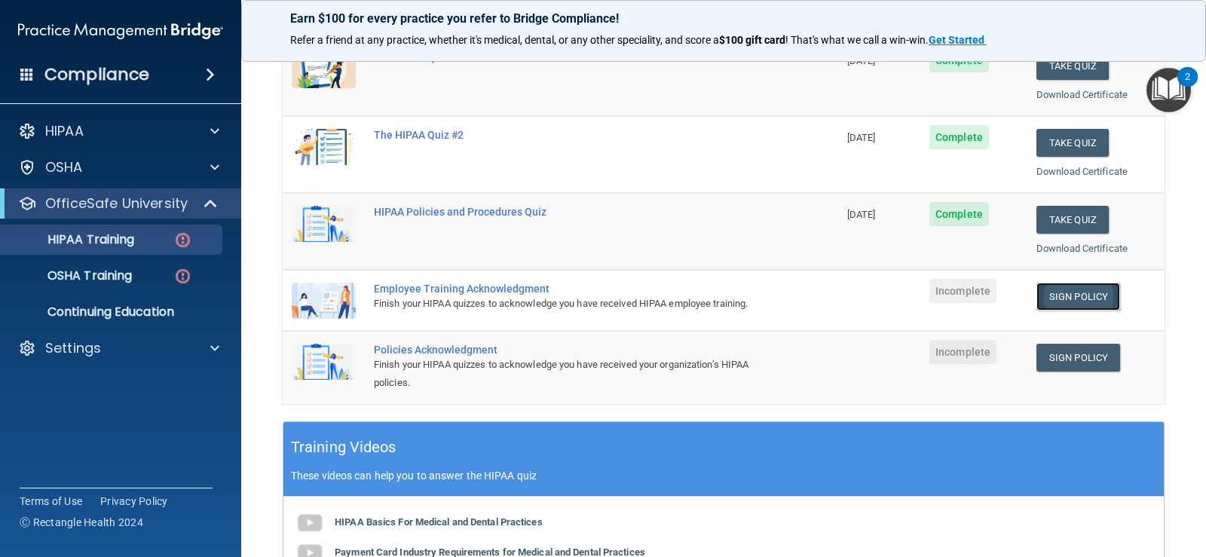
click at [1095, 299] on link "Sign Policy" at bounding box center [1078, 297] width 84 height 28
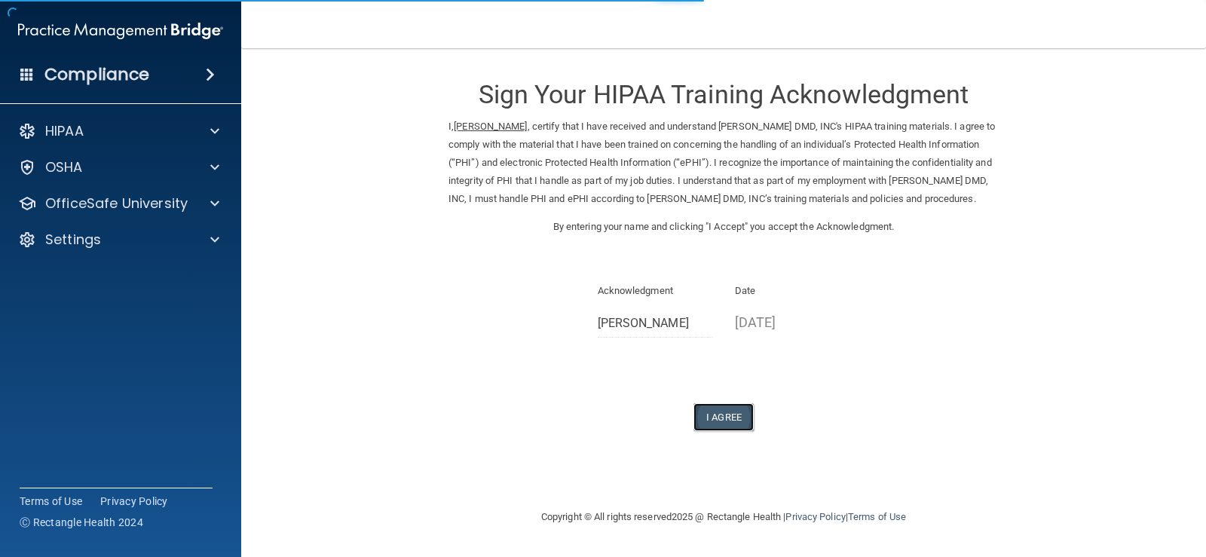
click at [743, 431] on button "I Agree" at bounding box center [723, 417] width 60 height 28
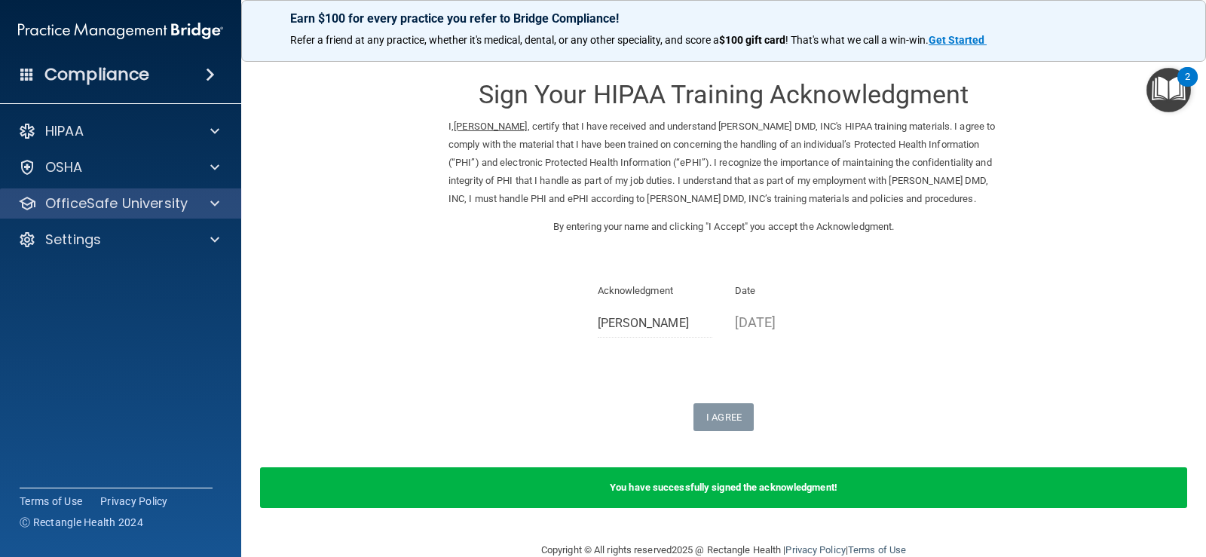
click at [128, 213] on div "OfficeSafe University" at bounding box center [121, 203] width 242 height 30
click at [177, 208] on p "OfficeSafe University" at bounding box center [116, 203] width 142 height 18
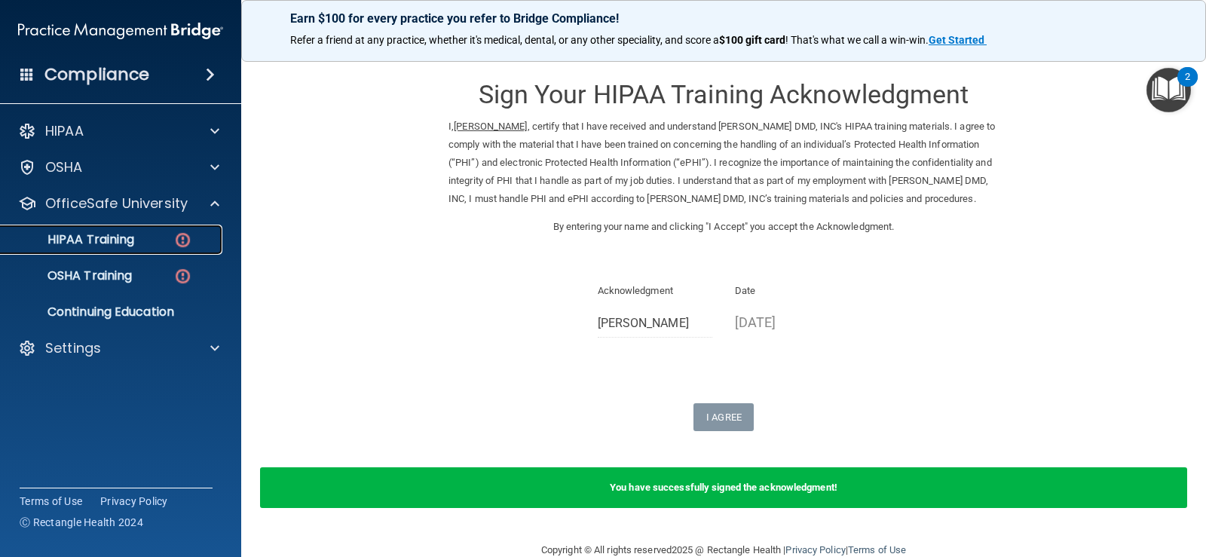
click at [146, 240] on div "HIPAA Training" at bounding box center [113, 239] width 206 height 15
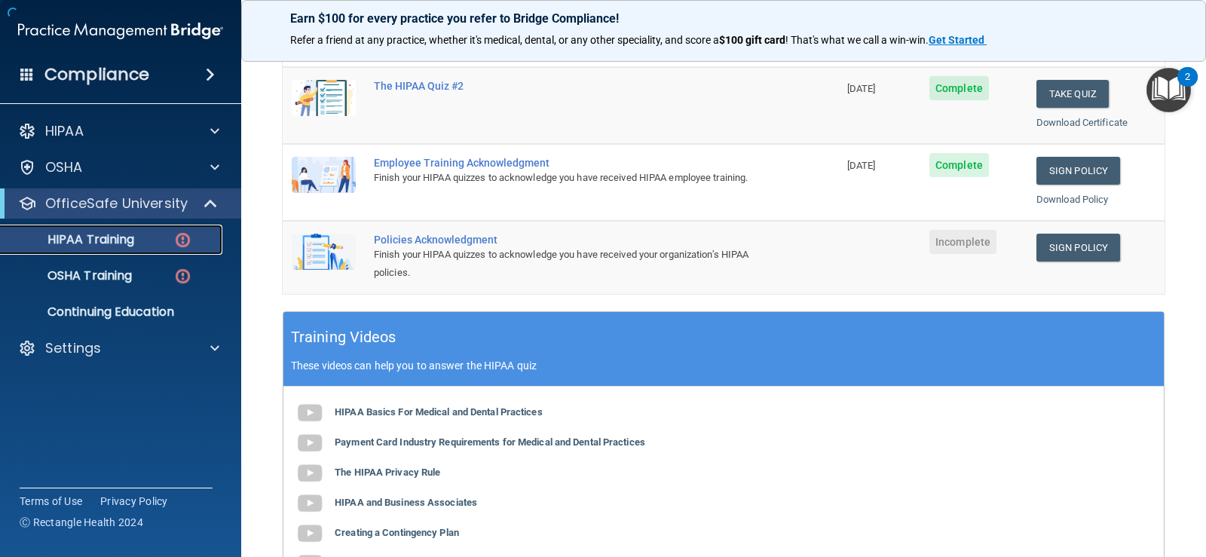
scroll to position [452, 0]
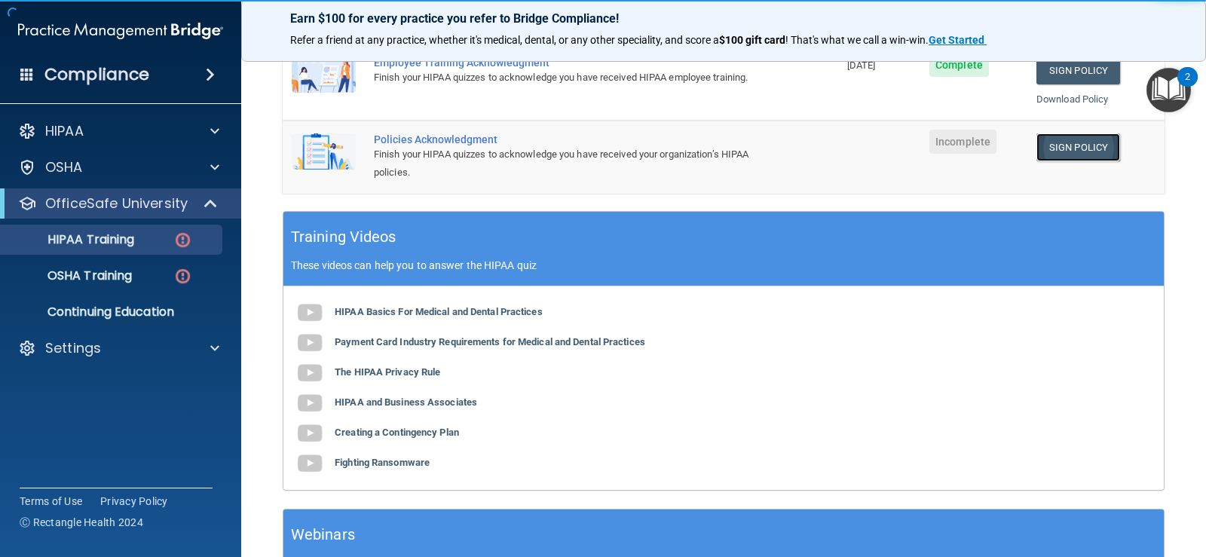
click at [1079, 145] on link "Sign Policy" at bounding box center [1078, 147] width 84 height 28
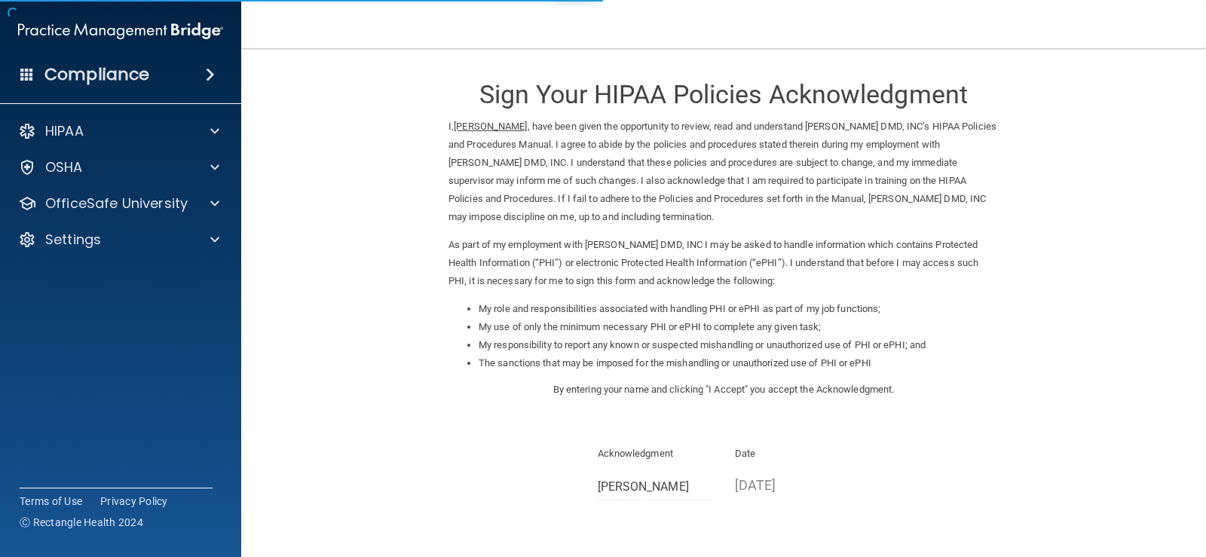
scroll to position [133, 0]
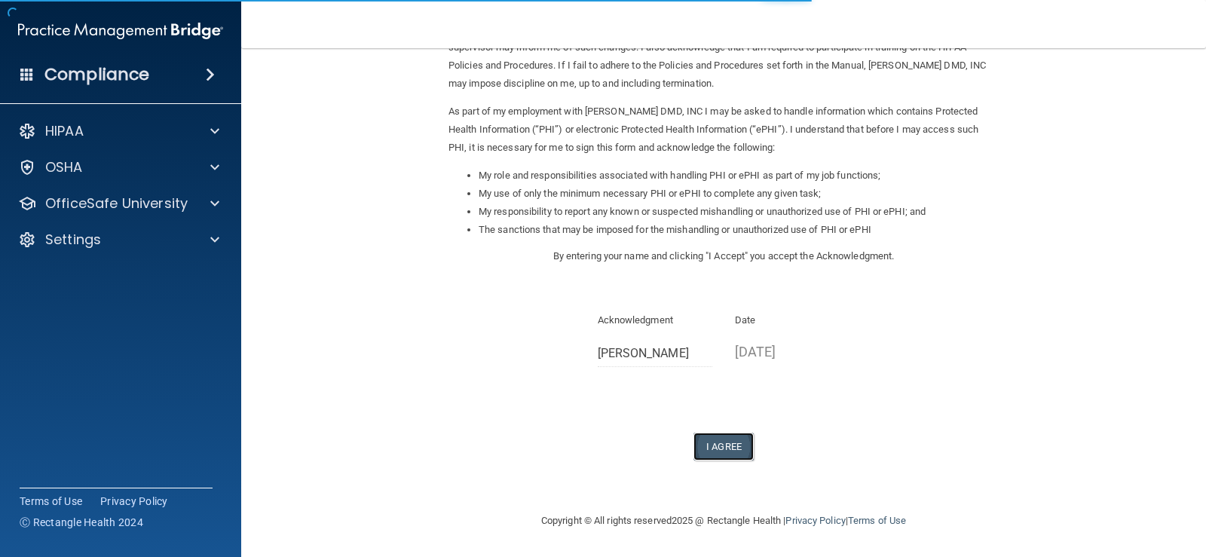
click at [739, 440] on button "I Agree" at bounding box center [723, 447] width 60 height 28
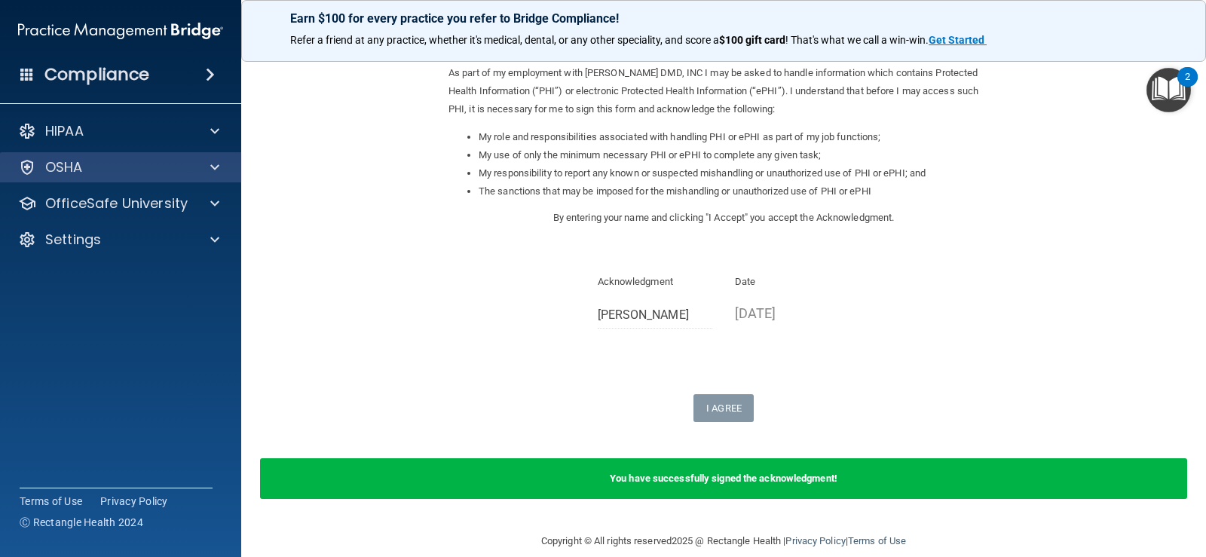
scroll to position [192, 0]
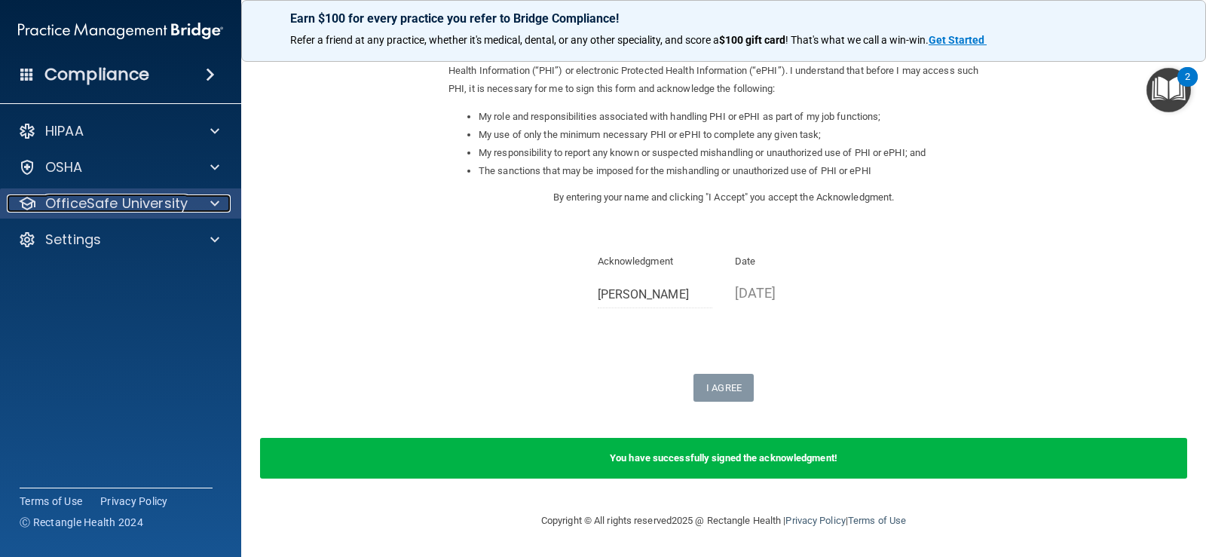
click at [174, 207] on p "OfficeSafe University" at bounding box center [116, 203] width 142 height 18
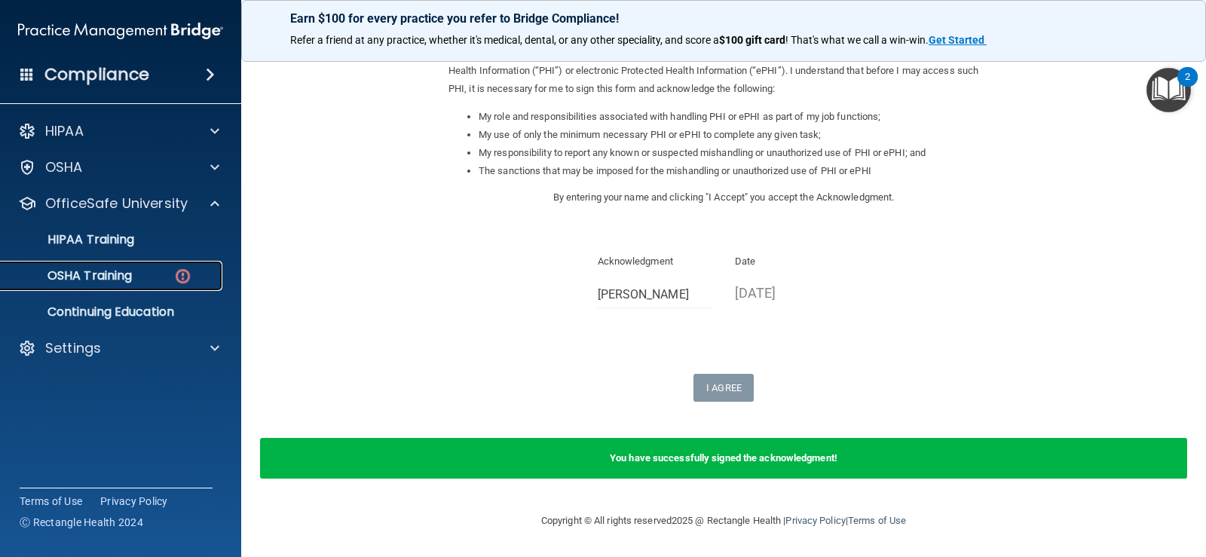
click at [152, 282] on div "OSHA Training" at bounding box center [113, 275] width 206 height 15
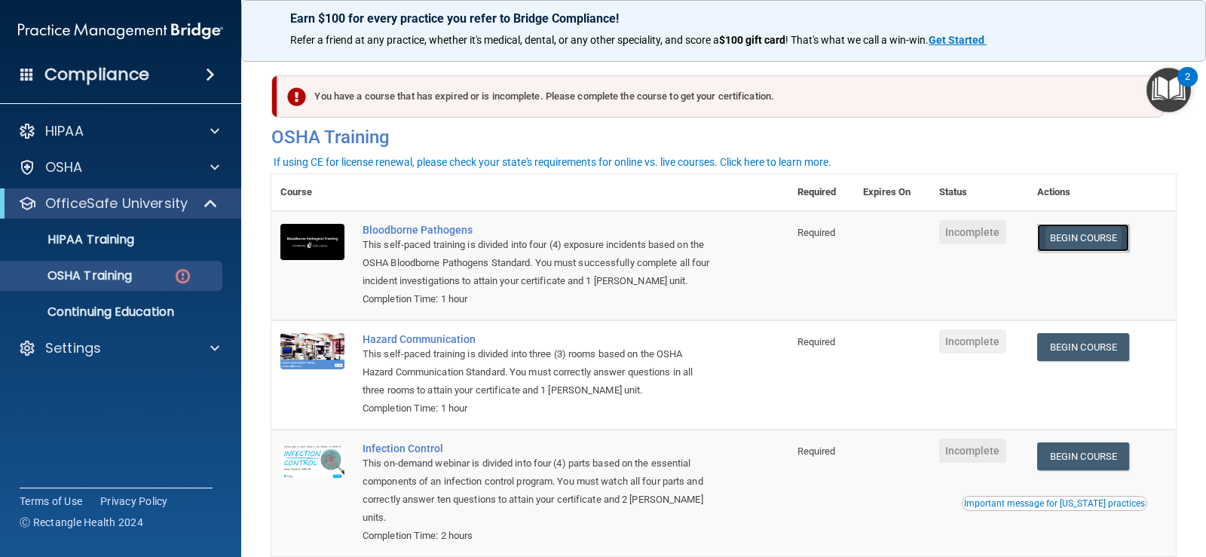
click at [1087, 237] on link "Begin Course" at bounding box center [1083, 238] width 92 height 28
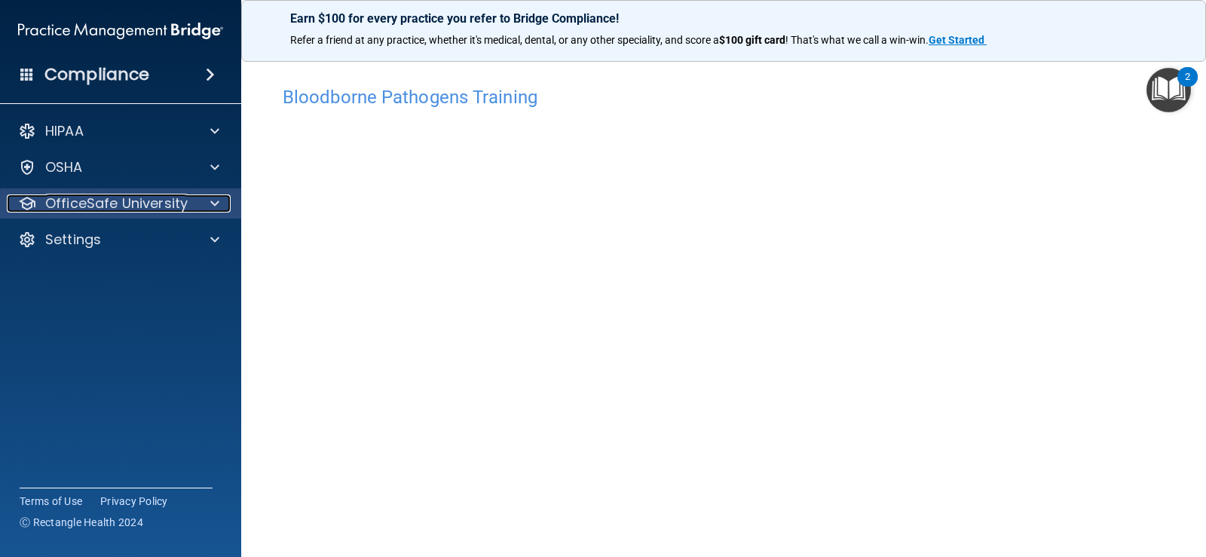
click at [210, 211] on div at bounding box center [213, 203] width 38 height 18
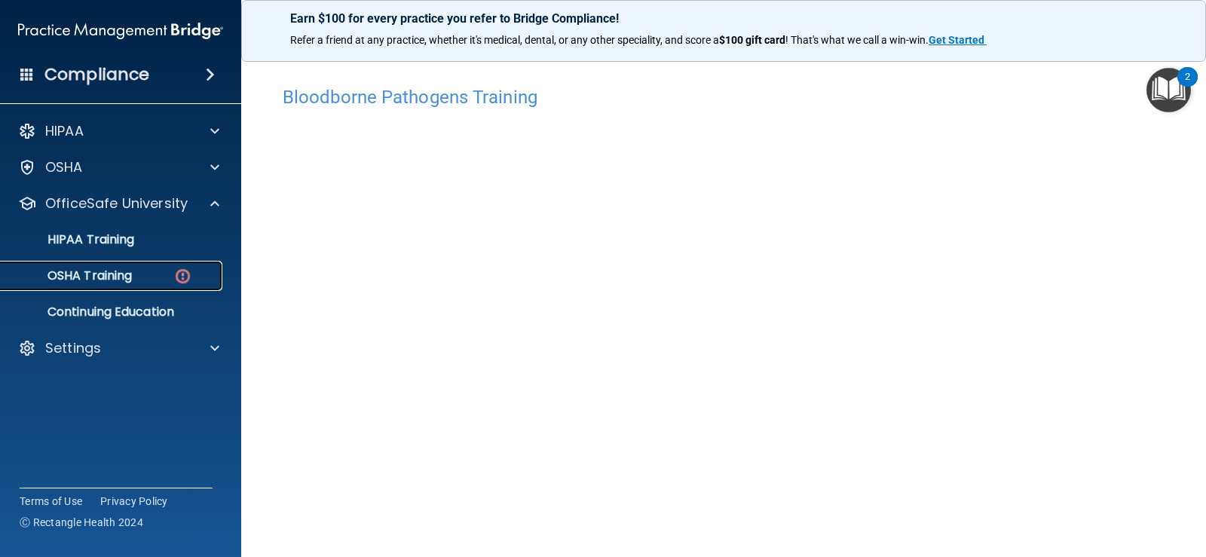
click at [120, 281] on p "OSHA Training" at bounding box center [71, 275] width 122 height 15
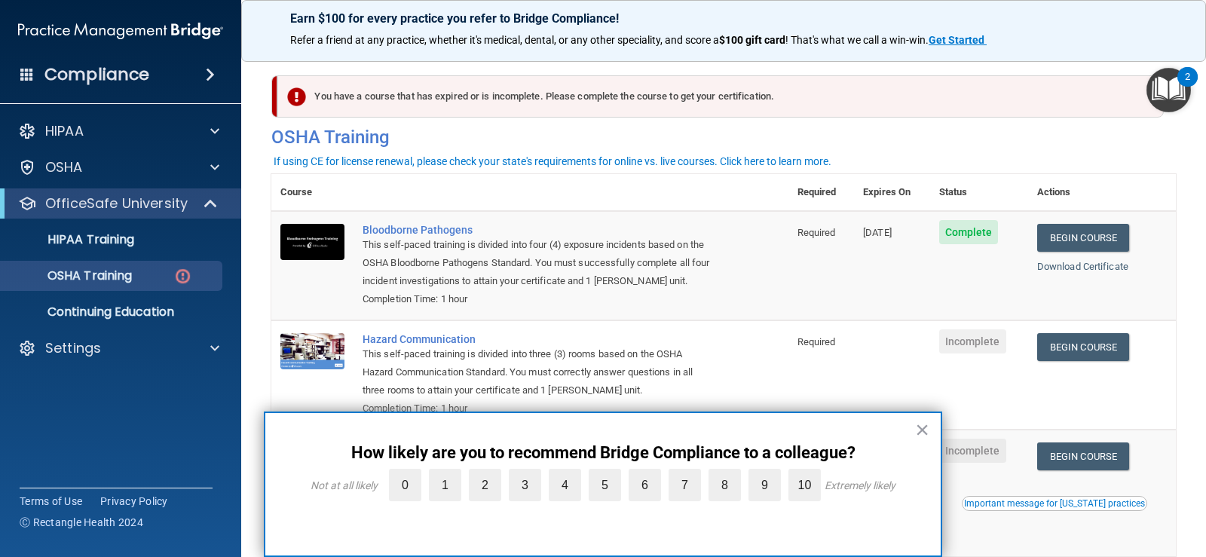
scroll to position [151, 0]
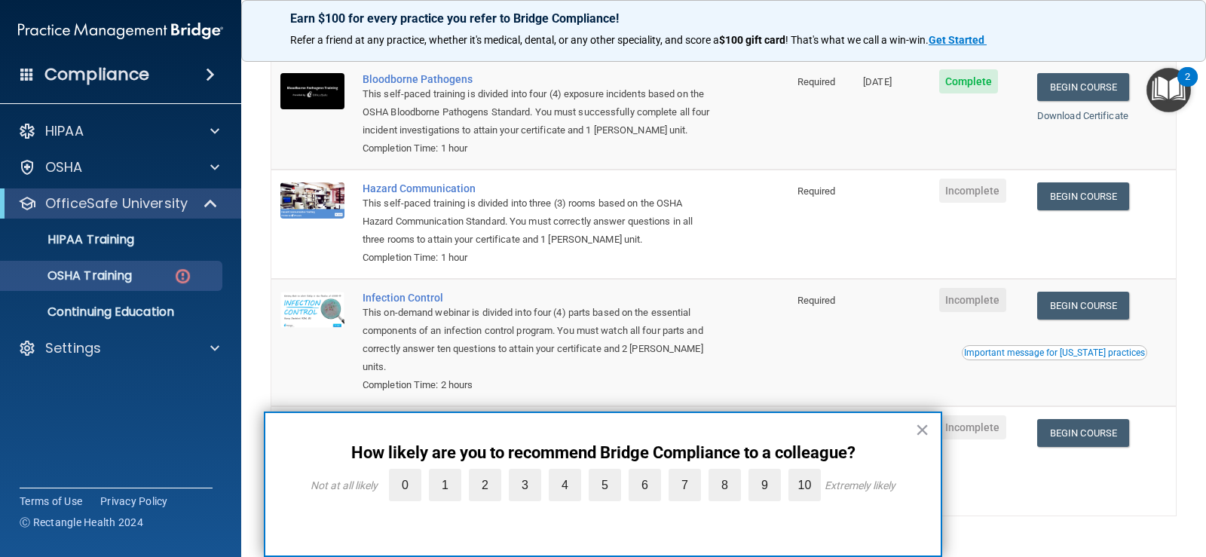
click at [1169, 213] on main "You have a course that has expired or is incomplete. Please complete the course…" at bounding box center [723, 302] width 965 height 509
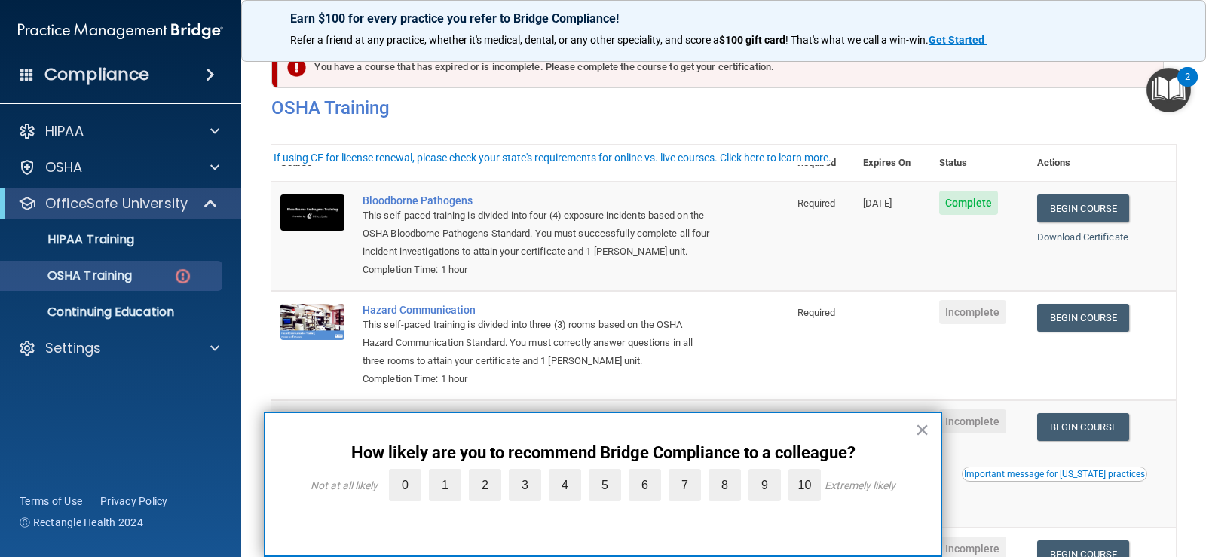
scroll to position [75, 0]
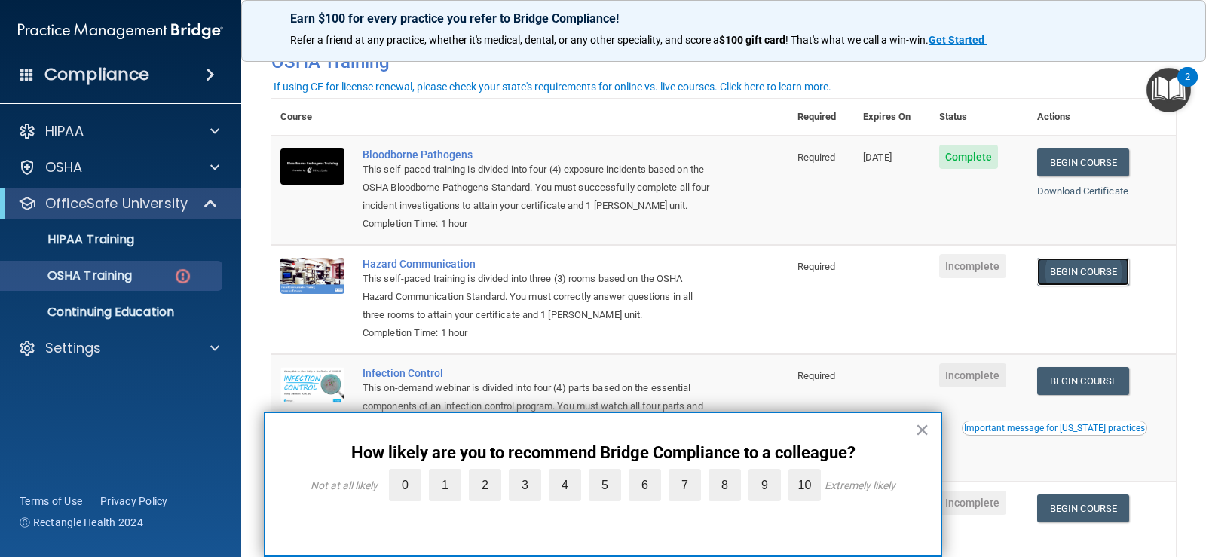
click at [1082, 280] on link "Begin Course" at bounding box center [1083, 272] width 92 height 28
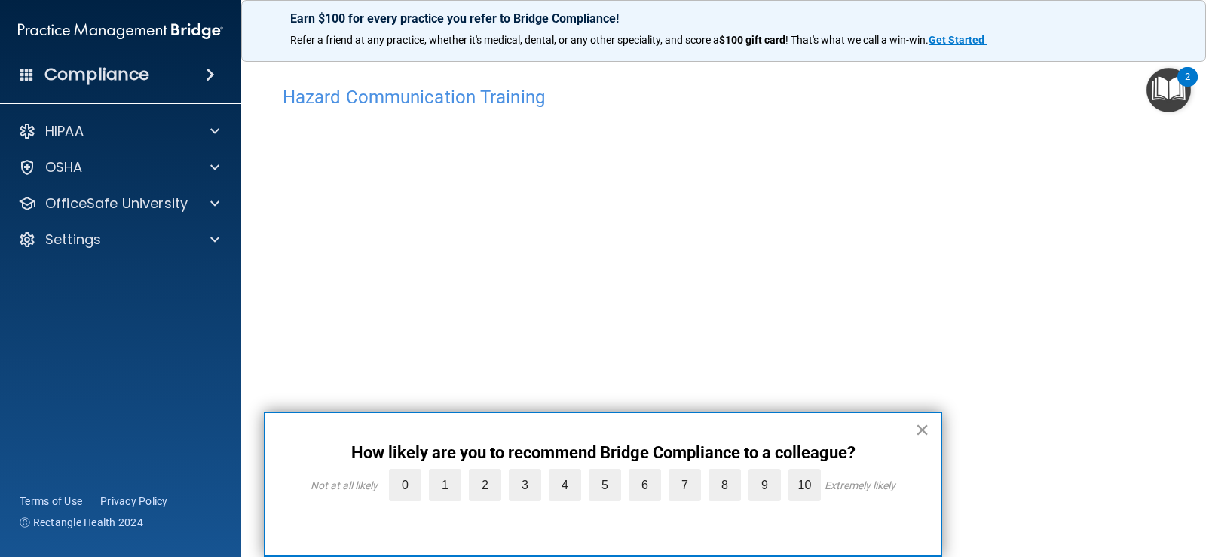
click at [922, 430] on button "×" at bounding box center [922, 430] width 14 height 24
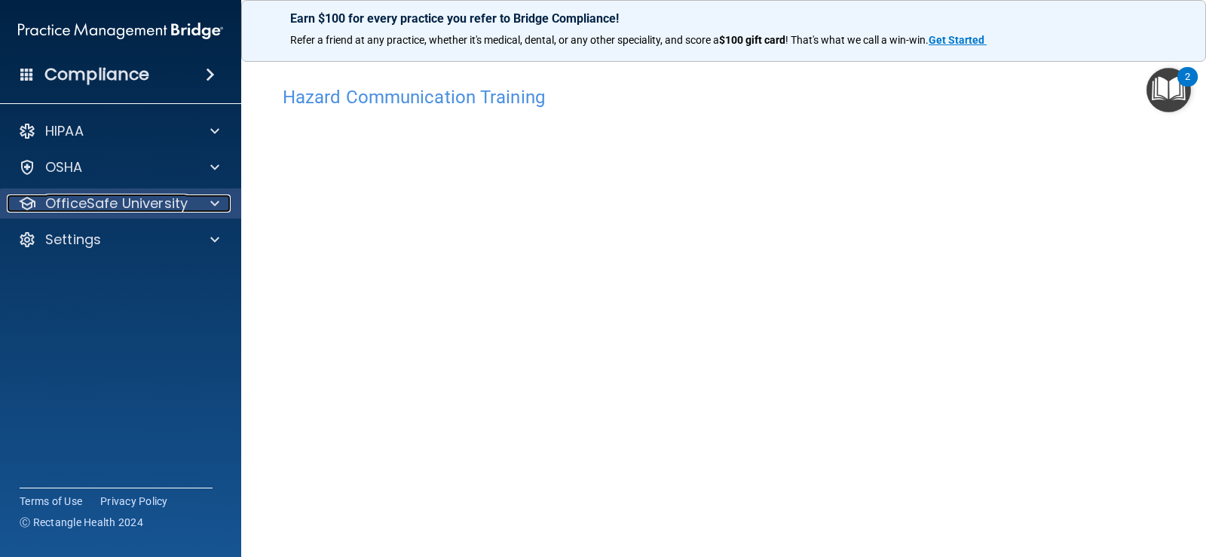
click at [145, 204] on p "OfficeSafe University" at bounding box center [116, 203] width 142 height 18
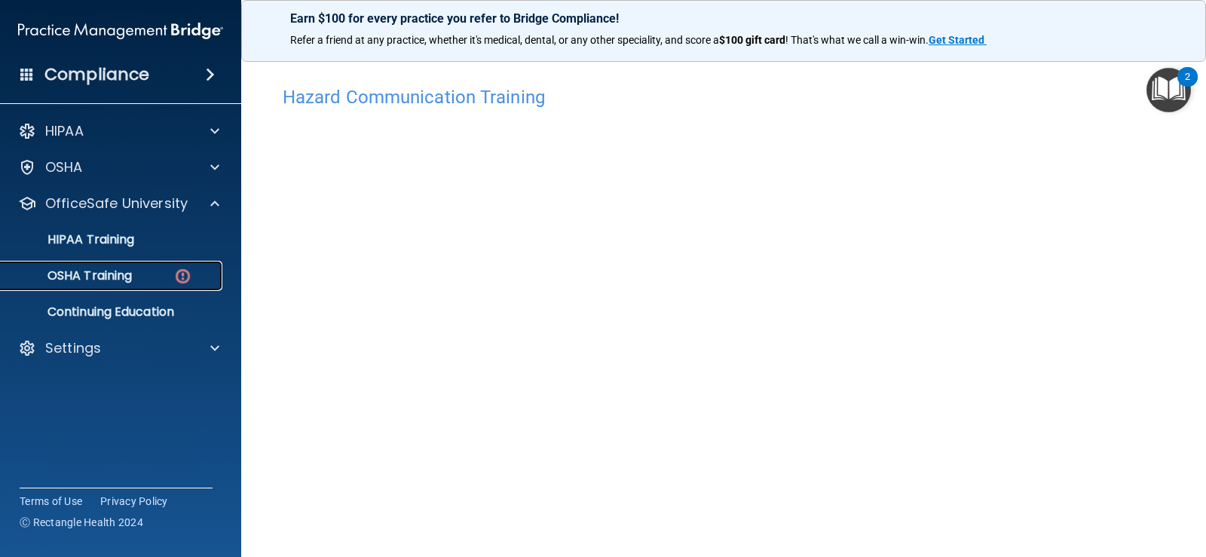
click at [143, 277] on div "OSHA Training" at bounding box center [113, 275] width 206 height 15
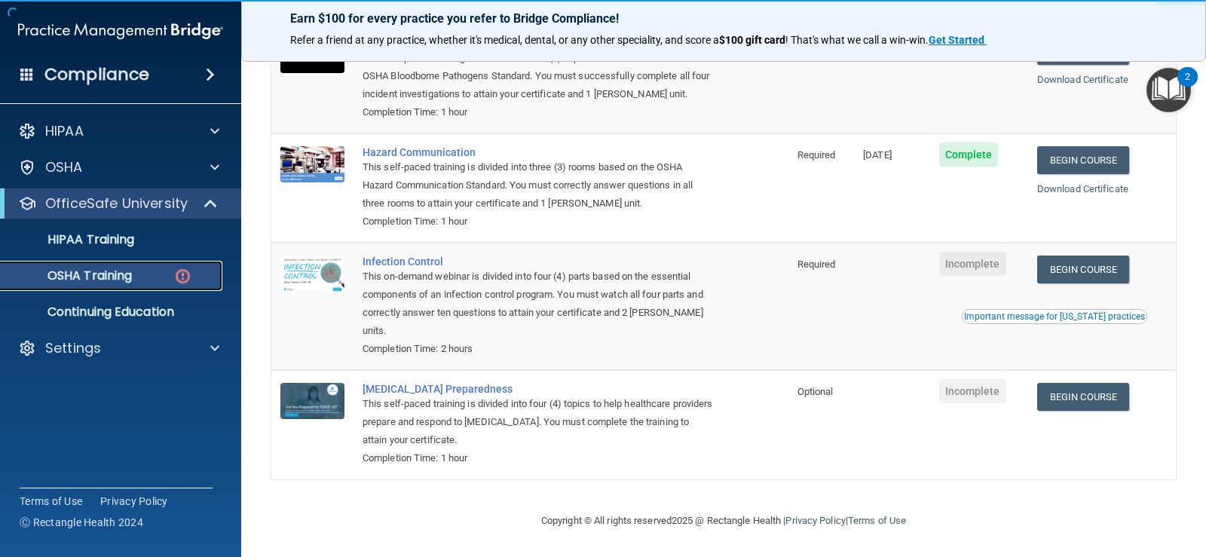
scroll to position [191, 0]
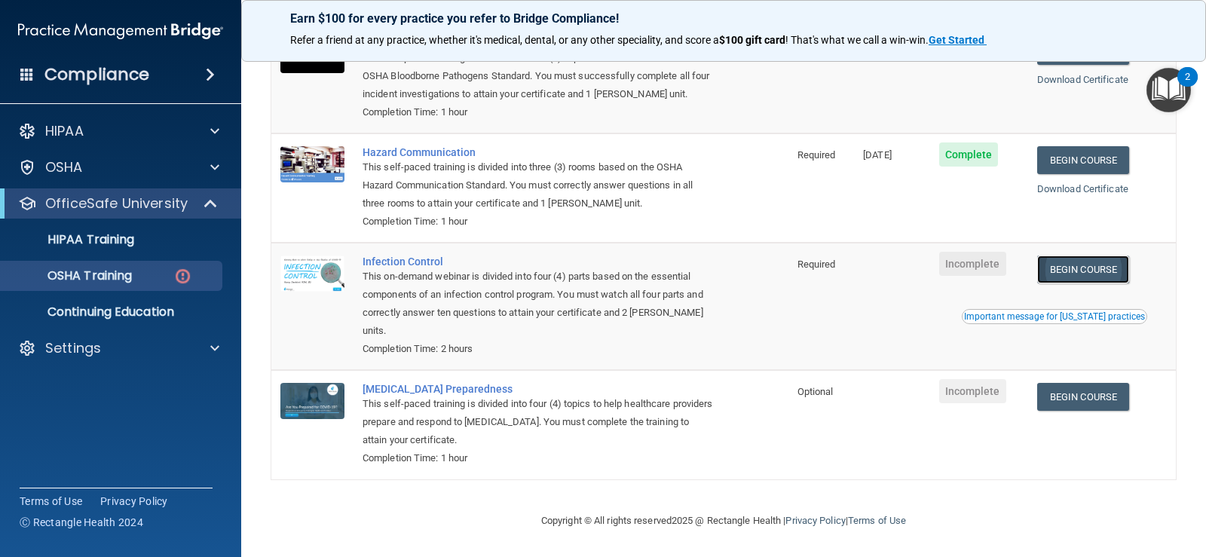
click at [1060, 265] on link "Begin Course" at bounding box center [1083, 270] width 92 height 28
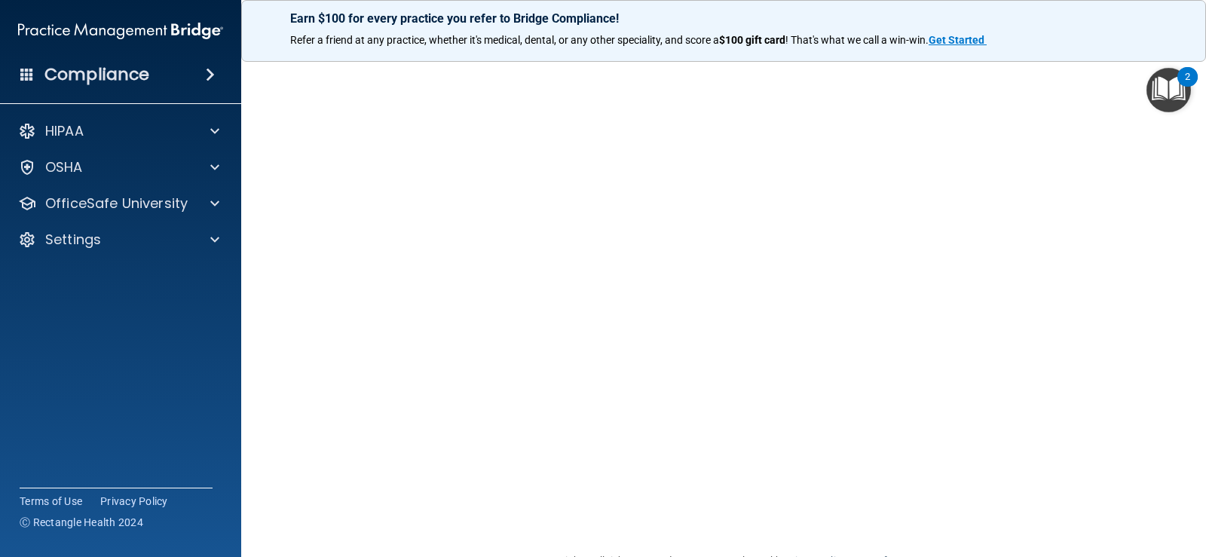
scroll to position [75, 0]
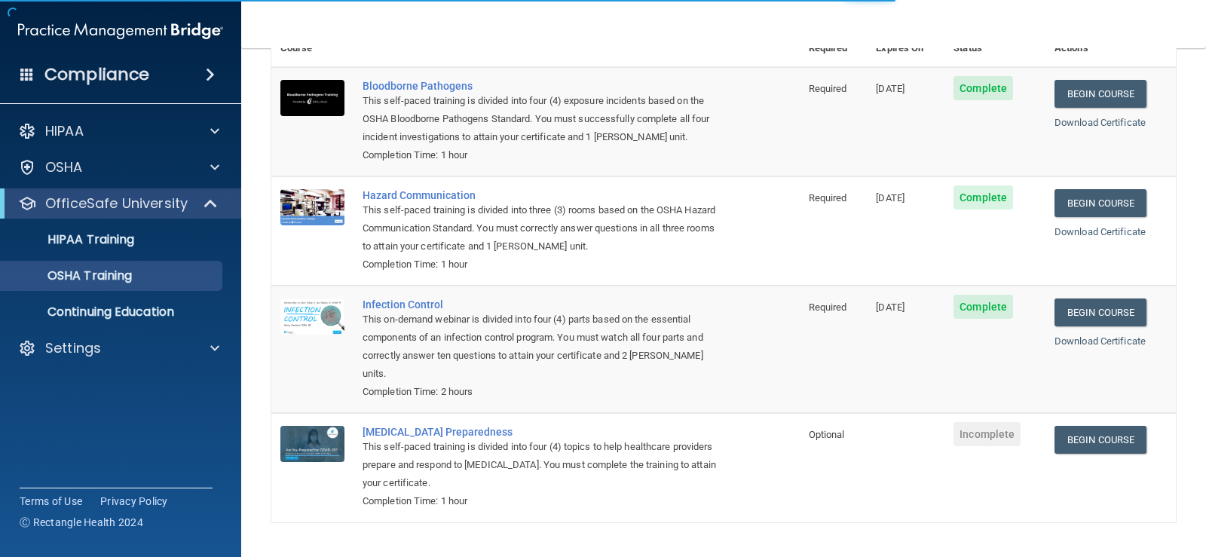
scroll to position [130, 0]
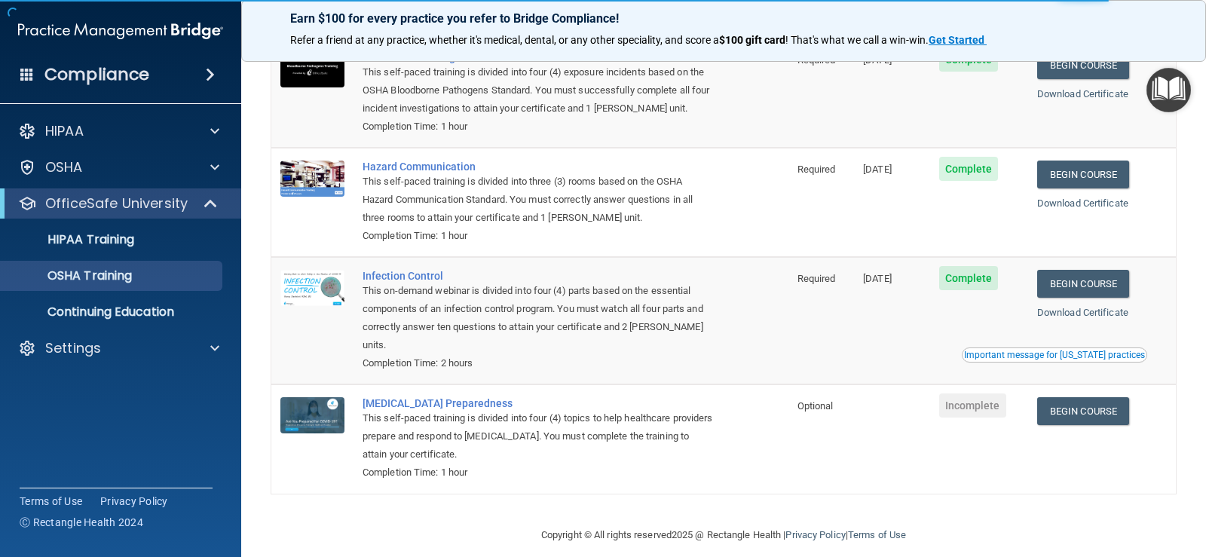
click at [1073, 396] on td "Begin Course Download Certificate" at bounding box center [1102, 438] width 148 height 109
click at [1073, 418] on link "Begin Course" at bounding box center [1083, 411] width 92 height 28
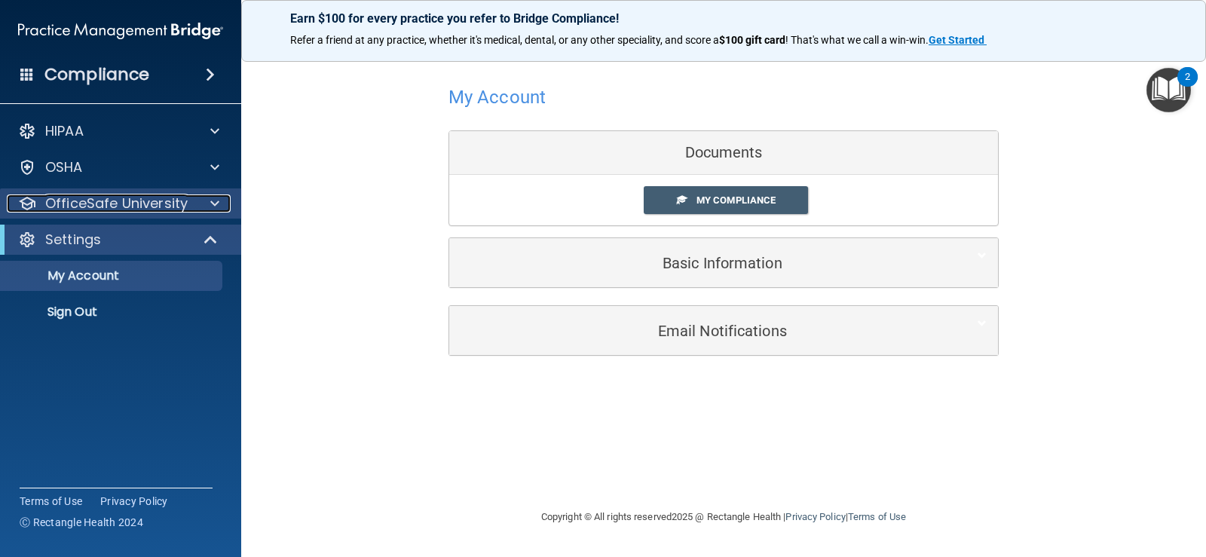
click at [183, 197] on p "OfficeSafe University" at bounding box center [116, 203] width 142 height 18
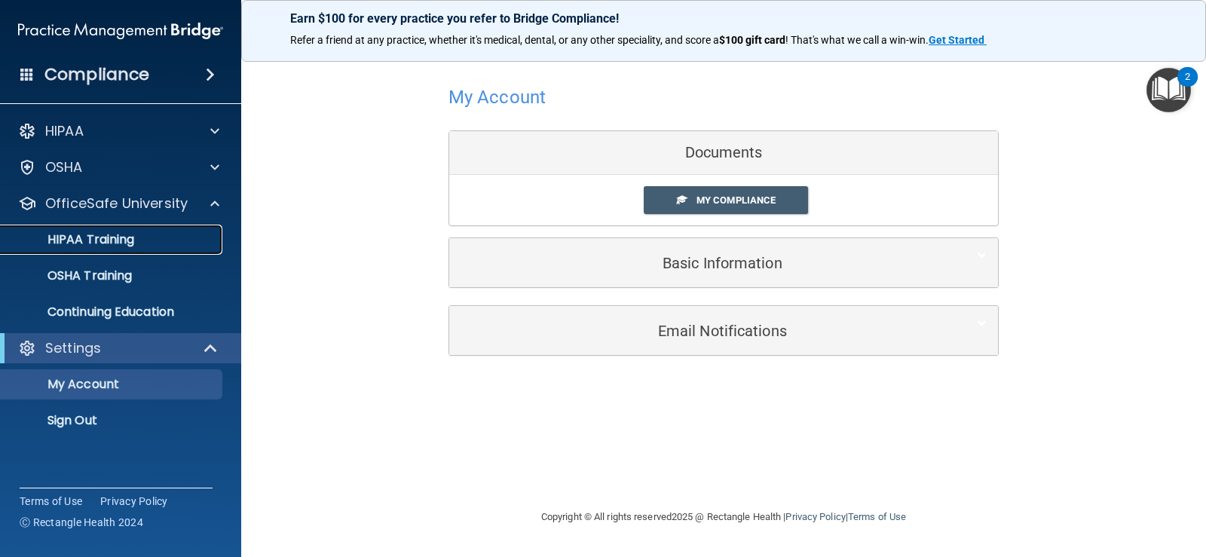
click at [114, 240] on p "HIPAA Training" at bounding box center [72, 239] width 124 height 15
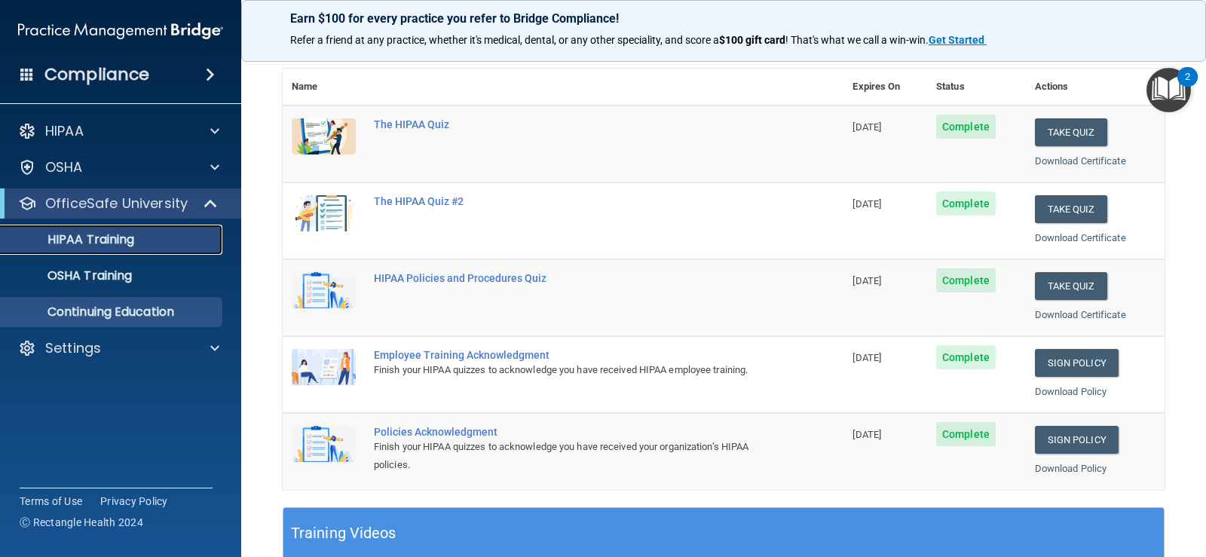
scroll to position [151, 0]
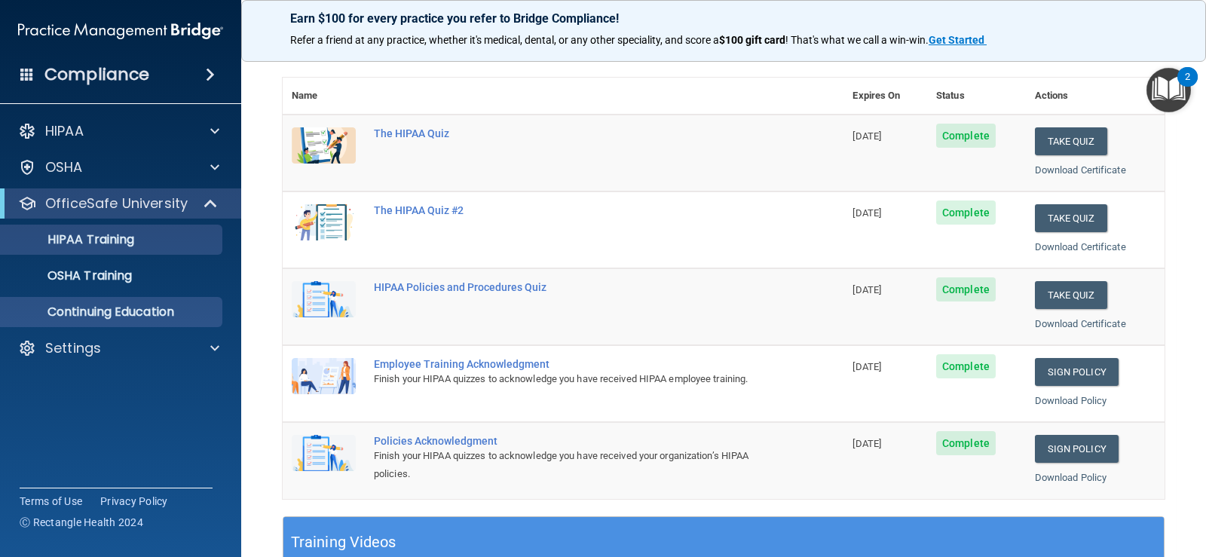
drag, startPoint x: 217, startPoint y: 322, endPoint x: 25, endPoint y: 318, distance: 192.2
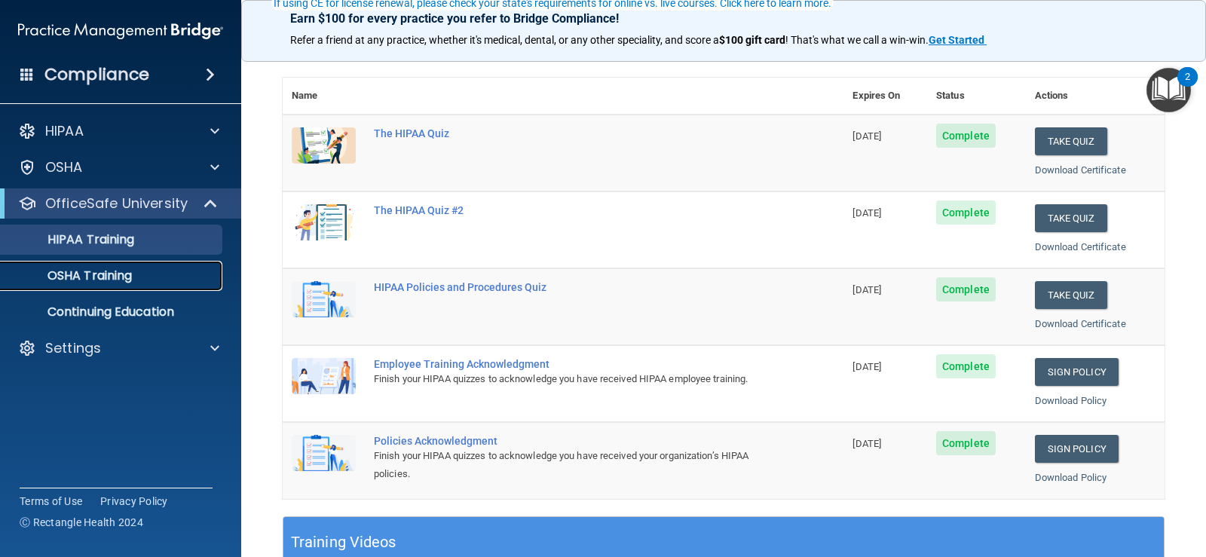
drag, startPoint x: 25, startPoint y: 318, endPoint x: 75, endPoint y: 279, distance: 63.3
click at [75, 279] on p "OSHA Training" at bounding box center [71, 275] width 122 height 15
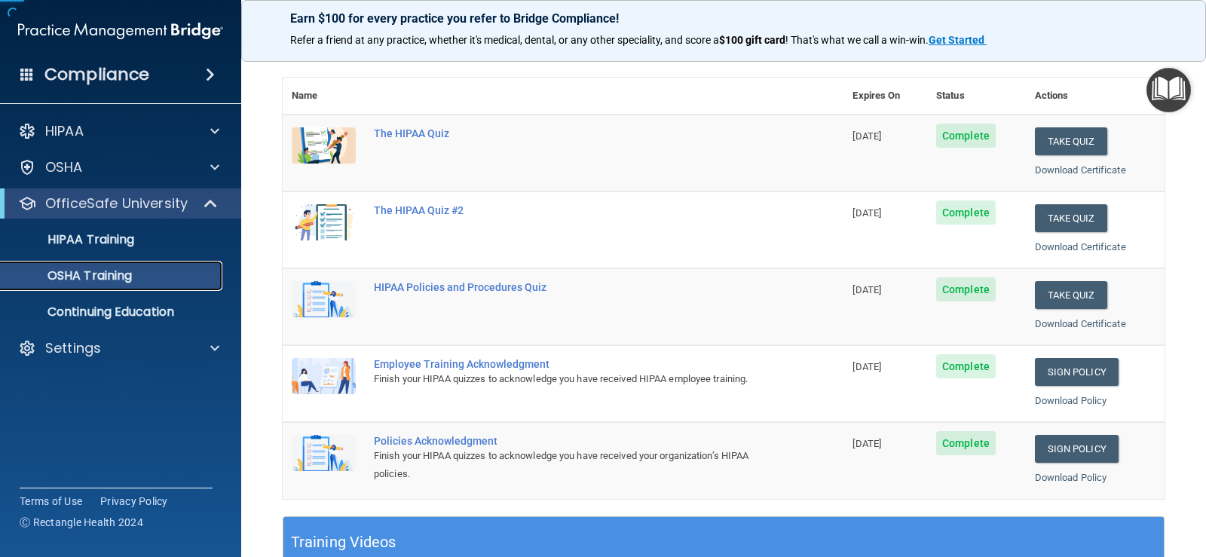
click at [75, 279] on p "OSHA Training" at bounding box center [71, 275] width 122 height 15
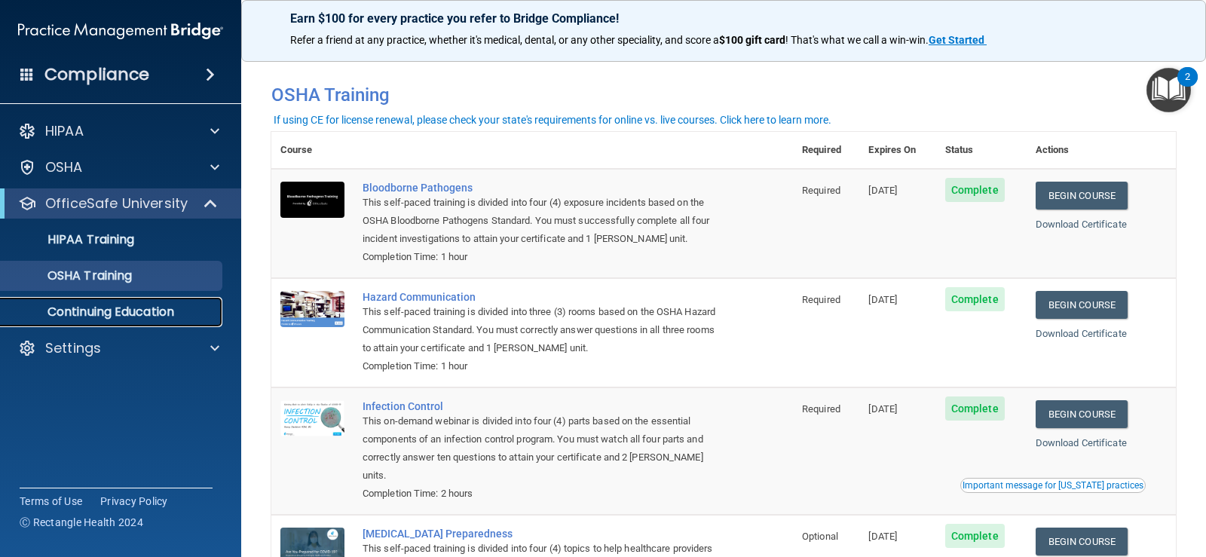
click at [136, 308] on p "Continuing Education" at bounding box center [113, 311] width 206 height 15
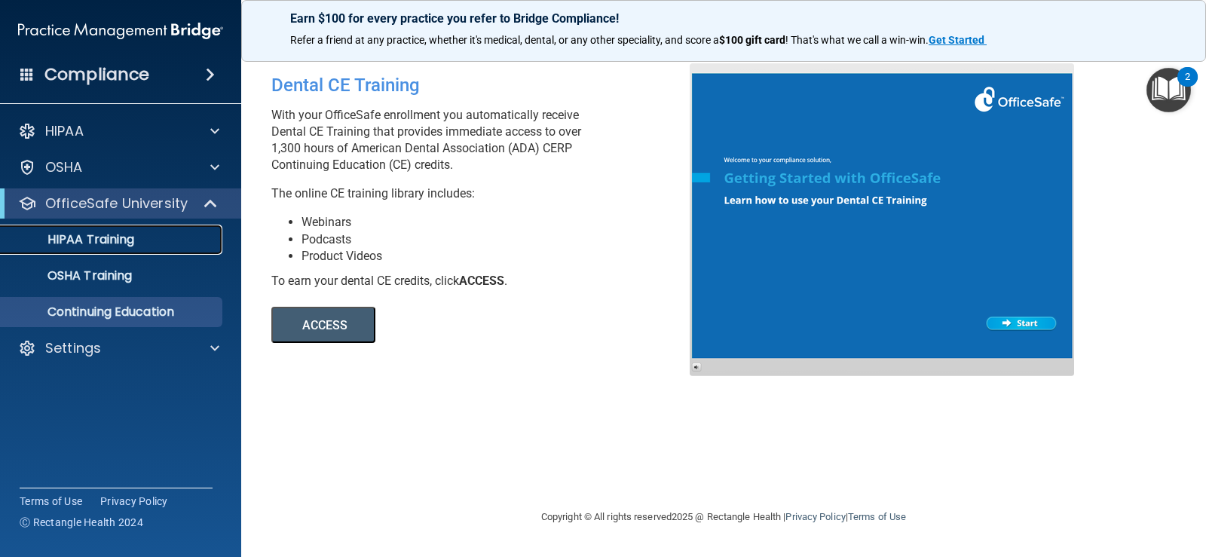
click at [111, 234] on p "HIPAA Training" at bounding box center [72, 239] width 124 height 15
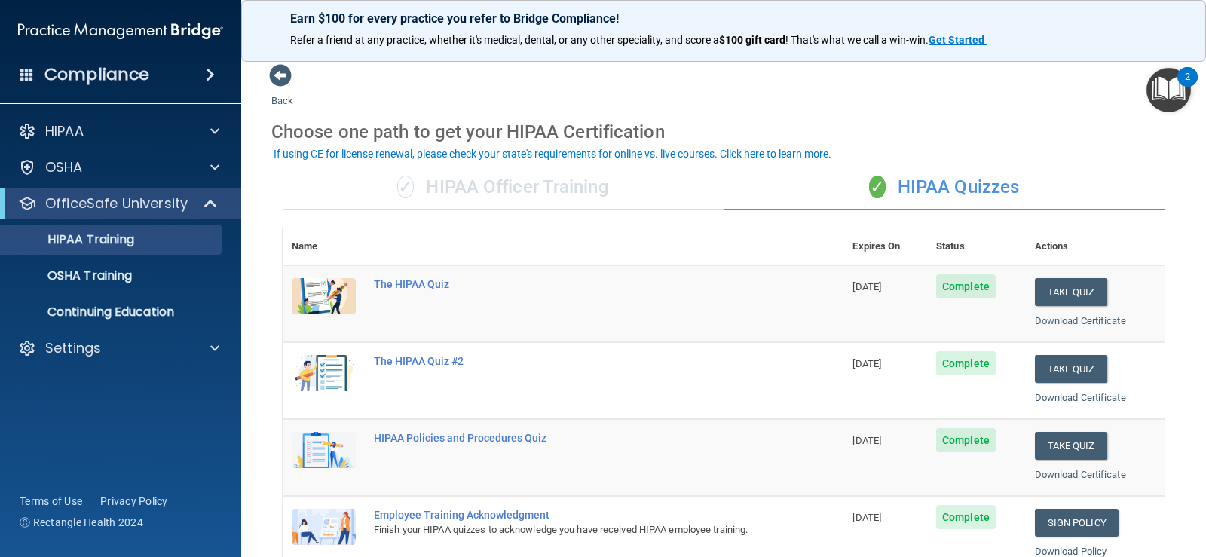
click at [1114, 111] on div "Choose one path to get your HIPAA Certification" at bounding box center [723, 132] width 904 height 44
